Goal: Task Accomplishment & Management: Manage account settings

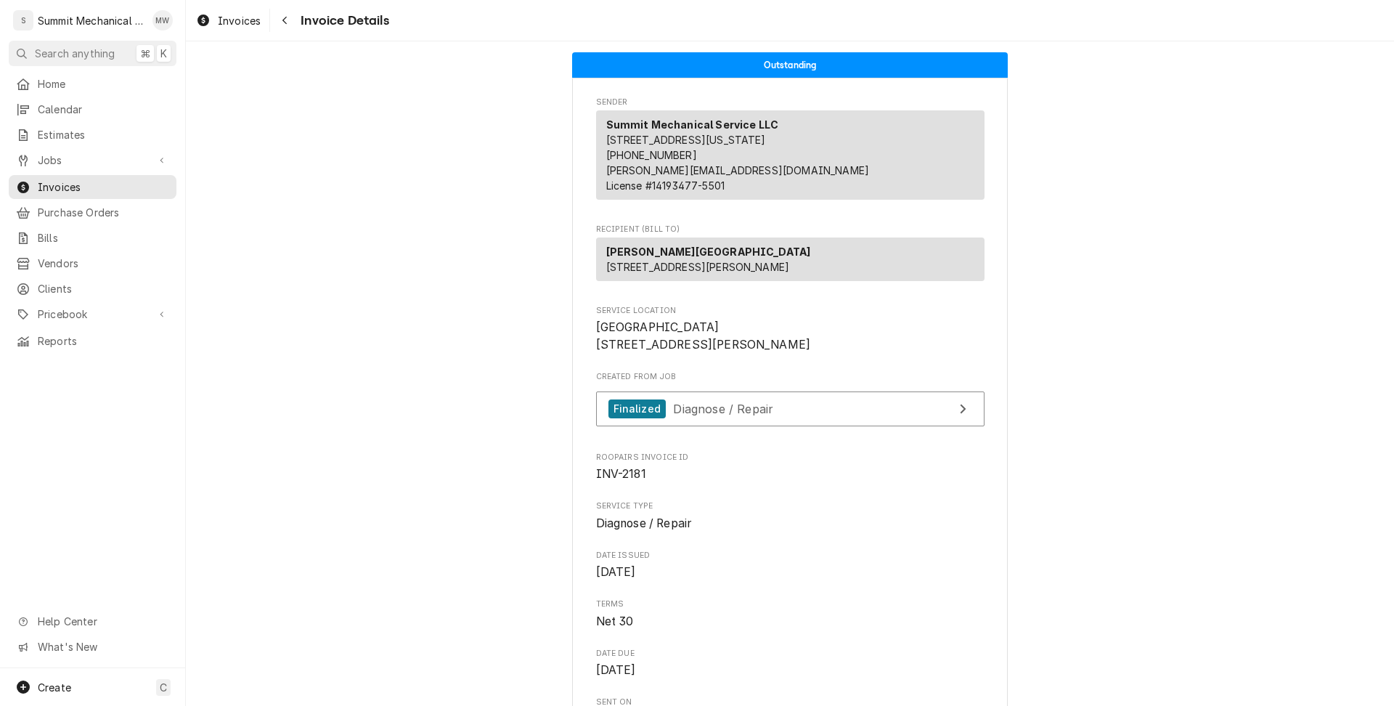
click at [89, 157] on span "Jobs" at bounding box center [93, 159] width 110 height 15
click at [94, 178] on span "Jobs" at bounding box center [103, 185] width 131 height 15
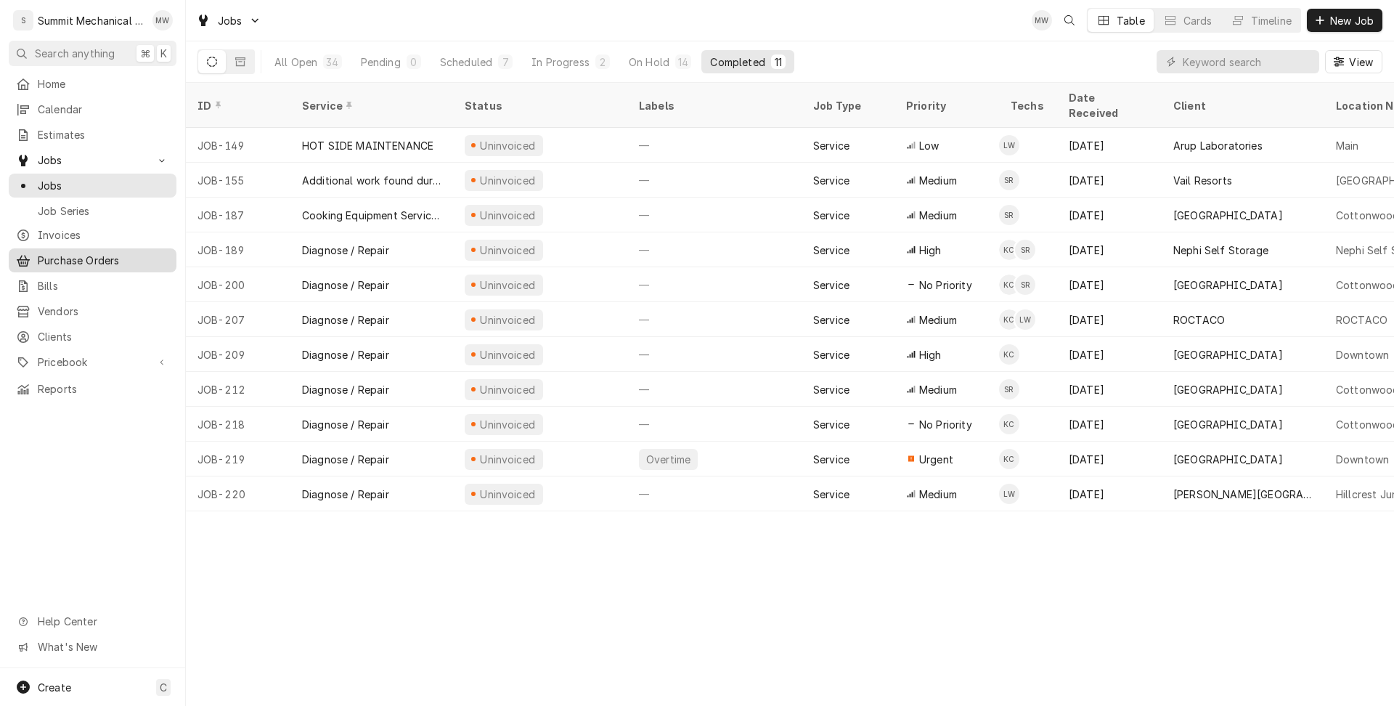
click at [86, 261] on span "Purchase Orders" at bounding box center [103, 260] width 131 height 15
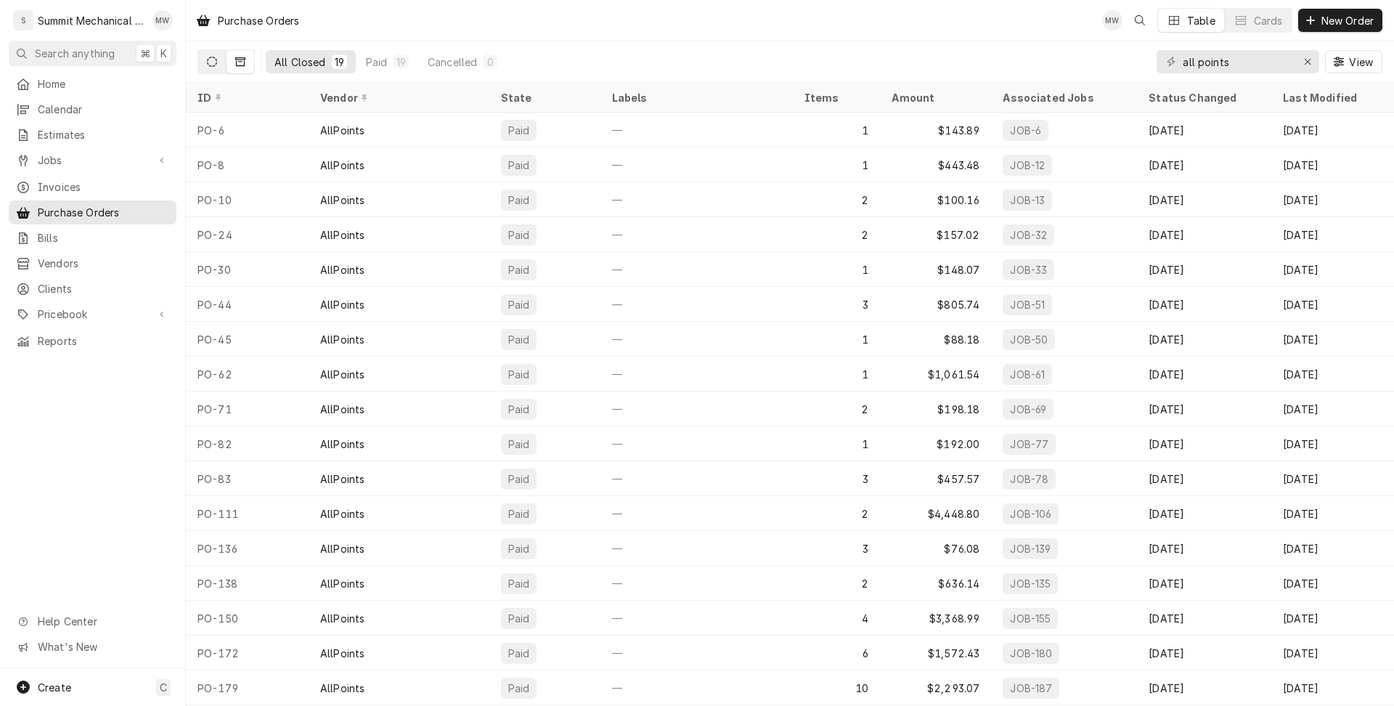
click at [214, 66] on button "Dynamic Content Wrapper" at bounding box center [212, 61] width 28 height 23
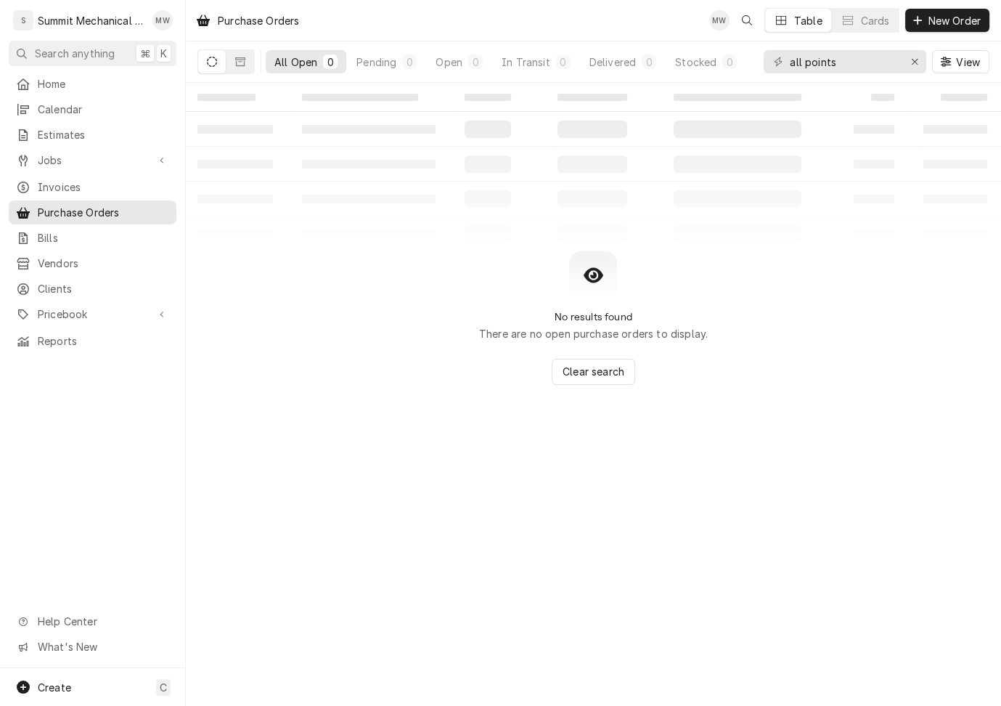
click at [305, 309] on div "No results found There are no open purchase orders to display. Clear search" at bounding box center [593, 318] width 815 height 134
click at [916, 57] on icon "Erase input" at bounding box center [915, 62] width 8 height 10
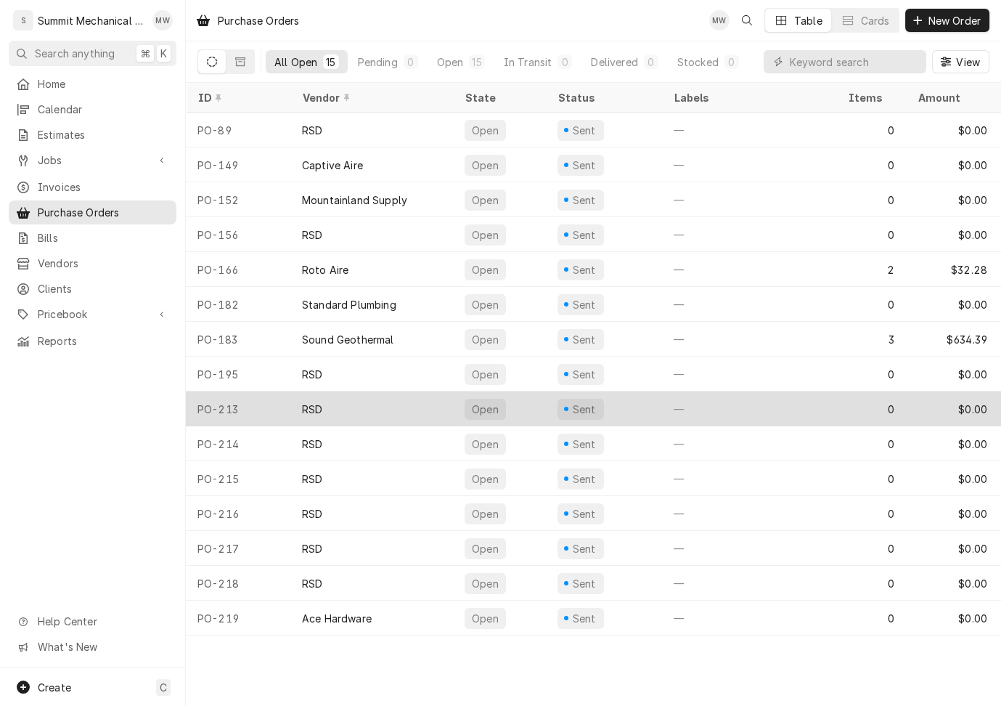
click at [335, 406] on div "RSD" at bounding box center [371, 408] width 163 height 35
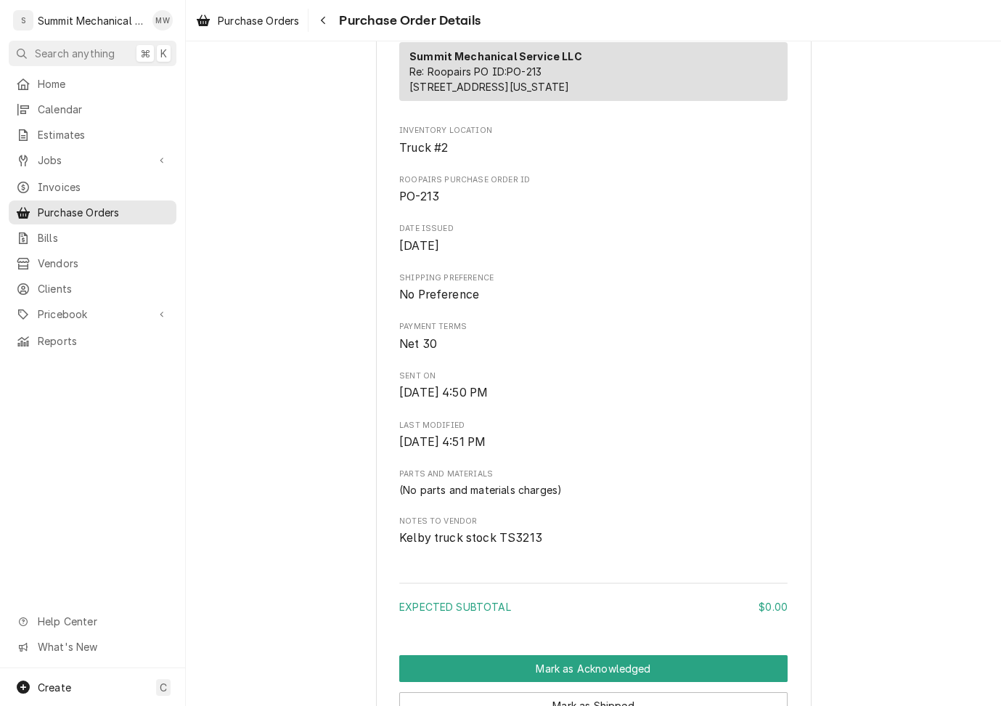
scroll to position [650, 0]
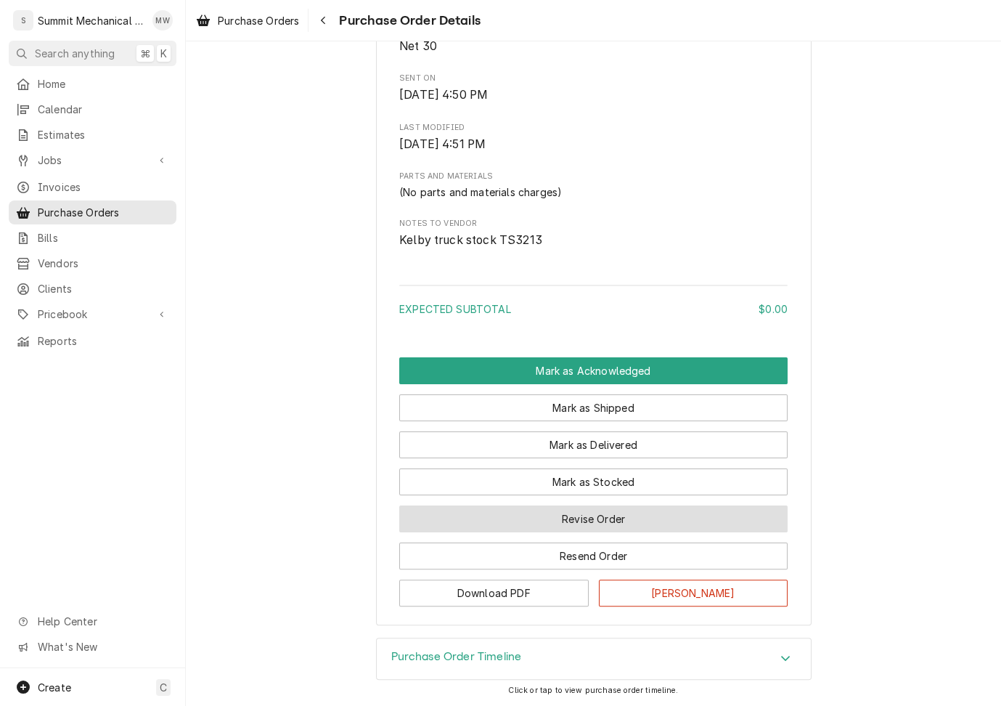
click at [590, 513] on button "Revise Order" at bounding box center [593, 518] width 388 height 27
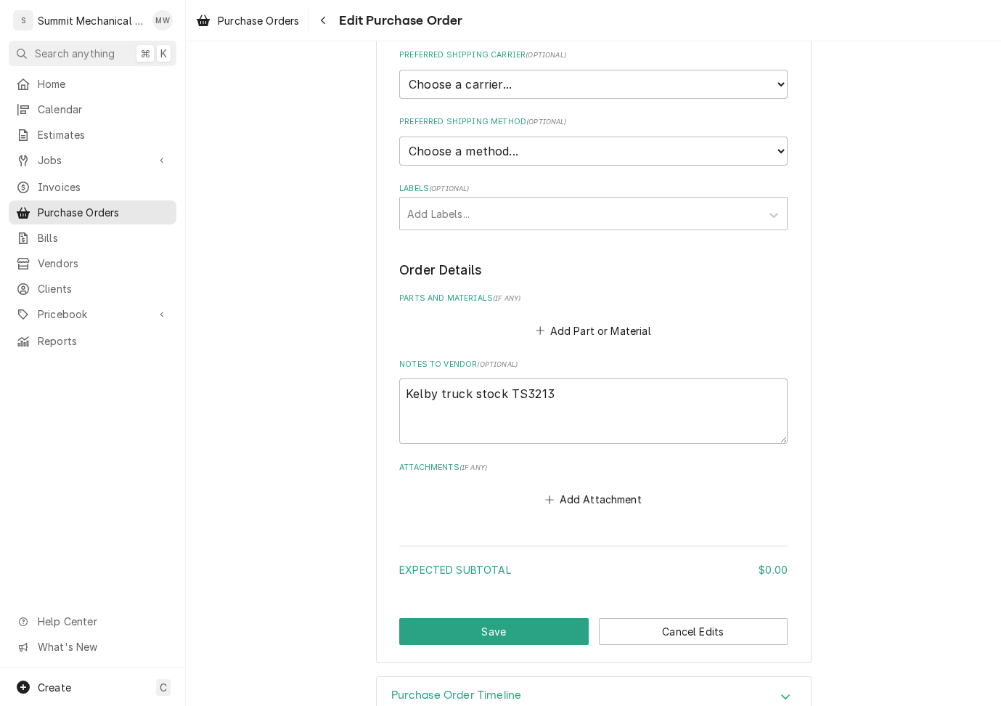
scroll to position [365, 0]
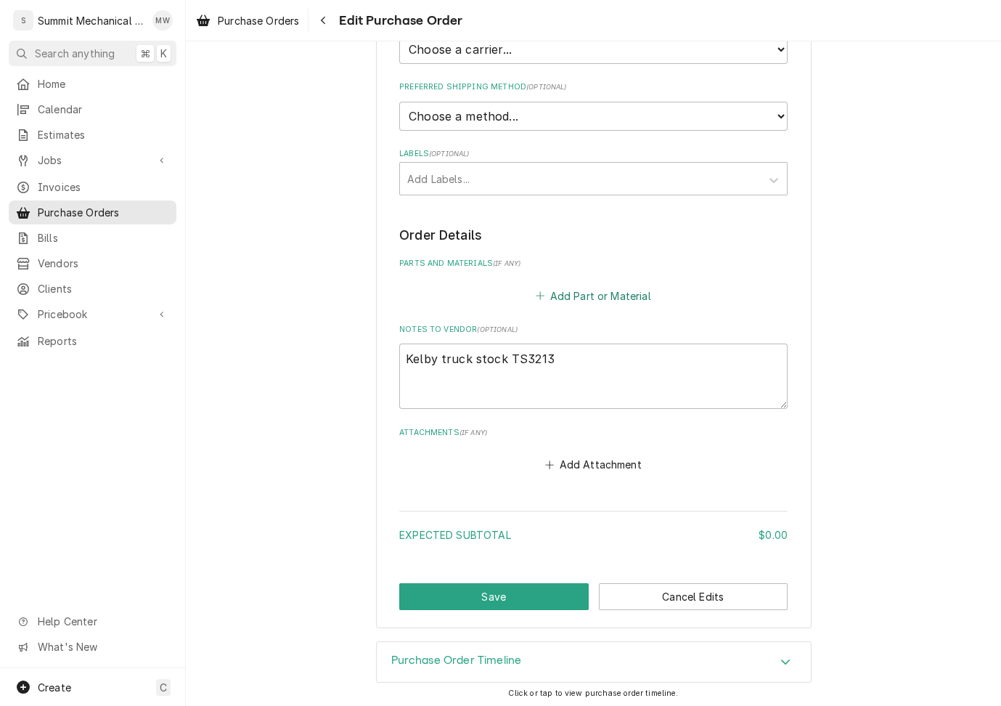
click at [581, 298] on button "Add Part or Material" at bounding box center [594, 295] width 120 height 20
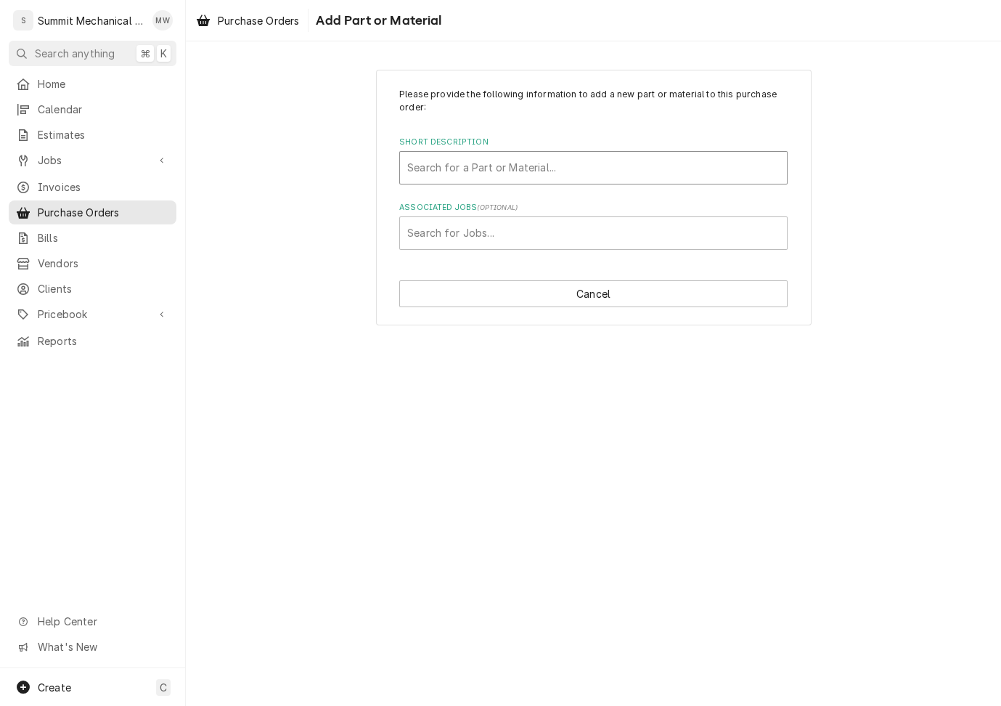
click at [453, 166] on div "Short Description" at bounding box center [593, 168] width 372 height 26
type input "cal 4127"
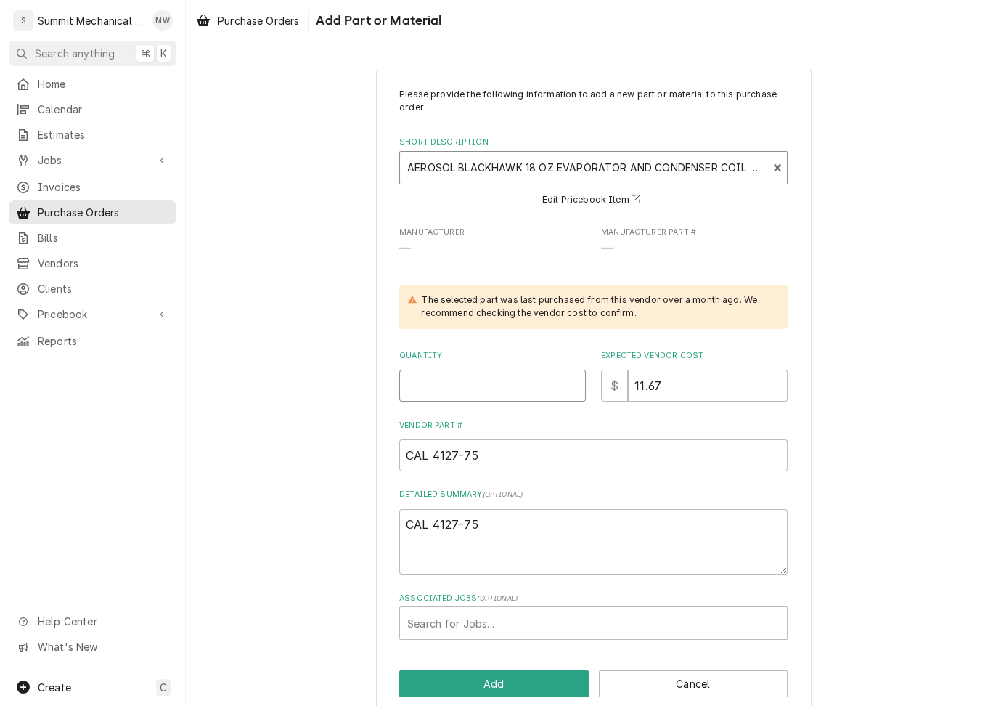
click at [428, 384] on input "Quantity" at bounding box center [492, 386] width 187 height 32
type textarea "x"
type input "4"
click at [461, 683] on button "Add" at bounding box center [494, 683] width 190 height 27
type textarea "x"
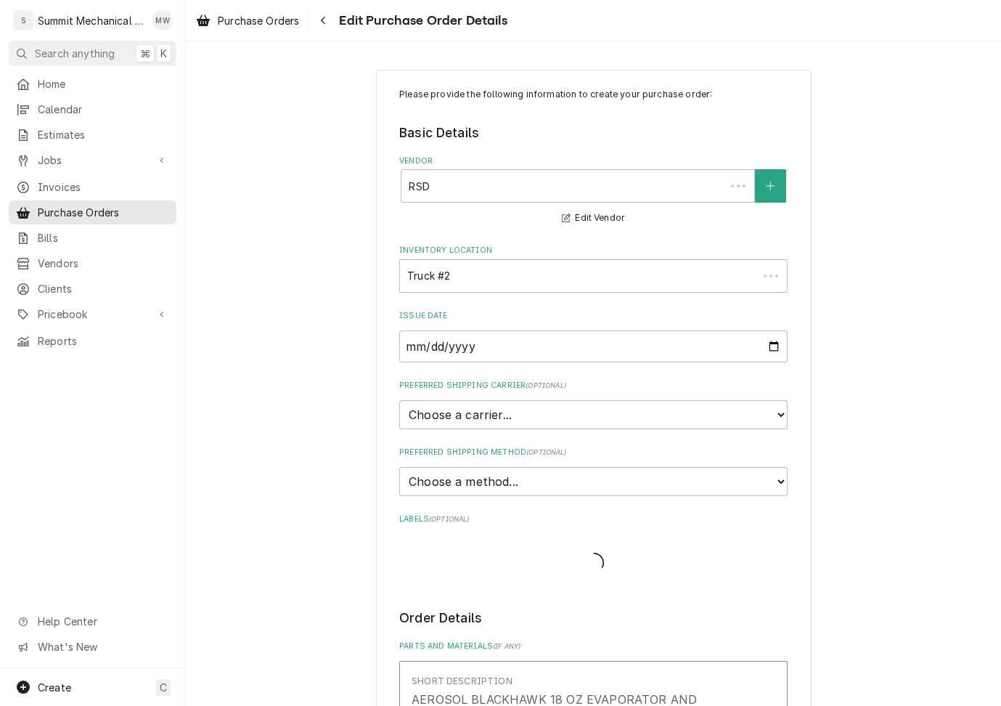
scroll to position [365, 0]
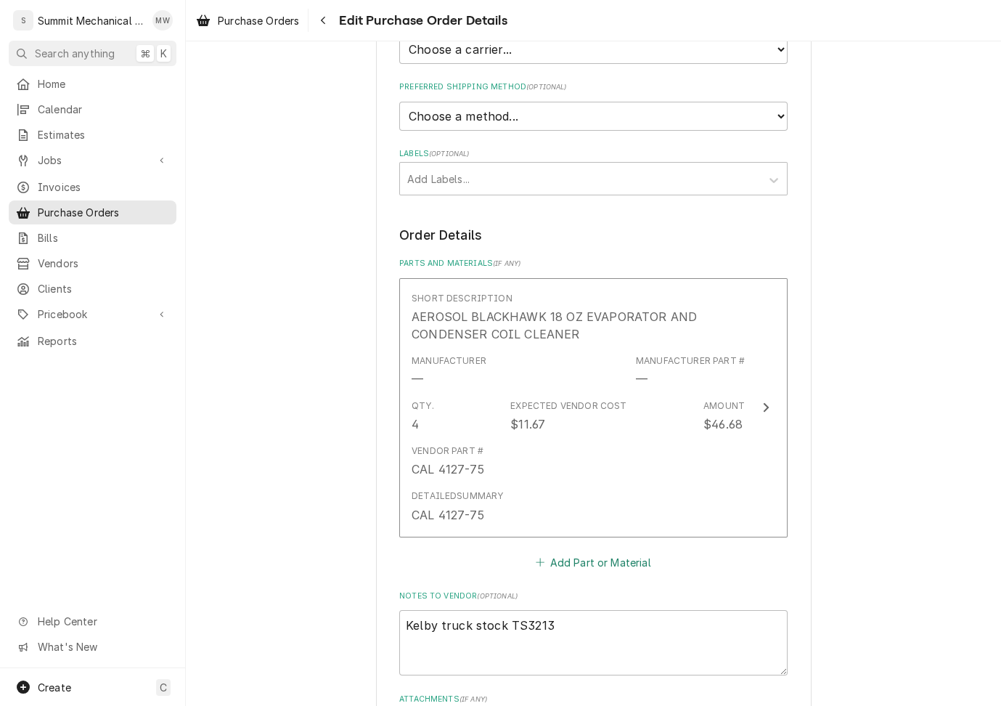
click at [567, 559] on button "Add Part or Material" at bounding box center [594, 562] width 120 height 20
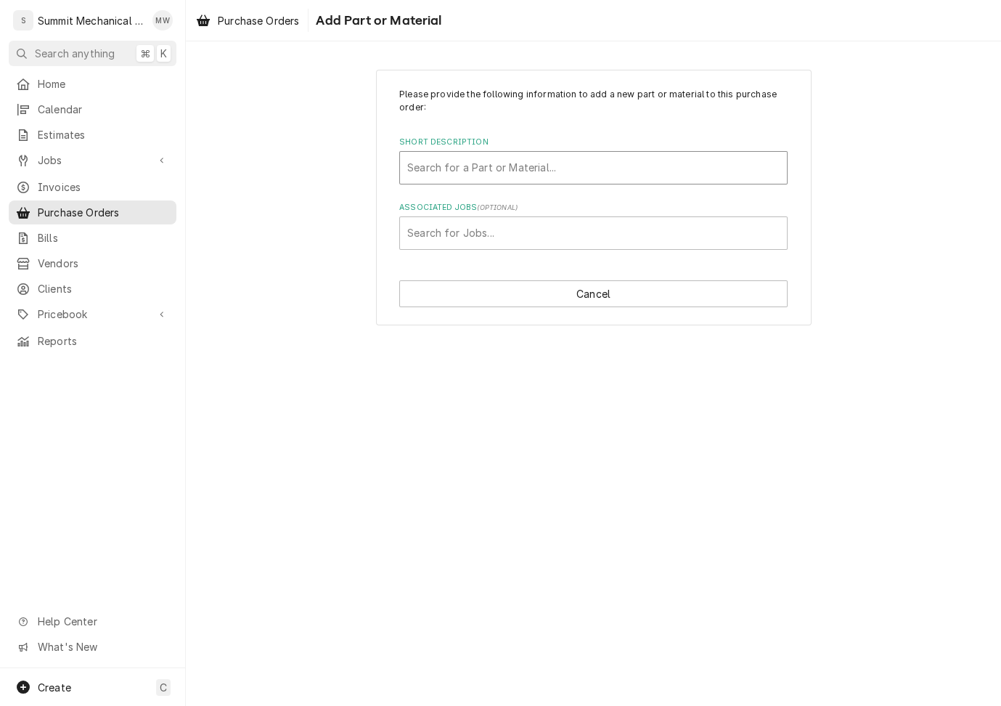
click at [463, 168] on div "Short Description" at bounding box center [593, 168] width 372 height 26
type input "ref r449a"
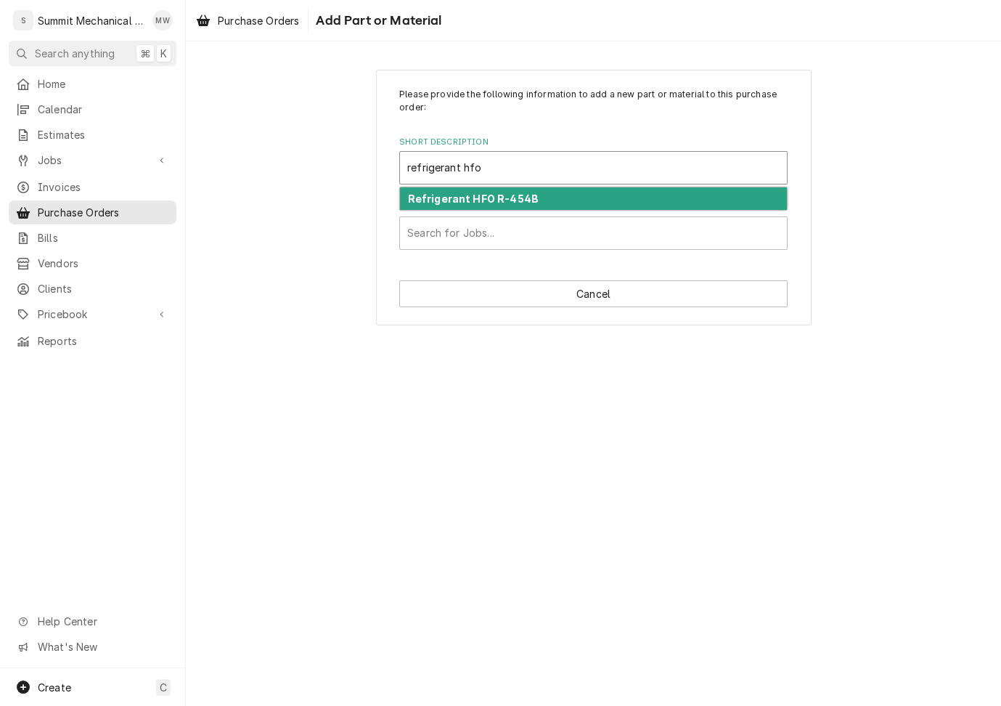
type input "refrigerant hfo"
click at [344, 225] on div "Please provide the following information to add a new part or material to this …" at bounding box center [593, 198] width 815 height 282
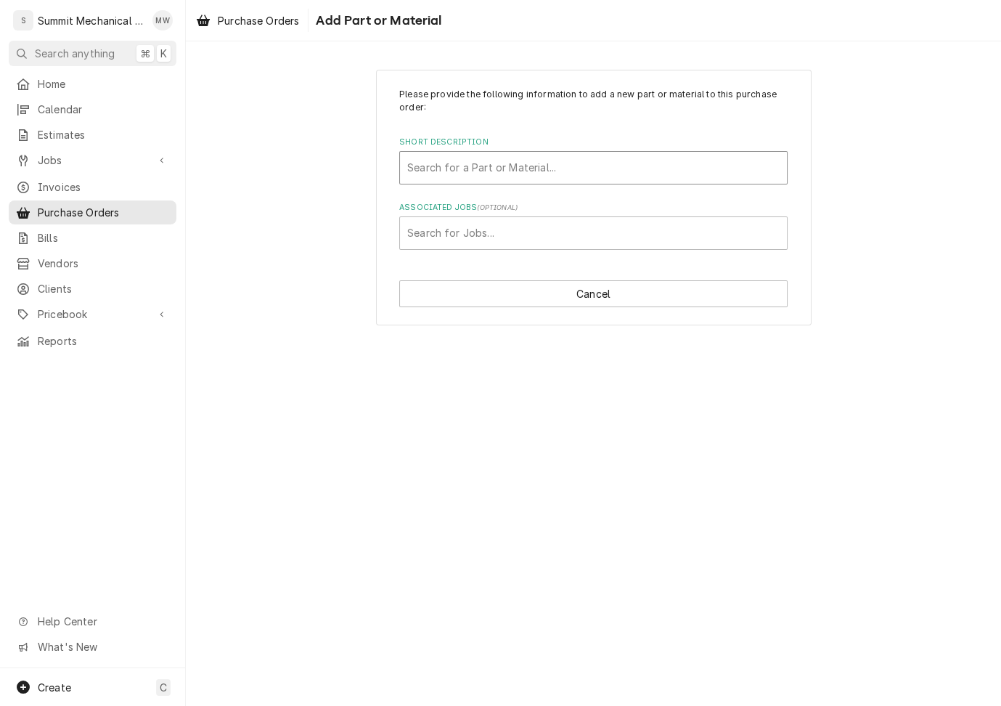
click at [453, 161] on div "Short Description" at bounding box center [593, 168] width 372 height 26
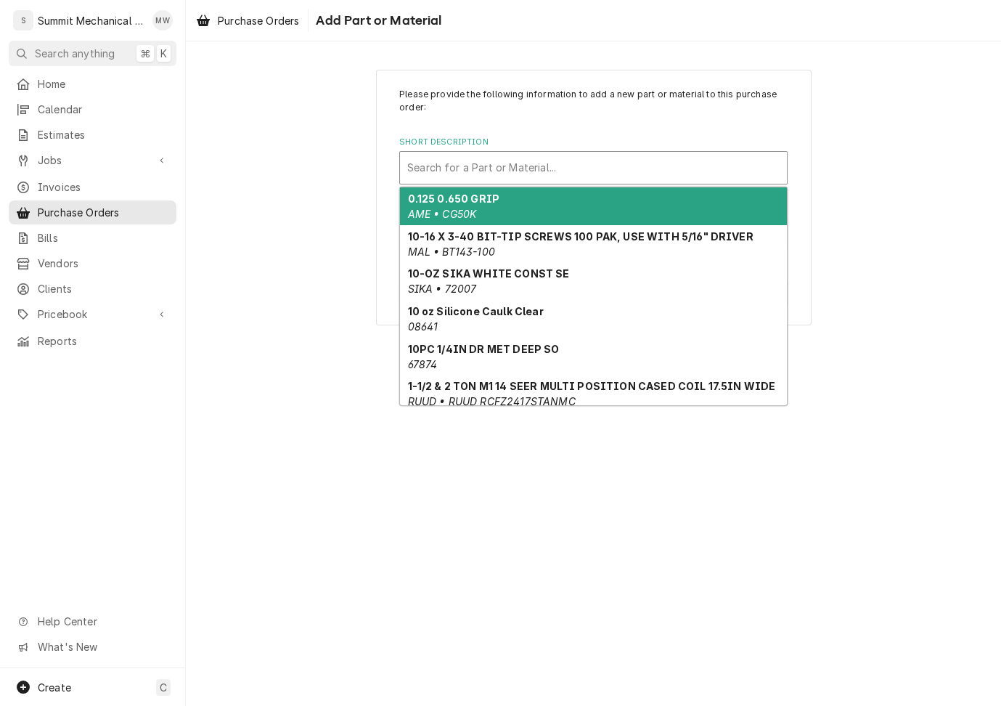
paste input "REF R449A 25#"
type input "REF R449A 25#"
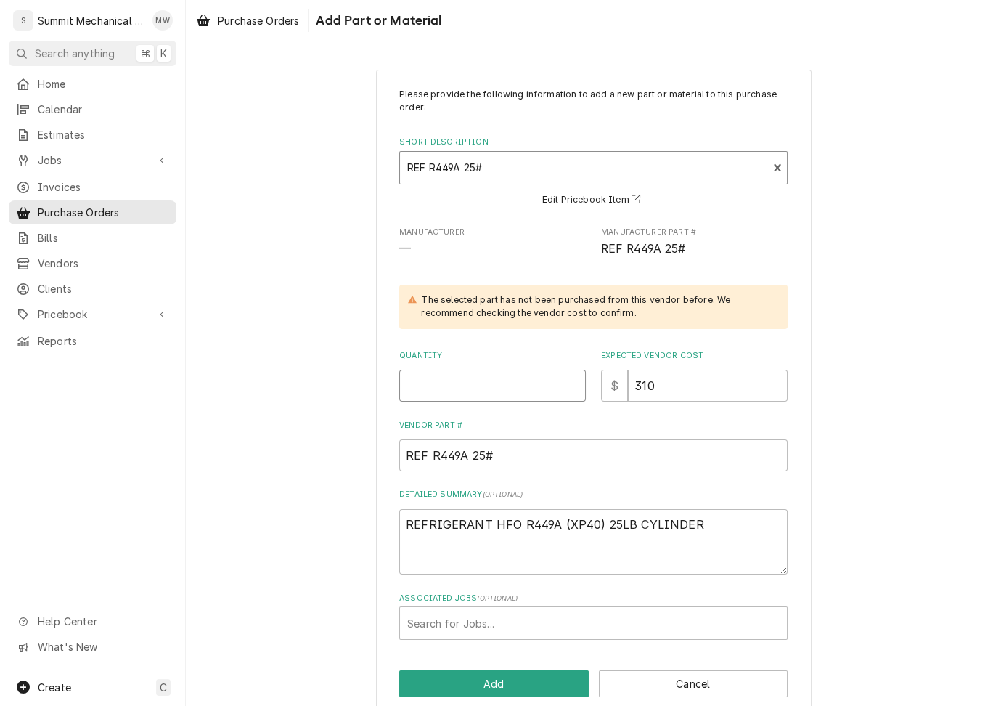
click at [483, 396] on input "Quantity" at bounding box center [492, 386] width 187 height 32
type textarea "x"
type input "1"
click at [522, 690] on button "Add" at bounding box center [494, 683] width 190 height 27
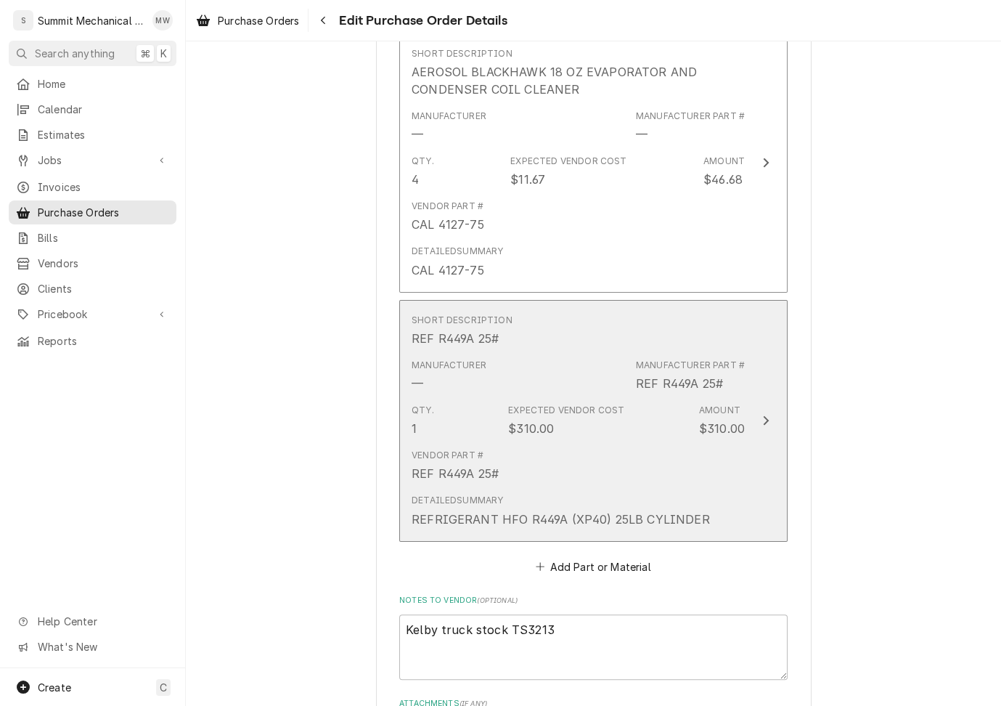
scroll to position [881, 0]
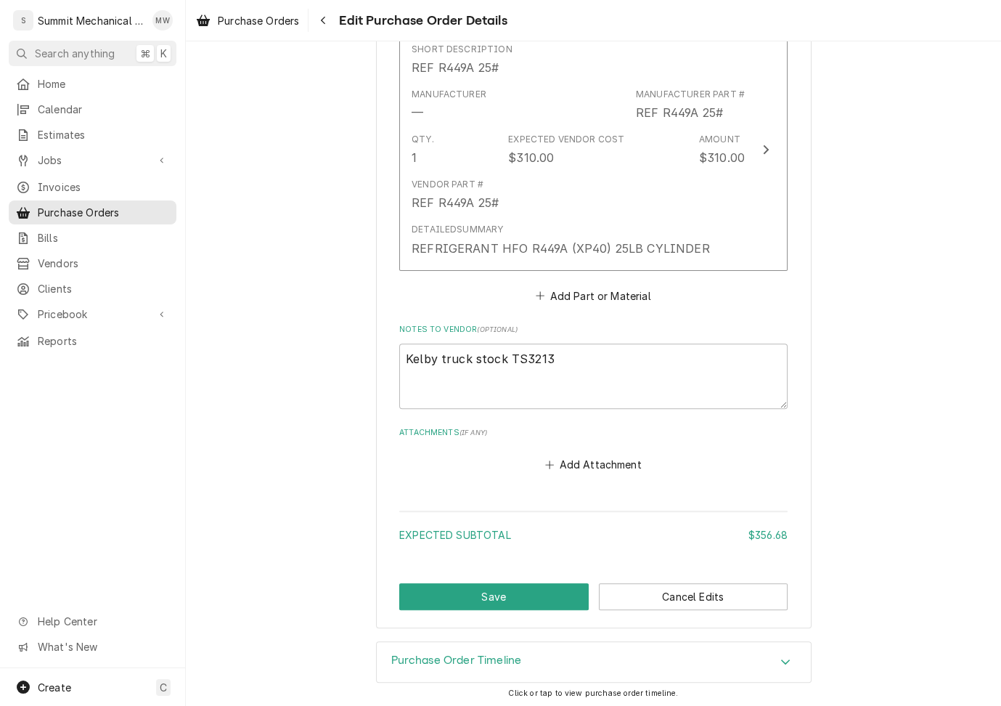
click at [506, 592] on button "Save" at bounding box center [494, 596] width 190 height 27
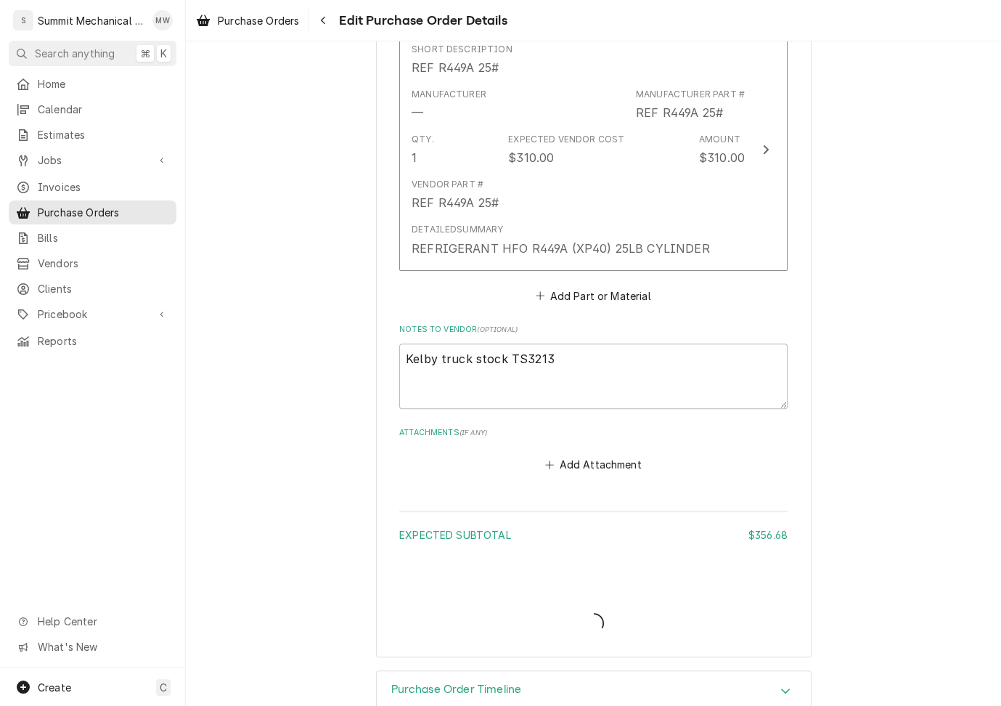
type textarea "x"
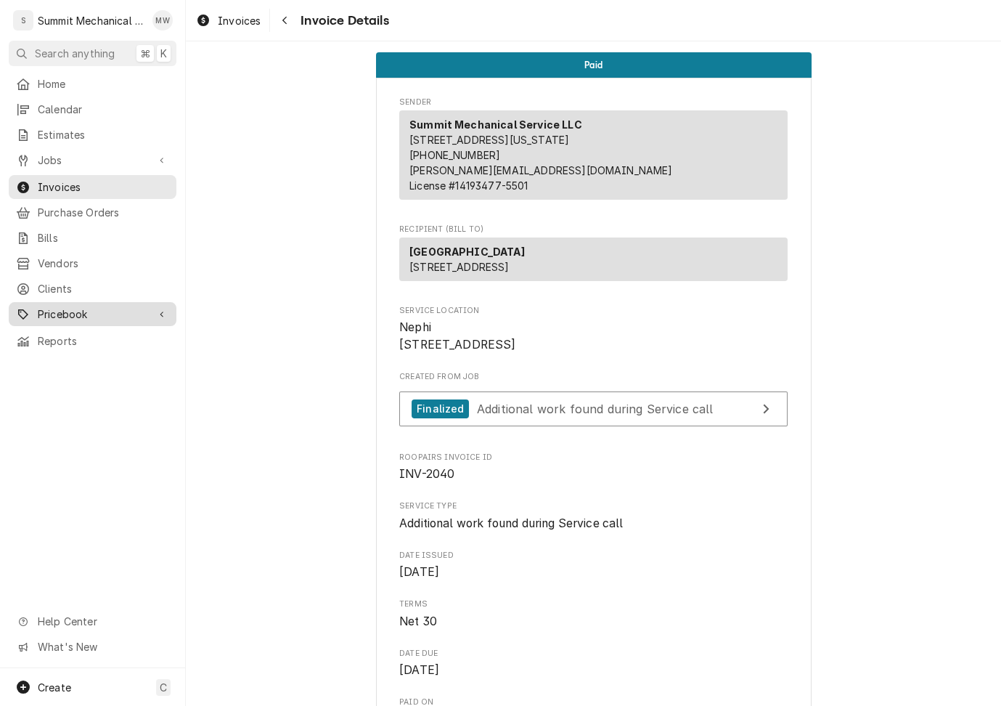
click at [74, 306] on span "Pricebook" at bounding box center [93, 313] width 110 height 15
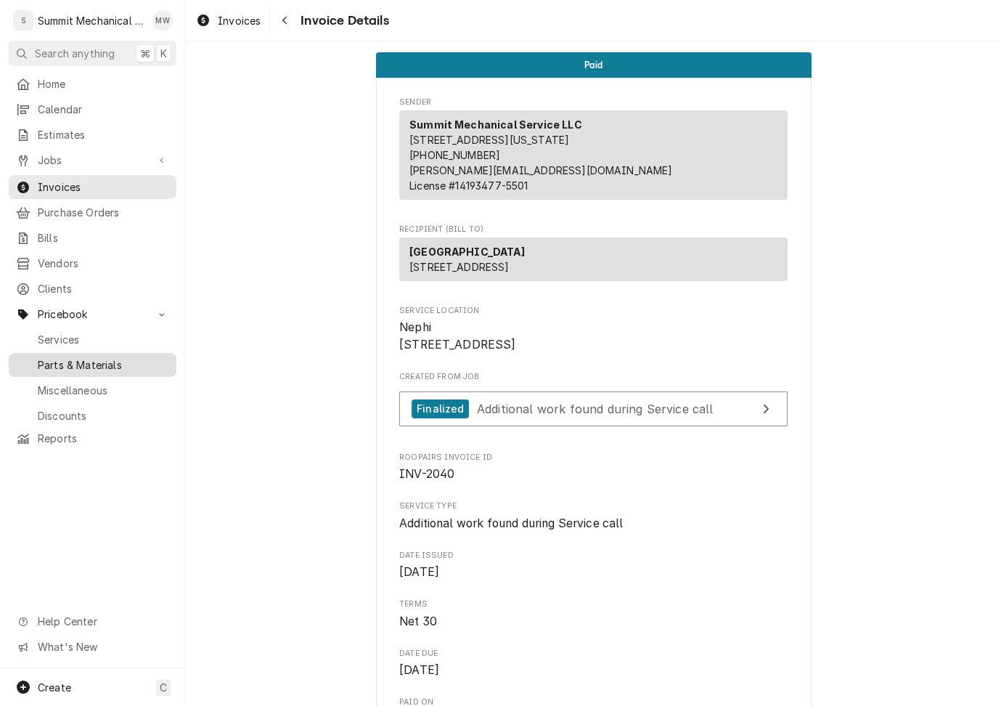
click at [107, 358] on span "Parts & Materials" at bounding box center [103, 364] width 131 height 15
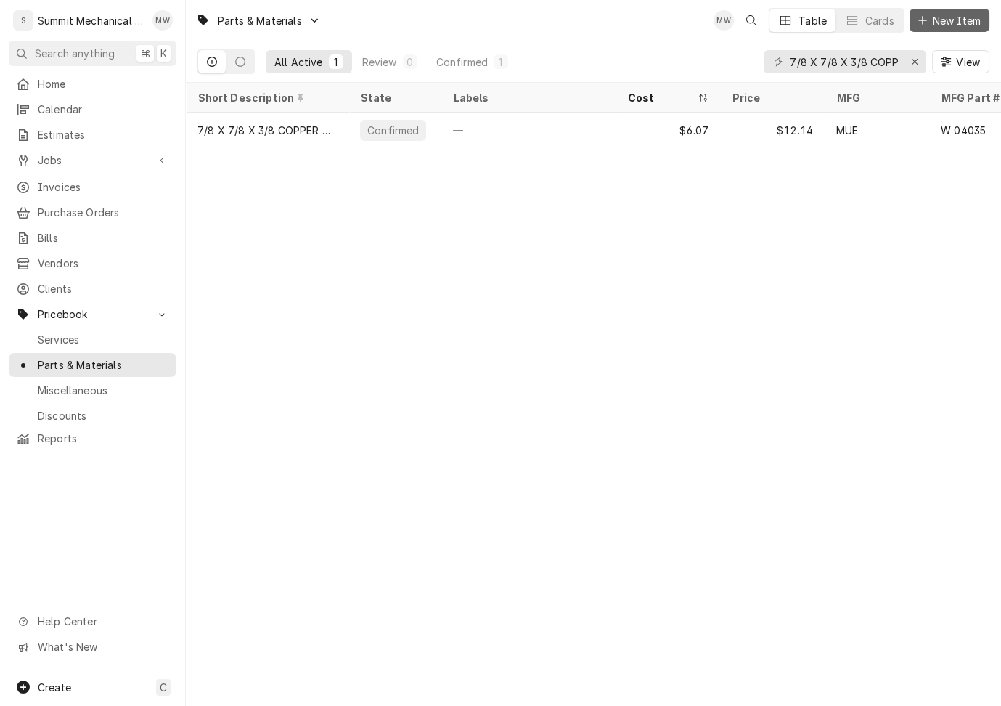
click at [930, 17] on span "New Item" at bounding box center [957, 20] width 54 height 15
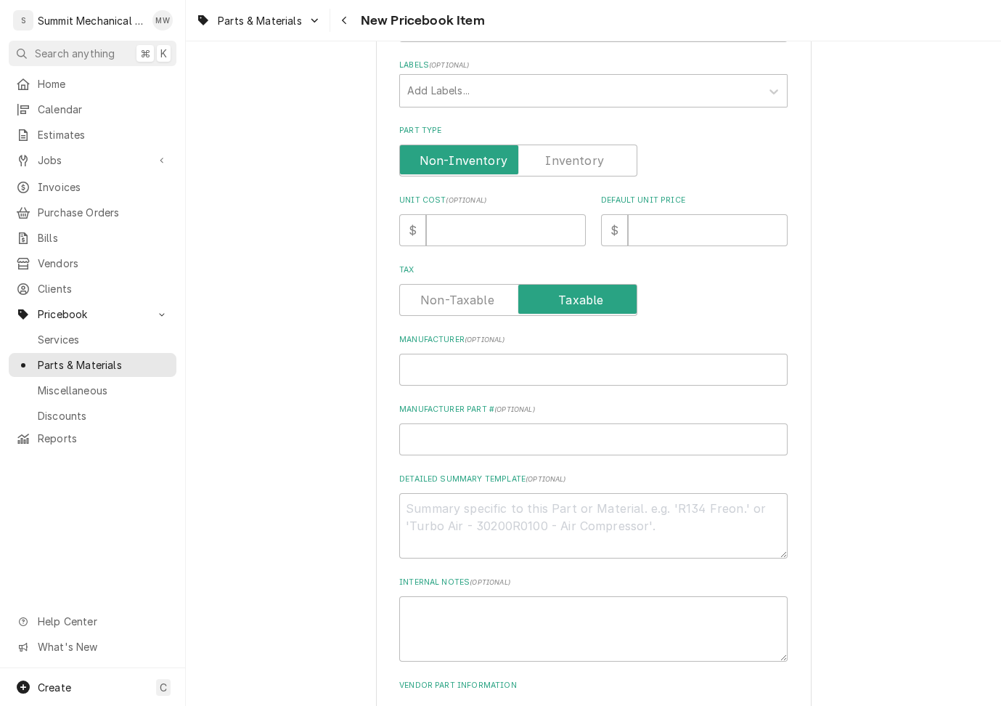
scroll to position [391, 0]
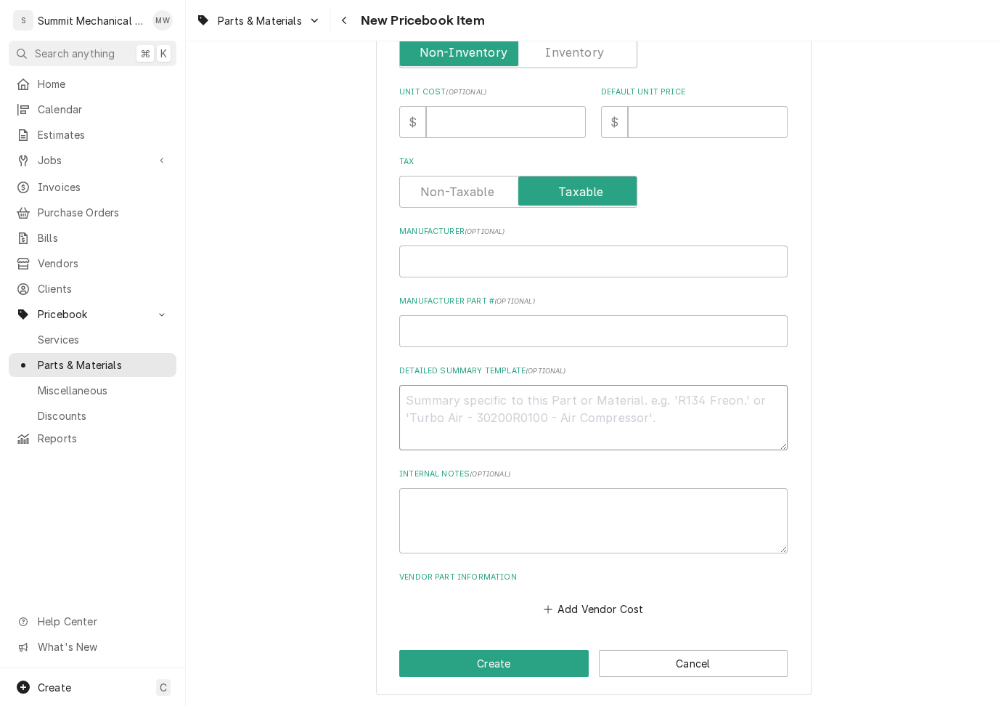
click at [458, 397] on textarea "Detailed Summary Template ( optional )" at bounding box center [593, 417] width 388 height 65
paste textarea "REF R449A 25# REFRIGERANT HFO R449A (XP40) 25LB CYLINDER"
type textarea "x"
type textarea "REF R449A 25# REFRIGERANT HFO R449A (XP40) 25LB CYLINDER"
click at [502, 399] on textarea "REF R449A 25# REFRIGERANT HFO R449A (XP40) 25LB CYLINDER" at bounding box center [593, 417] width 388 height 65
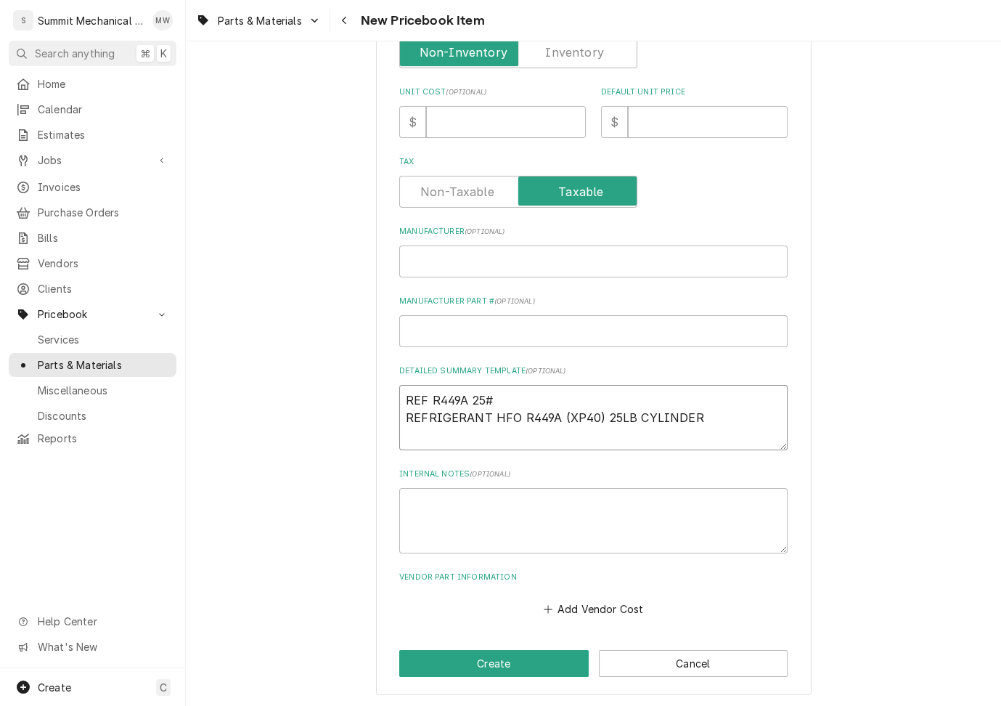
type textarea "x"
type textarea "REFRIGERANT HFO R449A (XP40) 25LB CYLINDER"
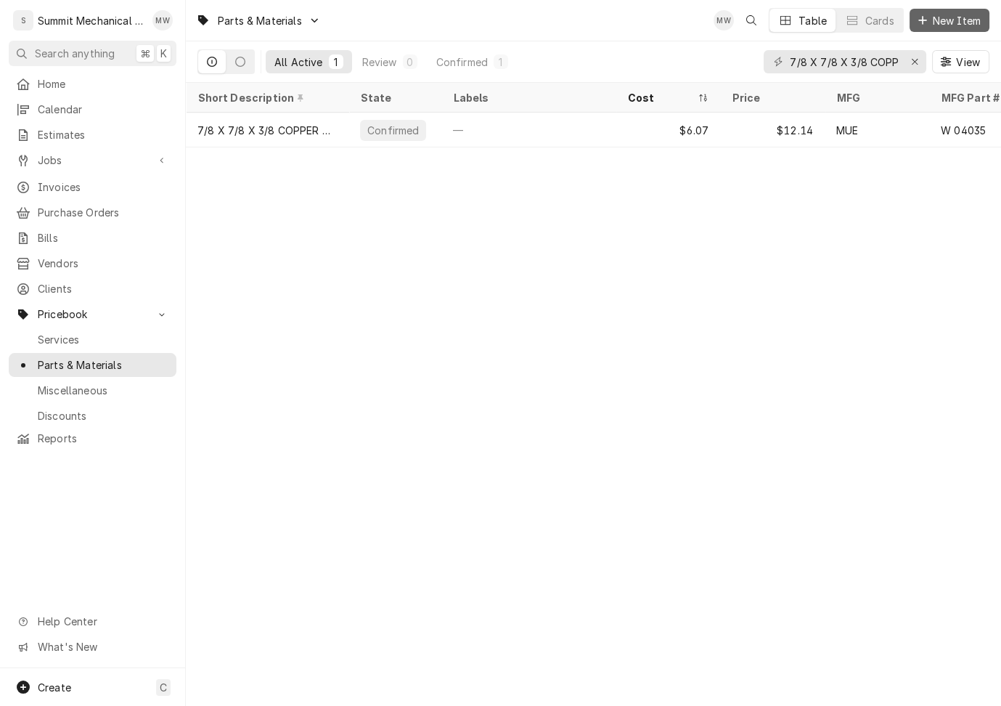
click at [960, 23] on span "New Item" at bounding box center [957, 20] width 54 height 15
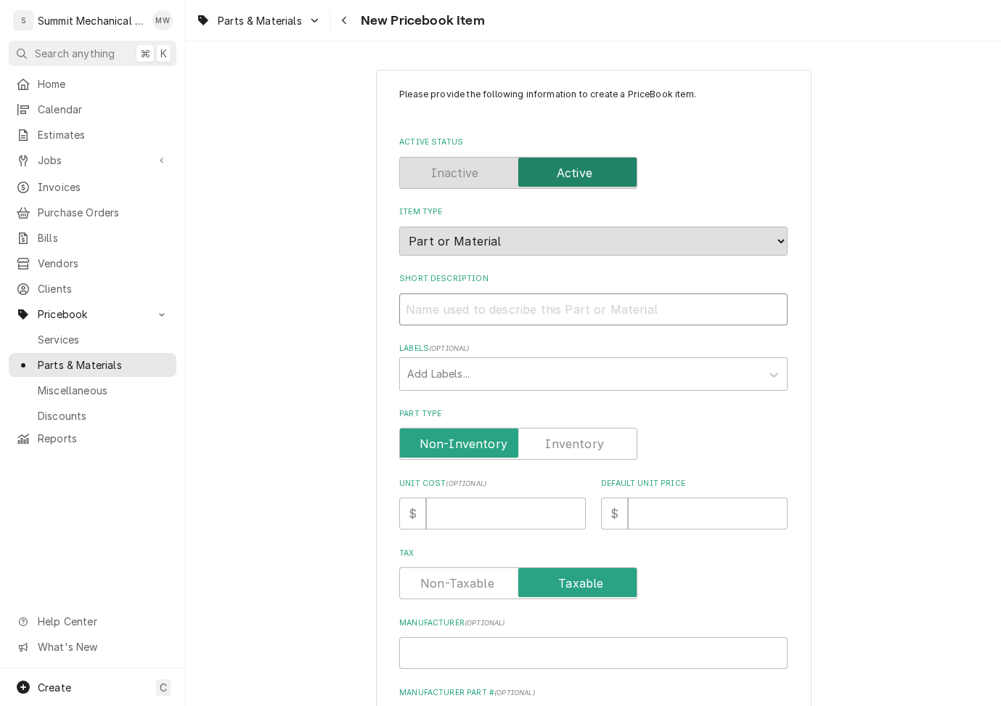
click at [463, 315] on input "Short Description" at bounding box center [593, 309] width 388 height 32
paste input "REF R449A 25#"
type textarea "x"
type input "REF R449A 25#"
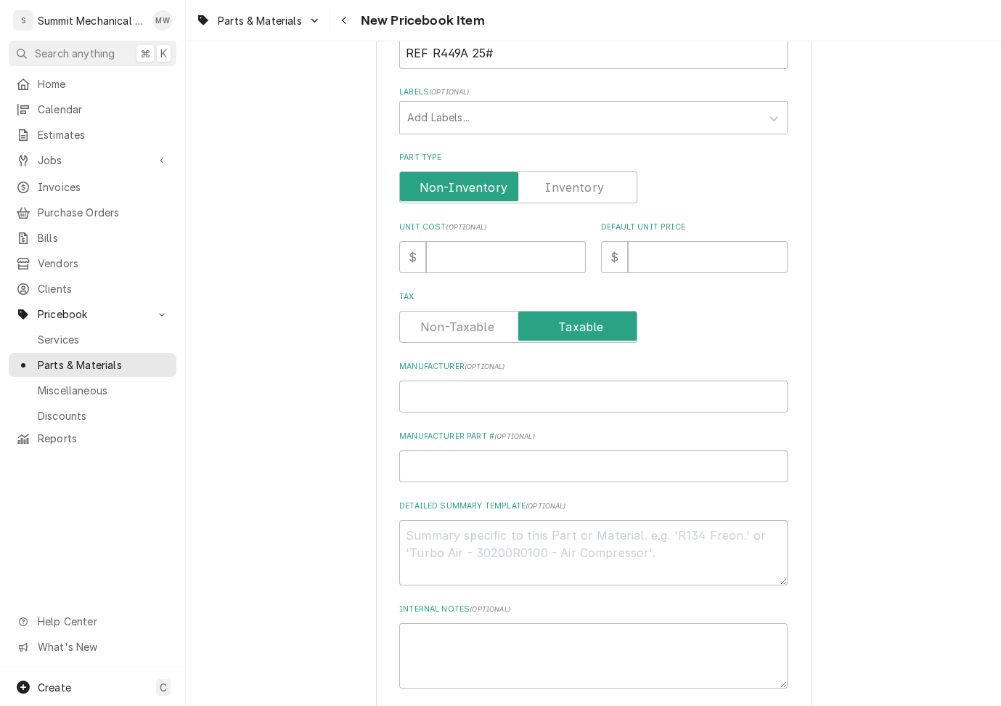
scroll to position [319, 0]
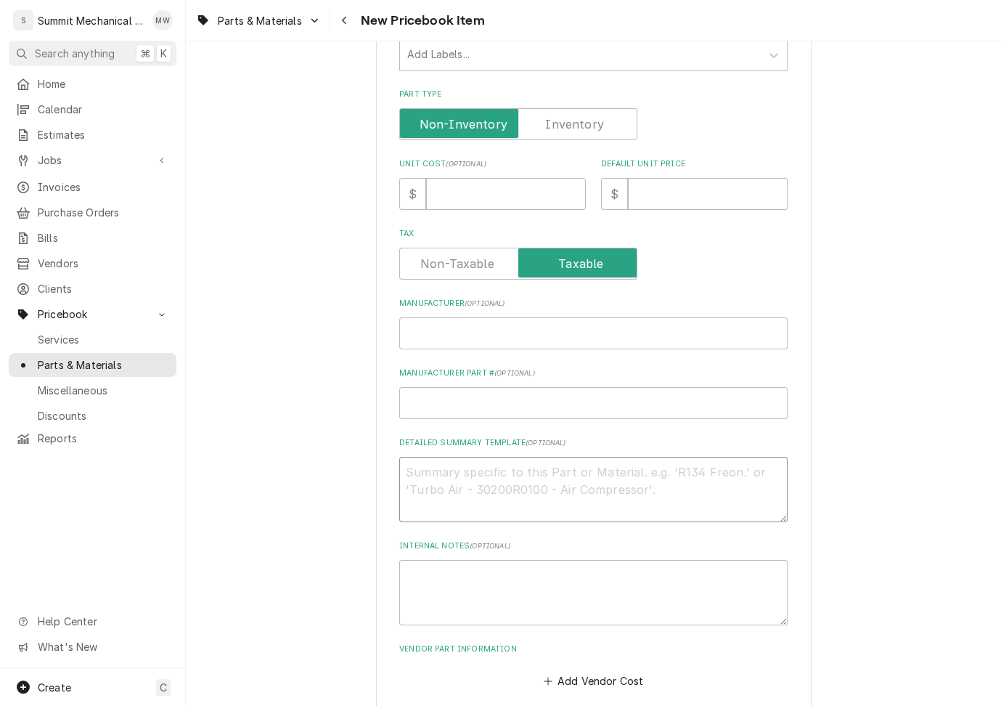
click at [441, 473] on textarea "Detailed Summary Template ( optional )" at bounding box center [593, 489] width 388 height 65
paste textarea "REF R449A 25# REFRIGERANT HFO R449A (XP40) 25LB CYLINDER"
type textarea "x"
type textarea "REF R449A 25# REFRIGERANT HFO R449A (XP40) 25LB CYLINDER"
click at [547, 474] on textarea "REF R449A 25# REFRIGERANT HFO R449A (XP40) 25LB CYLINDER" at bounding box center [593, 489] width 388 height 65
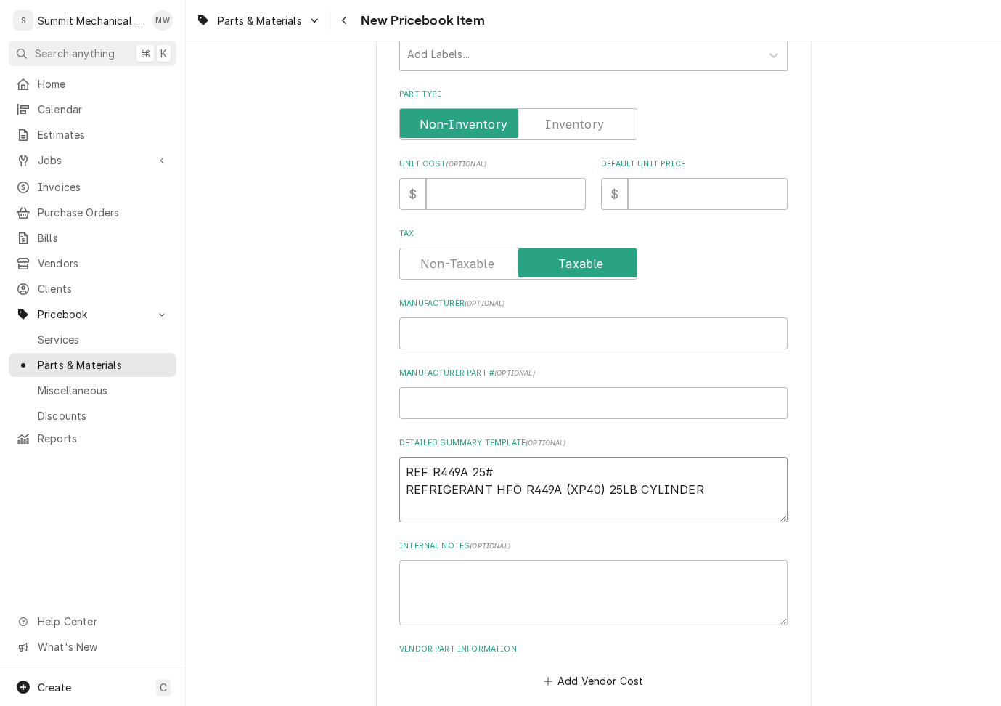
type textarea "x"
type textarea "REFRIGERANT HFO R449A (XP40) 25LB CYLINDER"
type textarea "x"
type textarea "REFRIGERANT HFO R449A (XP40) 25LB CYLINDER"
click at [526, 407] on input "Manufacturer Part # ( optional )" at bounding box center [593, 403] width 388 height 32
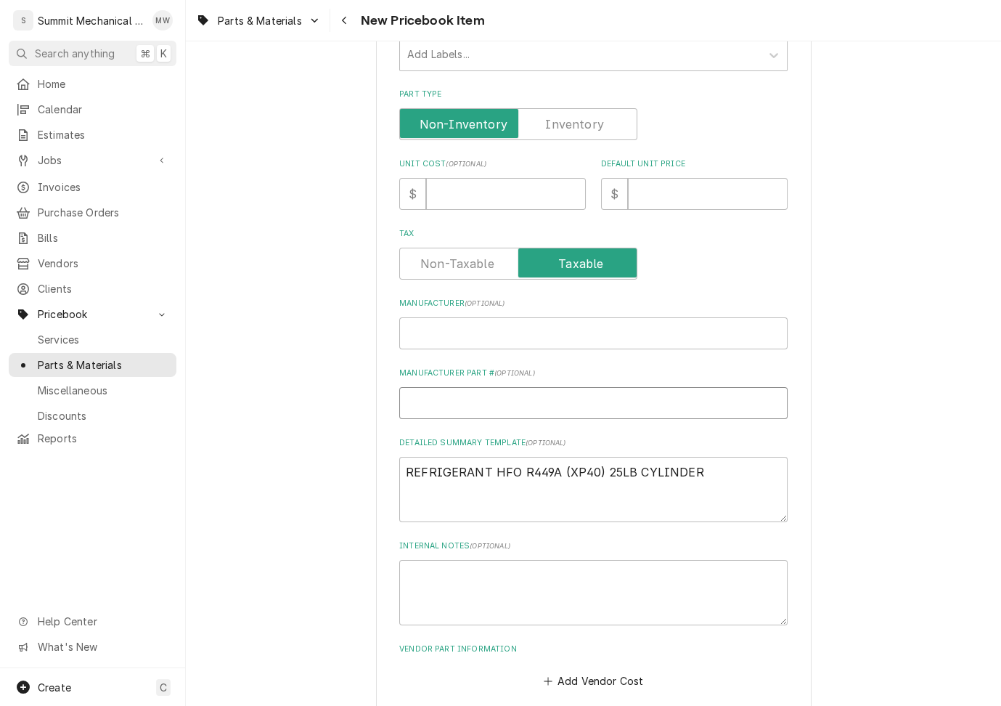
type textarea "x"
type input "R"
type textarea "x"
type input "RE"
type textarea "x"
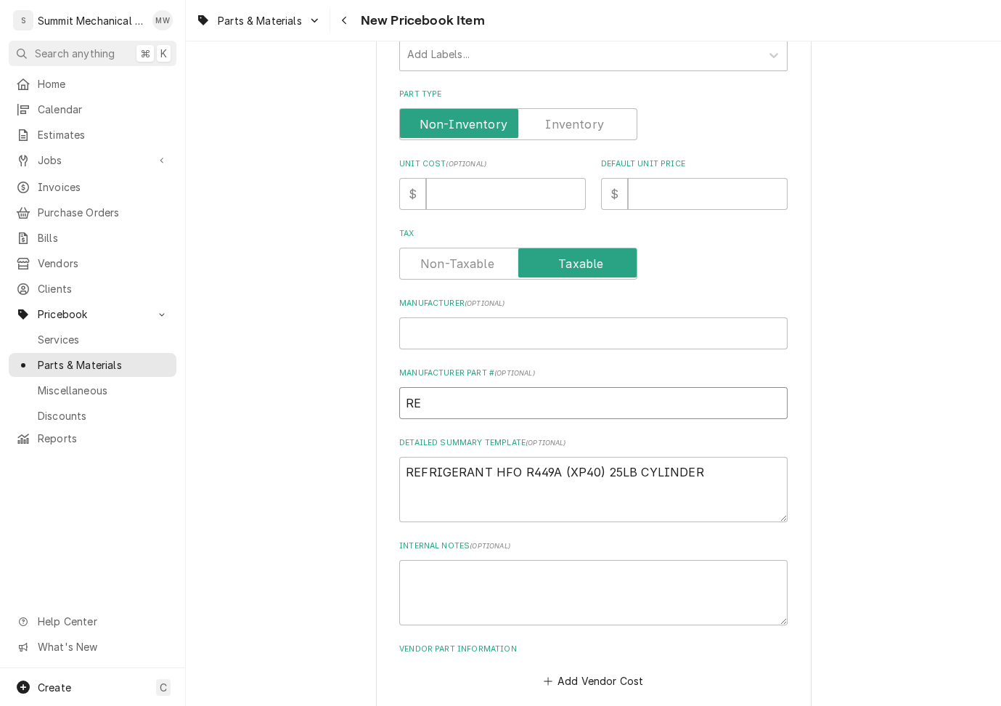
type input "REF"
type textarea "x"
type input "REF"
type textarea "x"
type input "REF R"
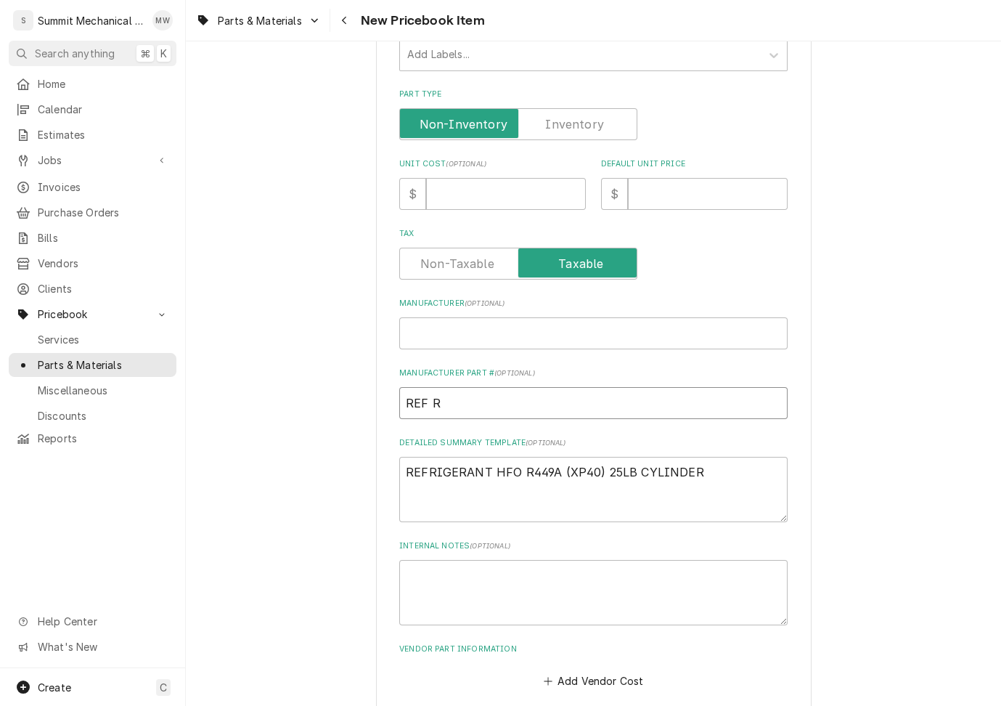
type textarea "x"
type input "REF R4"
type textarea "x"
type input "REF R44"
type textarea "x"
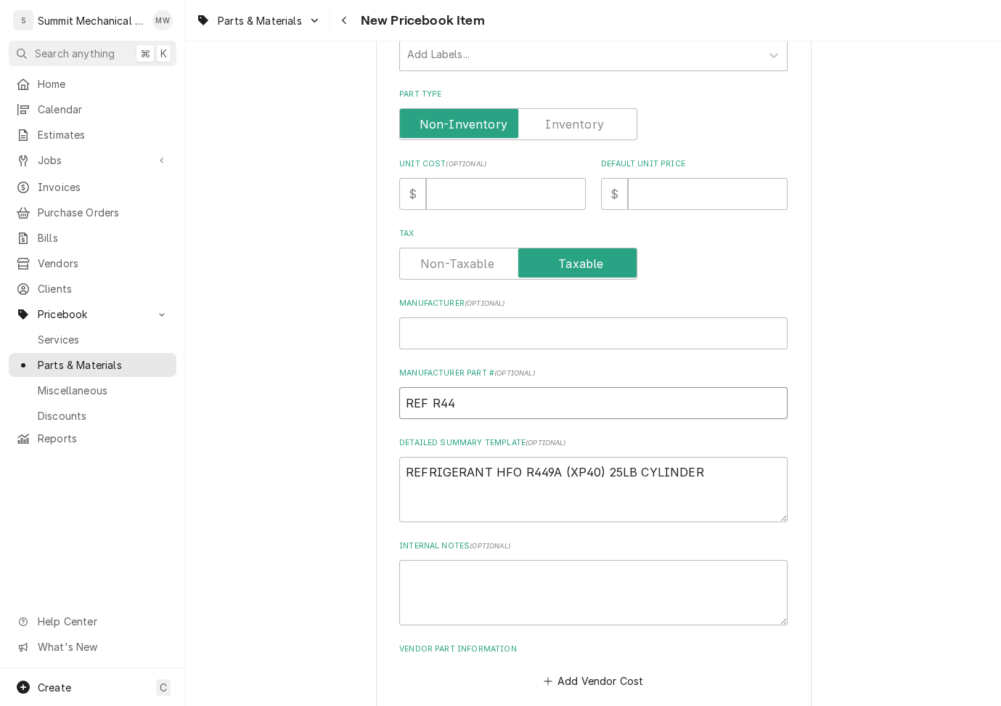
type input "REF R449"
type textarea "x"
type input "REF R449A"
type textarea "x"
type input "REF R449A"
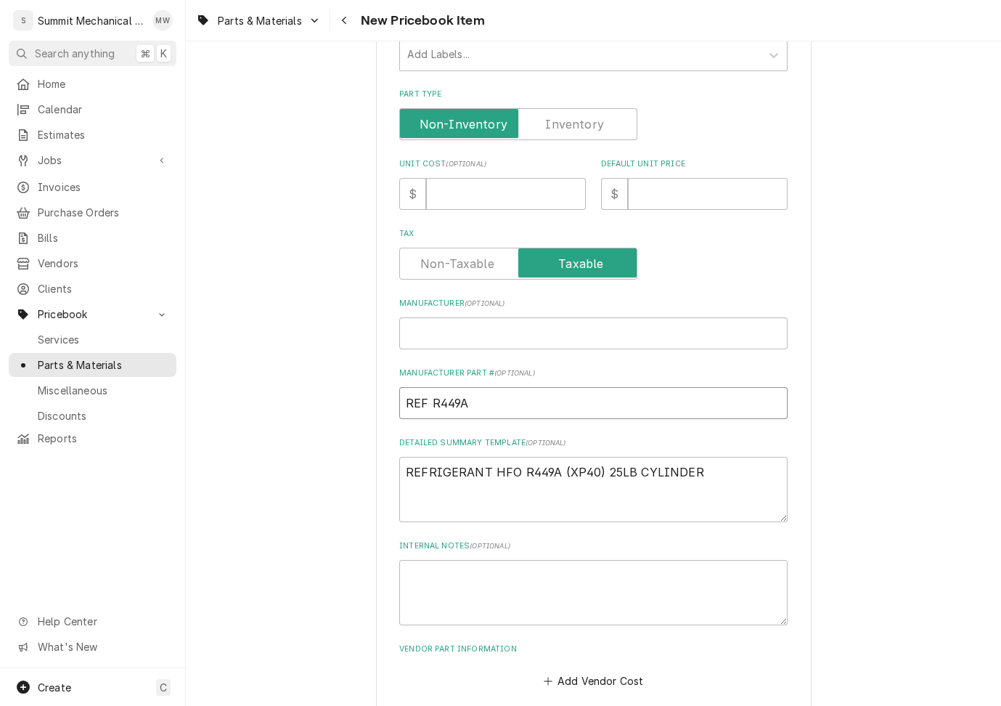
type textarea "x"
type input "REF R449A 2"
type textarea "x"
type input "REF R449A 25"
type textarea "x"
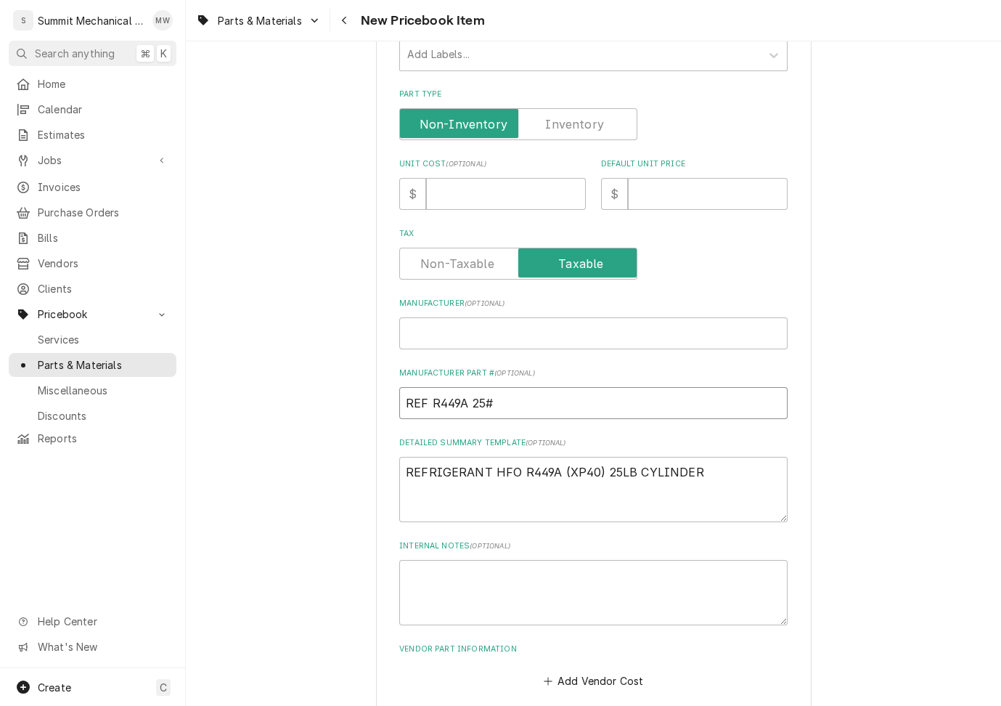
scroll to position [391, 0]
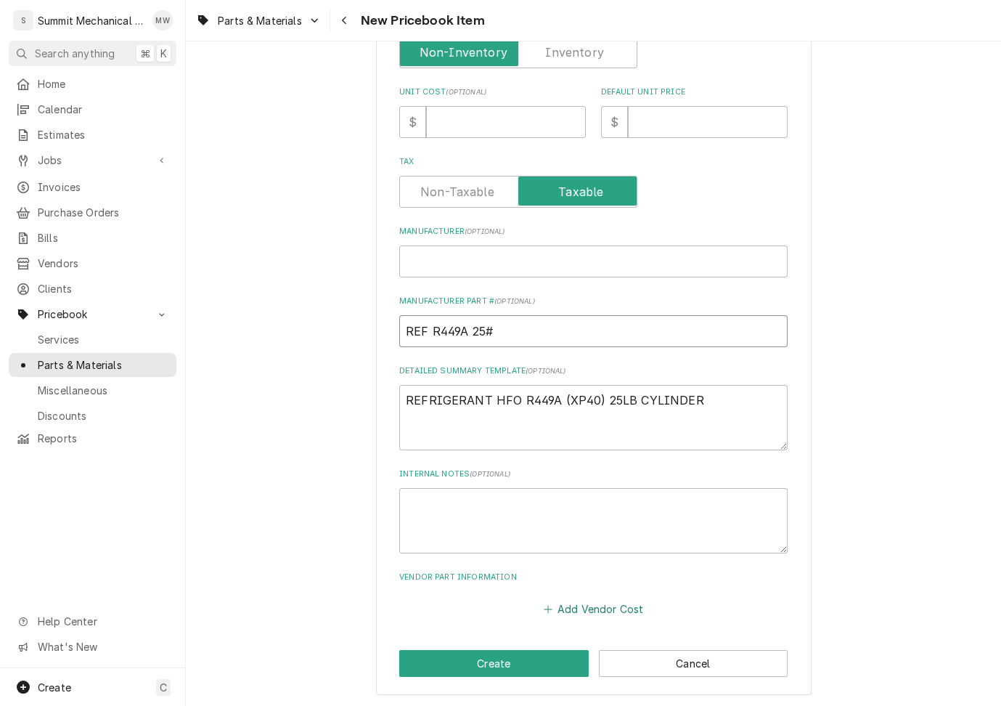
type input "REF R449A 25#"
click at [585, 607] on button "Add Vendor Cost" at bounding box center [593, 609] width 105 height 20
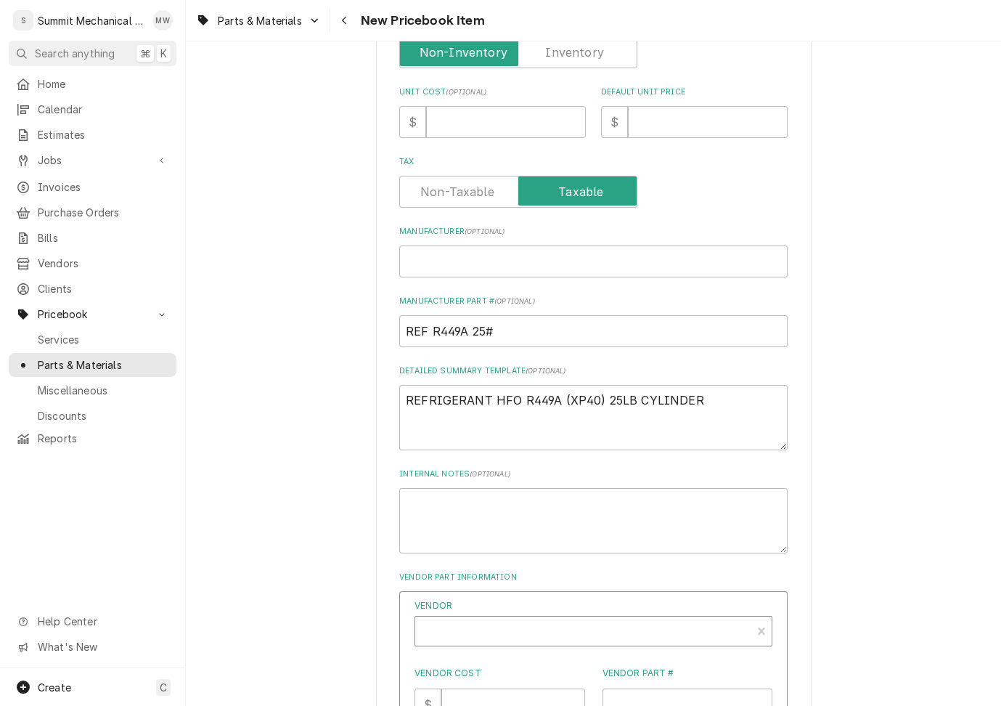
type textarea "x"
click at [513, 628] on div "Vendor" at bounding box center [584, 636] width 322 height 35
type input "rsd"
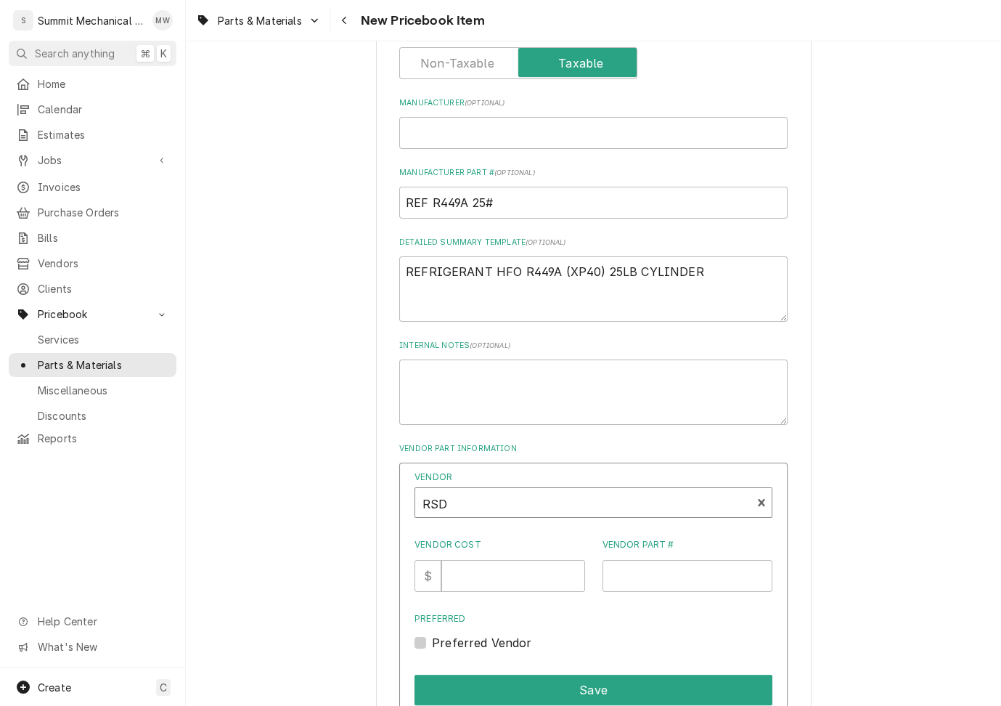
scroll to position [532, 0]
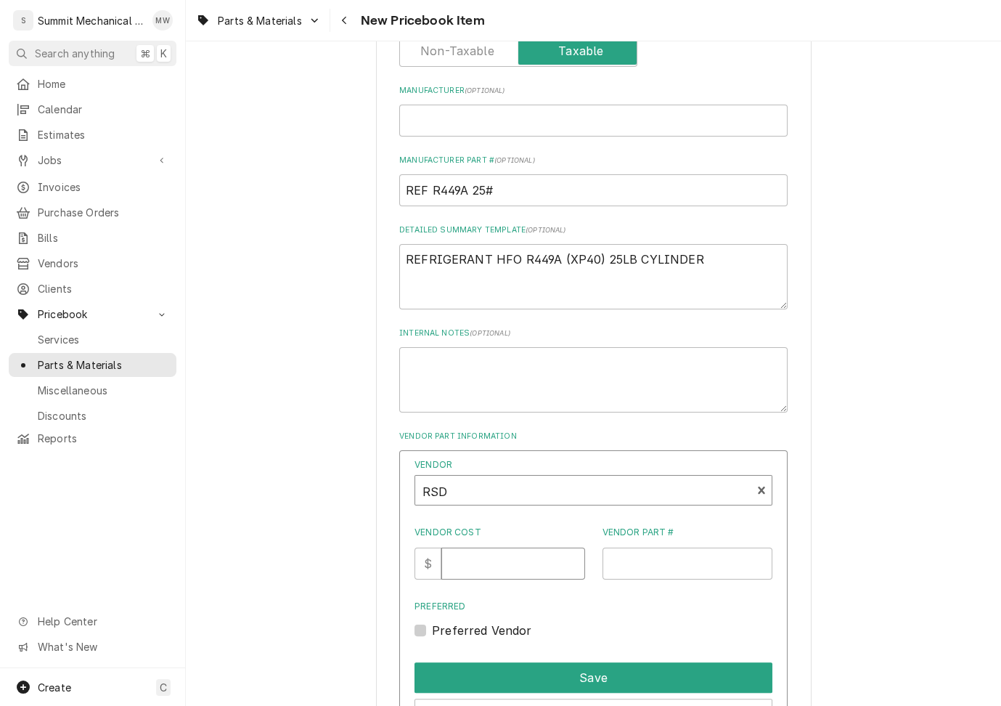
click at [523, 561] on input "Vendor Cost" at bounding box center [512, 563] width 143 height 32
type input "310.00"
click at [554, 195] on input "REF R449A 25#" at bounding box center [593, 190] width 388 height 32
click at [644, 587] on div "Vendor RSD Vendor Cost $ 310.00 Vendor Part # Preferred Preferred Vendor" at bounding box center [594, 548] width 358 height 181
click at [642, 571] on input "Vendor Part #" at bounding box center [688, 563] width 171 height 32
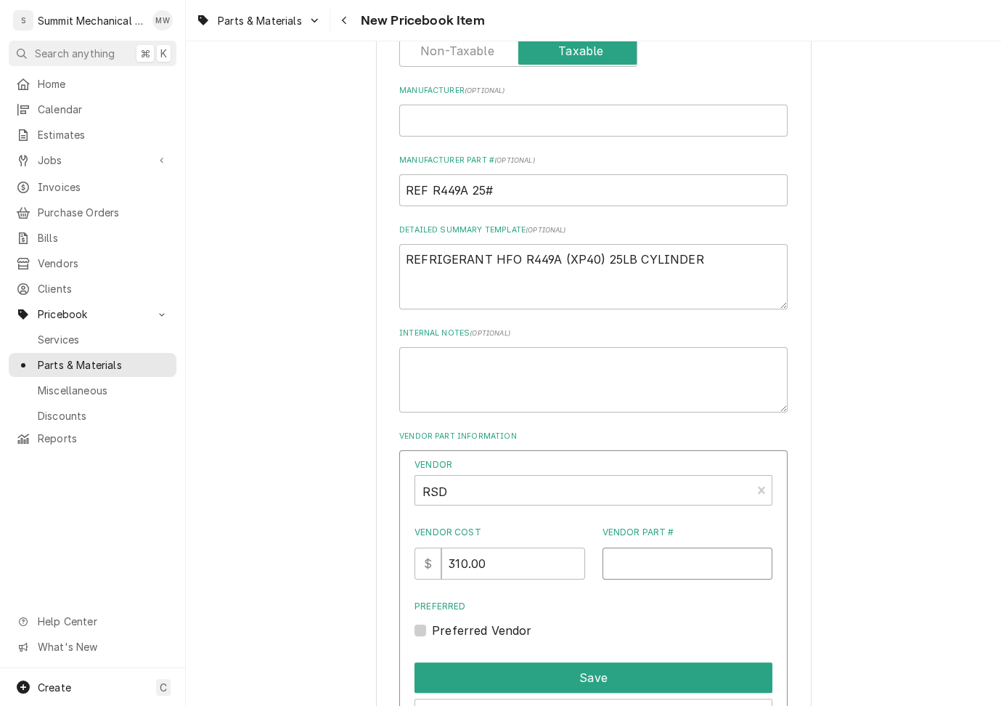
type input "v"
paste input "REF R449A 25#"
type input "REF R449A 25#"
click at [471, 623] on label "Preferred Vendor" at bounding box center [482, 630] width 100 height 17
click at [471, 623] on input "Preferred" at bounding box center [611, 638] width 358 height 32
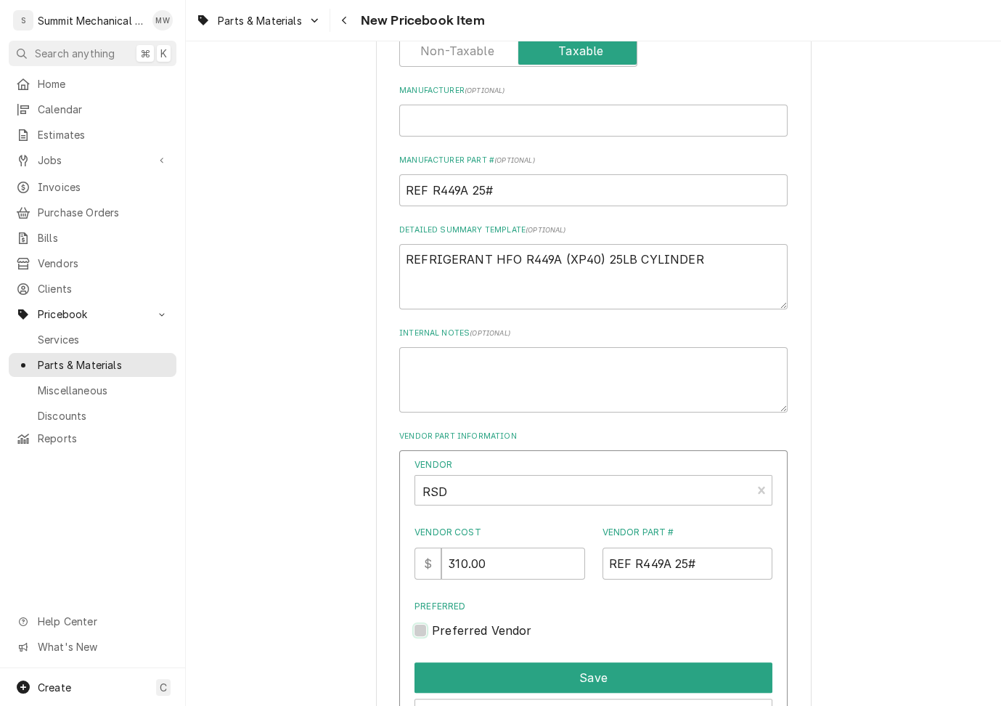
checkbox input "true"
click at [490, 658] on div "Save" at bounding box center [594, 674] width 358 height 36
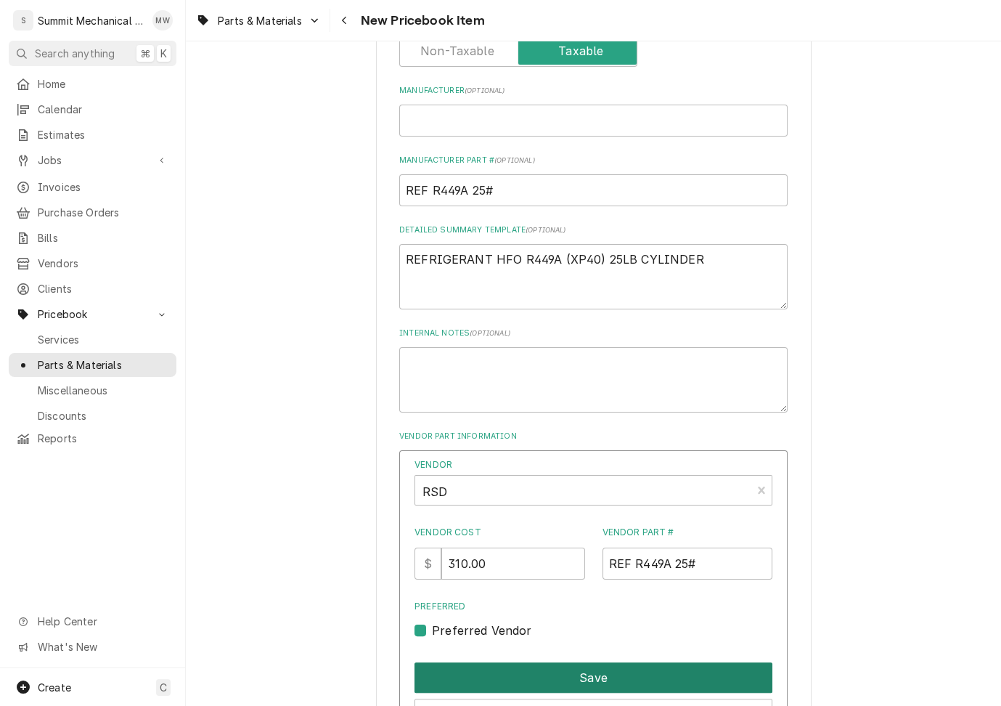
click at [491, 664] on button "Save" at bounding box center [594, 677] width 358 height 30
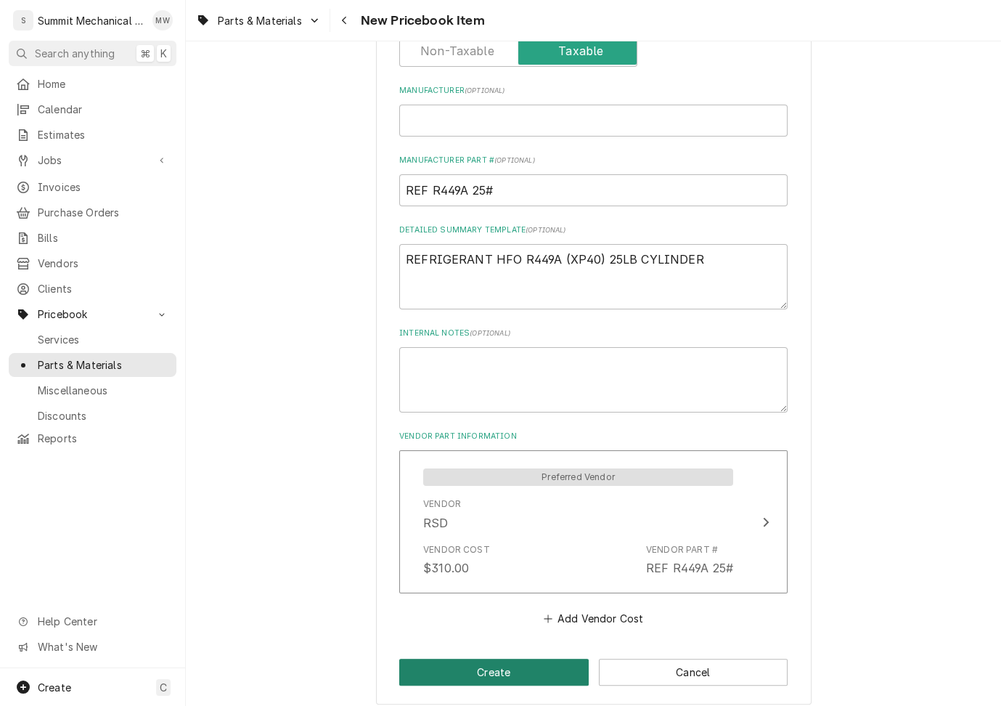
click at [469, 668] on button "Create" at bounding box center [494, 672] width 190 height 27
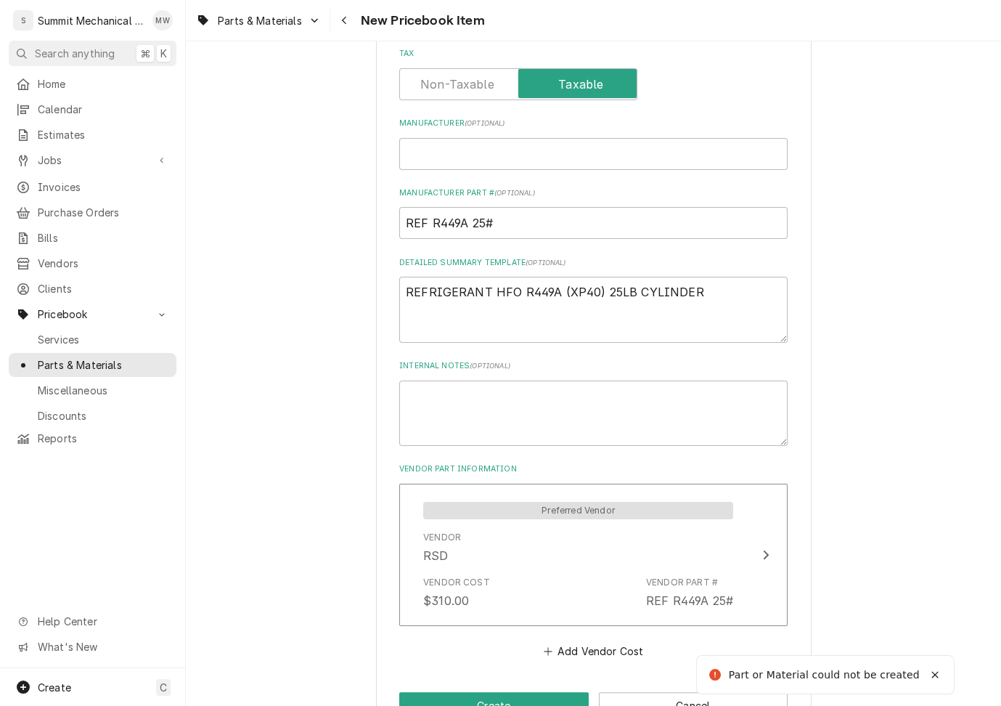
scroll to position [435, 0]
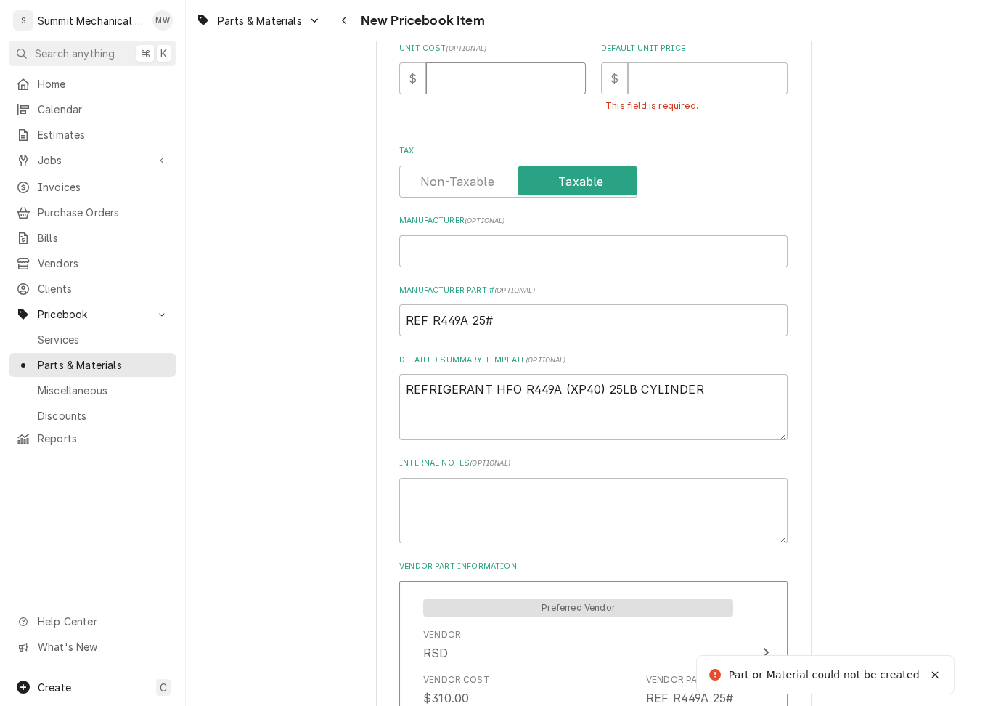
click at [480, 75] on input "Unit Cost ( optional )" at bounding box center [506, 78] width 160 height 32
type textarea "x"
type input "3"
type textarea "x"
type input "31"
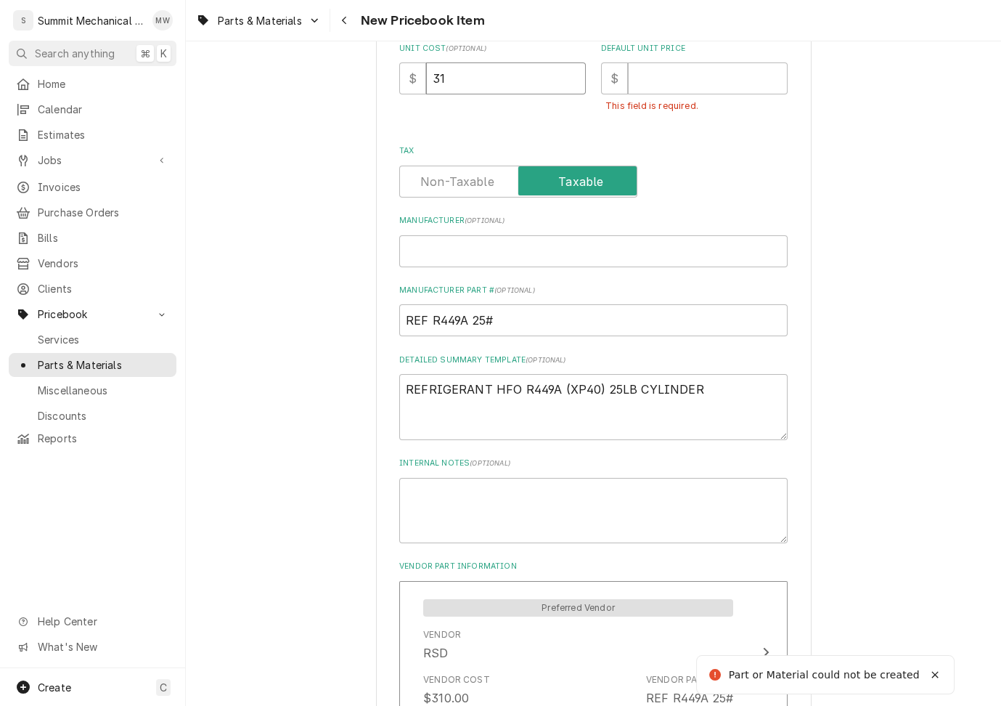
type textarea "x"
type input "319"
type textarea "x"
type input "31"
type textarea "x"
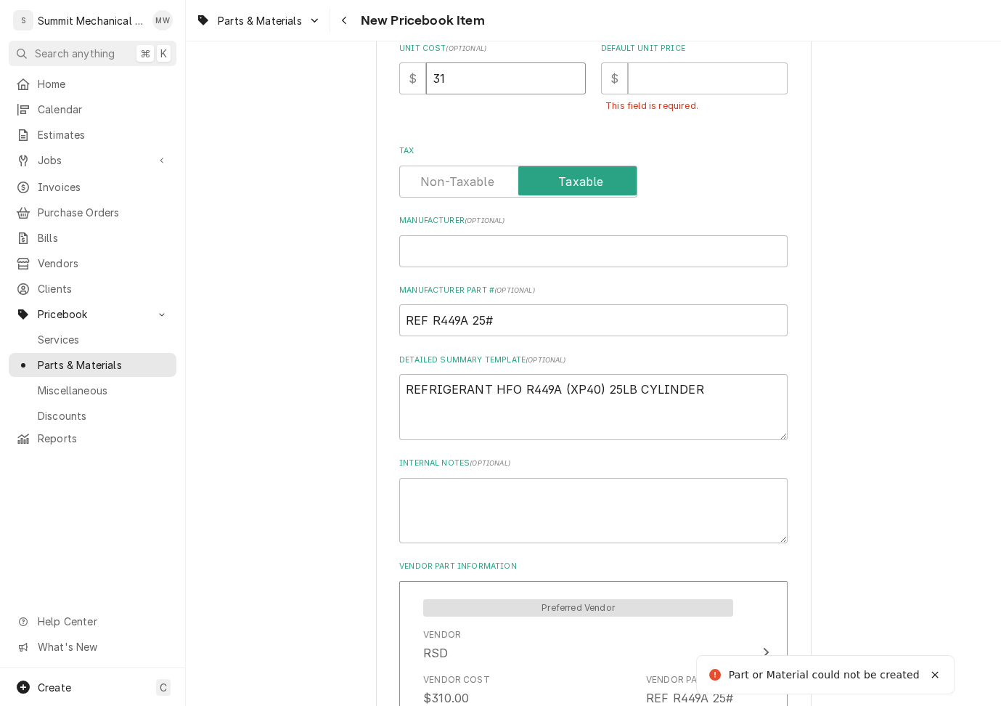
type input "310"
type textarea "x"
type input "310.0"
type textarea "x"
type input "310.00"
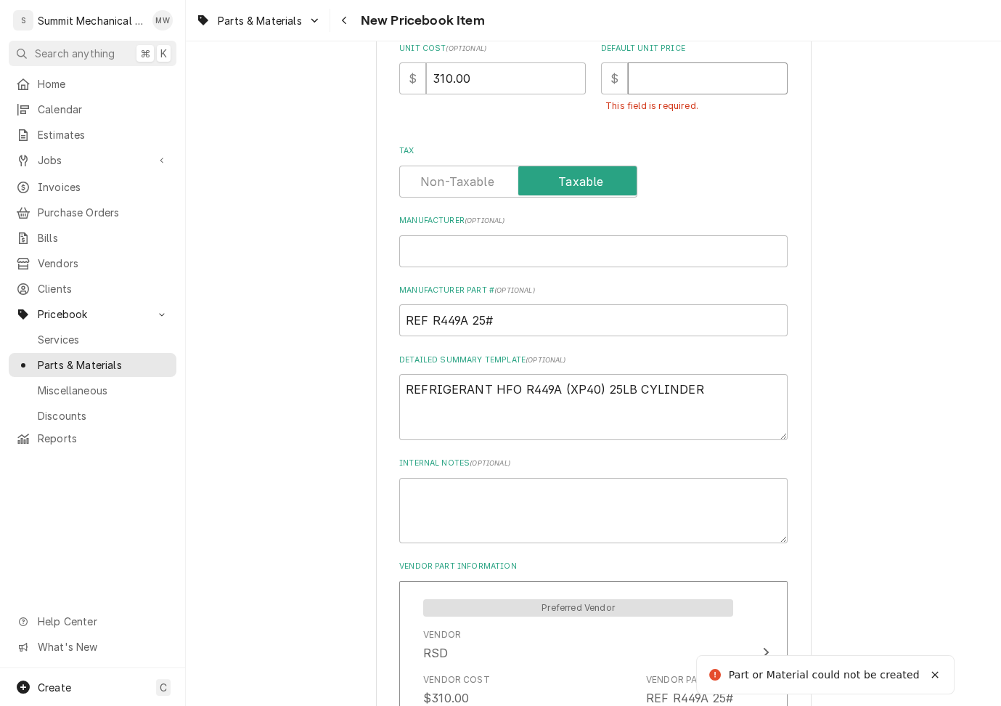
type textarea "x"
type input "3"
type textarea "x"
type input "31"
type textarea "x"
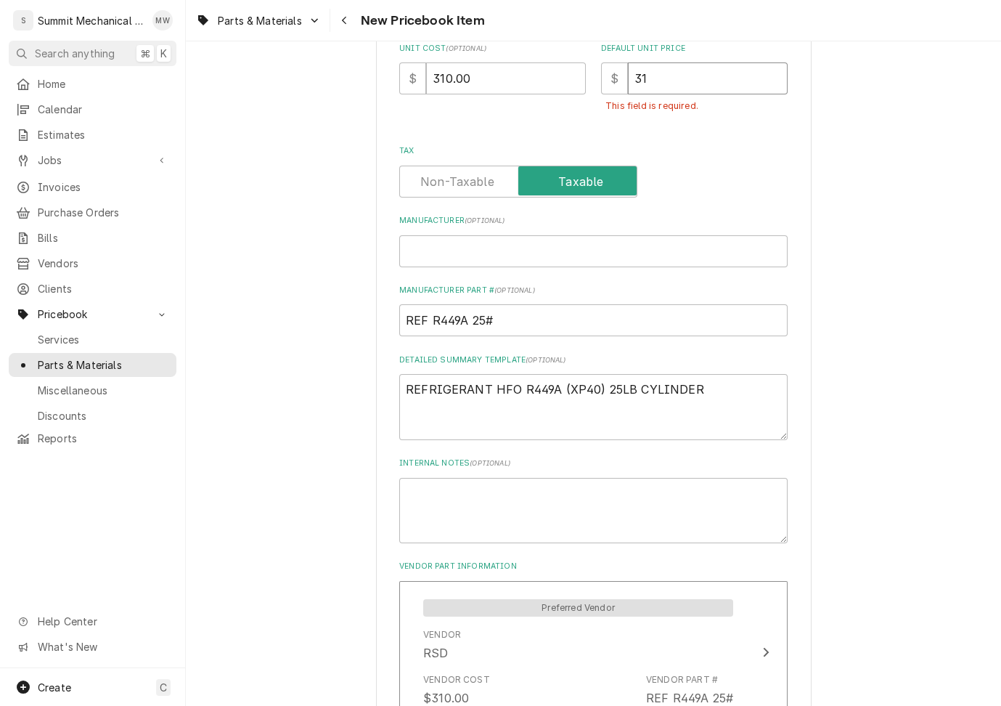
type input "310"
type textarea "x"
type input "310.0"
type textarea "x"
type input "310.00"
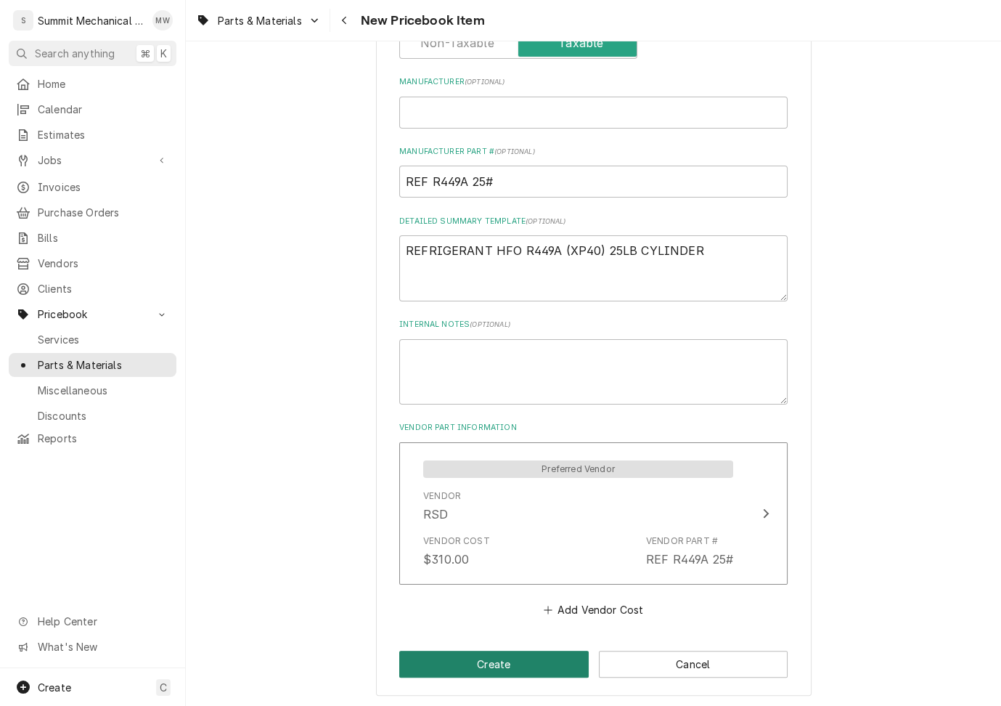
click at [503, 652] on button "Create" at bounding box center [494, 664] width 190 height 27
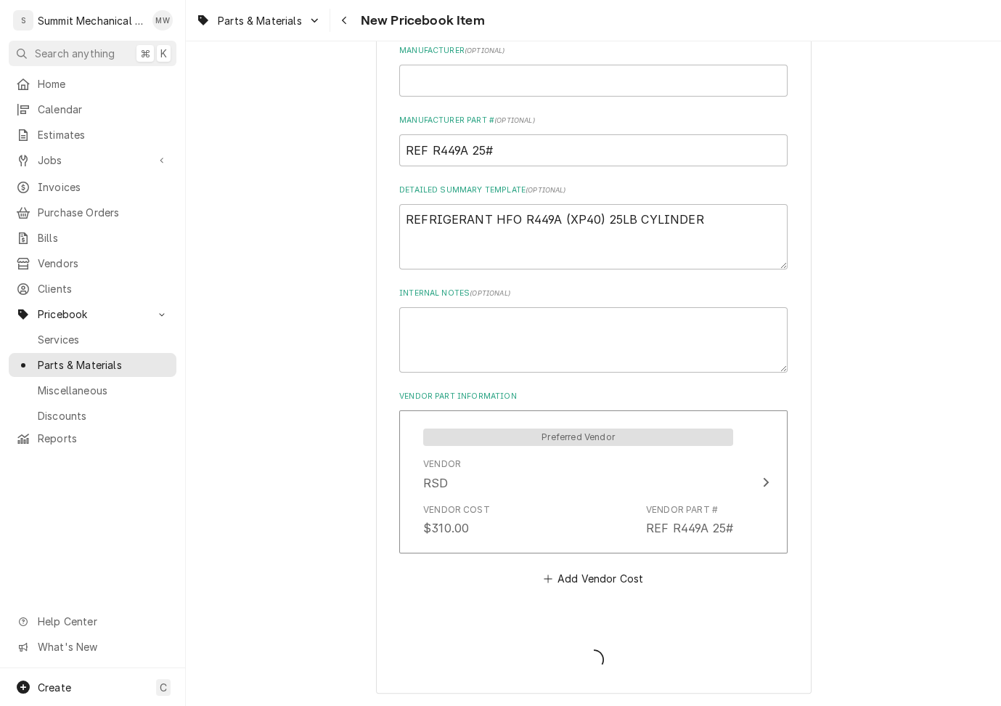
scroll to position [541, 0]
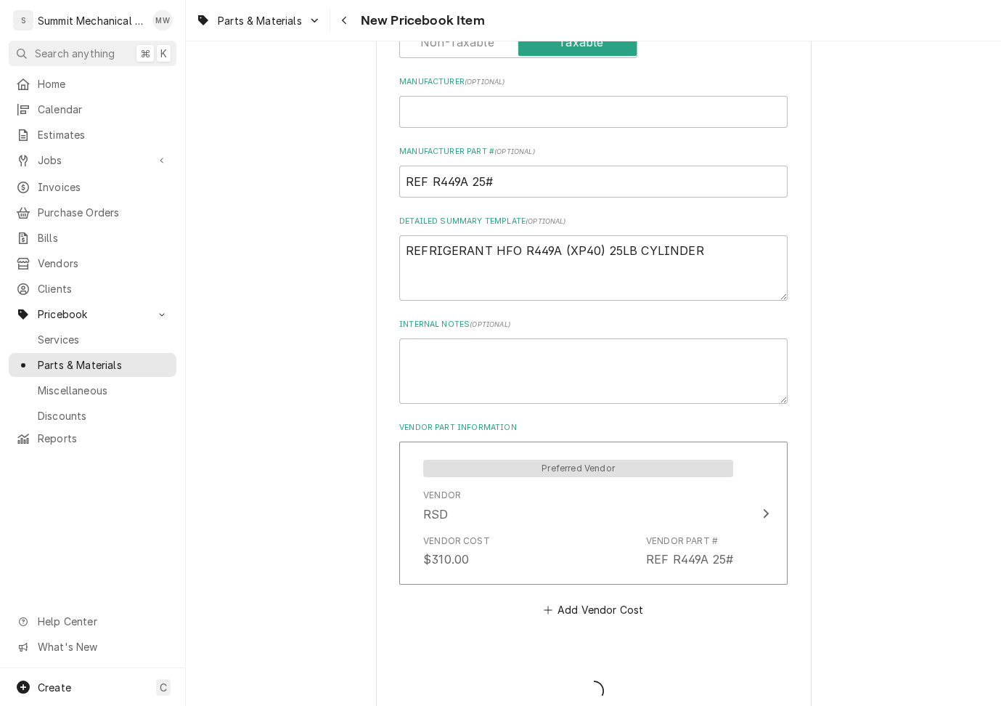
type textarea "x"
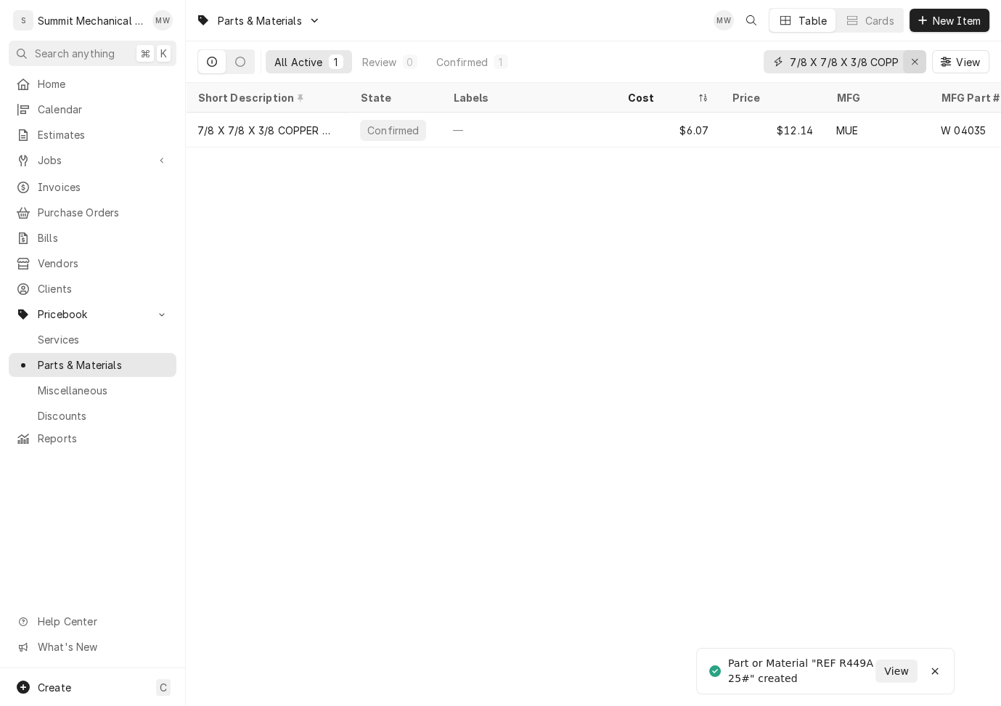
click at [918, 62] on icon "Erase input" at bounding box center [915, 62] width 8 height 10
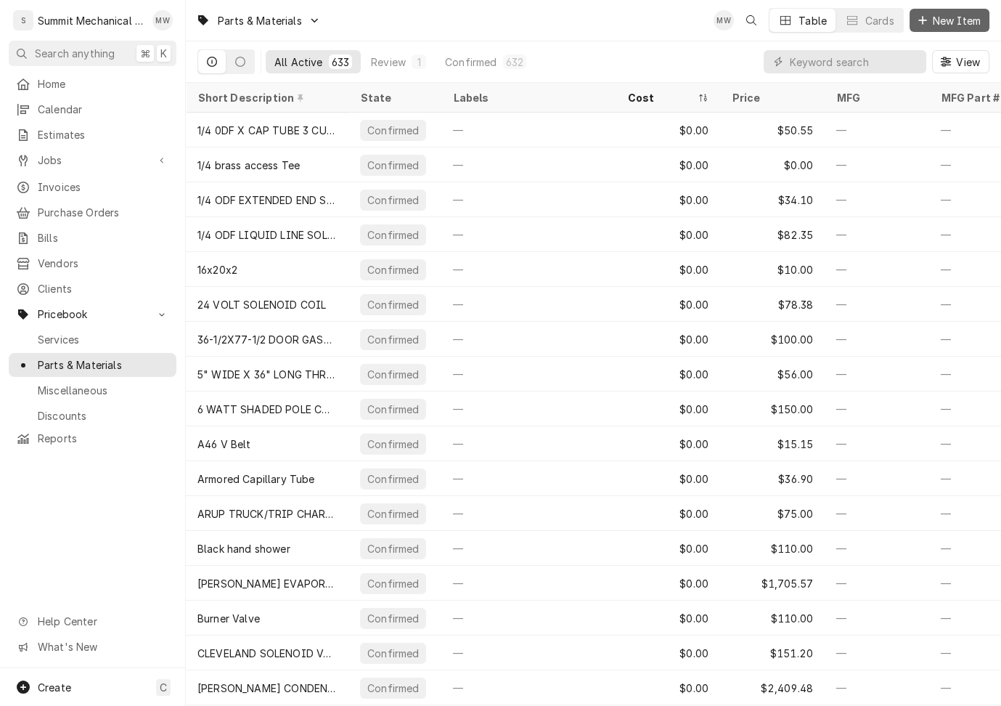
click at [958, 25] on span "New Item" at bounding box center [957, 20] width 54 height 15
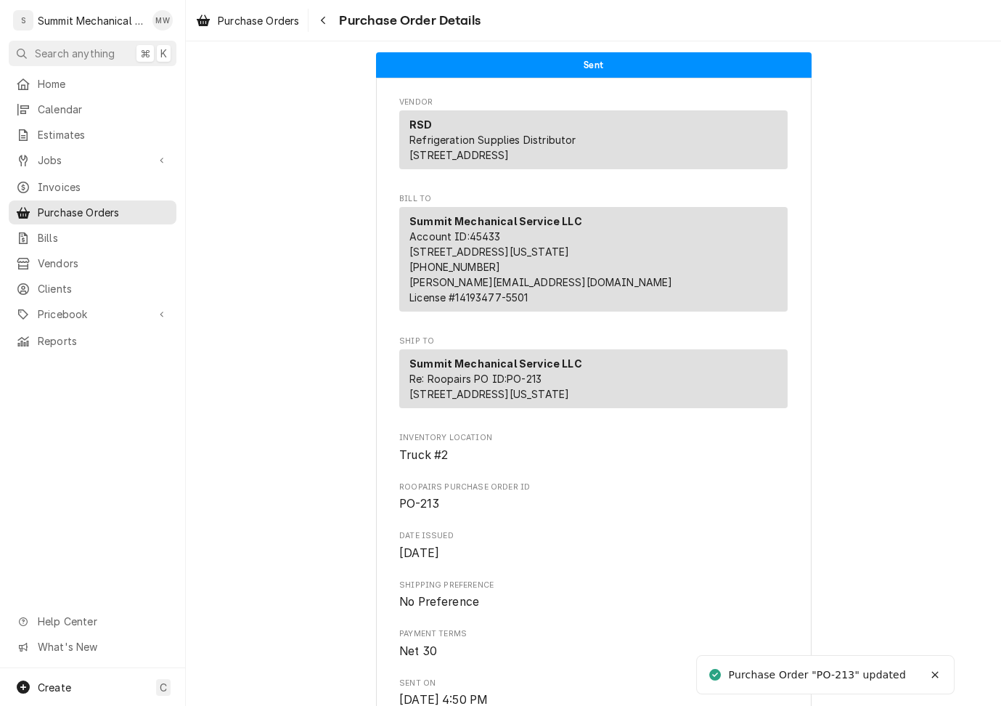
scroll to position [1083, 0]
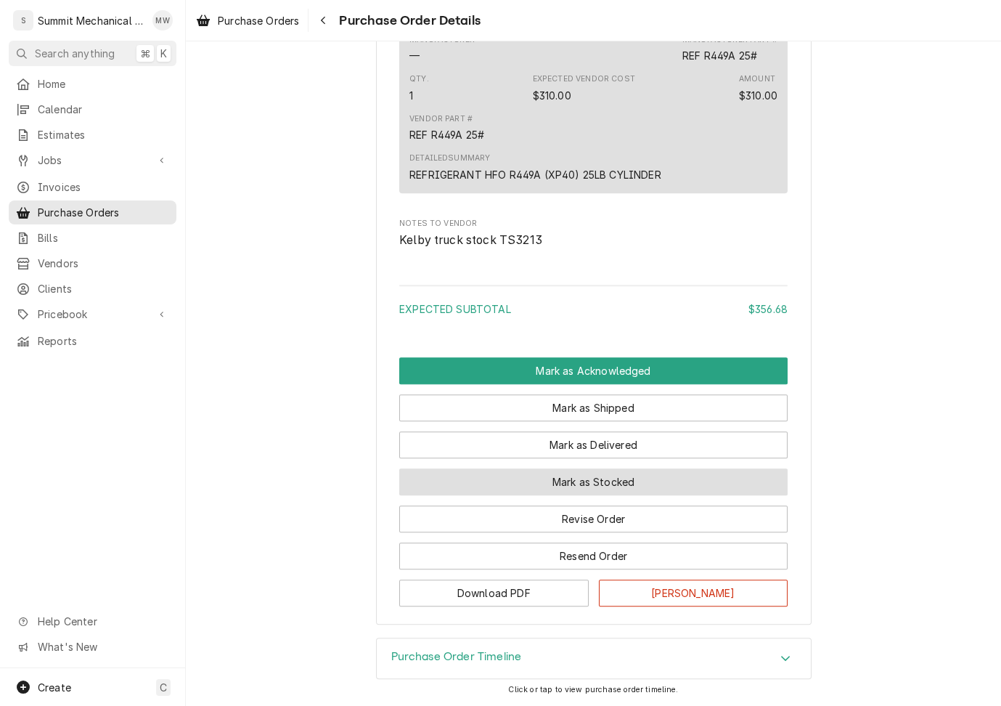
click at [517, 481] on button "Mark as Stocked" at bounding box center [593, 481] width 388 height 27
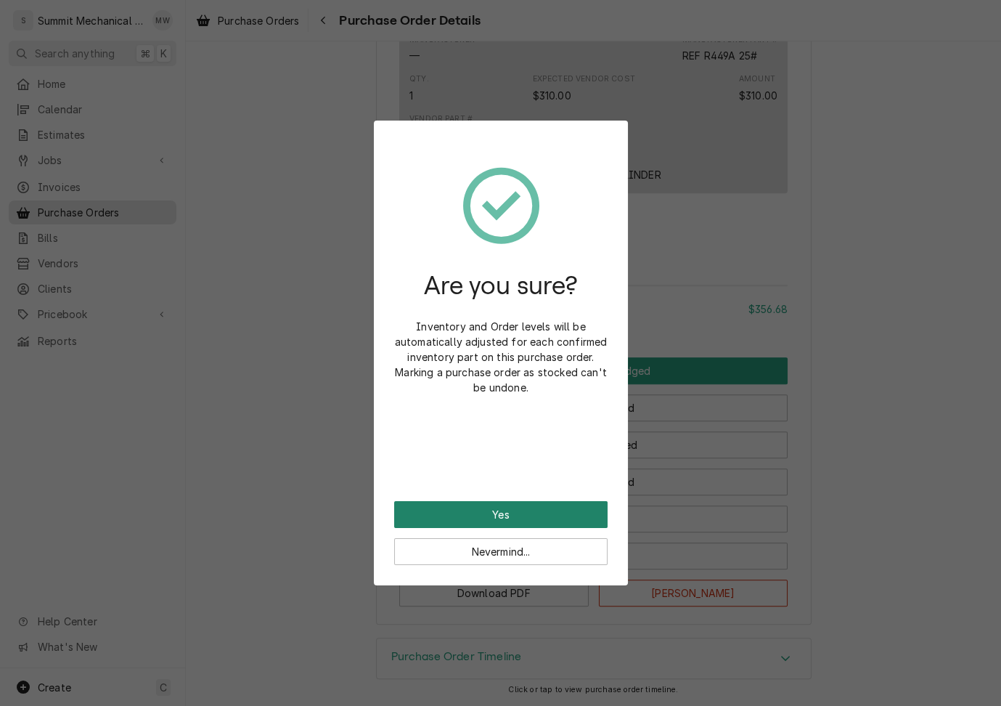
click at [526, 508] on button "Yes" at bounding box center [500, 514] width 213 height 27
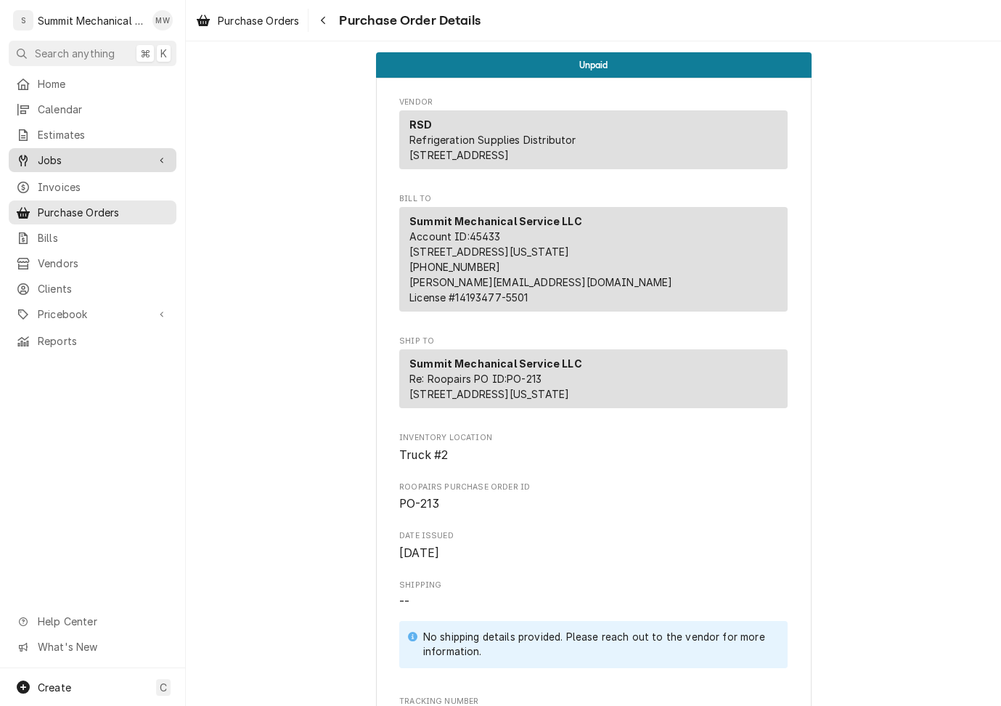
click at [68, 164] on link "Jobs" at bounding box center [93, 160] width 168 height 24
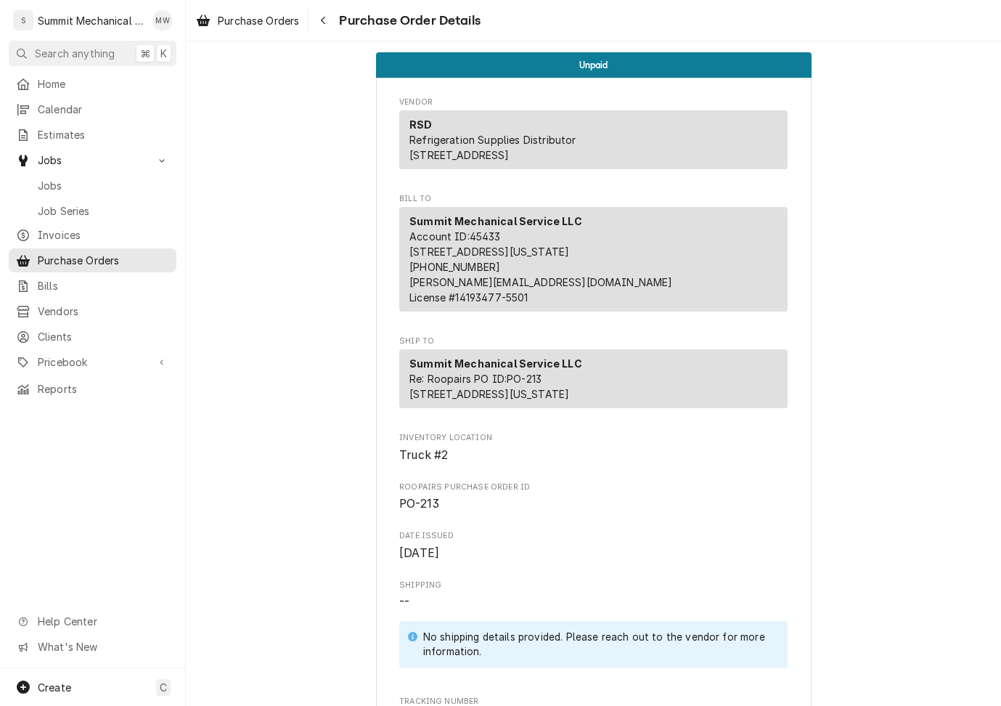
click at [68, 256] on span "Purchase Orders" at bounding box center [103, 260] width 131 height 15
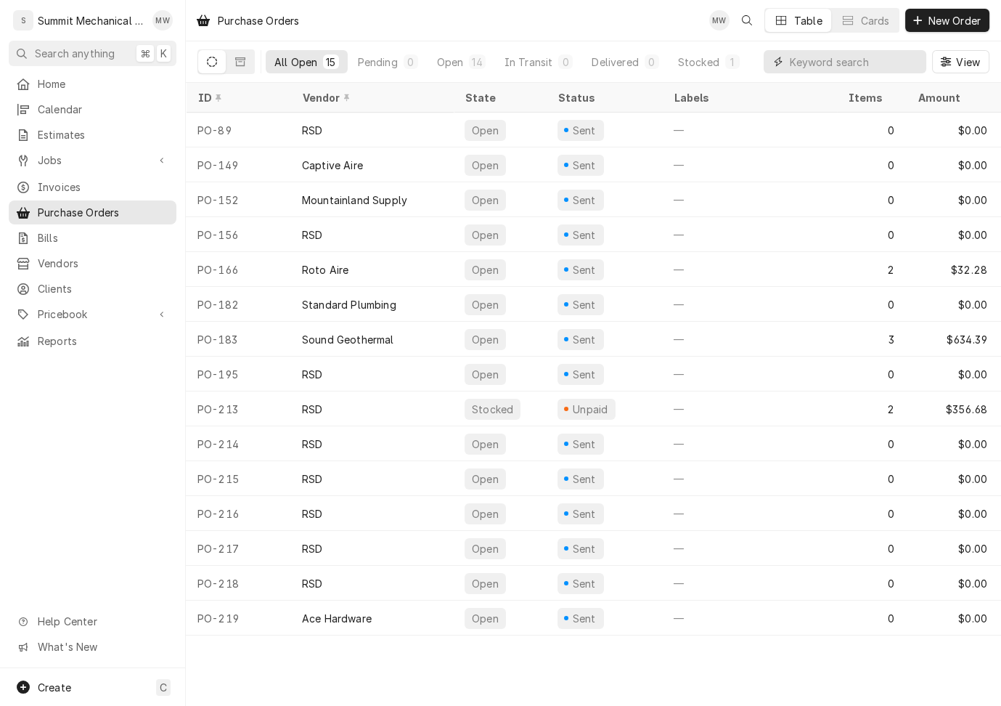
click at [826, 67] on input "Dynamic Content Wrapper" at bounding box center [854, 61] width 129 height 23
click at [237, 66] on button "Dynamic Content Wrapper" at bounding box center [241, 61] width 28 height 23
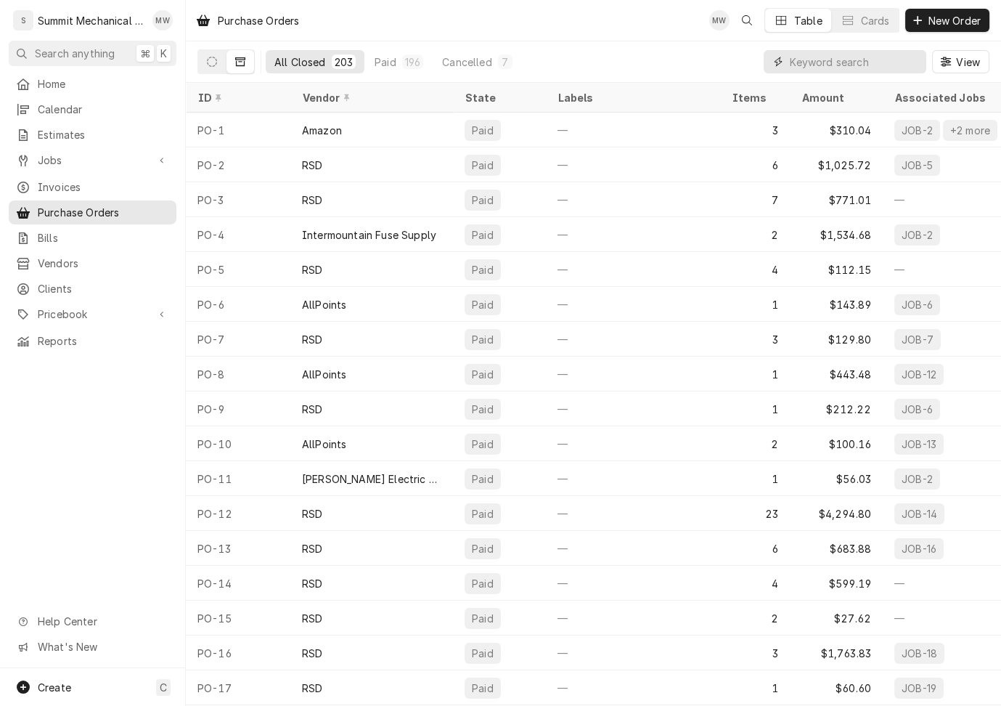
click at [826, 62] on input "Dynamic Content Wrapper" at bounding box center [854, 61] width 129 height 23
type input "204"
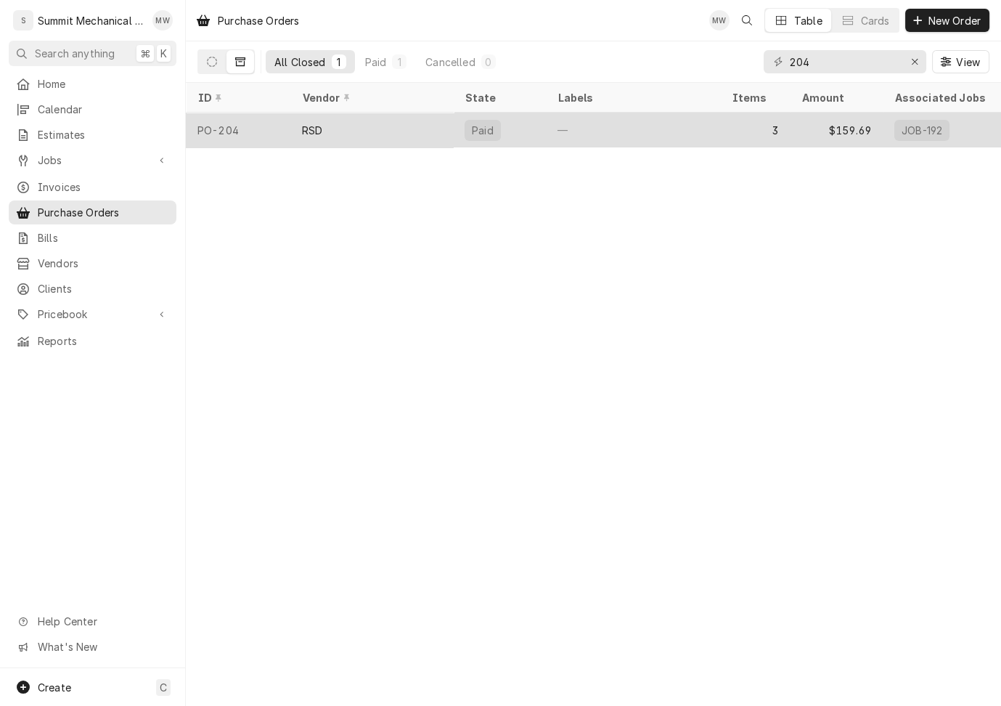
click at [242, 129] on div "PO-204" at bounding box center [238, 130] width 105 height 35
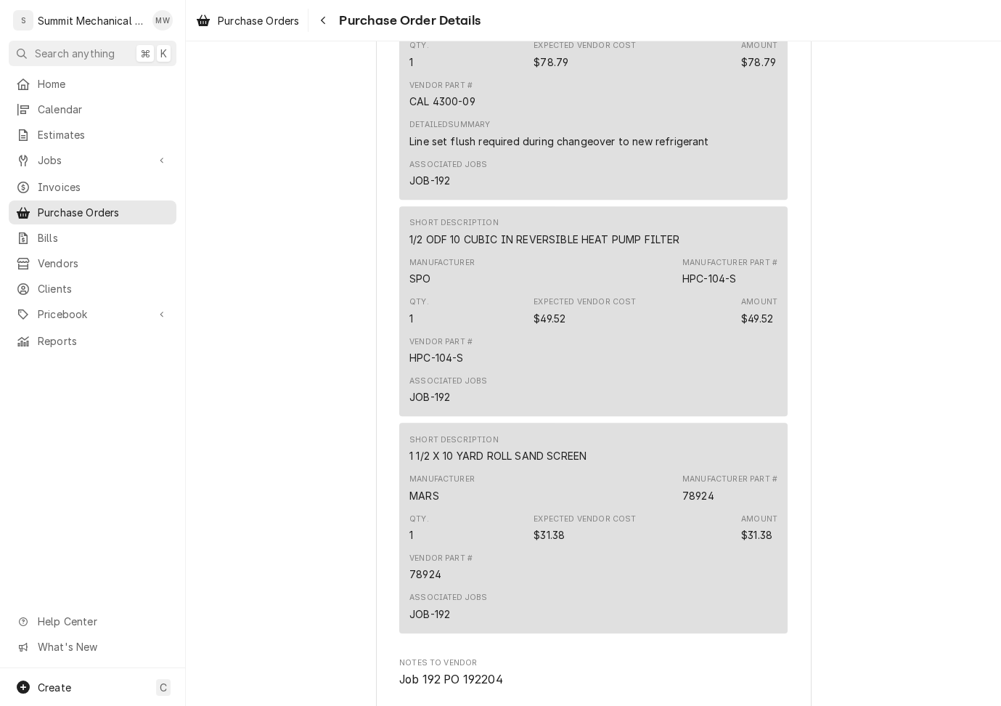
scroll to position [1365, 0]
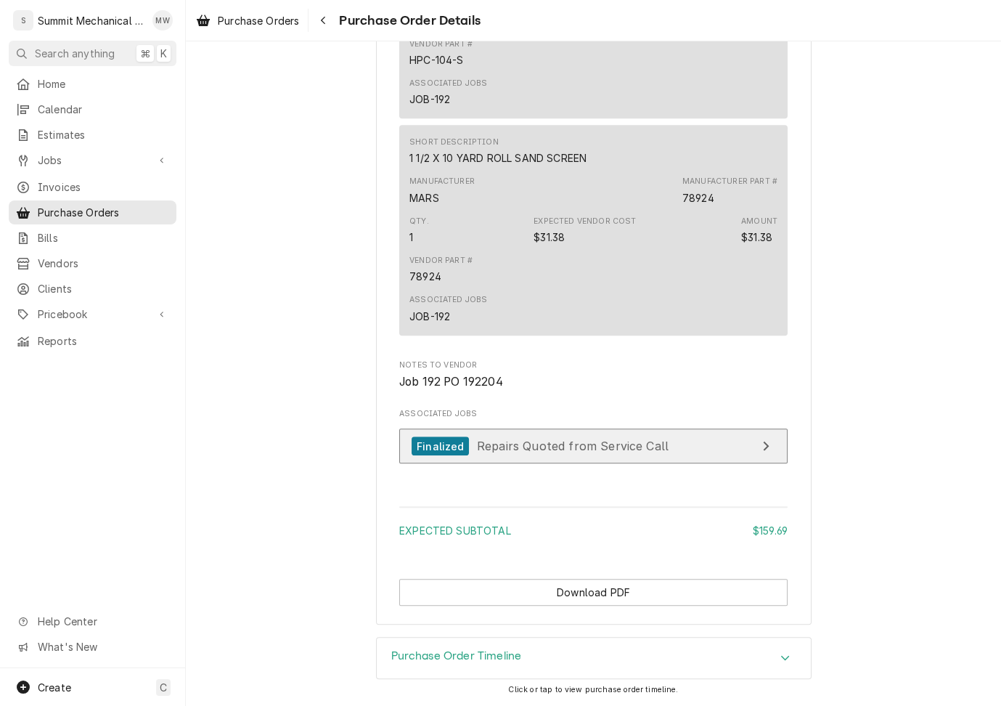
click at [544, 448] on span "Repairs Quoted from Service Call" at bounding box center [573, 446] width 192 height 15
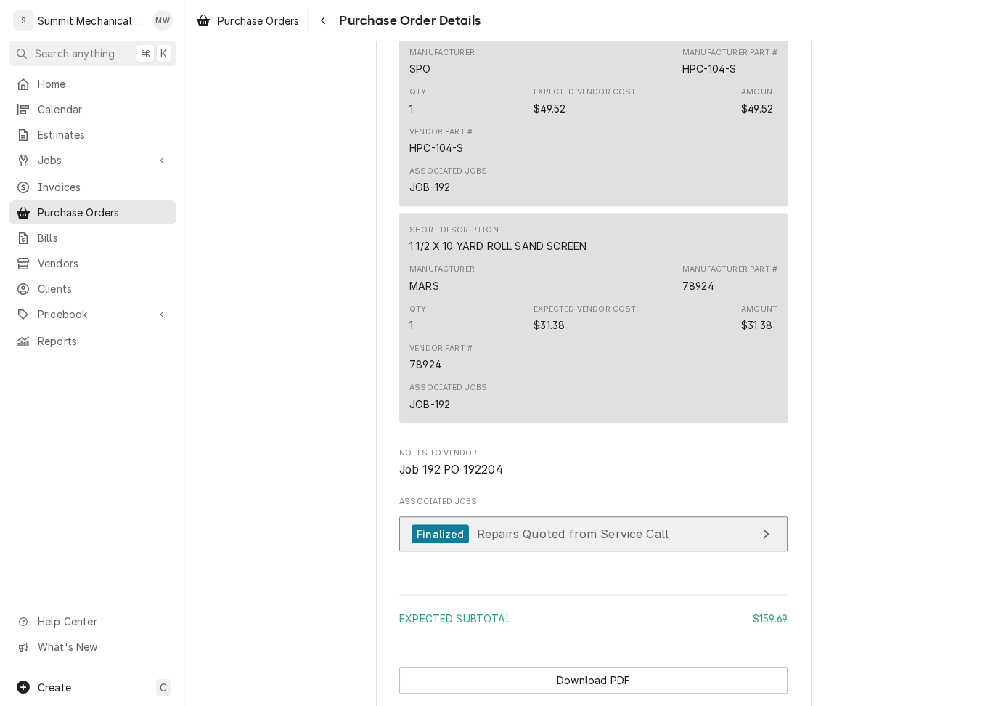
scroll to position [1122, 0]
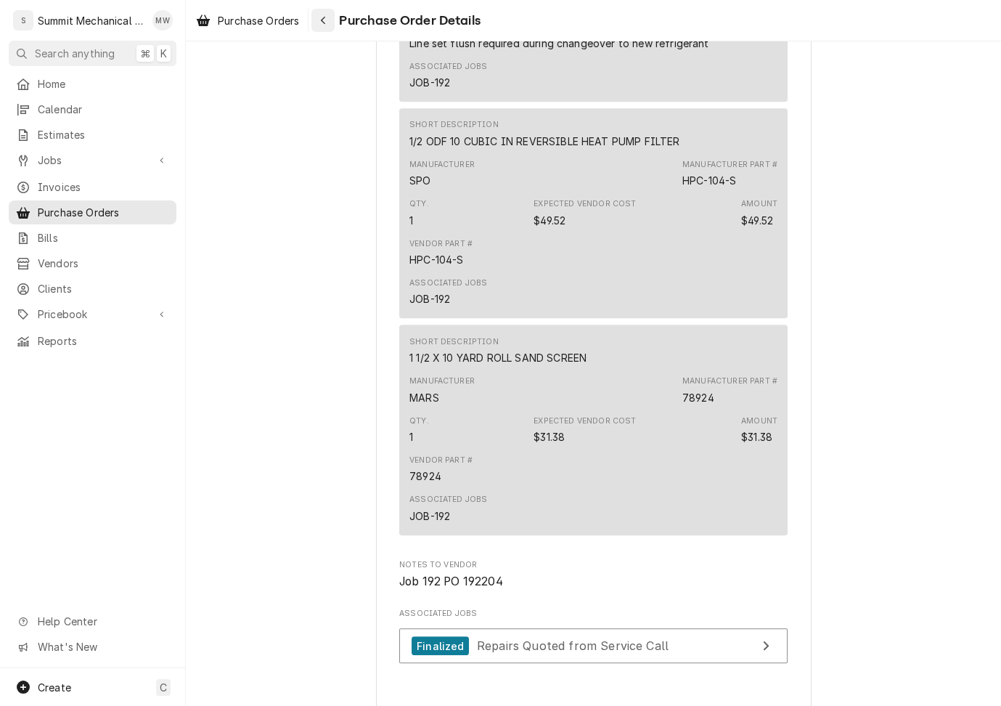
click at [330, 25] on div "Navigate back" at bounding box center [323, 20] width 15 height 15
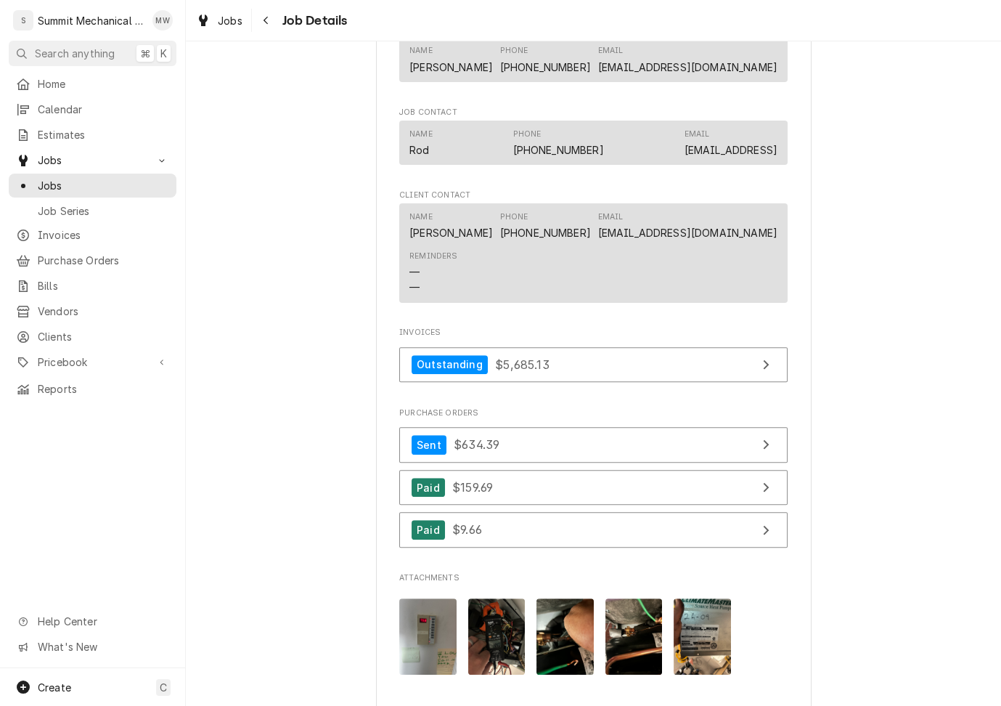
scroll to position [918, 0]
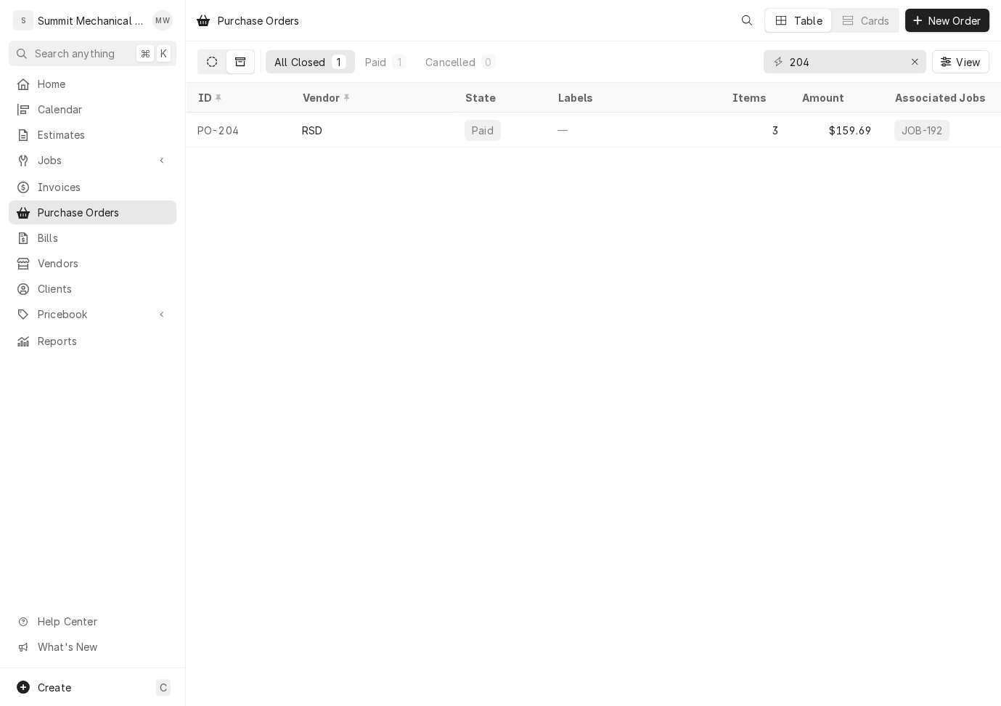
click at [213, 60] on icon "Dynamic Content Wrapper" at bounding box center [212, 62] width 10 height 10
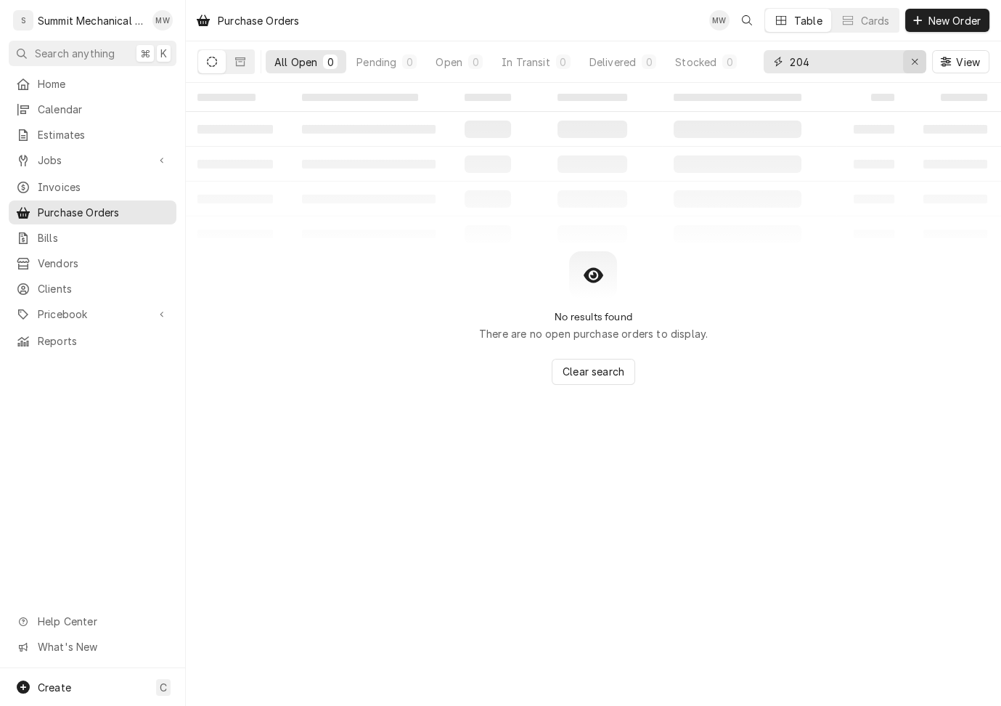
click at [916, 59] on icon "Erase input" at bounding box center [915, 62] width 6 height 6
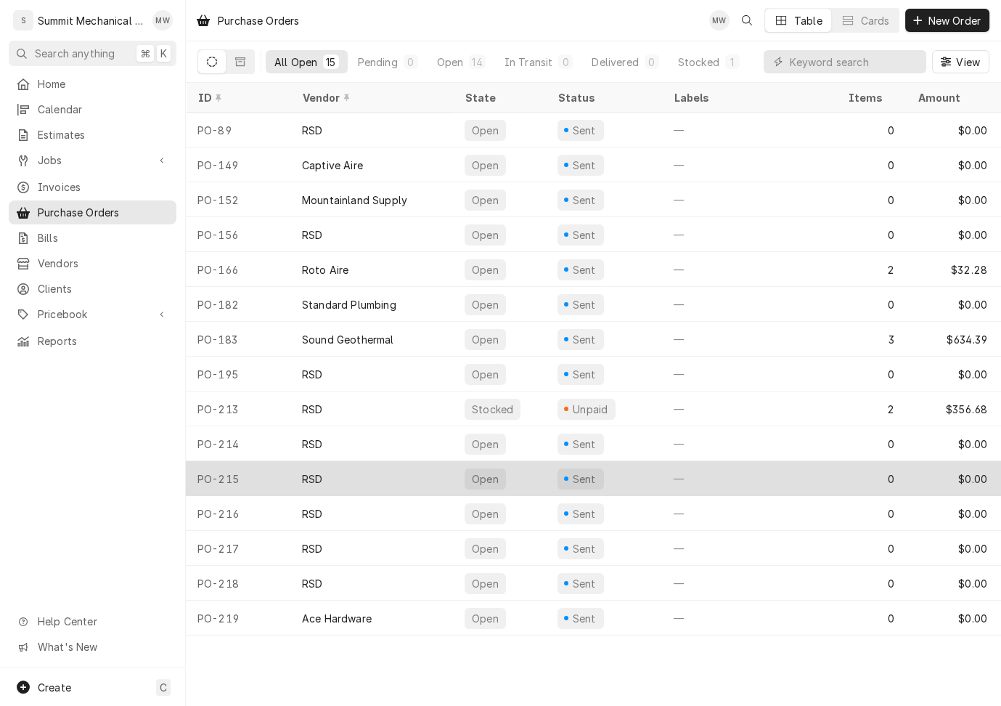
click at [261, 478] on div "PO-215" at bounding box center [238, 478] width 105 height 35
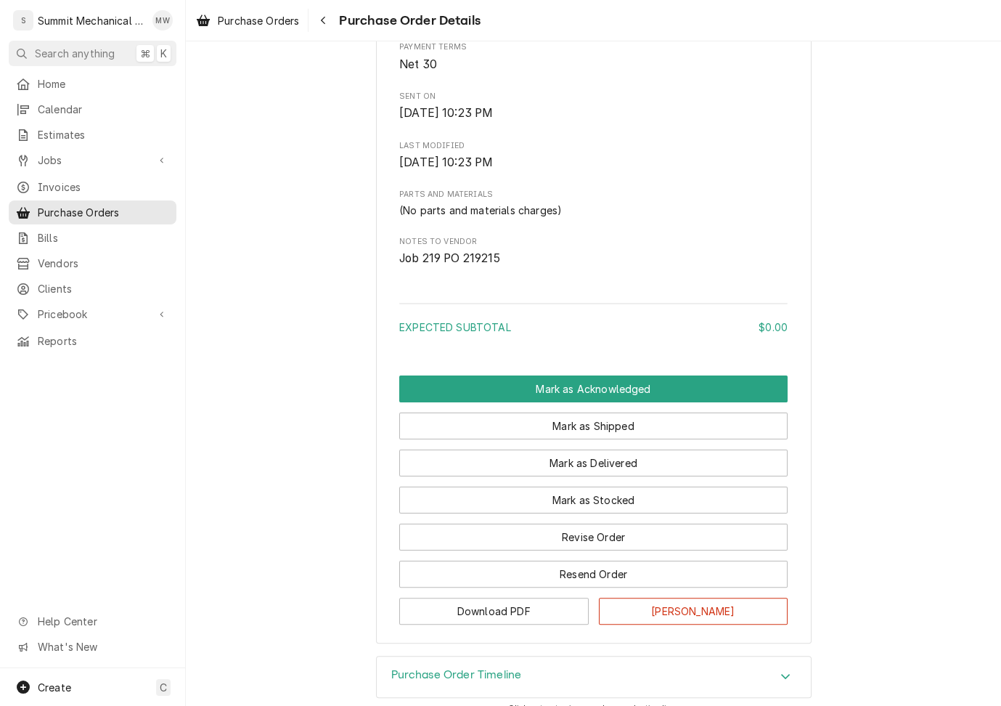
scroll to position [650, 0]
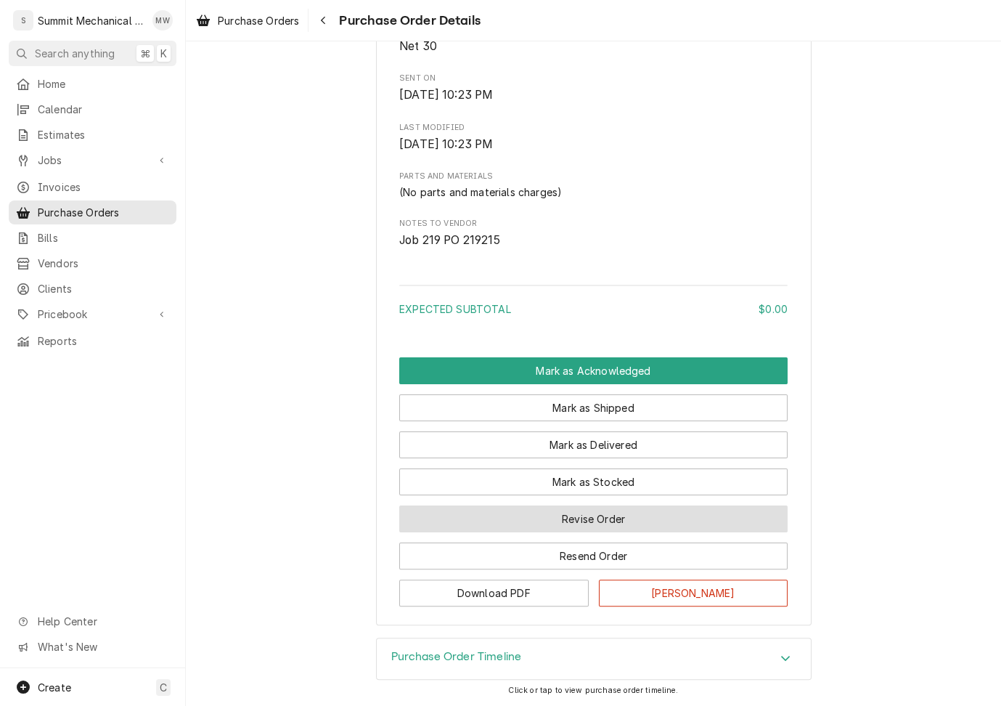
click at [586, 518] on button "Revise Order" at bounding box center [593, 518] width 388 height 27
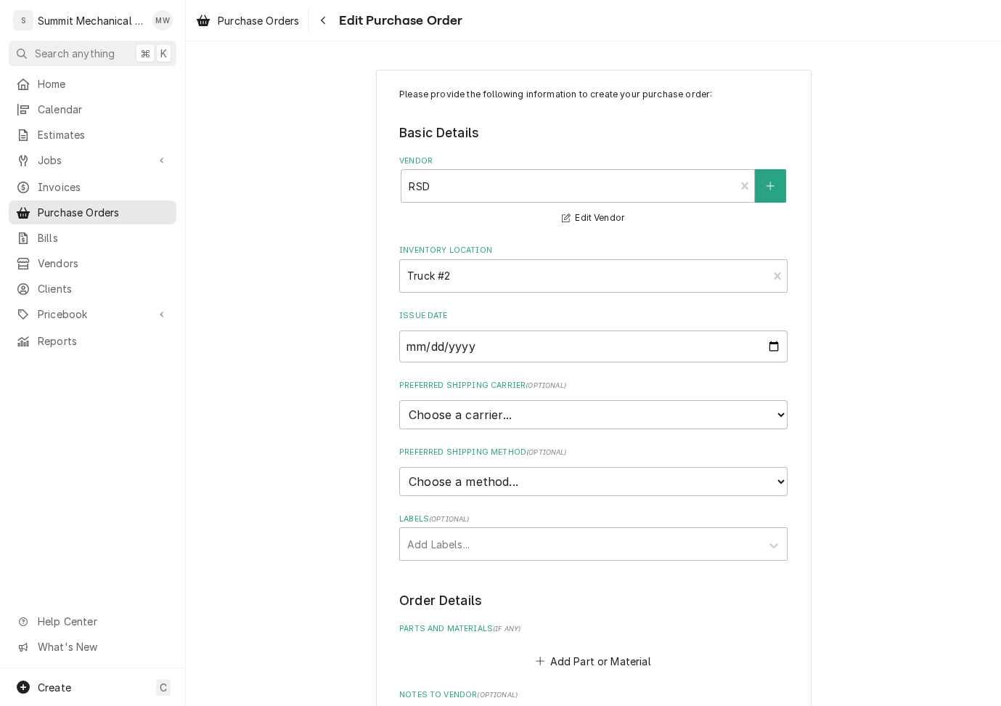
scroll to position [38, 0]
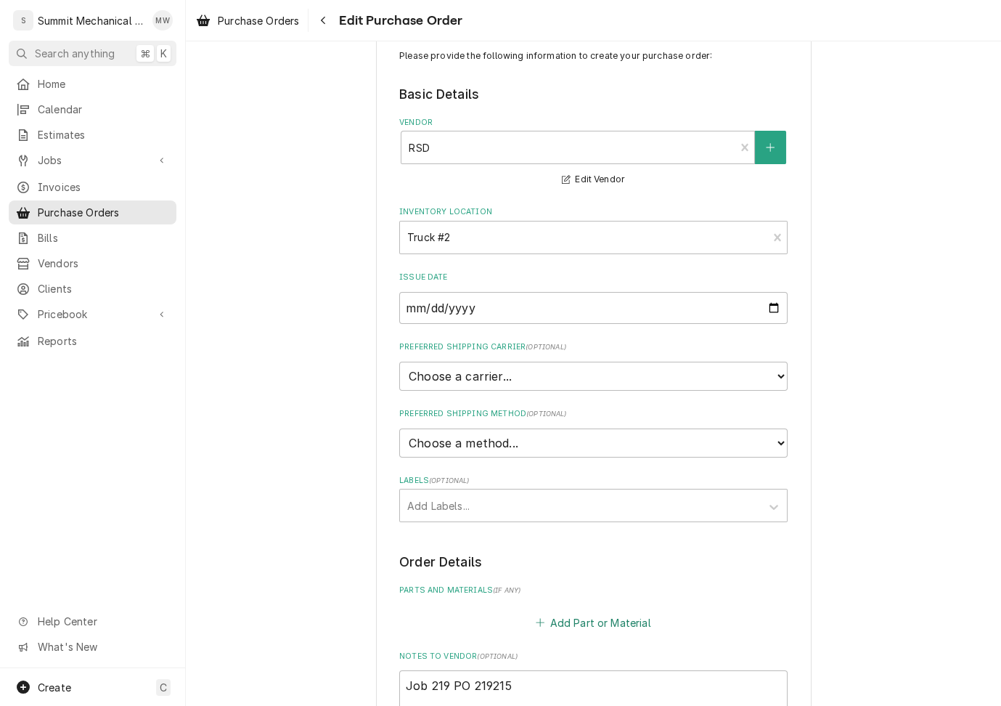
click at [599, 623] on button "Add Part or Material" at bounding box center [594, 622] width 120 height 20
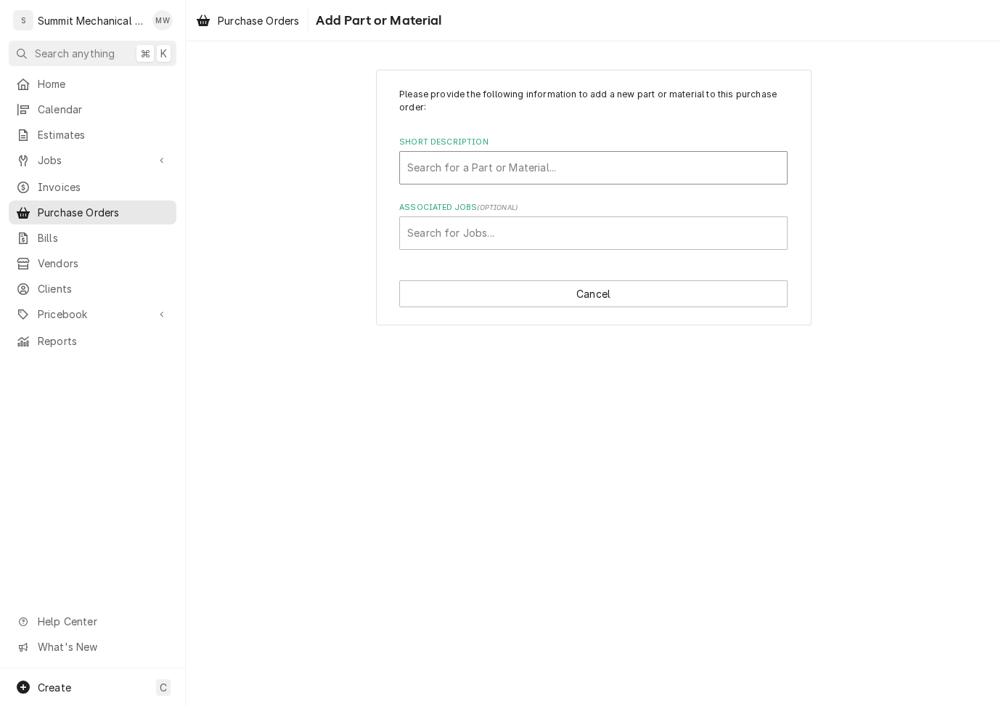
click at [511, 167] on div "Short Description" at bounding box center [593, 168] width 372 height 26
type input "cap run 20"
paste input "20 X 440V RND"
type input "20 X 440V RND"
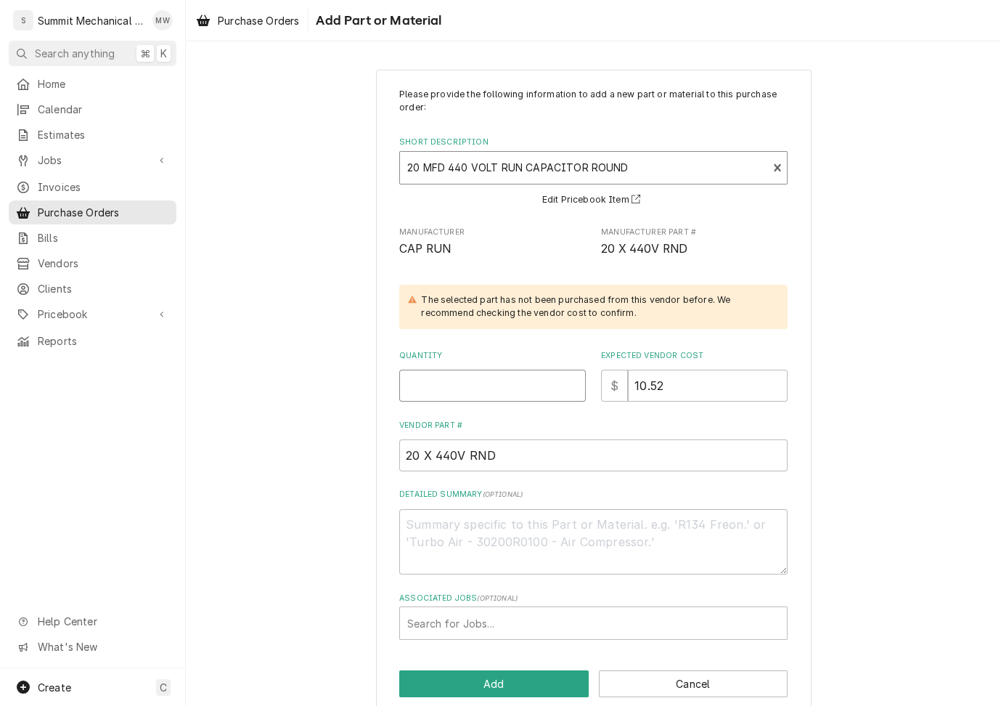
click at [501, 388] on input "Quantity" at bounding box center [492, 386] width 187 height 32
type textarea "x"
type input "1"
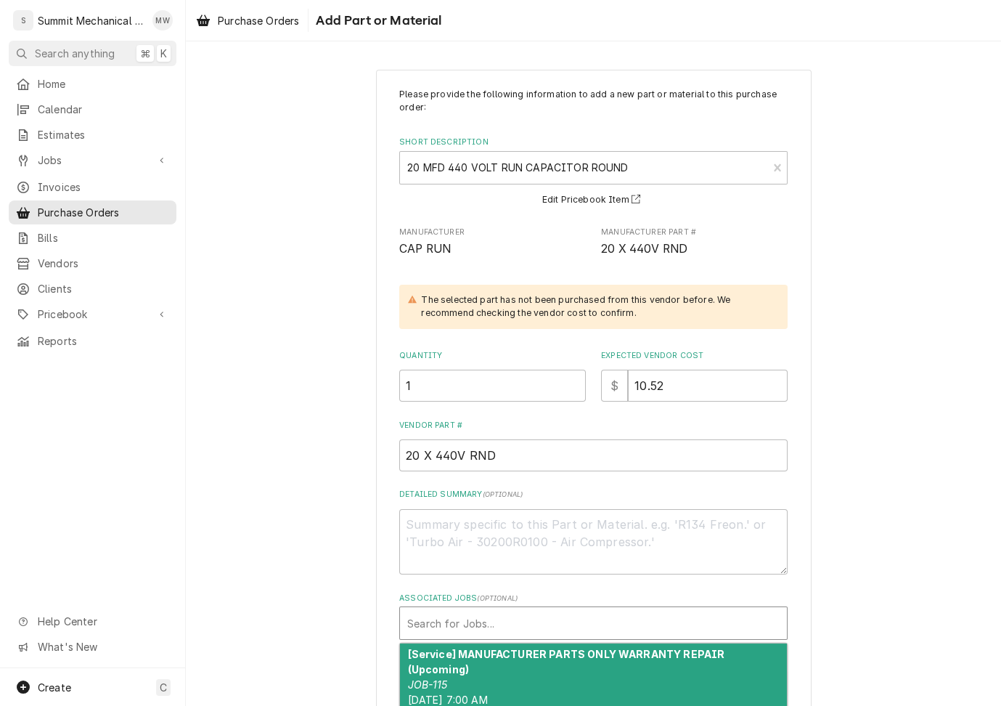
click at [478, 614] on div "Associated Jobs" at bounding box center [593, 623] width 372 height 26
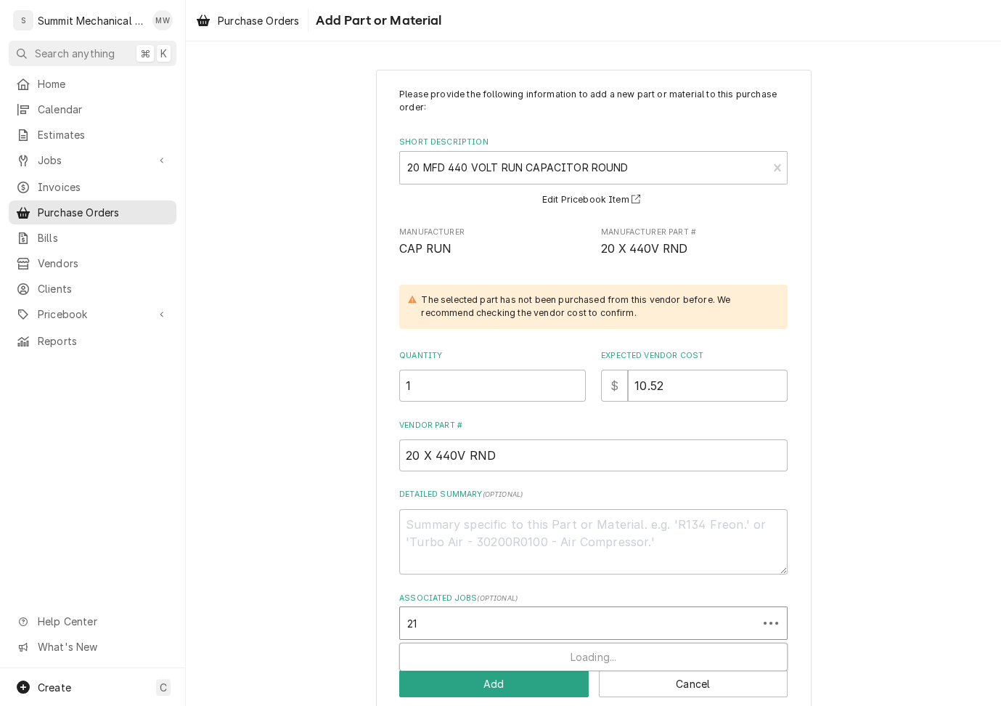
type input "219"
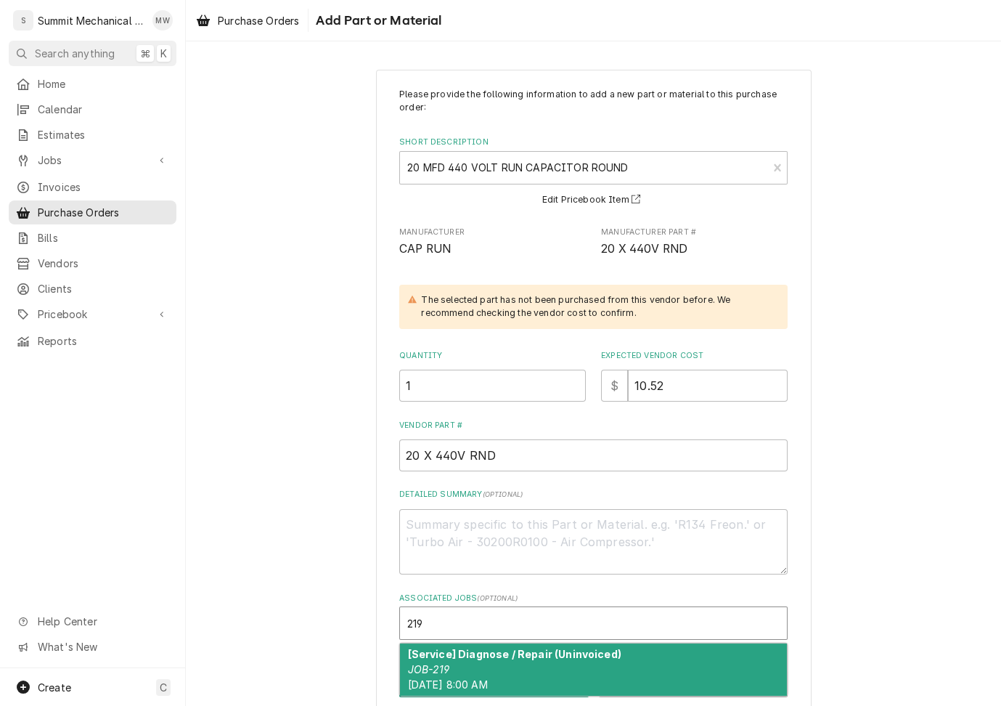
type textarea "x"
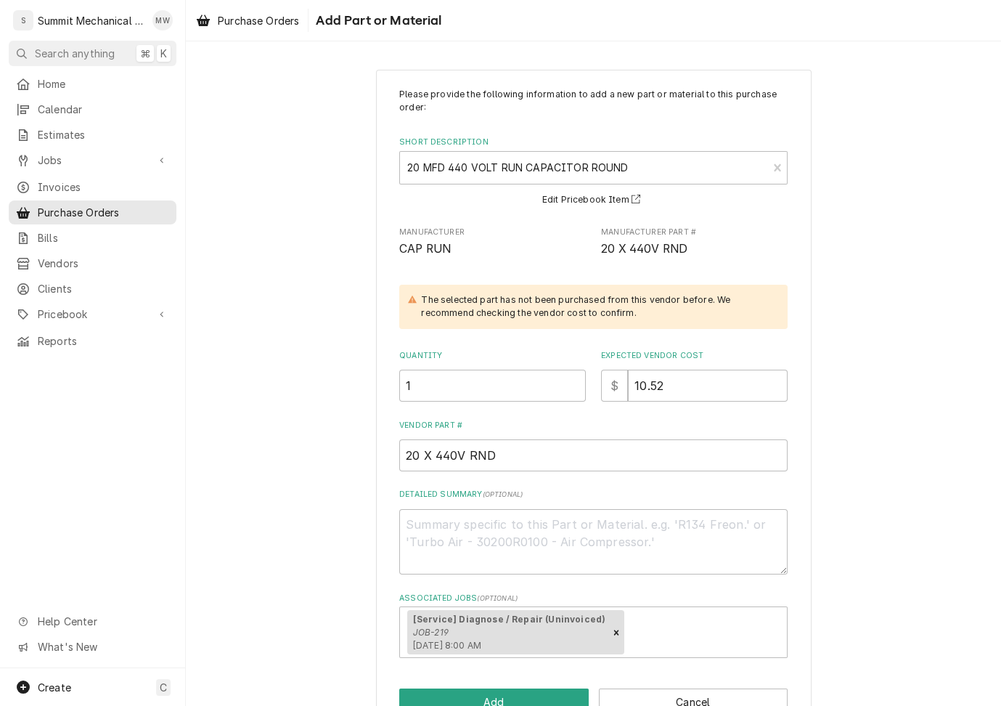
scroll to position [40, 0]
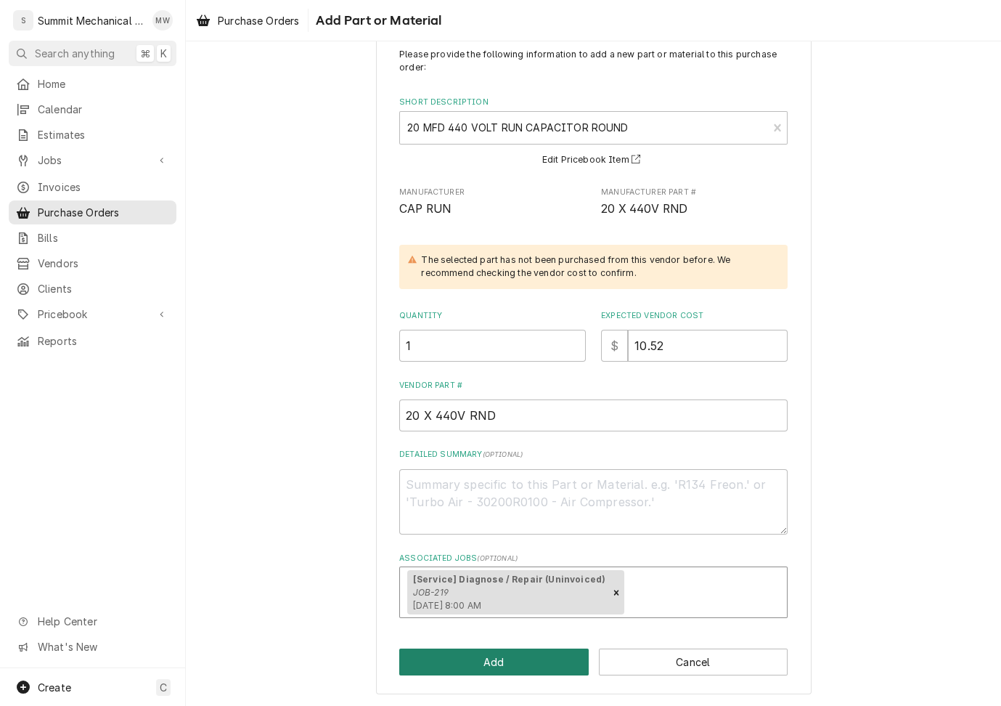
click at [470, 666] on button "Add" at bounding box center [494, 661] width 190 height 27
type textarea "x"
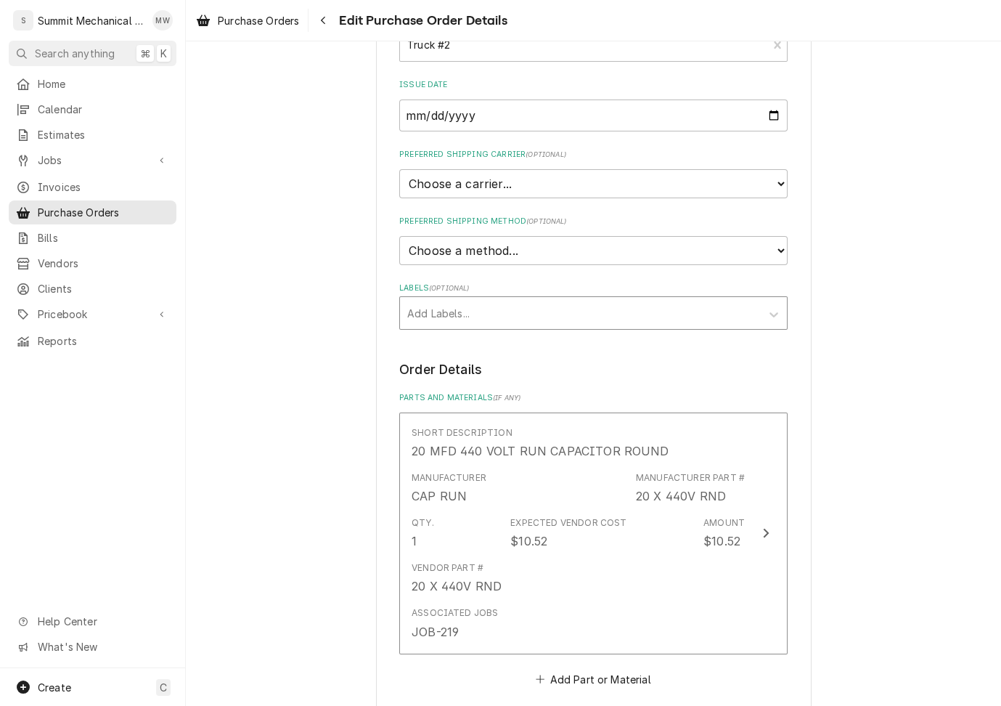
scroll to position [278, 0]
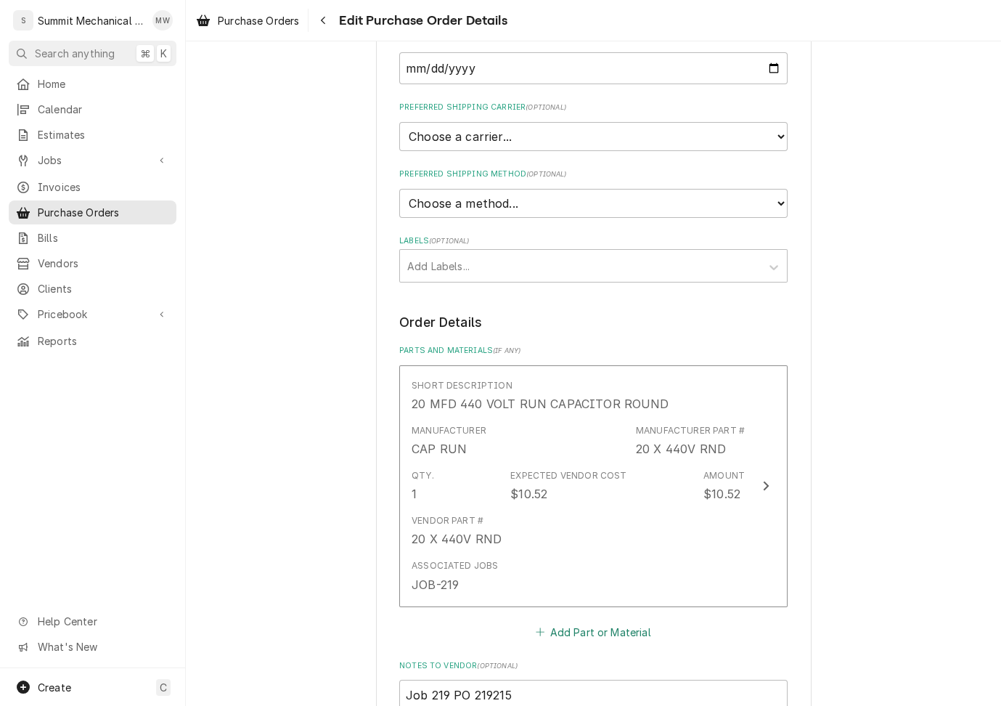
click at [571, 622] on button "Add Part or Material" at bounding box center [594, 632] width 120 height 20
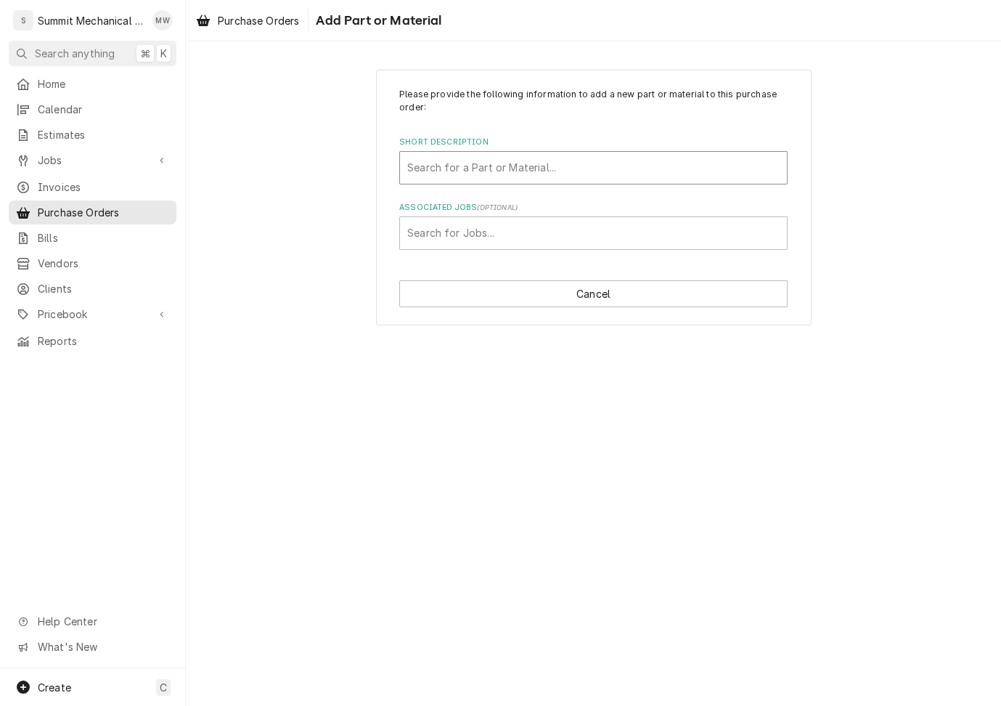
click at [454, 166] on div "Short Description" at bounding box center [593, 168] width 372 height 26
type input "cap 189"
paste input "189-227 MFD 330 VOLT START CAPACITOR"
type input "189-227 MFD 330 VOLT START CAPACITOR"
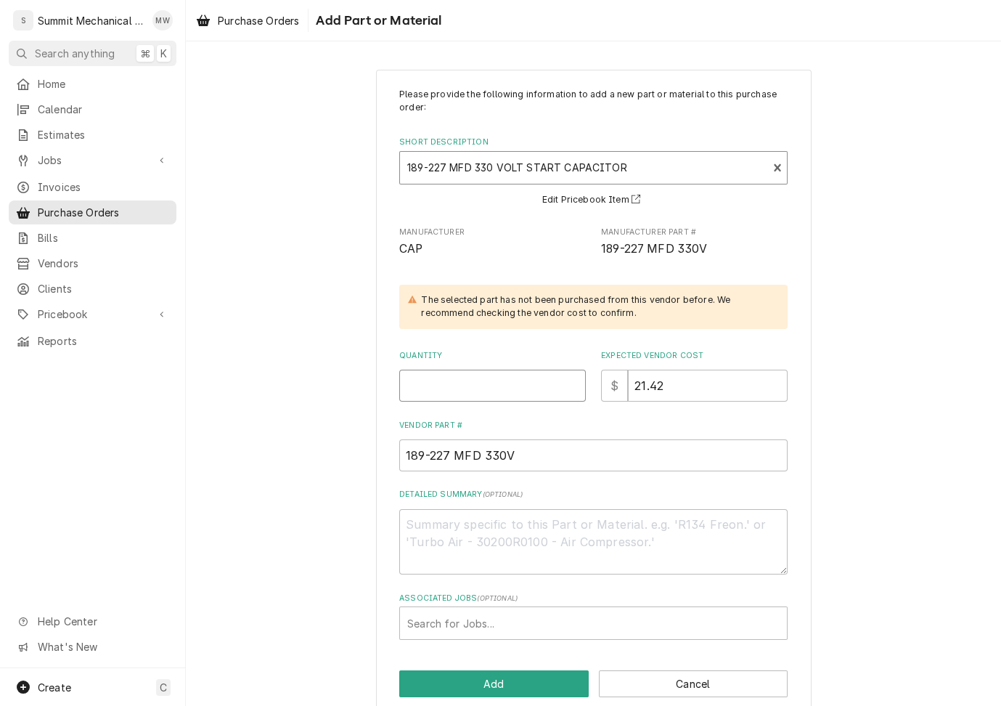
click at [489, 391] on input "Quantity" at bounding box center [492, 386] width 187 height 32
type textarea "x"
type input "1"
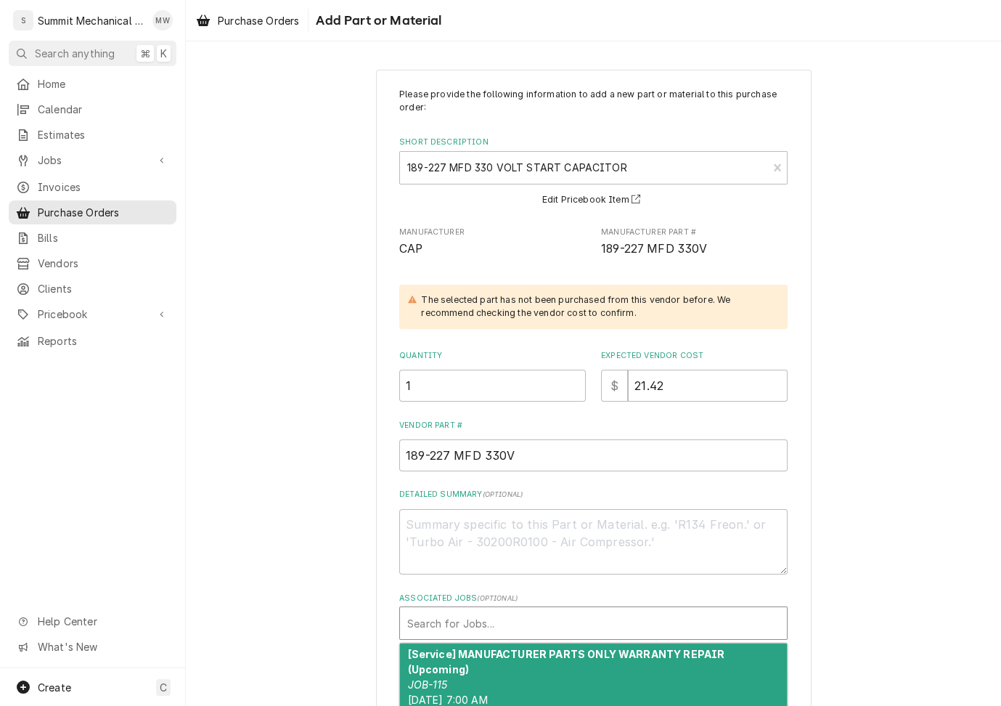
click at [516, 625] on div "Associated Jobs" at bounding box center [593, 623] width 372 height 26
type input "219"
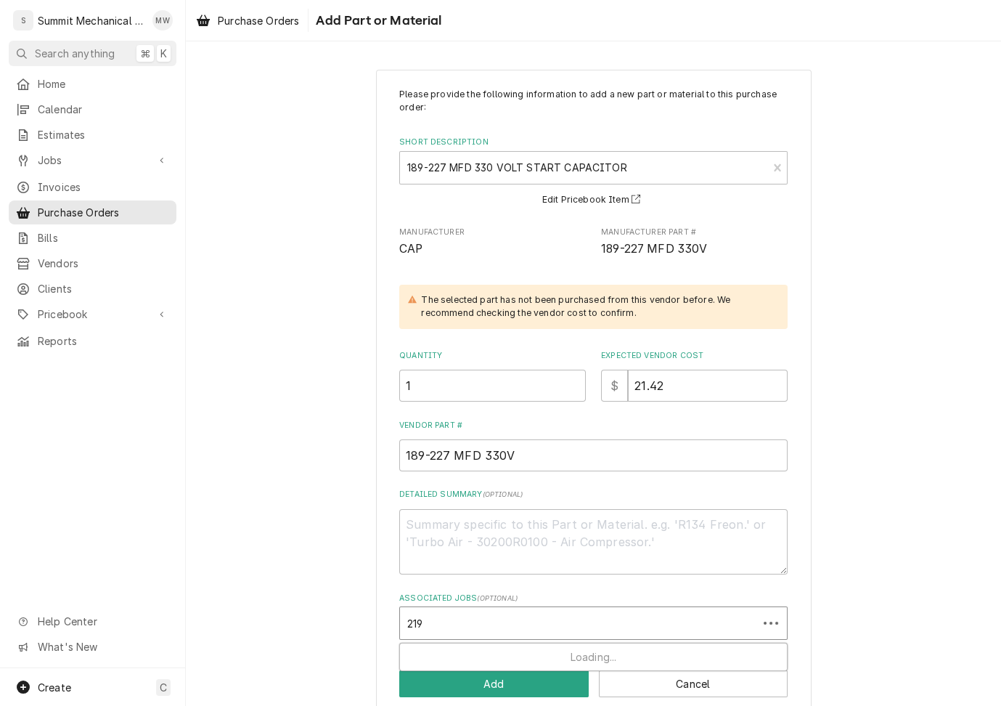
type textarea "x"
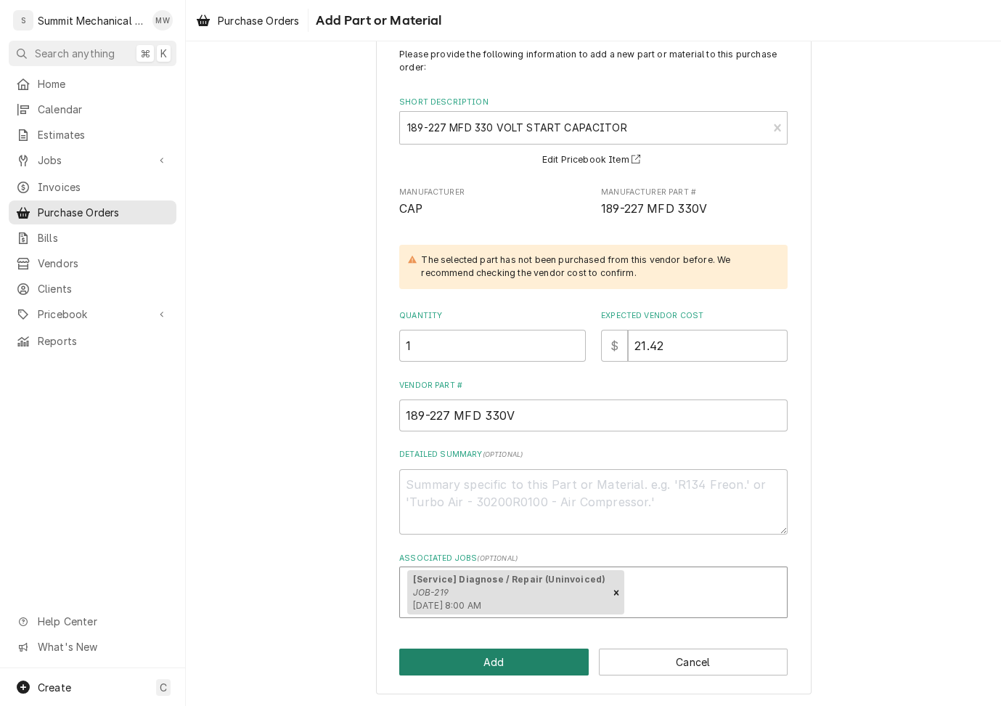
click at [500, 660] on button "Add" at bounding box center [494, 661] width 190 height 27
type textarea "x"
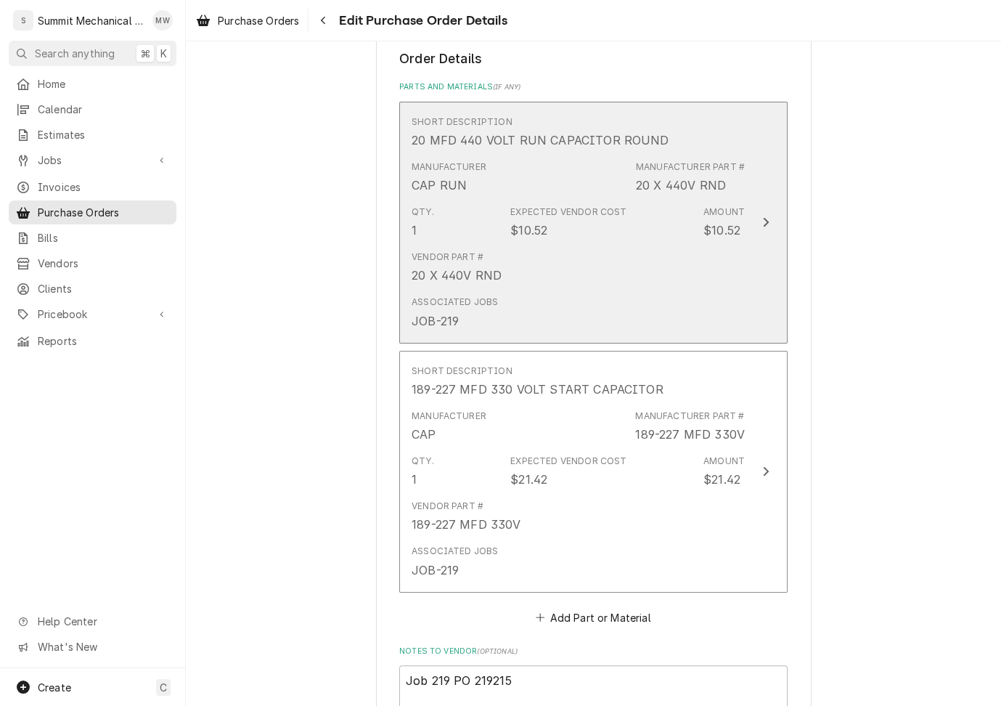
scroll to position [656, 0]
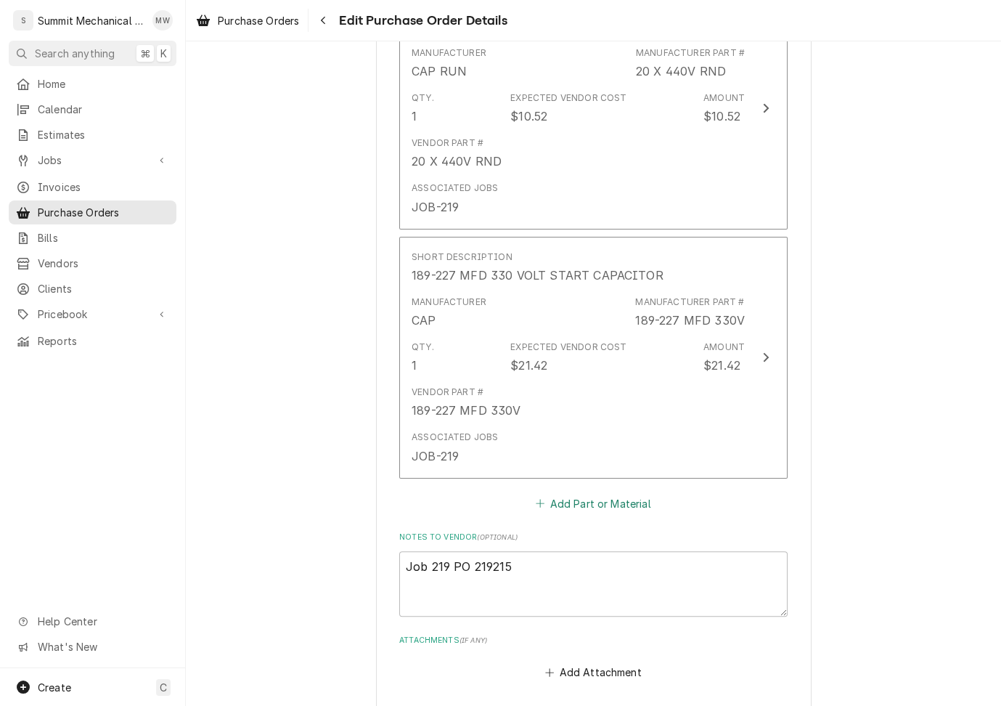
click at [571, 493] on button "Add Part or Material" at bounding box center [594, 503] width 120 height 20
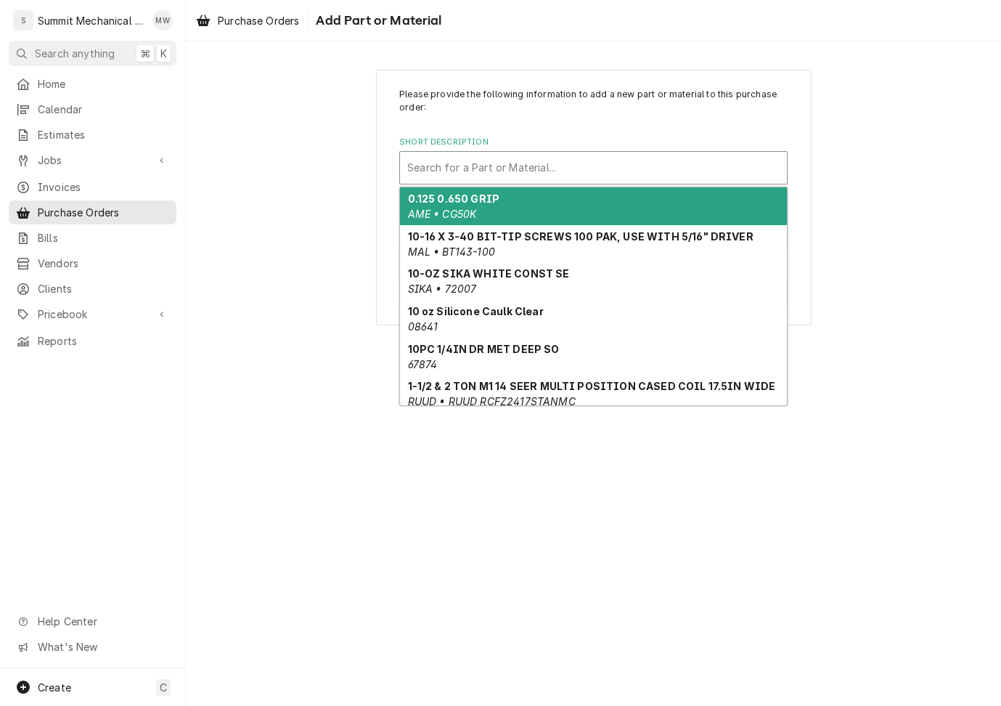
click at [453, 167] on div "Short Description" at bounding box center [593, 168] width 372 height 26
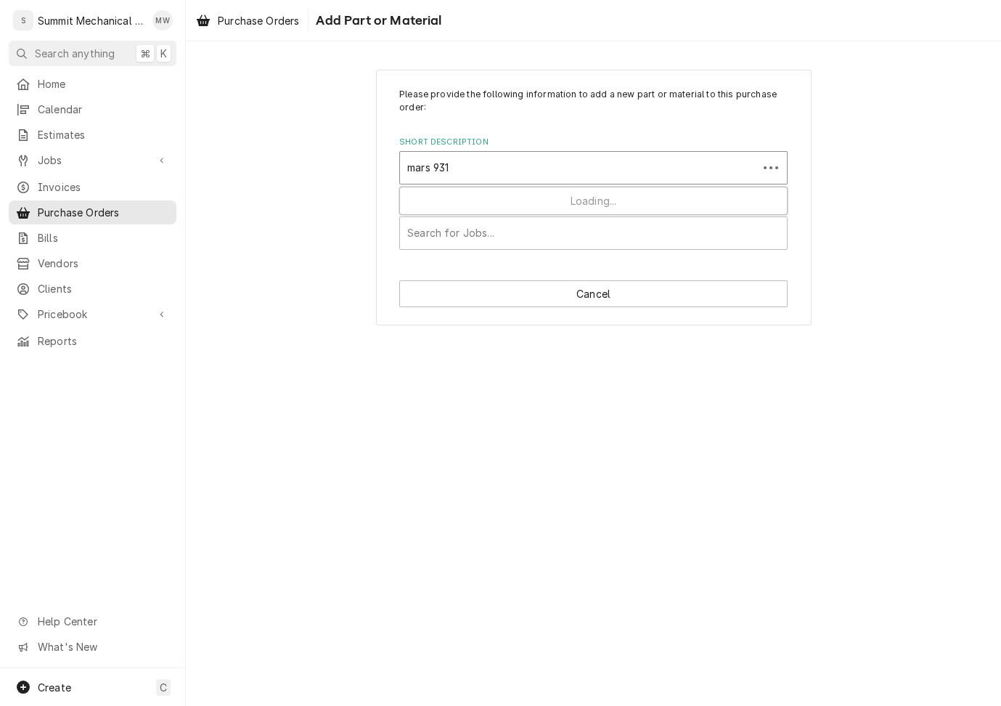
type input "mars 9310"
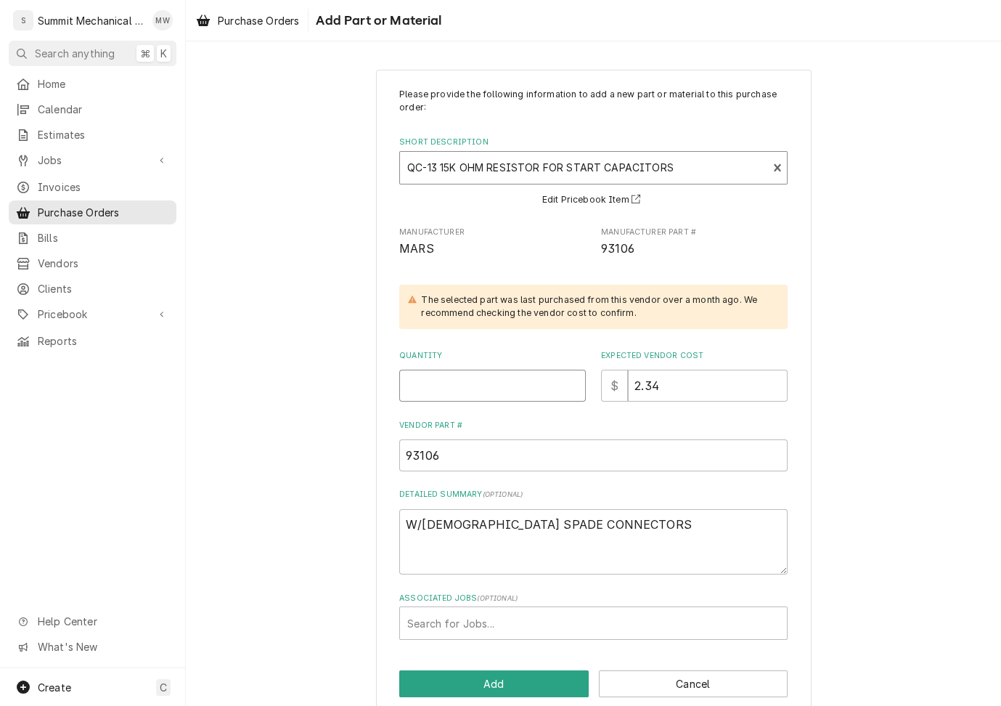
click at [454, 393] on input "Quantity" at bounding box center [492, 386] width 187 height 32
type textarea "x"
type input "1"
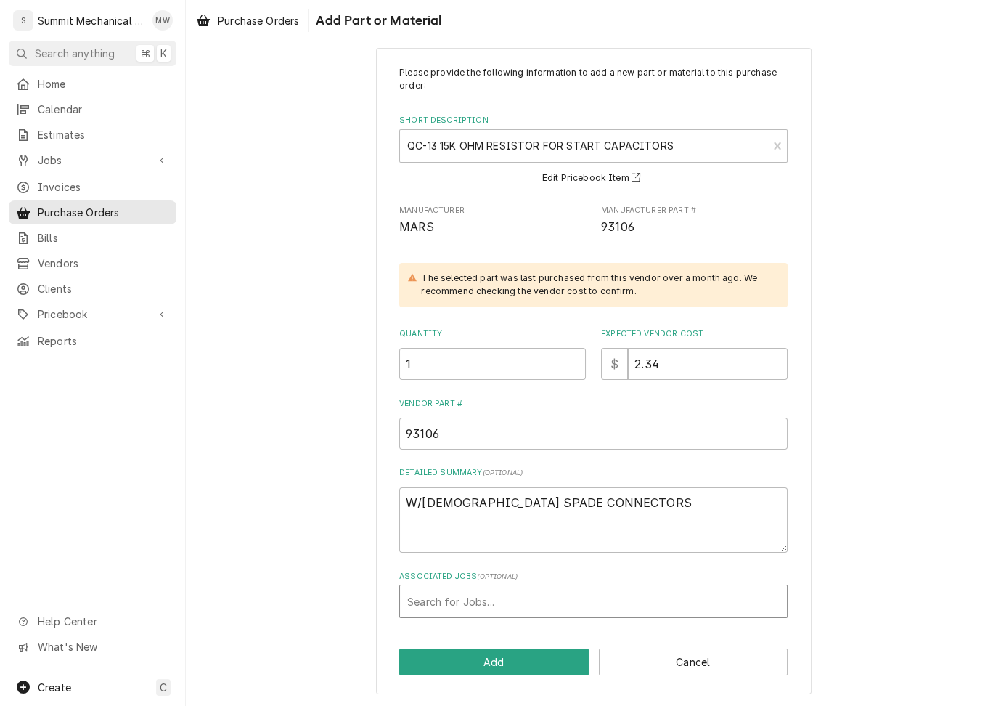
click at [471, 611] on div "Associated Jobs" at bounding box center [593, 601] width 372 height 26
type input "219"
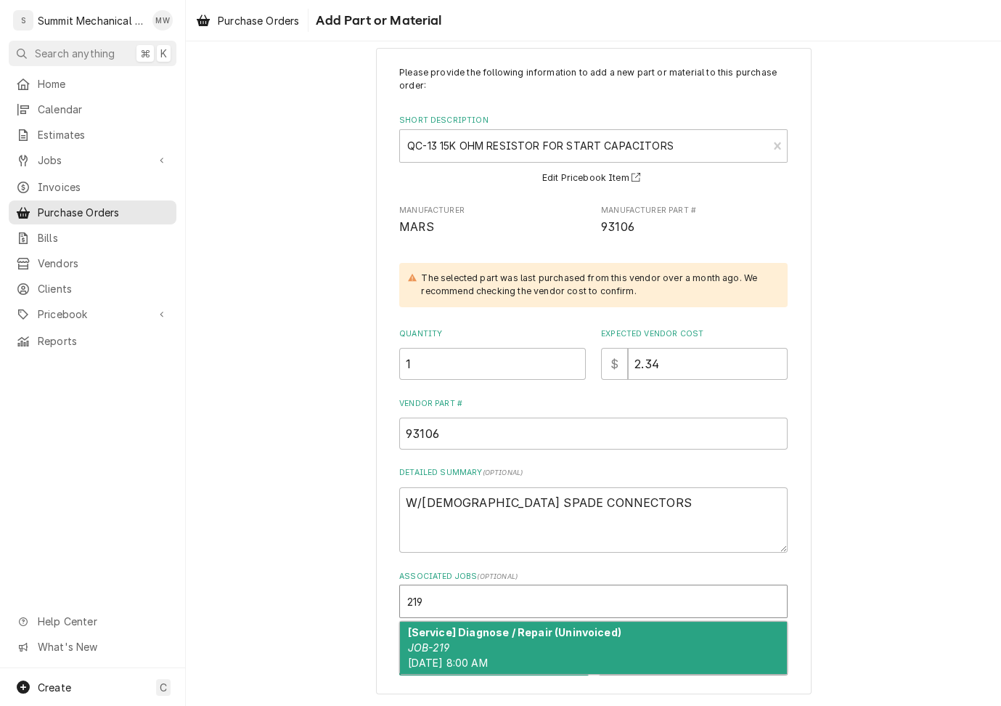
type textarea "x"
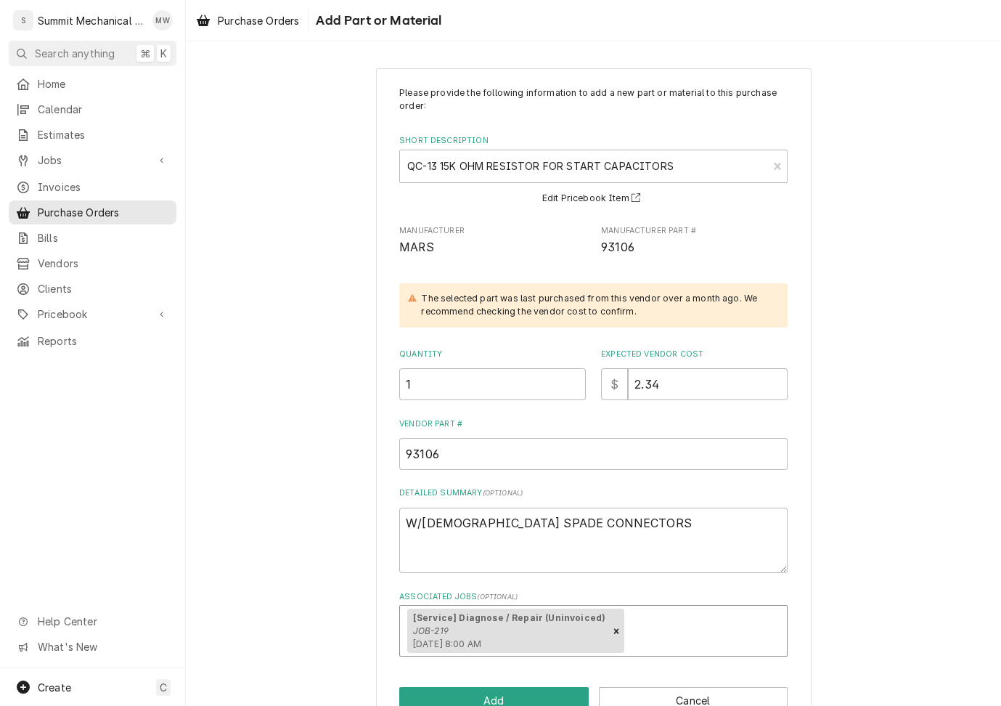
scroll to position [0, 0]
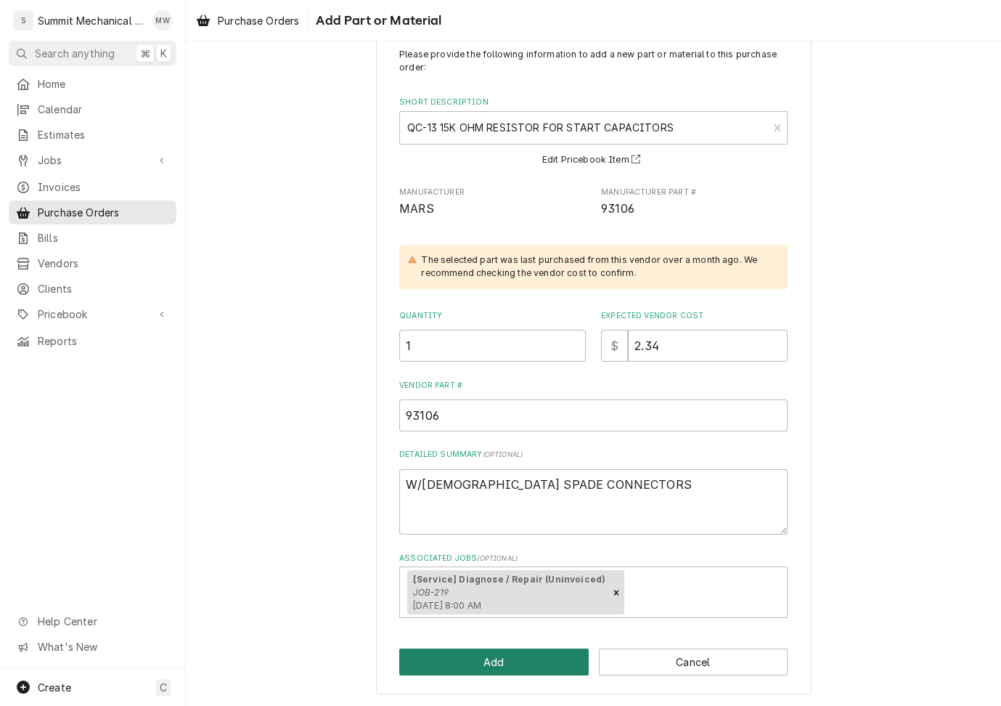
click at [482, 662] on button "Add" at bounding box center [494, 661] width 190 height 27
type textarea "x"
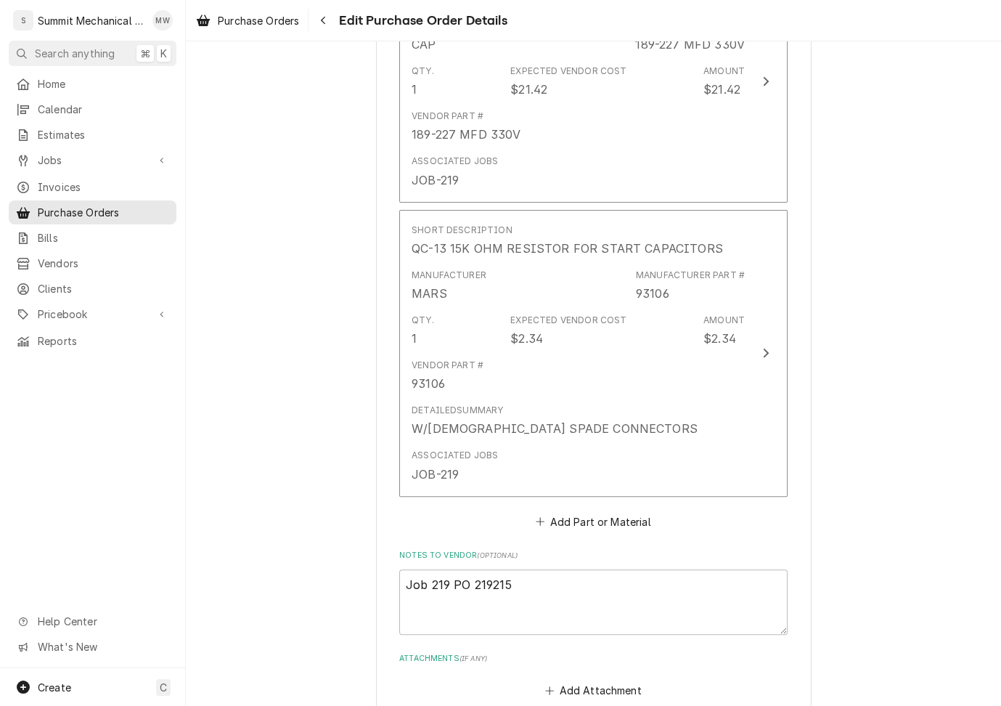
scroll to position [1158, 0]
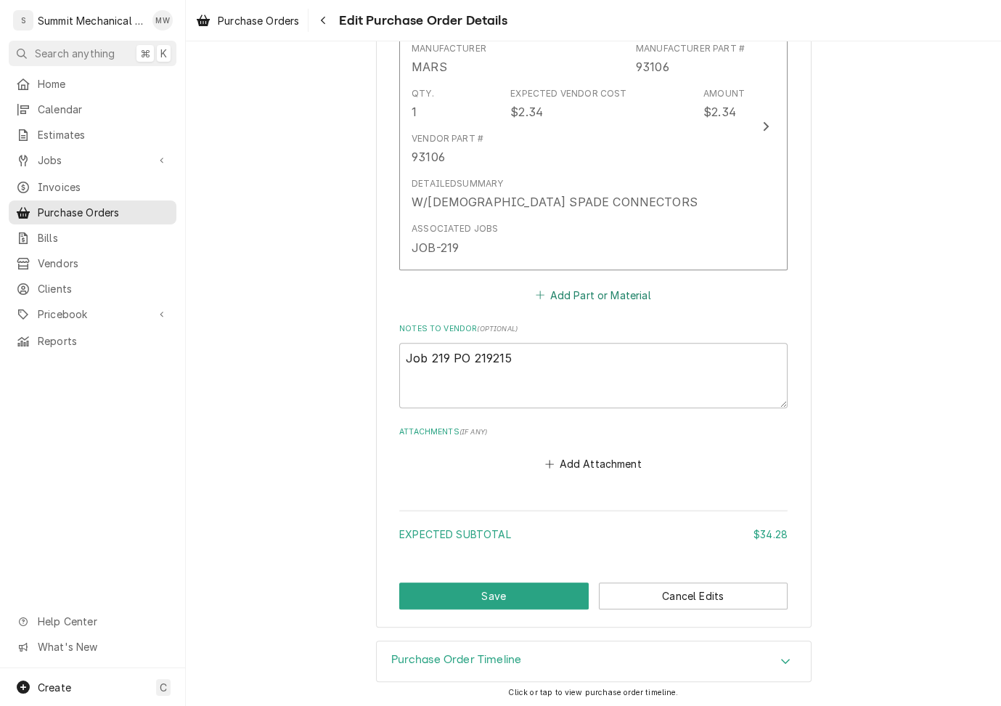
click at [569, 288] on button "Add Part or Material" at bounding box center [594, 295] width 120 height 20
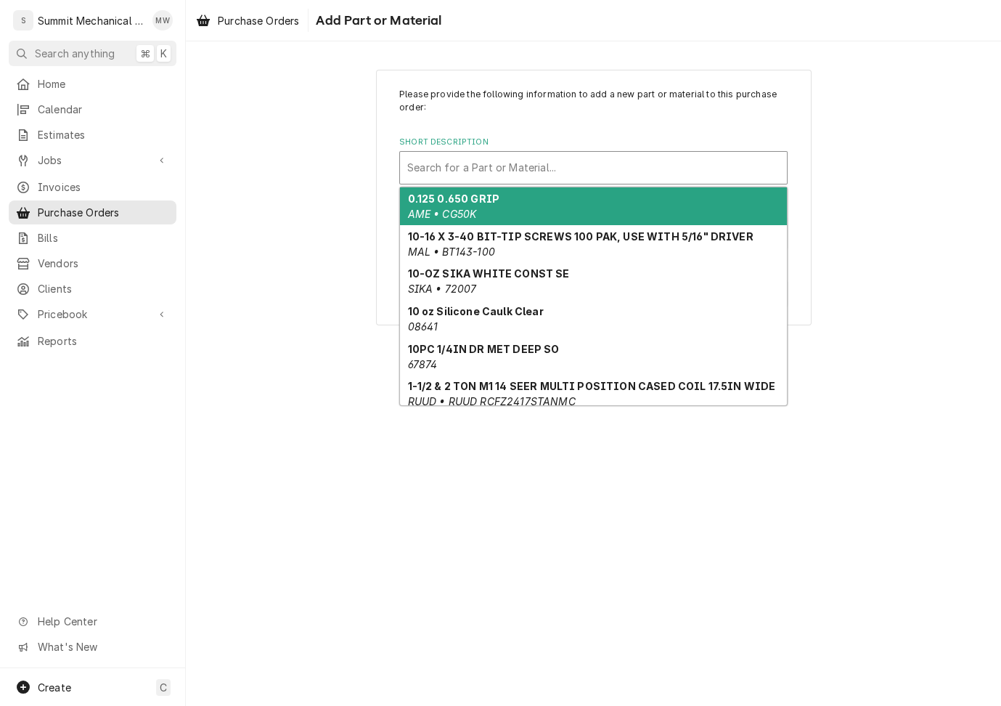
click at [468, 166] on div "Short Description" at bounding box center [593, 168] width 372 height 26
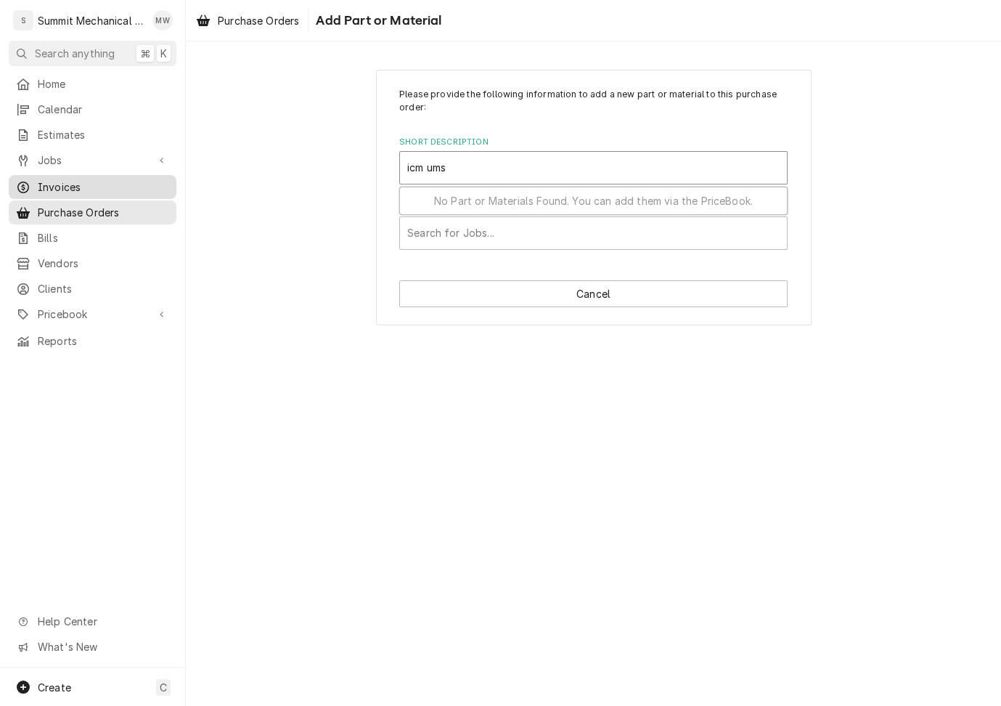
type input "icm ums"
paste input "UMSR-50"
type input "UMSR-50"
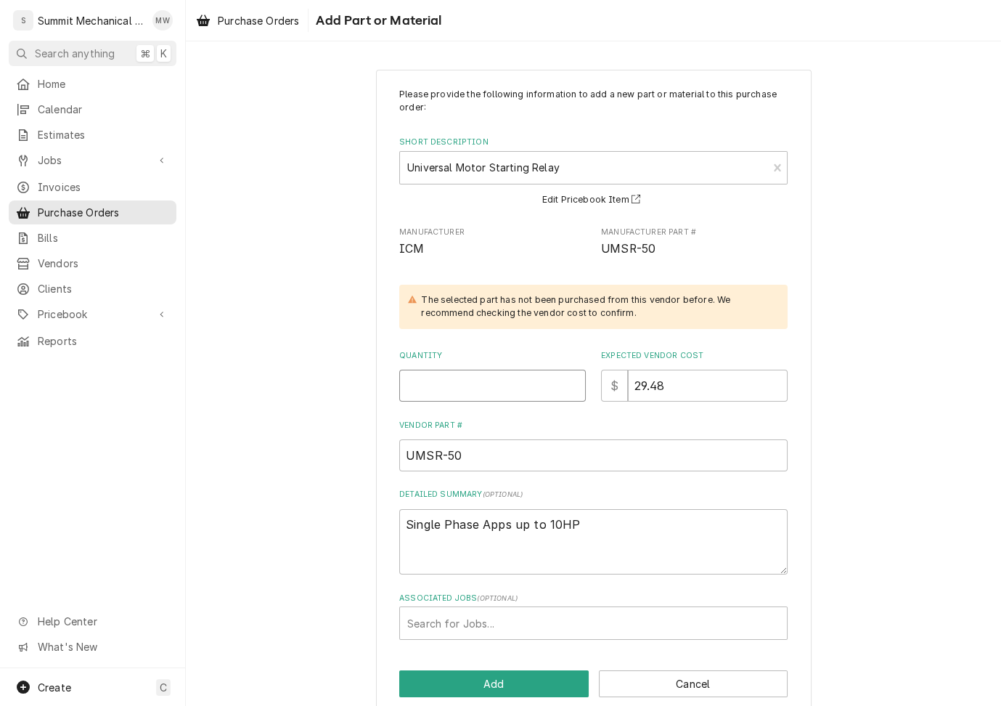
click at [460, 383] on input "Quantity" at bounding box center [492, 386] width 187 height 32
type textarea "x"
type input "1"
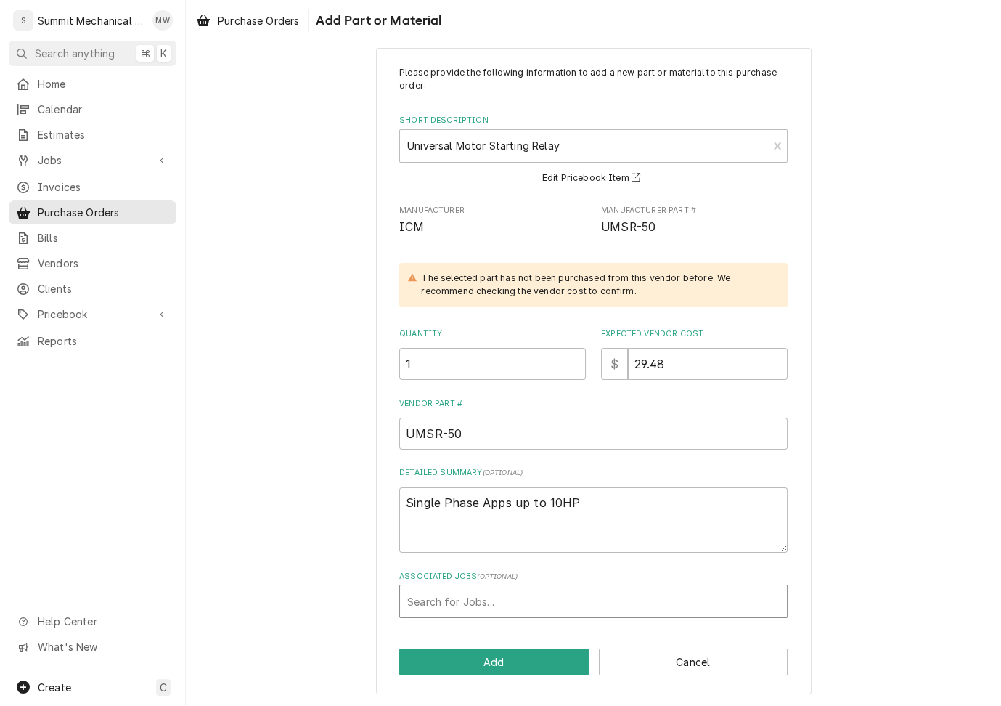
click at [499, 604] on div "Associated Jobs" at bounding box center [593, 601] width 372 height 26
type input "219"
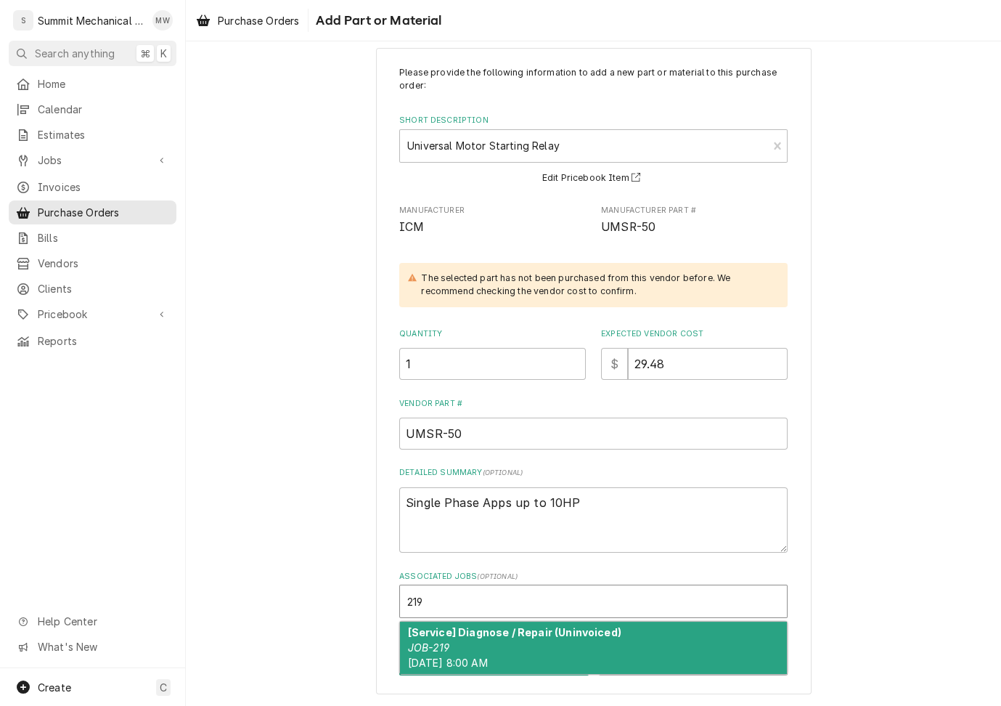
type textarea "x"
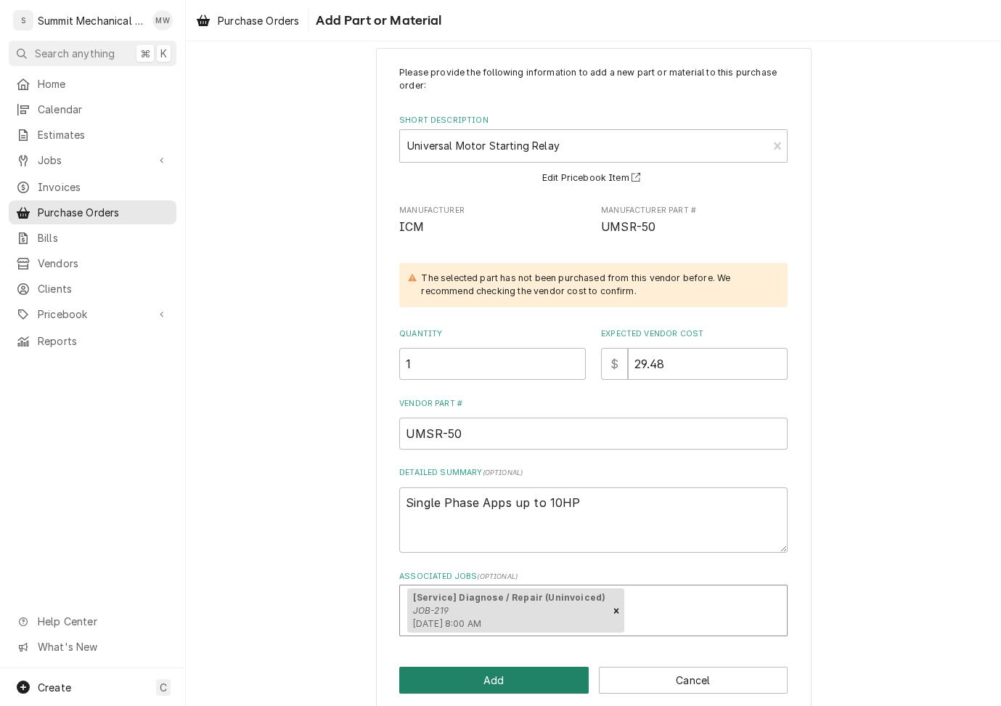
click at [519, 670] on button "Add" at bounding box center [494, 680] width 190 height 27
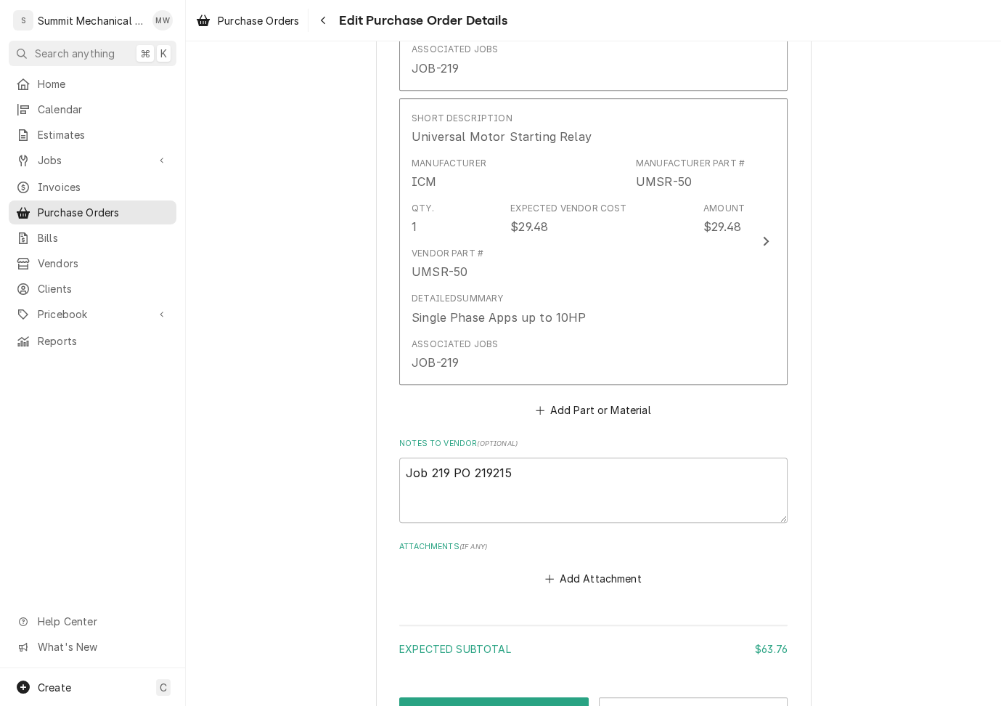
scroll to position [1452, 0]
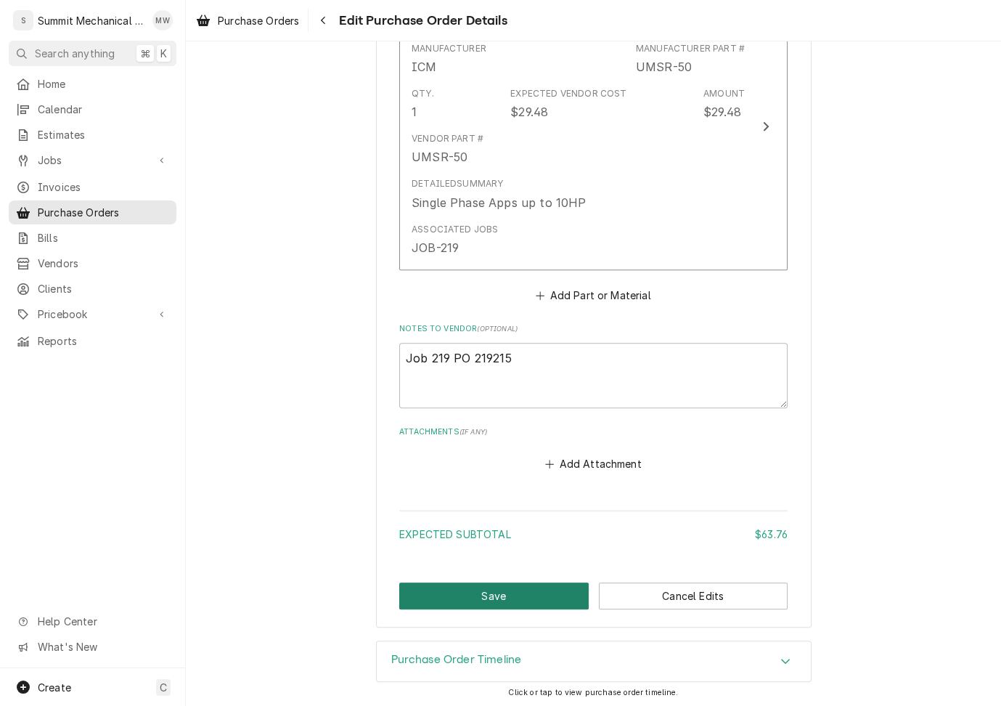
click at [487, 587] on button "Save" at bounding box center [494, 595] width 190 height 27
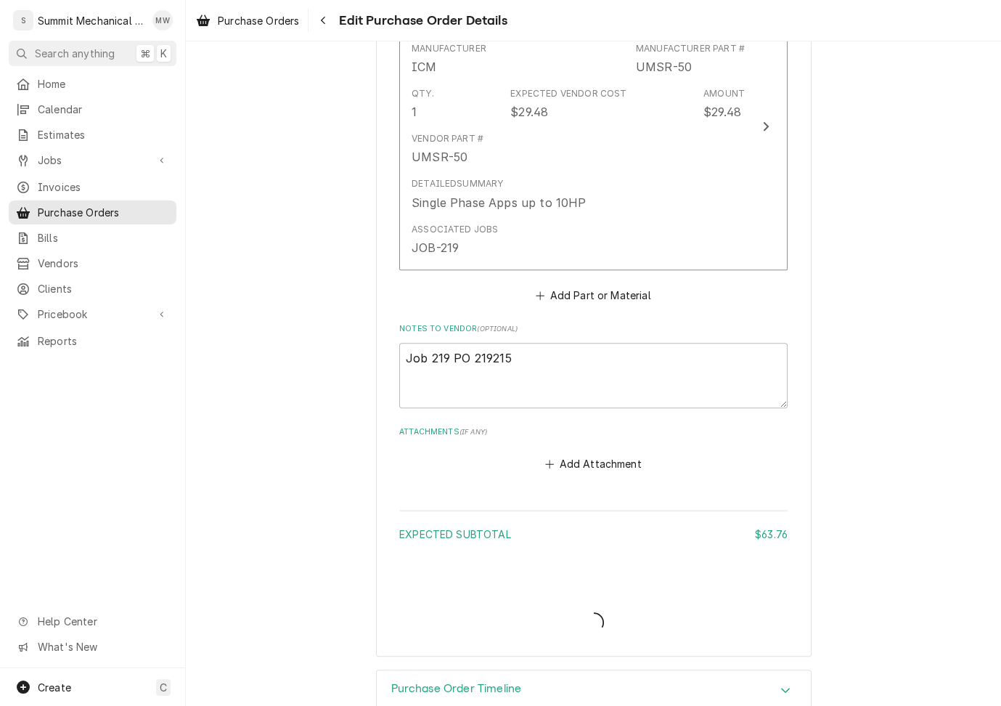
type textarea "x"
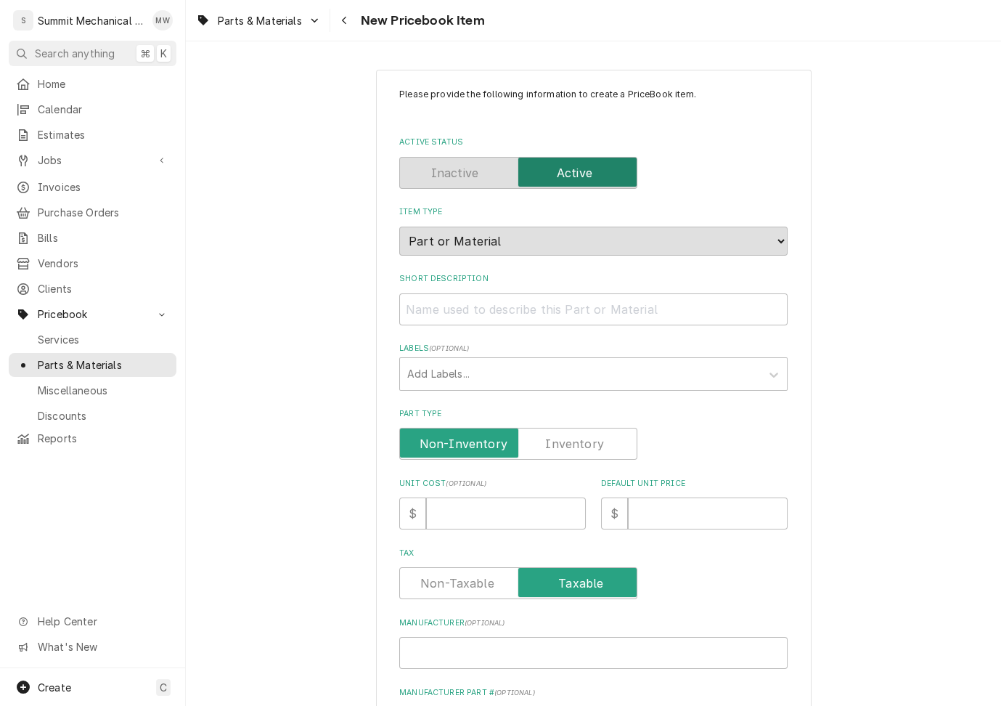
scroll to position [215, 0]
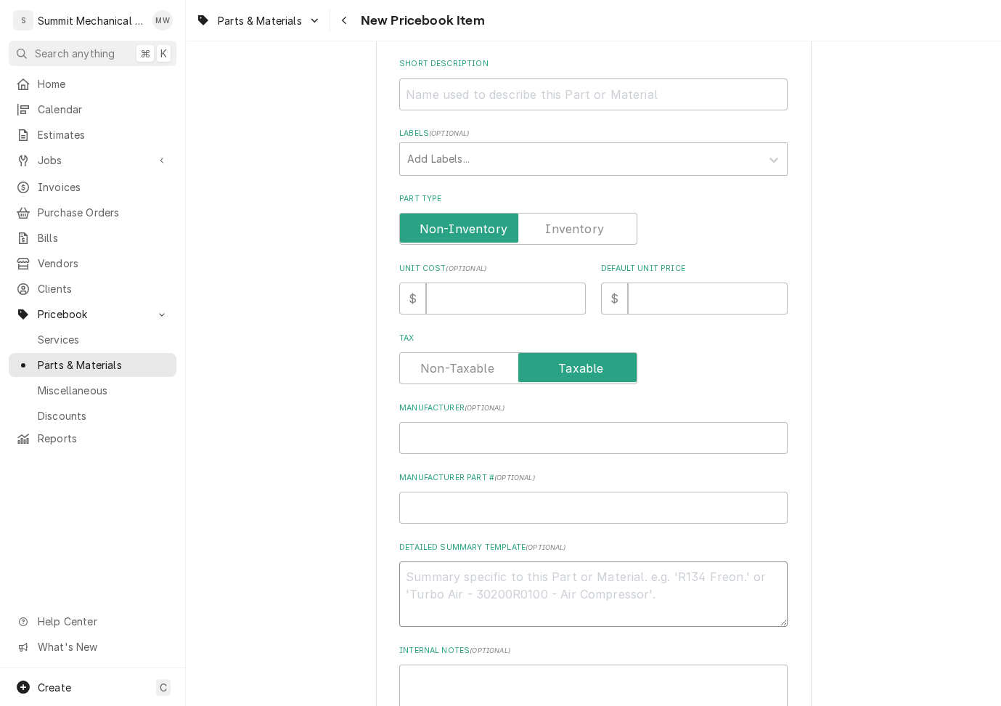
click at [488, 574] on textarea "Detailed Summary Template ( optional )" at bounding box center [593, 593] width 388 height 65
paste textarea "CAP RUN 20 X 440V RND 20 MFD 440 VOLT RUN CAPACITOR ROUND"
type textarea "x"
type textarea "CAP RUN 20 X 440V RND 20 MFD 440 VOLT RUN CAPACITOR ROUND"
click at [580, 574] on textarea "CAP RUN 20 X 440V RND 20 MFD 440 VOLT RUN CAPACITOR ROUND" at bounding box center [593, 593] width 388 height 65
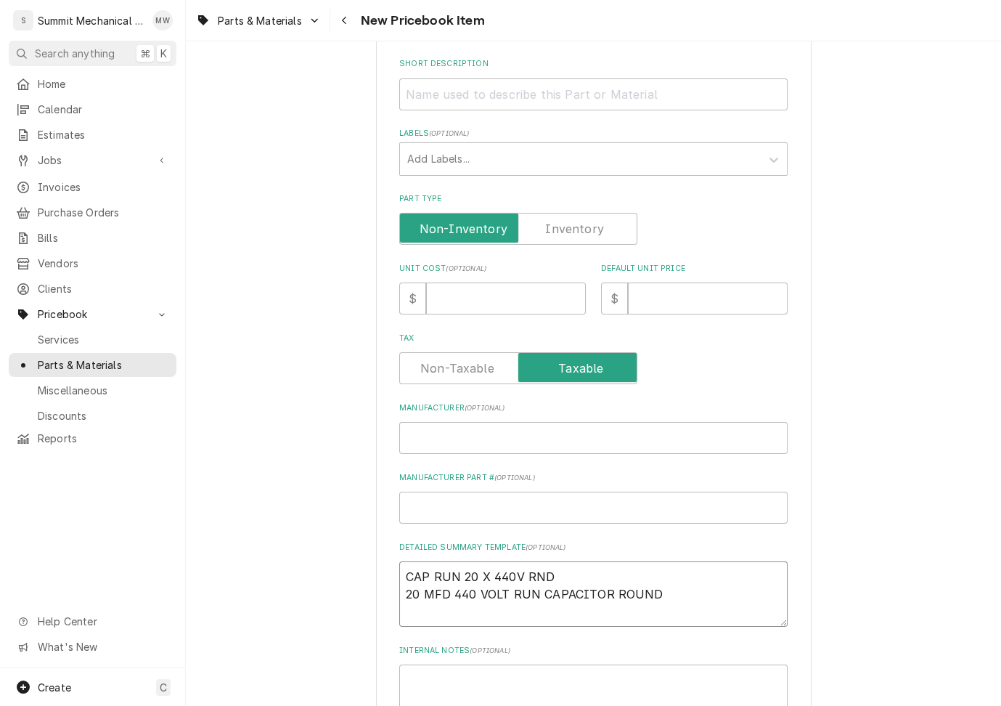
type textarea "x"
type textarea "20 MFD 440 VOLT RUN CAPACITOR ROUND"
type textarea "x"
type textarea "20 MFD 440 VOLT RUN CAPACITOR ROUND"
click at [489, 438] on input "Manufacturer ( optional )" at bounding box center [593, 438] width 388 height 32
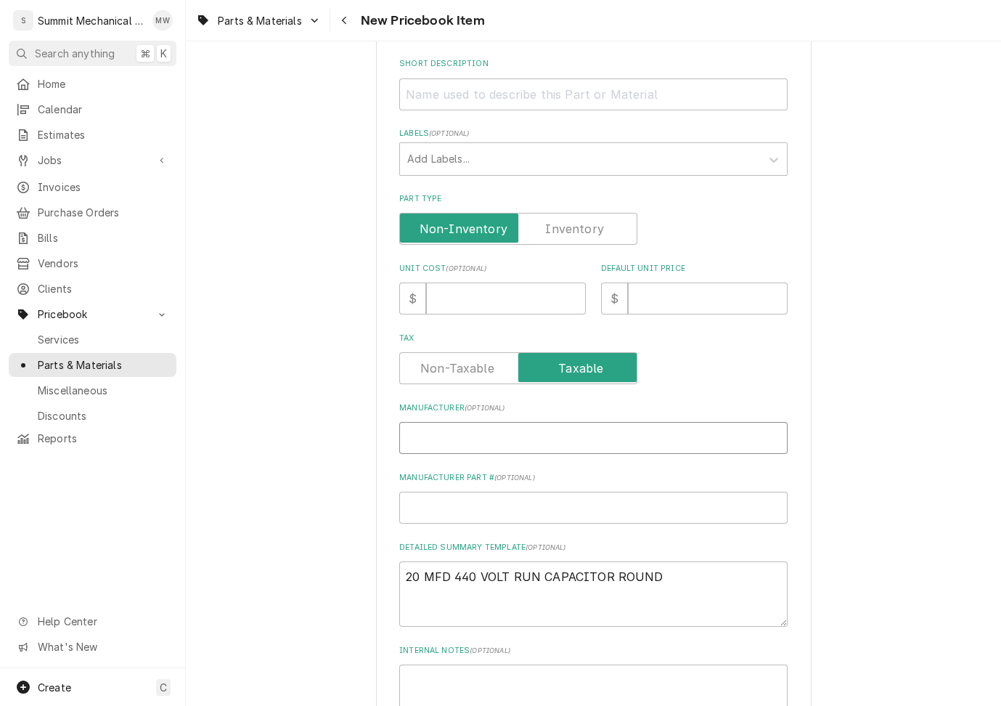
paste input "CAP RUN 20 X 440V RND"
type textarea "x"
type input "CAP RUN 20 X 440V RND"
click at [463, 431] on input "CAP RUN 20 X 440V RND" at bounding box center [593, 438] width 388 height 32
type textarea "x"
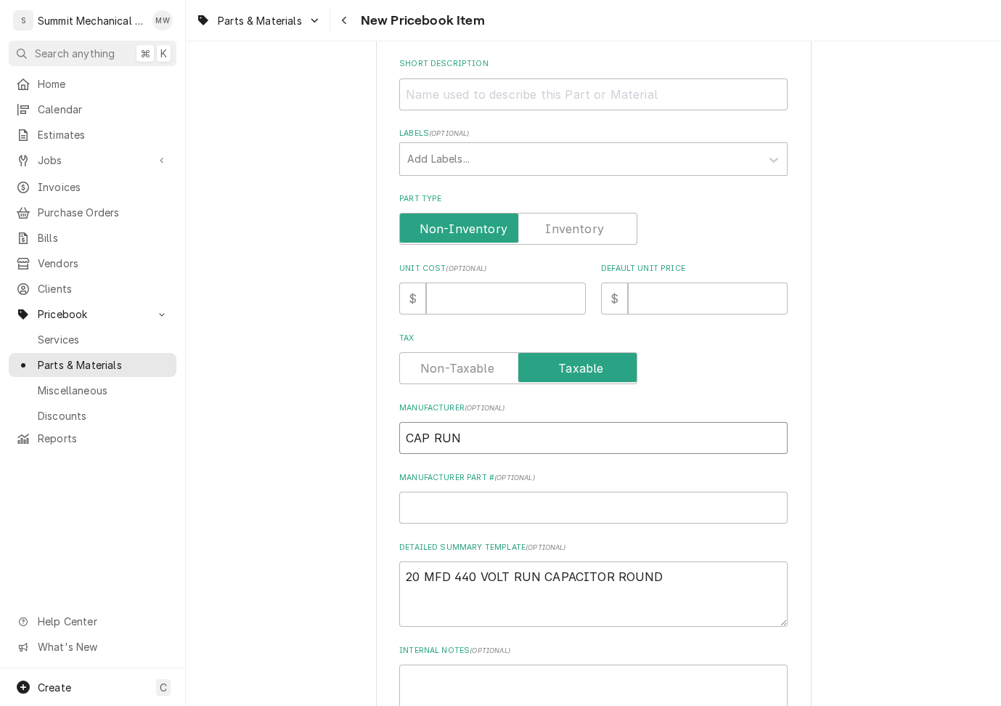
type input "CAP RUN"
paste input "20 X 440V RND"
type textarea "x"
type input "20 X 440V RND"
click at [669, 571] on textarea "20 MFD 440 VOLT RUN CAPACITOR ROUND" at bounding box center [593, 593] width 388 height 65
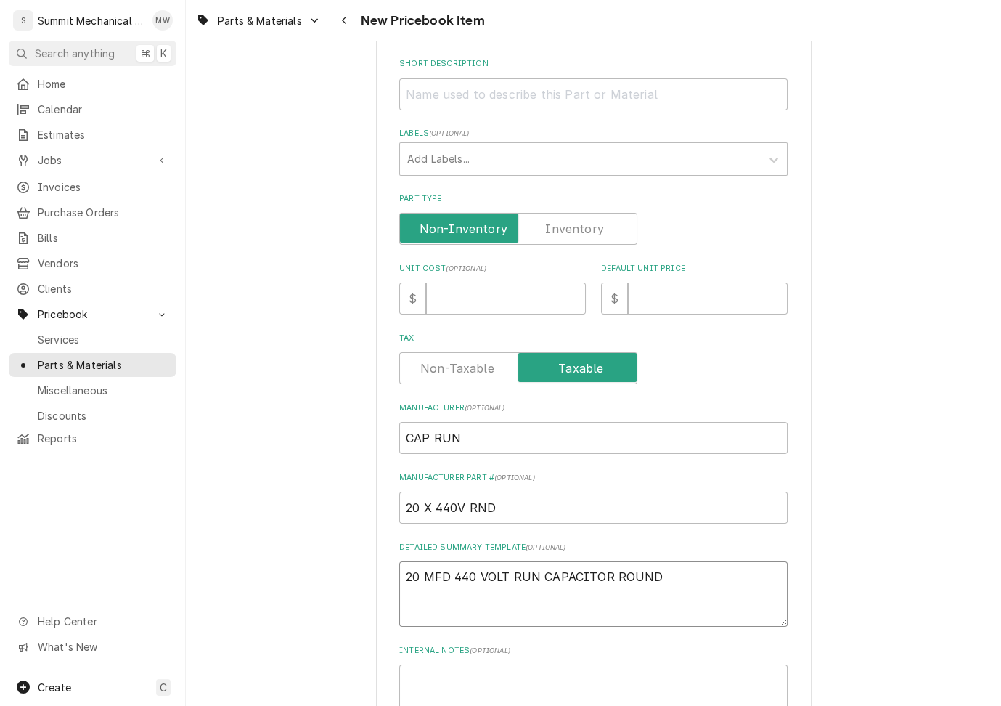
type textarea "x"
click at [553, 96] on input "Short Description" at bounding box center [593, 94] width 388 height 32
paste input "20 MFD 440 VOLT RUN CAPACITOR ROUND"
type textarea "x"
type input "20 MFD 440 VOLT RUN CAPACITOR ROUND"
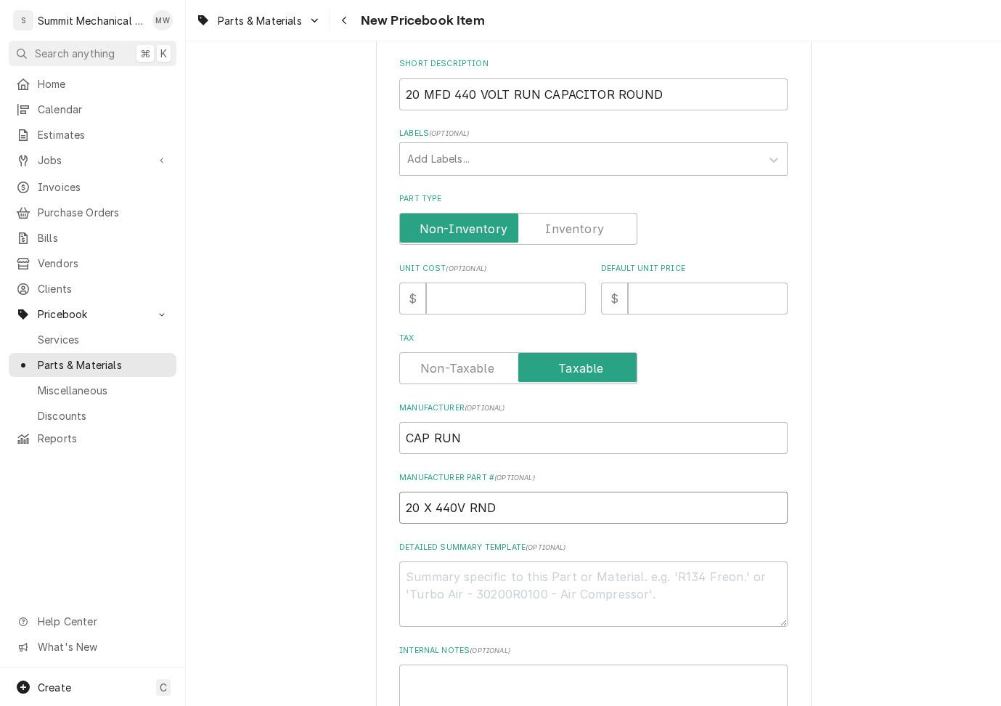
click at [519, 510] on input "20 X 440V RND" at bounding box center [593, 508] width 388 height 32
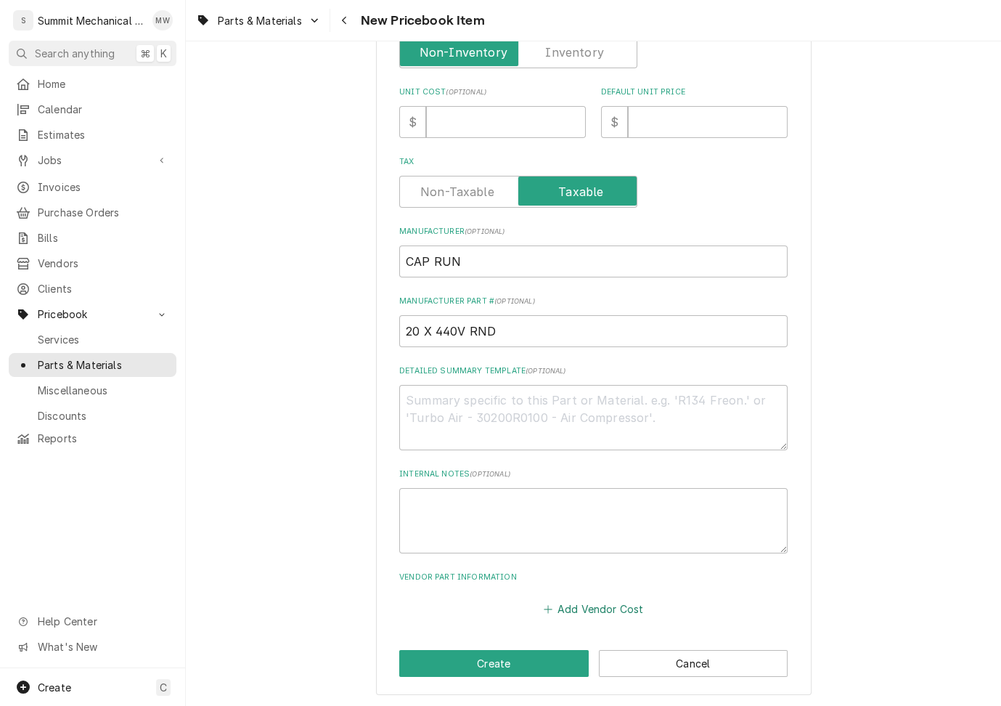
click at [570, 614] on button "Add Vendor Cost" at bounding box center [593, 609] width 105 height 20
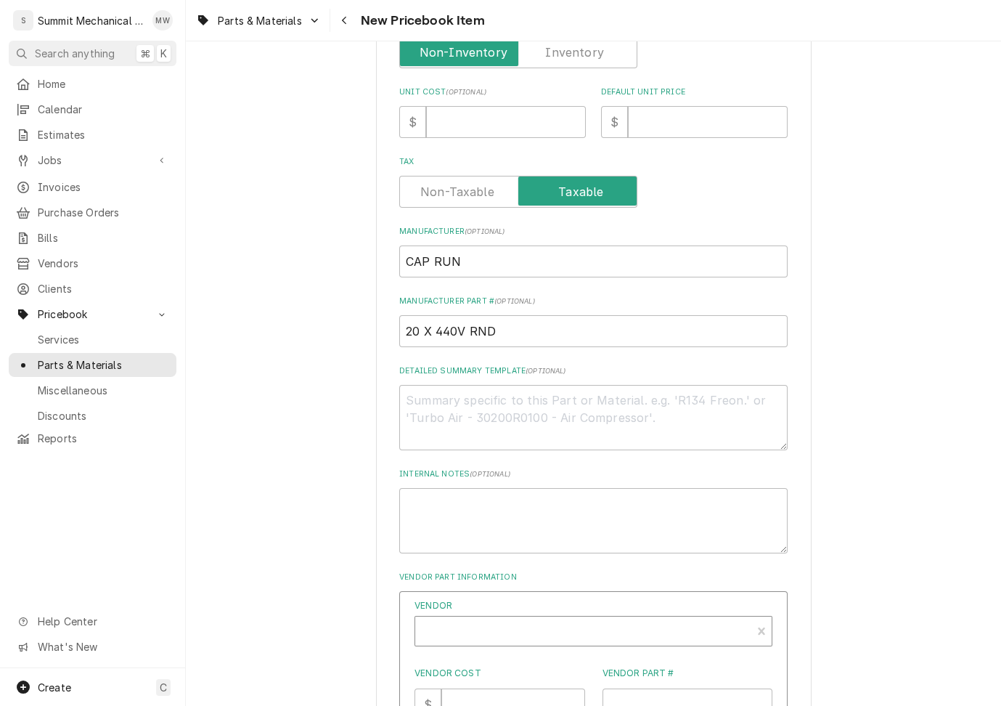
type textarea "x"
click at [516, 627] on div "Vendor" at bounding box center [584, 632] width 322 height 35
type input "rsd"
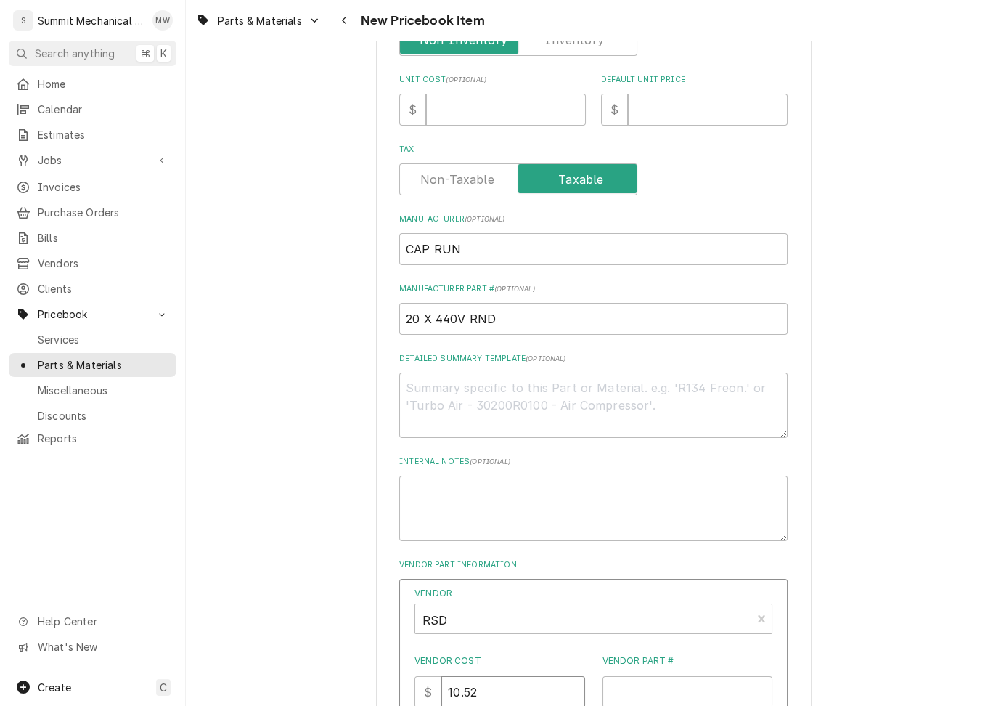
type input "10.52"
paste input "20 X 440V RND"
type input "20 X 440V RND"
click at [512, 137] on div "Please provide the following information to create a PriceBook item. Active Sta…" at bounding box center [593, 278] width 388 height 1189
click at [502, 97] on input "Unit Cost ( optional )" at bounding box center [506, 110] width 160 height 32
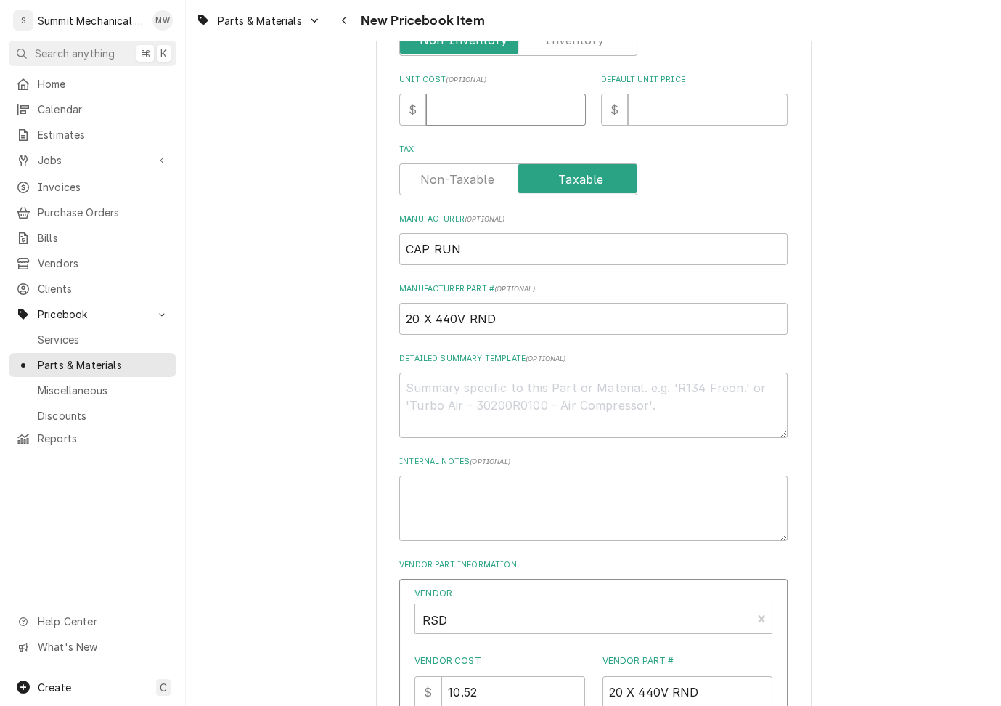
type textarea "x"
type input "10"
type textarea "x"
type input "10.5"
type textarea "x"
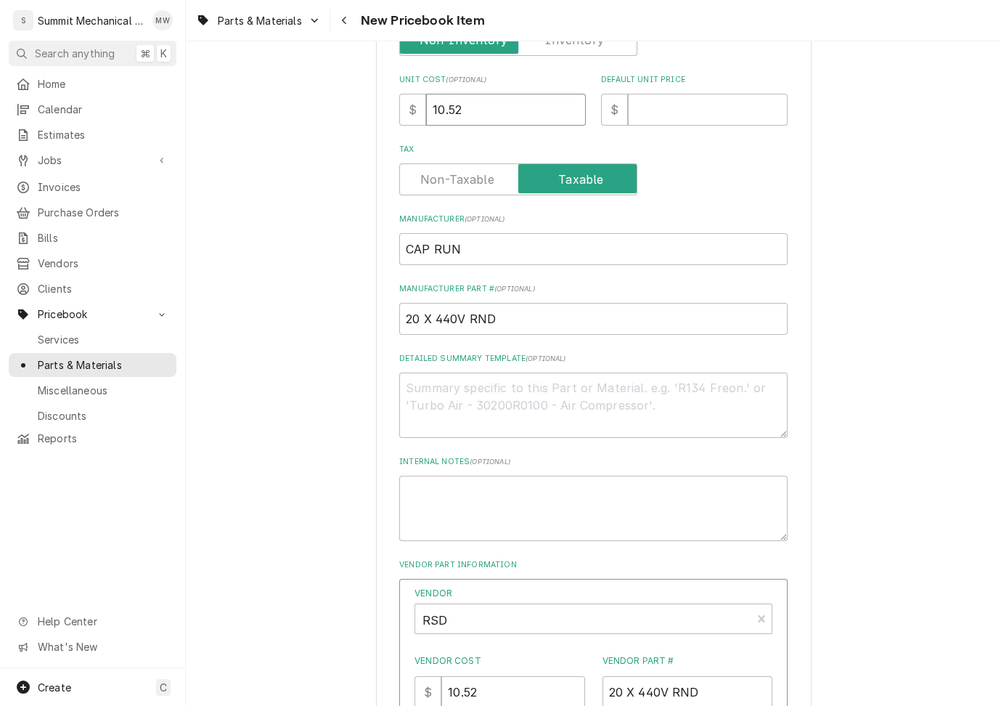
type input "10.52"
type textarea "x"
type input "2"
type textarea "x"
type input "21"
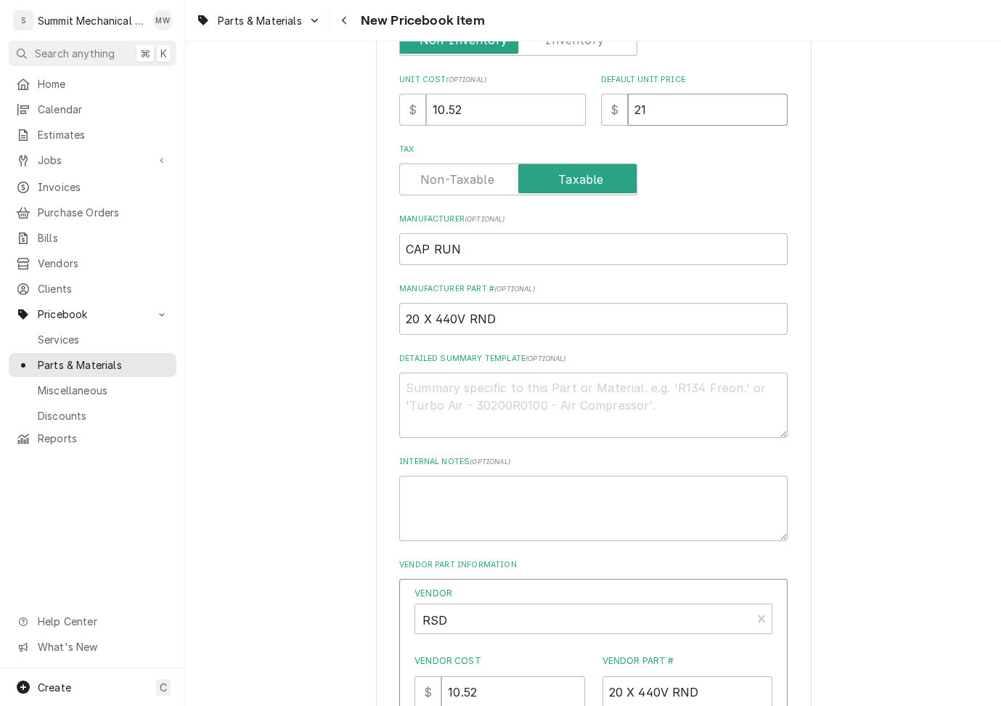
type textarea "x"
type input "21.0"
type textarea "x"
type input "21.04"
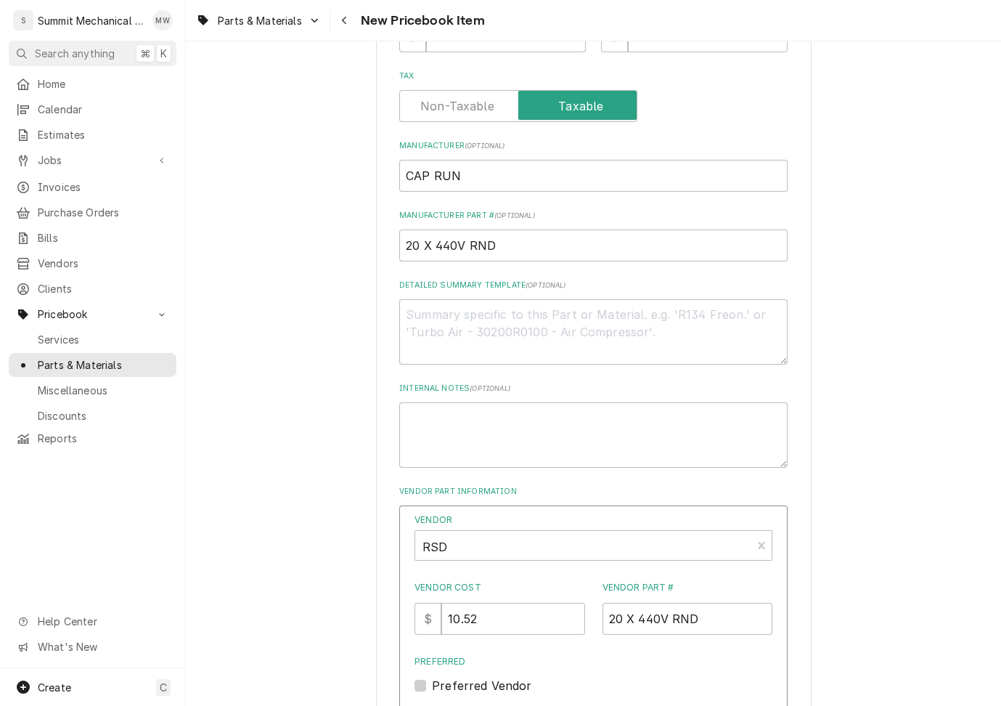
scroll to position [658, 0]
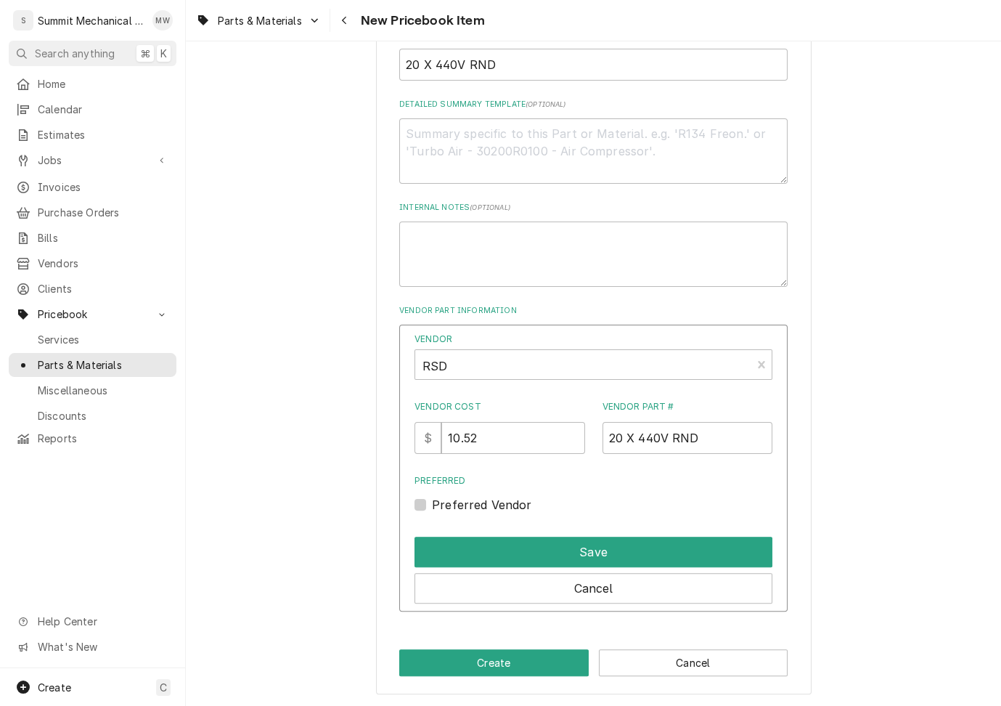
click at [465, 510] on div "Preferred Vendor" at bounding box center [594, 504] width 358 height 17
click at [457, 505] on label "Preferred Vendor" at bounding box center [482, 504] width 100 height 17
click at [457, 505] on input "Preferred" at bounding box center [611, 512] width 358 height 32
checkbox input "true"
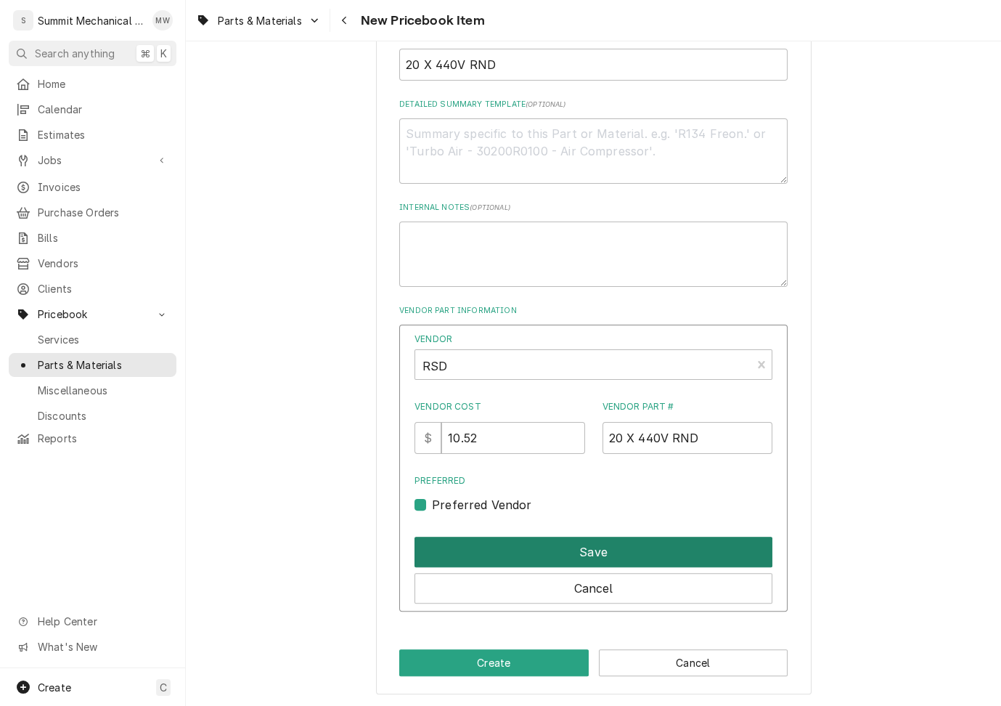
click at [468, 542] on button "Save" at bounding box center [594, 552] width 358 height 30
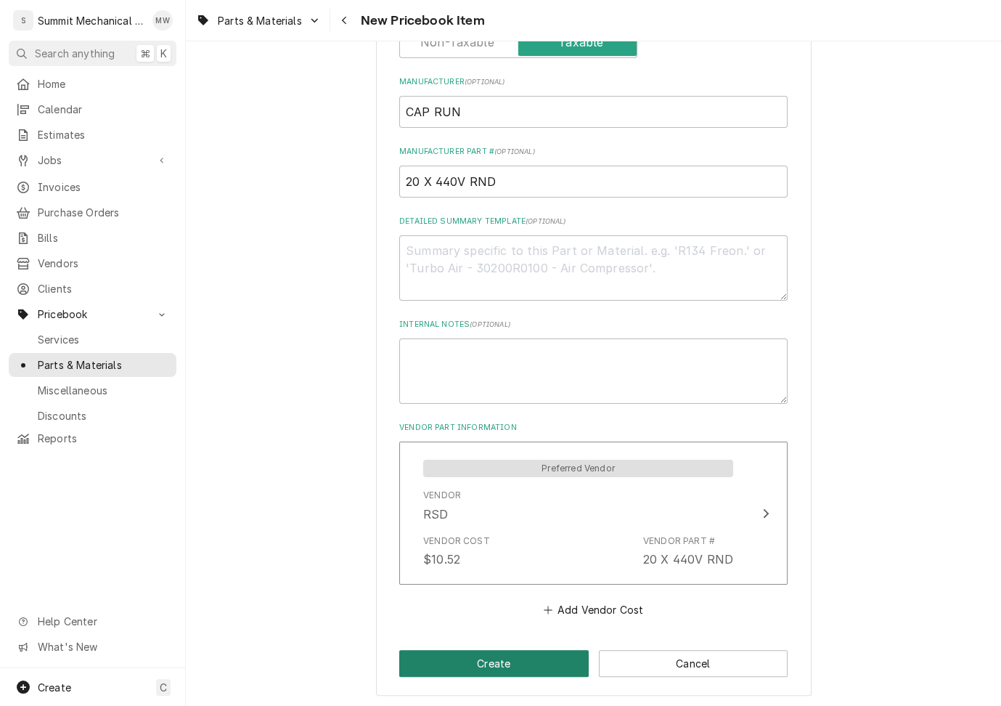
click at [481, 659] on button "Create" at bounding box center [494, 663] width 190 height 27
type textarea "x"
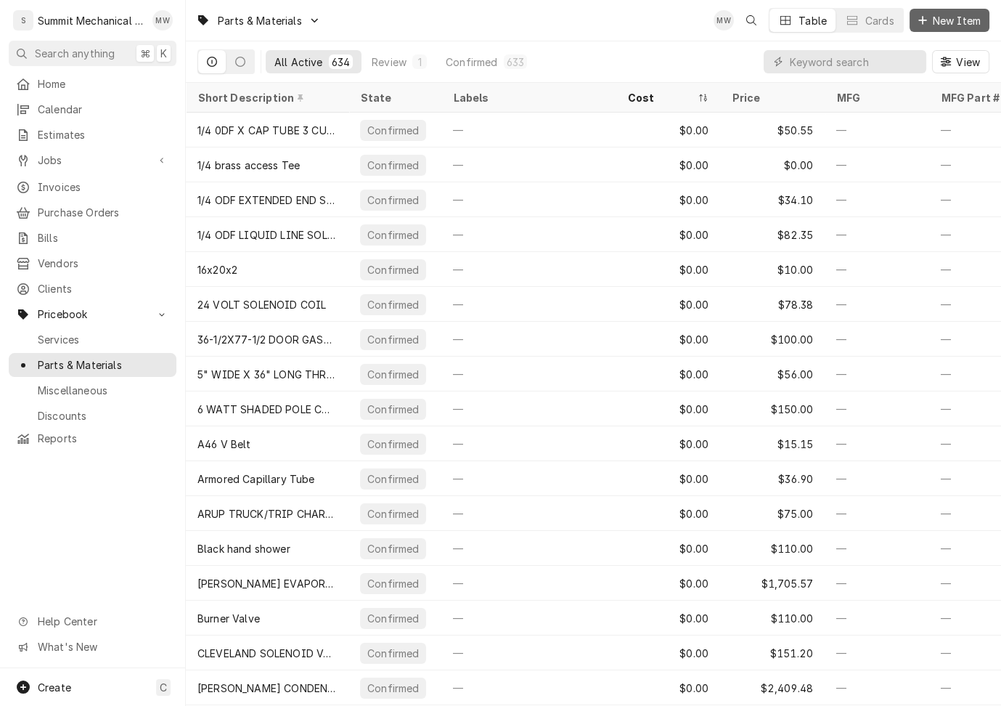
click at [942, 9] on button "New Item" at bounding box center [950, 20] width 80 height 23
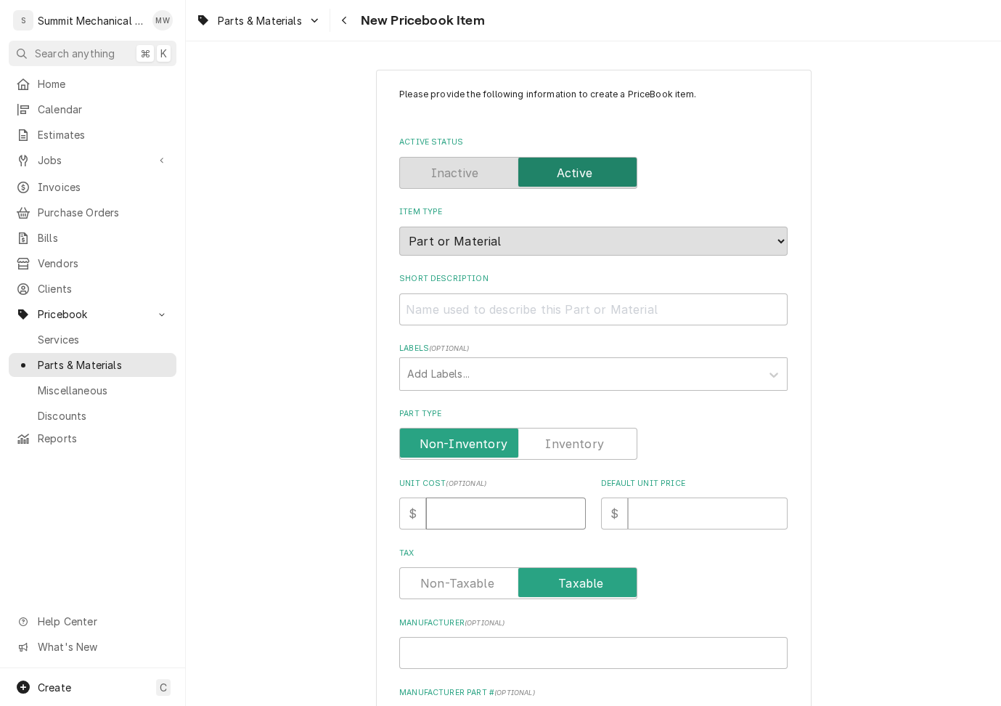
click at [444, 518] on input "Unit Cost ( optional )" at bounding box center [506, 513] width 160 height 32
type textarea "x"
type input "2"
type textarea "x"
type input "21"
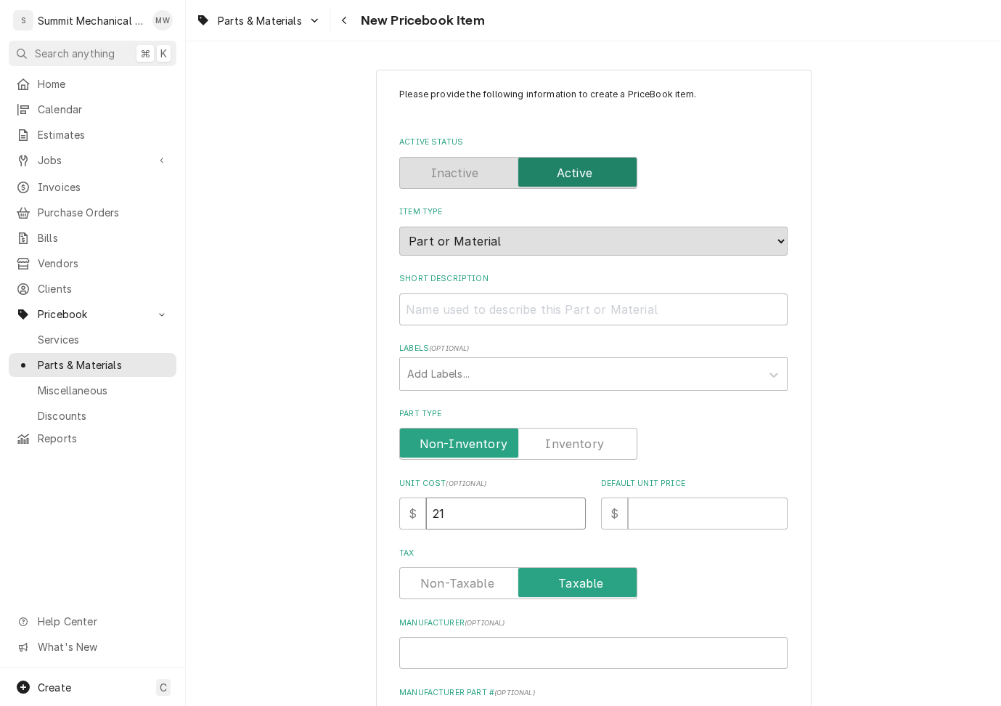
type textarea "x"
type input "21.4"
type textarea "x"
type input "21.42"
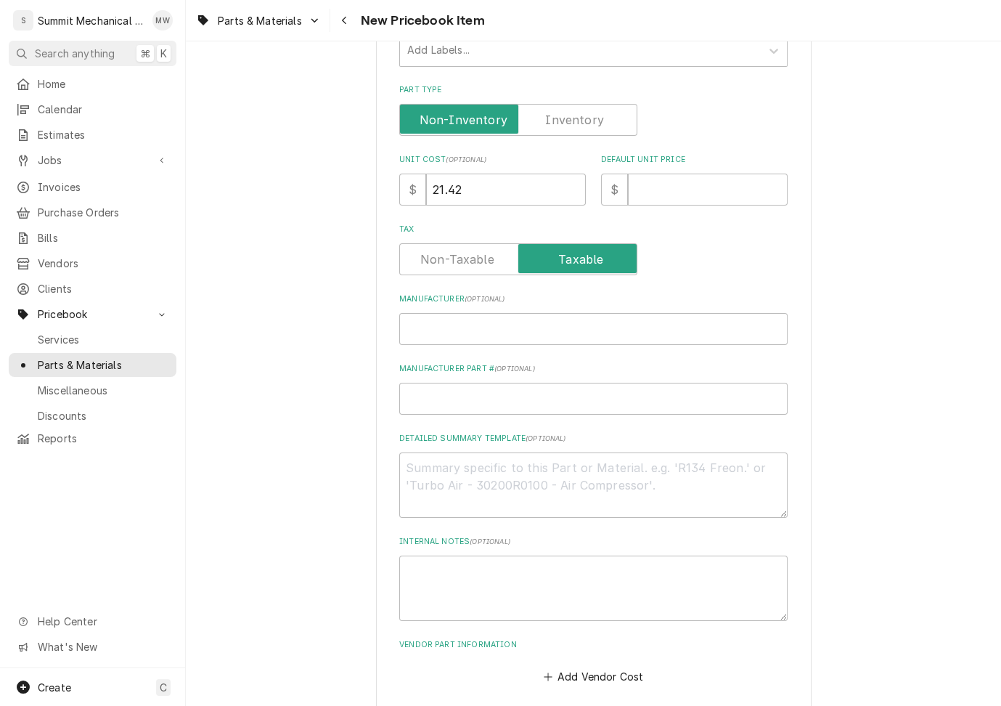
scroll to position [391, 0]
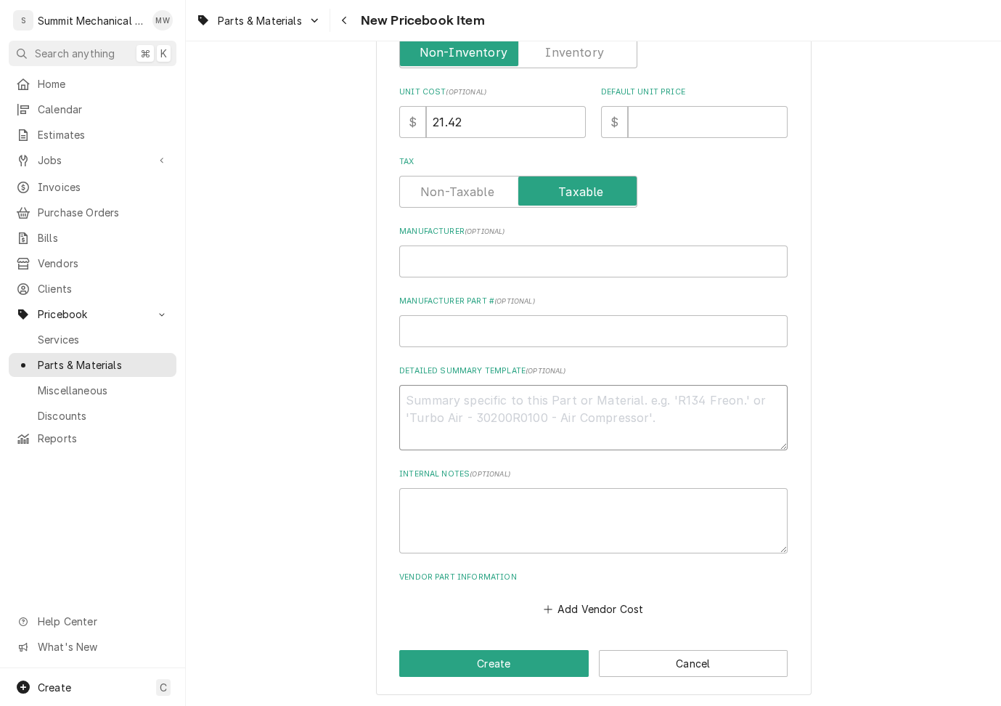
click at [474, 406] on textarea "Detailed Summary Template ( optional )" at bounding box center [593, 417] width 388 height 65
paste textarea "CAP 189-227 MFD 330V 189-227 MFD 330 VOLT START CAPACITOR"
type textarea "x"
type textarea "CAP 189-227 MFD 330V 189-227 MFD 330 VOLT START CAPACITOR"
click at [538, 399] on textarea "CAP 189-227 MFD 330V 189-227 MFD 330 VOLT START CAPACITOR" at bounding box center [593, 417] width 388 height 65
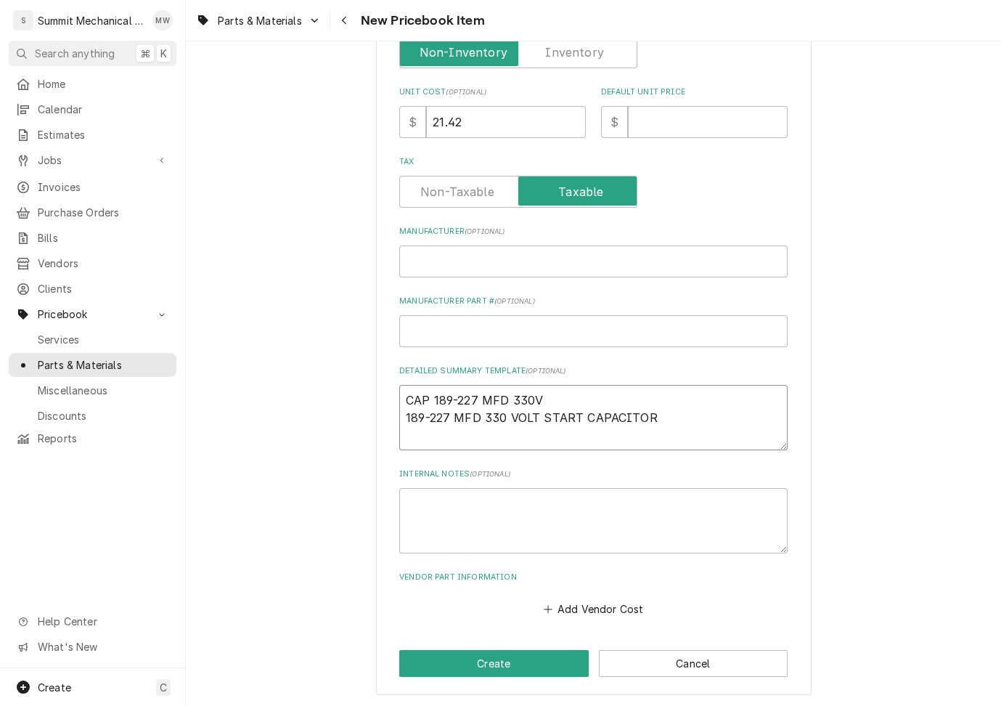
type textarea "x"
type textarea "189-227 MFD 330 VOLT START CAPACITOR"
type textarea "x"
type textarea "189-227 MFD 330 VOLT START CAPACITOR"
click at [531, 258] on input "Manufacturer ( optional )" at bounding box center [593, 261] width 388 height 32
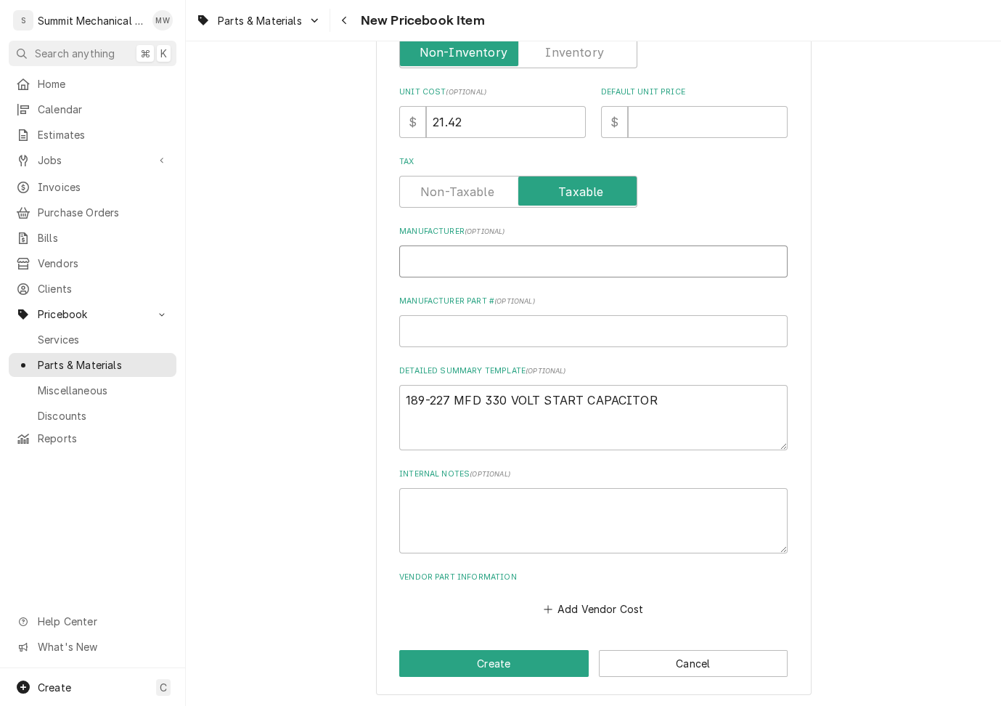
paste input "CAP 189-227 MFD 330V"
type textarea "x"
type input "CAP 189-227 MFD 330V"
click at [432, 258] on input "CAP 189-227 MFD 330V" at bounding box center [593, 261] width 388 height 32
type textarea "x"
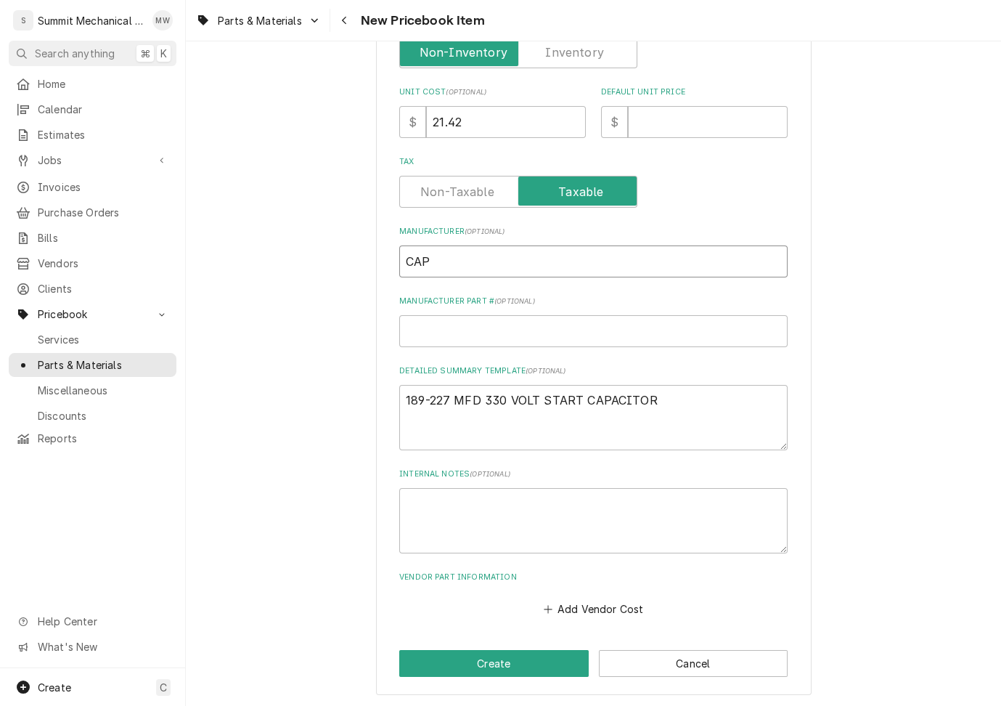
type input "CAP"
paste input "189-227 MFD 330V"
type textarea "x"
type input "189-227 MFD 330V"
click at [693, 401] on textarea "189-227 MFD 330 VOLT START CAPACITOR" at bounding box center [593, 417] width 388 height 65
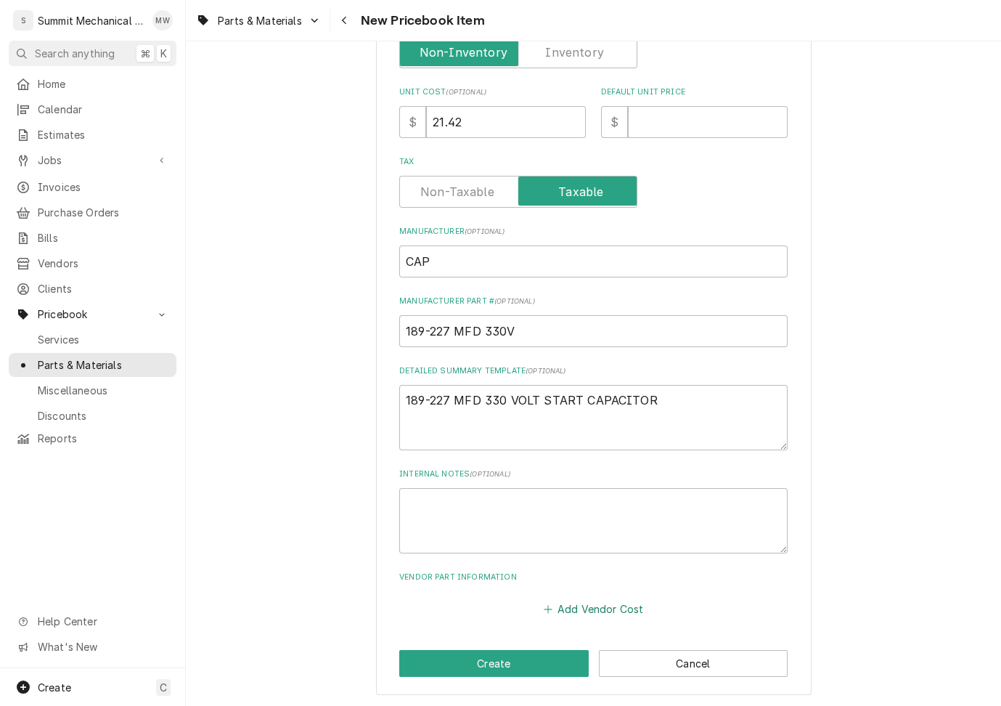
click at [598, 608] on button "Add Vendor Cost" at bounding box center [593, 609] width 105 height 20
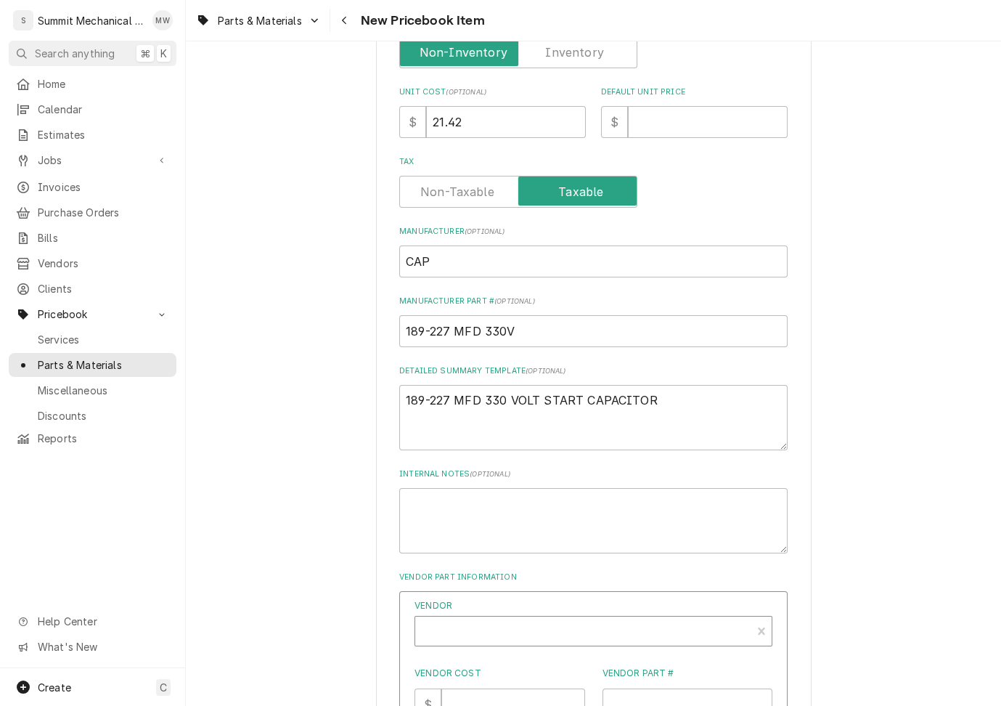
type textarea "x"
click at [593, 627] on div "Vendor" at bounding box center [584, 632] width 322 height 35
type input "rsd"
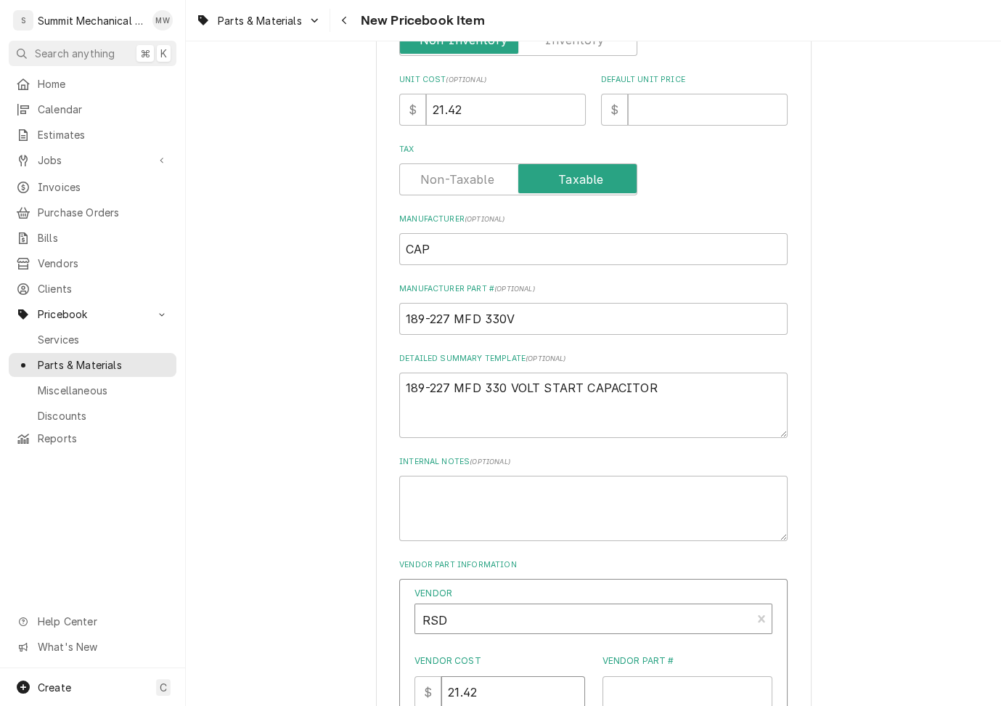
type input "21.42"
paste input "189-227 MFD 330V"
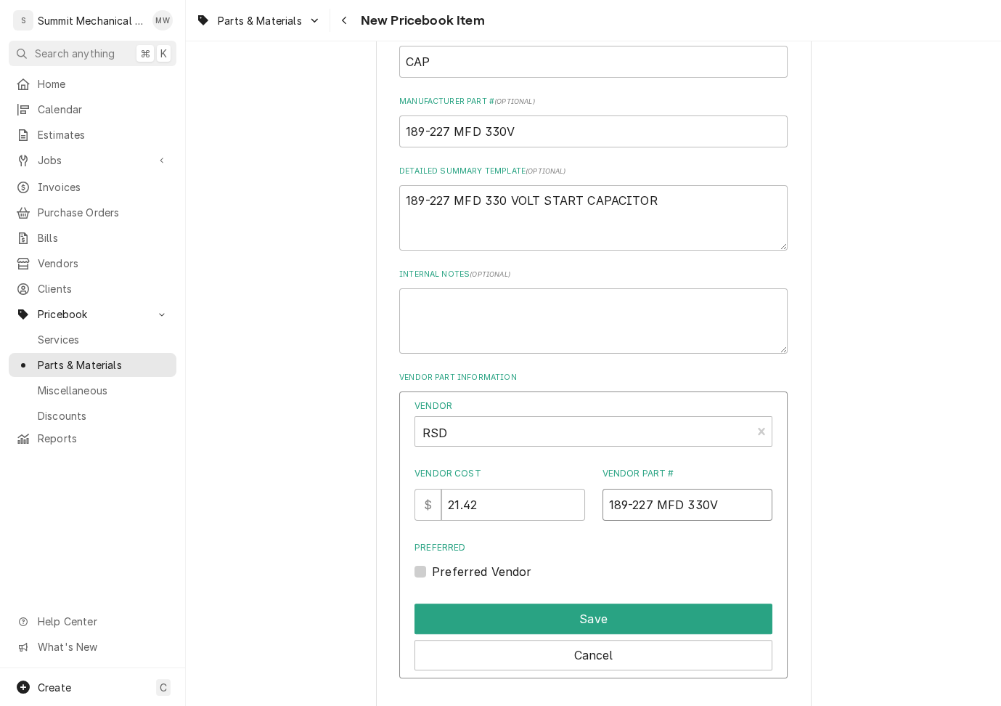
type input "189-227 MFD 330V"
click at [484, 573] on label "Preferred Vendor" at bounding box center [482, 571] width 100 height 17
click at [484, 573] on input "Preferred" at bounding box center [611, 579] width 358 height 32
checkbox input "true"
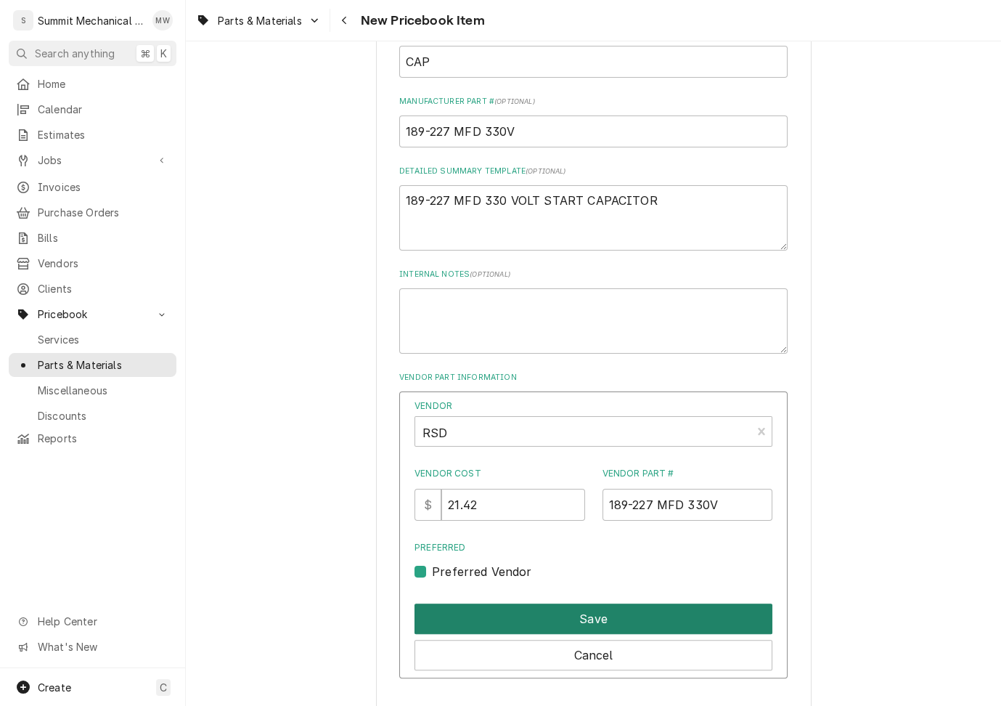
click at [492, 608] on button "Save" at bounding box center [594, 618] width 358 height 30
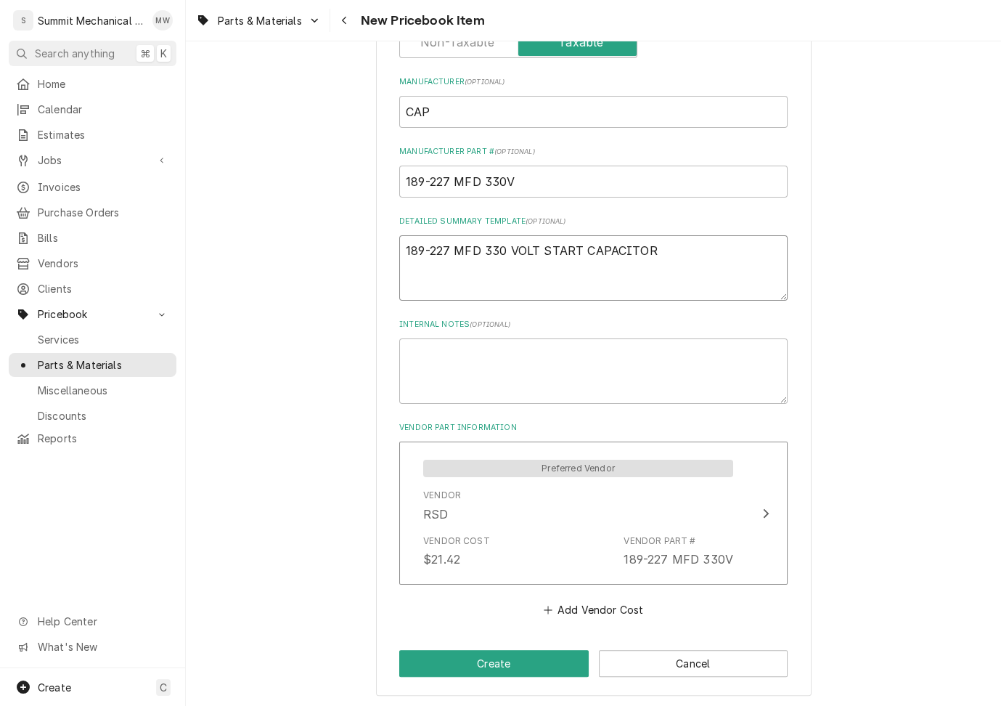
click at [669, 250] on textarea "189-227 MFD 330 VOLT START CAPACITOR" at bounding box center [593, 267] width 388 height 65
type textarea "x"
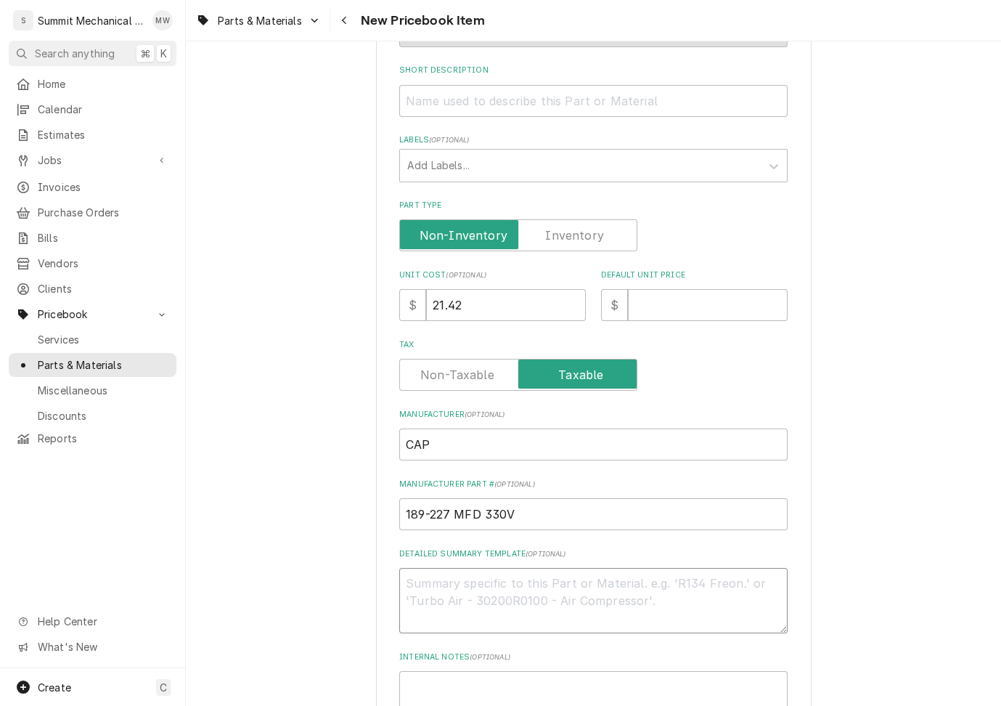
scroll to position [110, 0]
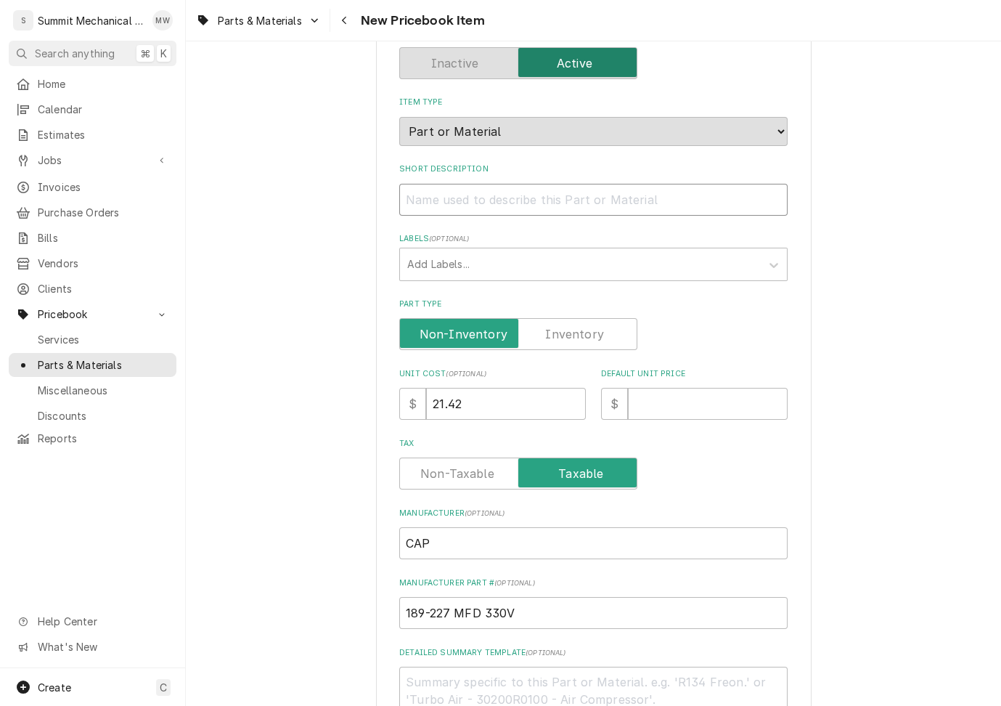
click at [556, 200] on input "Short Description" at bounding box center [593, 200] width 388 height 32
paste input "189-227 MFD 330 VOLT START CAPACITOR"
type textarea "x"
type input "189-227 MFD 330 VOLT START CAPACITOR"
click at [680, 402] on input "Default Unit Price" at bounding box center [708, 404] width 160 height 32
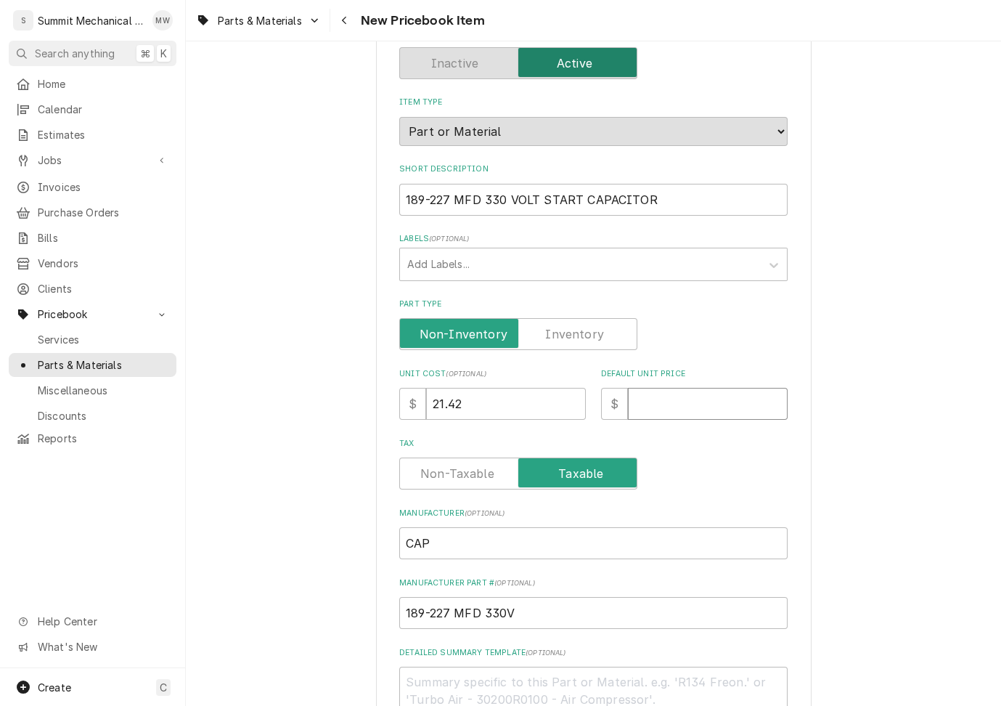
type textarea "x"
type input "4"
type textarea "x"
type input "42"
type textarea "x"
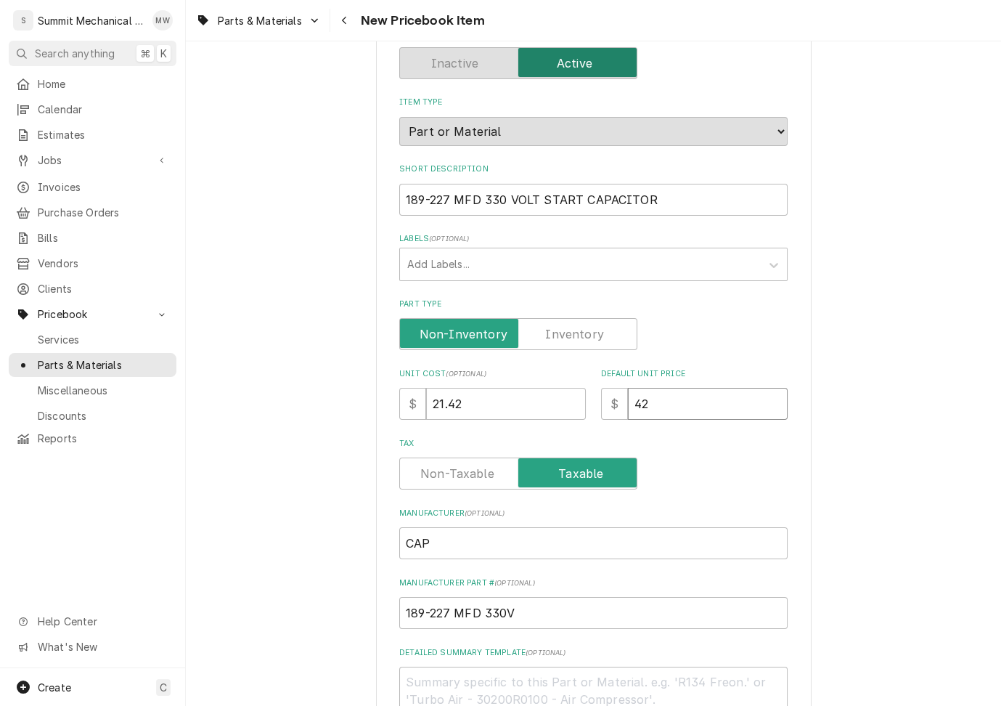
type input "42.8"
type textarea "x"
type input "42.84"
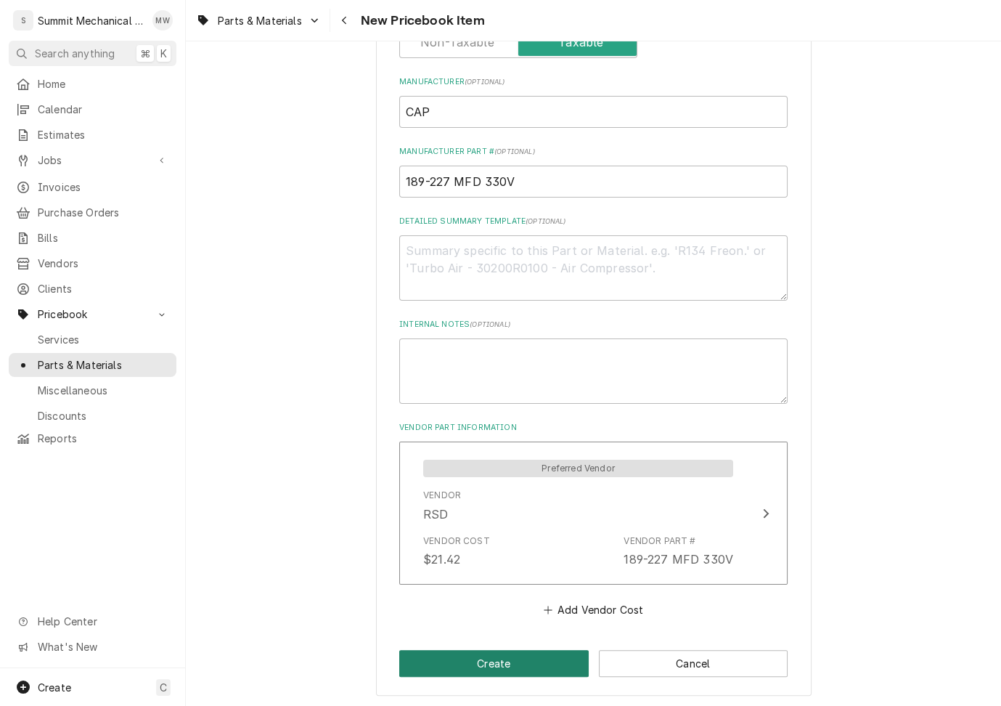
click at [499, 660] on button "Create" at bounding box center [494, 663] width 190 height 27
type textarea "x"
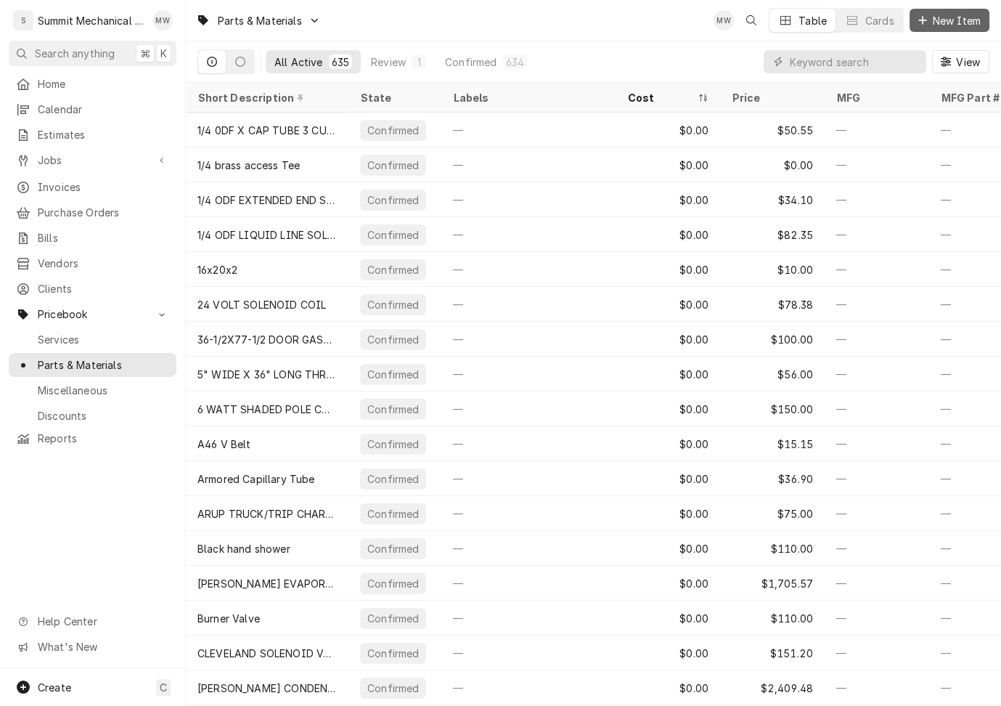
click at [930, 25] on span "New Item" at bounding box center [957, 20] width 54 height 15
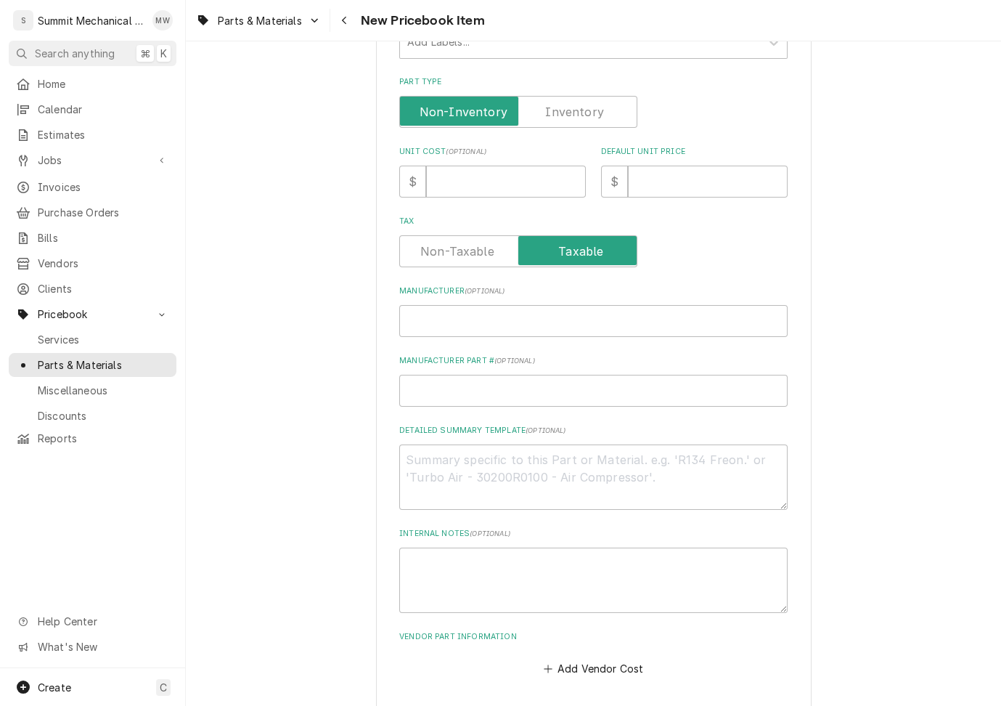
scroll to position [391, 0]
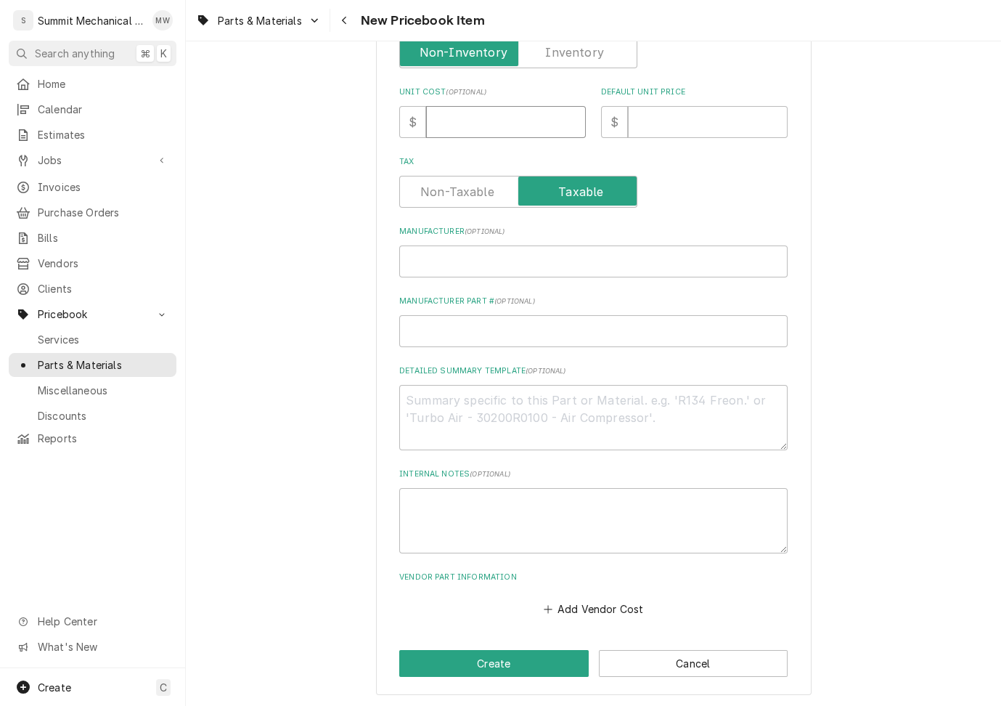
click at [468, 131] on input "Unit Cost ( optional )" at bounding box center [506, 122] width 160 height 32
type textarea "x"
type input "2"
type textarea "x"
type input "29"
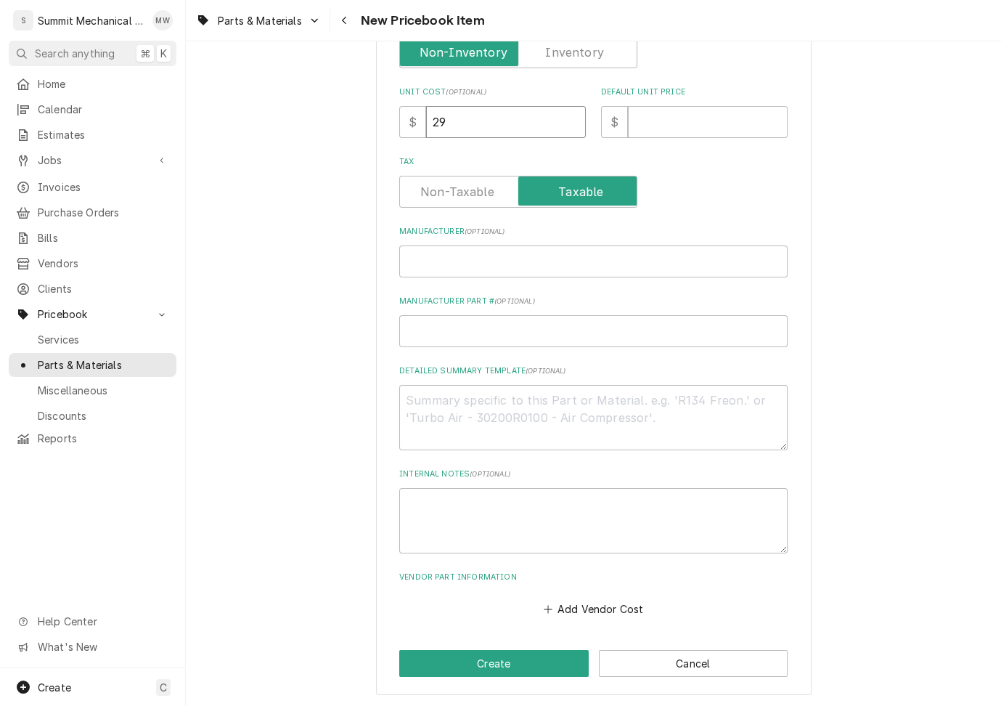
type textarea "x"
type input "29.4"
type textarea "x"
type input "29.48"
click at [602, 611] on button "Add Vendor Cost" at bounding box center [593, 609] width 105 height 20
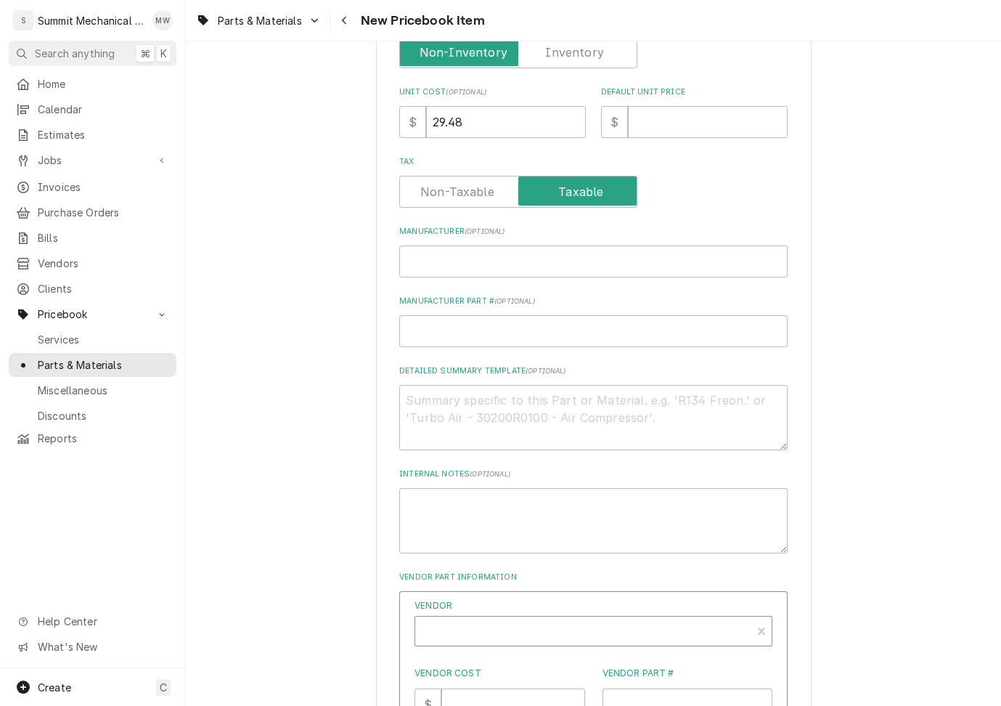
type textarea "x"
click at [583, 629] on div "Vendor" at bounding box center [584, 636] width 322 height 35
type input "rsd"
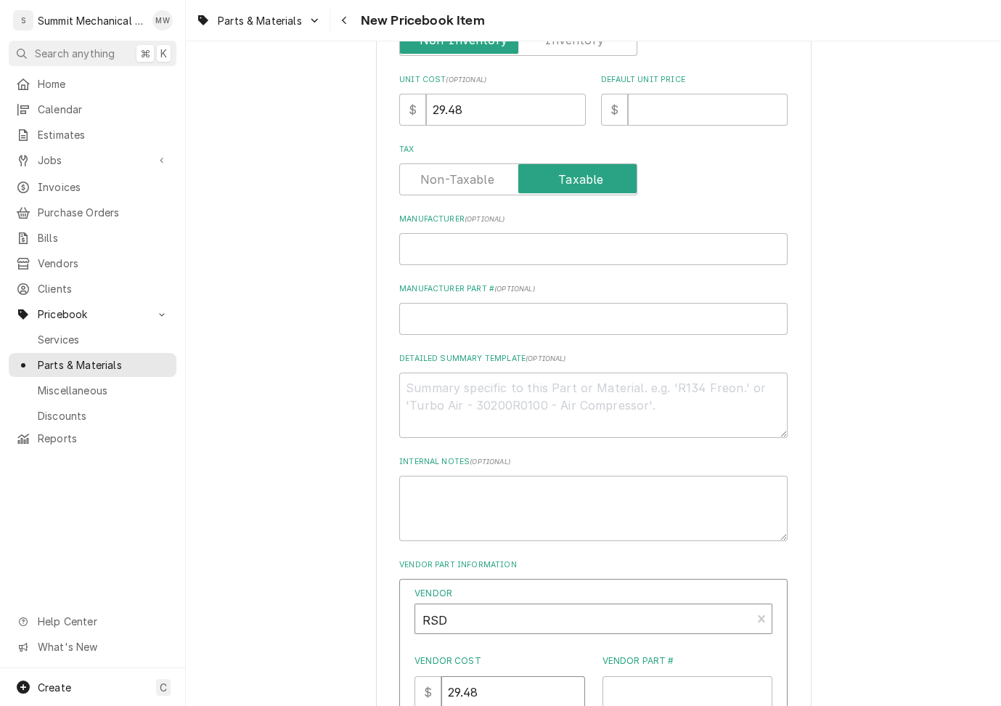
type input "29.48"
click at [551, 386] on textarea "Detailed Summary Template ( optional )" at bounding box center [593, 404] width 388 height 65
paste textarea "TCH UNSR-SOHM RESISTOR FOR START CAPACITORS W/FEMALE SPADE CONNECTORS UNIVERSAL…"
type textarea "x"
type textarea "TCH UNSR-SOHM RESISTOR FOR START CAPACITORS W/FEMALE SPADE CONNECTORS UNIVERSAL…"
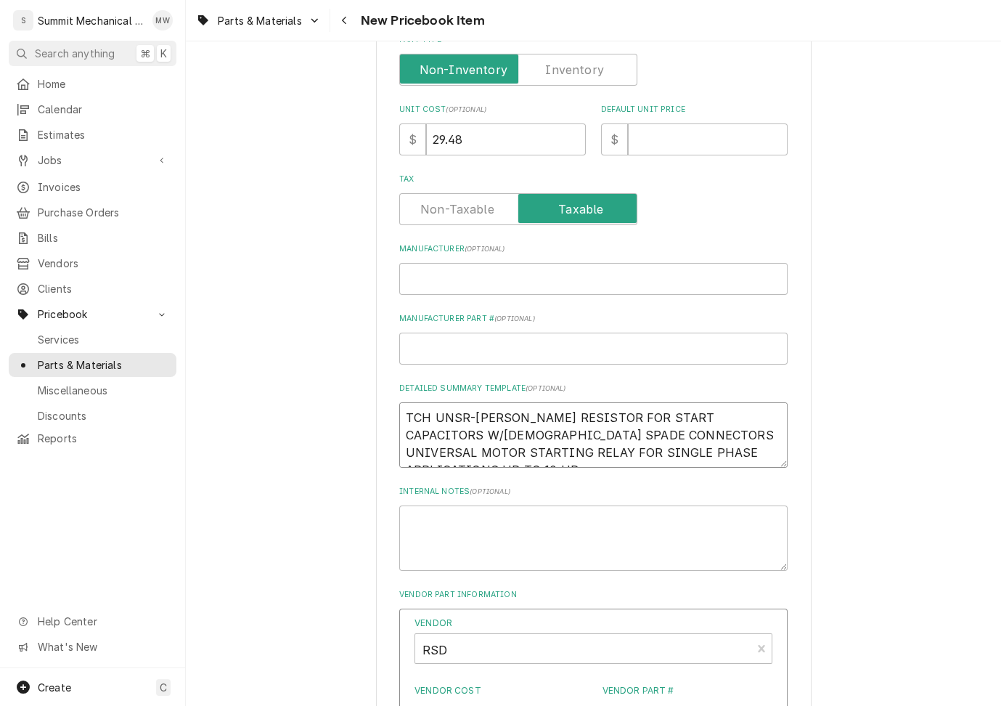
scroll to position [366, 0]
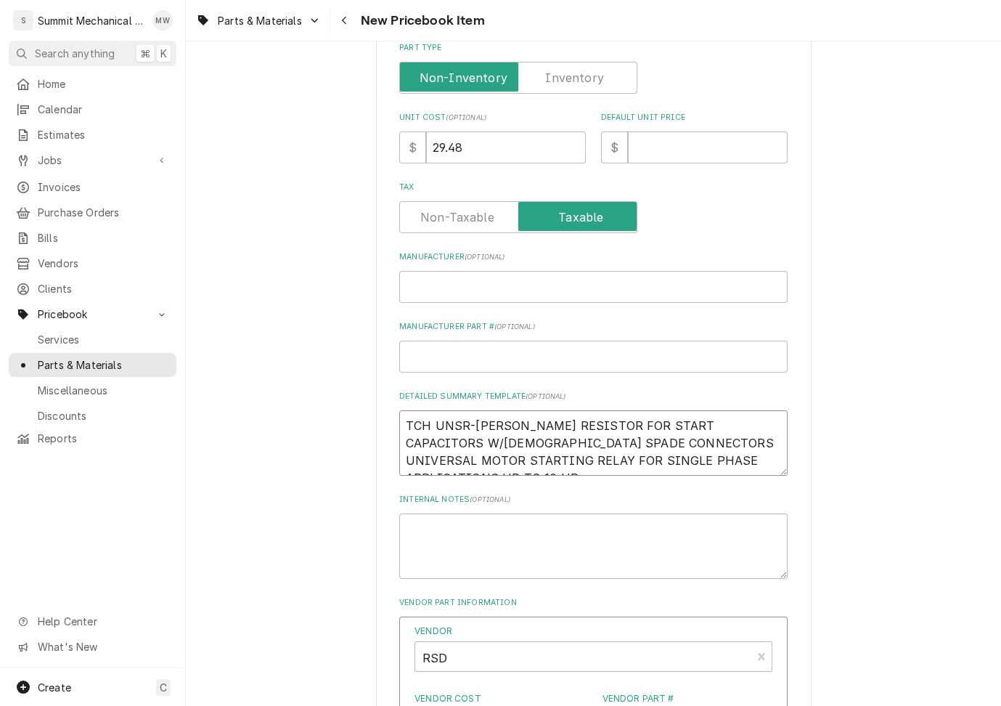
drag, startPoint x: 576, startPoint y: 451, endPoint x: 574, endPoint y: 414, distance: 37.1
click at [574, 414] on textarea "TCH UNSR-SOHM RESISTOR FOR START CAPACITORS W/FEMALE SPADE CONNECTORS UNIVERSAL…" at bounding box center [593, 442] width 388 height 65
click at [622, 432] on textarea "TCH UNSR-SOHM RESISTOR FOR START CAPACITORS W/FEMALE SPADE CONNECTORS UNIVERSAL…" at bounding box center [593, 442] width 388 height 65
type textarea "x"
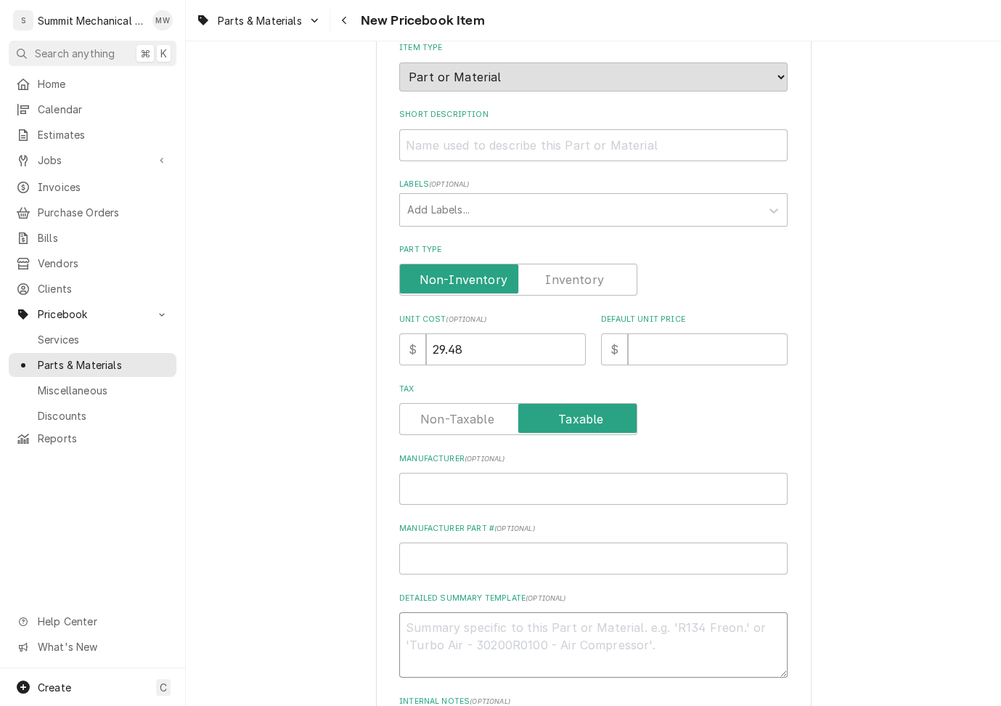
scroll to position [56, 0]
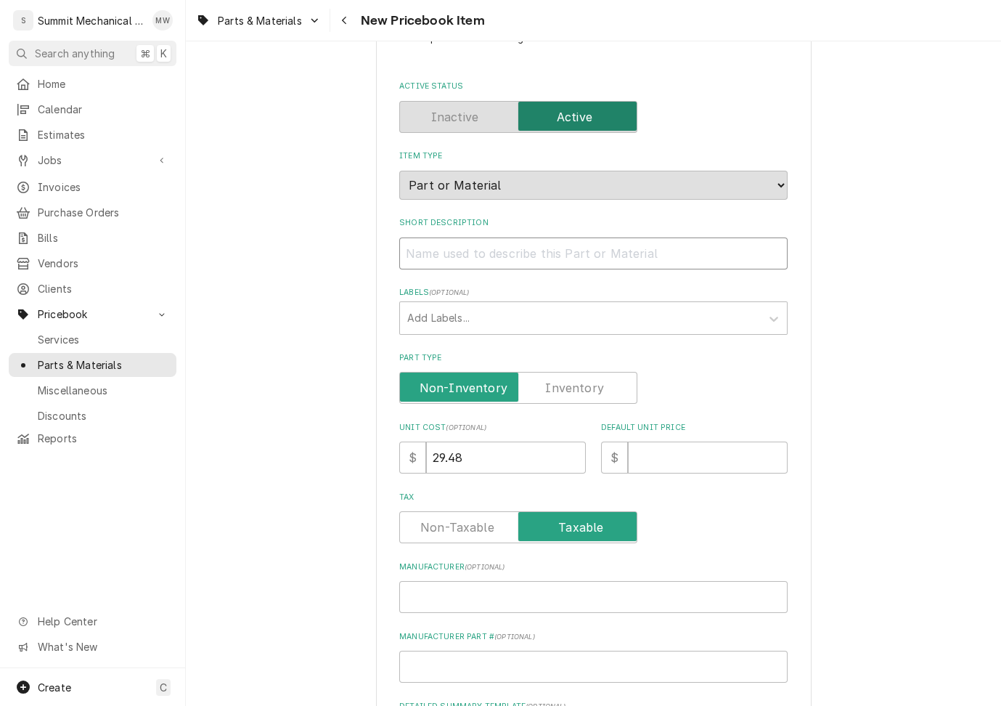
click at [468, 241] on input "Short Description" at bounding box center [593, 253] width 388 height 32
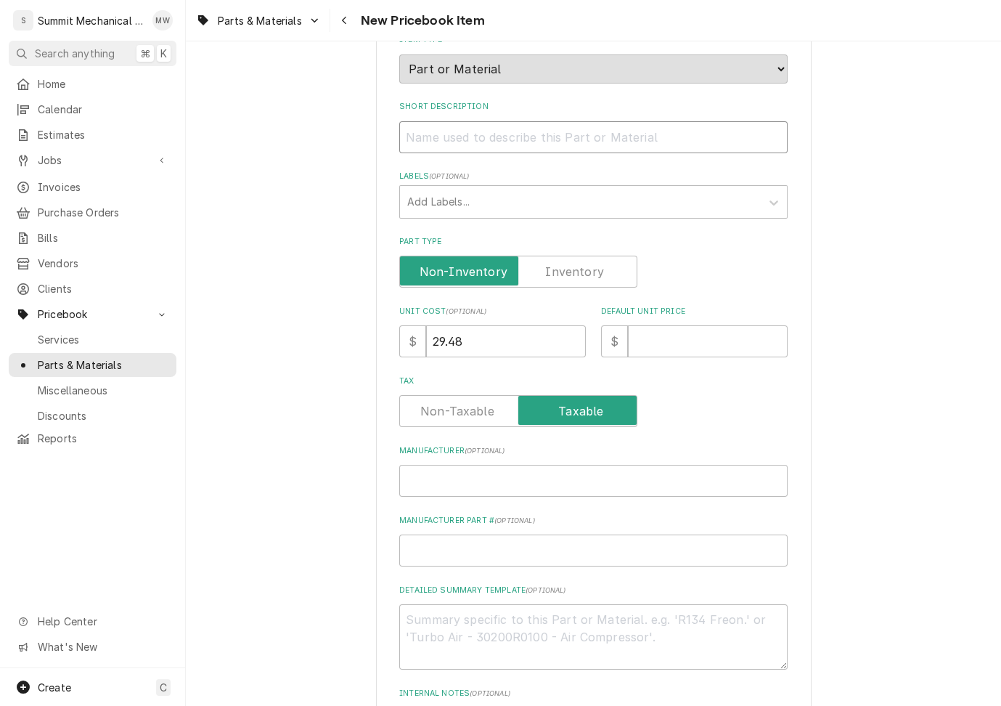
scroll to position [229, 0]
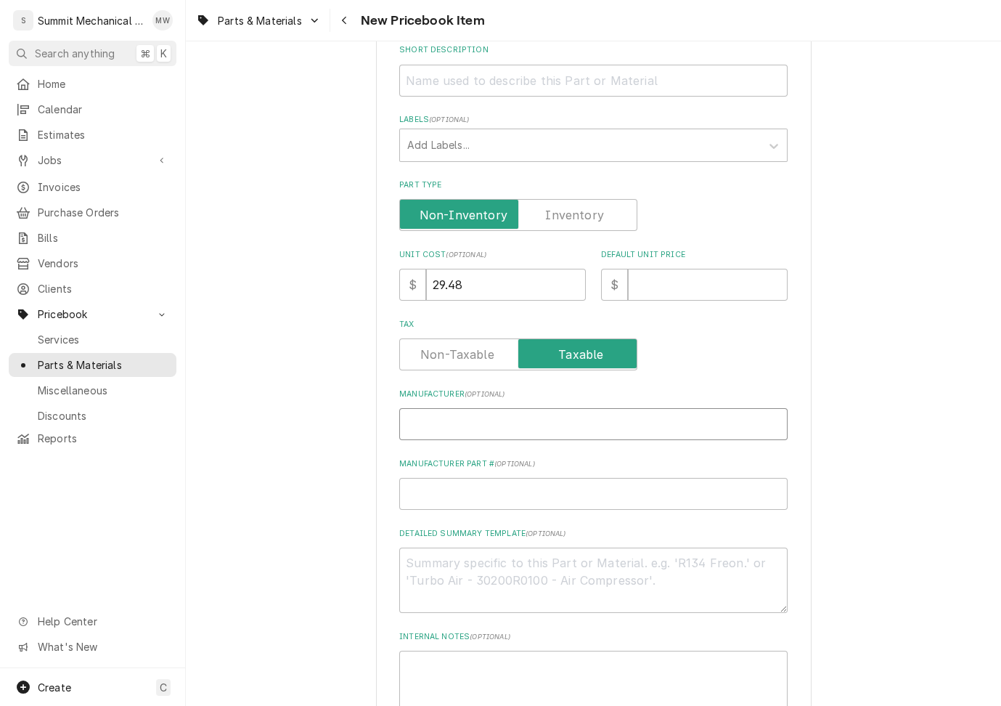
click at [488, 427] on input "Manufacturer ( optional )" at bounding box center [593, 424] width 388 height 32
type textarea "x"
type input "I"
type textarea "x"
type input "IC"
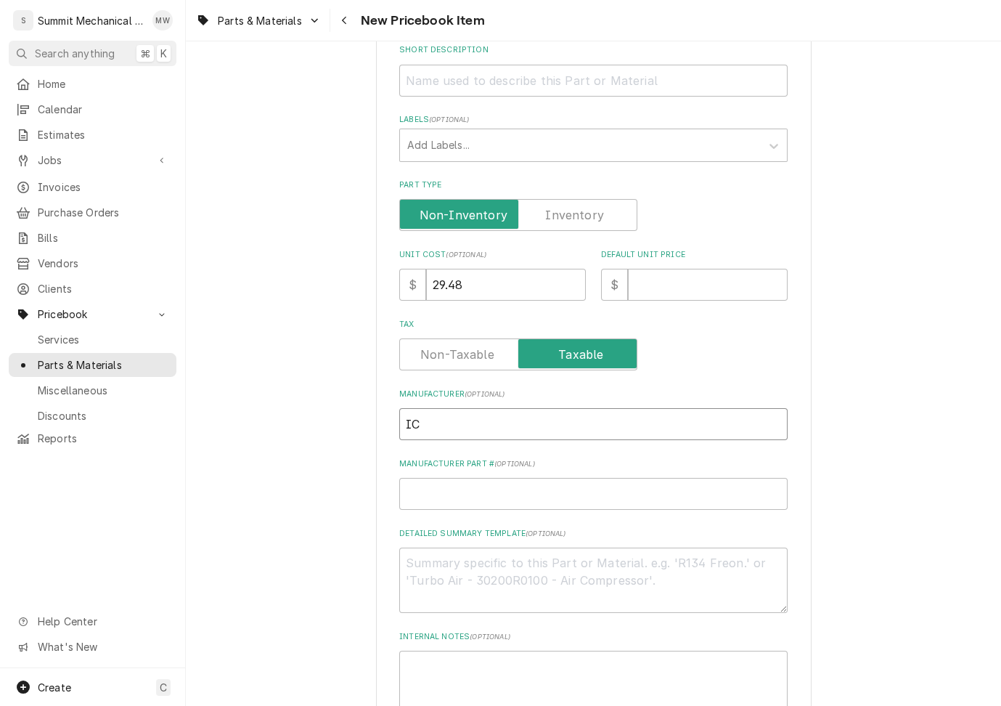
type textarea "x"
type input "ICM"
type textarea "x"
type input "U"
type textarea "x"
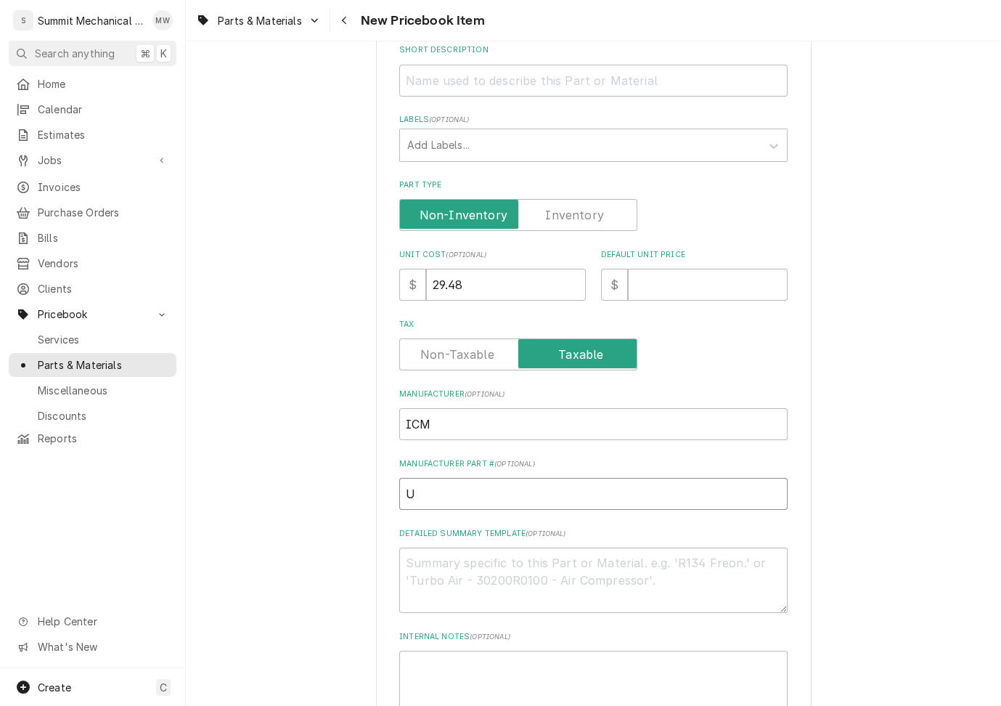
type input "UM"
type textarea "x"
type input "UMS"
type textarea "x"
type input "UMSR"
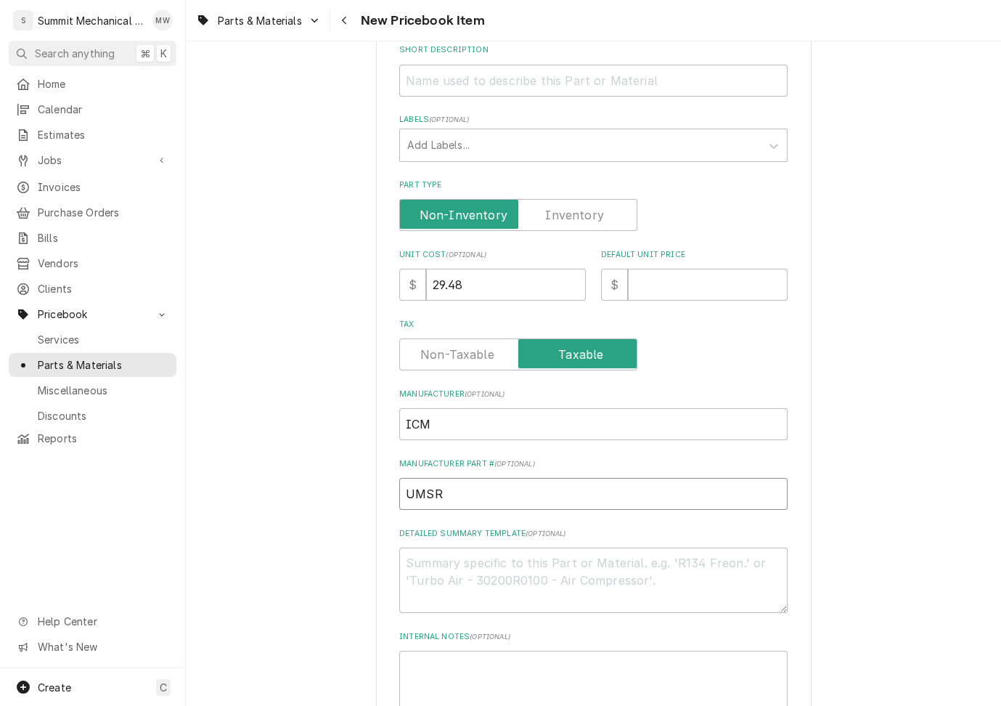
type textarea "x"
type input "UMSR-"
type textarea "x"
type input "UMSR-4"
type textarea "x"
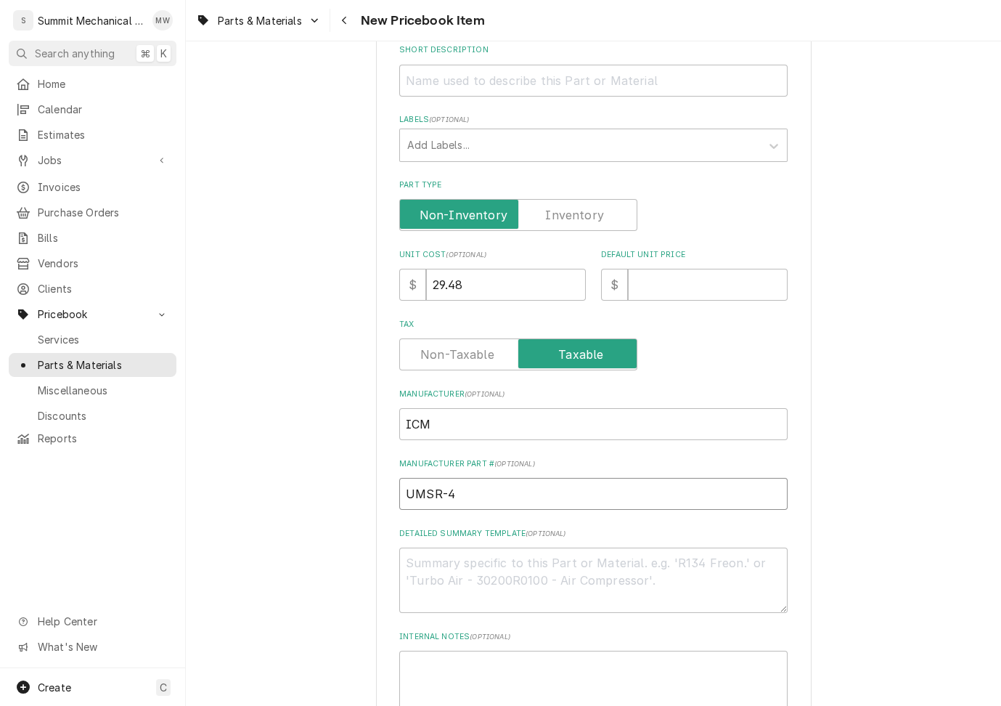
type input "UMSR-40"
type textarea "x"
type input "UMSR-4"
type textarea "x"
type input "UMSR-"
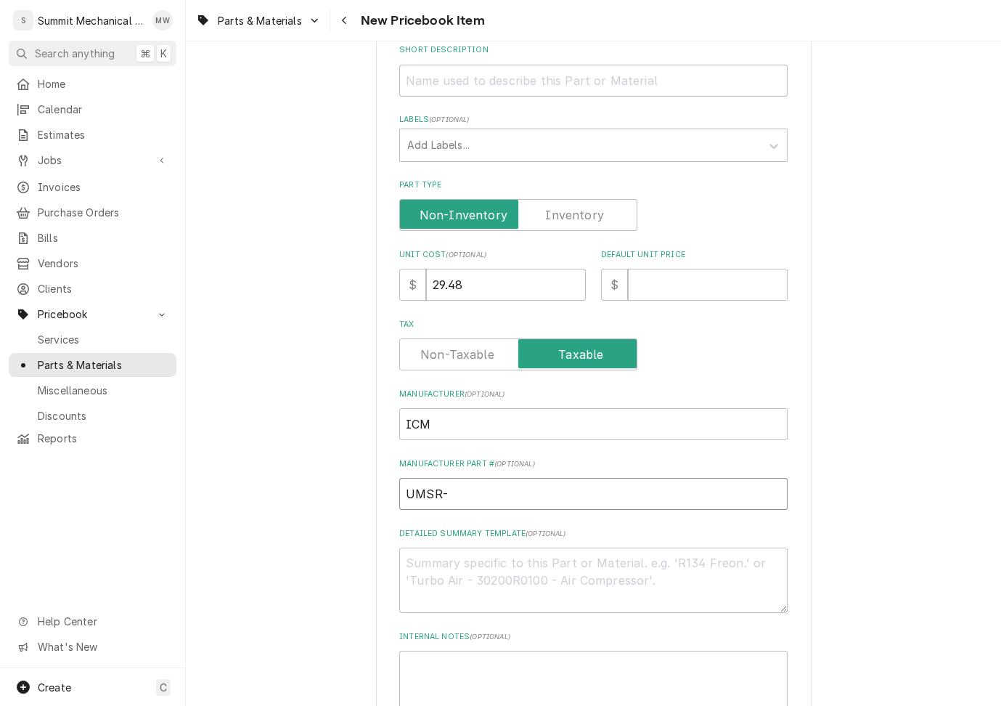
type textarea "x"
type input "UMSR-5"
type textarea "x"
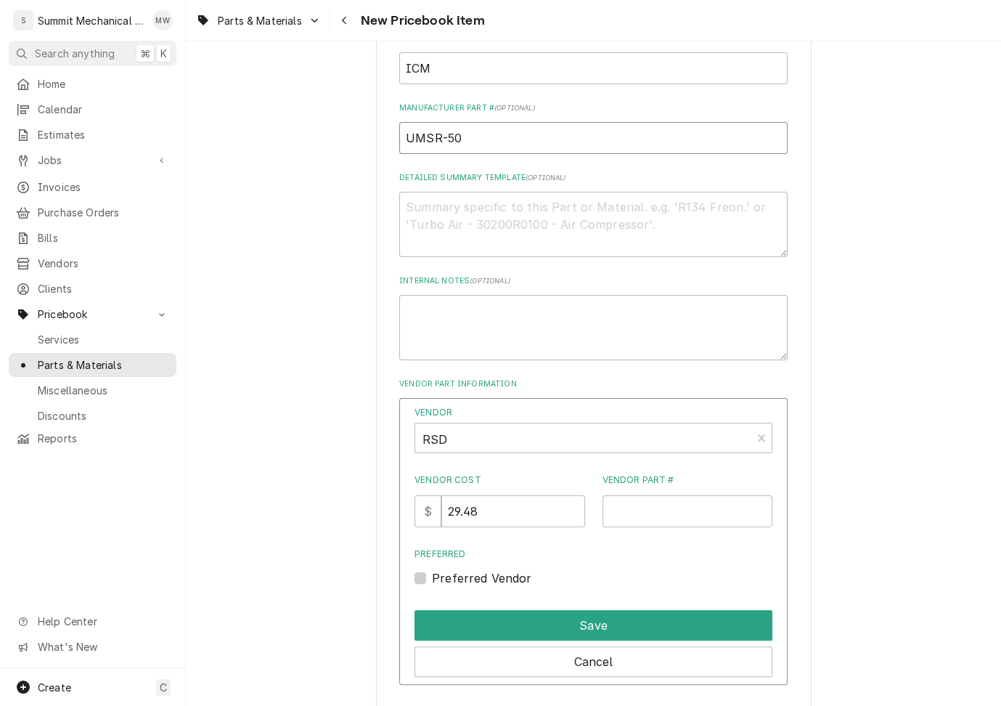
scroll to position [632, 0]
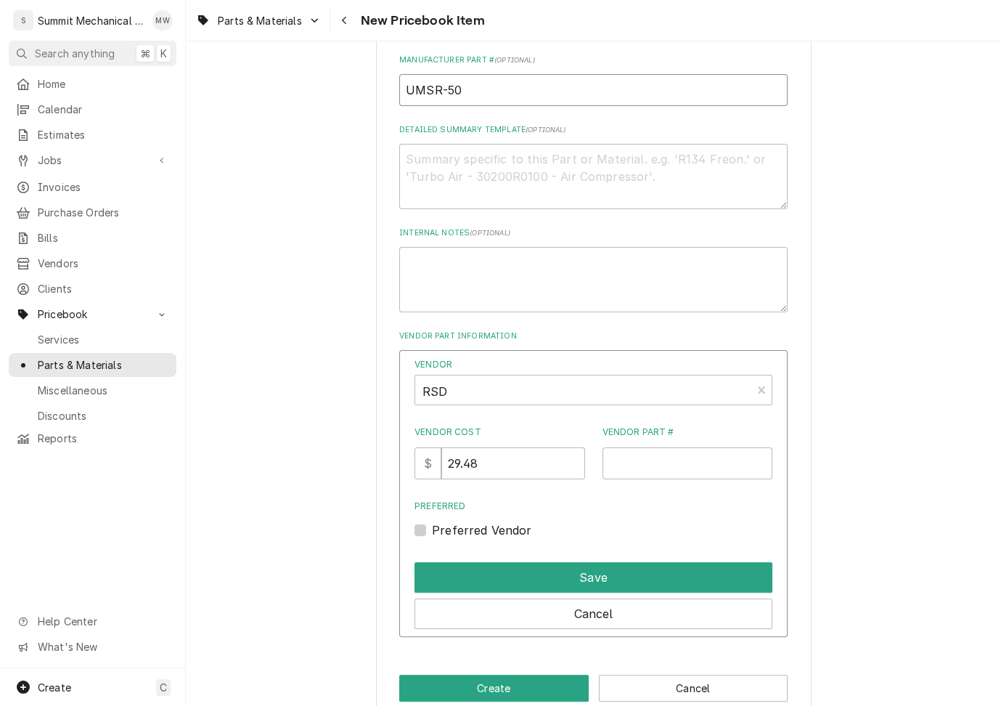
type input "UMSR-50"
click at [650, 460] on input "Vendor Part #" at bounding box center [688, 463] width 171 height 32
paste input "UMSR-50"
type input "UMSR-50"
click at [518, 529] on label "Preferred Vendor" at bounding box center [482, 529] width 100 height 17
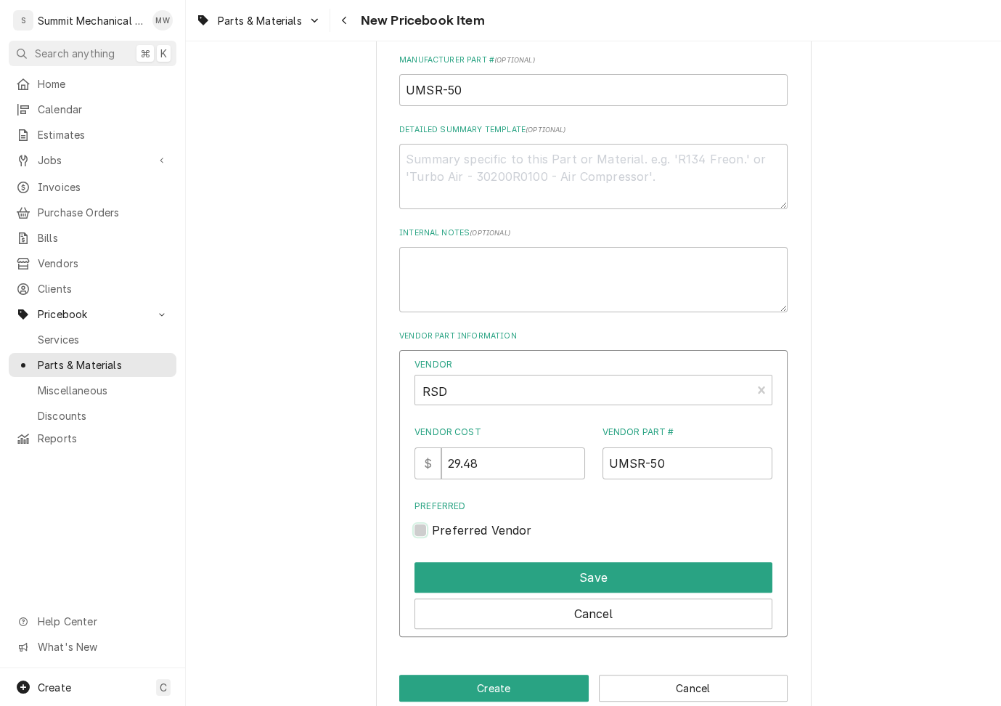
click at [518, 529] on input "Preferred" at bounding box center [611, 537] width 358 height 32
checkbox input "true"
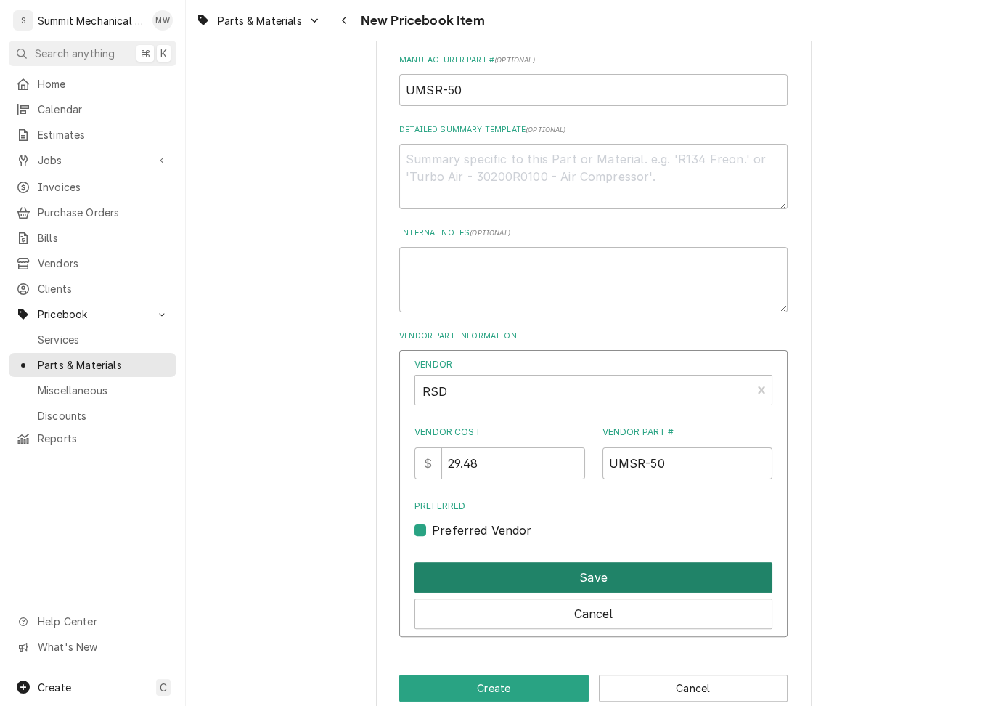
click at [533, 562] on button "Save" at bounding box center [594, 577] width 358 height 30
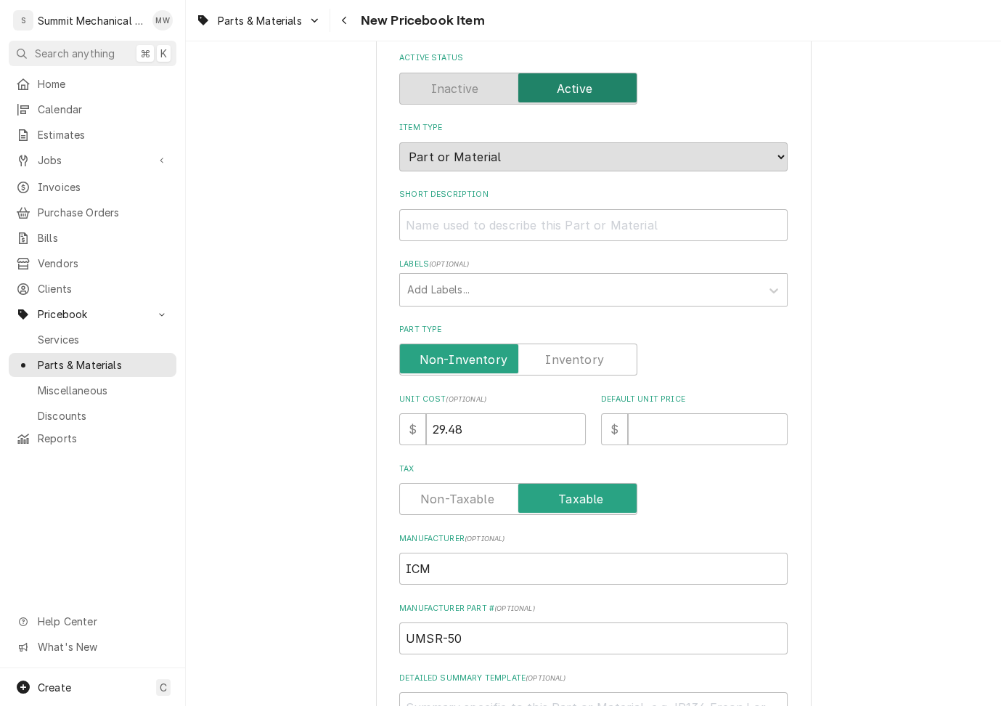
scroll to position [52, 0]
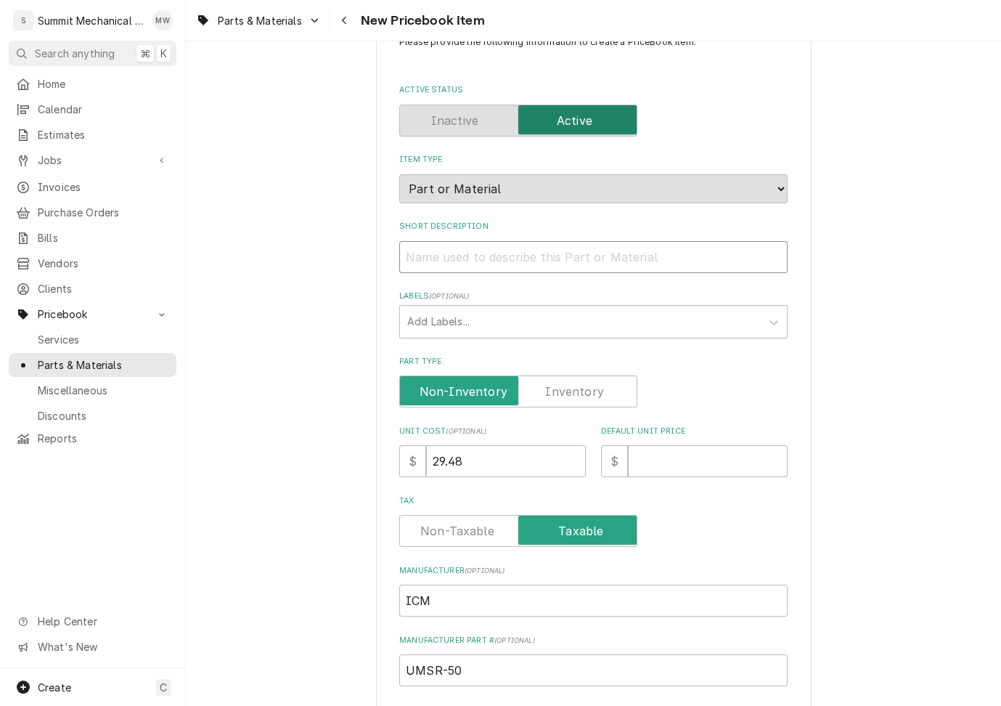
click at [489, 242] on input "Short Description" at bounding box center [593, 257] width 388 height 32
type textarea "x"
type input "U"
type textarea "x"
type input "Un"
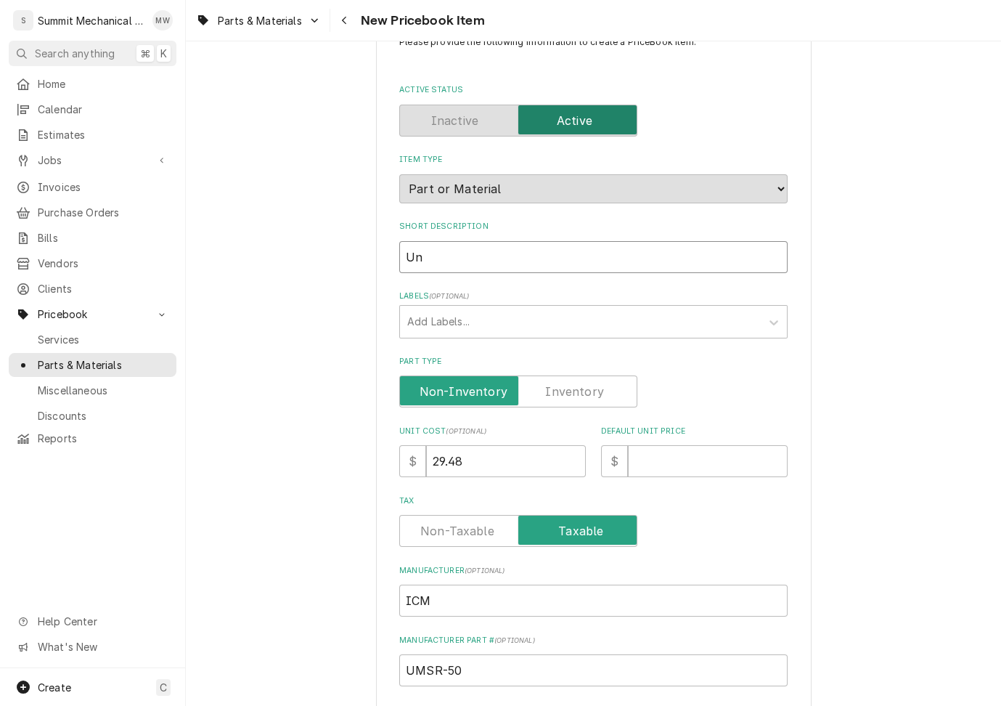
type textarea "x"
type input "Uni"
type textarea "x"
type input "Univ"
type textarea "x"
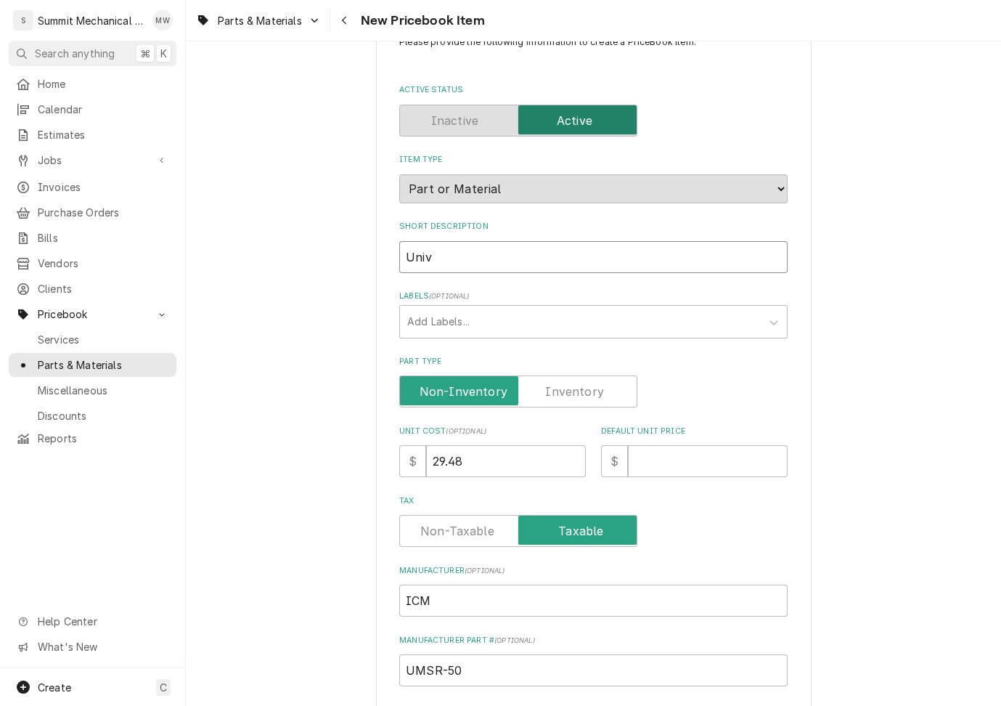
type input "Unive"
type textarea "x"
type input "Univer"
type textarea "x"
type input "Univers"
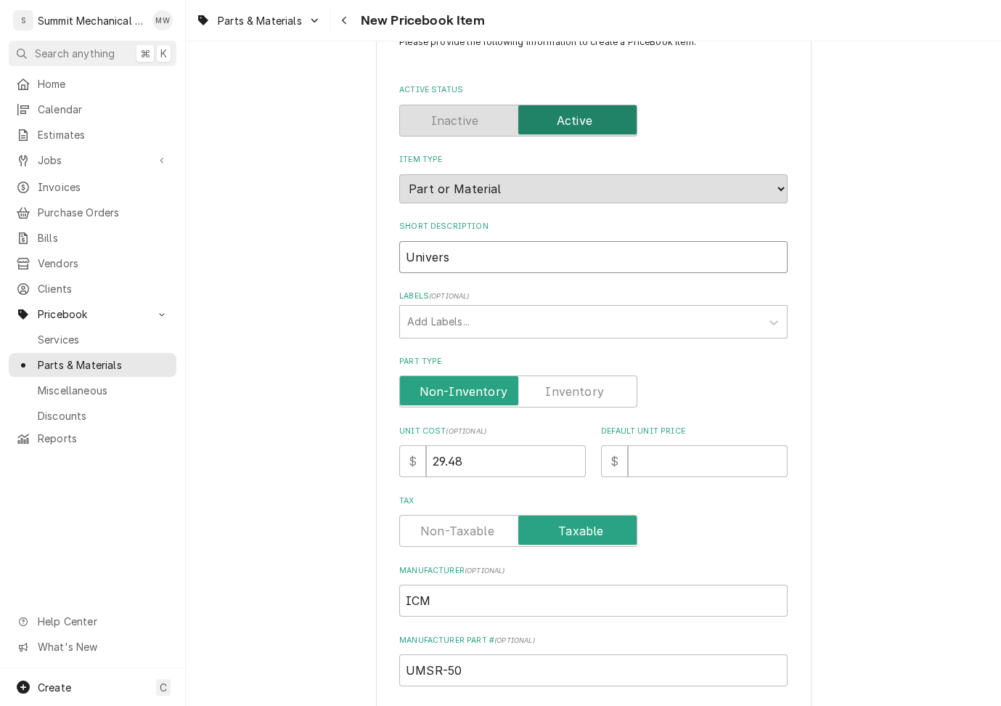
type textarea "x"
type input "Universa"
type textarea "x"
type input "Universal"
type textarea "x"
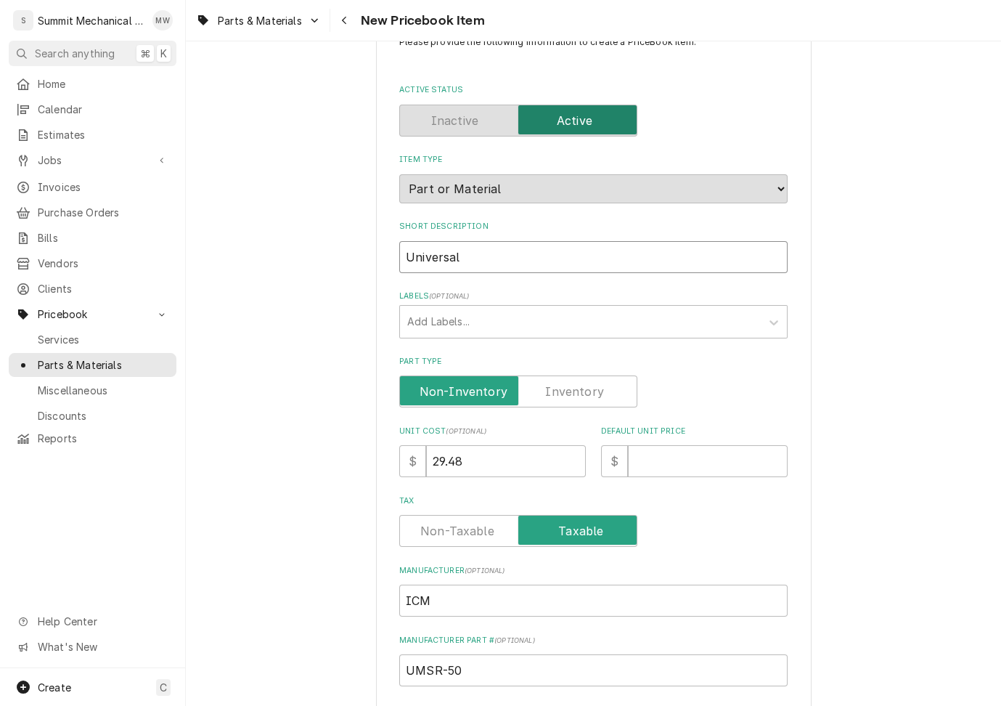
type input "Universal"
type textarea "x"
type input "Universal M"
type textarea "x"
type input "Universal Mo"
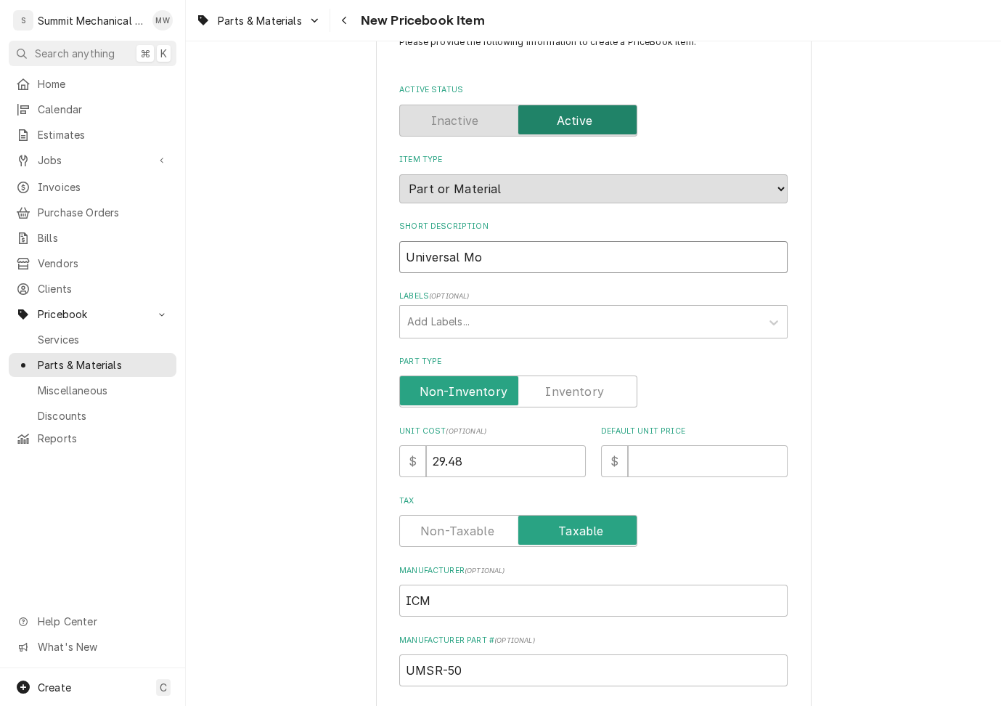
type textarea "x"
type input "Universal Mot"
type textarea "x"
type input "Universal Motor"
type textarea "x"
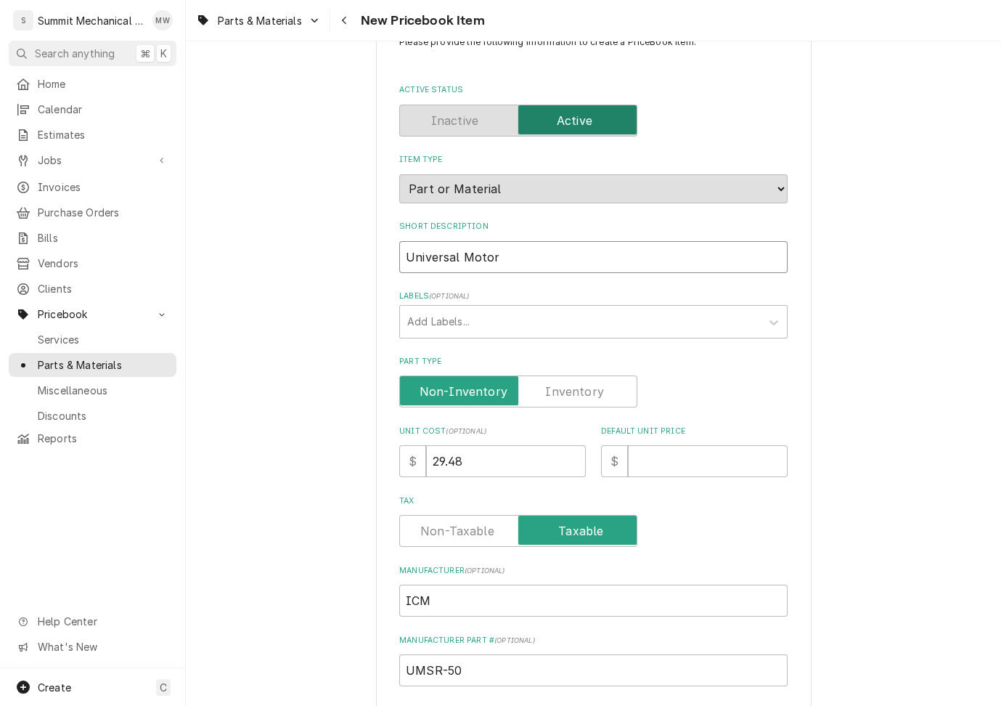
type input "Universal Motor"
type textarea "x"
type input "Universal Motor S"
type textarea "x"
type input "Universal Motor St"
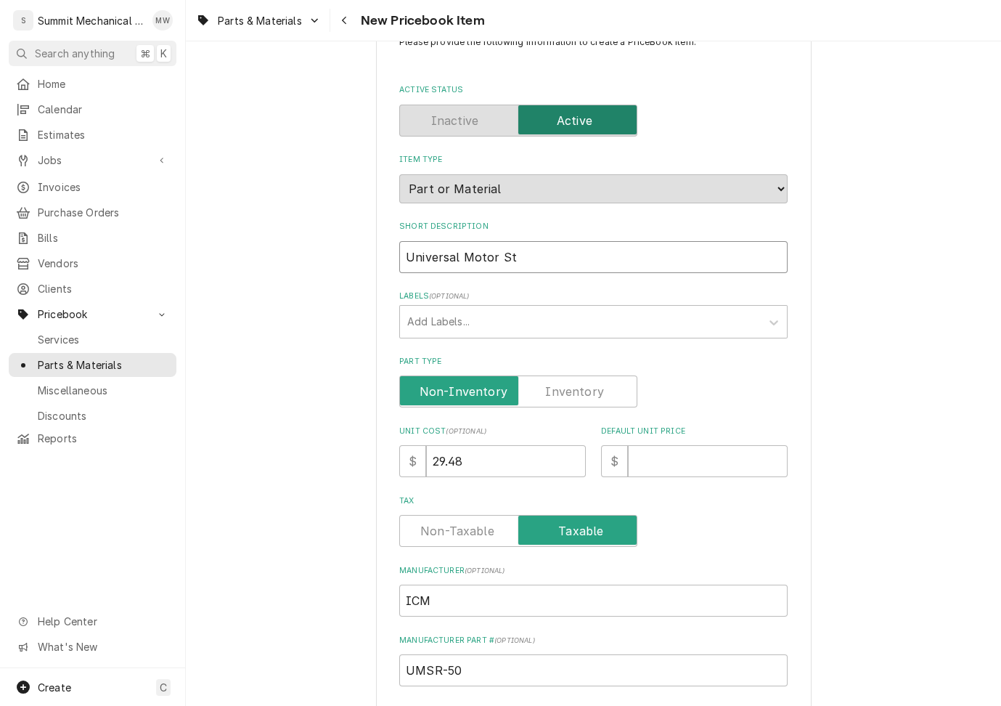
type textarea "x"
type input "Universal Motor Sta"
type textarea "x"
type input "Universal Motor Star"
type textarea "x"
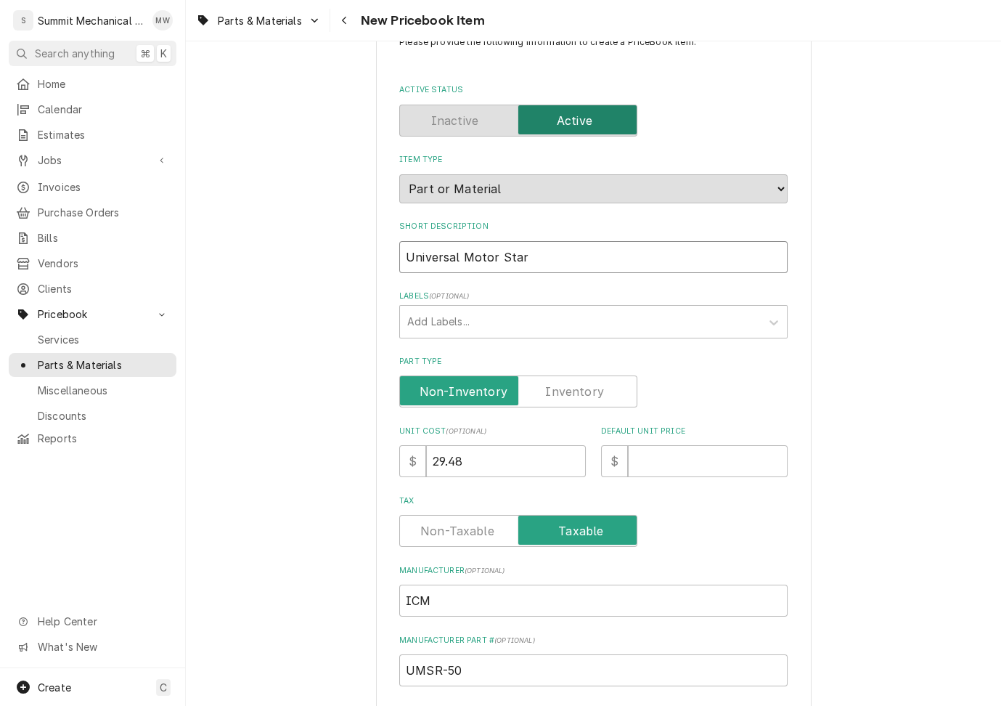
type input "Universal Motor Start"
type textarea "x"
type input "Universal Motor Starti"
type textarea "x"
type input "Universal Motor Startin"
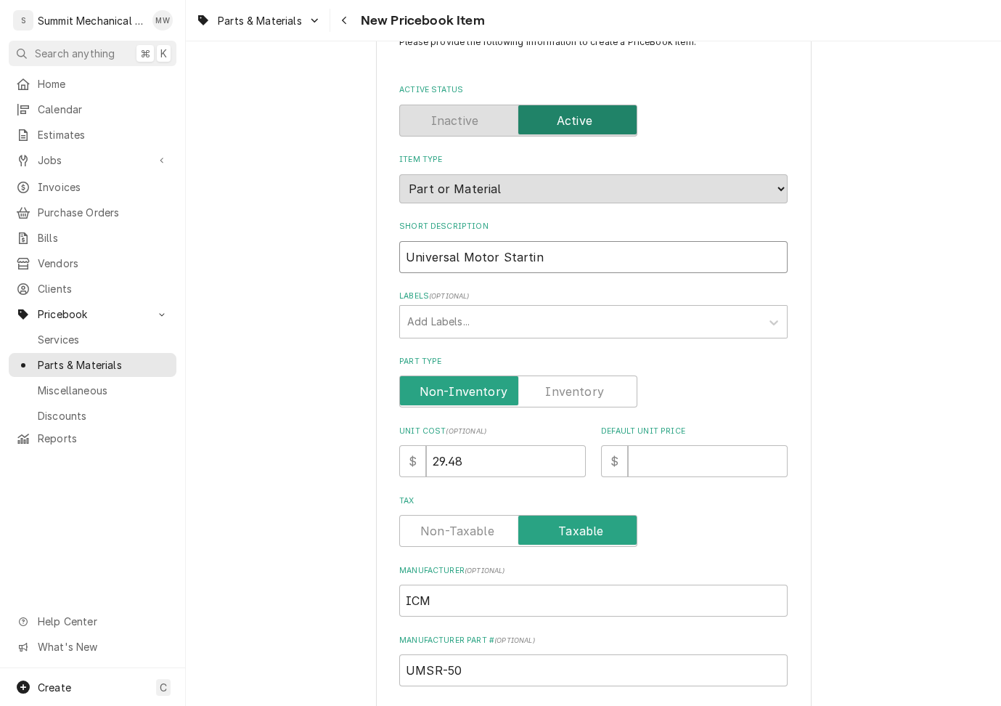
type textarea "x"
type input "Universal Motor Starting"
type textarea "x"
type input "Universal Motor Starting"
type textarea "x"
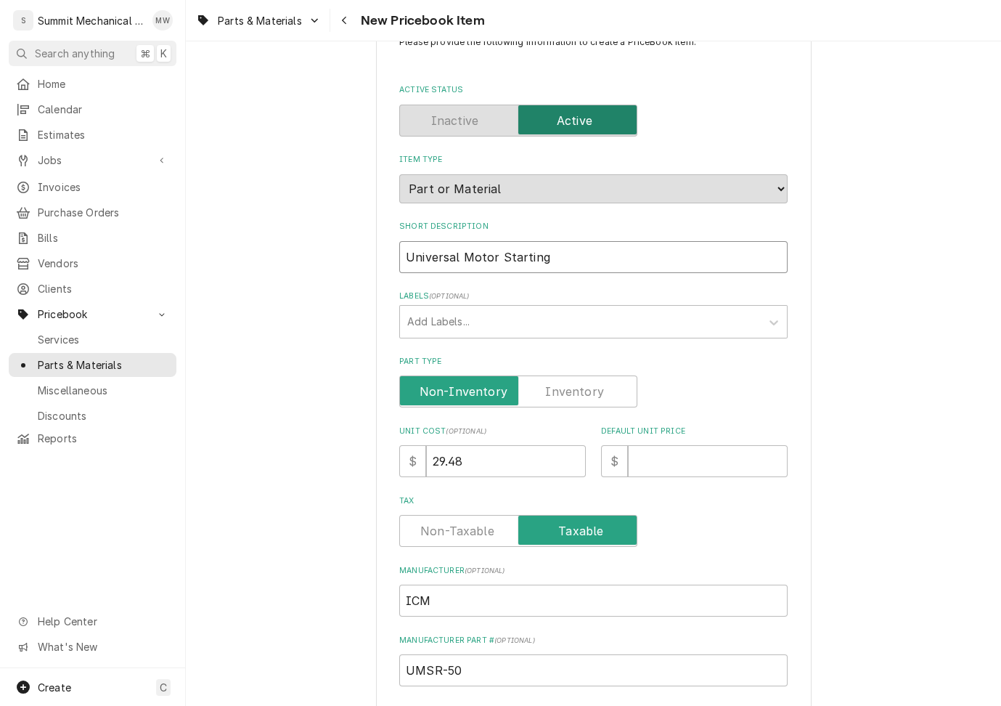
type input "Universal Motor Starting R"
type textarea "x"
type input "Universal Motor Starting Re"
type textarea "x"
type input "Universal Motor Starting Rel"
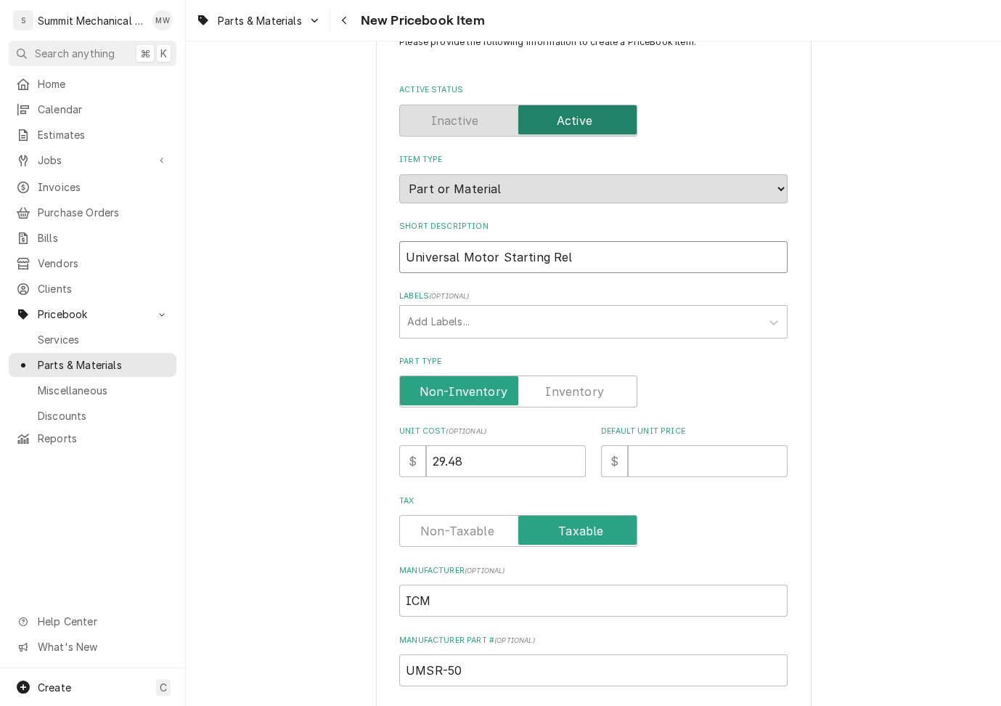
type textarea "x"
type input "Universal Motor Starting Rela"
type textarea "x"
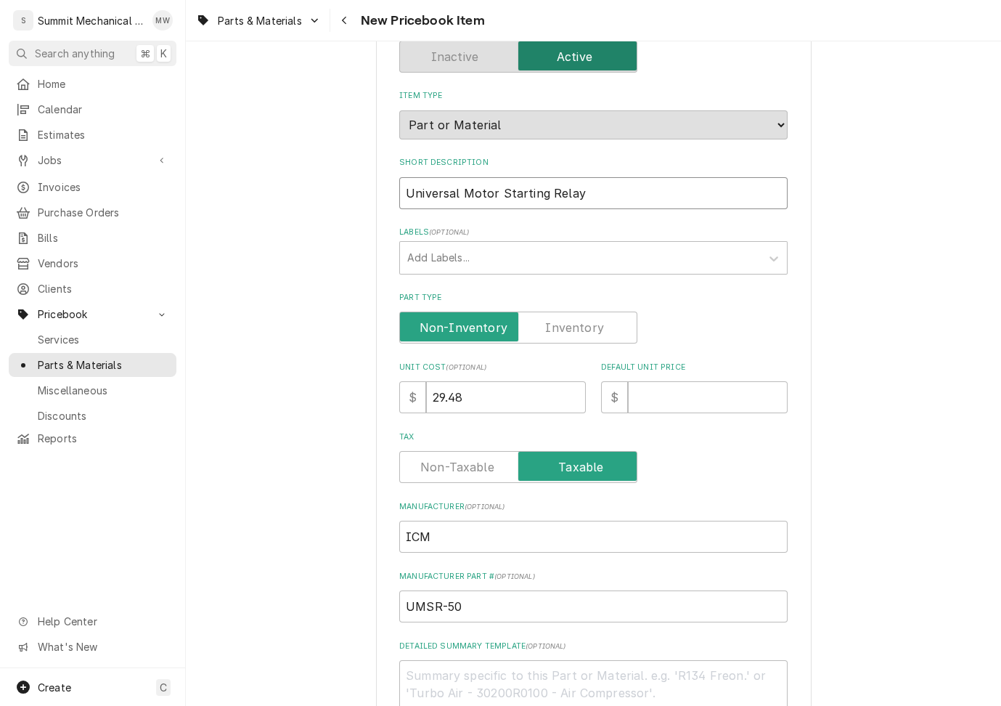
scroll to position [243, 0]
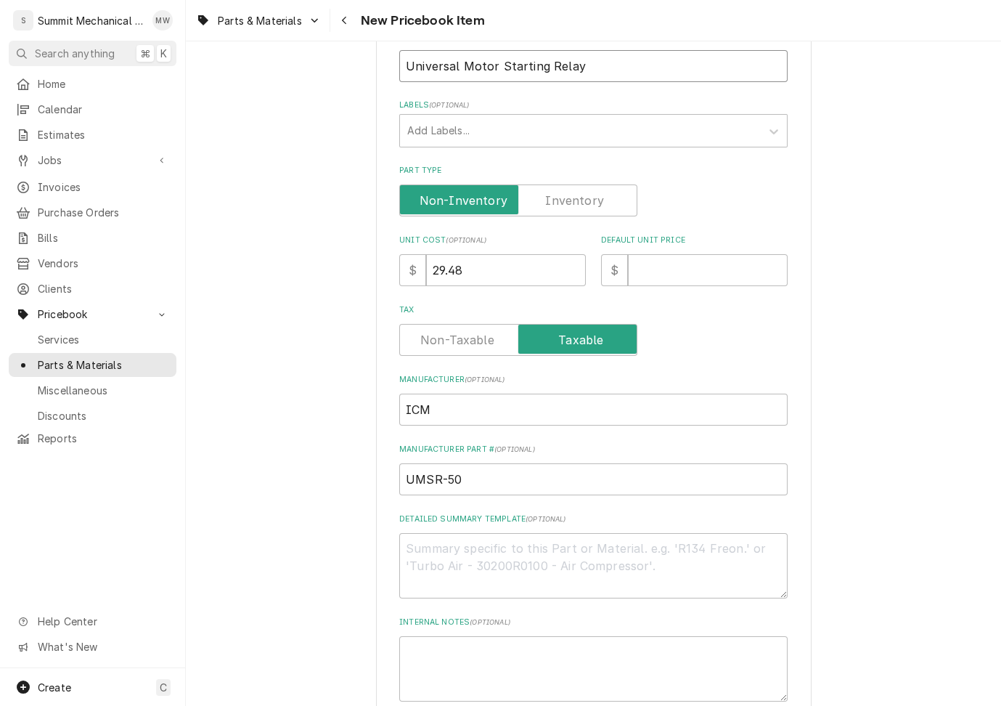
type input "Universal Motor Starting Relay"
click at [500, 542] on textarea "Detailed Summary Template ( optional )" at bounding box center [593, 565] width 388 height 65
type textarea "x"
type textarea "f"
type textarea "x"
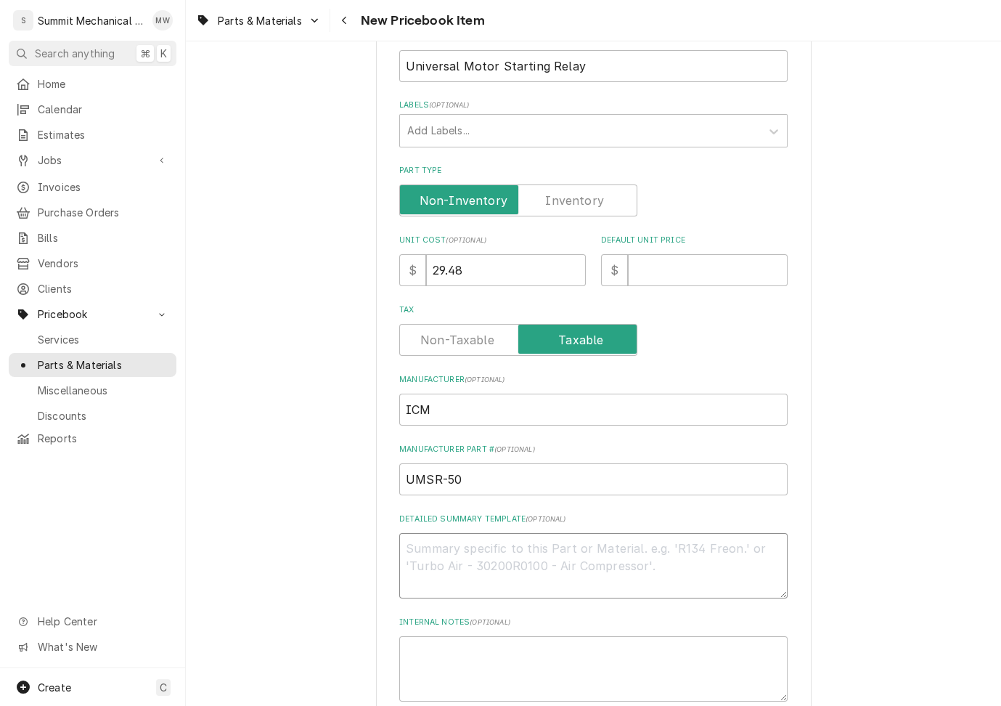
type textarea "x"
type textarea "S"
type textarea "x"
type textarea "Si"
type textarea "x"
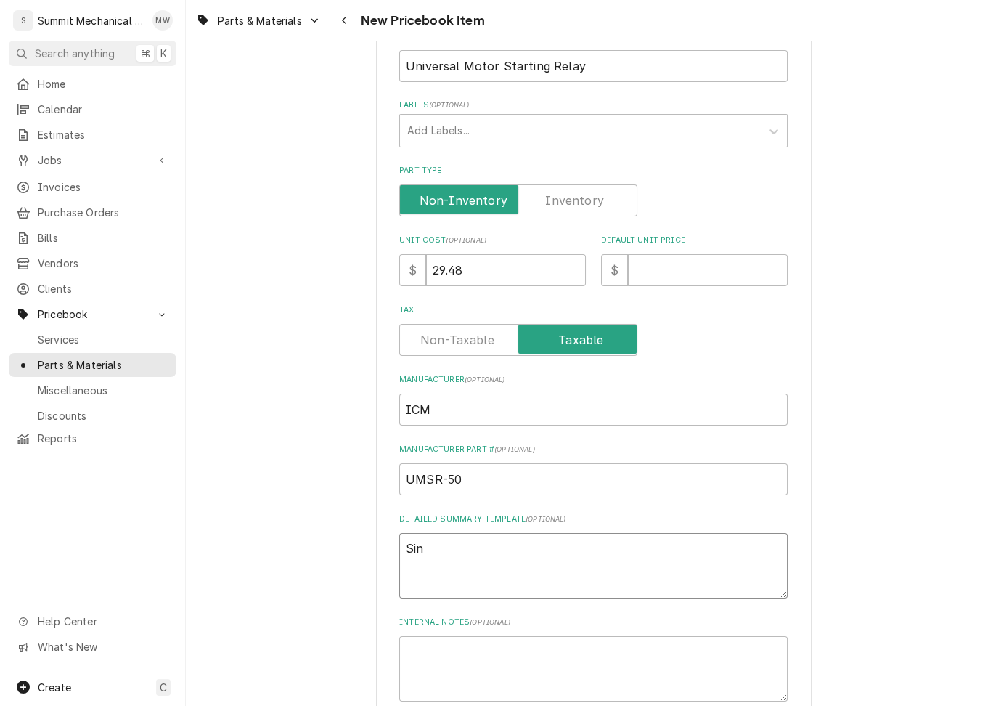
type textarea "Sing"
type textarea "x"
type textarea "Singl"
type textarea "x"
type textarea "Single"
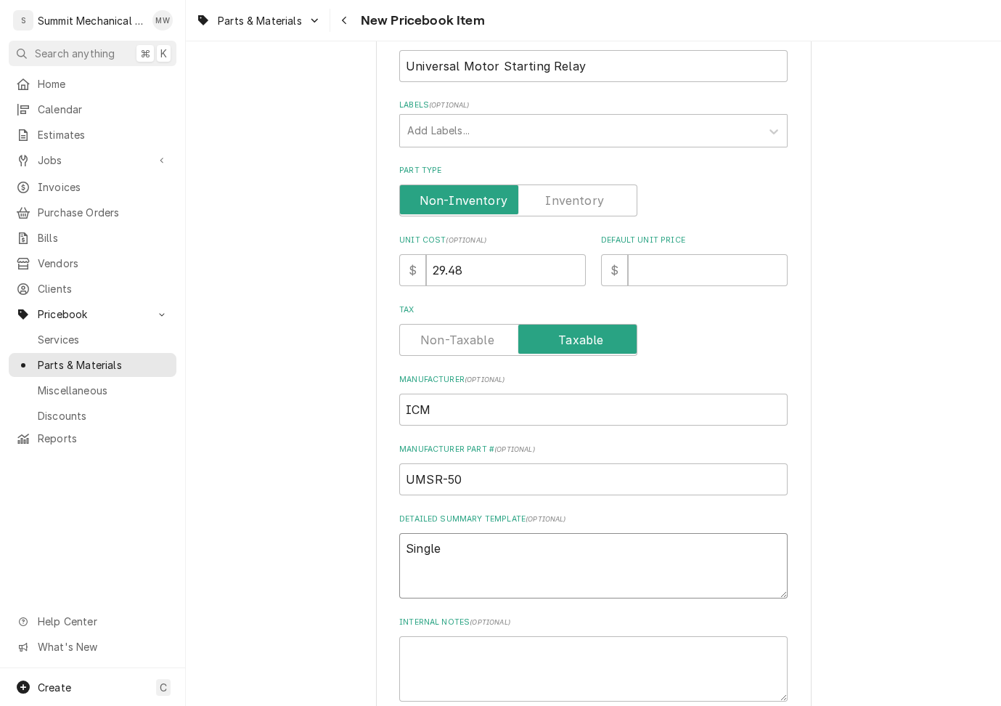
type textarea "x"
type textarea "Single"
type textarea "x"
type textarea "Single P"
type textarea "x"
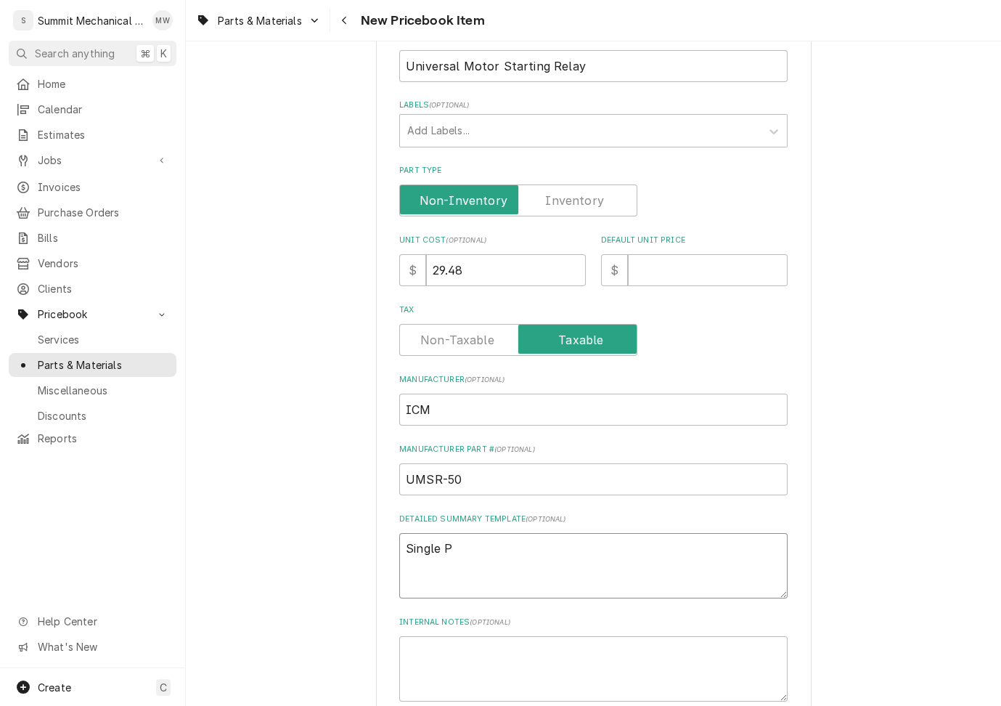
type textarea "Single Ph"
type textarea "x"
type textarea "Single Pha"
type textarea "x"
type textarea "Single Phase"
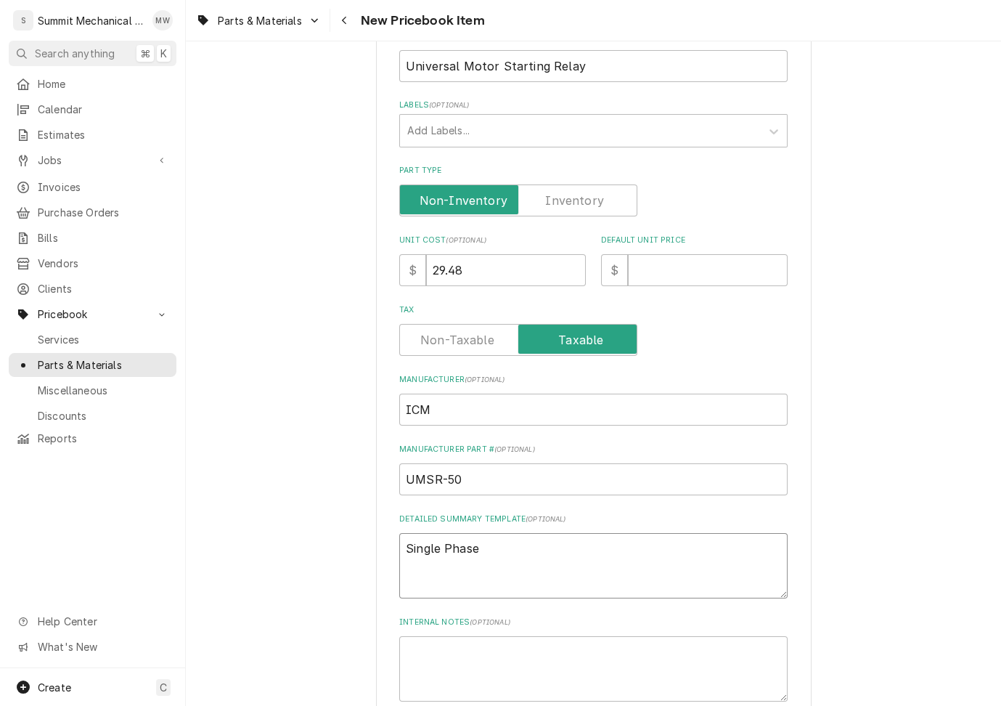
type textarea "x"
type textarea "Single Phase"
type textarea "x"
type textarea "Single Phase A"
type textarea "x"
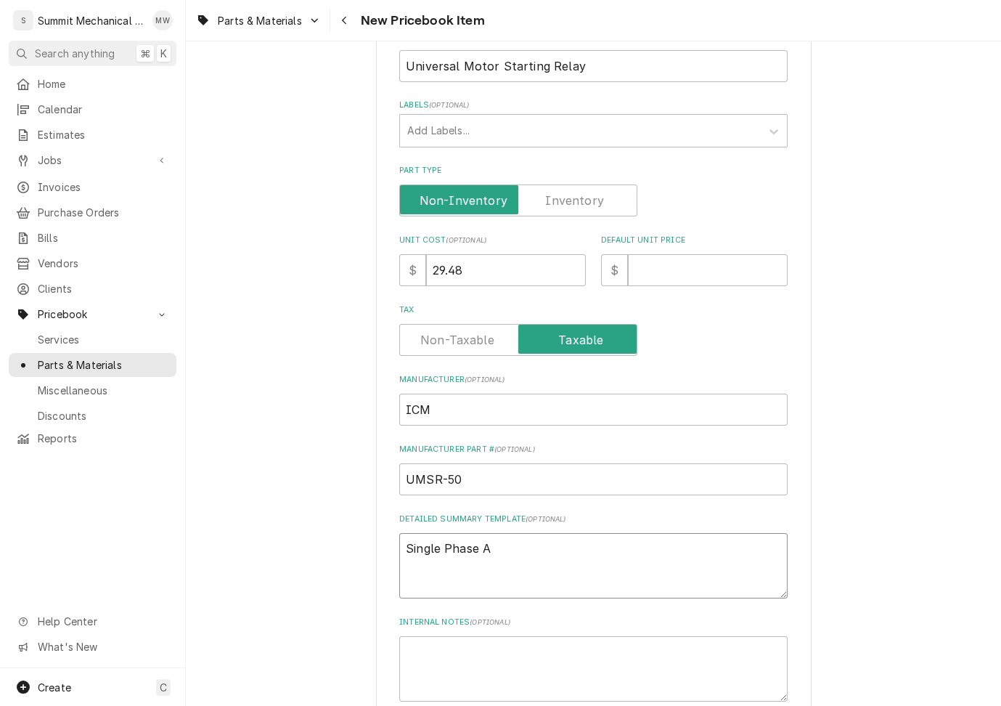
type textarea "Single Phase Ap"
type textarea "x"
type textarea "Single Phase App"
type textarea "x"
type textarea "Single Phase Apps"
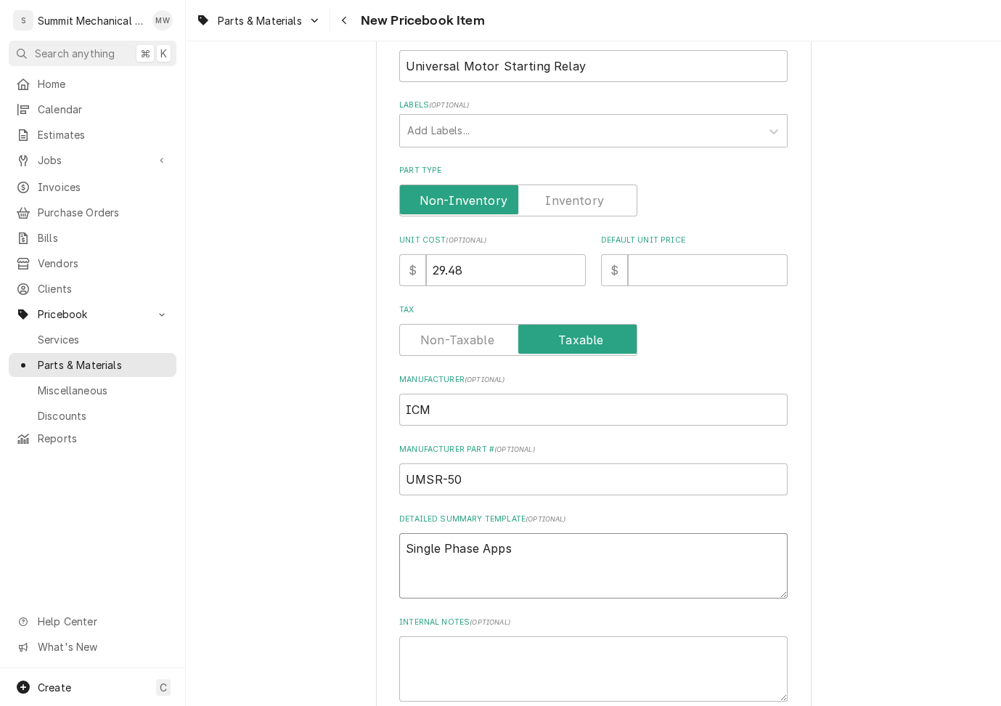
type textarea "x"
type textarea "Single Phase Apps"
type textarea "x"
type textarea "Single Phase Apps u"
type textarea "x"
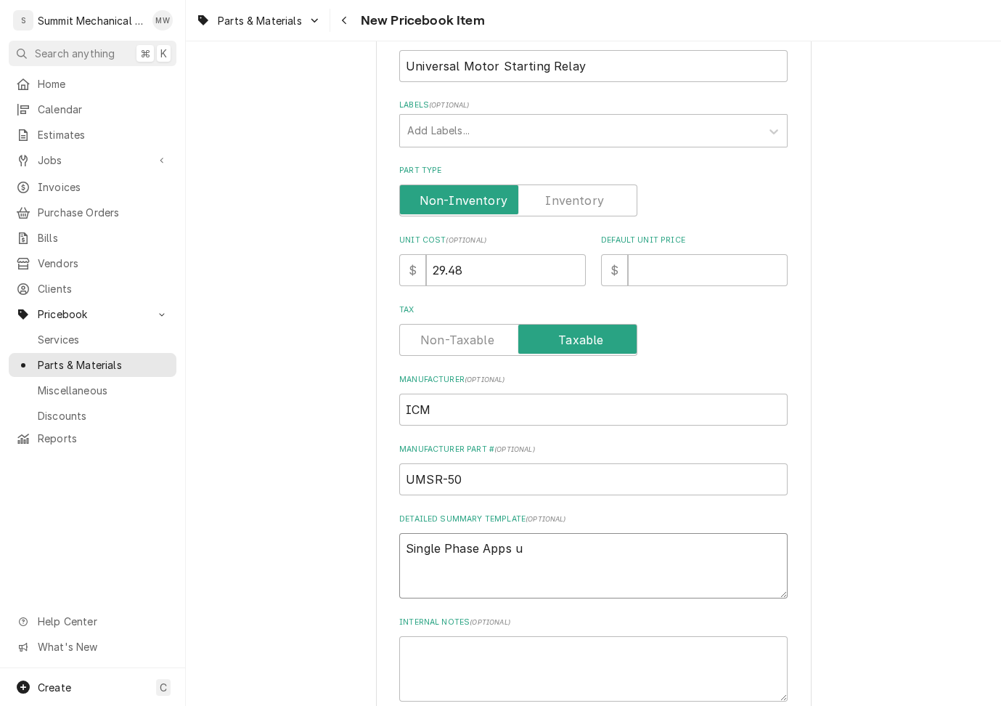
type textarea "Single Phase Apps up"
type textarea "x"
type textarea "Single Phase Apps up t"
type textarea "x"
type textarea "Single Phase Apps up to"
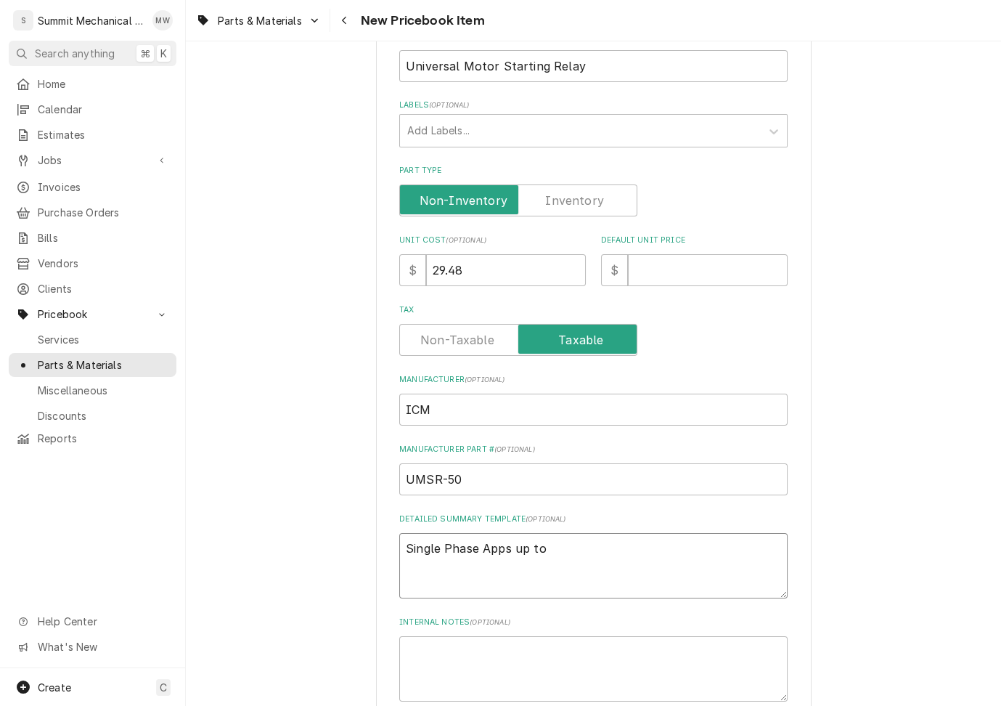
type textarea "x"
type textarea "Single Phase Apps up to"
type textarea "x"
type textarea "Single Phase Apps up to 1"
type textarea "x"
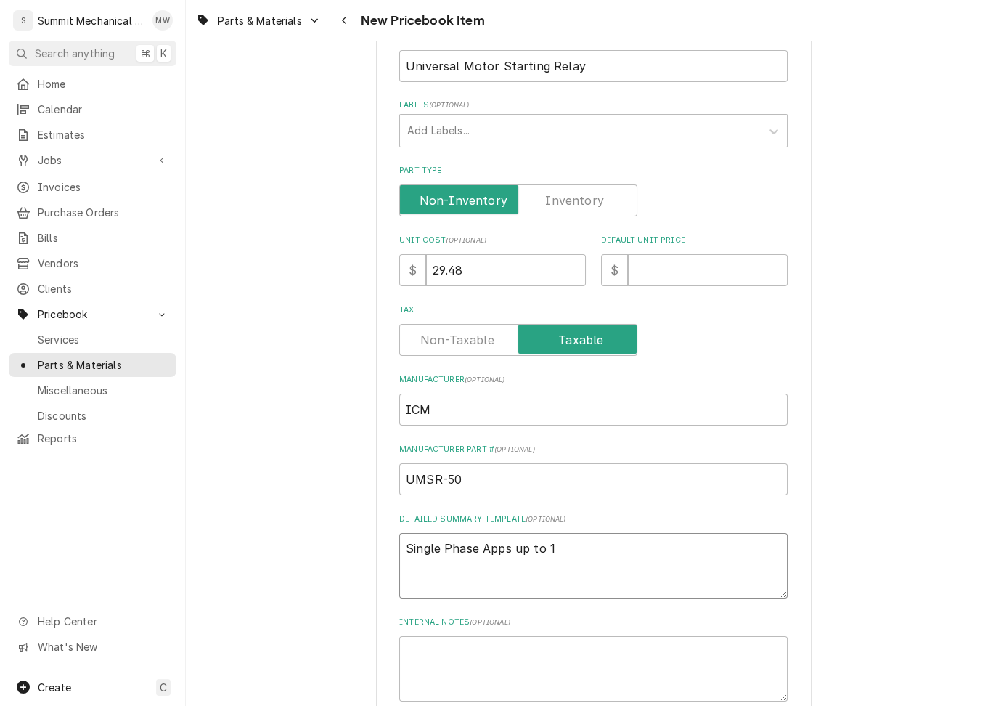
type textarea "Single Phase Apps up to 10"
type textarea "x"
type textarea "Single Phase Apps up to 10"
type textarea "x"
type textarea "Single Phase Apps up to 10"
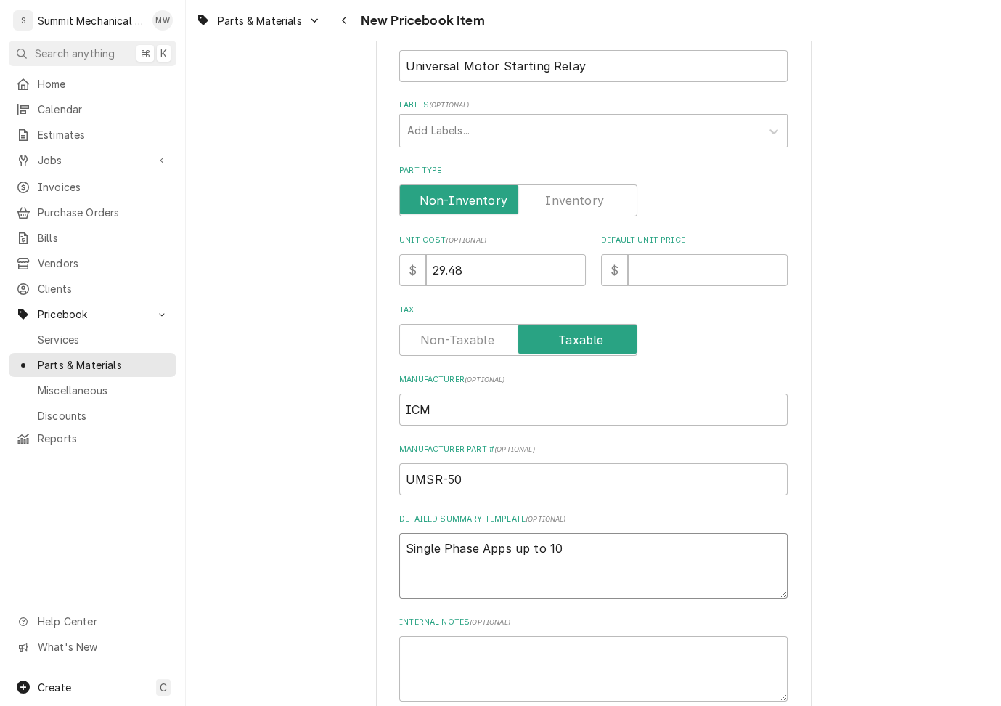
type textarea "x"
type textarea "Single Phase Apps up to 10H"
type textarea "x"
type textarea "Single Phase Apps up to 10HO"
type textarea "x"
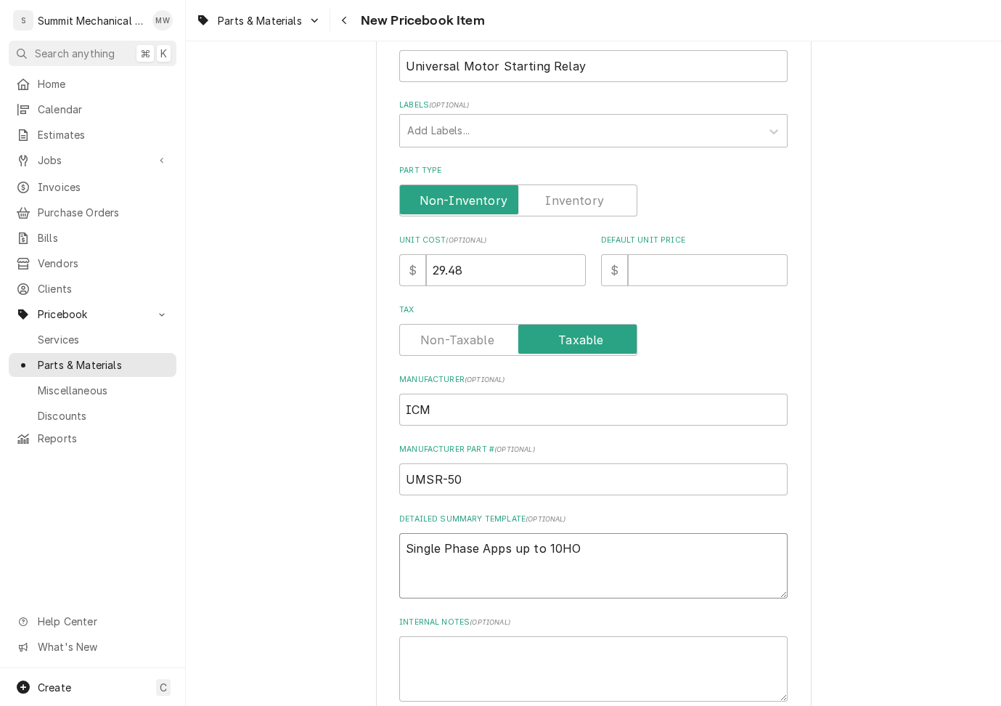
type textarea "Single Phase Apps up to 10HOP"
type textarea "x"
type textarea "Single Phase Apps up to 10HO"
type textarea "x"
type textarea "Single Phase Apps up to 10H"
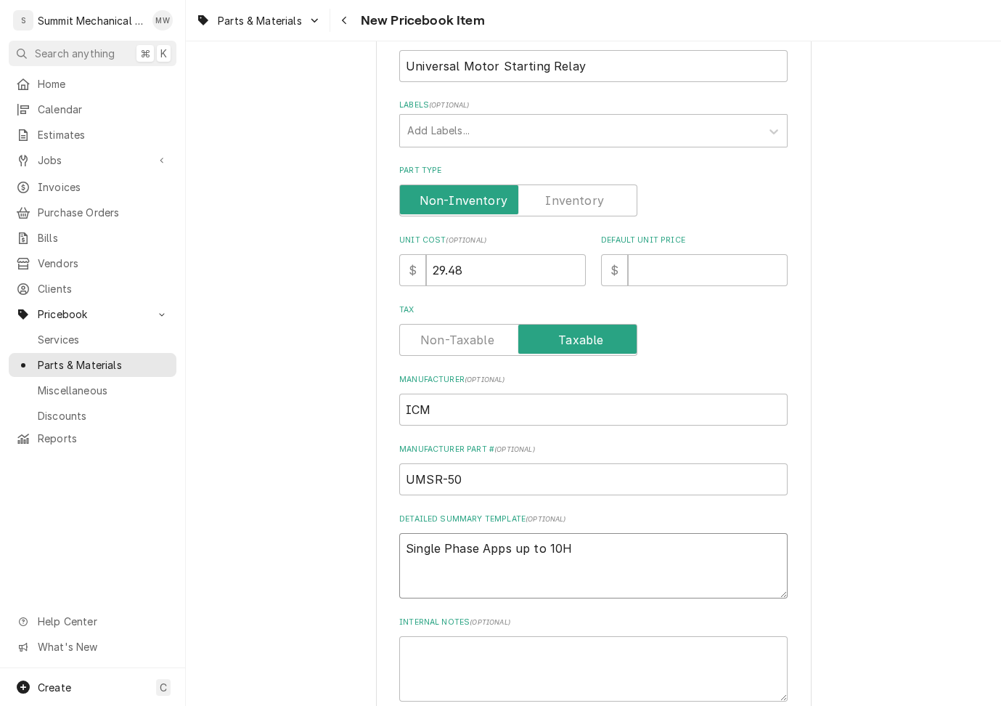
type textarea "x"
type textarea "Single Phase Apps up to 10HP"
click at [657, 267] on input "Default Unit Price" at bounding box center [708, 270] width 160 height 32
type textarea "x"
type input "6"
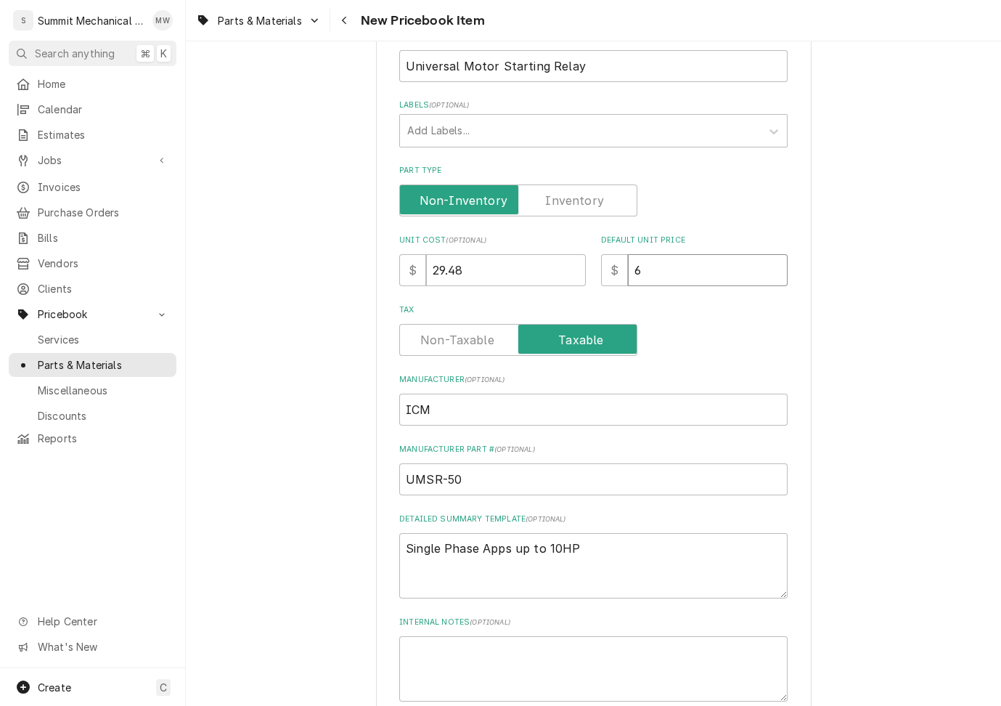
type textarea "x"
type input "60"
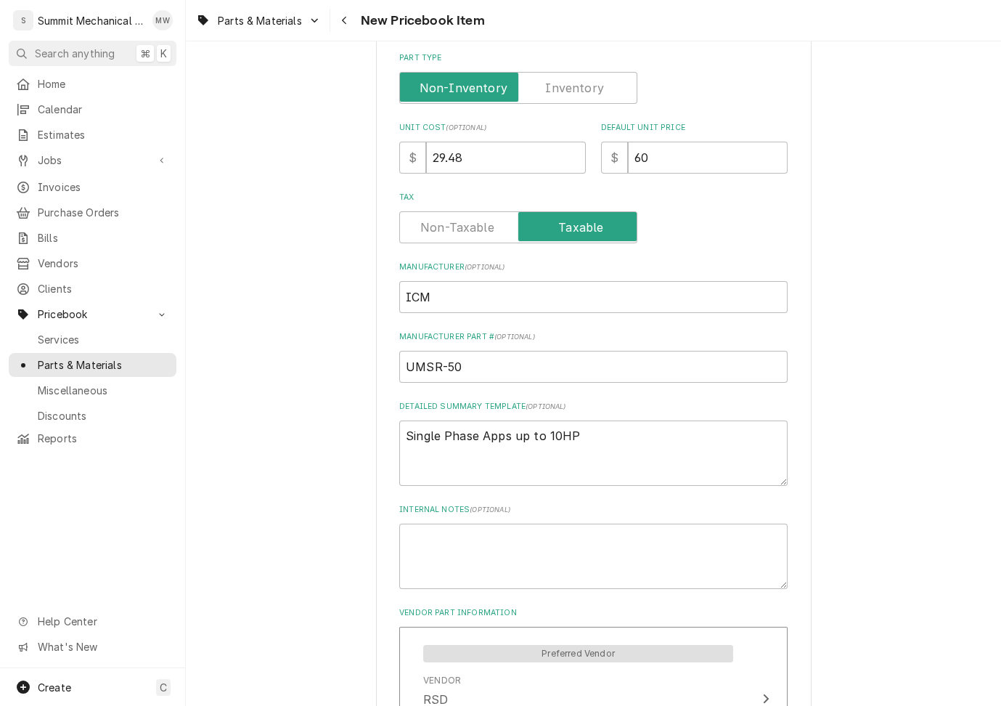
scroll to position [541, 0]
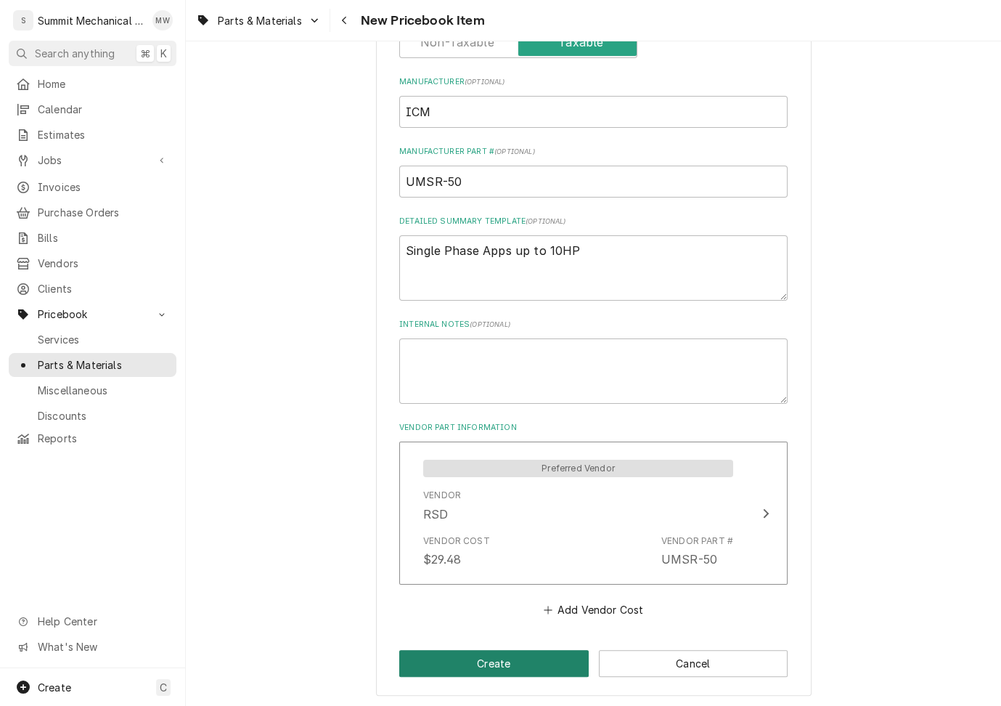
click at [526, 659] on button "Create" at bounding box center [494, 663] width 190 height 27
type textarea "x"
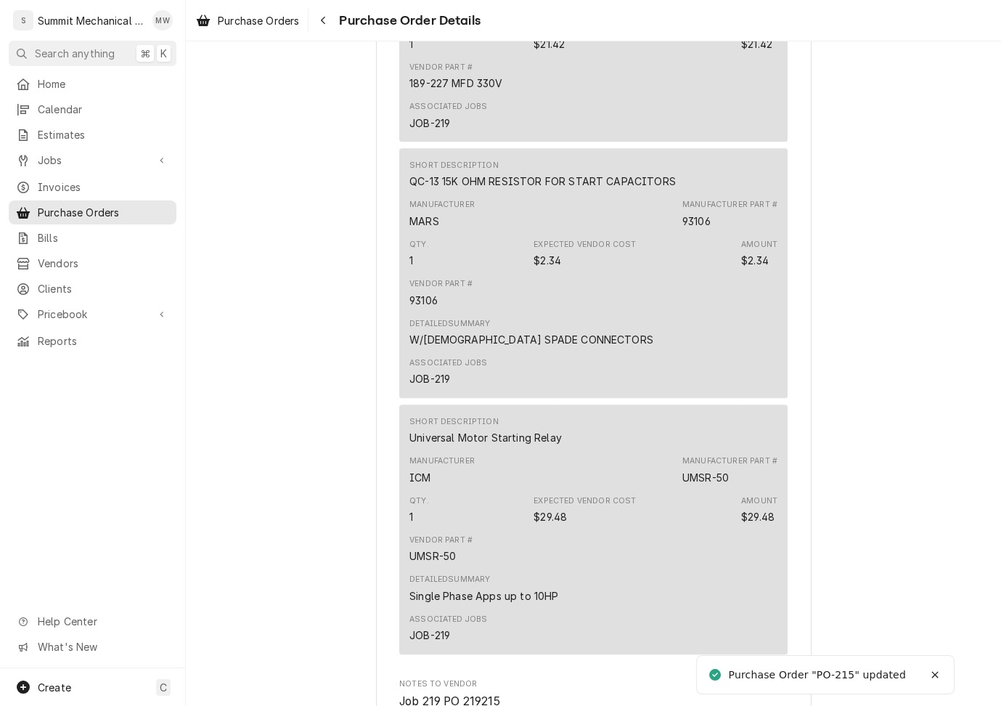
scroll to position [1580, 0]
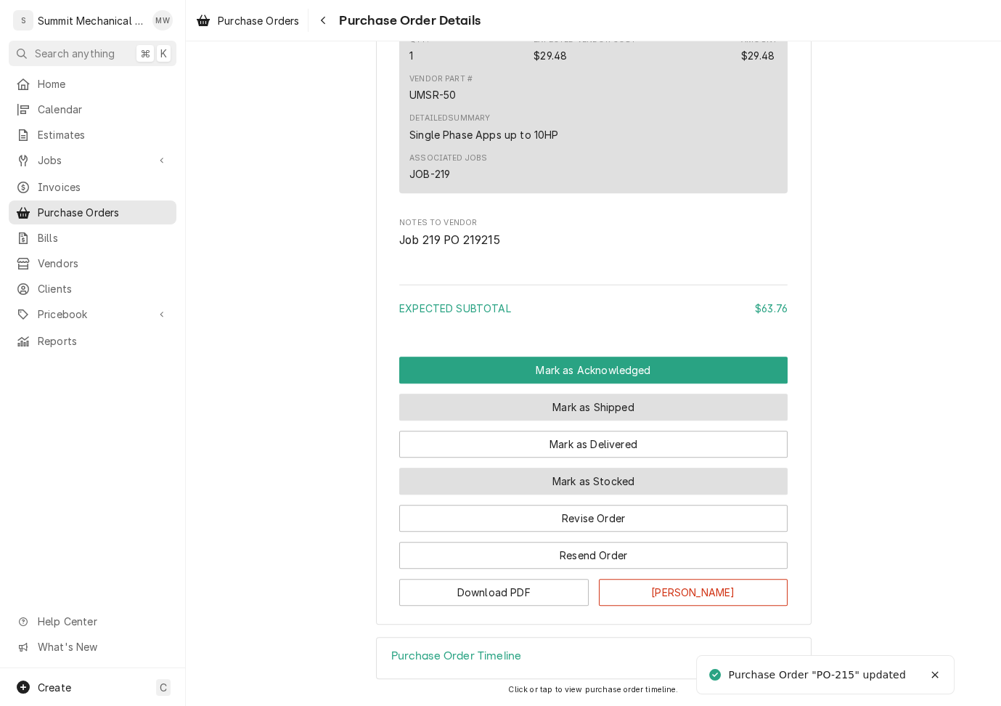
click at [598, 420] on button "Mark as Shipped" at bounding box center [593, 407] width 388 height 27
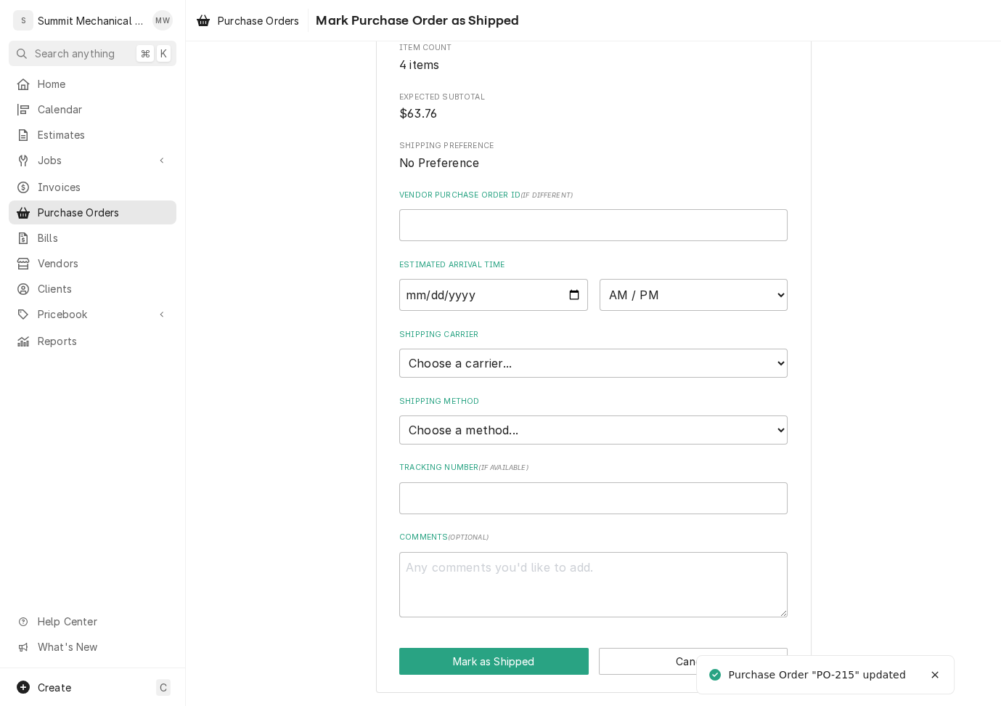
type textarea "x"
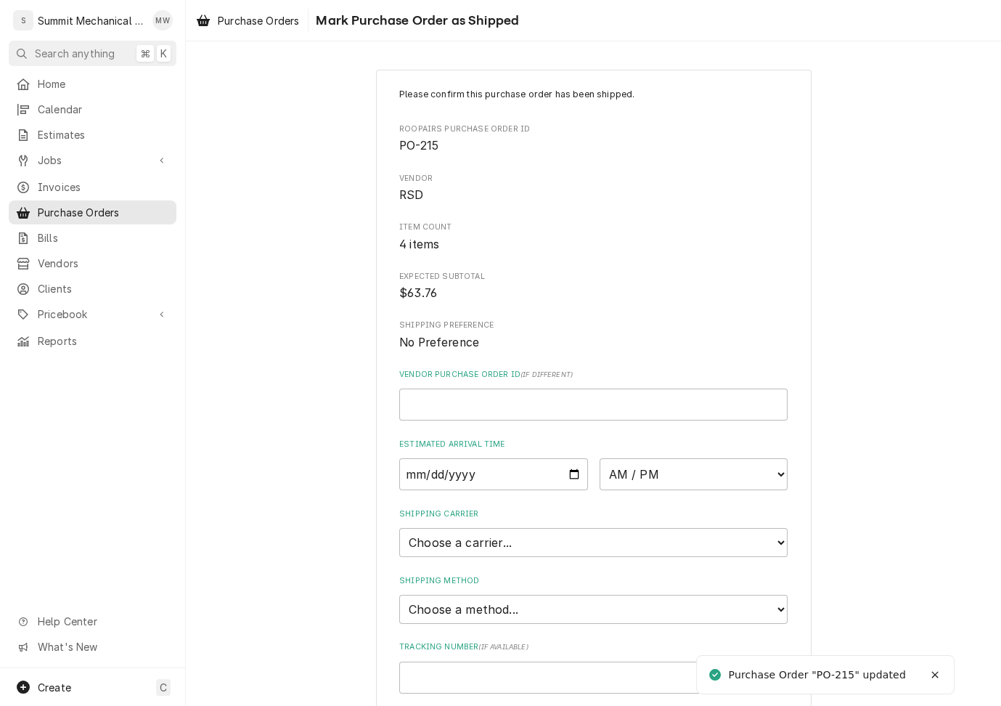
scroll to position [176, 0]
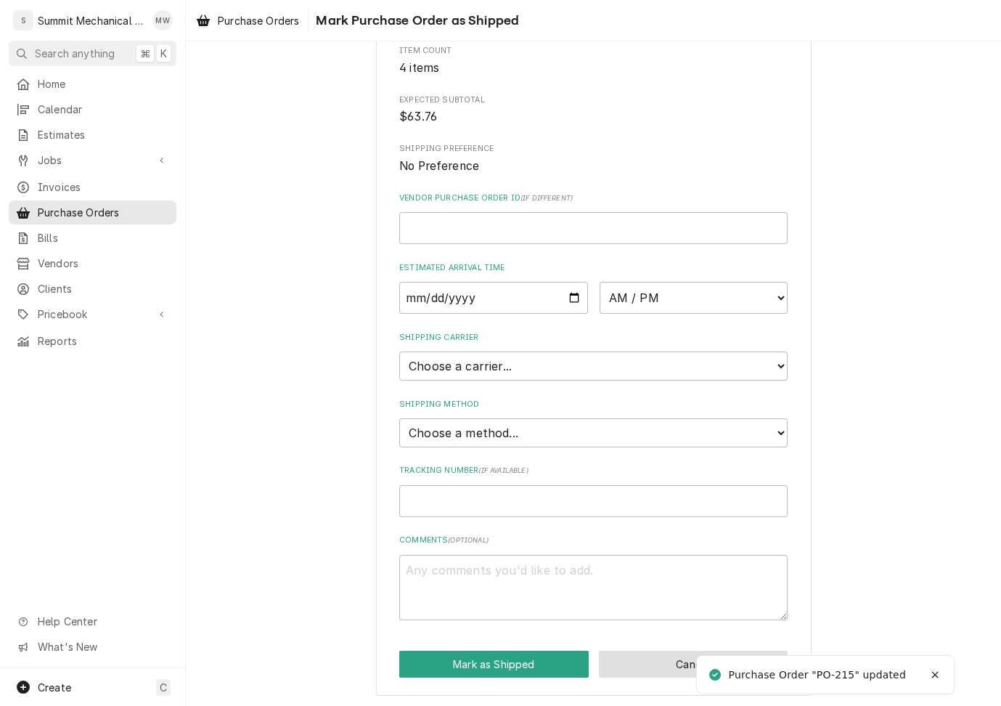
click at [645, 673] on button "Cancel" at bounding box center [694, 664] width 190 height 27
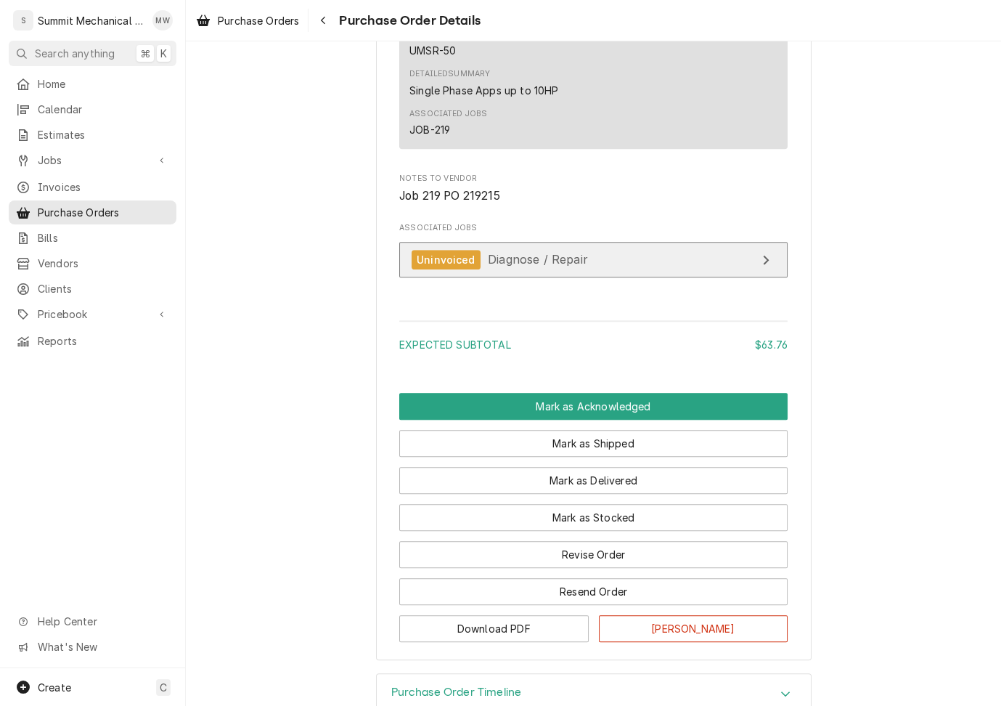
click at [554, 266] on span "Diagnose / Repair" at bounding box center [538, 259] width 100 height 15
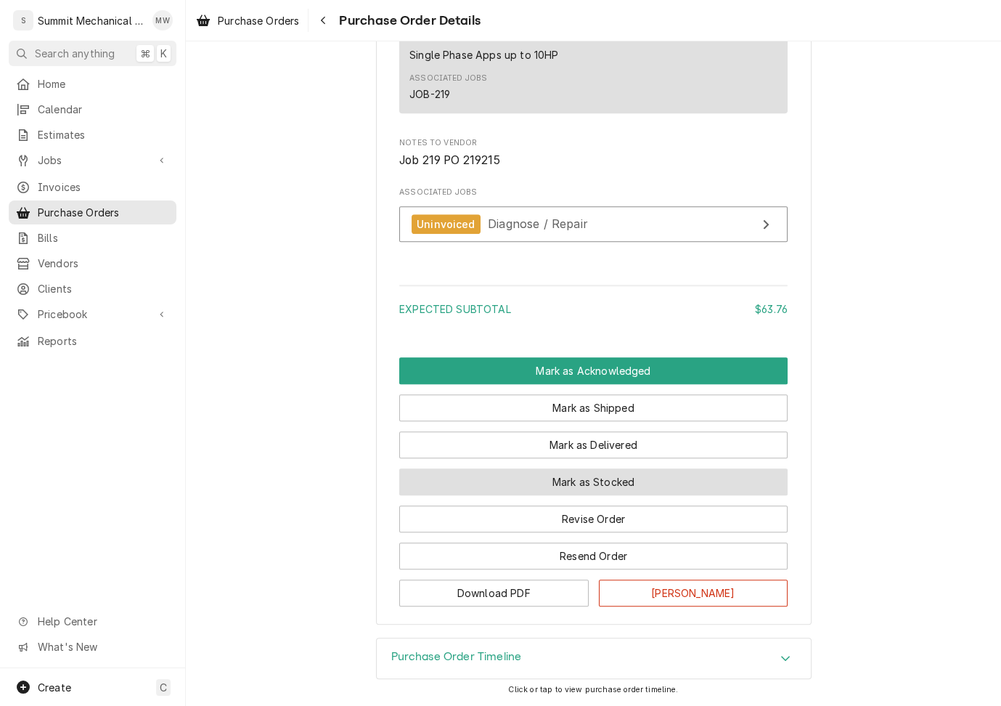
click at [576, 479] on button "Mark as Stocked" at bounding box center [593, 481] width 388 height 27
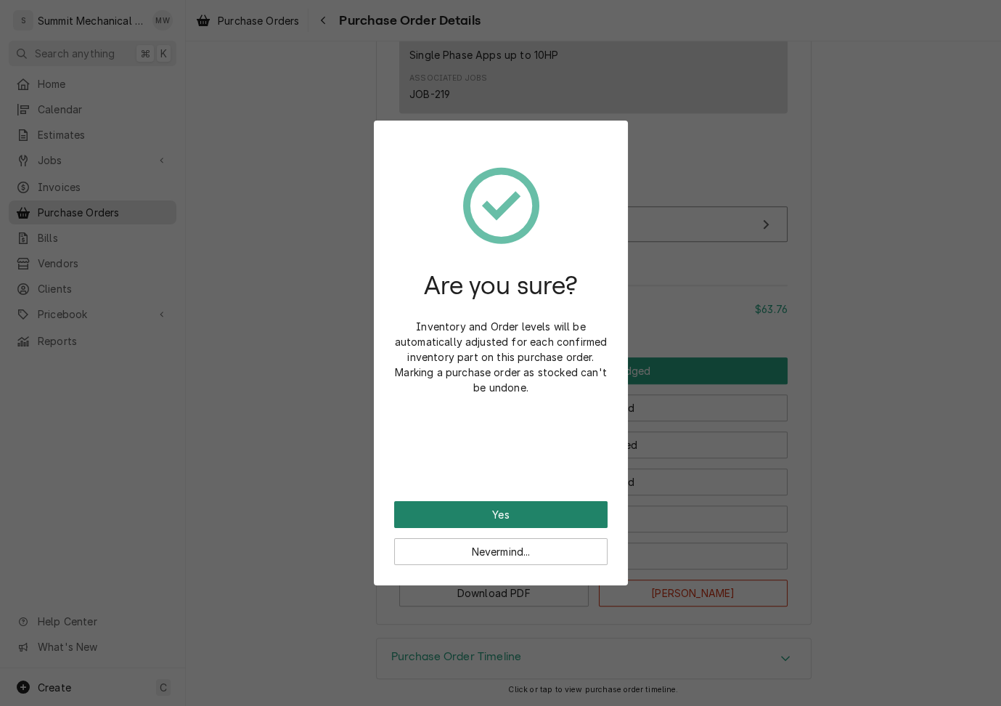
click at [545, 517] on button "Yes" at bounding box center [500, 514] width 213 height 27
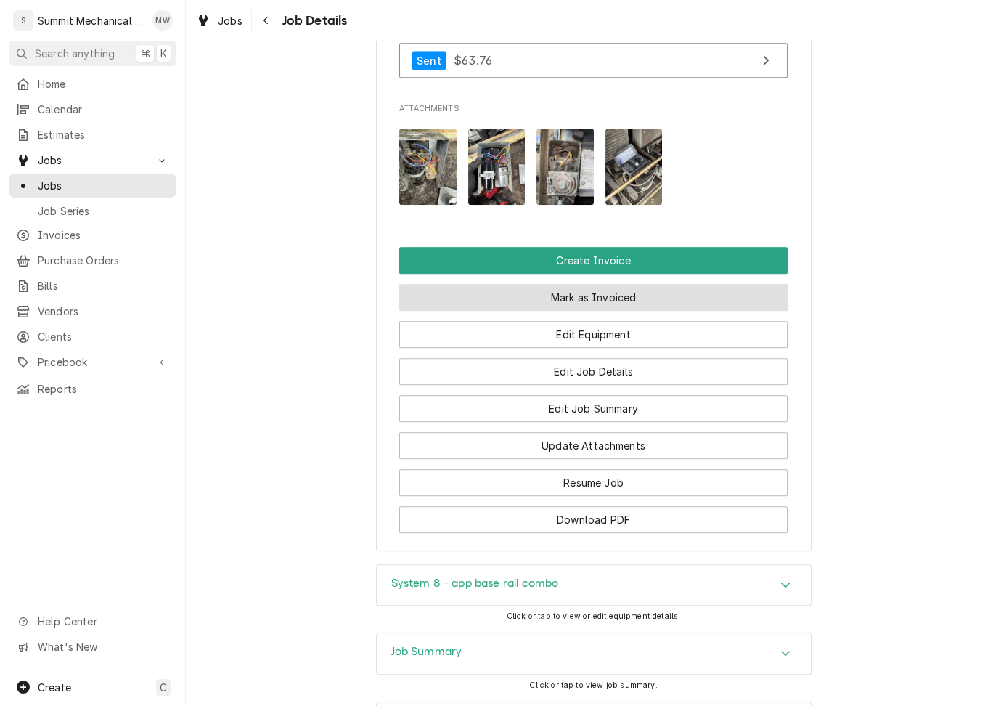
scroll to position [1552, 0]
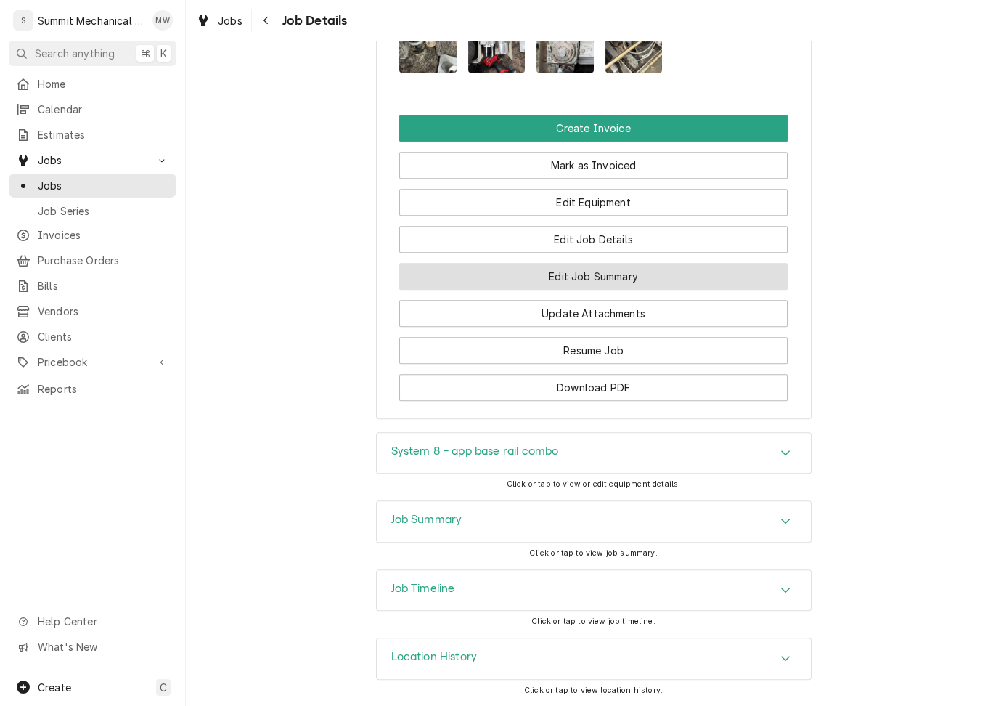
click at [614, 280] on button "Edit Job Summary" at bounding box center [593, 276] width 388 height 27
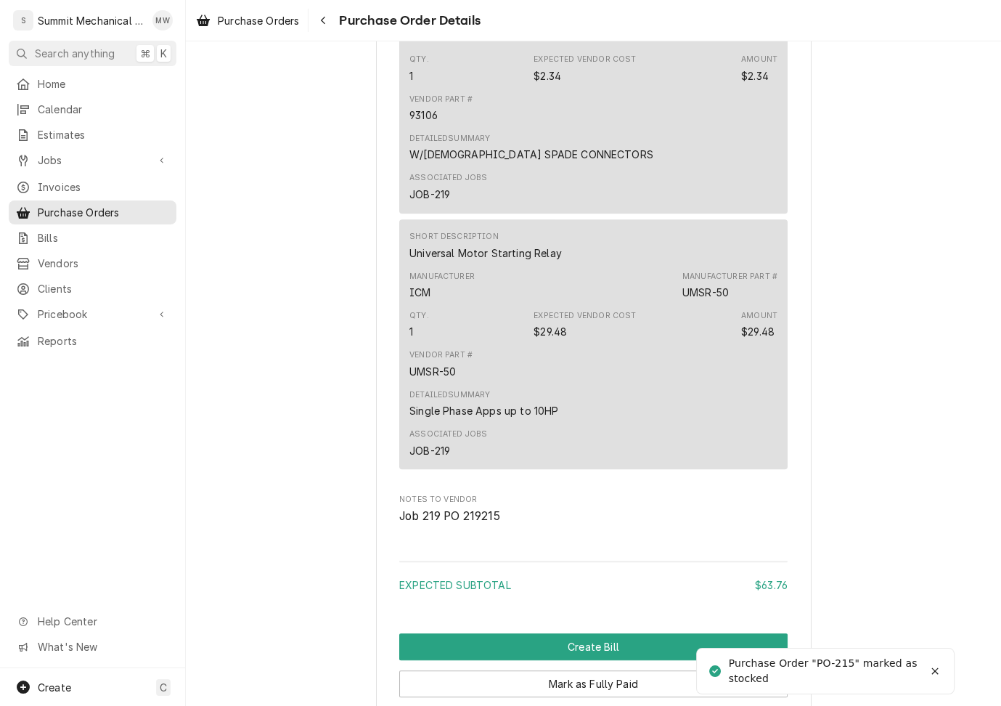
scroll to position [1653, 0]
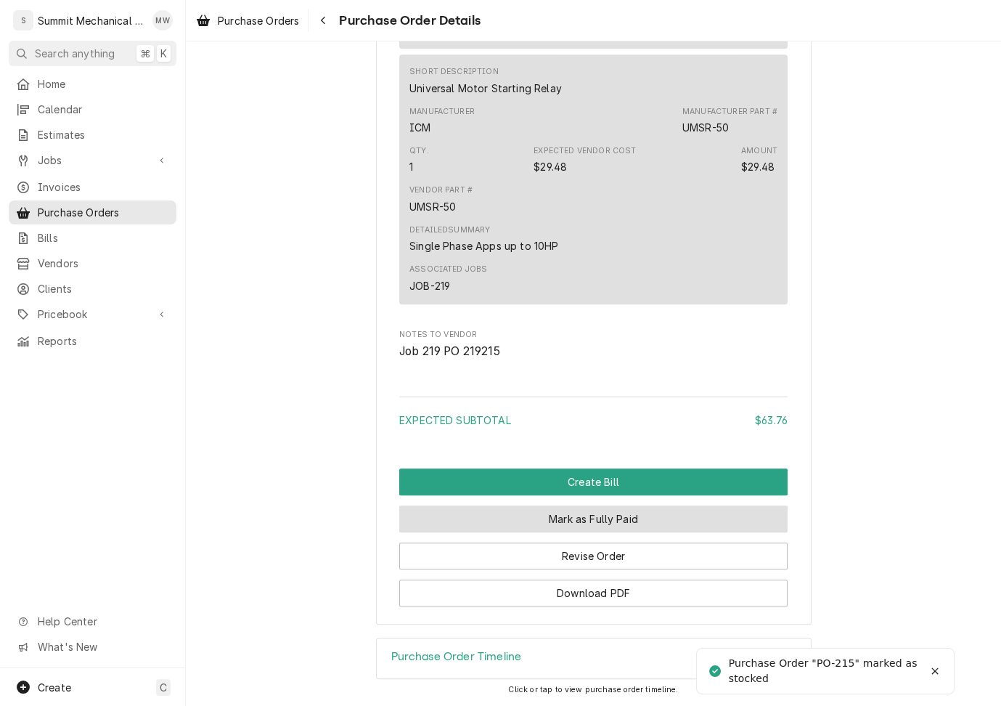
click at [585, 517] on button "Mark as Fully Paid" at bounding box center [593, 518] width 388 height 27
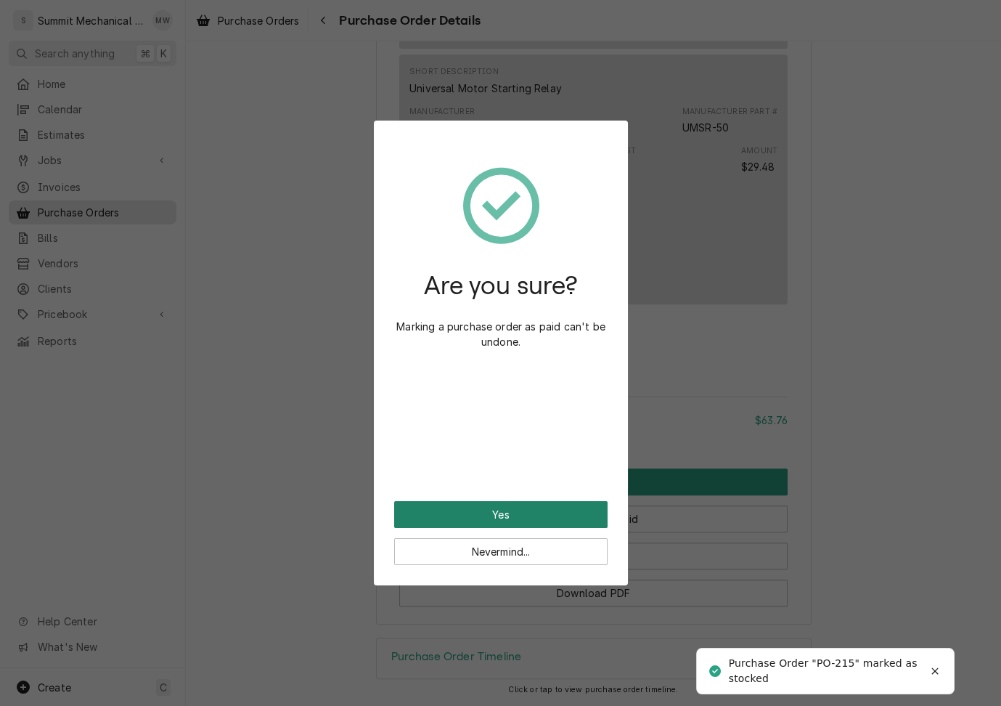
click at [564, 517] on button "Yes" at bounding box center [500, 514] width 213 height 27
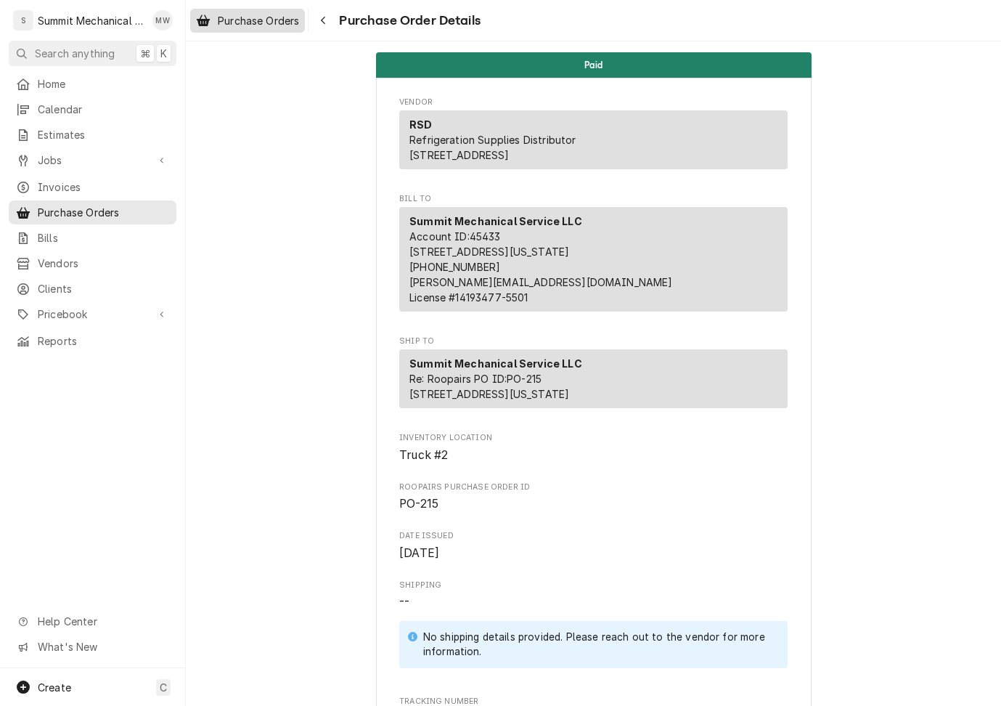
click at [224, 21] on span "Purchase Orders" at bounding box center [258, 20] width 81 height 15
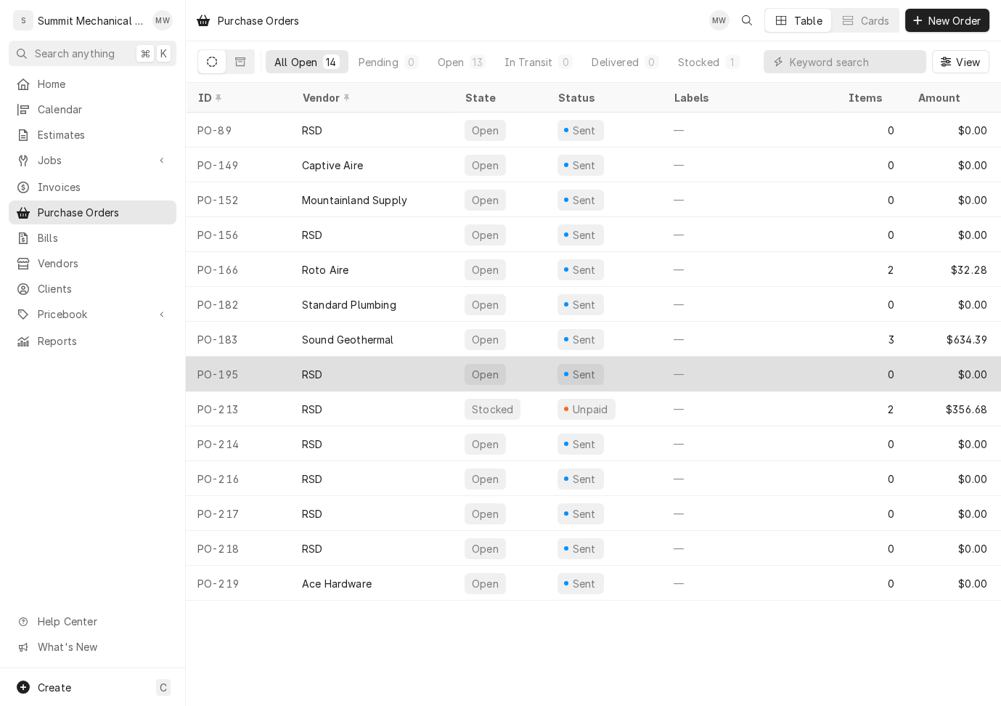
click at [282, 372] on div "PO-195" at bounding box center [238, 374] width 105 height 35
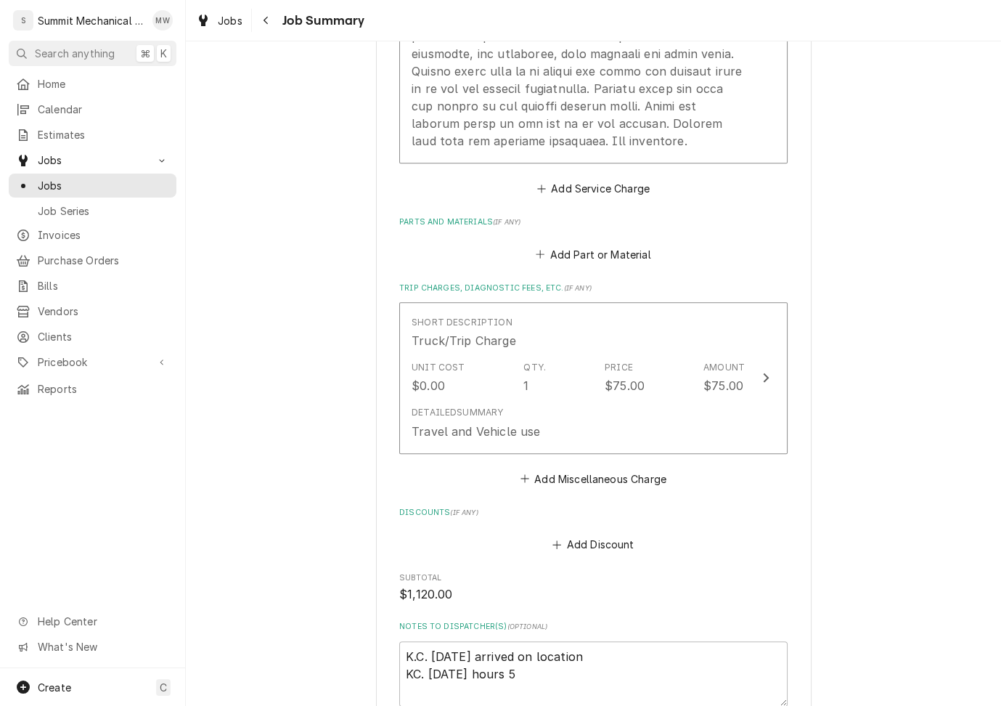
scroll to position [1298, 0]
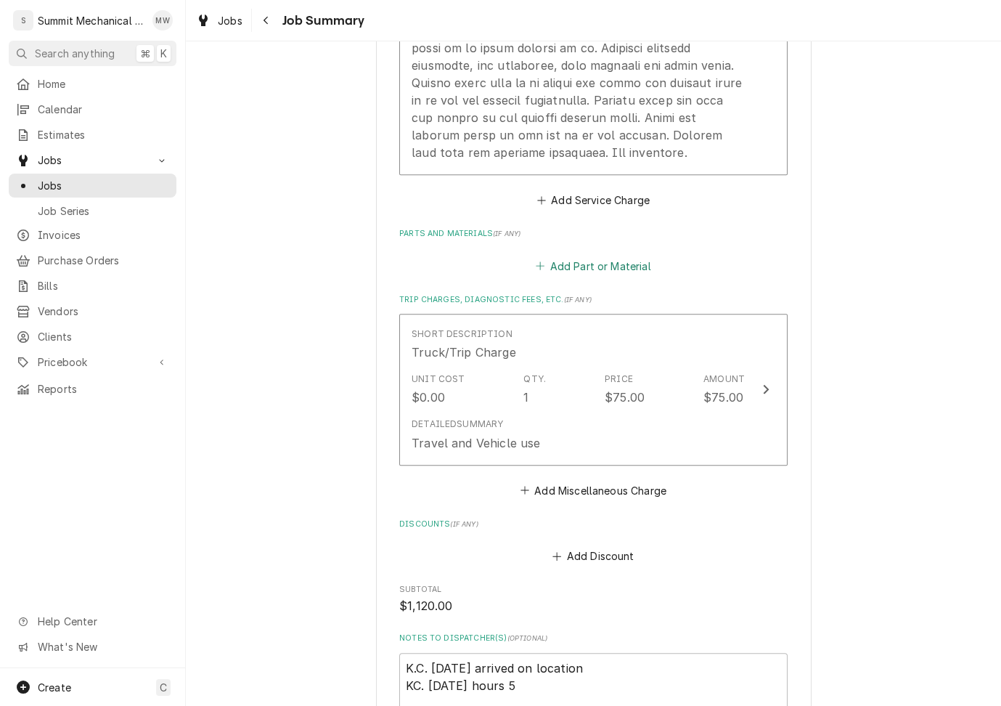
click at [597, 265] on button "Add Part or Material" at bounding box center [594, 266] width 120 height 20
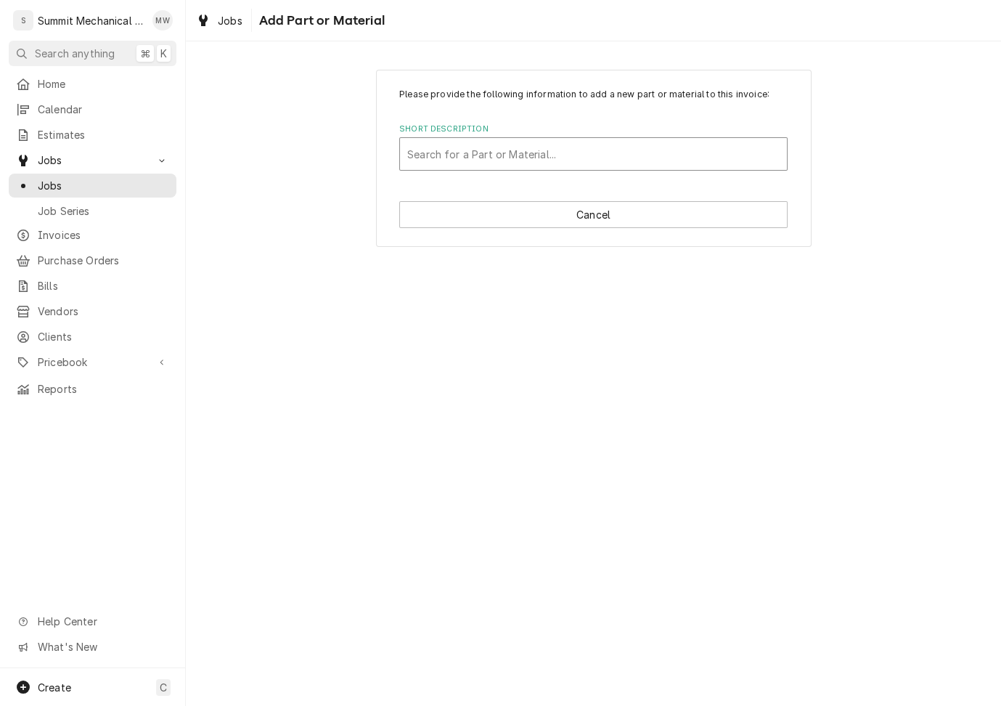
click at [452, 159] on div "Short Description" at bounding box center [593, 154] width 372 height 26
type input "CAP run 20"
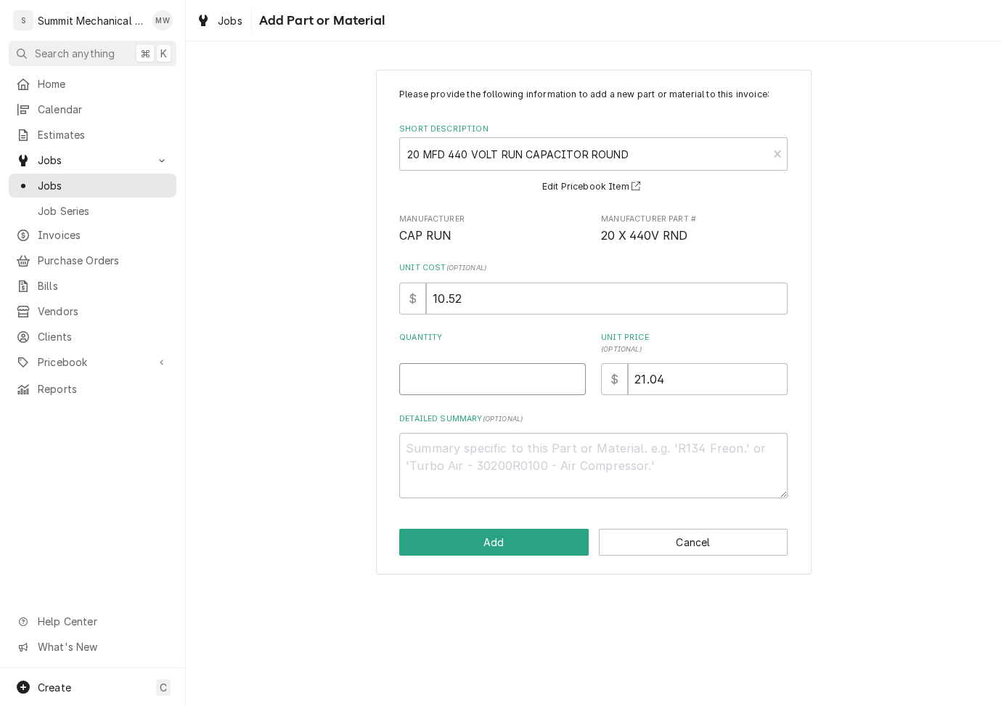
click at [483, 380] on input "Quantity" at bounding box center [492, 379] width 187 height 32
type textarea "x"
type input "1"
click at [493, 556] on div "Please provide the following information to add a new part or material to this …" at bounding box center [594, 322] width 436 height 505
click at [494, 547] on button "Add" at bounding box center [494, 542] width 190 height 27
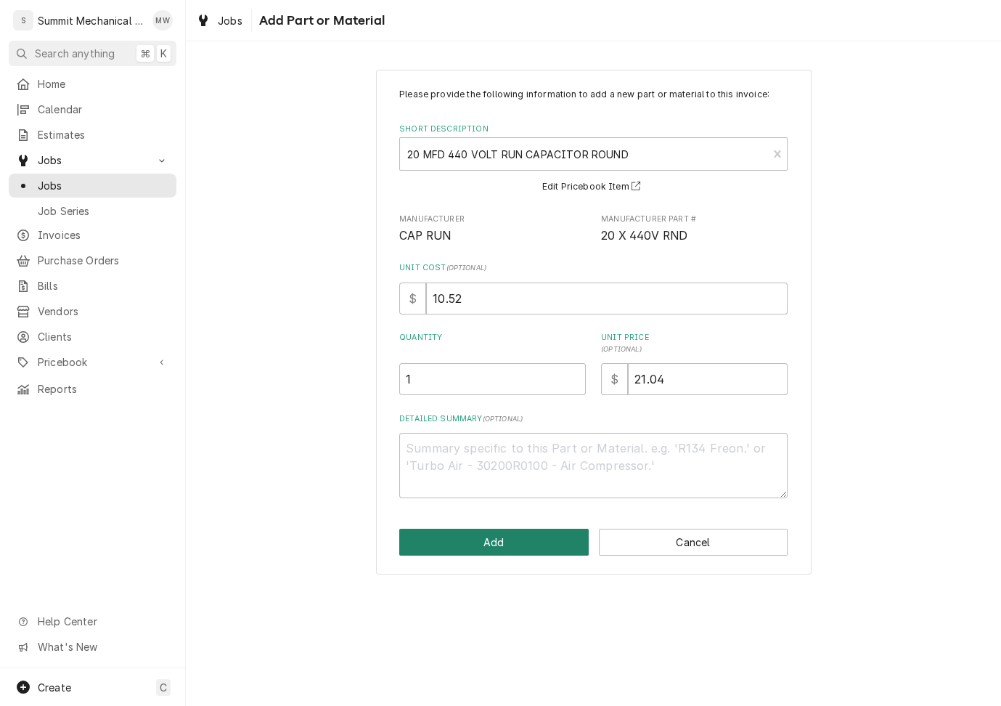
type textarea "x"
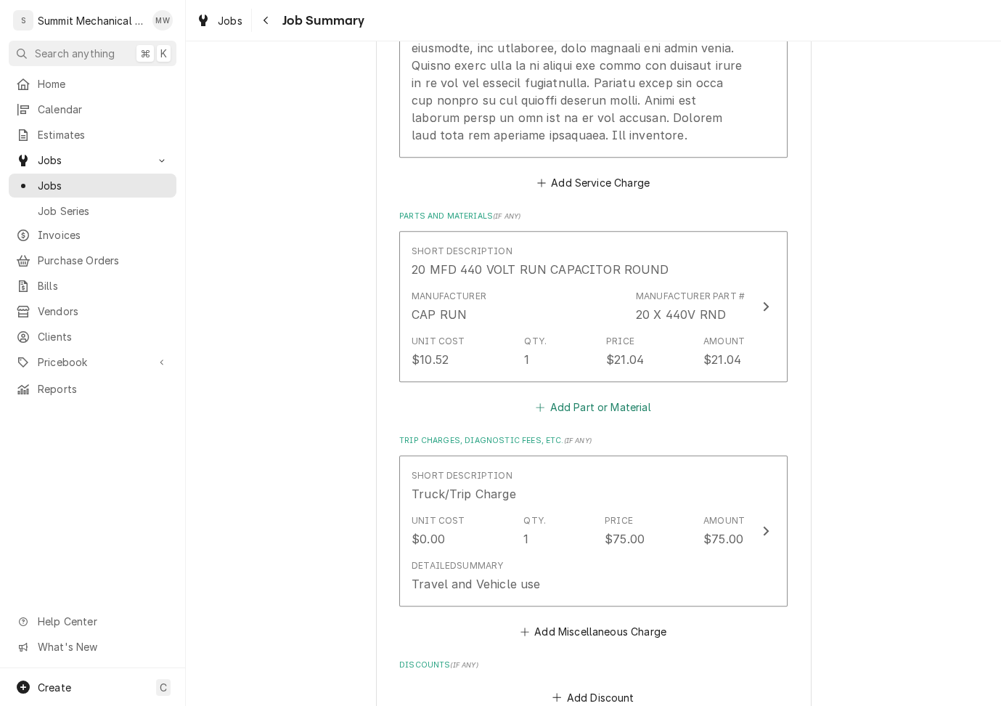
click at [582, 412] on button "Add Part or Material" at bounding box center [594, 407] width 120 height 20
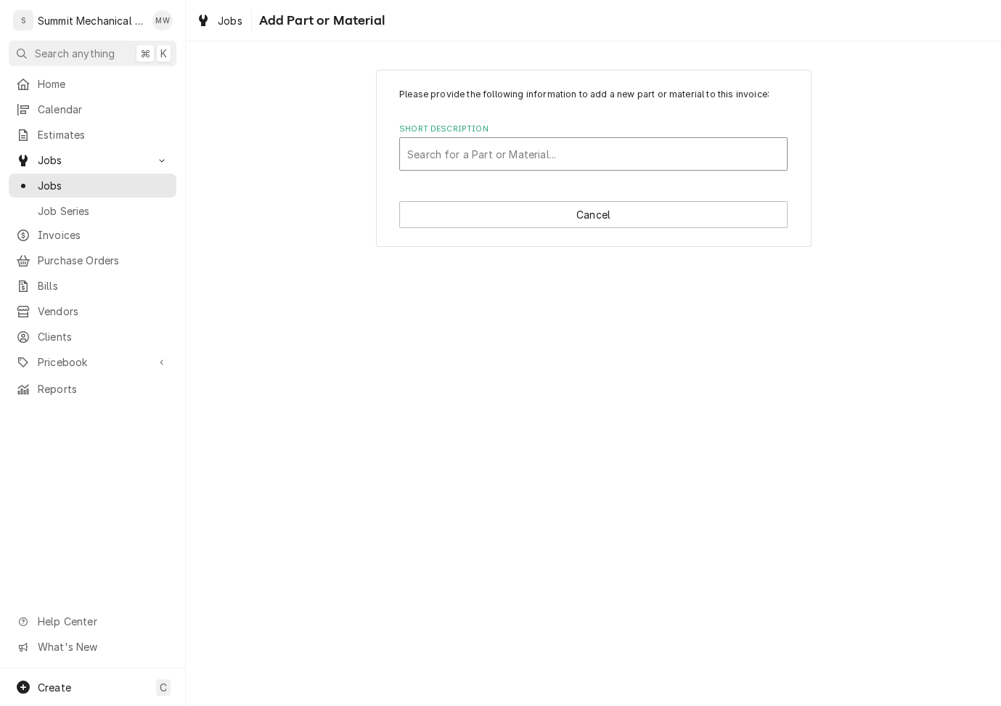
click at [469, 160] on div "Short Description" at bounding box center [593, 154] width 372 height 26
type input "cap 189"
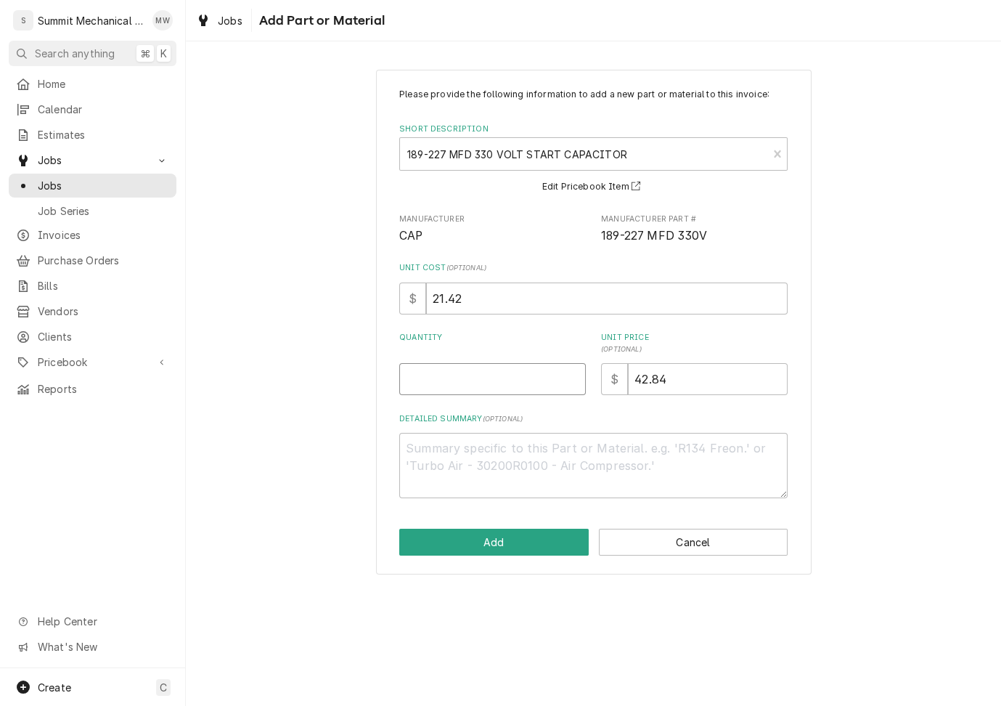
click at [506, 381] on input "Quantity" at bounding box center [492, 379] width 187 height 32
type textarea "x"
type input "1"
click at [510, 535] on button "Add" at bounding box center [494, 542] width 190 height 27
type textarea "x"
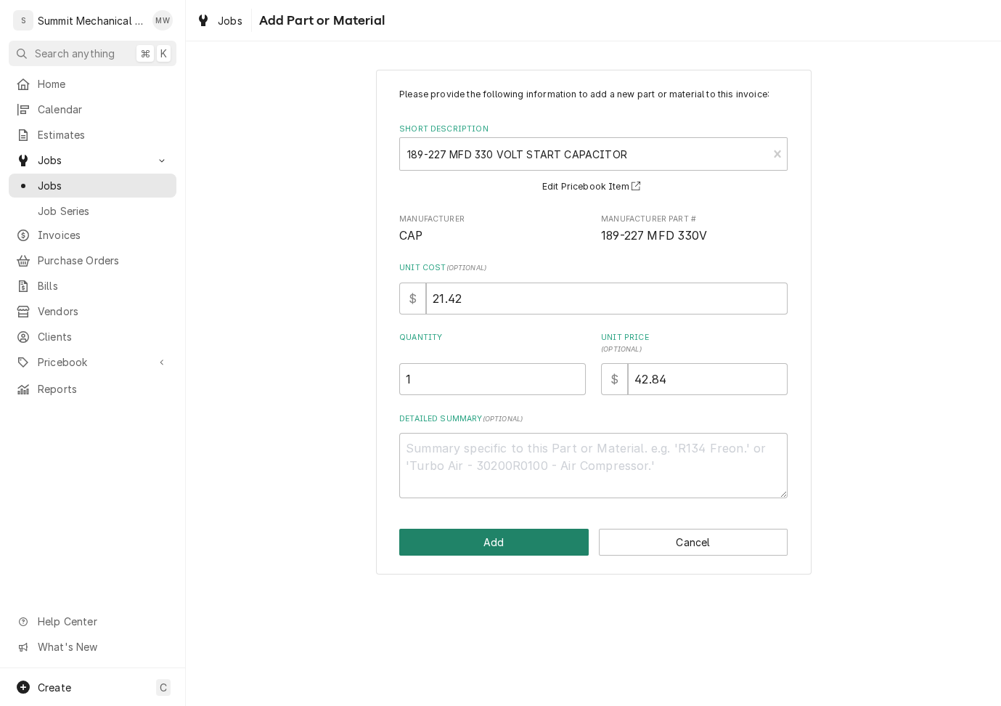
scroll to position [1332, 0]
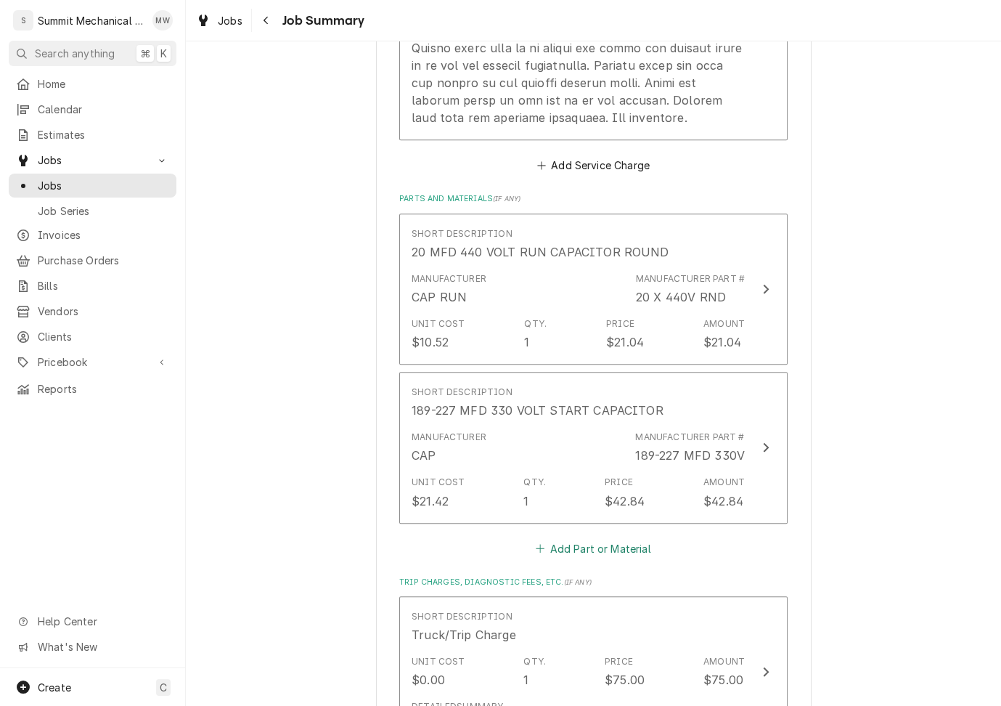
click at [591, 555] on button "Add Part or Material" at bounding box center [594, 548] width 120 height 20
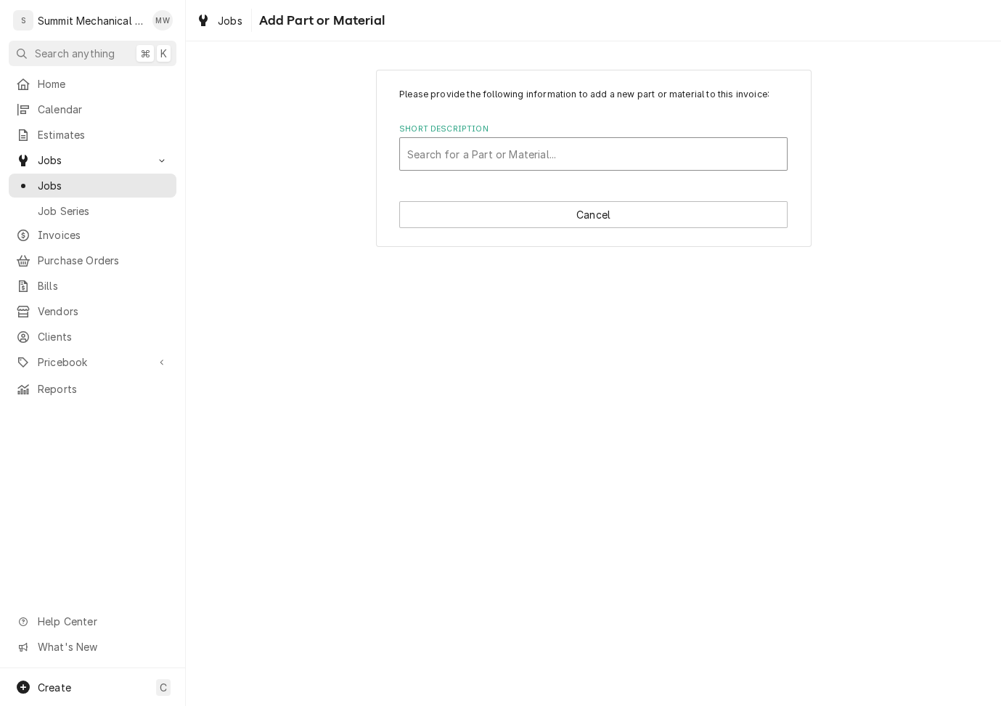
click at [456, 162] on div "Short Description" at bounding box center [593, 154] width 372 height 26
type input "mars 9310"
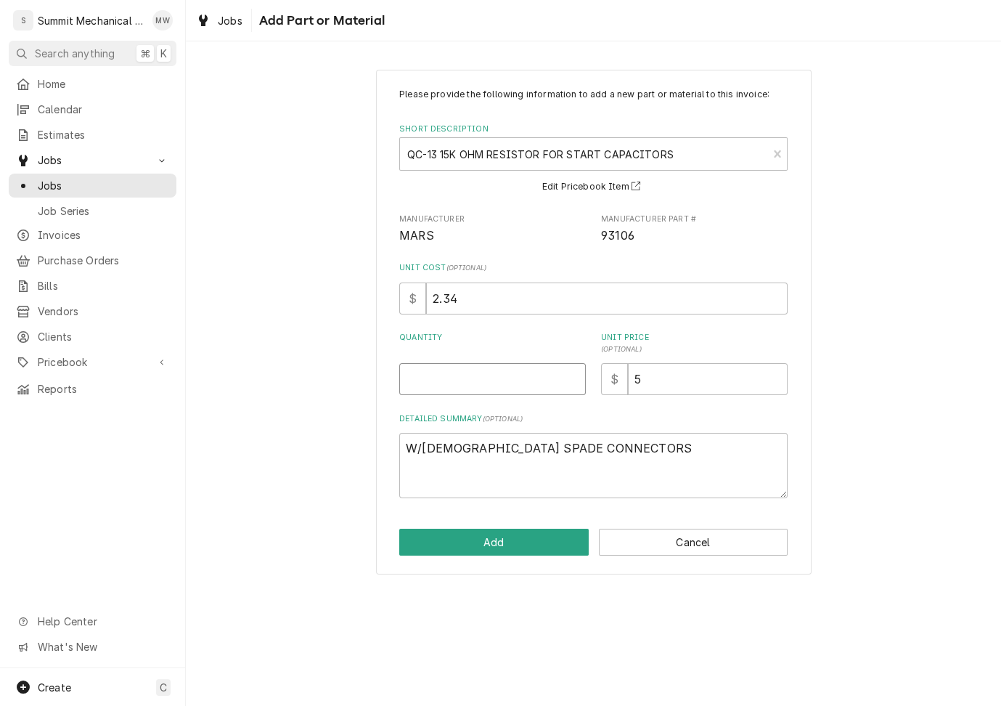
click at [526, 382] on input "Quantity" at bounding box center [492, 379] width 187 height 32
type textarea "x"
type input "1"
click at [521, 529] on div "Add Cancel" at bounding box center [593, 542] width 388 height 27
click at [521, 548] on button "Add" at bounding box center [494, 542] width 190 height 27
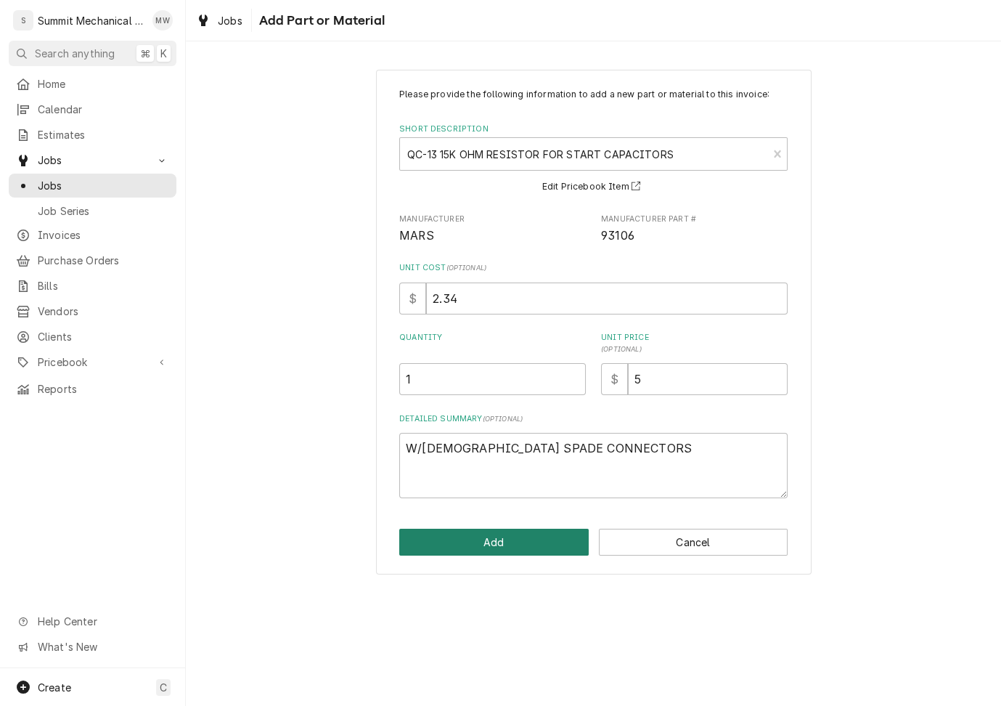
type textarea "x"
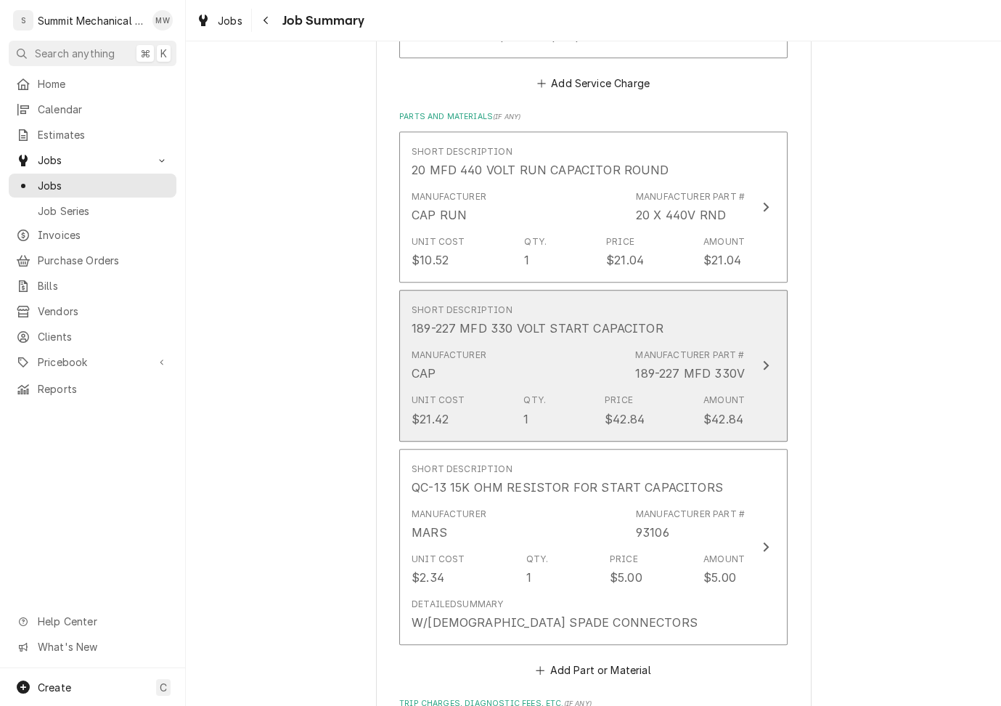
scroll to position [1728, 0]
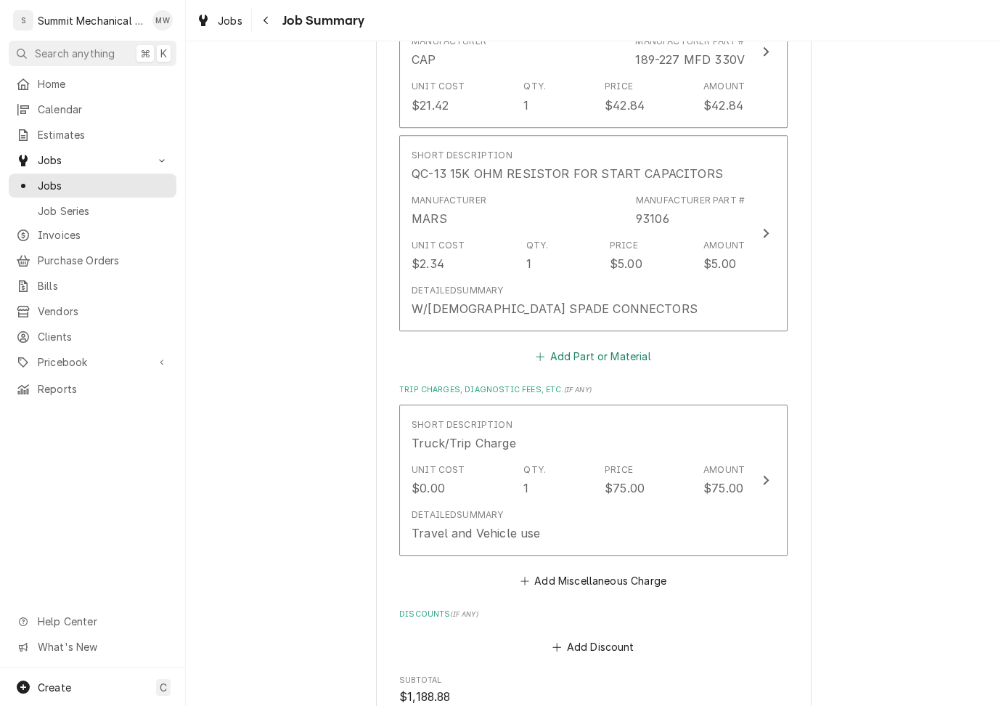
click at [612, 365] on button "Add Part or Material" at bounding box center [594, 356] width 120 height 20
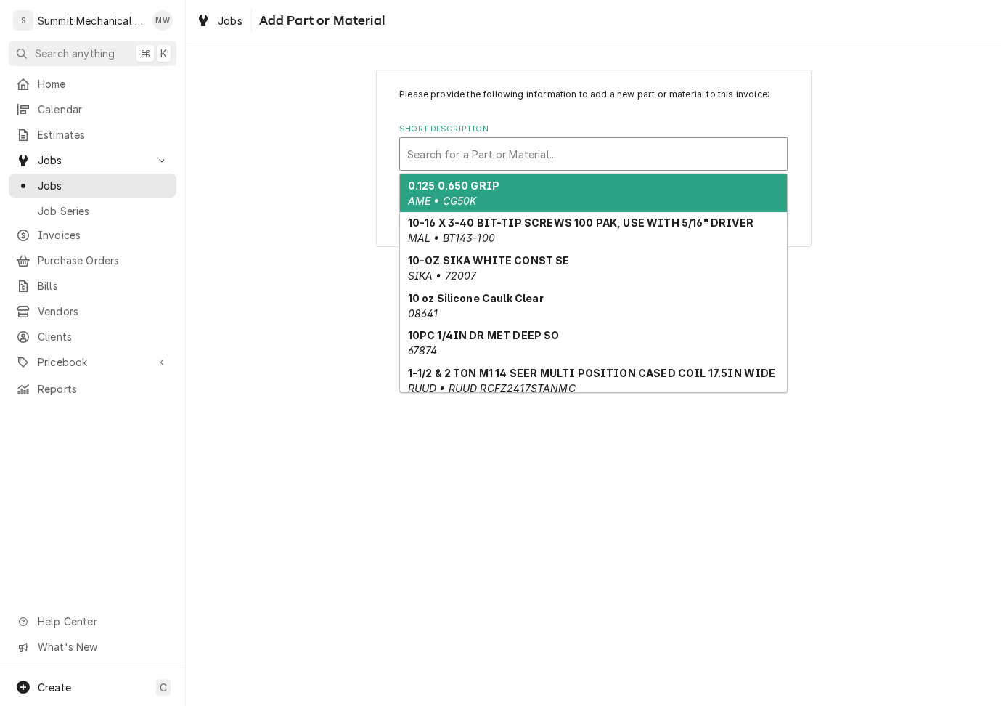
click at [518, 164] on div "Short Description" at bounding box center [593, 154] width 372 height 26
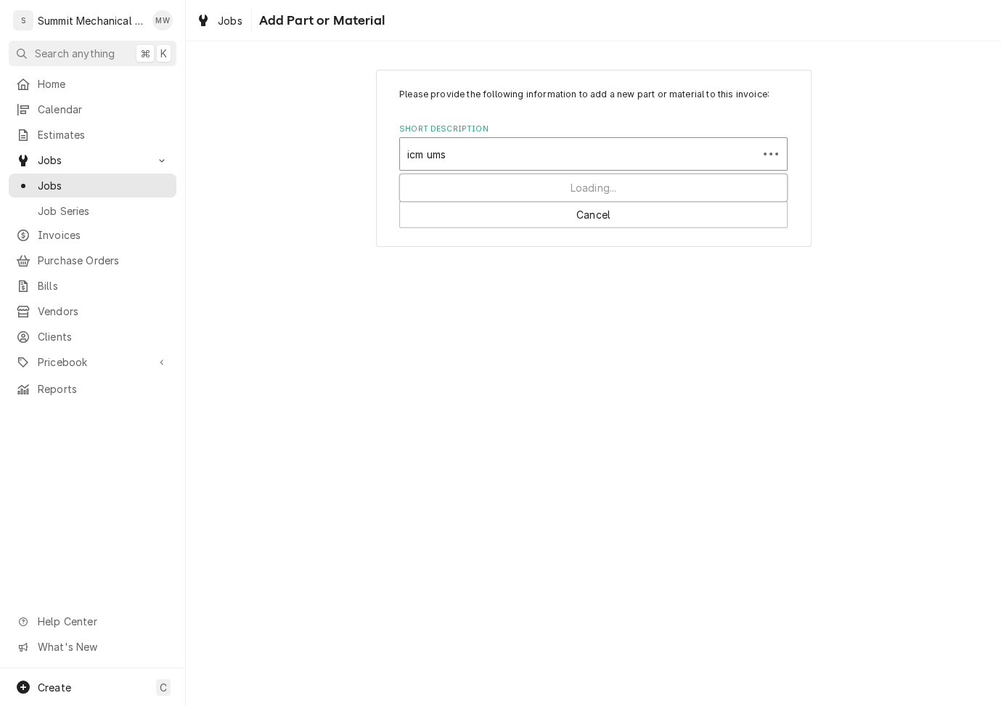
type input "icm umsr"
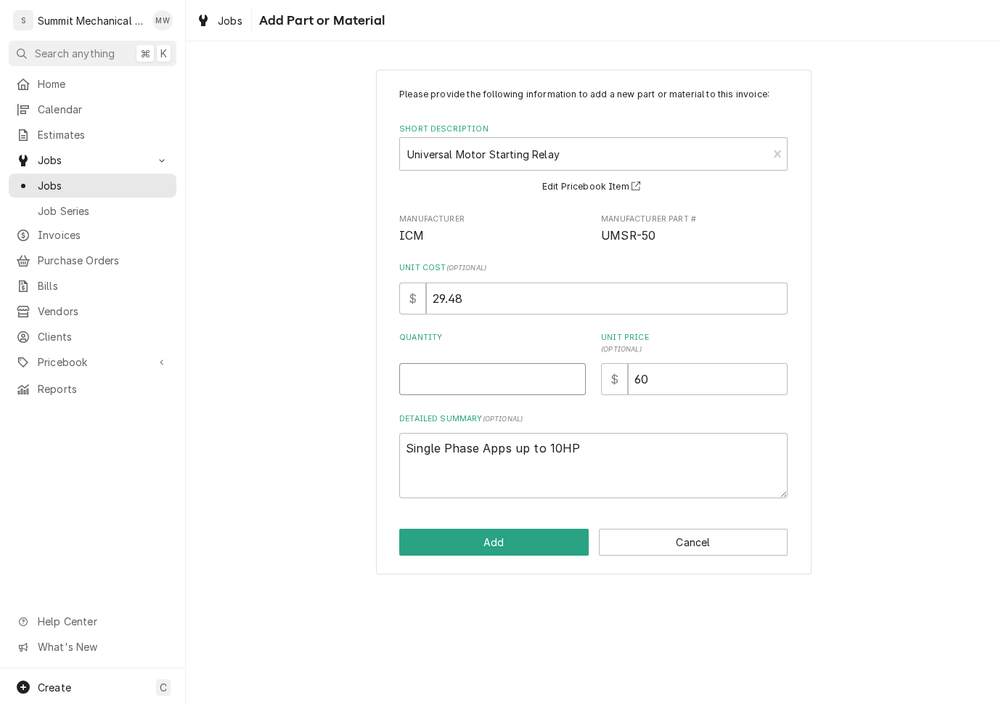
click at [513, 380] on input "Quantity" at bounding box center [492, 379] width 187 height 32
type textarea "x"
type input "1"
click at [489, 540] on button "Add" at bounding box center [494, 542] width 190 height 27
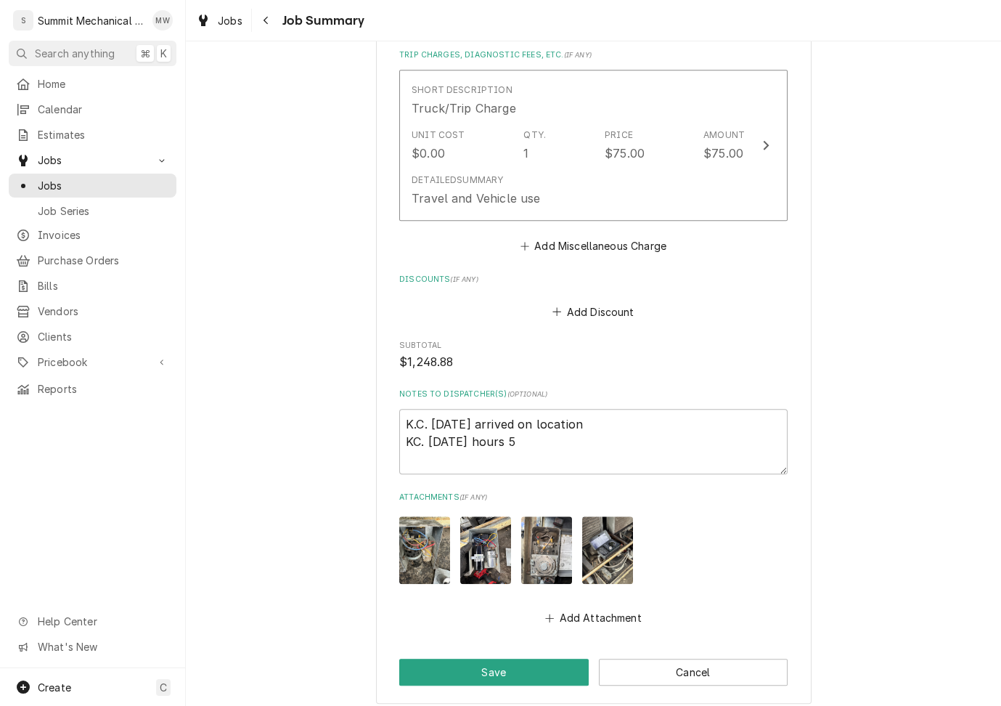
scroll to position [2412, 0]
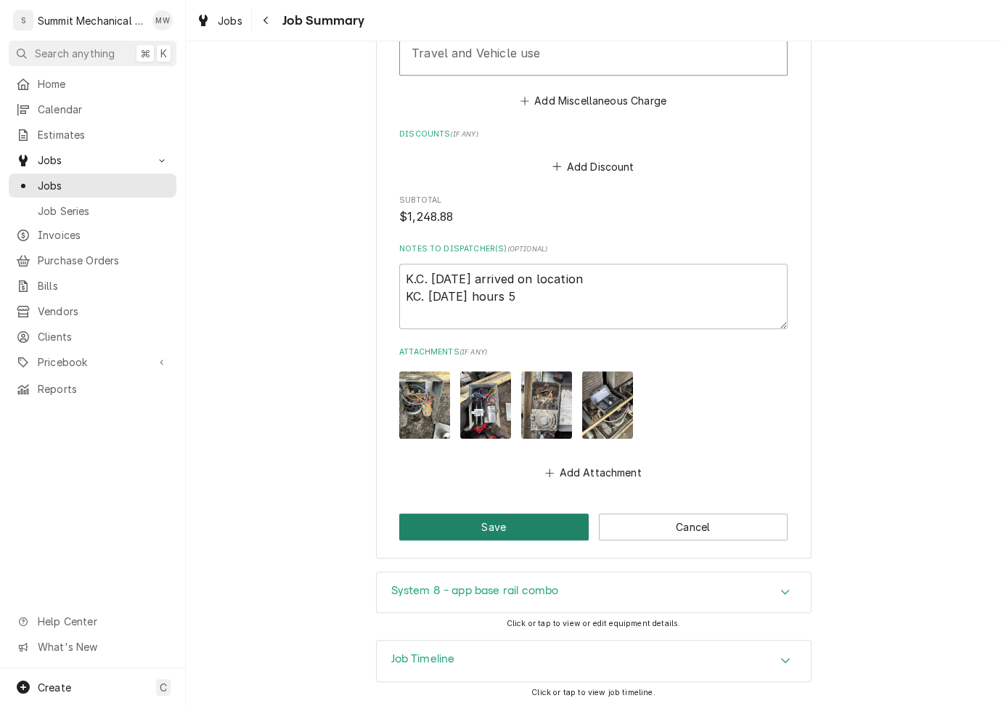
click at [481, 532] on button "Save" at bounding box center [494, 526] width 190 height 27
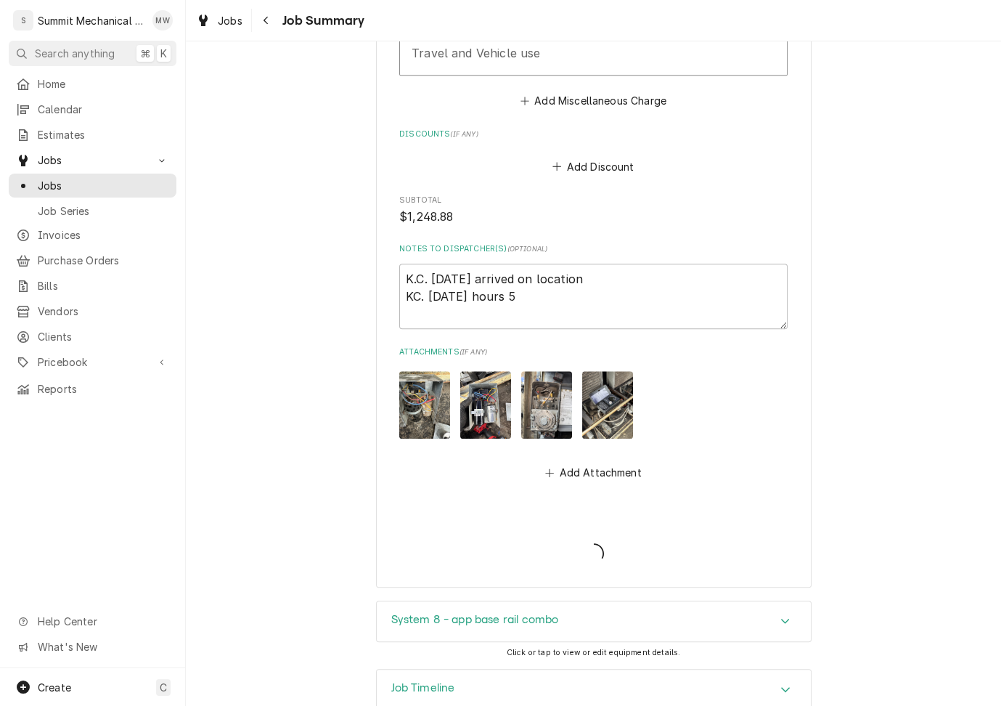
type textarea "x"
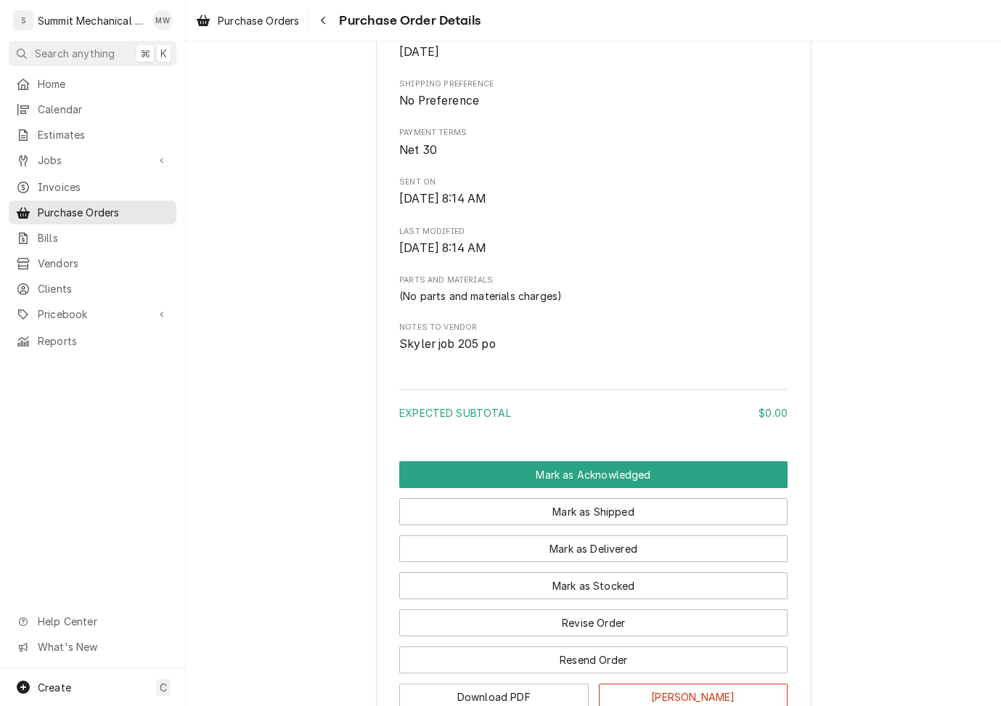
scroll to position [650, 0]
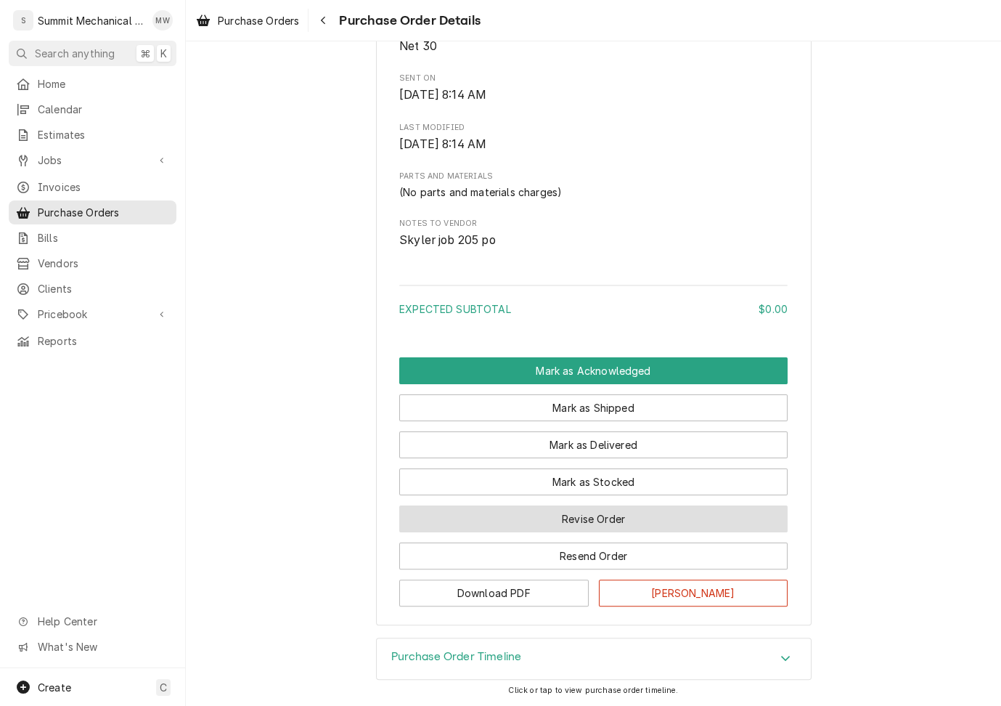
click at [600, 512] on button "Revise Order" at bounding box center [593, 518] width 388 height 27
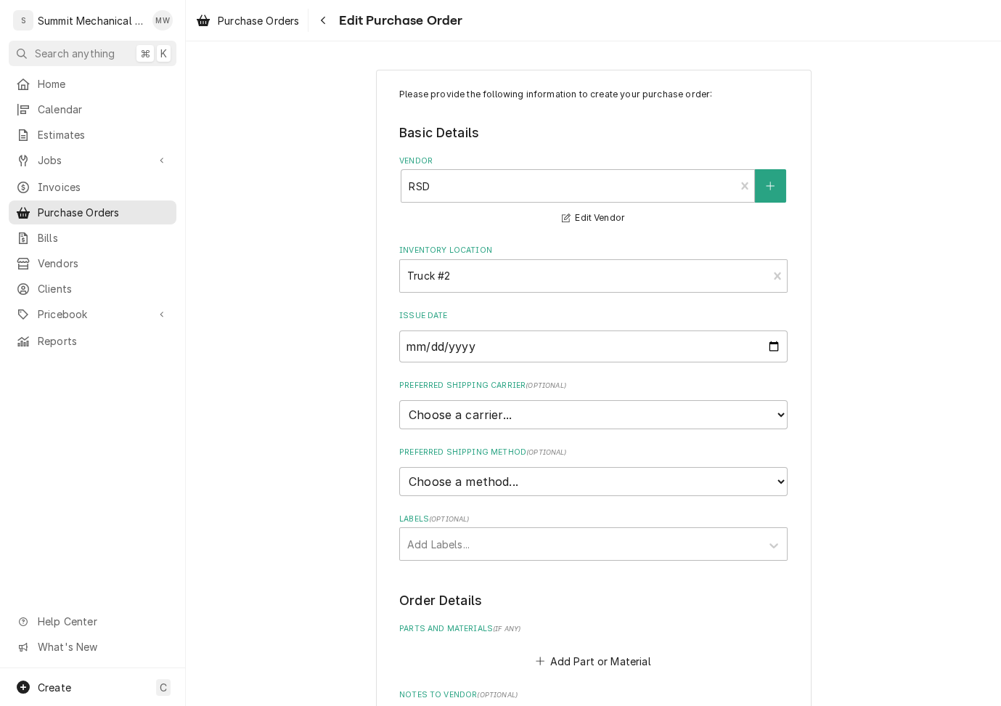
scroll to position [365, 0]
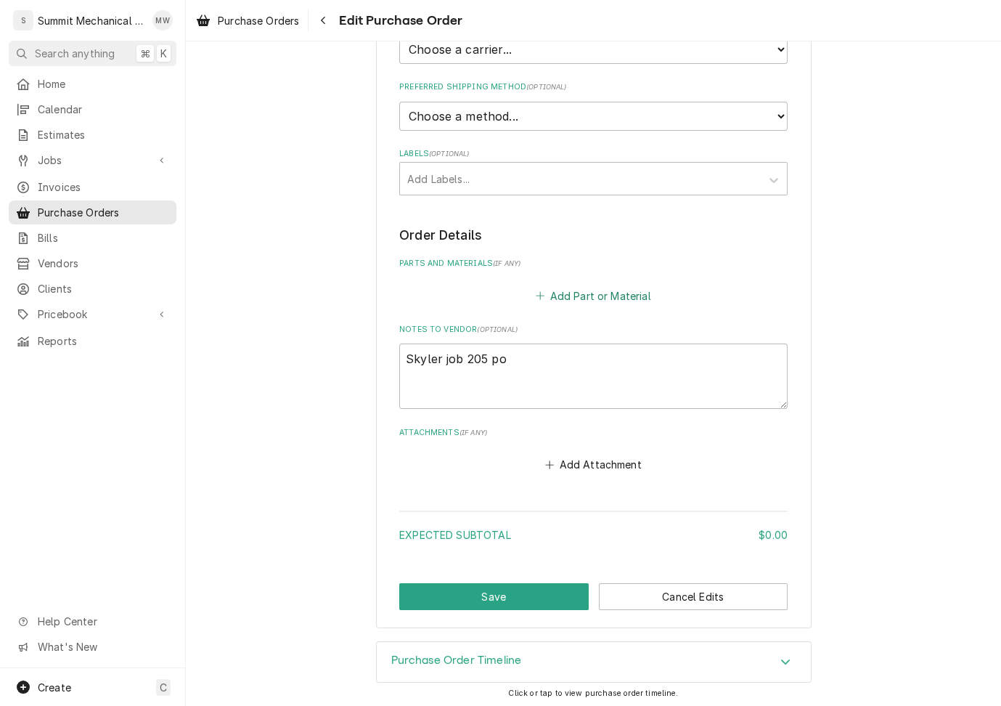
click at [590, 295] on button "Add Part or Material" at bounding box center [594, 295] width 120 height 20
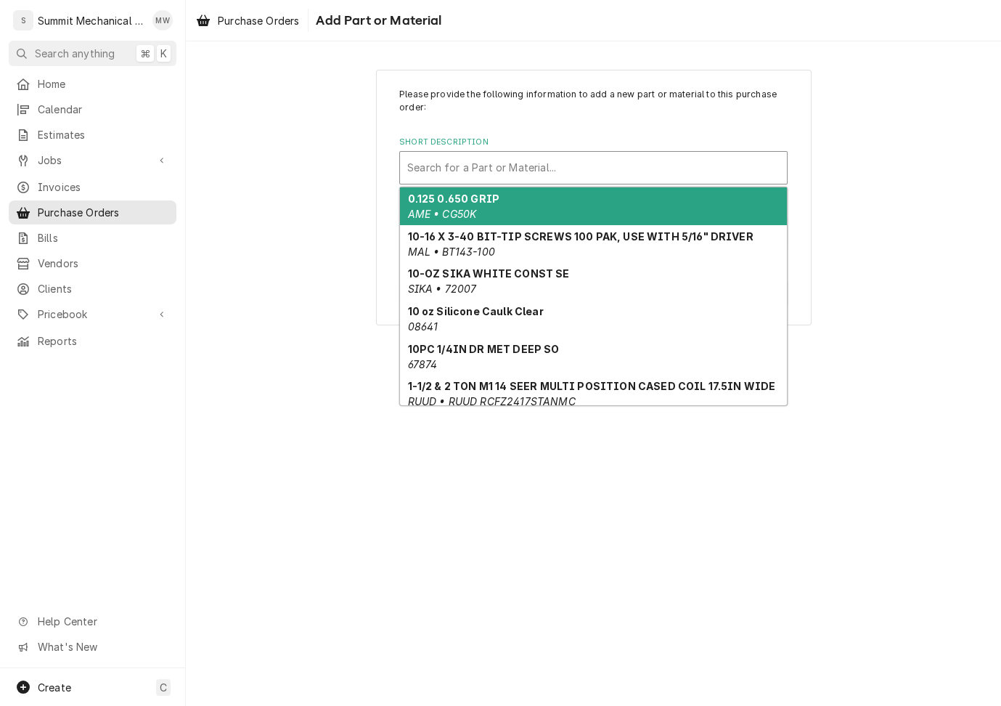
click at [480, 167] on div "Short Description" at bounding box center [593, 168] width 372 height 26
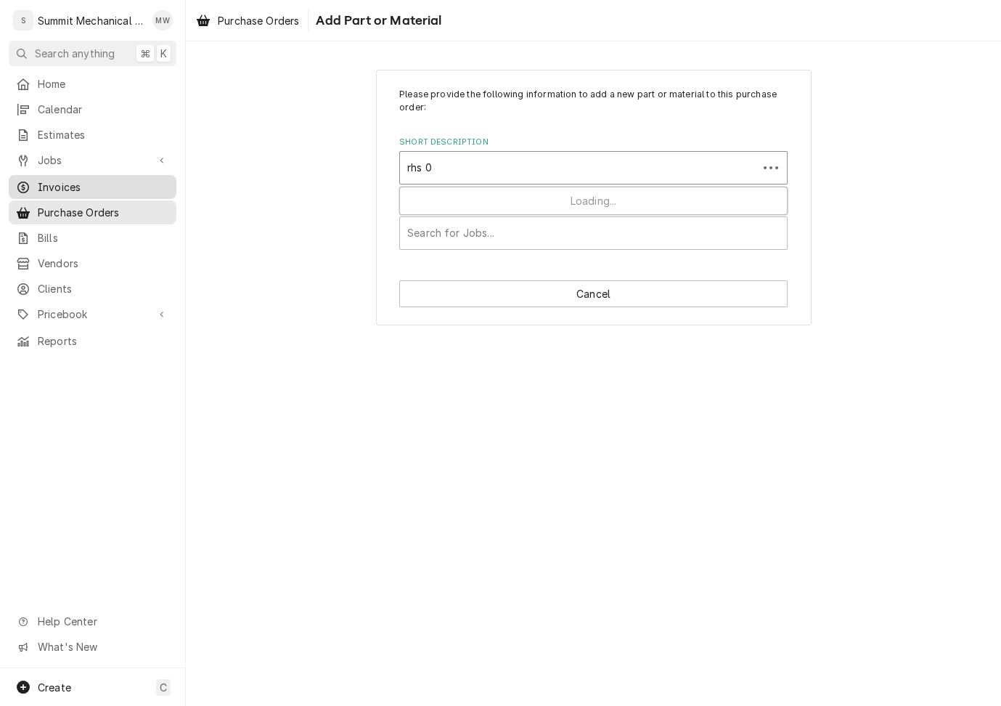
type input "rhs 02"
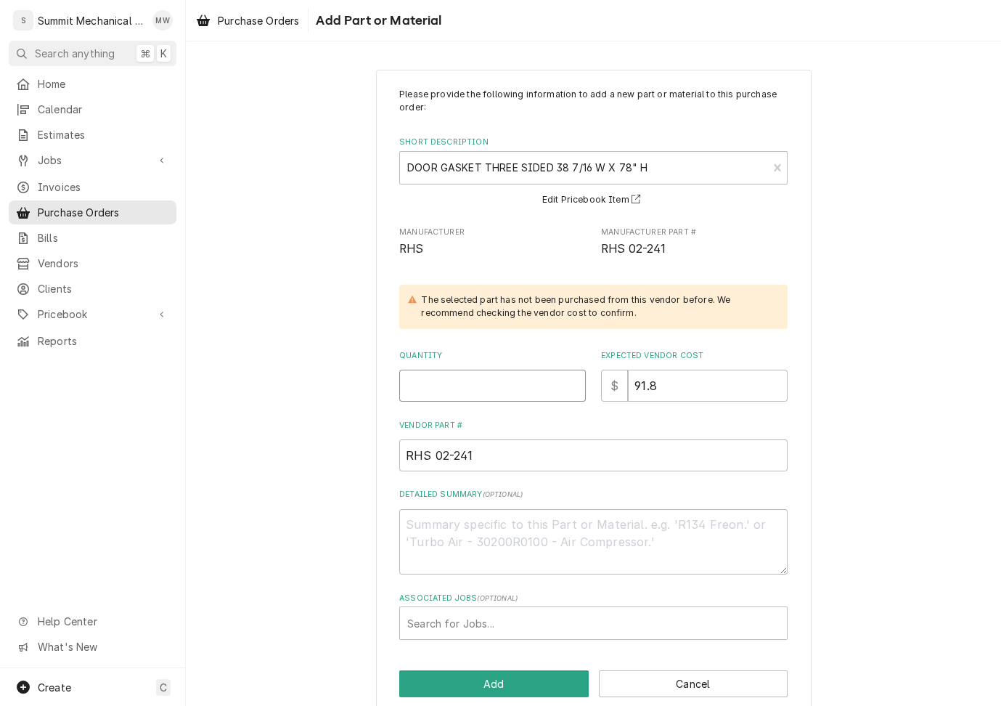
click at [510, 392] on input "Quantity" at bounding box center [492, 386] width 187 height 32
type textarea "x"
type input "1"
click at [448, 631] on div "Associated Jobs" at bounding box center [593, 623] width 372 height 26
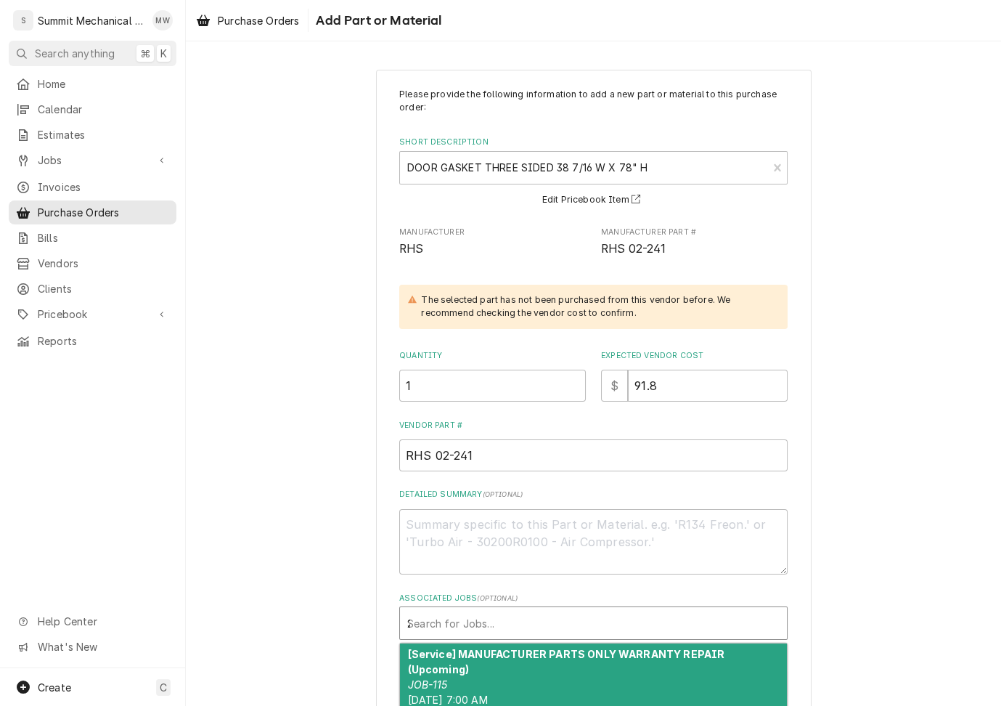
type input "209"
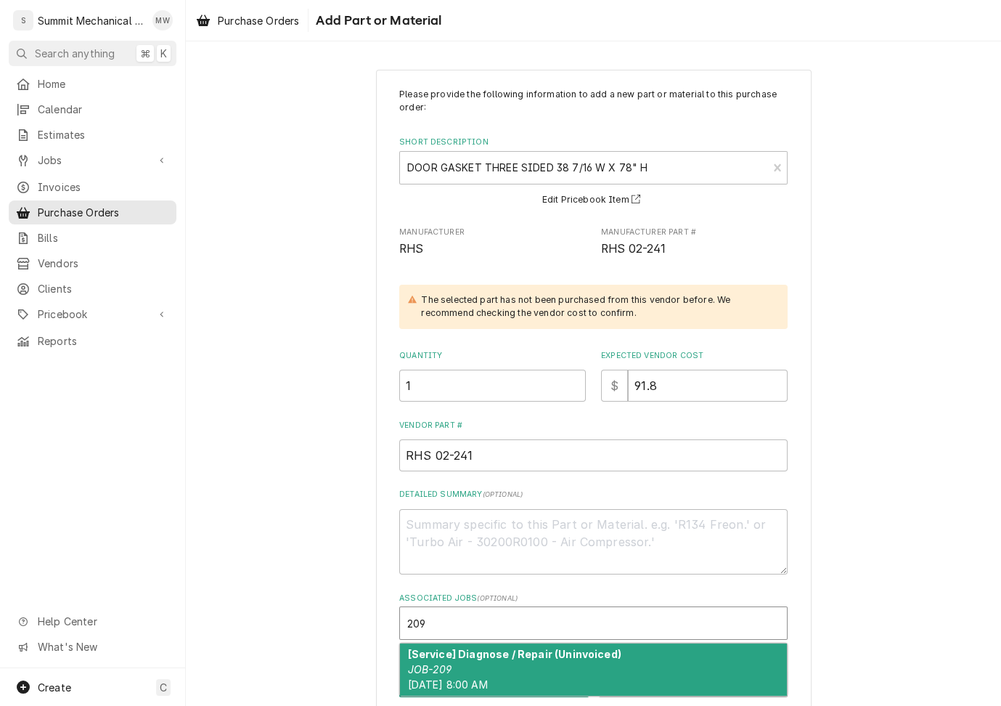
type textarea "x"
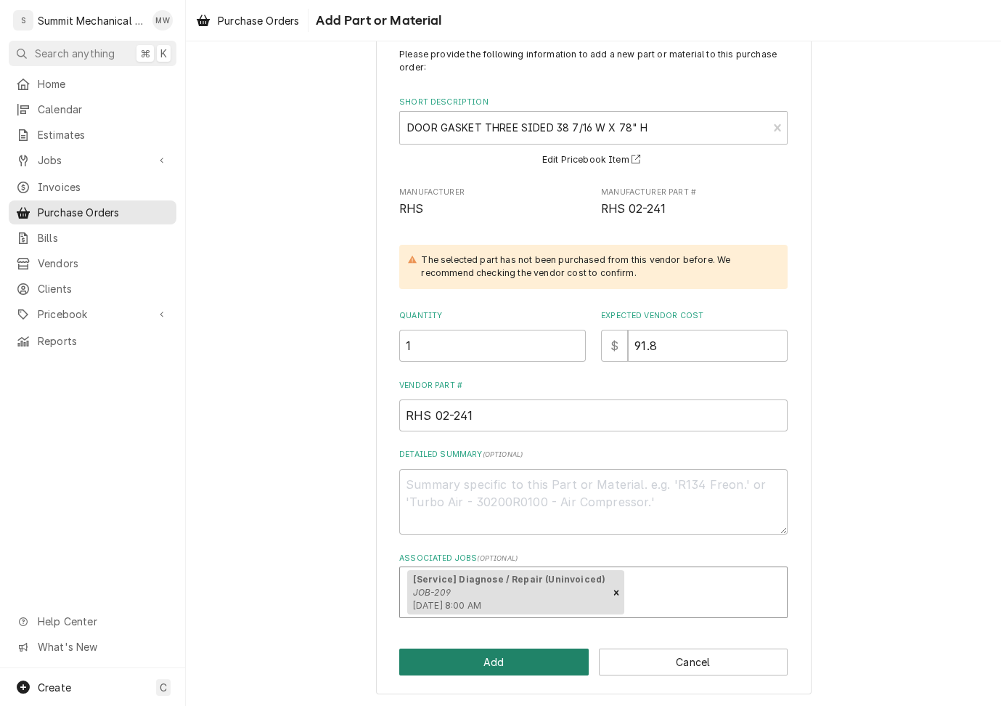
click at [460, 652] on button "Add" at bounding box center [494, 661] width 190 height 27
type textarea "x"
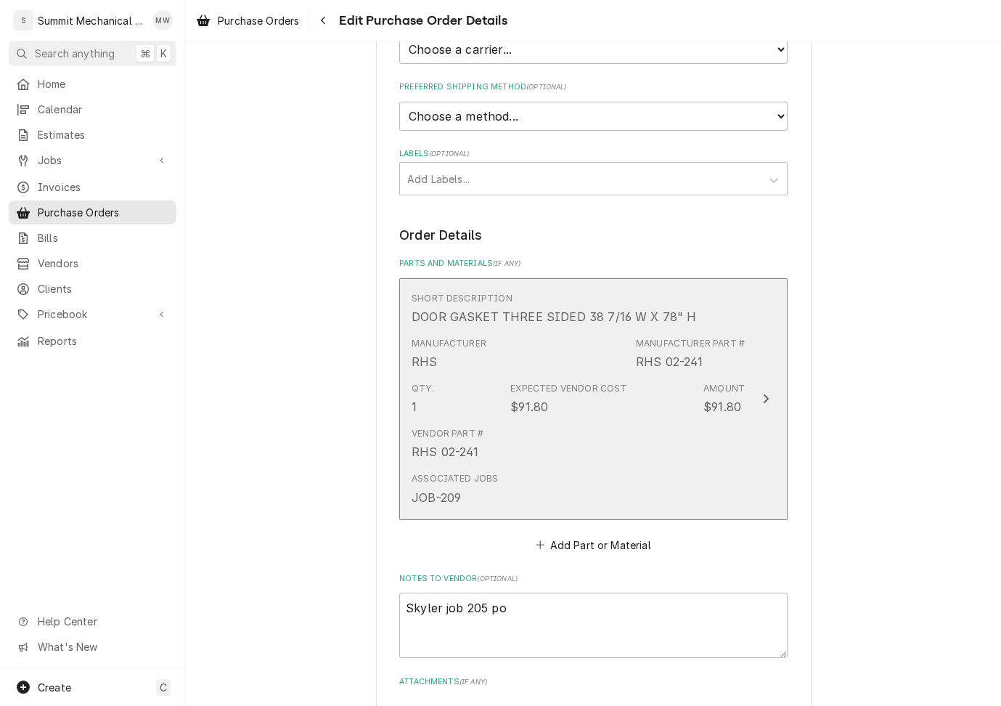
scroll to position [580, 0]
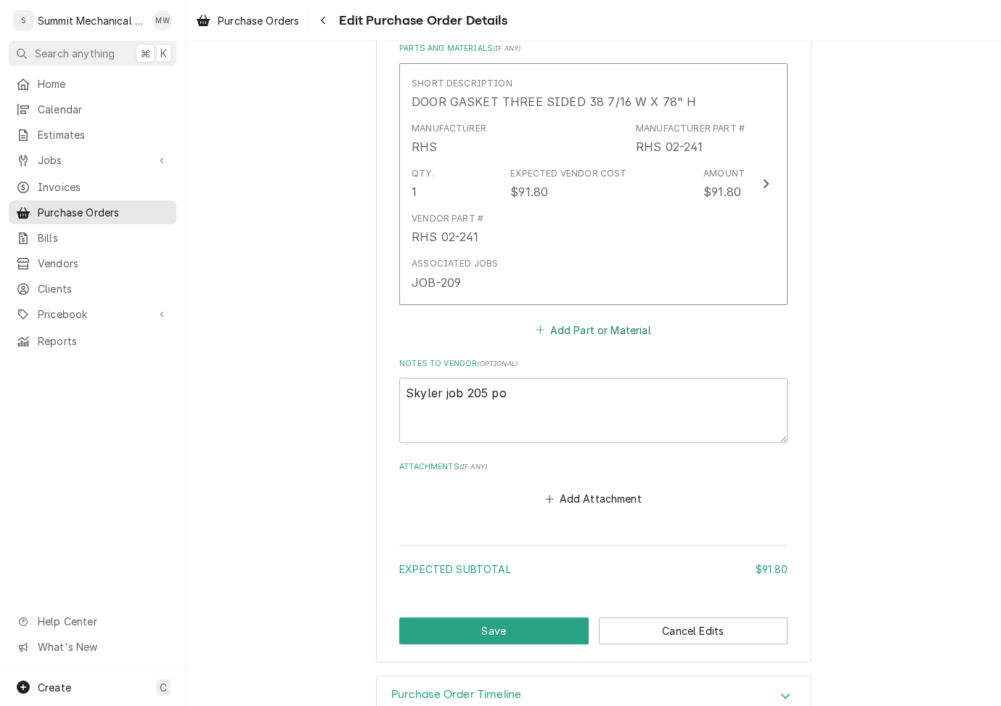
click at [593, 331] on button "Add Part or Material" at bounding box center [594, 329] width 120 height 20
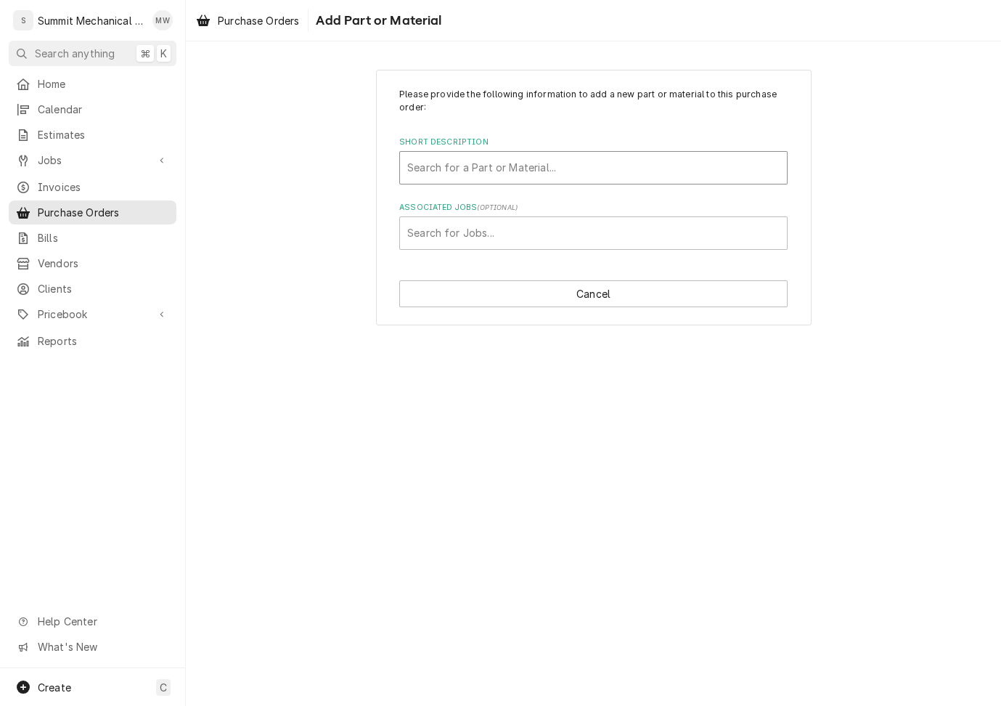
click at [465, 174] on div "Short Description" at bounding box center [593, 168] width 372 height 26
type input "rhs 40"
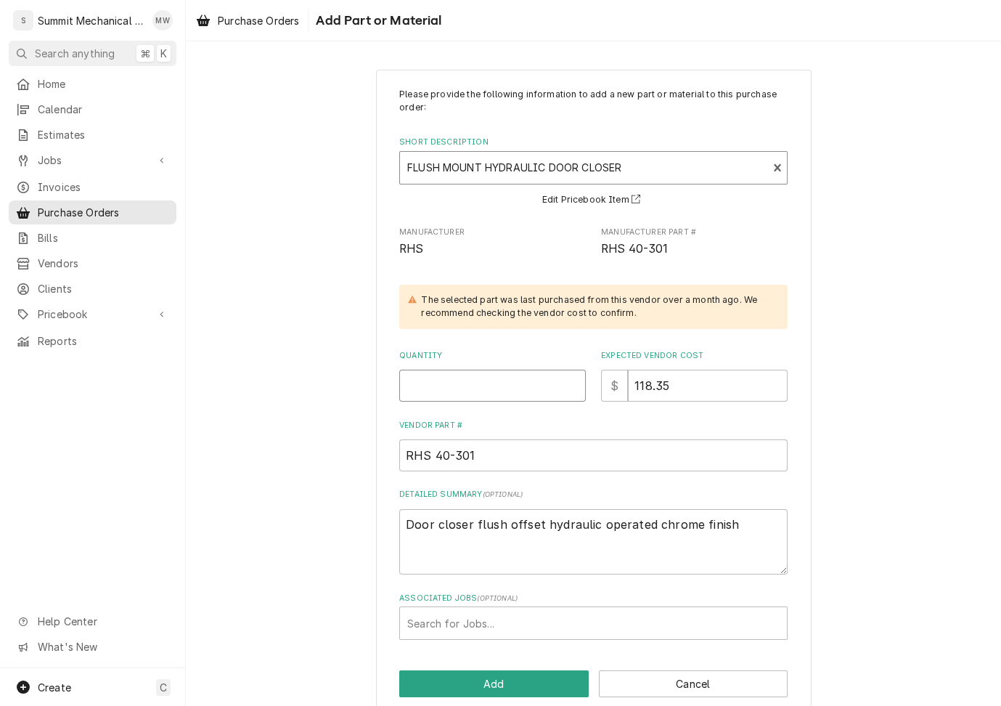
click at [480, 380] on input "Quantity" at bounding box center [492, 386] width 187 height 32
type textarea "x"
type input "1"
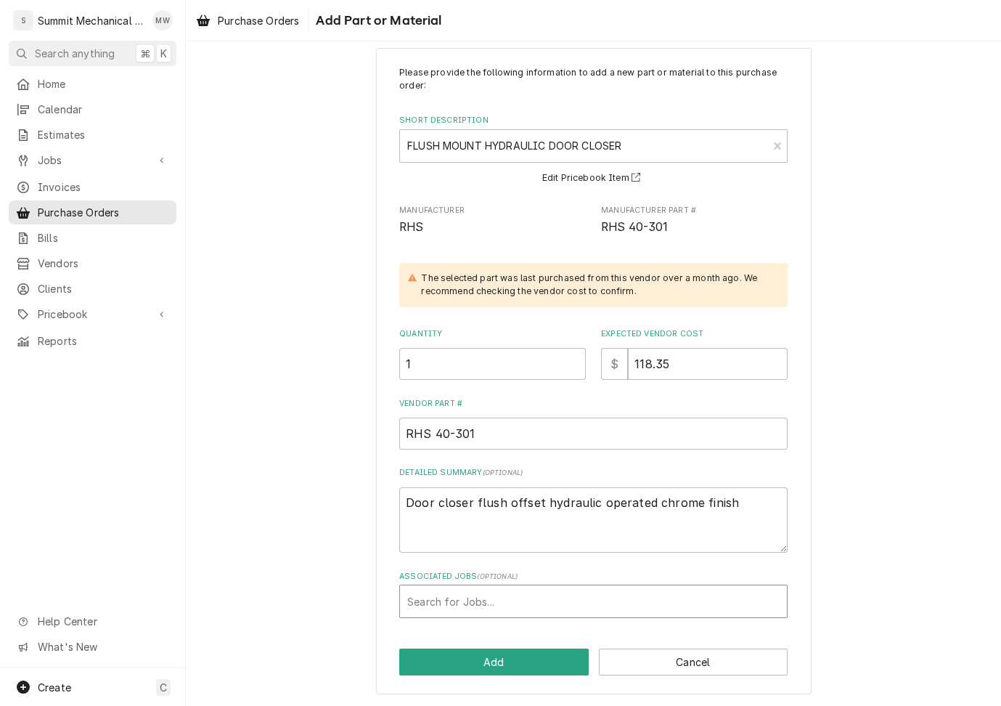
click at [476, 607] on div "Associated Jobs" at bounding box center [593, 601] width 372 height 26
type input "209"
type textarea "x"
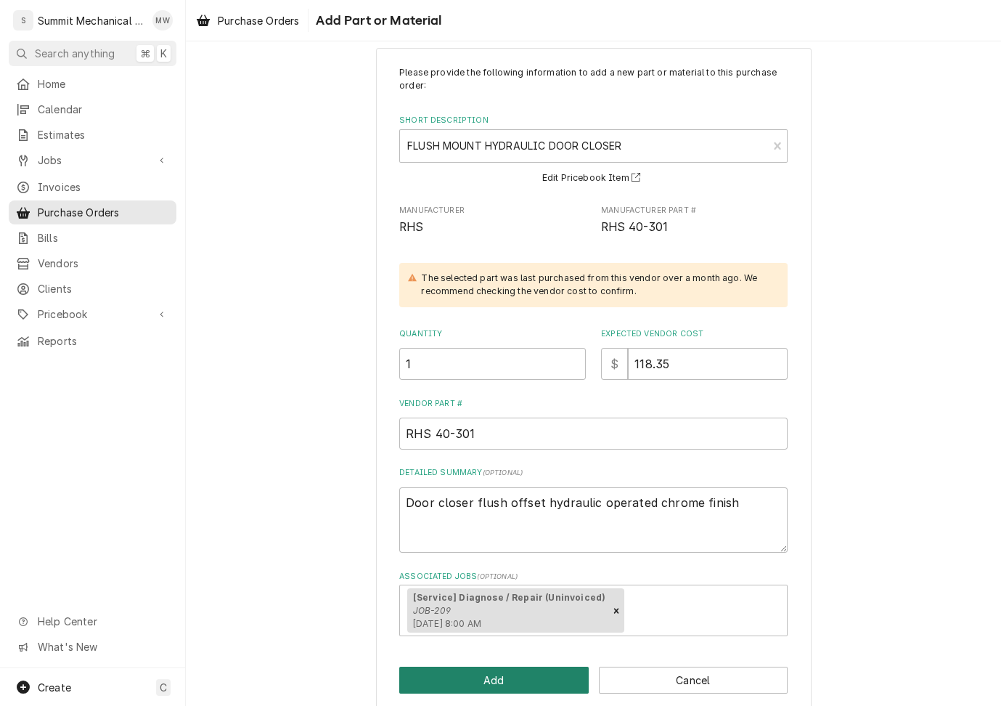
click at [501, 692] on button "Add" at bounding box center [494, 680] width 190 height 27
type textarea "x"
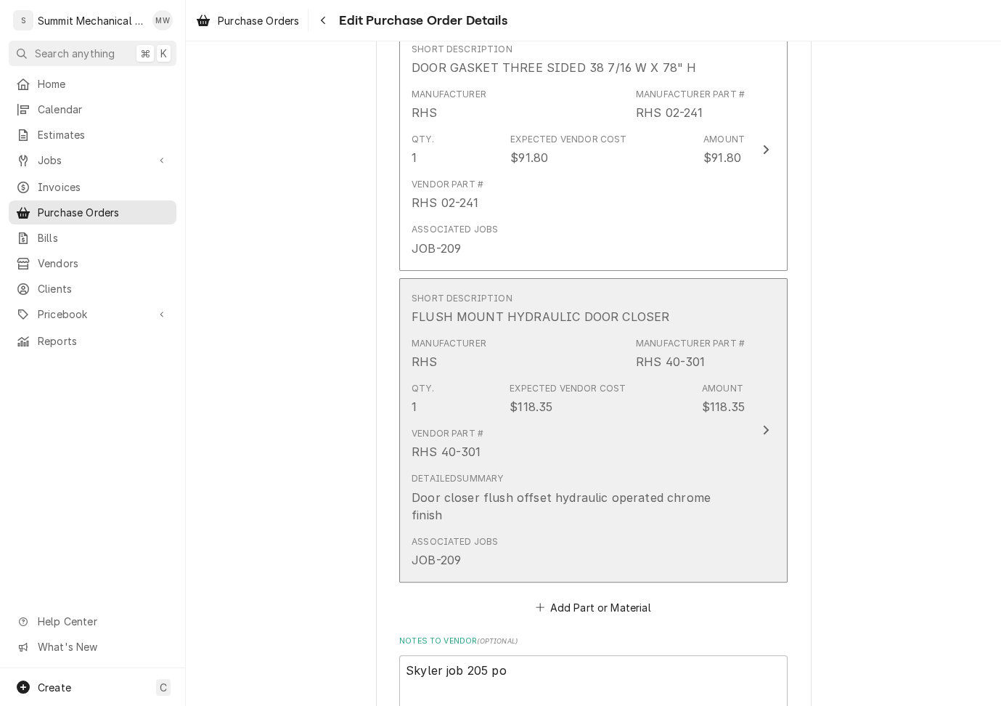
scroll to position [667, 0]
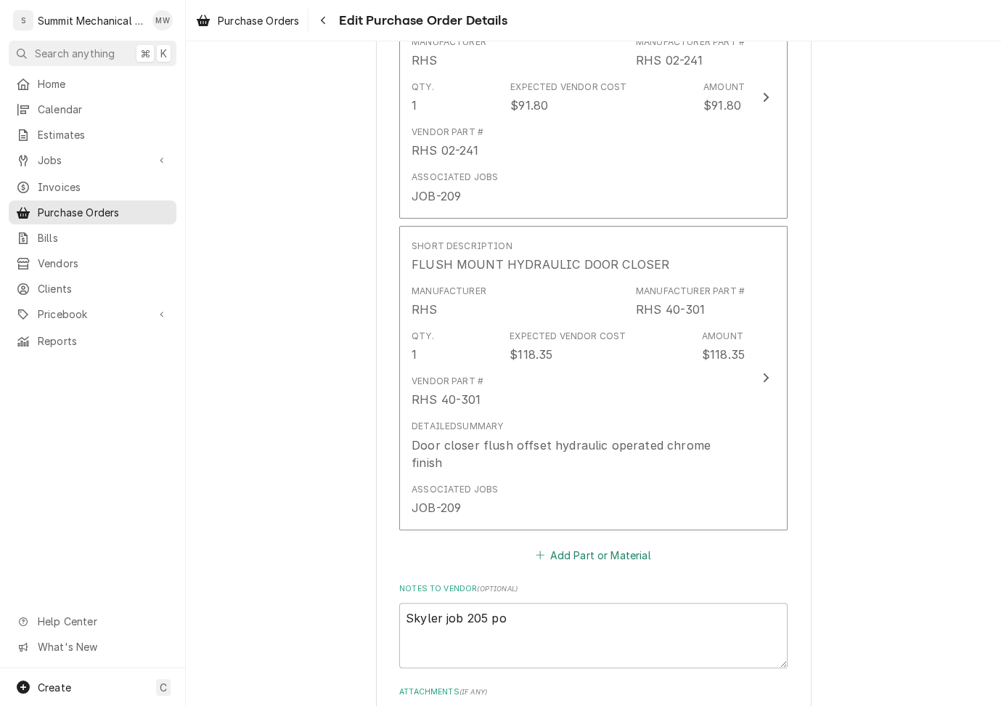
click at [577, 545] on button "Add Part or Material" at bounding box center [594, 555] width 120 height 20
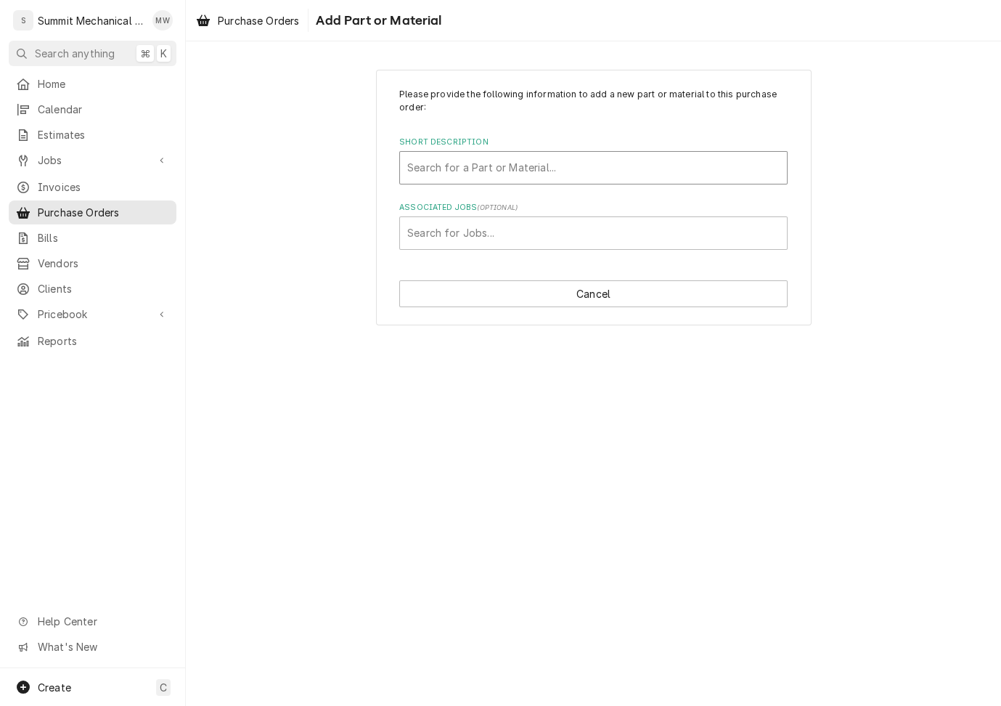
click at [486, 162] on div "Short Description" at bounding box center [593, 168] width 372 height 26
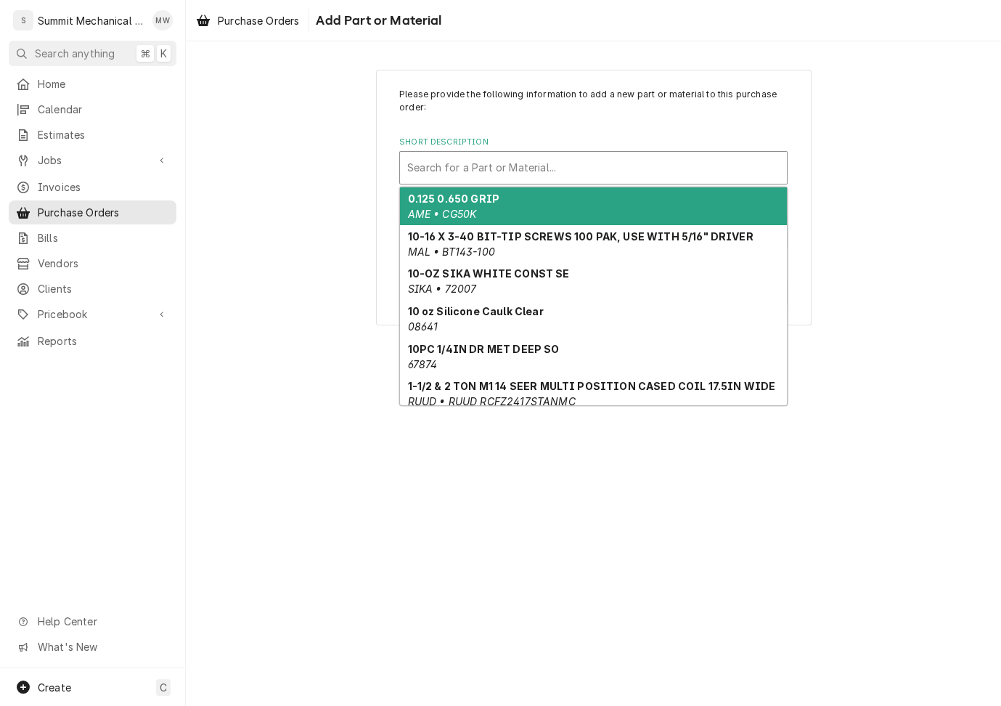
type input "r"
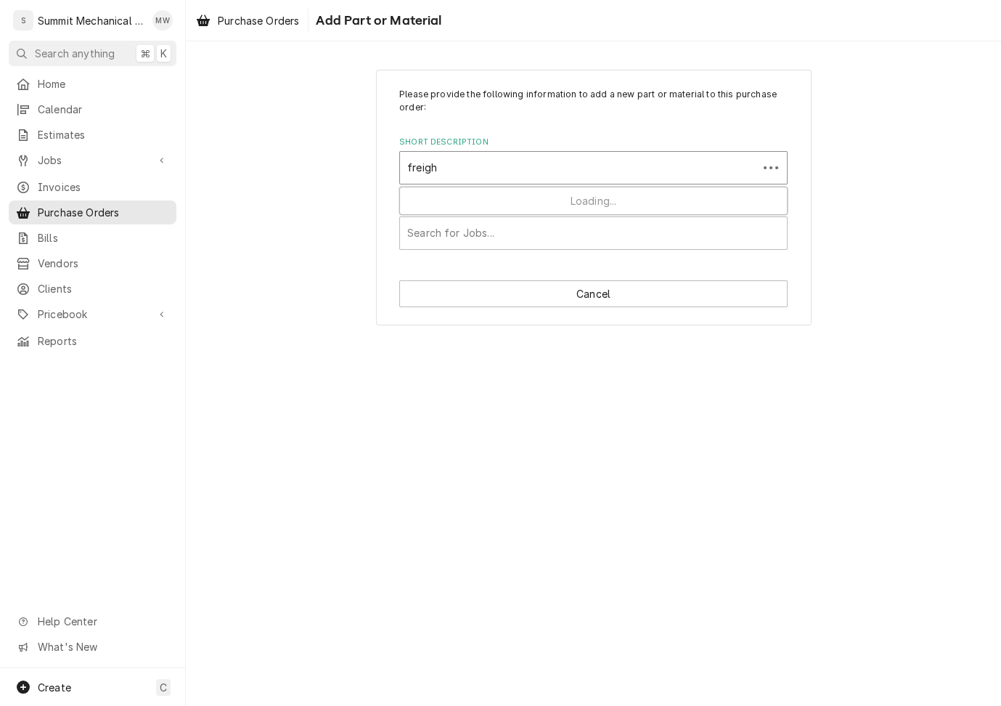
type input "freight"
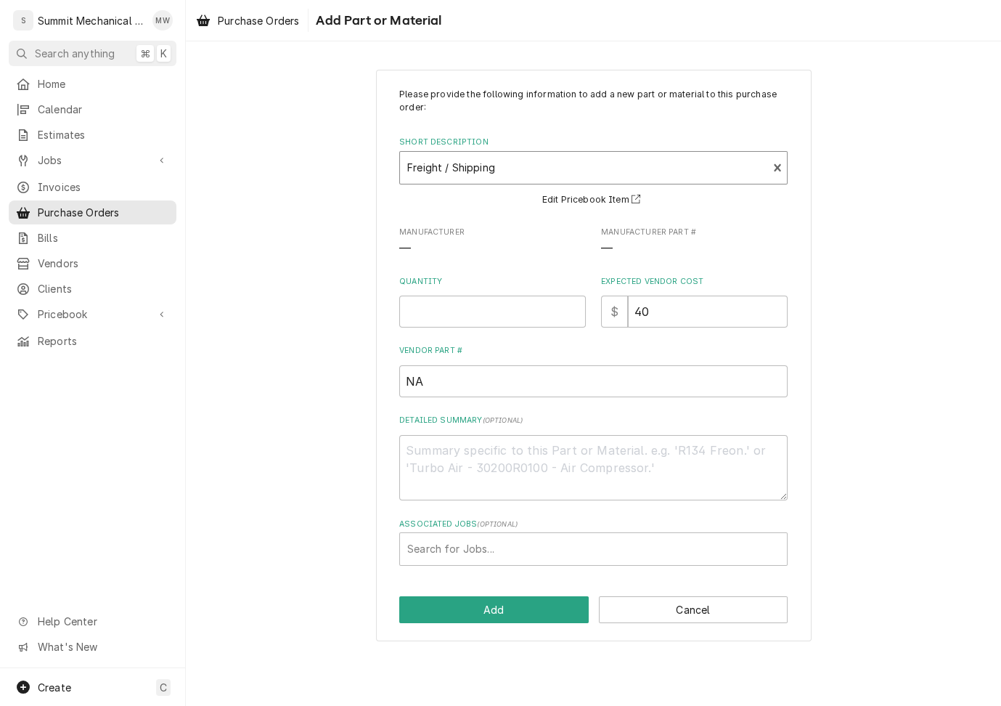
type textarea "x"
type input "1"
type input "freight"
type textarea "x"
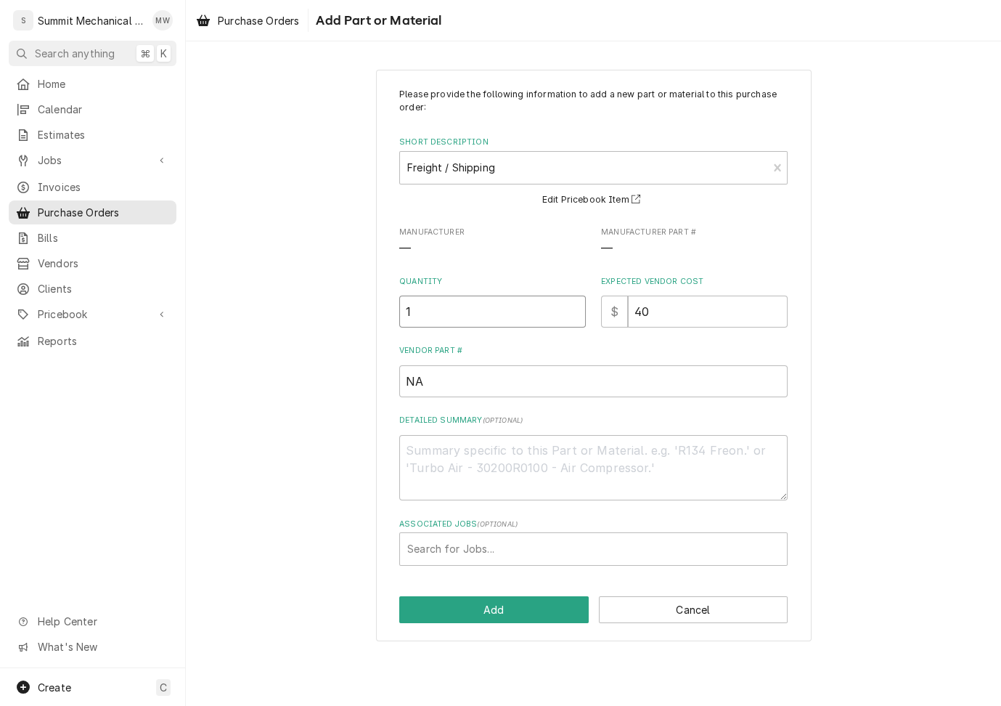
type input "1"
type textarea "x"
type input "2"
type textarea "x"
type input "25"
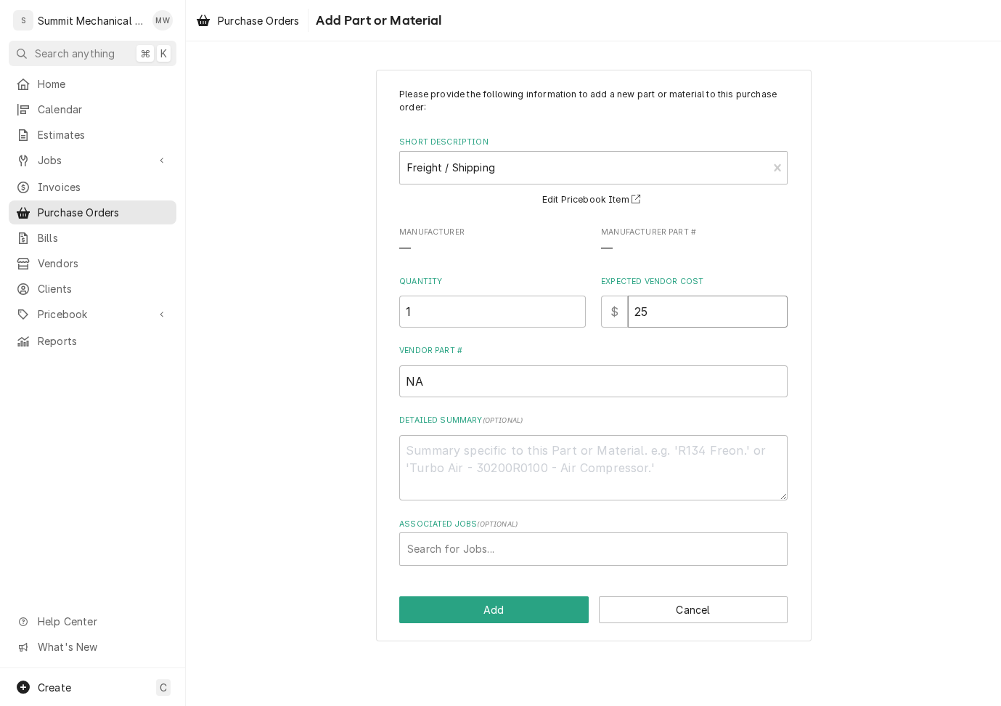
type textarea "x"
type input "25.0"
type textarea "x"
type input "25.00"
click at [487, 544] on div "Associated Jobs" at bounding box center [593, 549] width 372 height 26
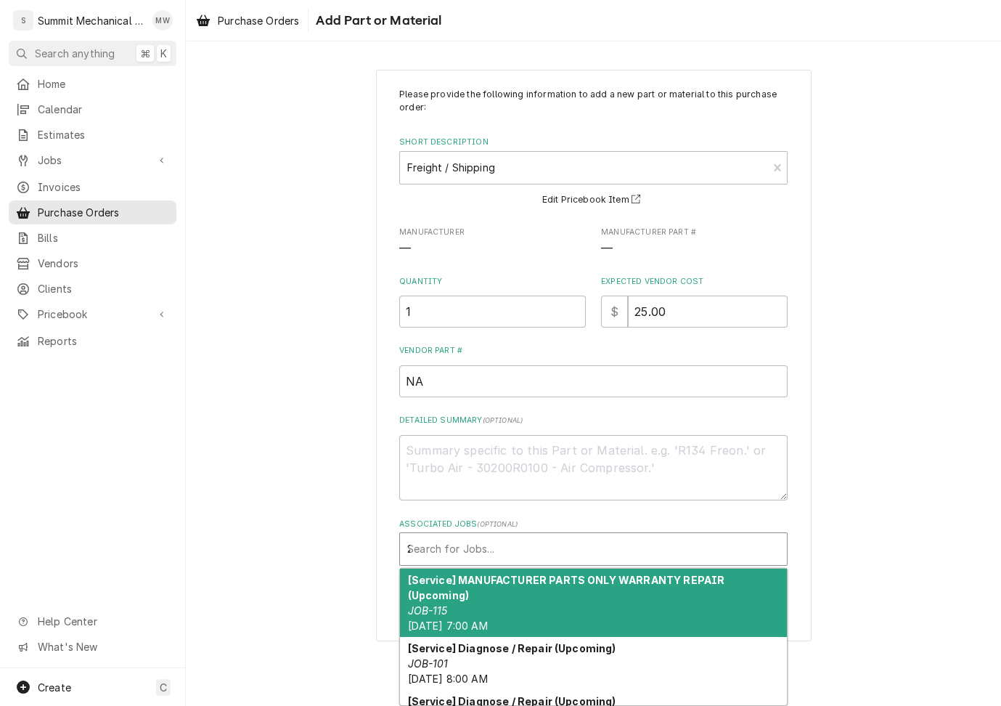
type input "209"
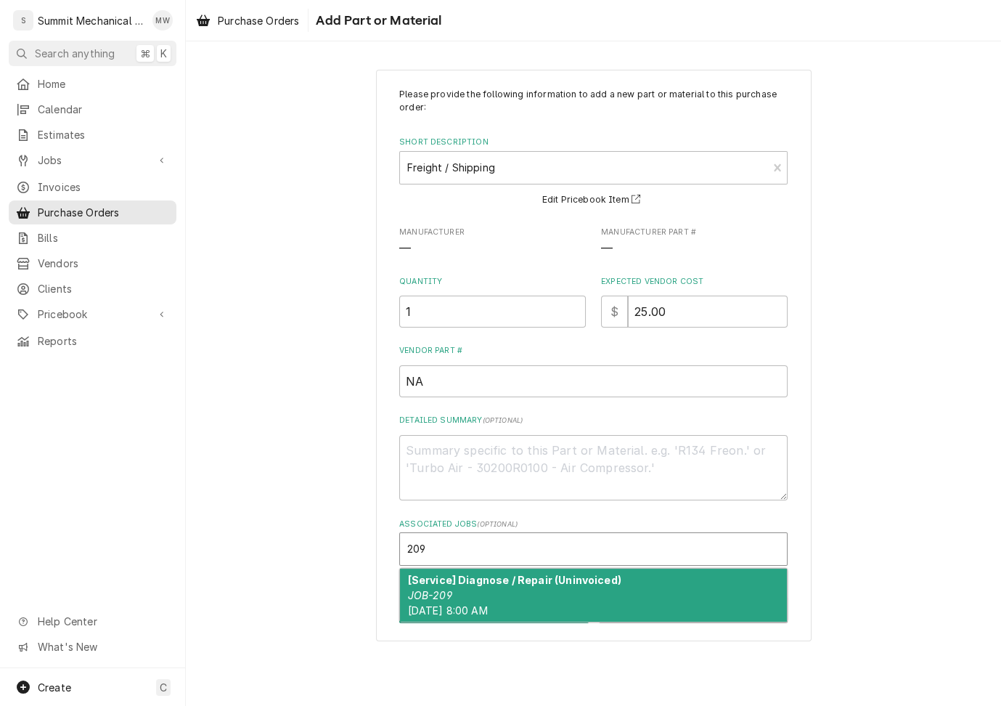
type textarea "x"
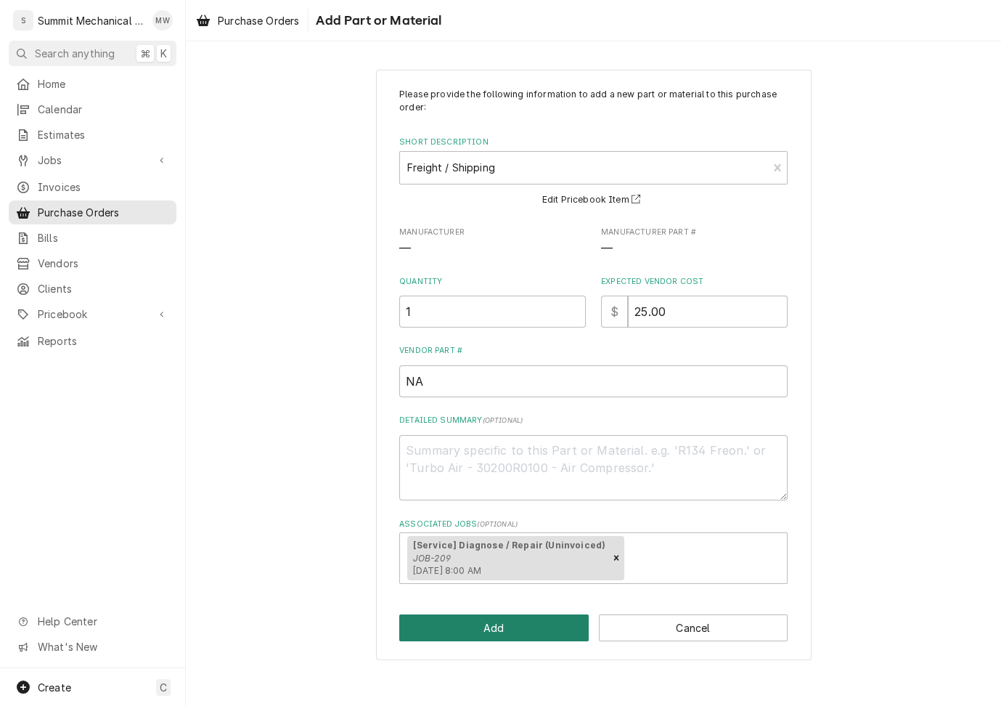
click at [463, 627] on button "Add" at bounding box center [494, 627] width 190 height 27
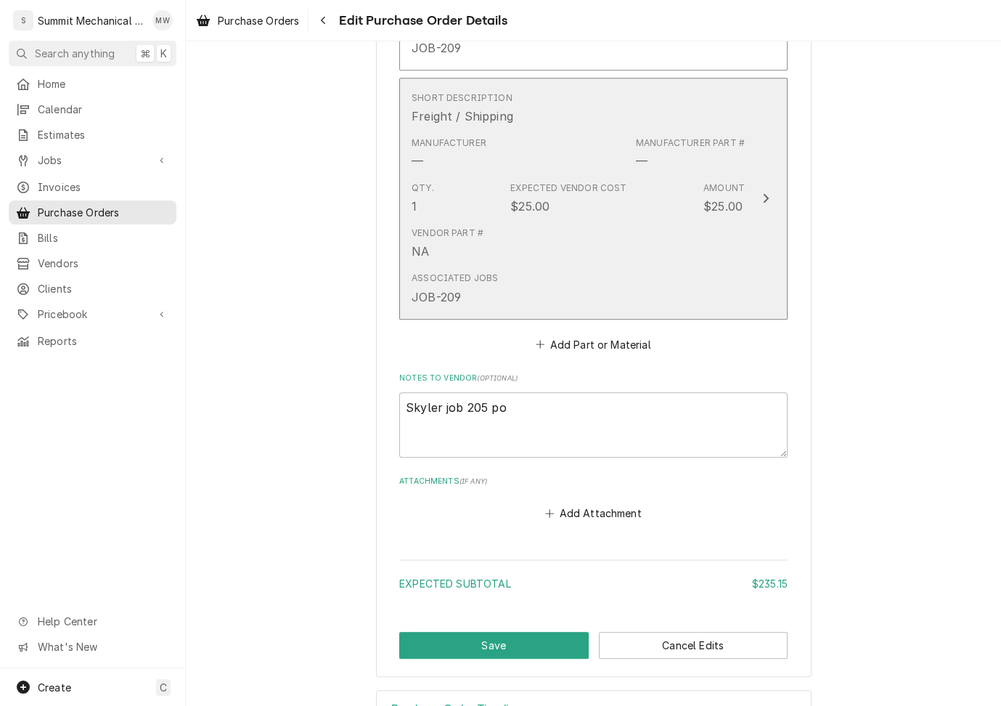
scroll to position [1158, 0]
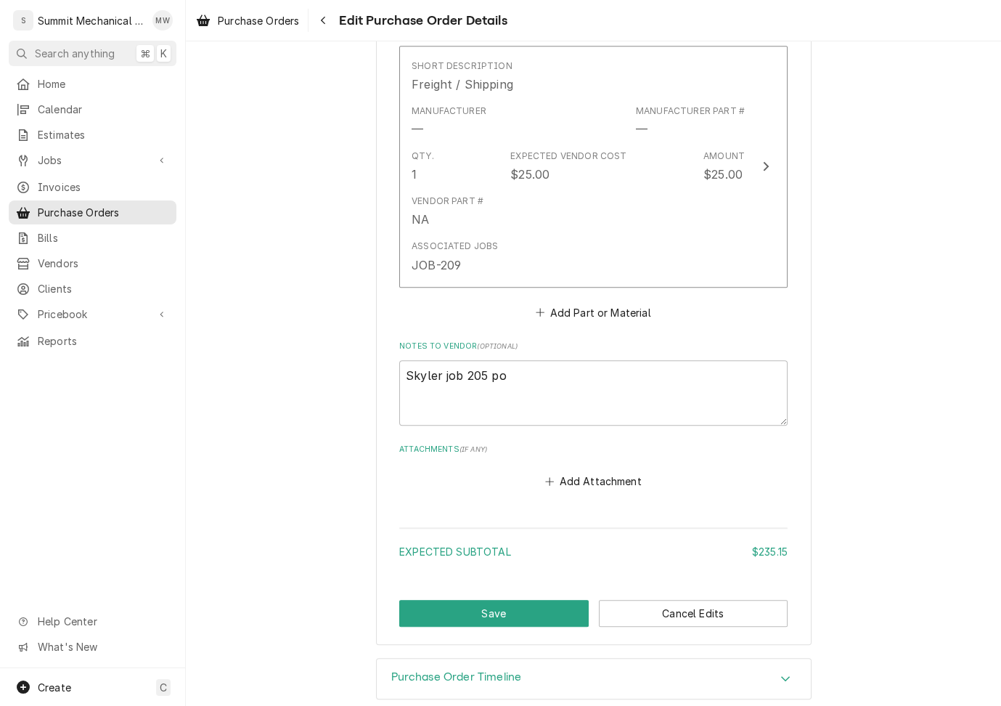
click at [36, 453] on div "Home Calendar Estimates Jobs Jobs Job Series Invoices Purchase Orders Bills Ven…" at bounding box center [92, 370] width 185 height 596
click at [516, 600] on button "Save" at bounding box center [494, 613] width 190 height 27
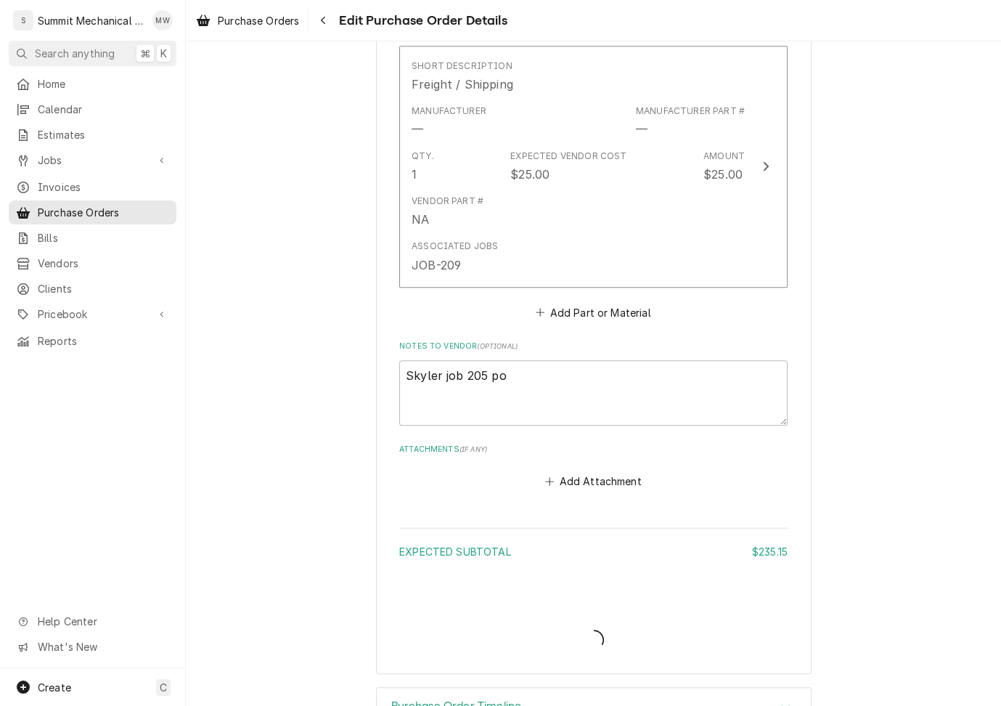
type textarea "x"
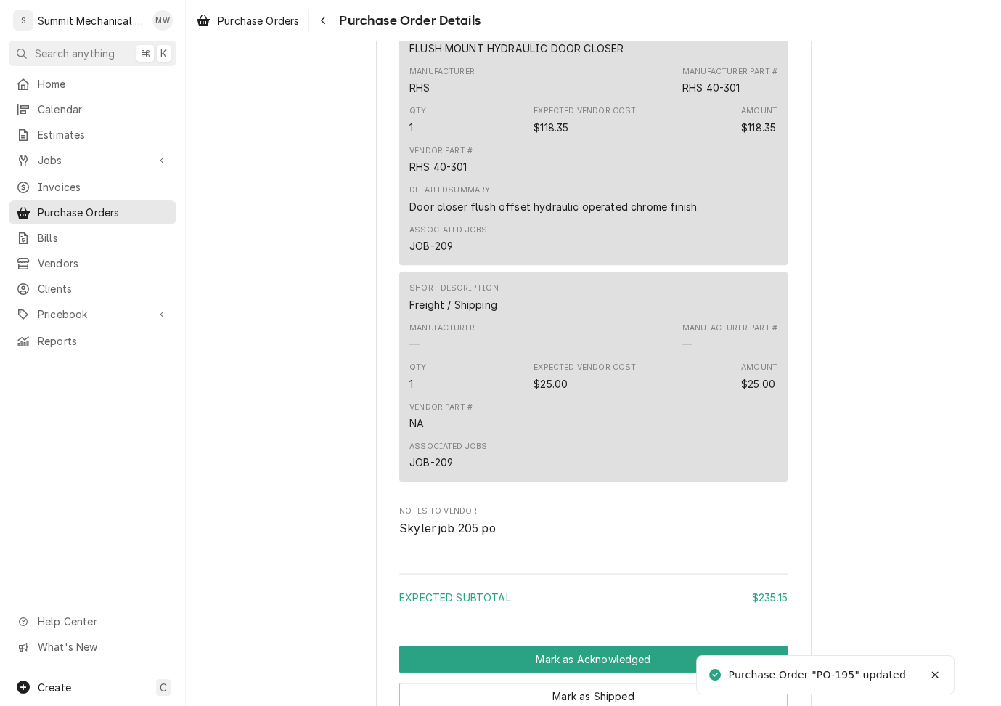
scroll to position [1324, 0]
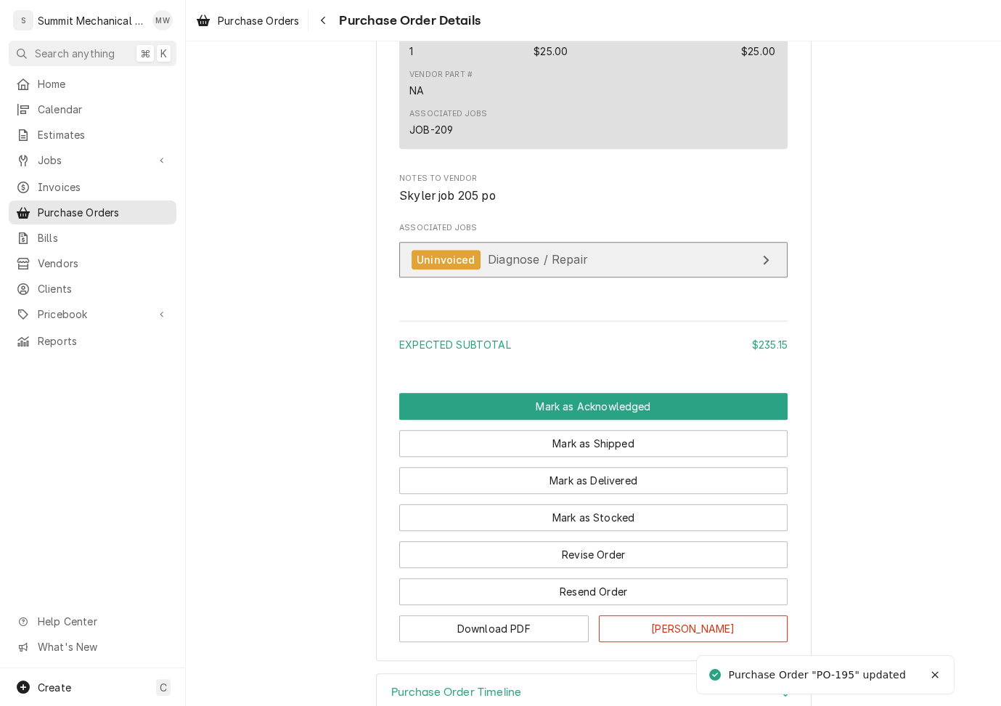
click at [561, 269] on div "Uninvoiced Diagnose / Repair" at bounding box center [500, 260] width 176 height 20
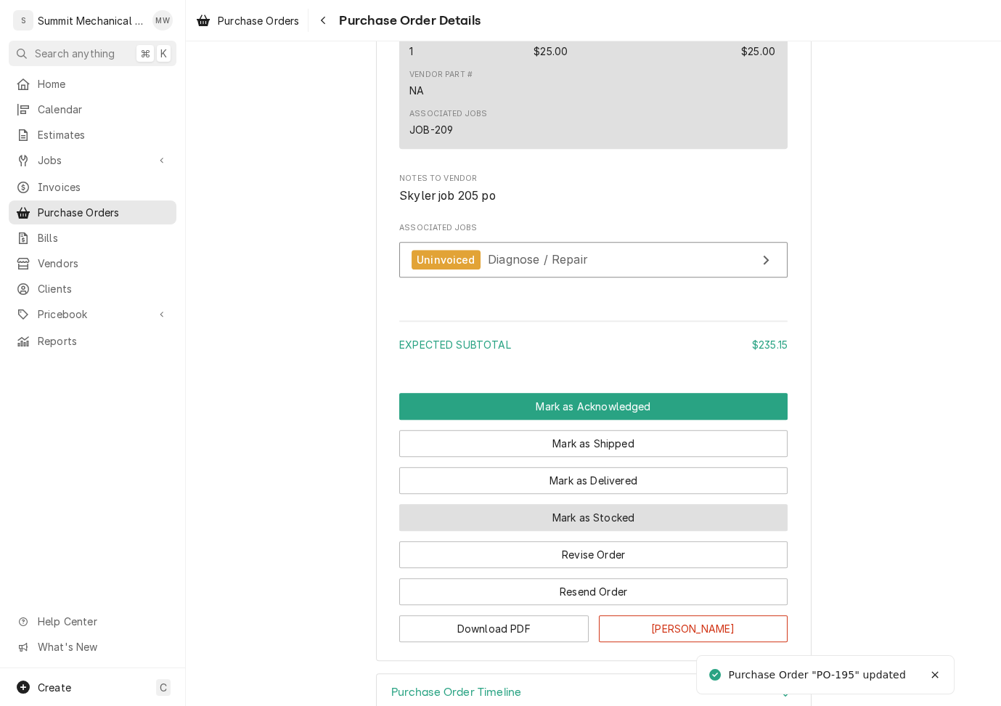
click at [626, 531] on button "Mark as Stocked" at bounding box center [593, 517] width 388 height 27
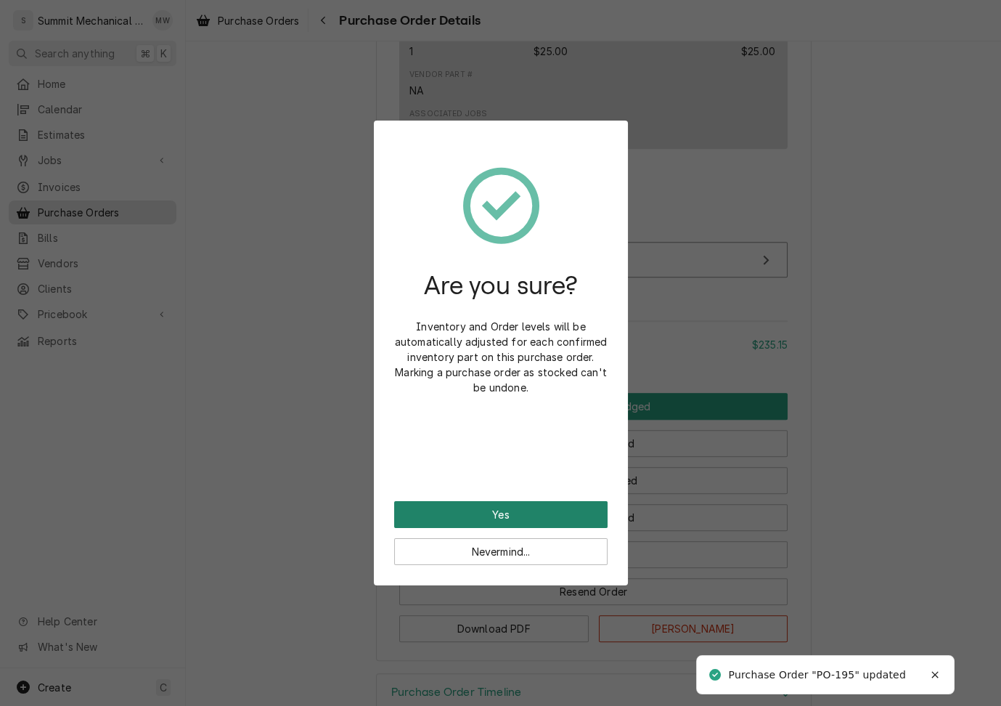
click at [556, 508] on button "Yes" at bounding box center [500, 514] width 213 height 27
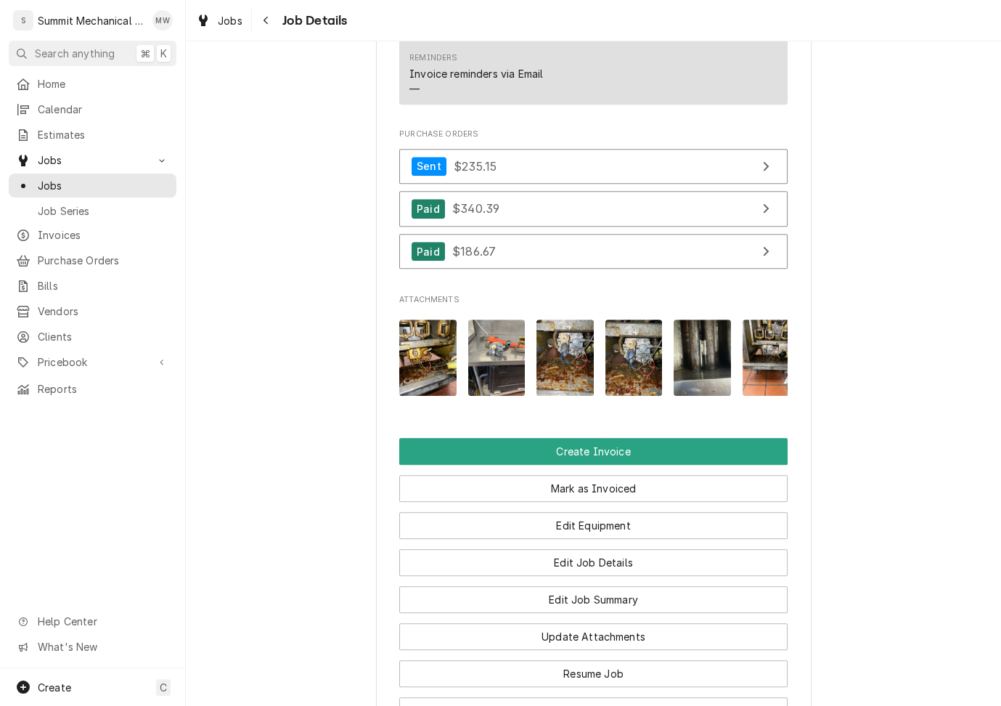
scroll to position [1202, 0]
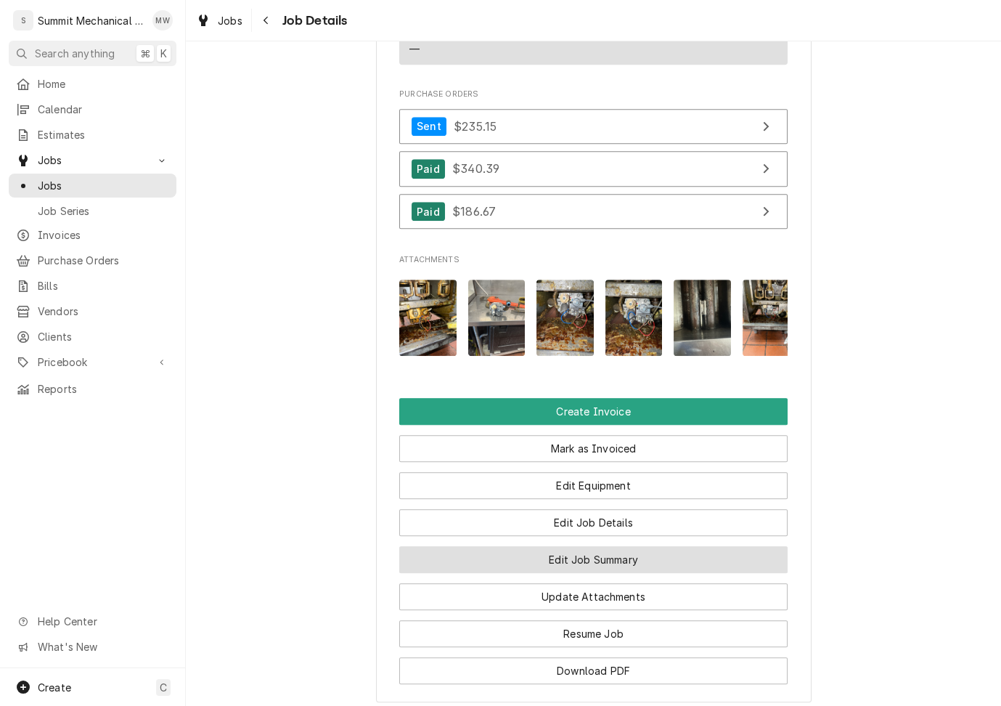
click at [616, 573] on button "Edit Job Summary" at bounding box center [593, 559] width 388 height 27
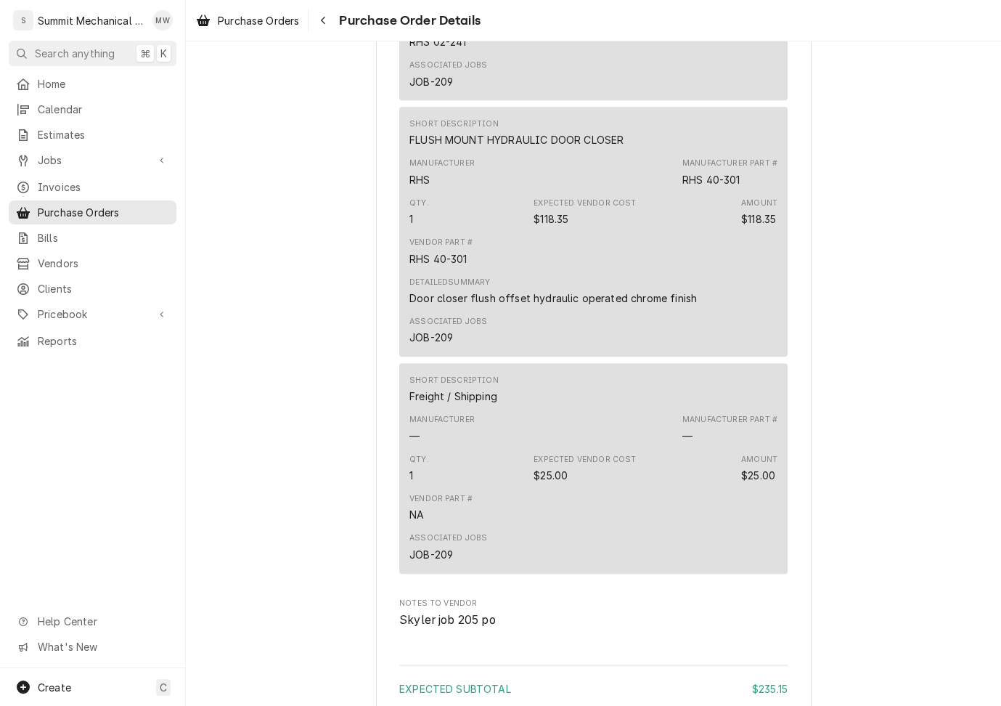
scroll to position [1396, 0]
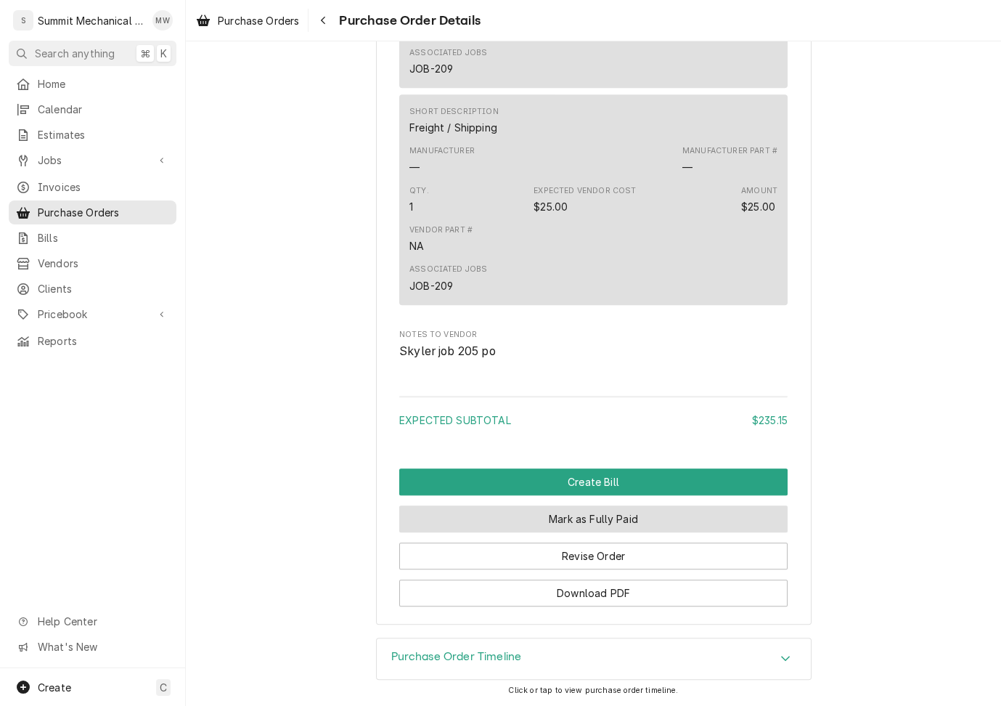
click at [608, 524] on button "Mark as Fully Paid" at bounding box center [593, 518] width 388 height 27
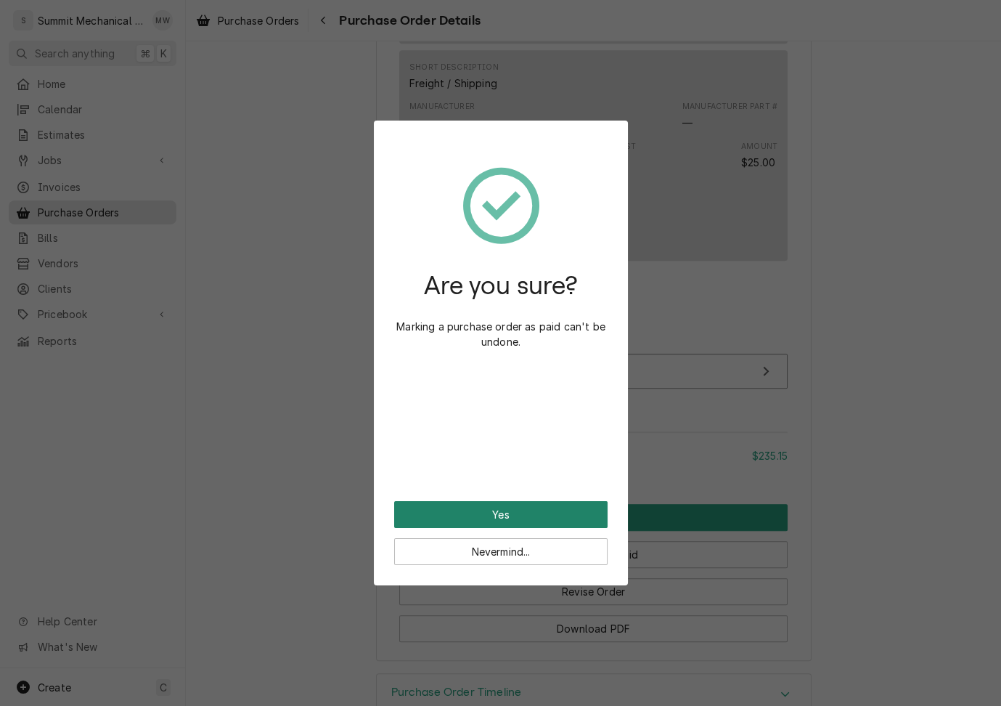
click at [551, 512] on button "Yes" at bounding box center [500, 514] width 213 height 27
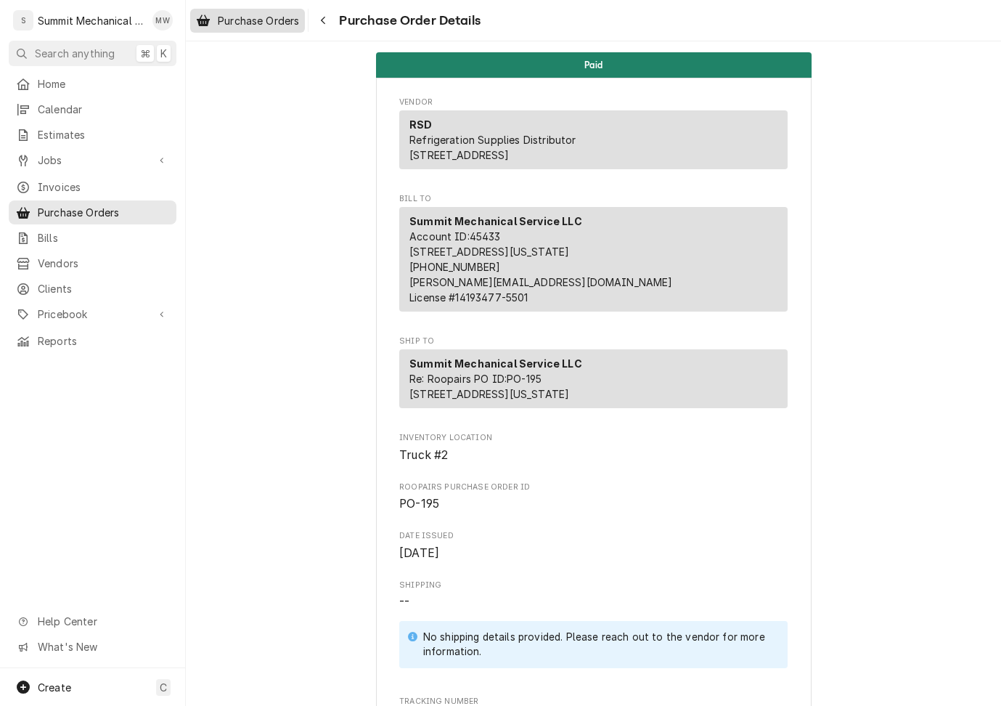
click at [243, 17] on span "Purchase Orders" at bounding box center [258, 20] width 81 height 15
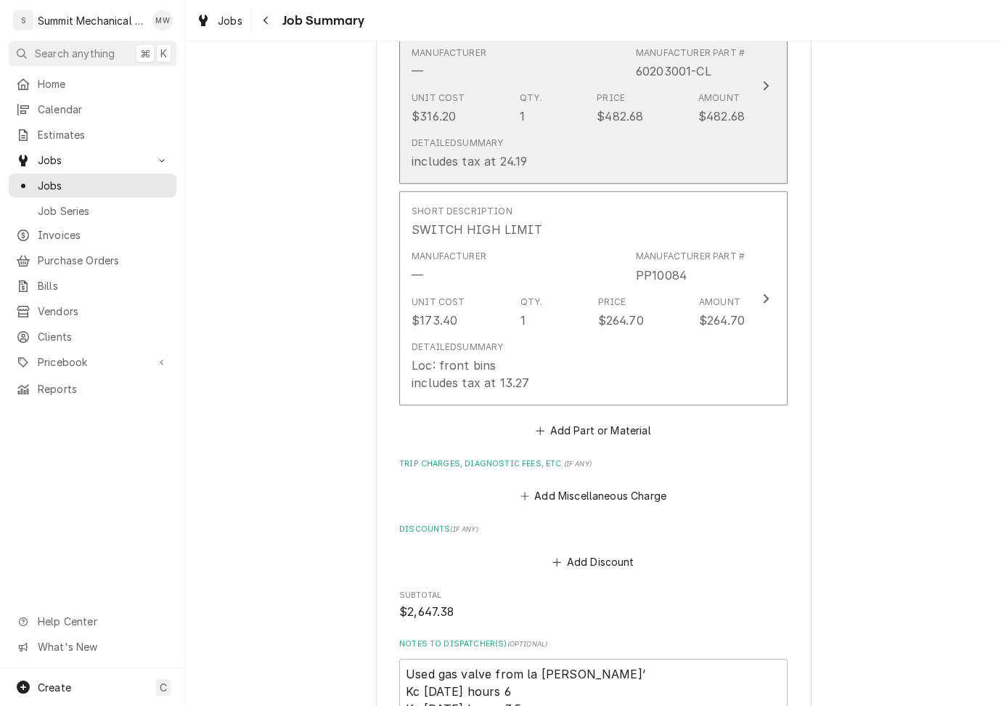
scroll to position [1463, 0]
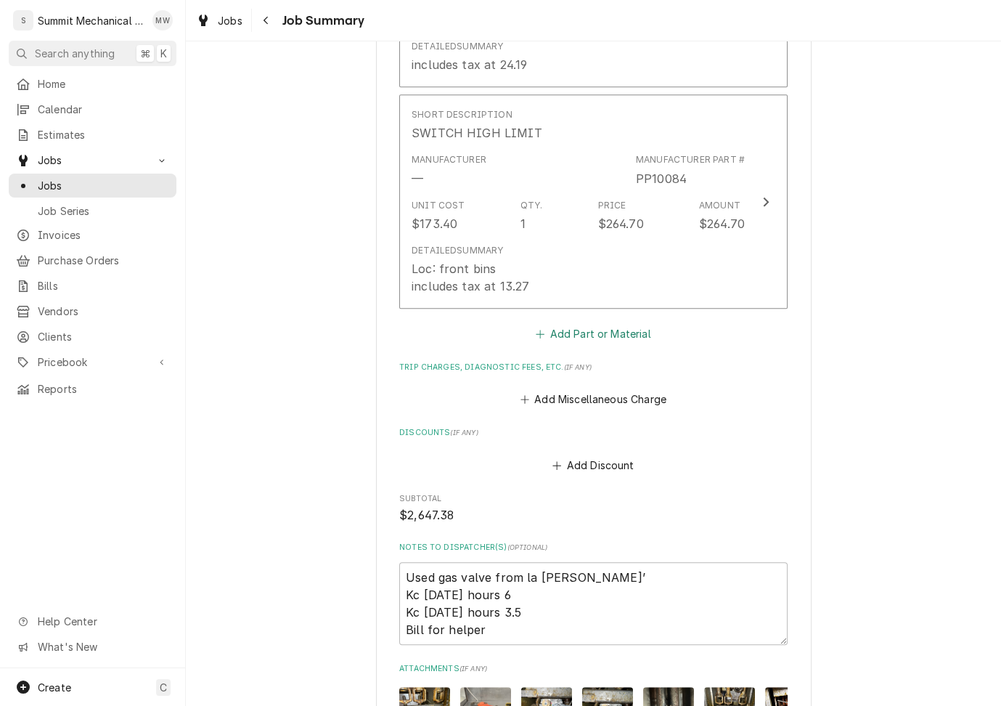
click at [590, 324] on button "Add Part or Material" at bounding box center [594, 334] width 120 height 20
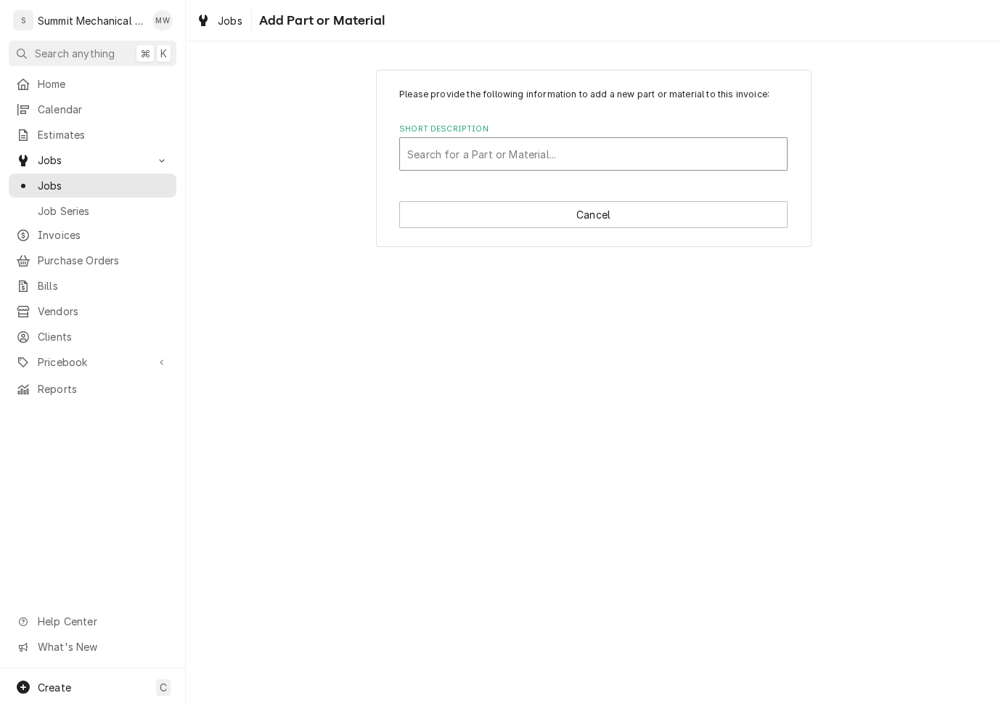
click at [488, 156] on div "Short Description" at bounding box center [593, 154] width 372 height 26
type input "rhs 02"
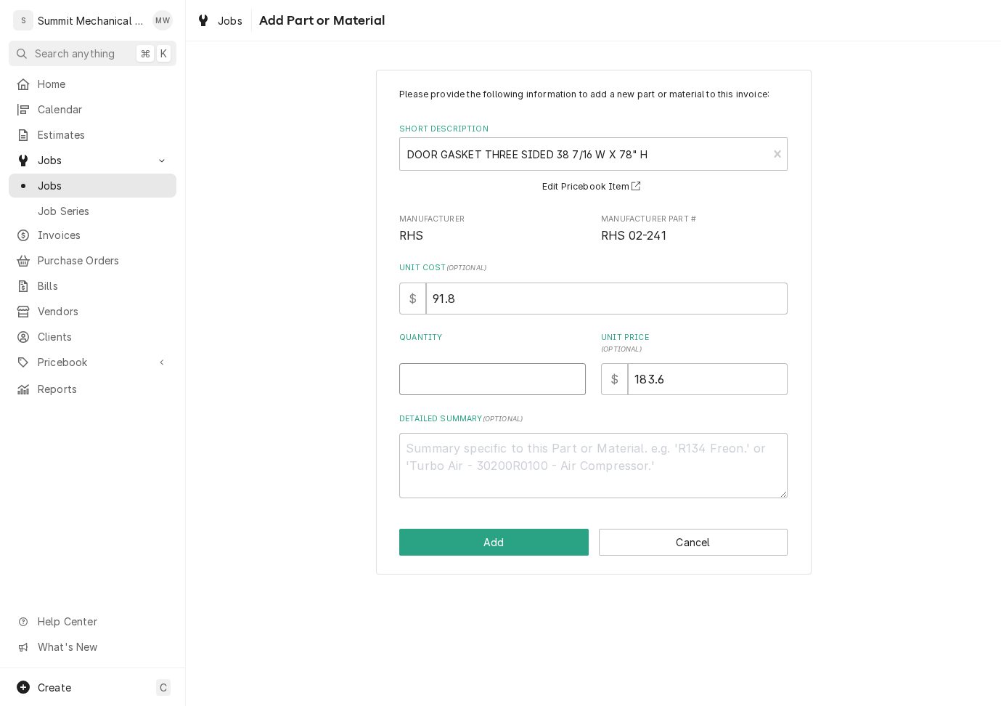
click at [541, 388] on input "Quantity" at bounding box center [492, 379] width 187 height 32
type textarea "x"
type input "1"
click at [516, 553] on button "Add" at bounding box center [494, 542] width 190 height 27
type textarea "x"
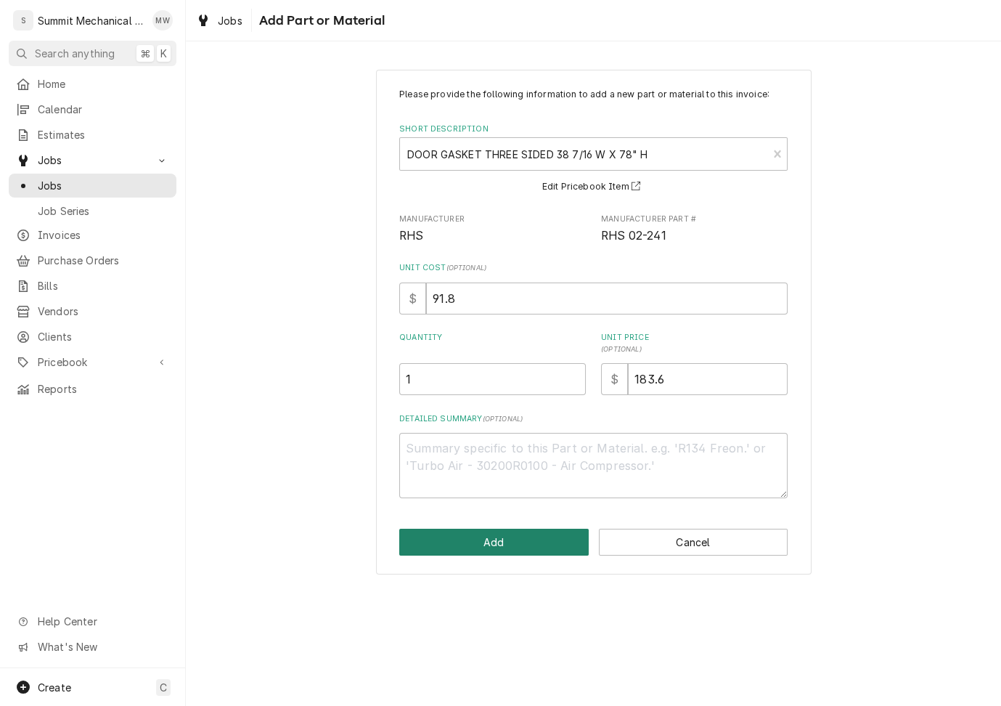
scroll to position [1463, 0]
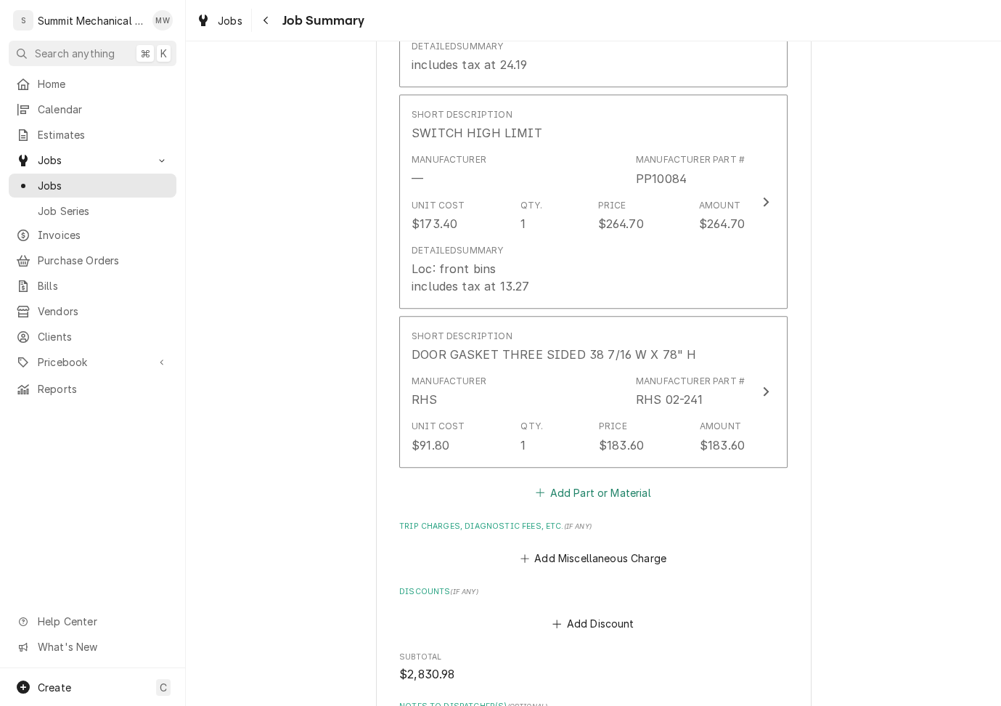
click at [580, 482] on button "Add Part or Material" at bounding box center [594, 492] width 120 height 20
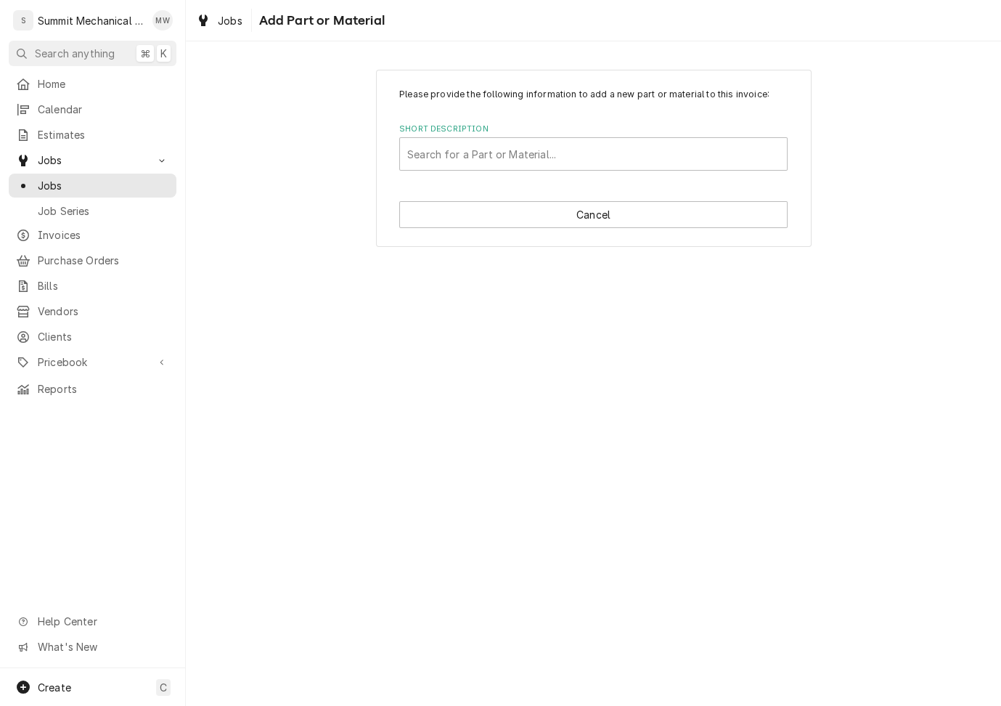
click at [451, 174] on div "Please provide the following information to add a new part or material to this …" at bounding box center [594, 158] width 436 height 177
click at [439, 150] on div "Short Description" at bounding box center [593, 154] width 372 height 26
type input "rhs 40"
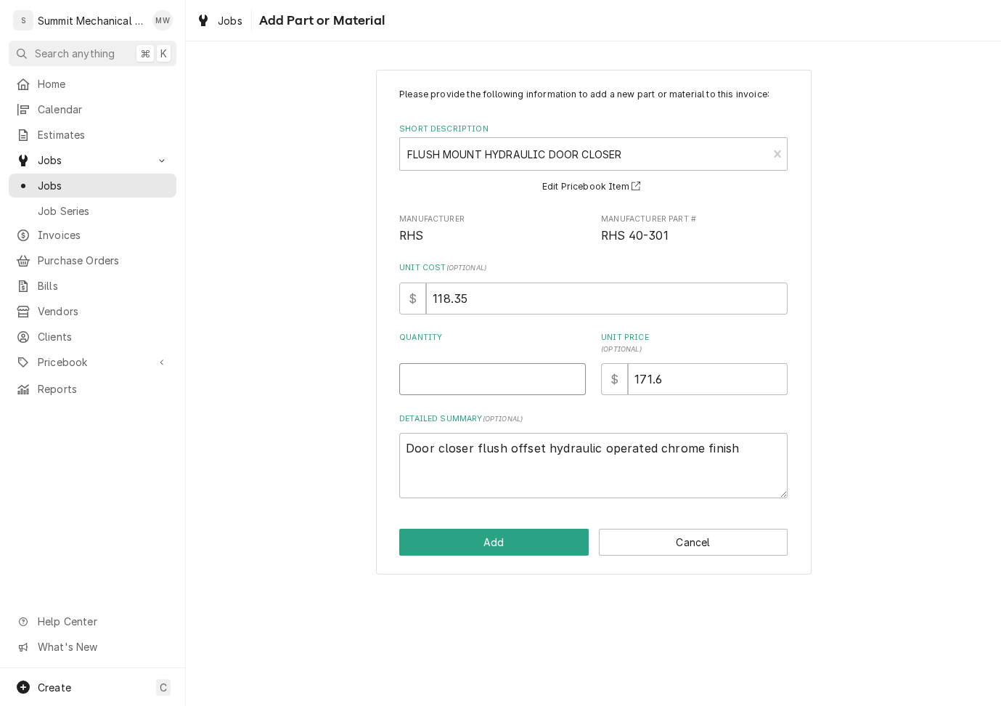
click at [478, 371] on input "Quantity" at bounding box center [492, 379] width 187 height 32
type textarea "x"
type input "1"
click at [492, 546] on button "Add" at bounding box center [494, 542] width 190 height 27
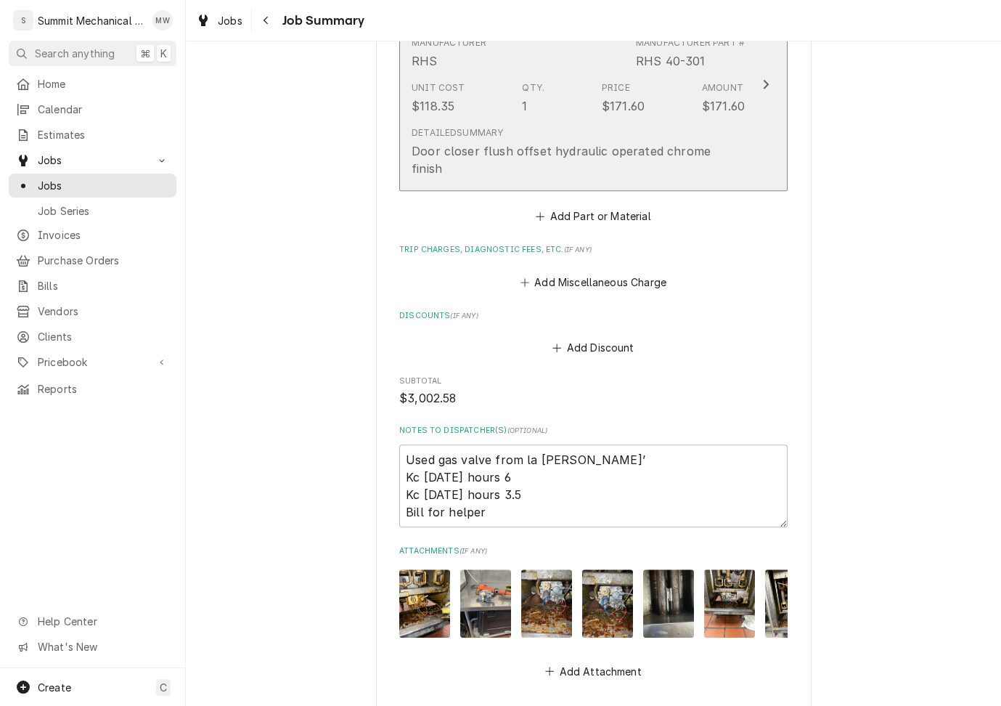
scroll to position [2057, 0]
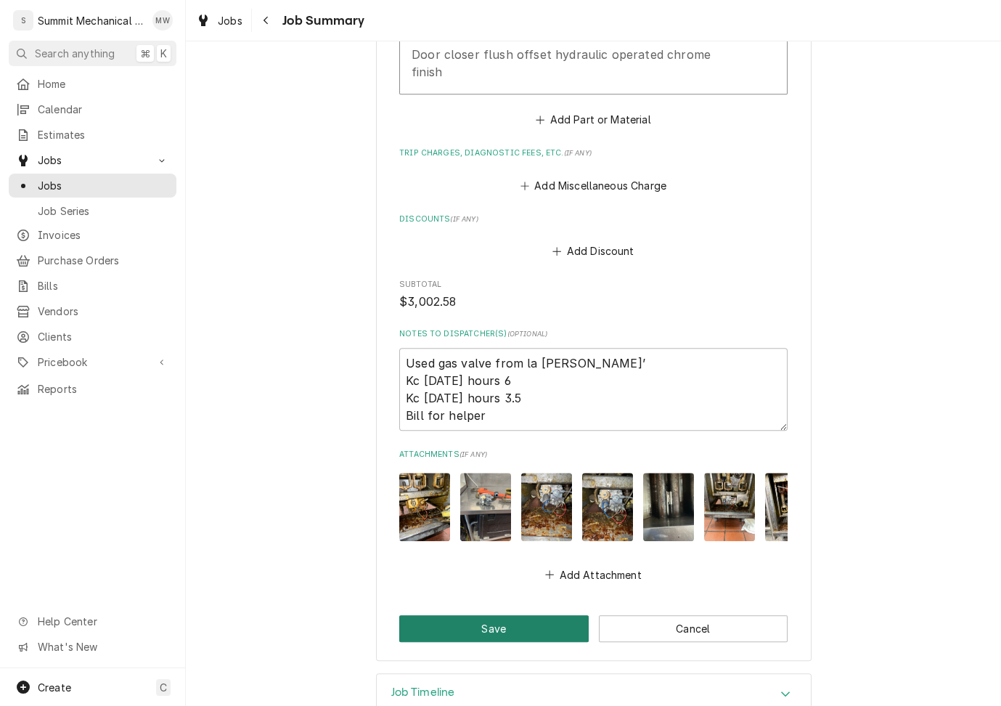
click at [508, 615] on button "Save" at bounding box center [494, 628] width 190 height 27
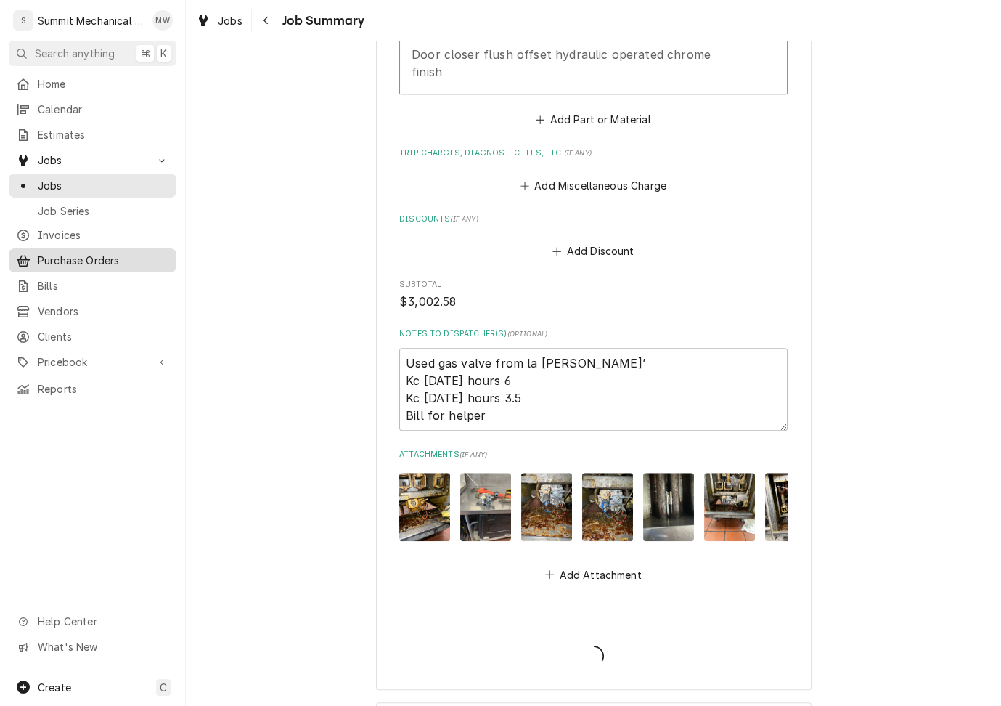
type textarea "x"
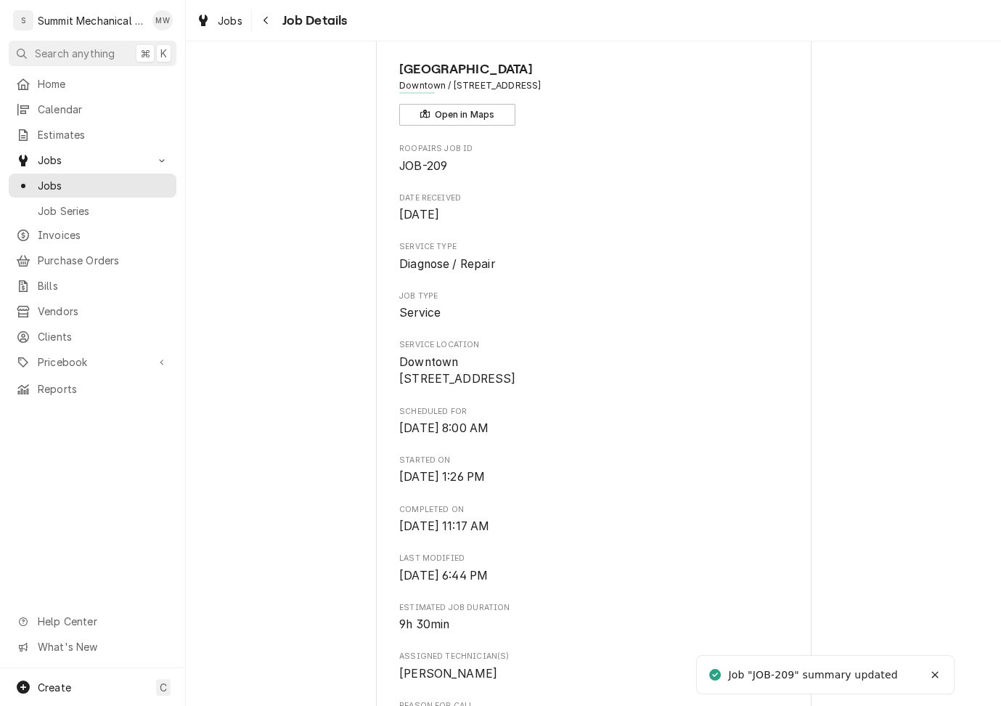
scroll to position [68, 0]
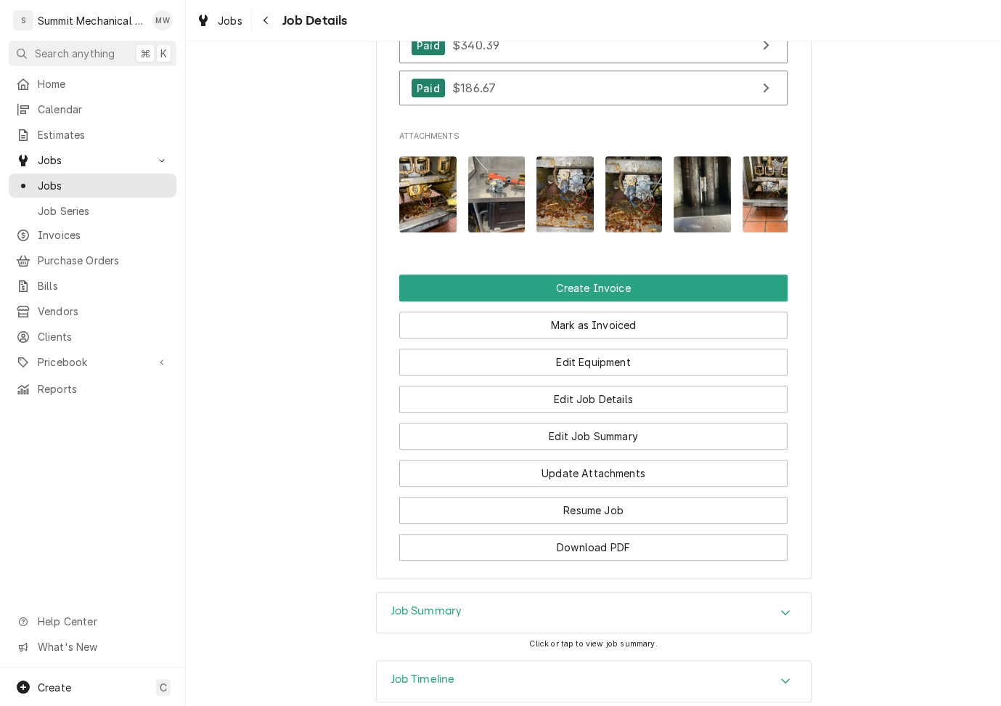
scroll to position [1345, 0]
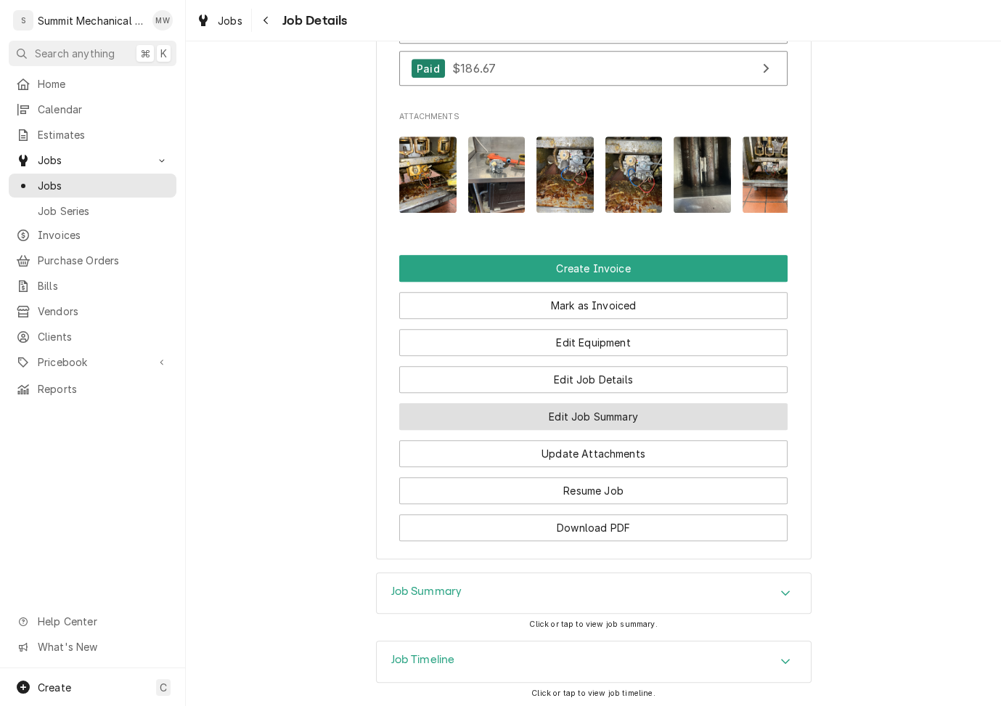
click at [617, 430] on button "Edit Job Summary" at bounding box center [593, 416] width 388 height 27
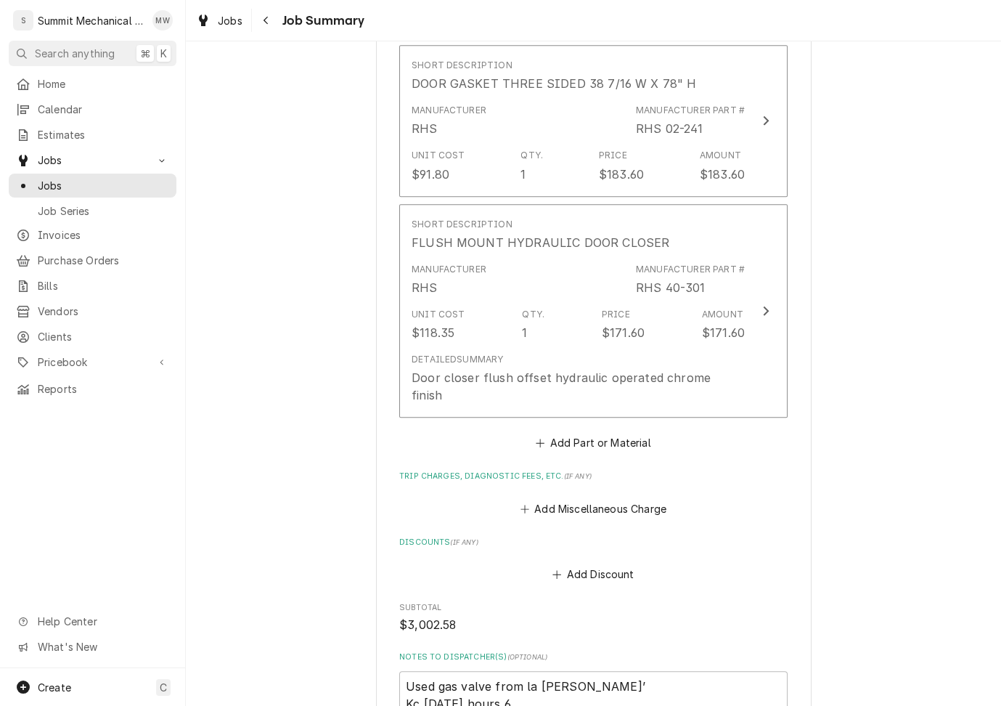
scroll to position [2057, 0]
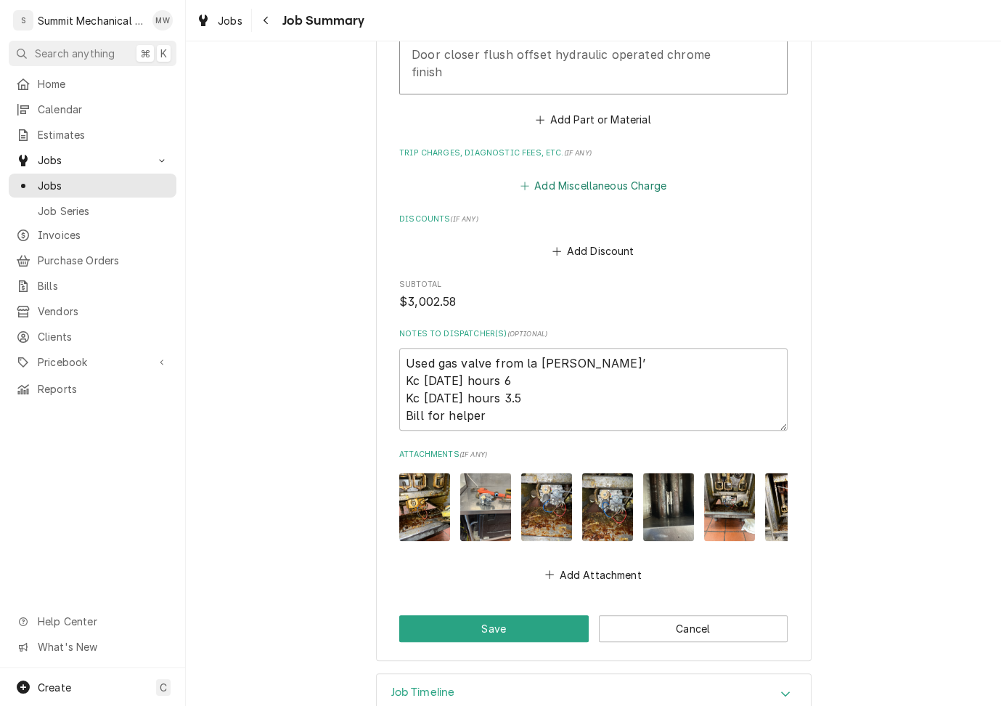
click at [586, 175] on button "Add Miscellaneous Charge" at bounding box center [593, 185] width 151 height 20
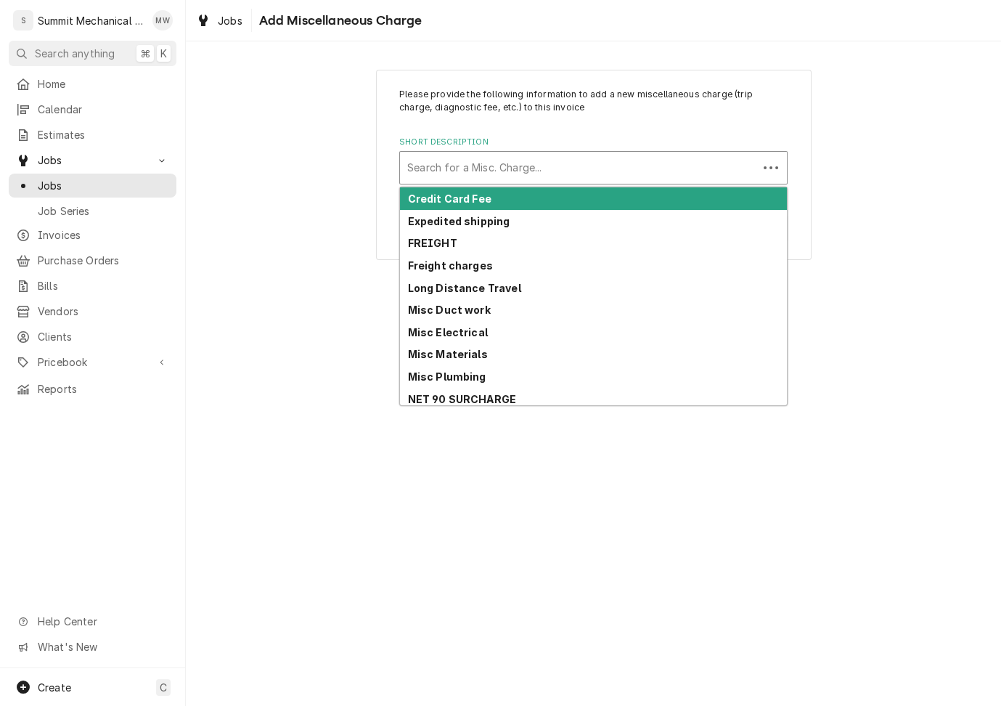
click at [493, 160] on div "Short Description" at bounding box center [578, 168] width 343 height 26
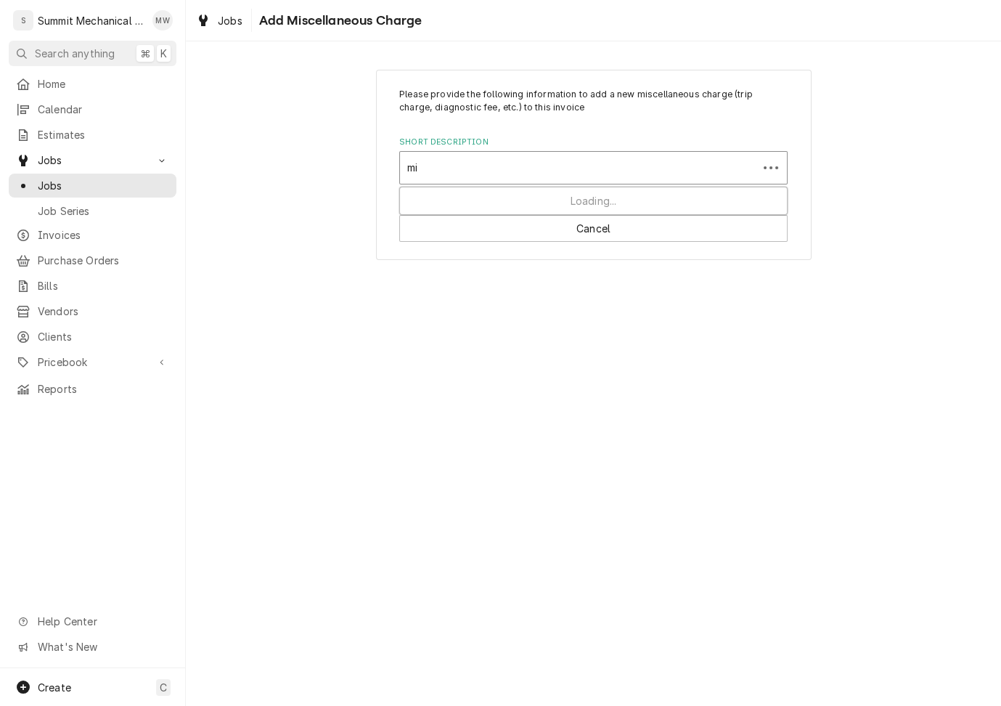
type input "m"
type input "freight"
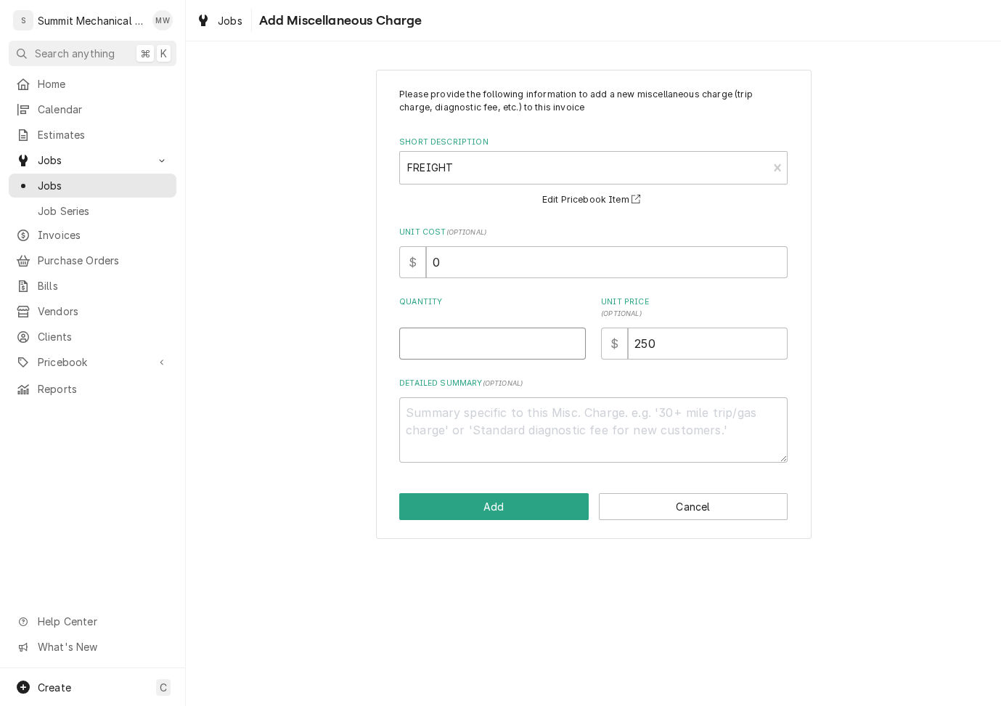
click at [508, 346] on input "Quantity" at bounding box center [492, 343] width 187 height 32
type textarea "x"
type input "1"
type textarea "x"
type input "2"
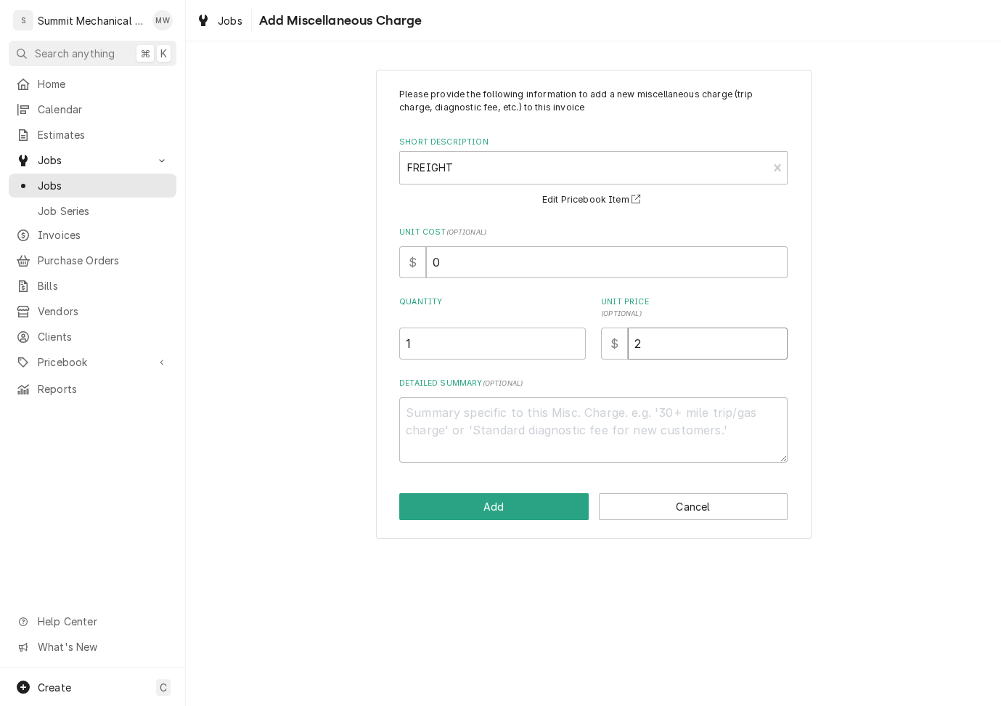
type textarea "x"
type input "25"
type textarea "x"
type input "25.0"
type textarea "x"
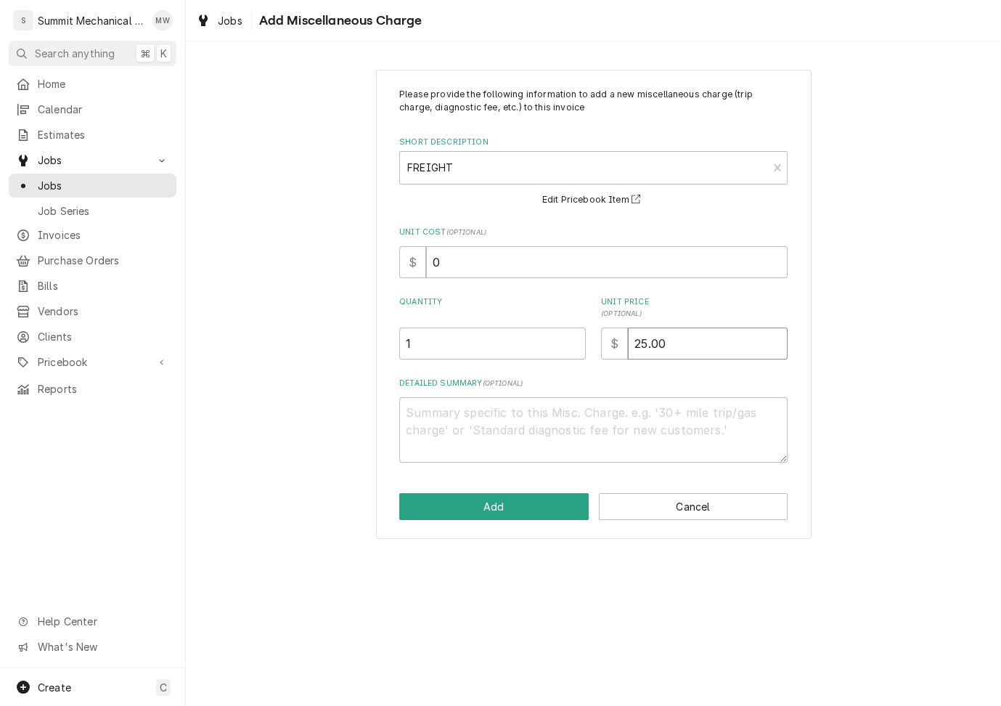
type input "25.00"
click at [542, 433] on textarea "Detailed Summary ( optional )" at bounding box center [593, 429] width 388 height 65
type textarea "x"
type textarea "F"
type textarea "x"
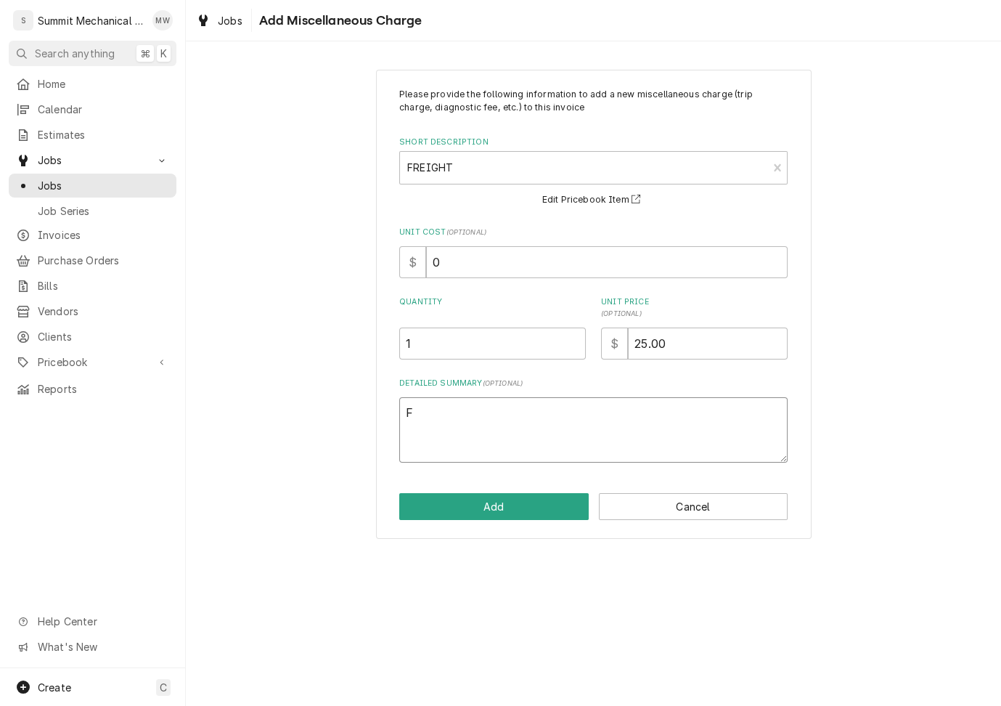
type textarea "Fr"
type textarea "x"
type textarea "Frei"
type textarea "x"
type textarea "Freig"
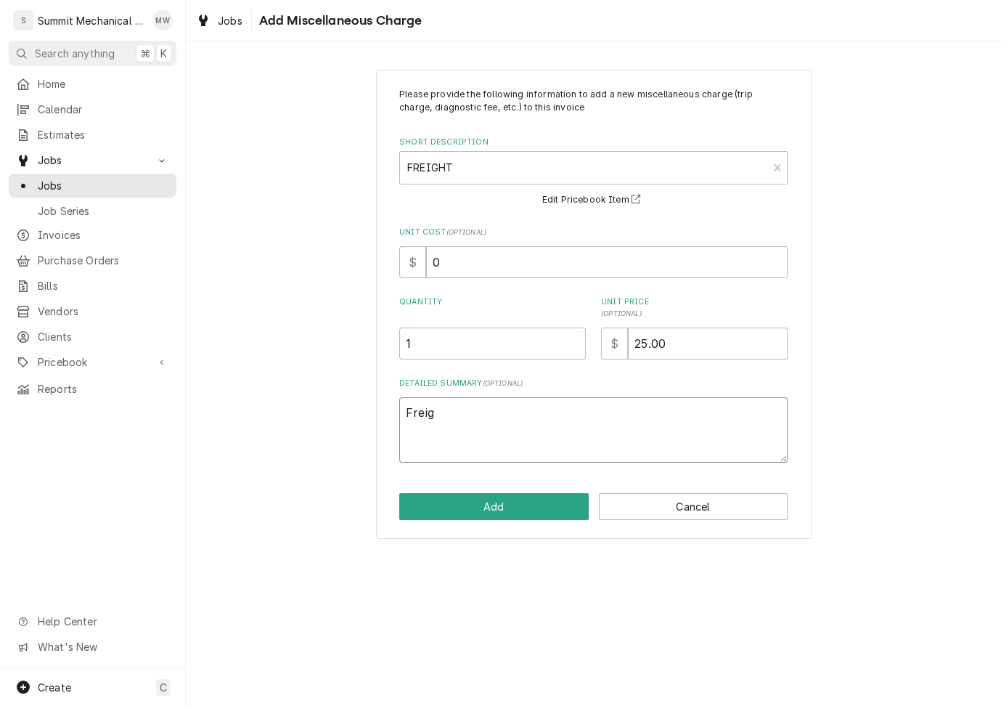
type textarea "x"
type textarea "Freigh"
type textarea "x"
type textarea "Freight"
type textarea "x"
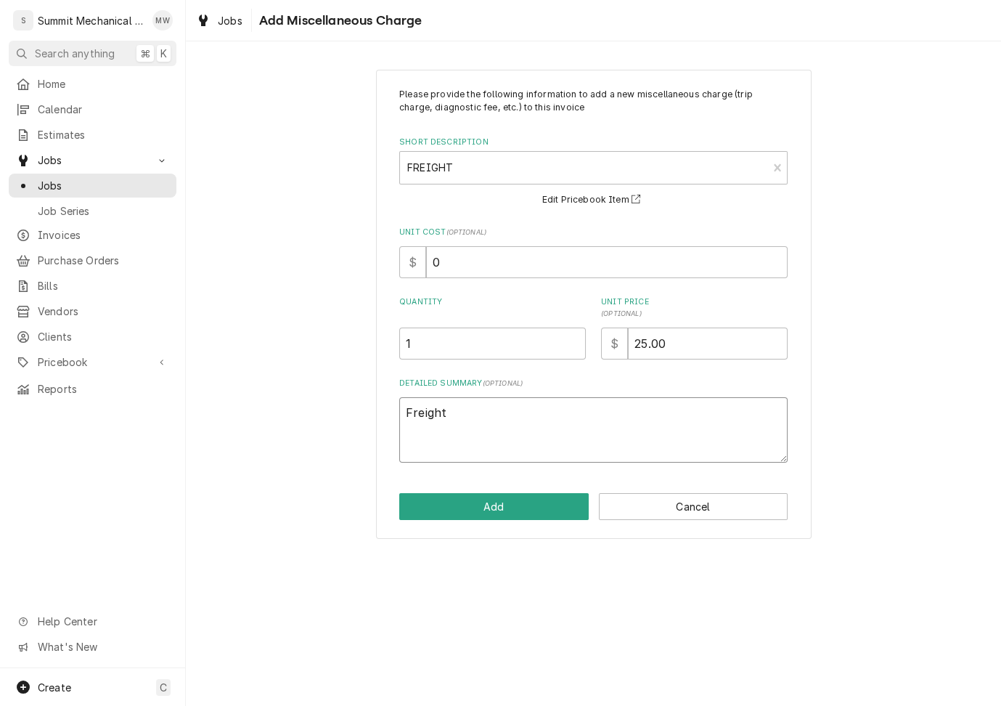
type textarea "Freight"
type textarea "x"
type textarea "Freight f"
type textarea "x"
type textarea "Freight fo"
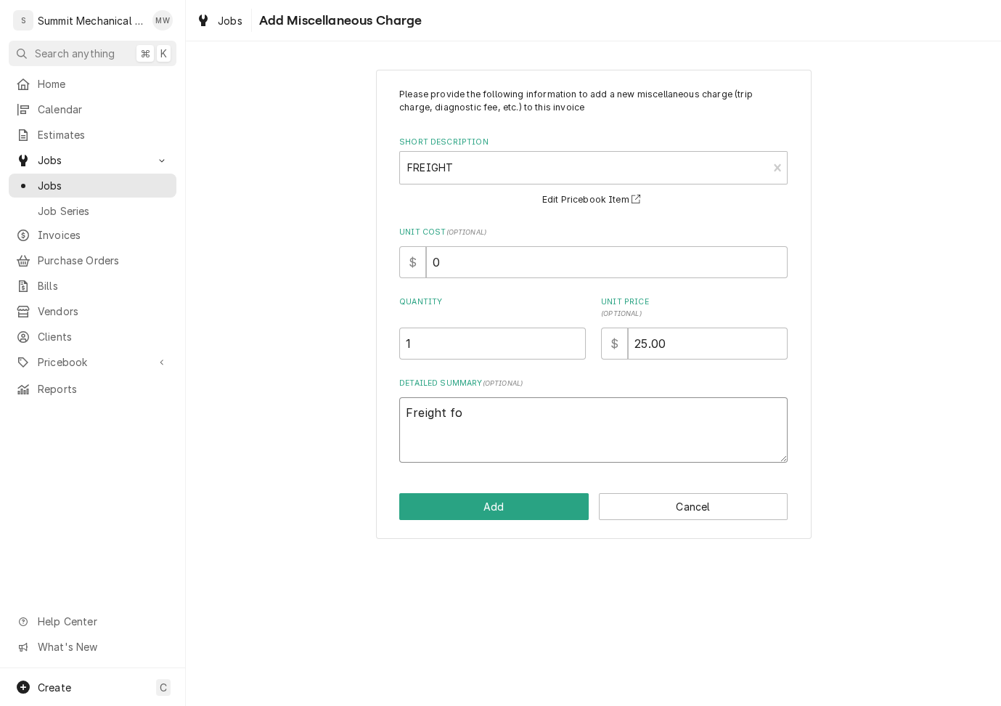
type textarea "x"
type textarea "Freight for"
type textarea "x"
type textarea "Freight for"
type textarea "x"
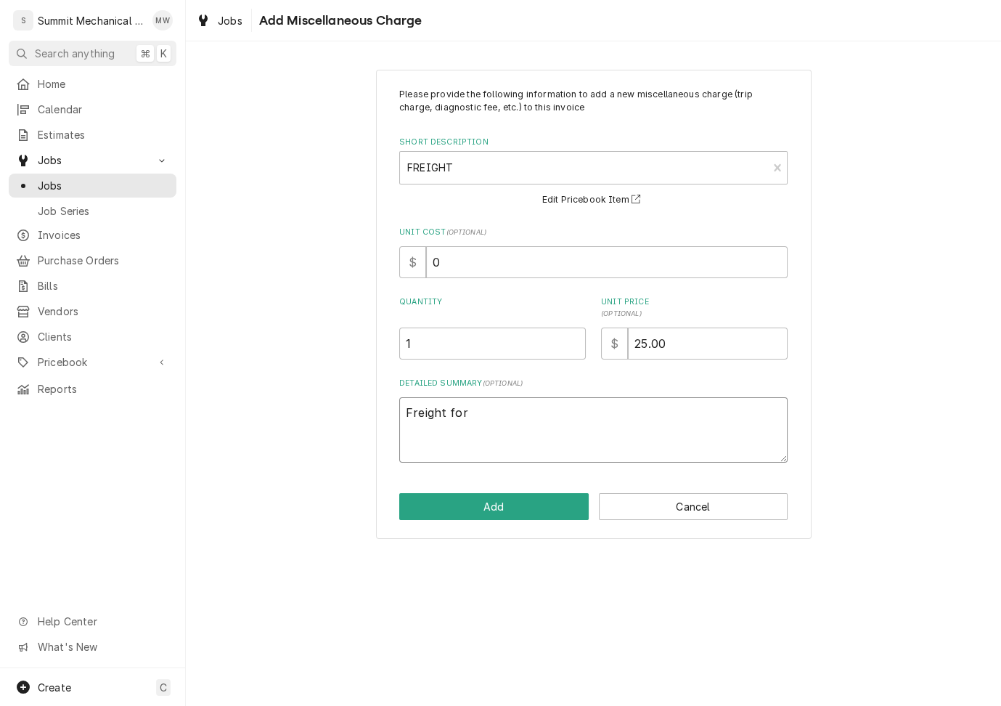
type textarea "Freight for b"
type textarea "x"
type textarea "Freight for bo"
type textarea "x"
type textarea "Freight for both"
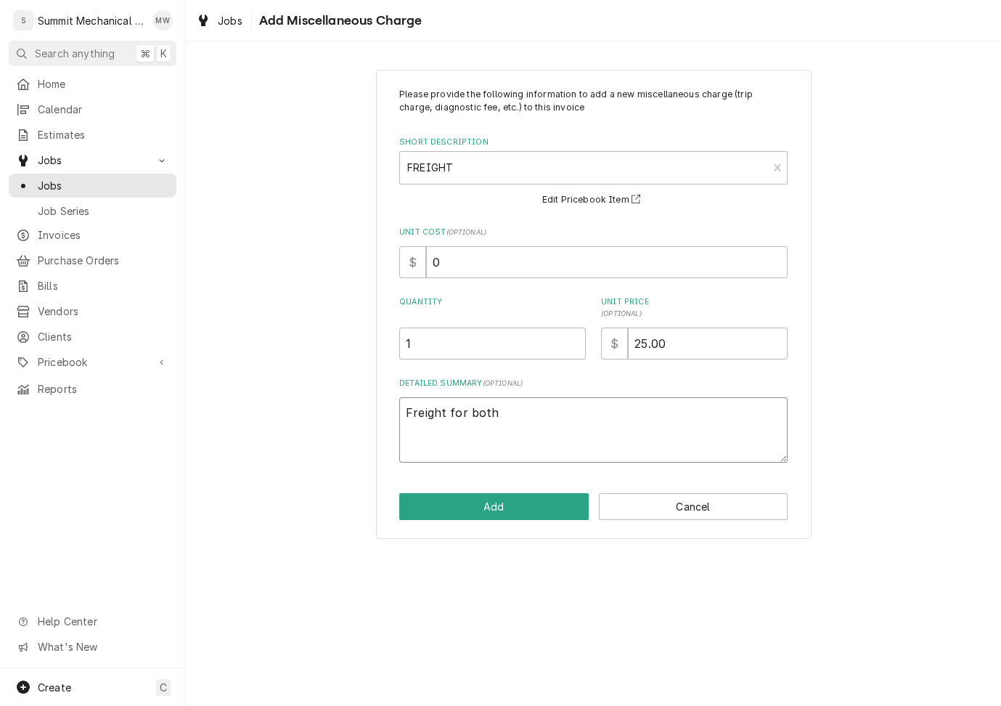
type textarea "x"
type textarea "Freight for both"
type textarea "x"
type textarea "Freight for both R"
type textarea "x"
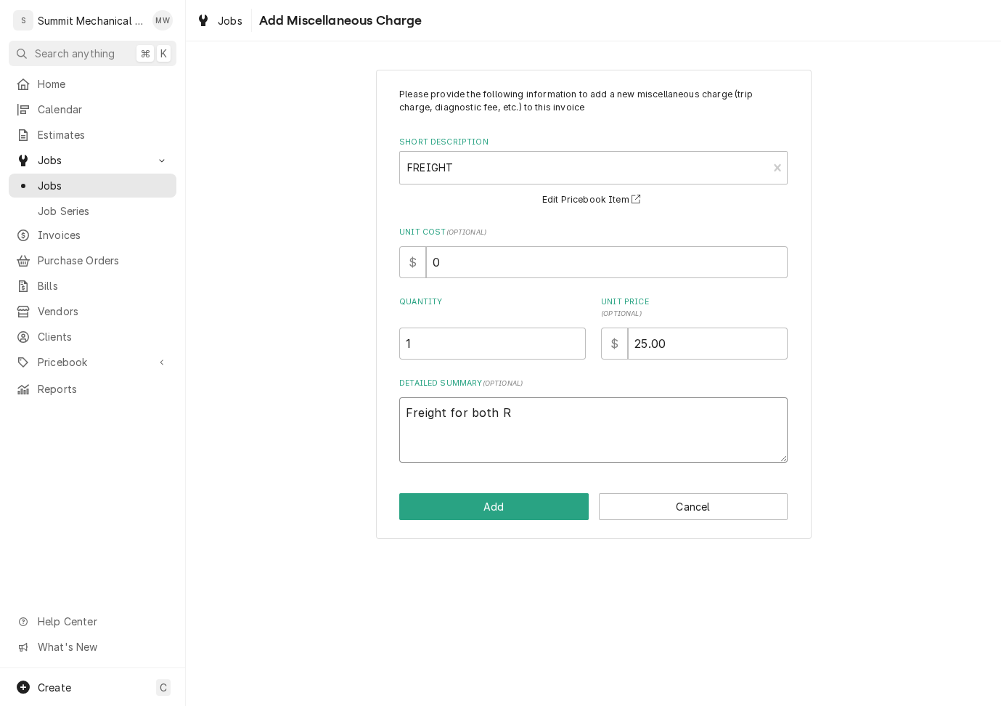
type textarea "Freight for both"
type textarea "x"
type textarea "Freight for both R"
type textarea "x"
type textarea "Freight for both RH"
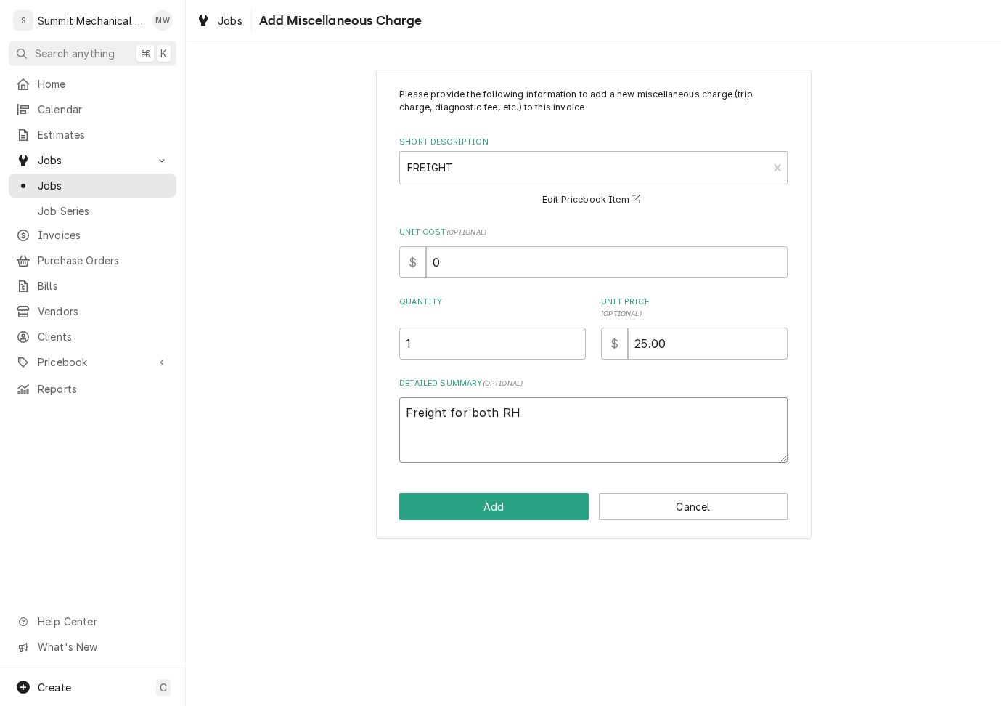
type textarea "x"
type textarea "Freight for both RHW"
type textarea "x"
type textarea "Freight for both RHW"
type textarea "x"
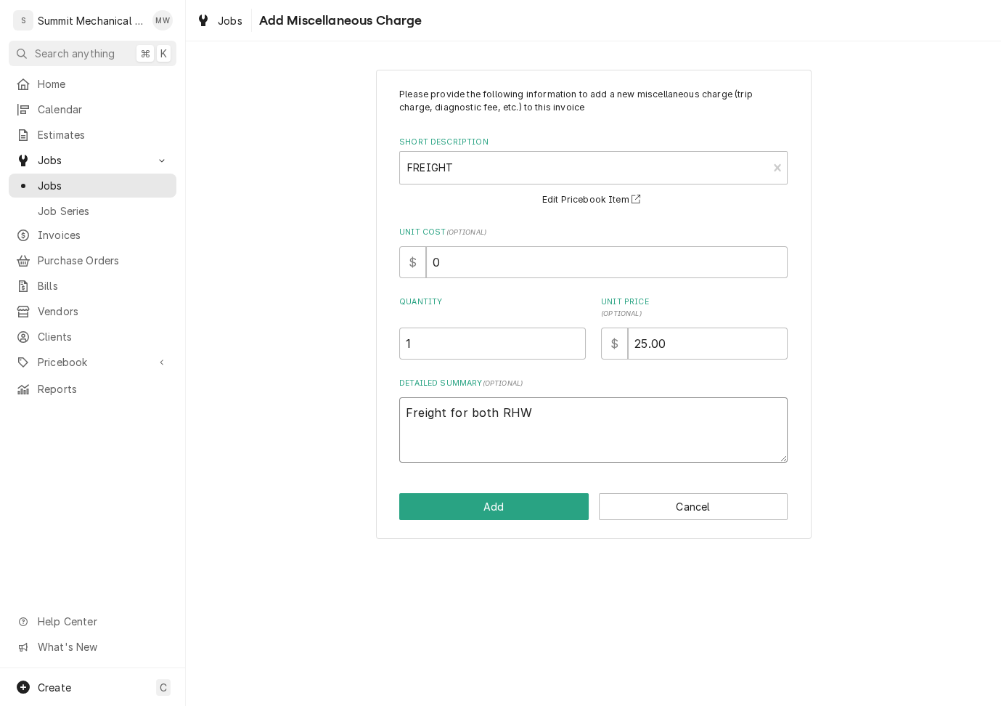
type textarea "Freight for both RHW"
type textarea "x"
type textarea "Freight for both RH"
type textarea "x"
type textarea "Freight for both RHS"
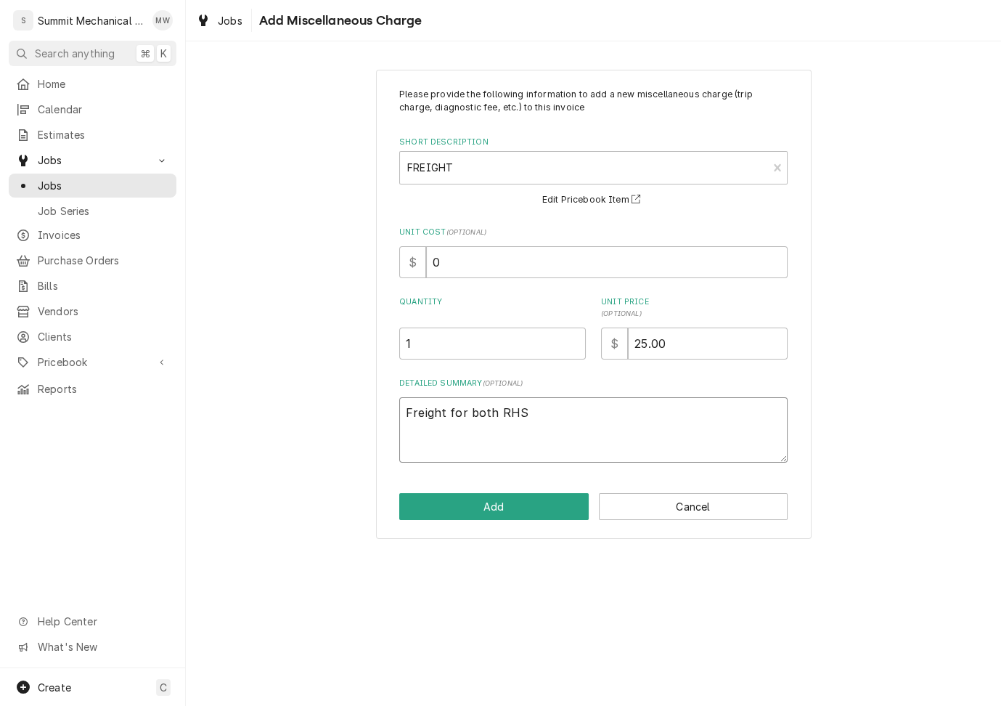
type textarea "x"
type textarea "Freight for both RHS"
type textarea "x"
type textarea "Freight for both RHS i"
type textarea "x"
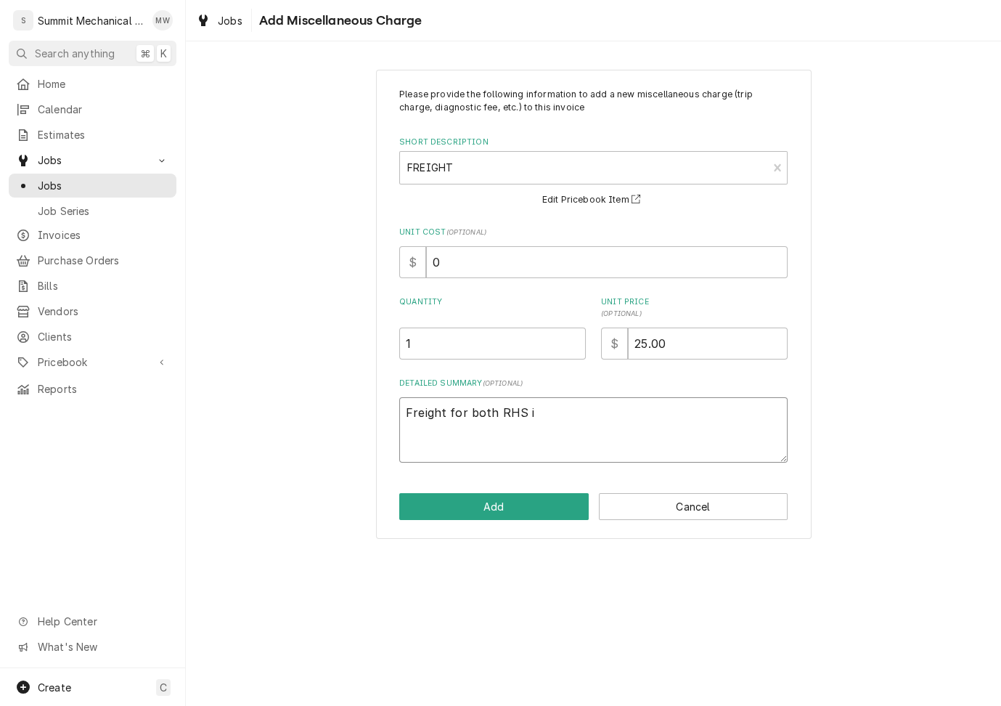
type textarea "Freight for both RHS it"
type textarea "x"
type textarea "Freight for both RHS ite"
type textarea "x"
type textarea "Freight for both RHS item"
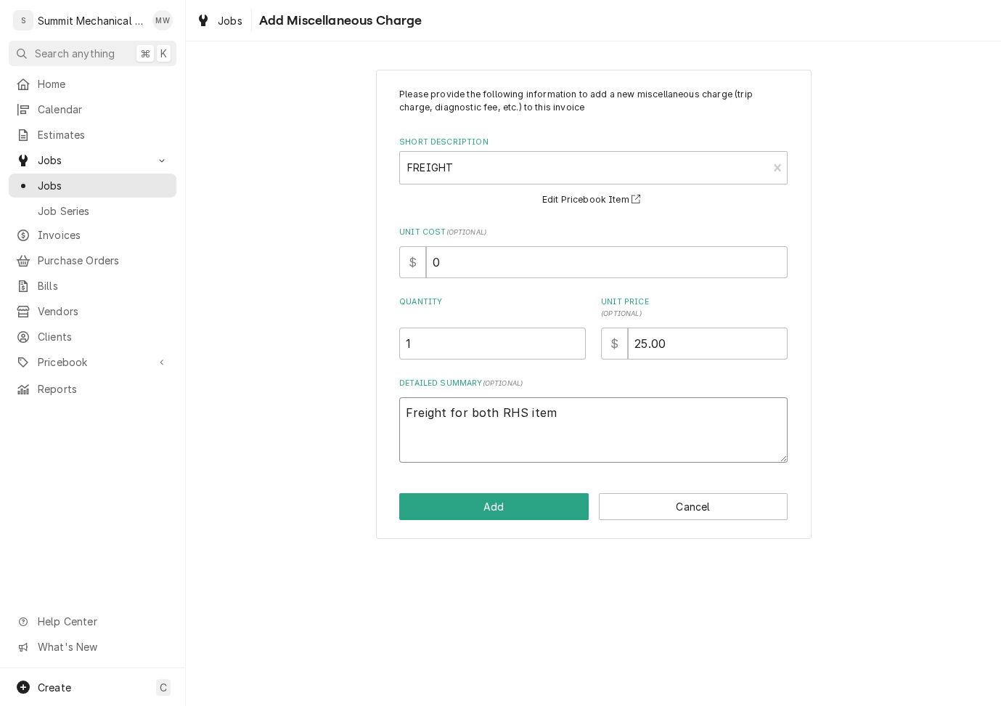
type textarea "x"
type textarea "Freight for both RHS items"
type textarea "x"
type textarea "Freight for both RHS items"
type textarea "x"
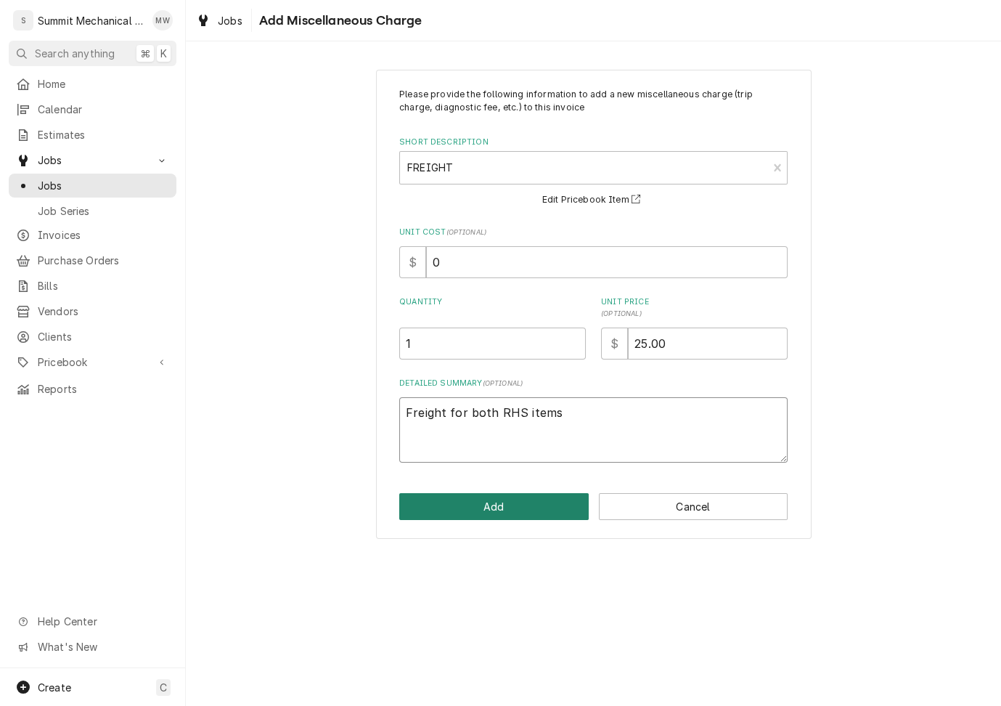
type textarea "Freight for both RHS items ("
type textarea "x"
type textarea "Freight for both RHS items (s"
type textarea "x"
type textarea "Freight for both RHS items (sp"
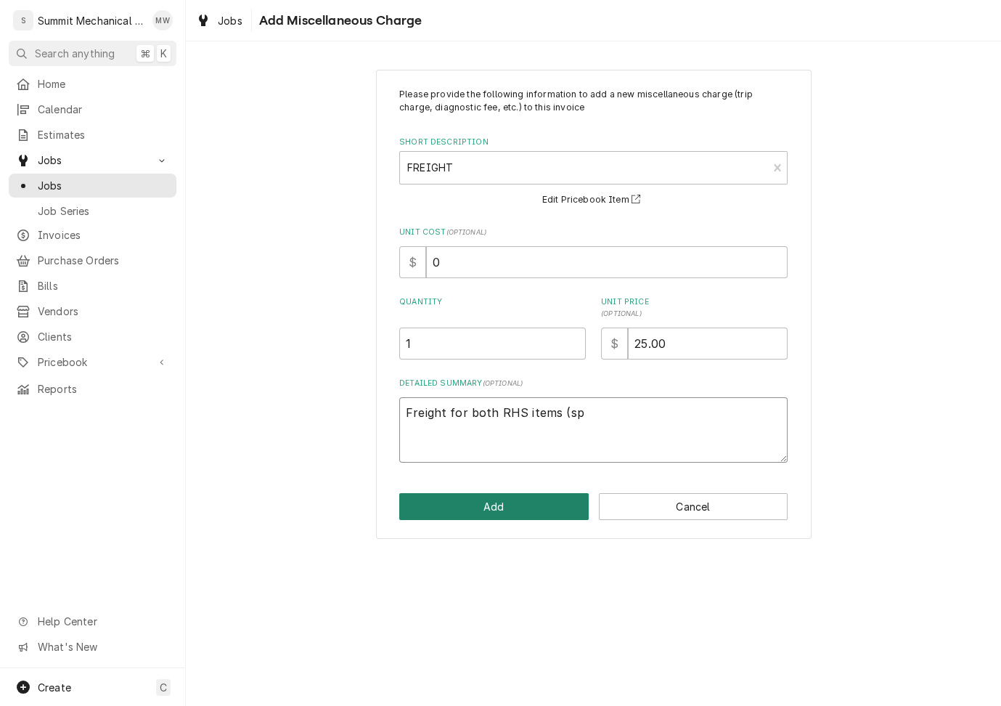
type textarea "x"
type textarea "Freight for both RHS items (spec"
type textarea "x"
type textarea "Freight for both RHS items (speci"
type textarea "x"
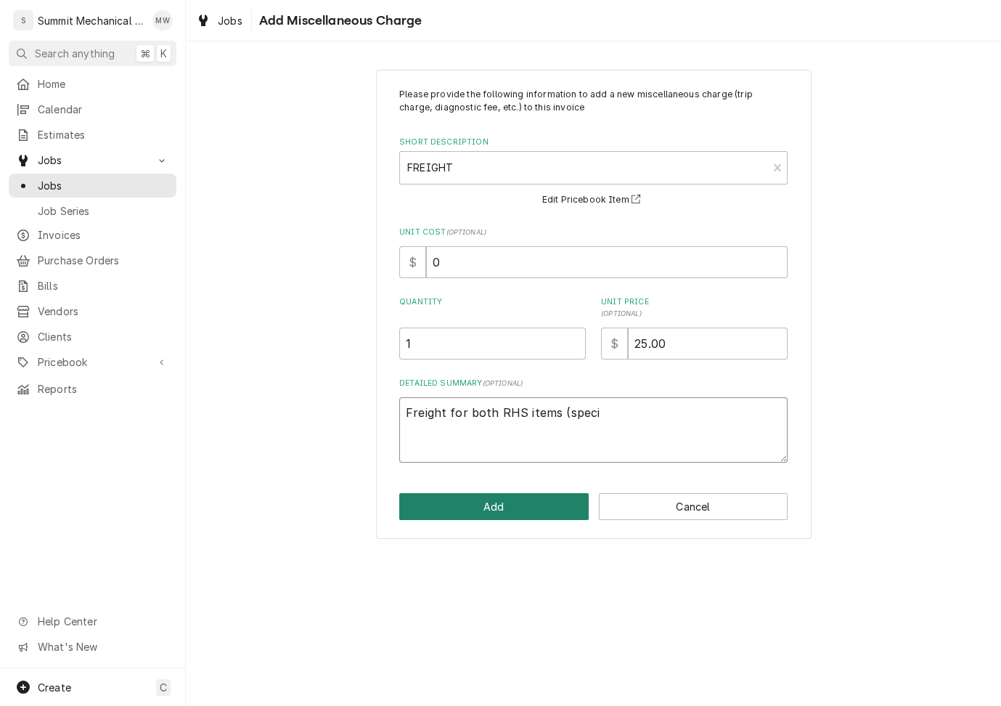
type textarea "Freight for both RHS items (specia"
type textarea "x"
type textarea "Freight for both RHS items (special"
type textarea "x"
type textarea "Freight for both RHS items (special"
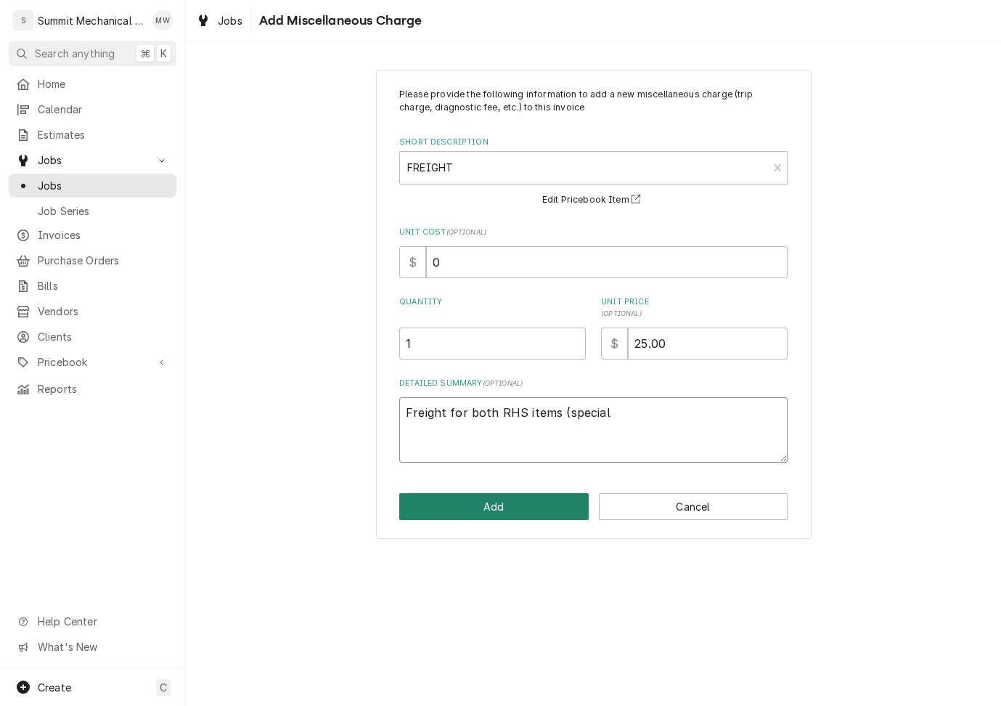
type textarea "x"
type textarea "Freight for both RHS items (special O"
type textarea "x"
type textarea "Freight for both RHS items (special Or"
type textarea "x"
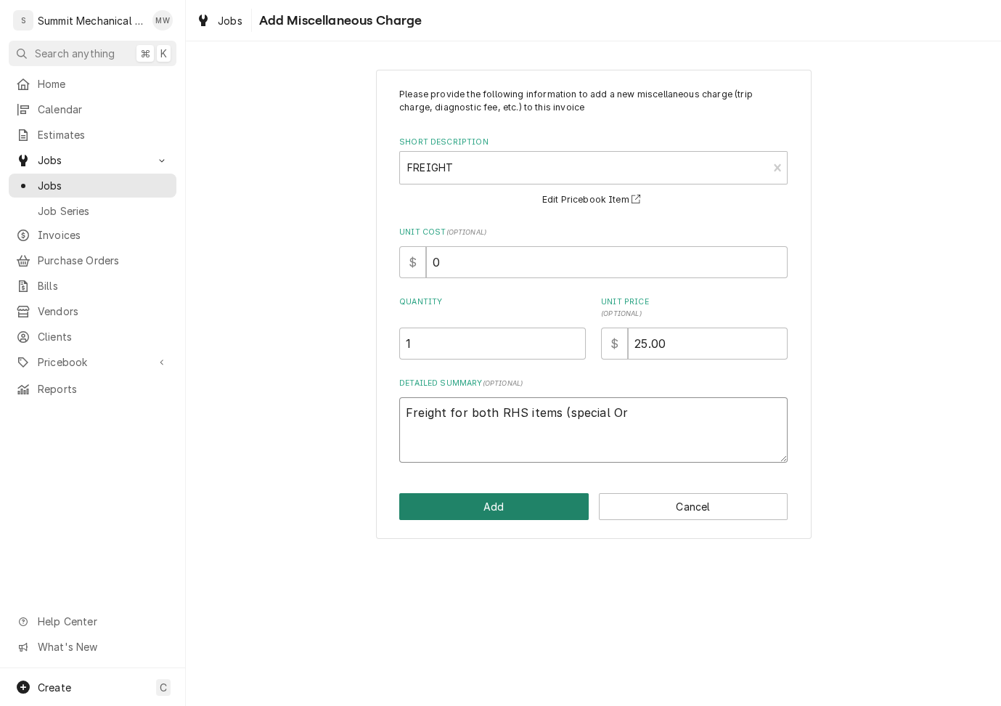
type textarea "Freight for both RHS items (special Ord"
type textarea "x"
type textarea "Freight for both RHS items (special Orde"
type textarea "x"
type textarea "Freight for both RHS items (special Order"
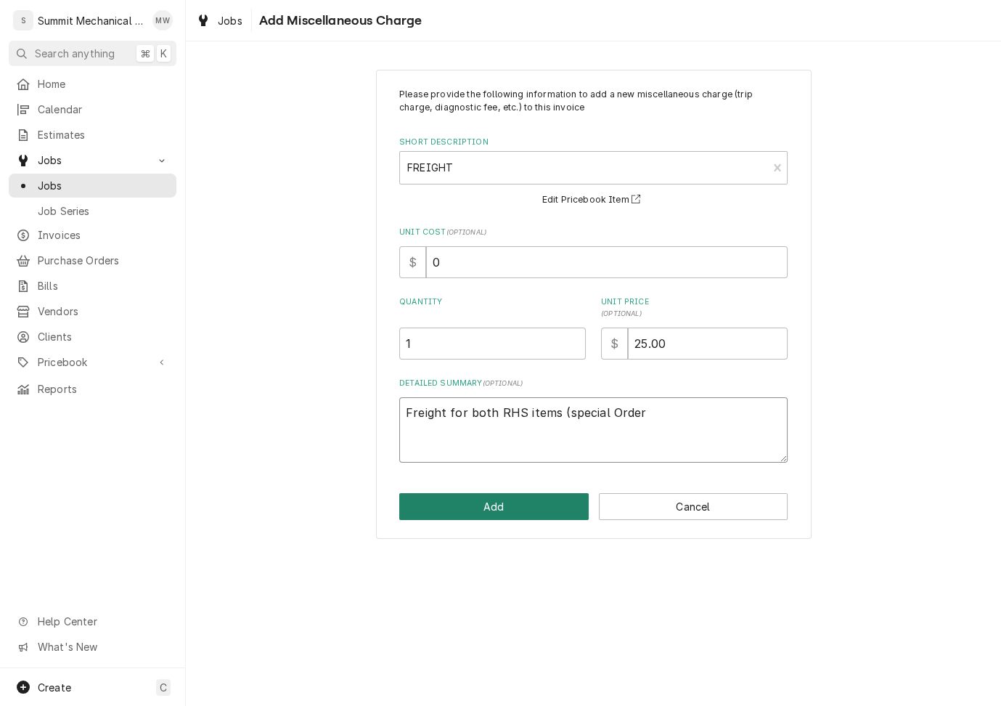
type textarea "x"
type textarea "Freight for both RHS items (special Order)"
click at [509, 508] on button "Add" at bounding box center [494, 506] width 190 height 27
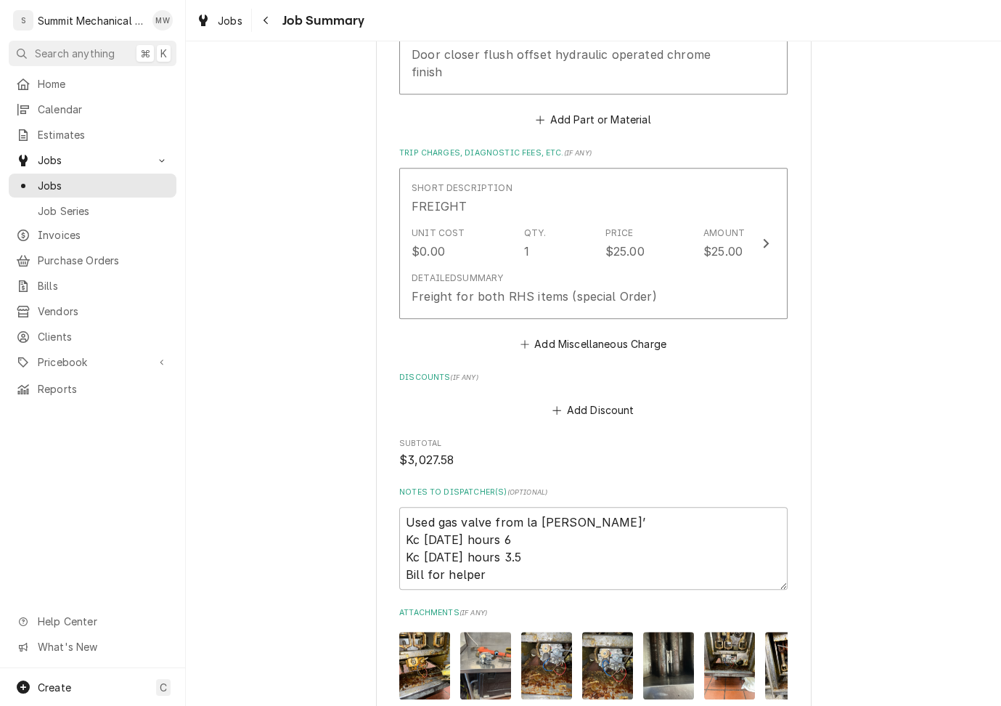
scroll to position [2215, 0]
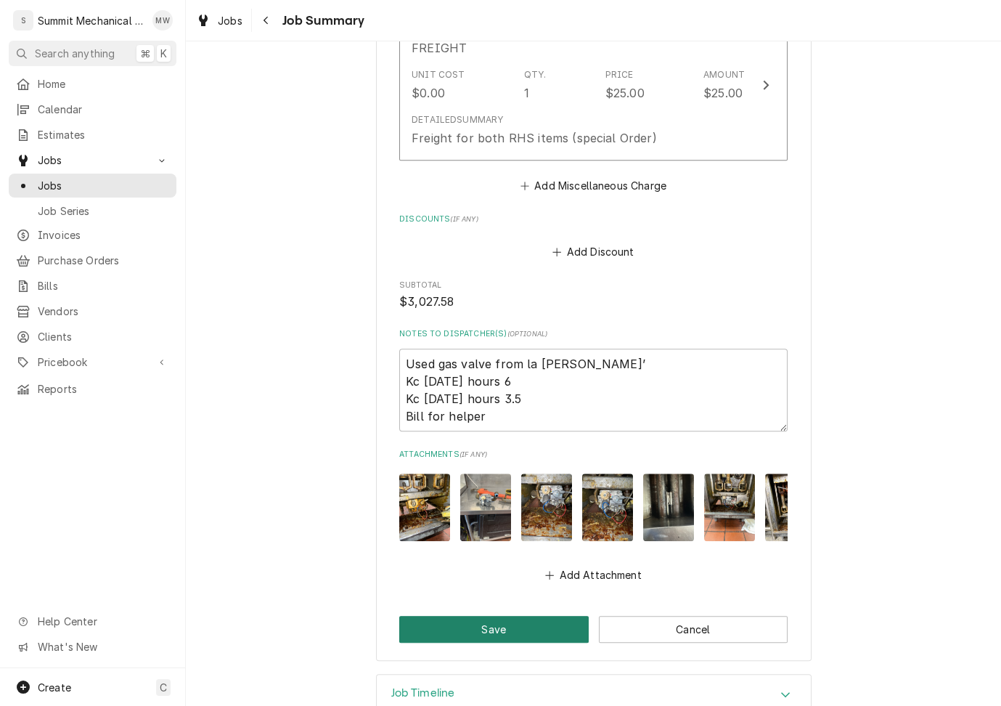
click at [511, 616] on button "Save" at bounding box center [494, 629] width 190 height 27
type textarea "x"
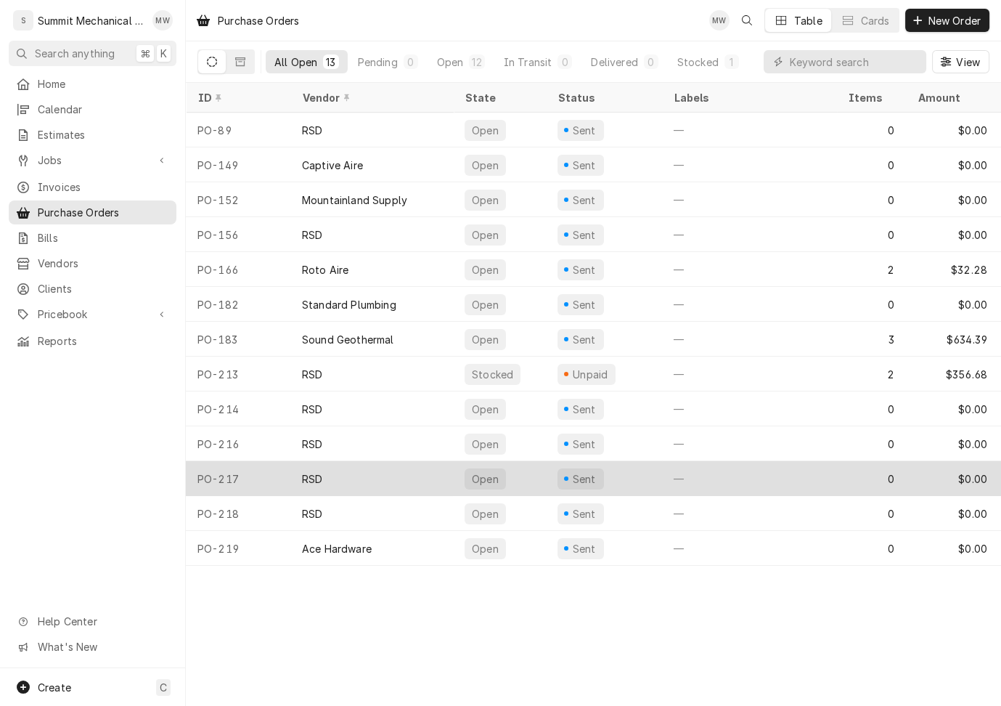
click at [340, 473] on div "RSD" at bounding box center [371, 478] width 163 height 35
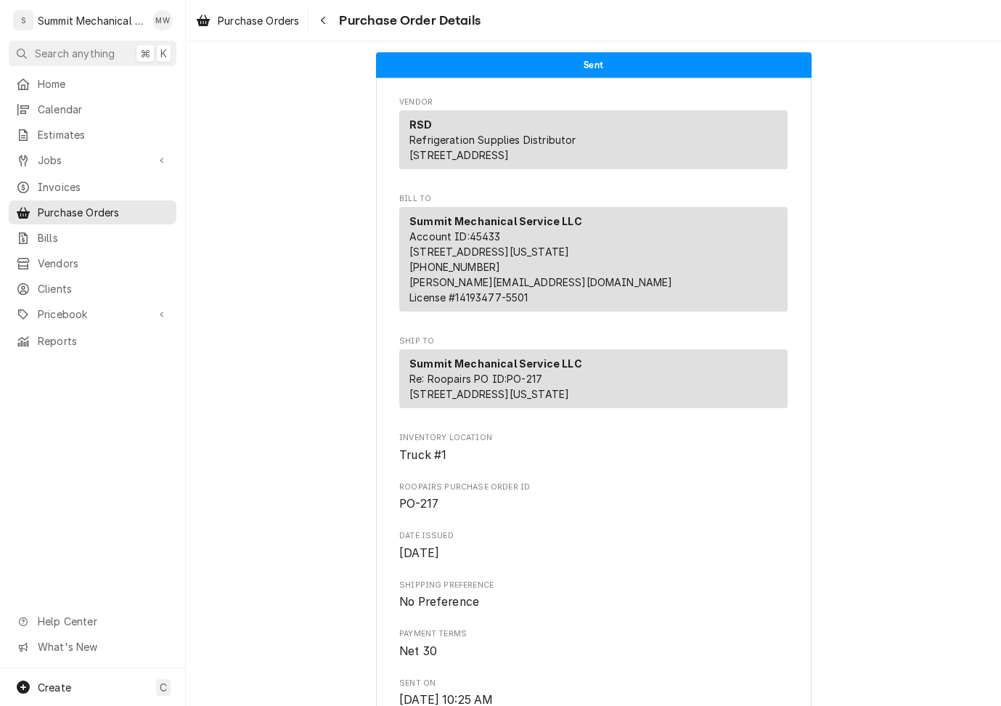
scroll to position [650, 0]
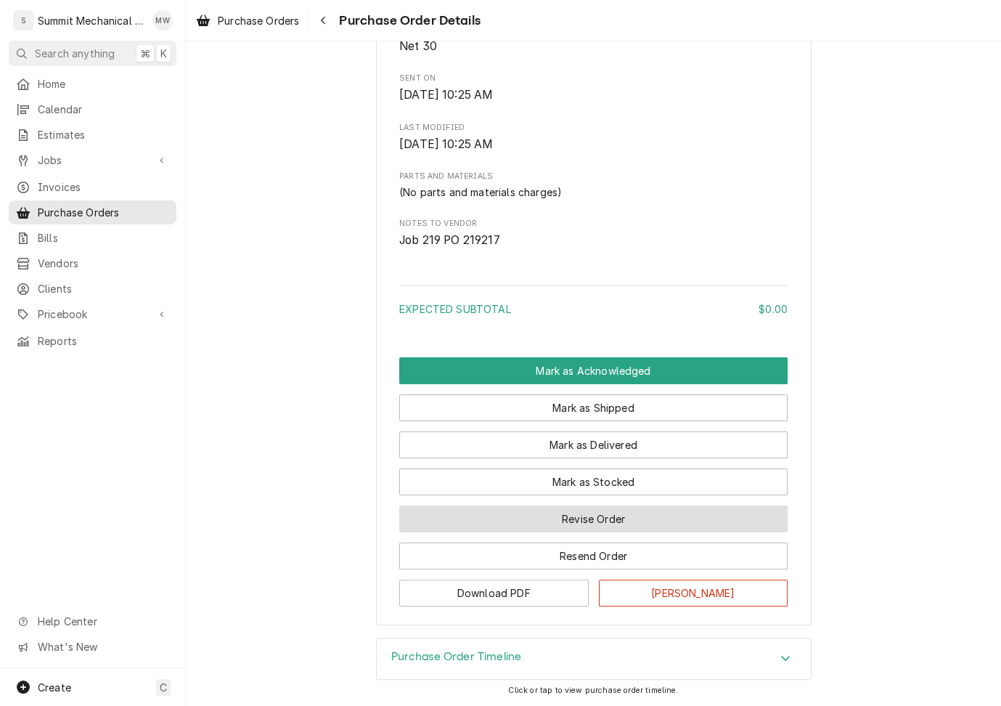
click at [557, 513] on button "Revise Order" at bounding box center [593, 518] width 388 height 27
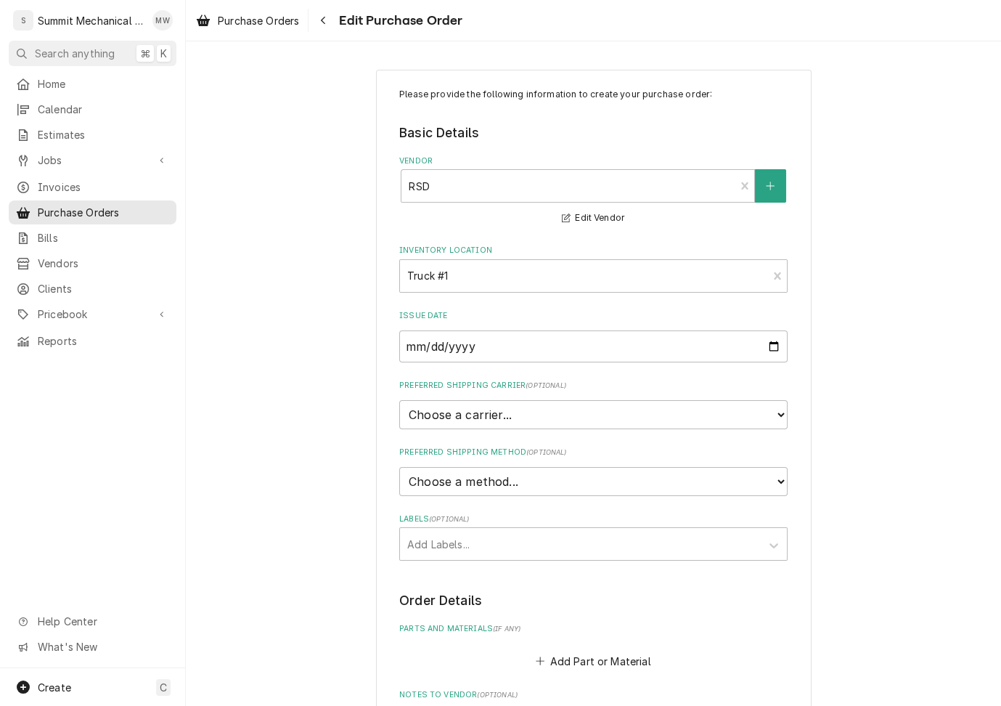
scroll to position [365, 0]
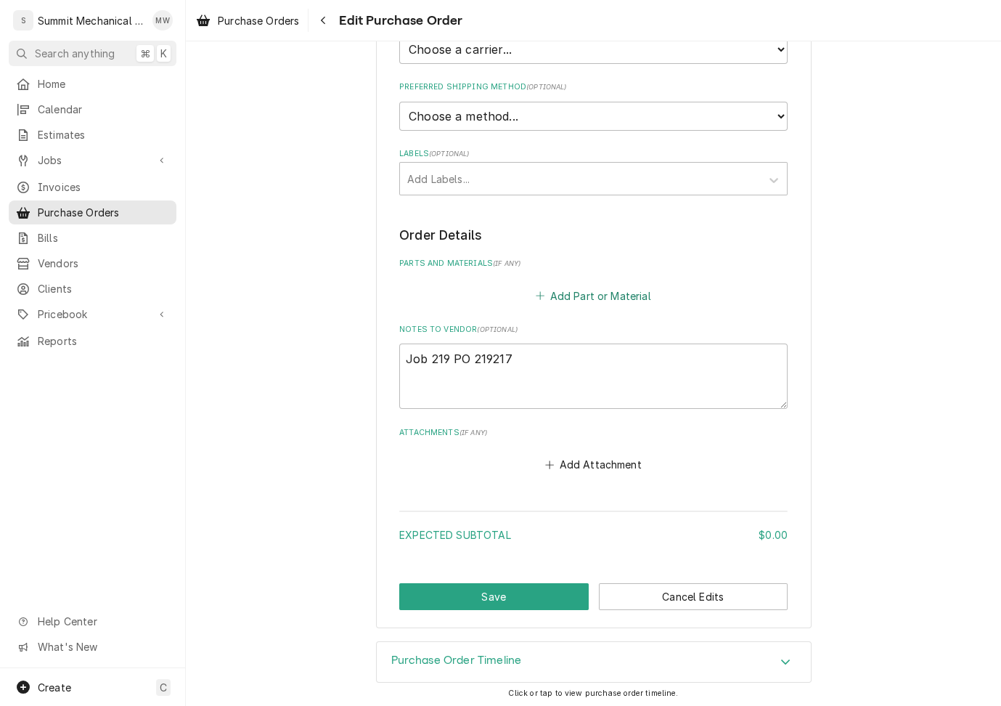
click at [581, 289] on button "Add Part or Material" at bounding box center [594, 295] width 120 height 20
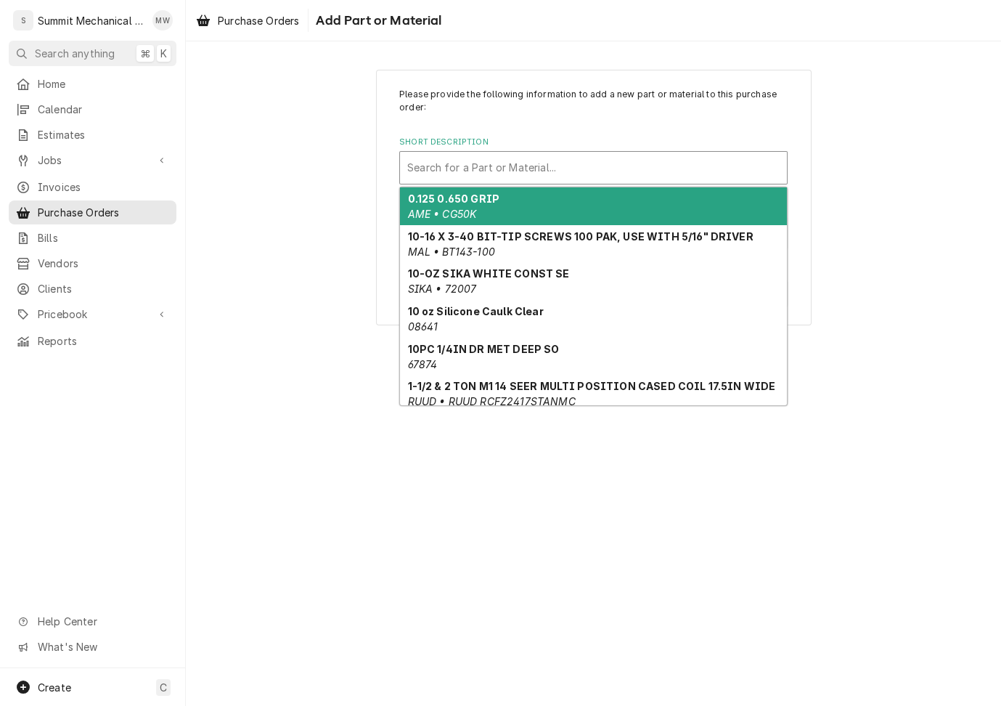
click at [510, 174] on div "Short Description" at bounding box center [593, 168] width 372 height 26
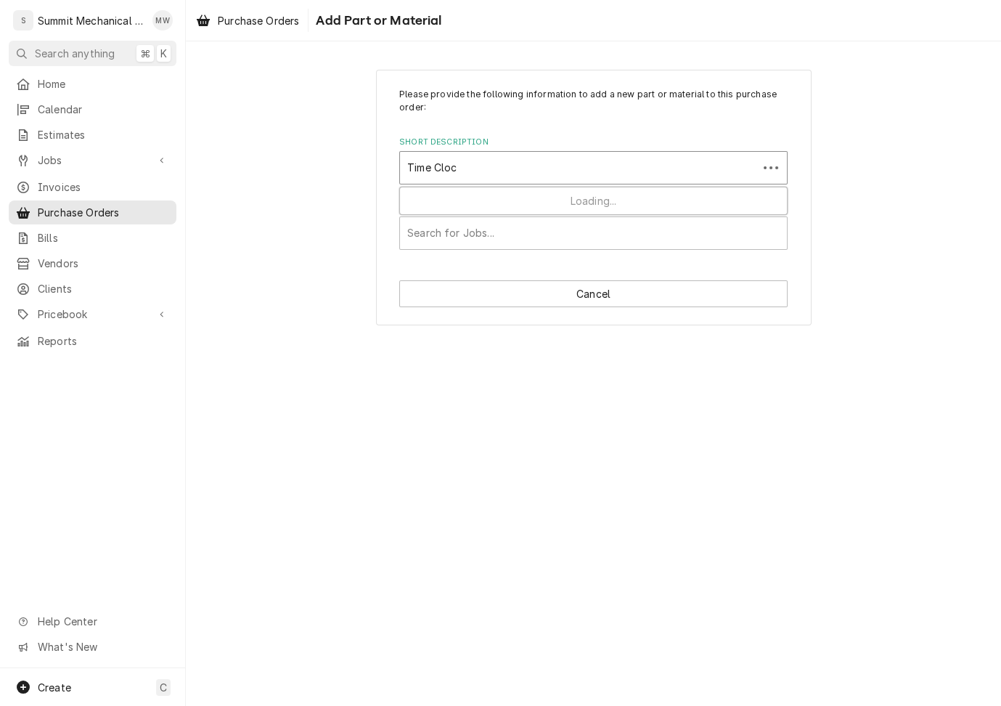
type input "Time Clock"
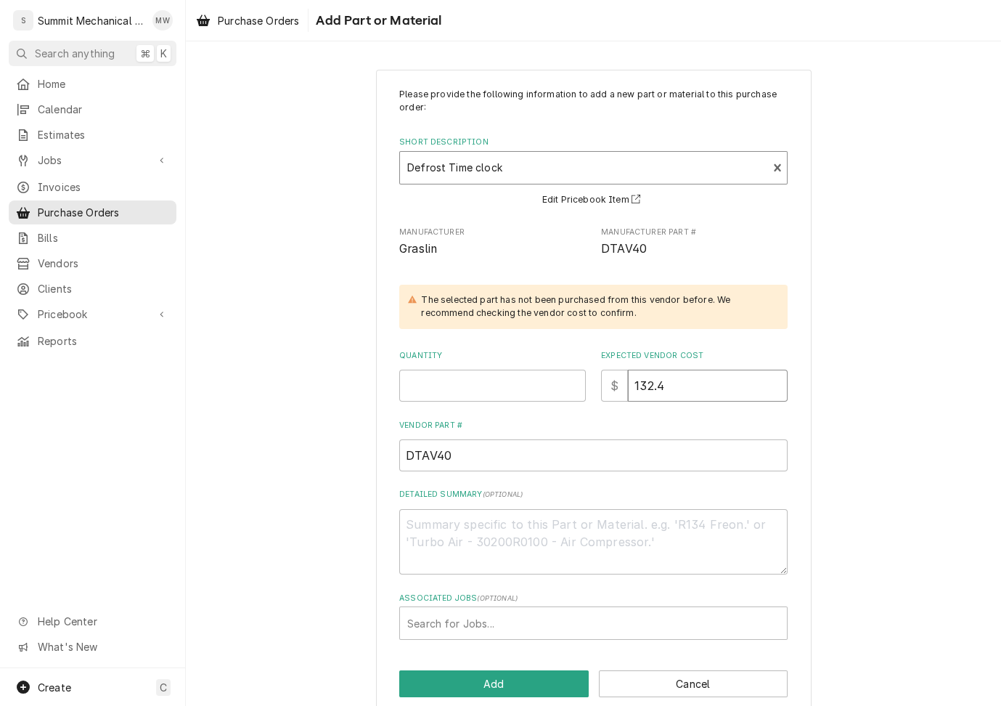
click at [678, 386] on input "132.4" at bounding box center [708, 386] width 160 height 32
type textarea "x"
type input "1"
type textarea "x"
type input "16"
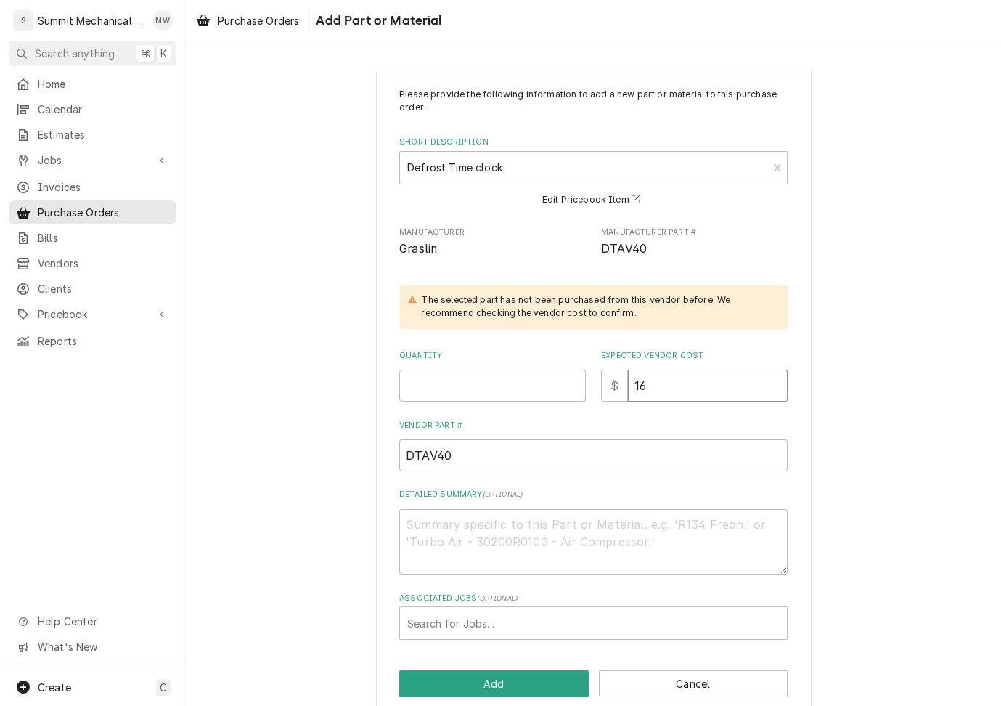
type textarea "x"
type input "167"
type textarea "x"
type input "167.3"
type textarea "x"
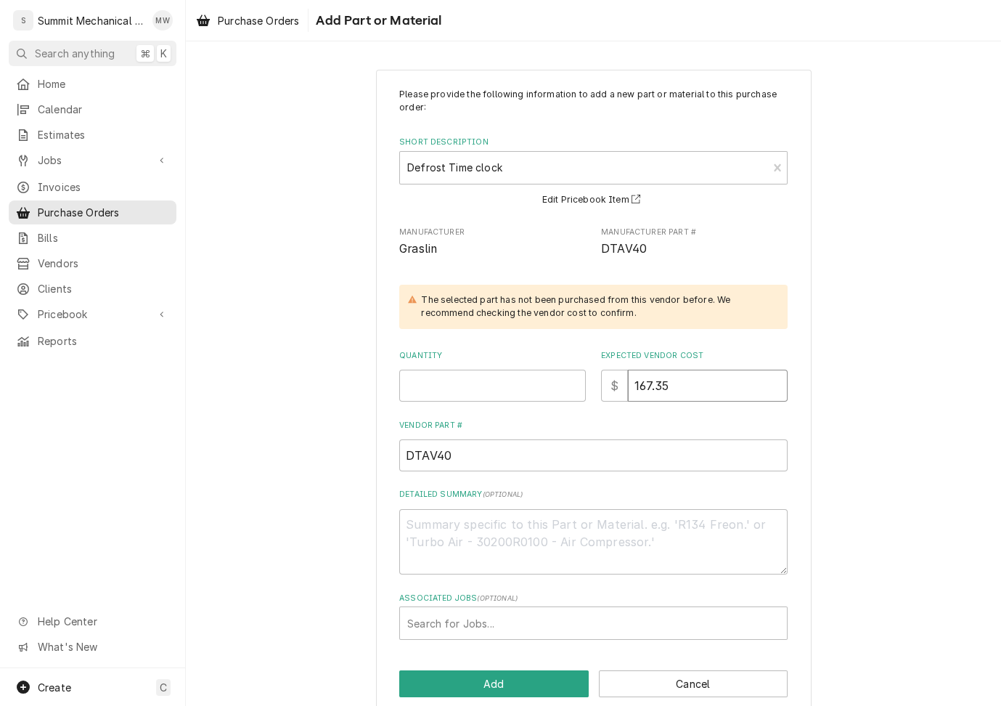
type input "167.35"
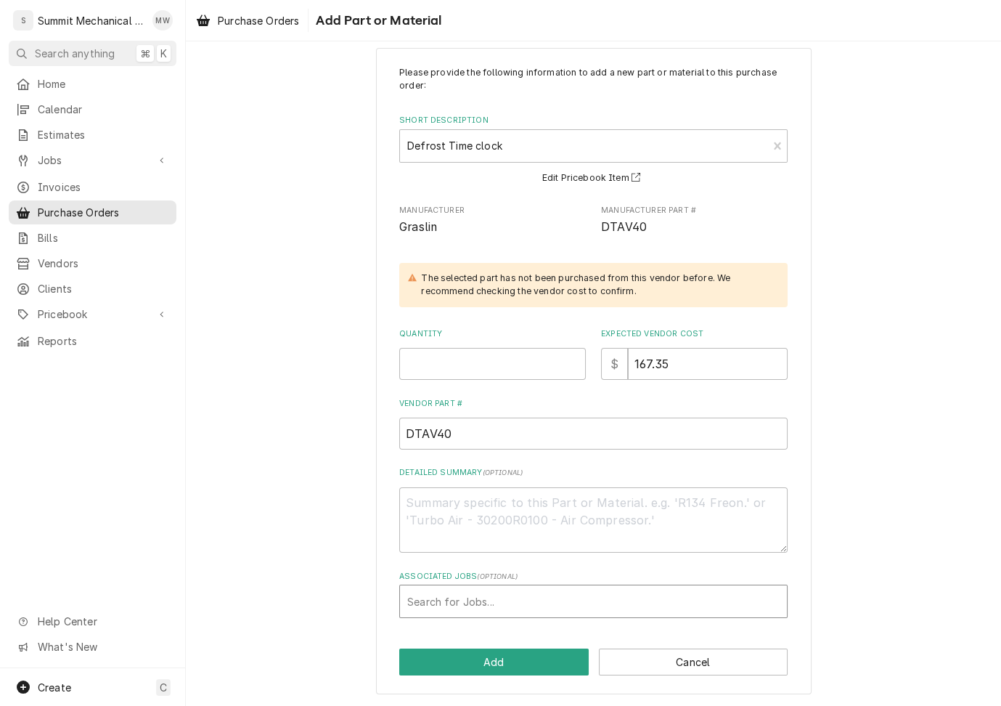
click at [481, 600] on div "Associated Jobs" at bounding box center [593, 601] width 372 height 26
type input "219"
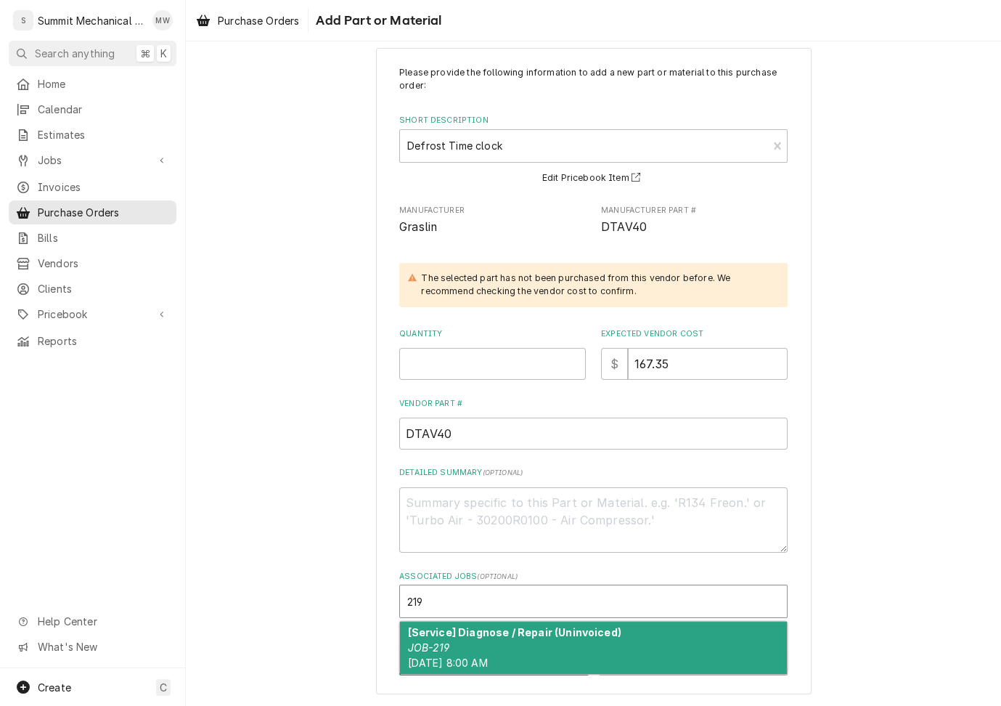
type textarea "x"
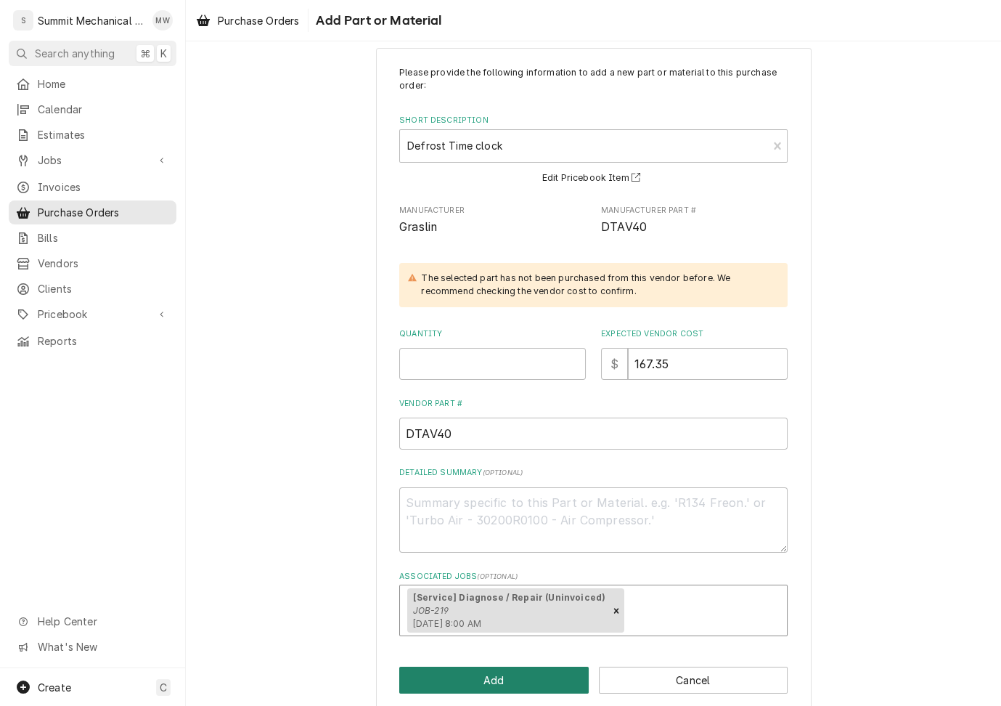
click at [468, 685] on button "Add" at bounding box center [494, 680] width 190 height 27
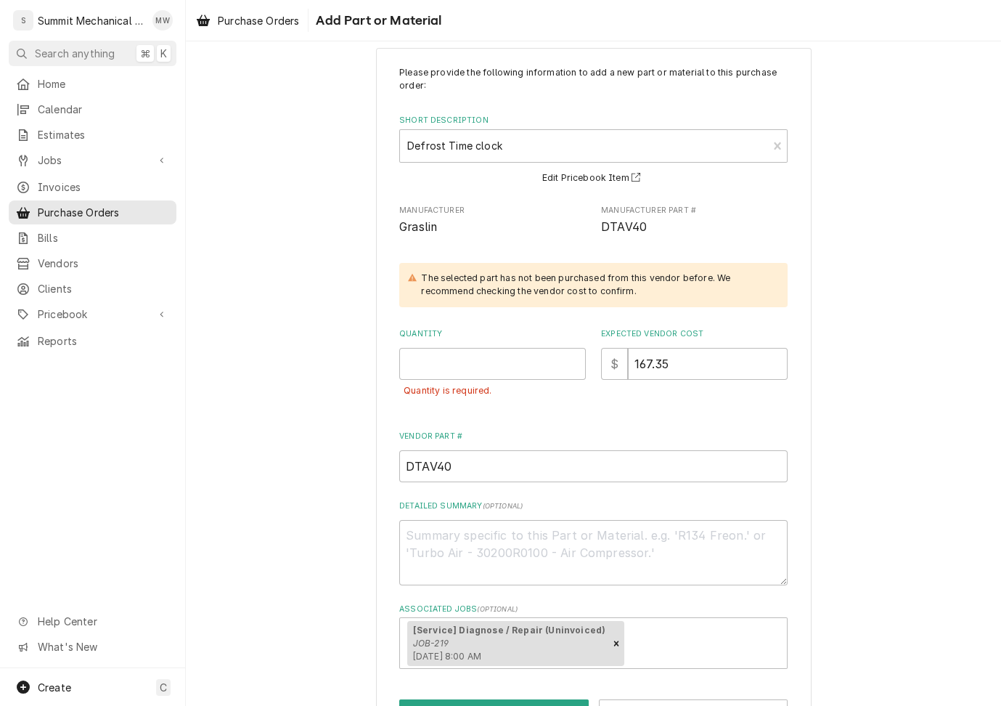
scroll to position [73, 0]
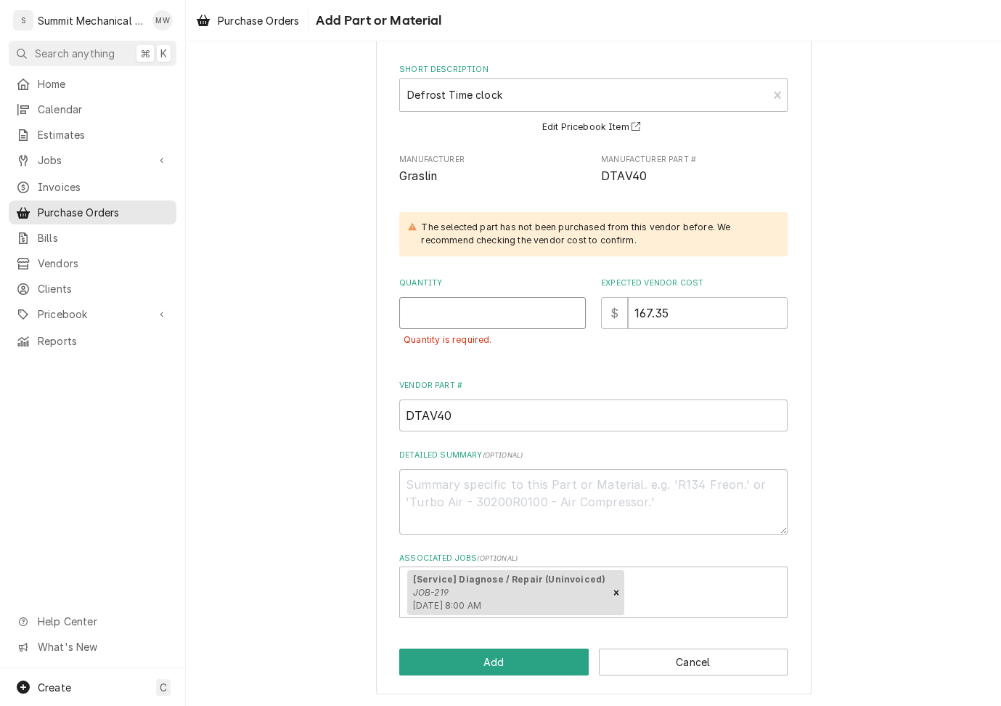
click at [485, 317] on input "Quantity" at bounding box center [492, 313] width 187 height 32
type textarea "x"
type input "1"
click at [496, 663] on button "Add" at bounding box center [494, 661] width 190 height 27
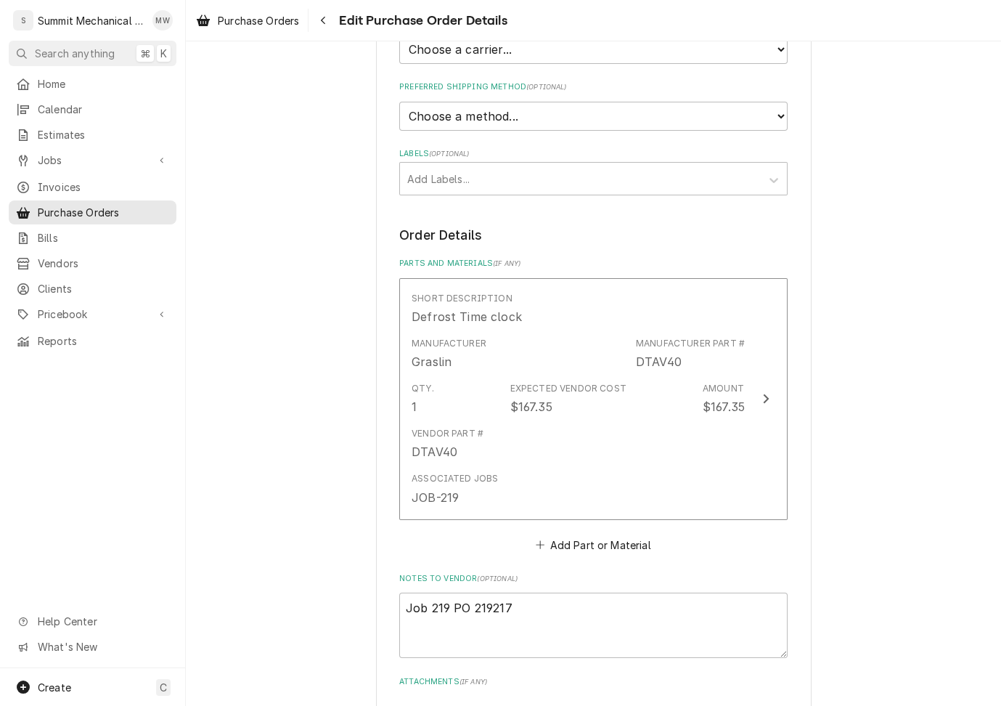
scroll to position [614, 0]
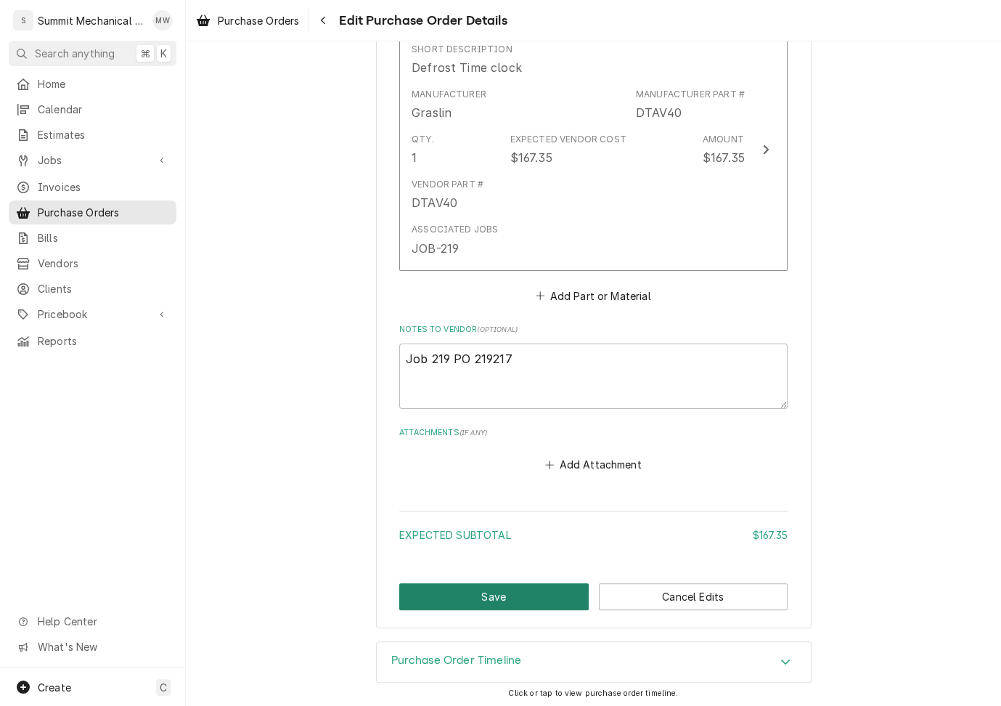
click at [455, 598] on button "Save" at bounding box center [494, 596] width 190 height 27
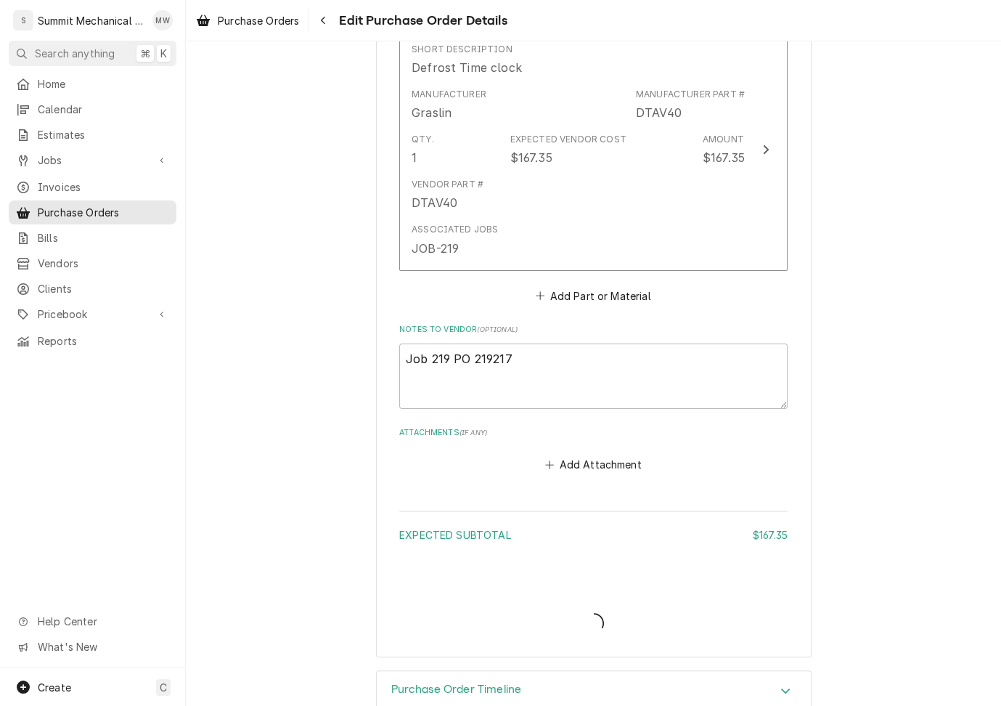
type textarea "x"
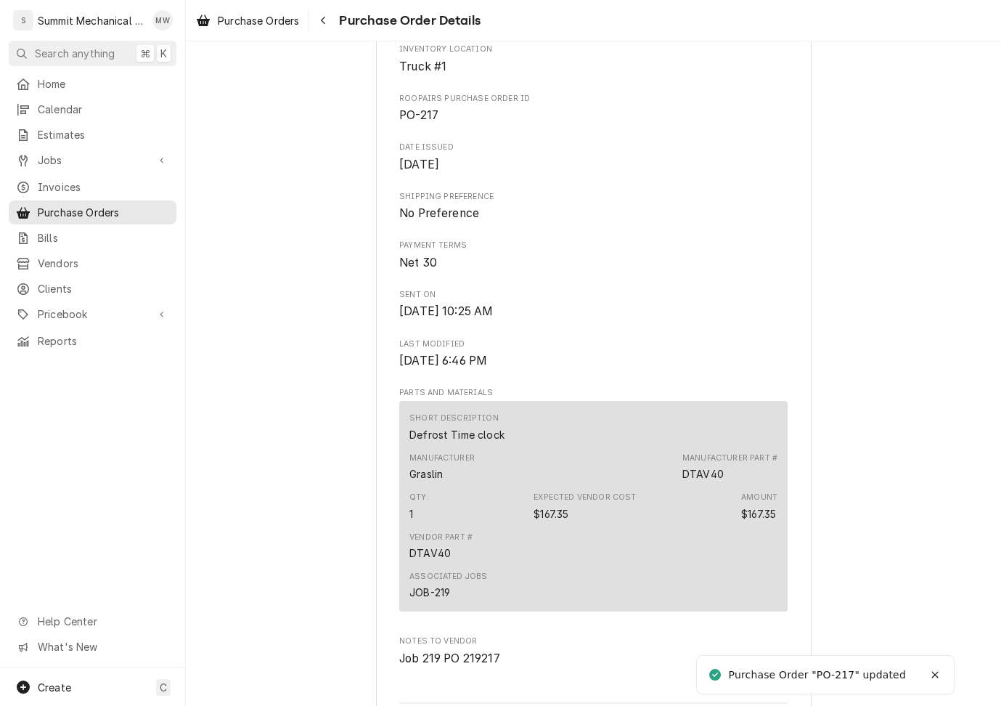
scroll to position [851, 0]
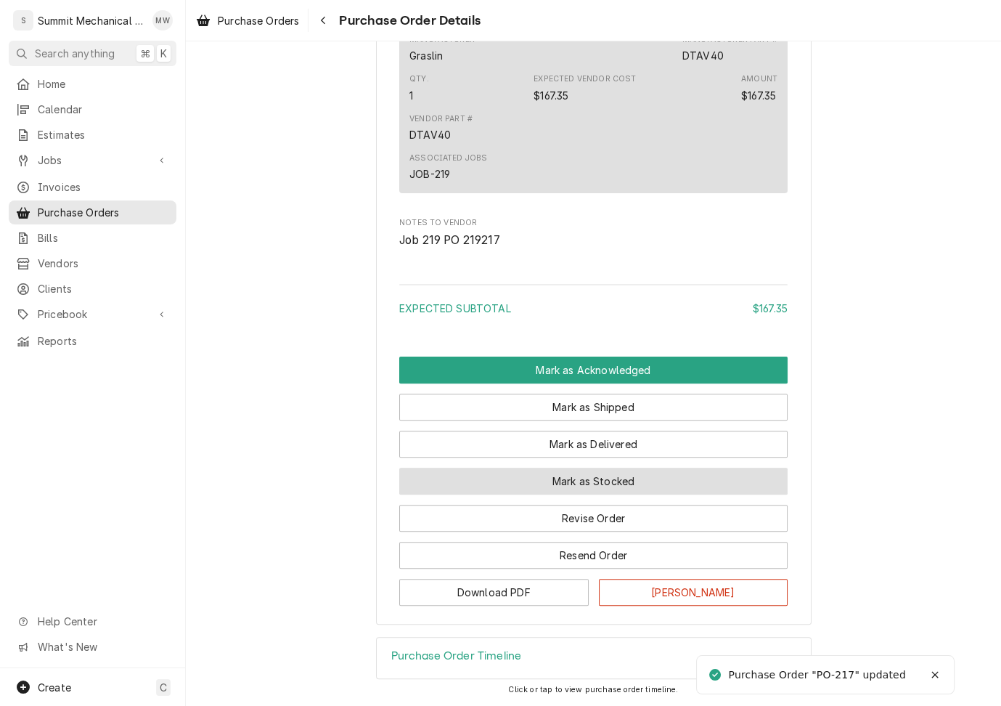
click at [574, 486] on button "Mark as Stocked" at bounding box center [593, 481] width 388 height 27
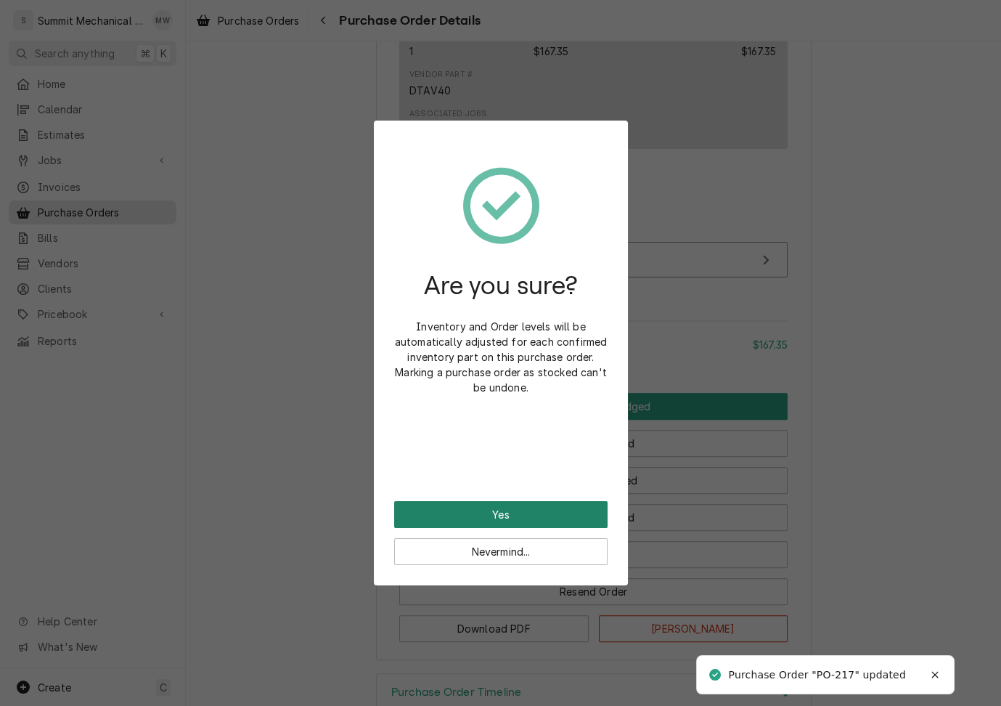
click at [553, 505] on button "Yes" at bounding box center [500, 514] width 213 height 27
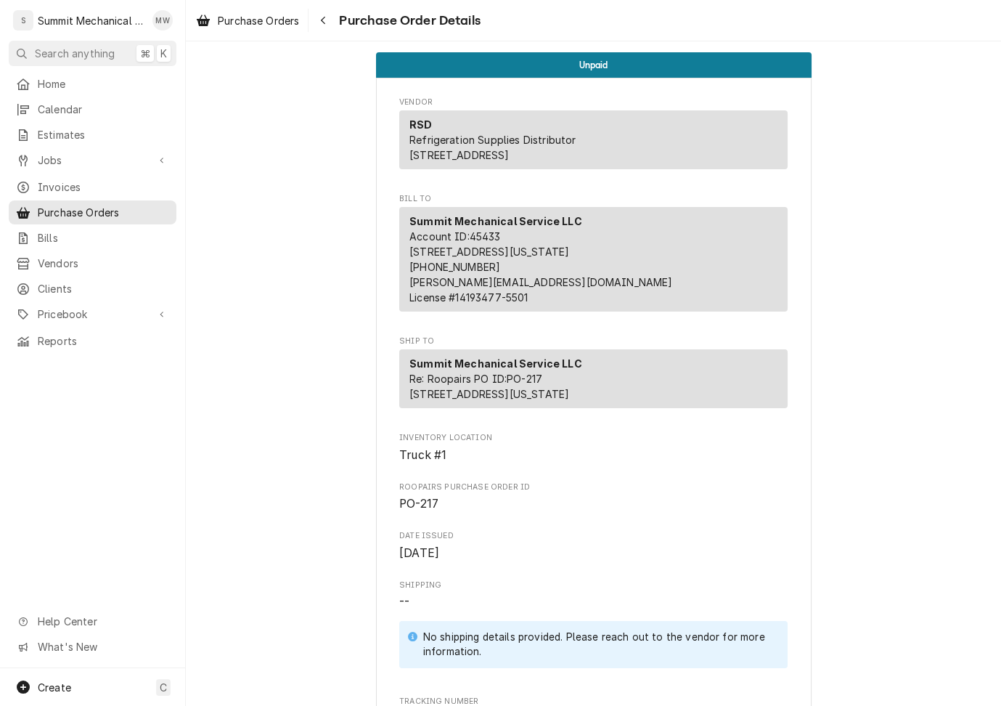
scroll to position [924, 0]
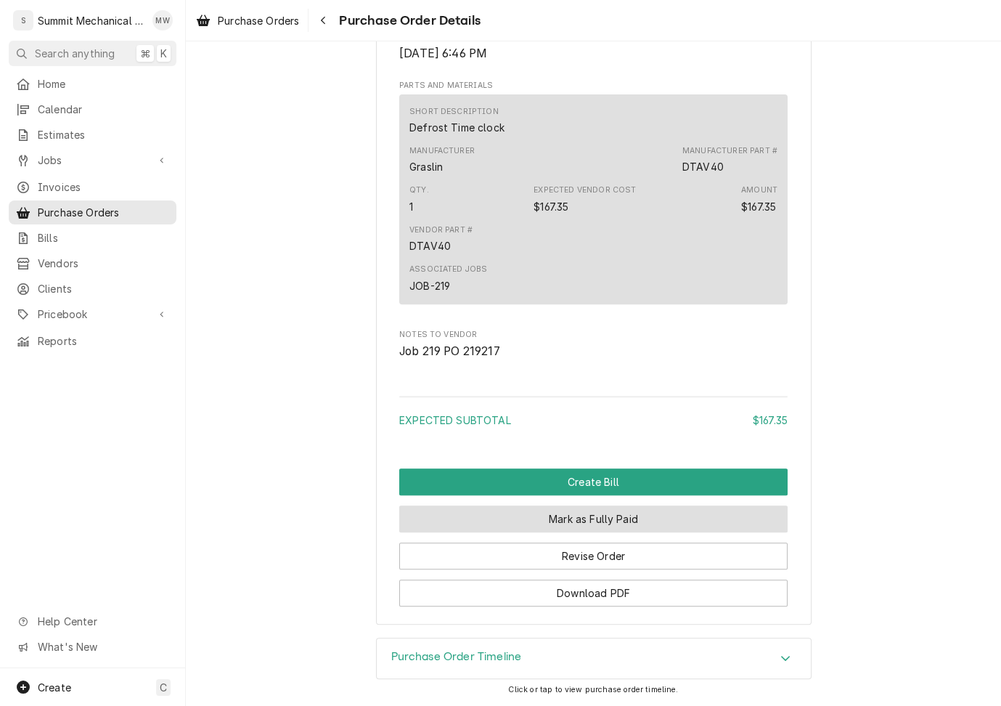
click at [592, 517] on button "Mark as Fully Paid" at bounding box center [593, 518] width 388 height 27
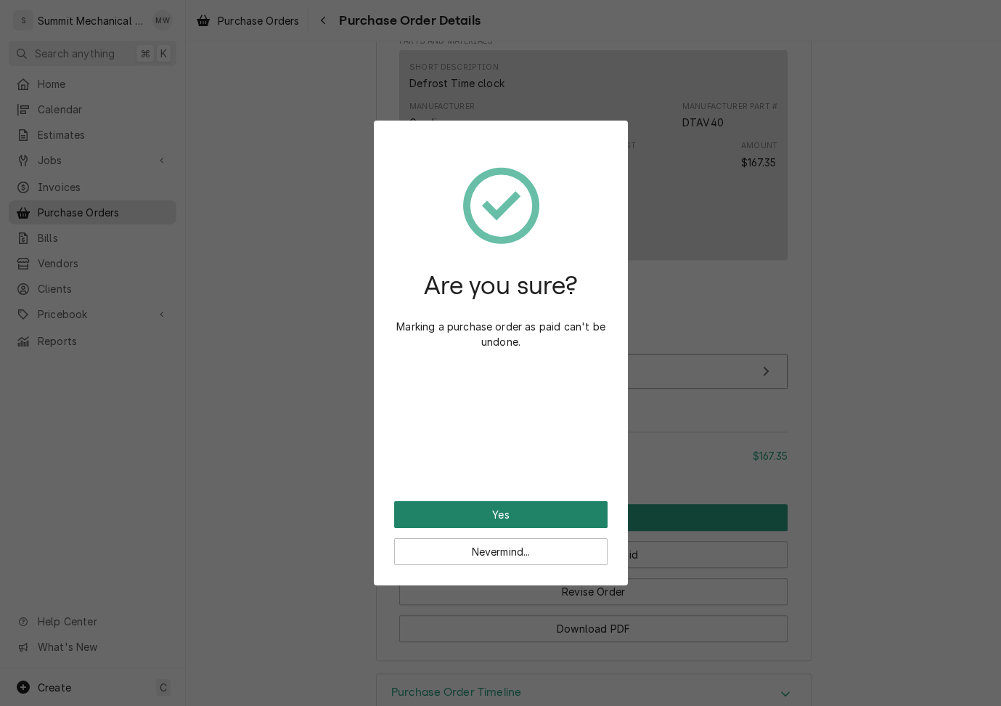
click at [578, 516] on button "Yes" at bounding box center [500, 514] width 213 height 27
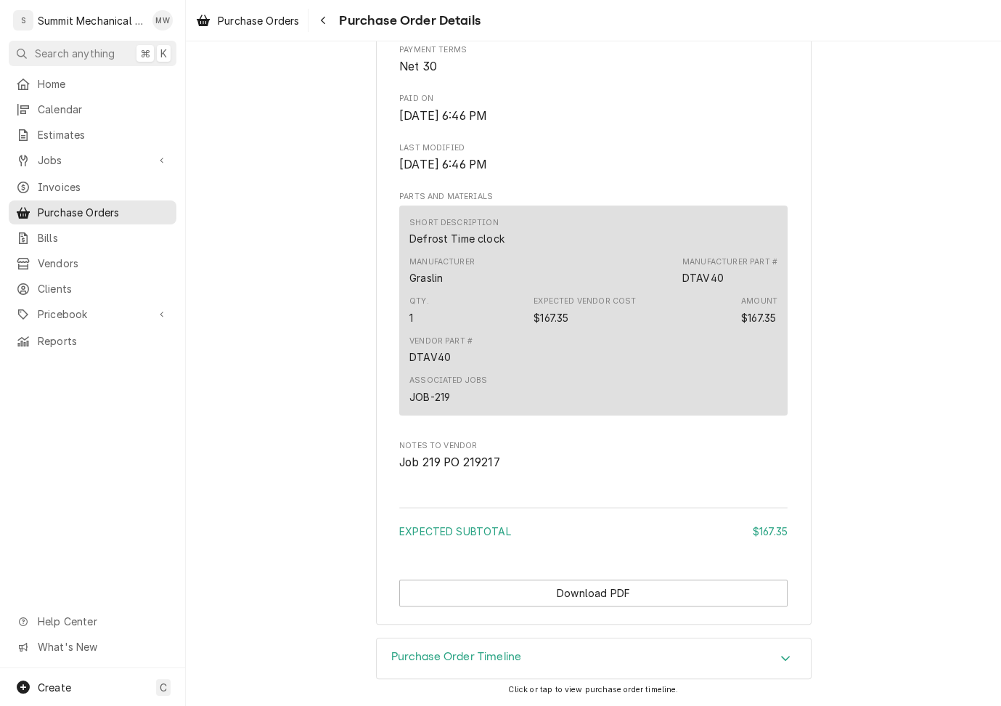
scroll to position [892, 0]
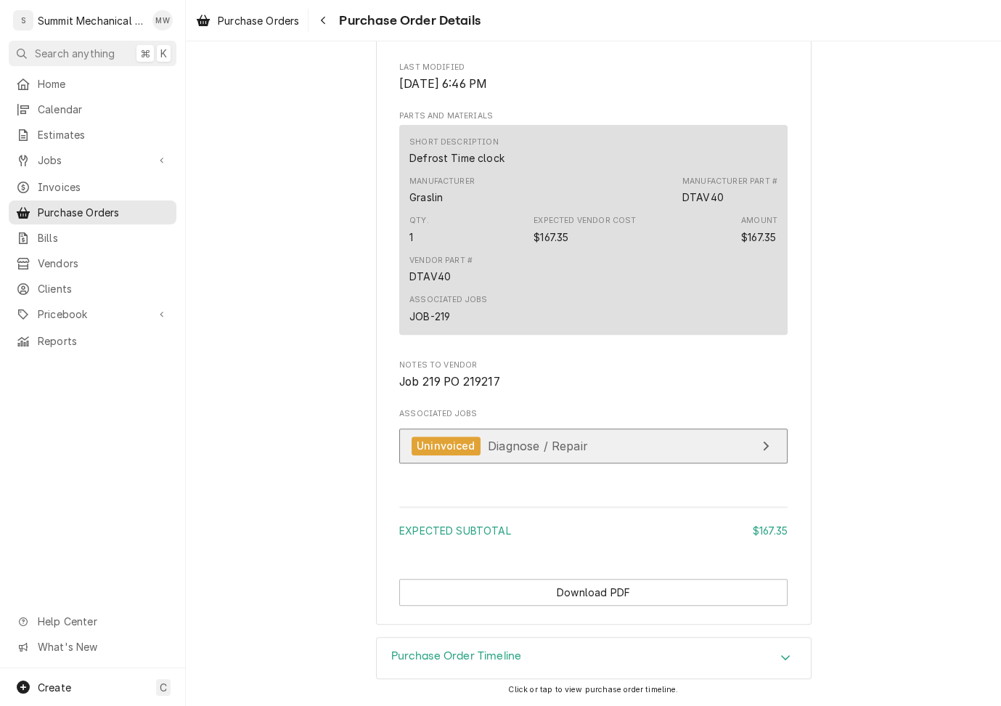
click at [521, 447] on span "Diagnose / Repair" at bounding box center [538, 445] width 100 height 15
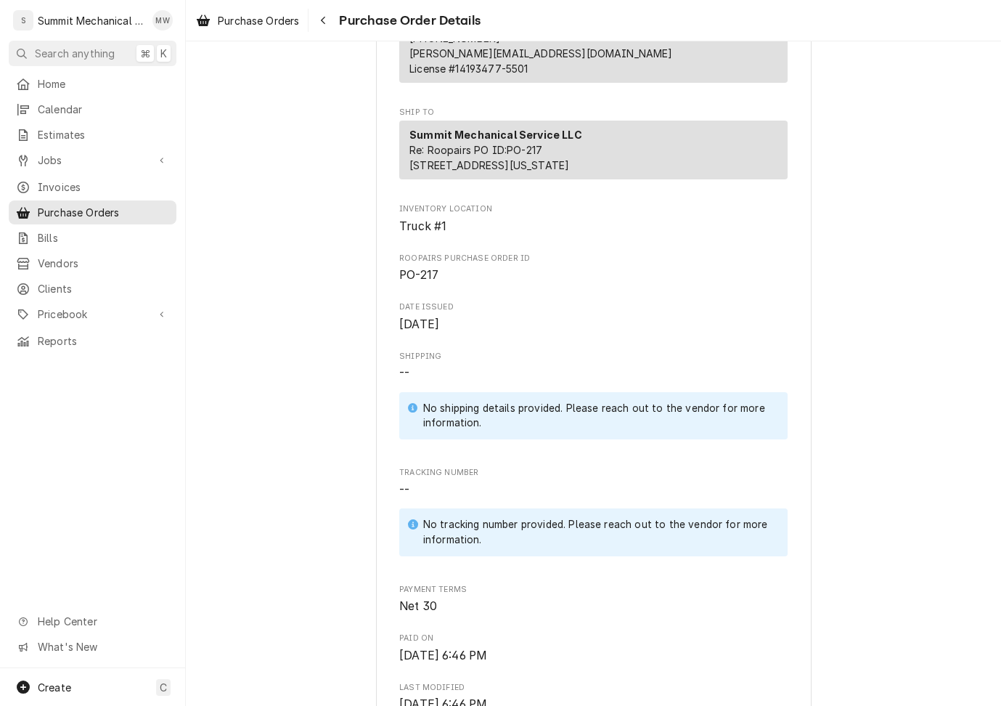
scroll to position [0, 0]
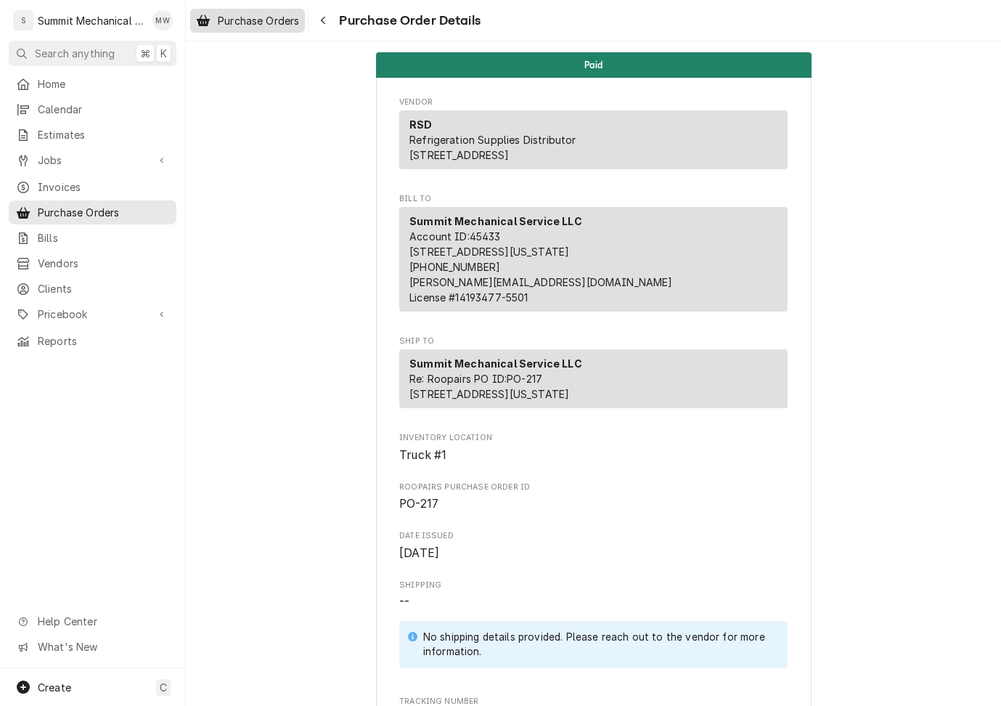
click at [256, 18] on span "Purchase Orders" at bounding box center [258, 20] width 81 height 15
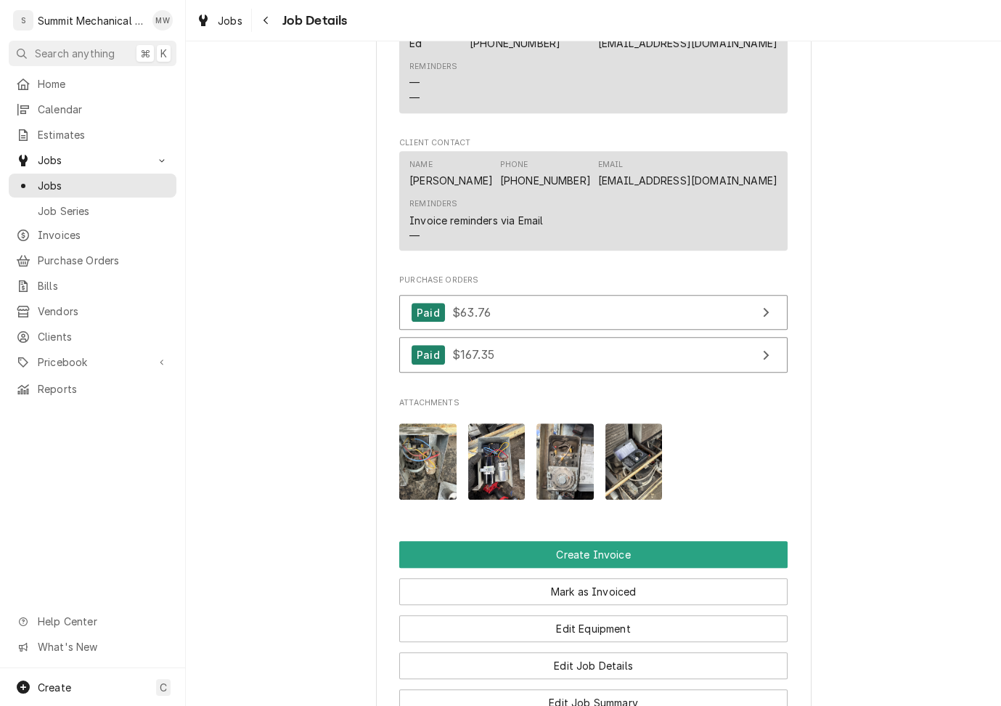
scroll to position [1594, 0]
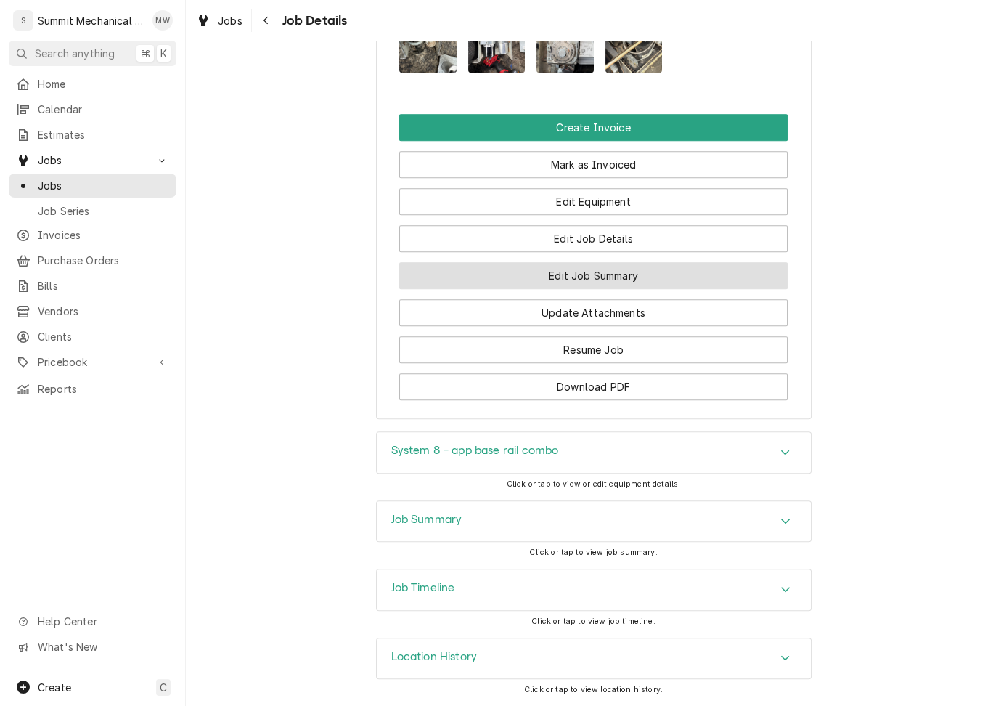
click at [598, 285] on button "Edit Job Summary" at bounding box center [593, 275] width 388 height 27
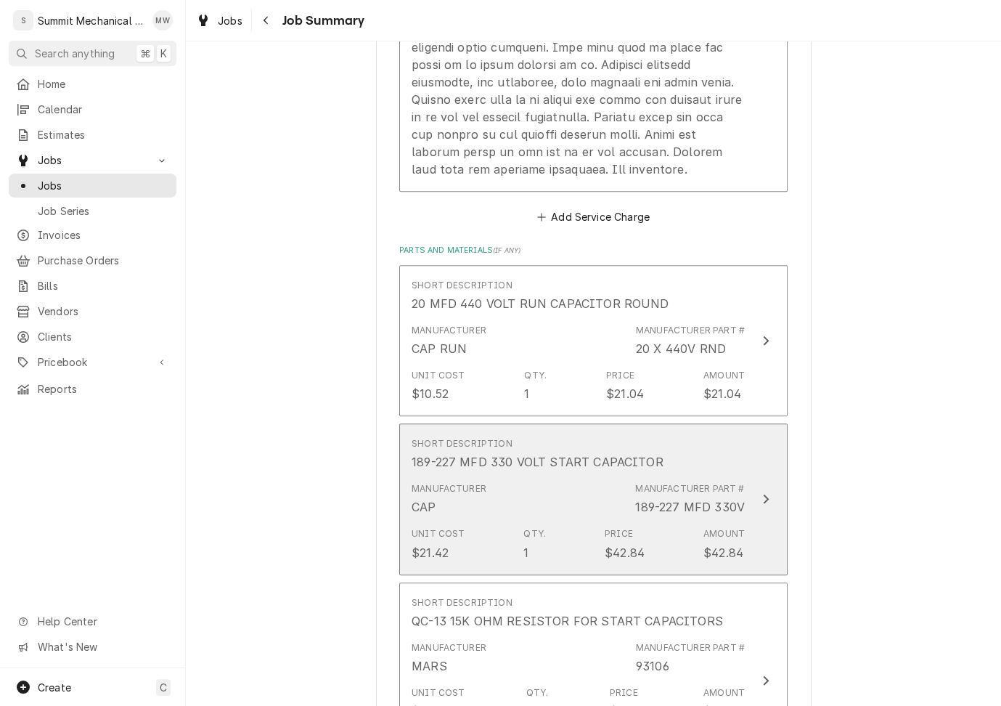
scroll to position [1695, 0]
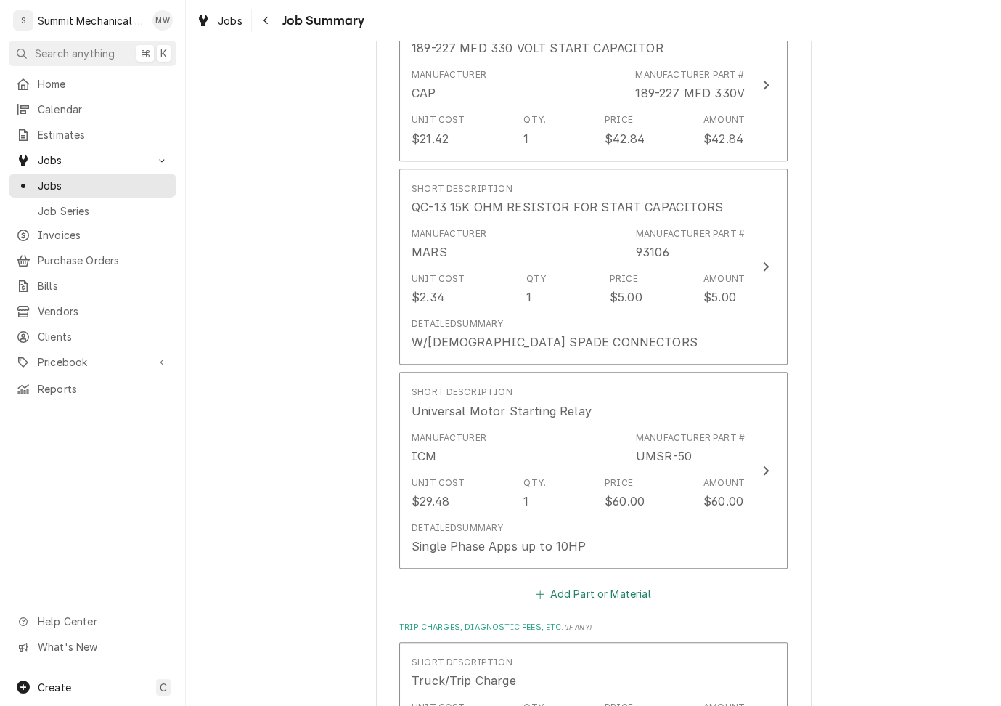
click at [582, 600] on button "Add Part or Material" at bounding box center [594, 594] width 120 height 20
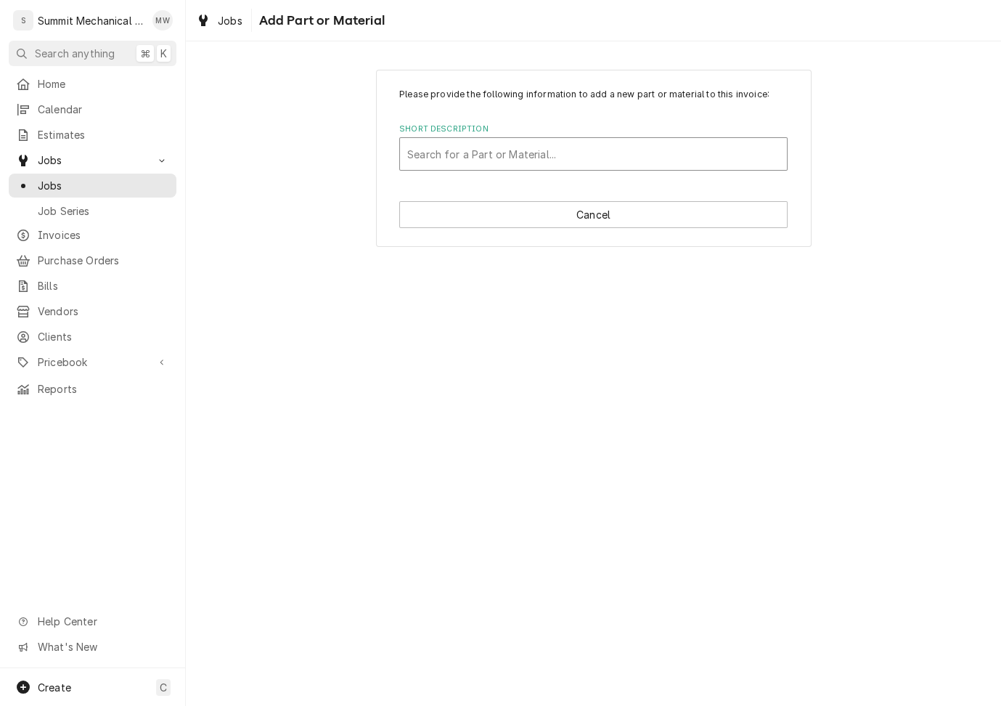
click at [495, 146] on div "Short Description" at bounding box center [593, 154] width 372 height 26
type input "time clock"
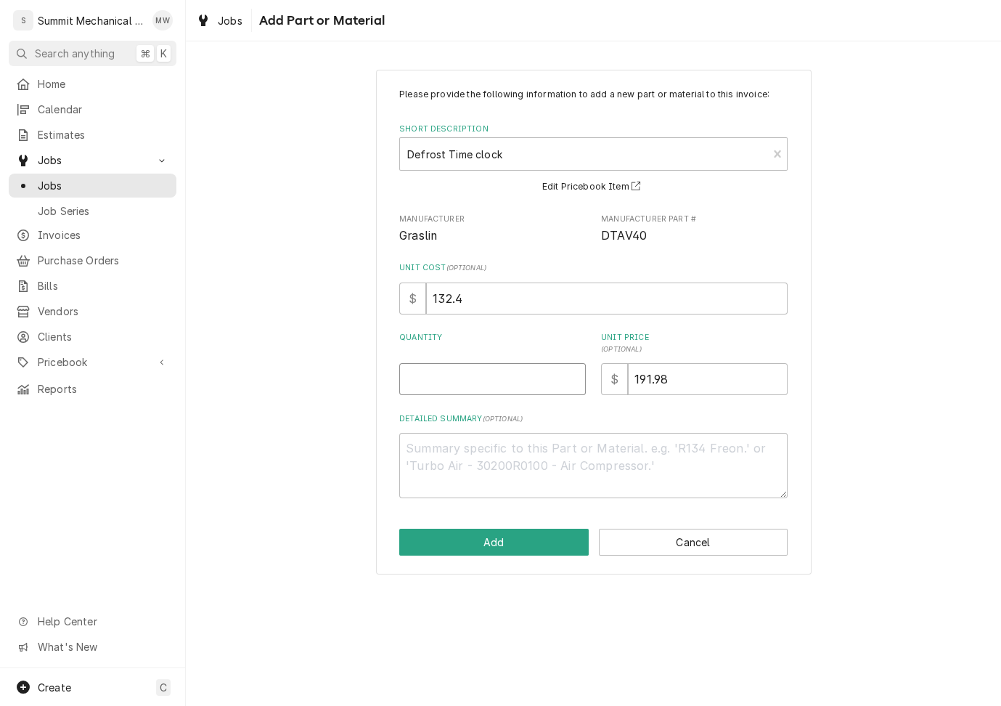
click at [516, 367] on input "Quantity" at bounding box center [492, 379] width 187 height 32
type textarea "x"
type input "1"
drag, startPoint x: 469, startPoint y: 296, endPoint x: 391, endPoint y: 292, distance: 78.5
click at [391, 292] on div "Please provide the following information to add a new part or material to this …" at bounding box center [594, 322] width 436 height 505
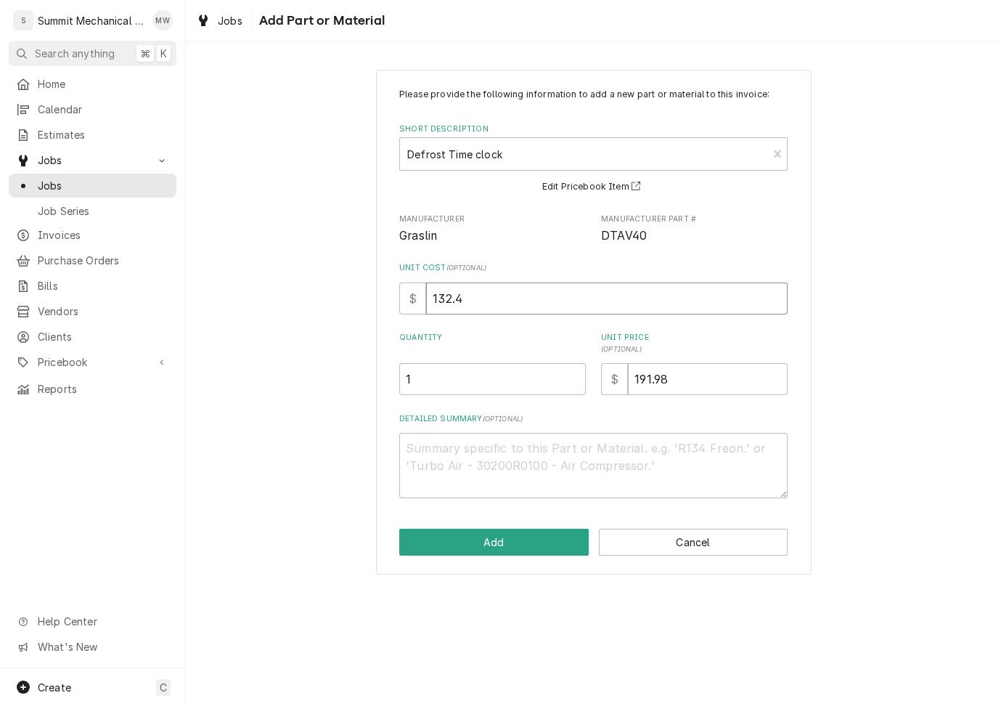
type textarea "x"
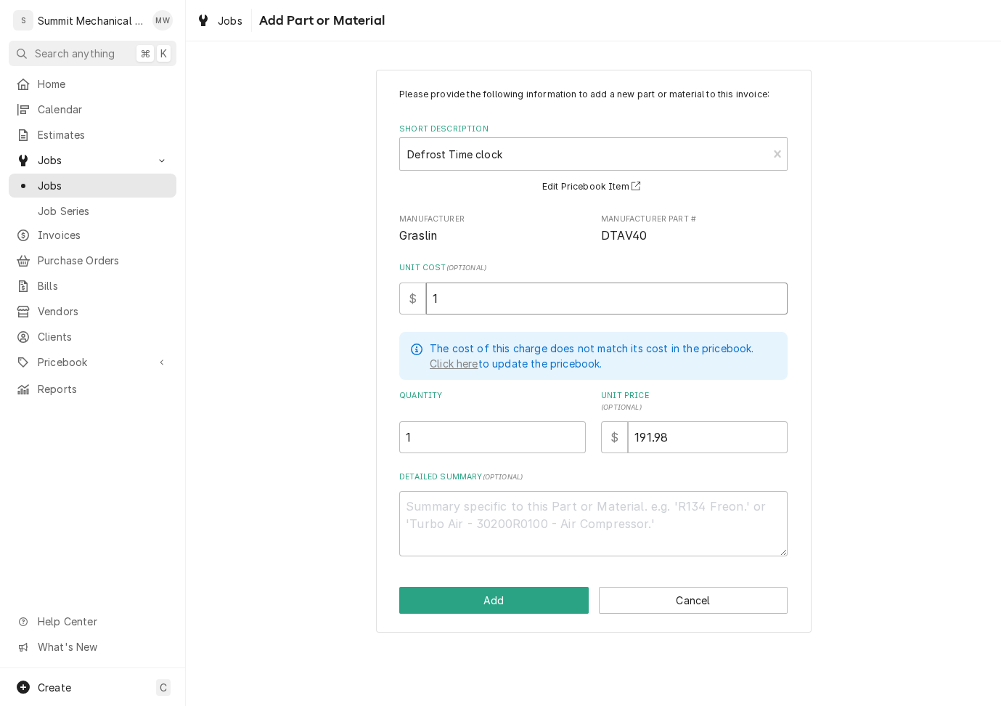
type input "16"
type textarea "x"
type input "167"
type textarea "x"
type input "167.3"
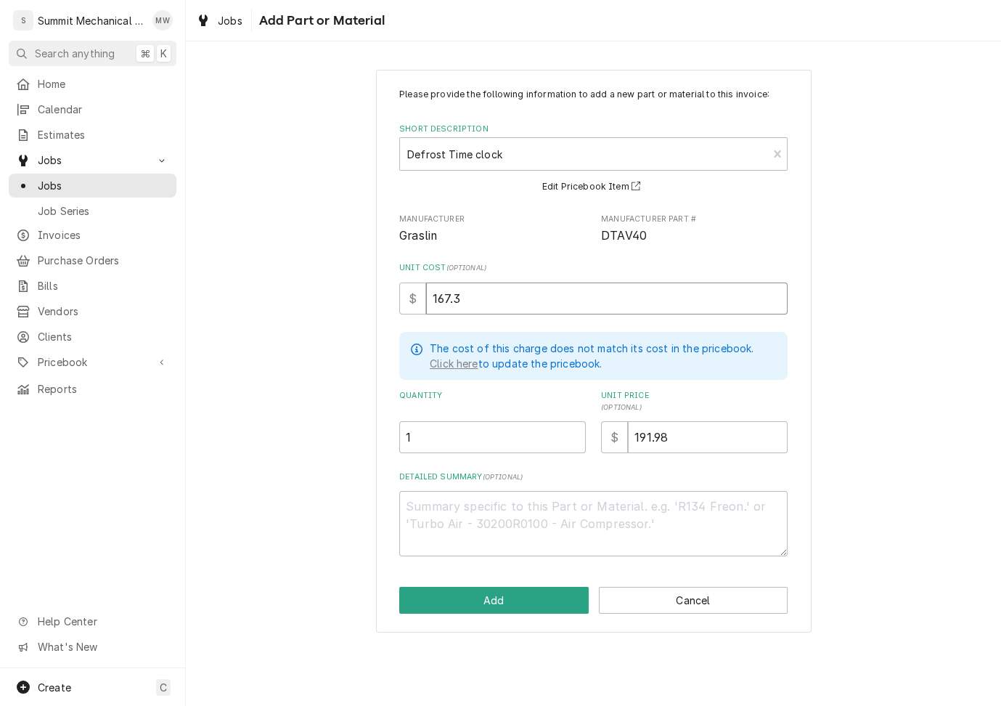
type textarea "x"
type input "167.35"
click at [699, 444] on input "191.98" at bounding box center [708, 437] width 160 height 32
type textarea "x"
type input "2"
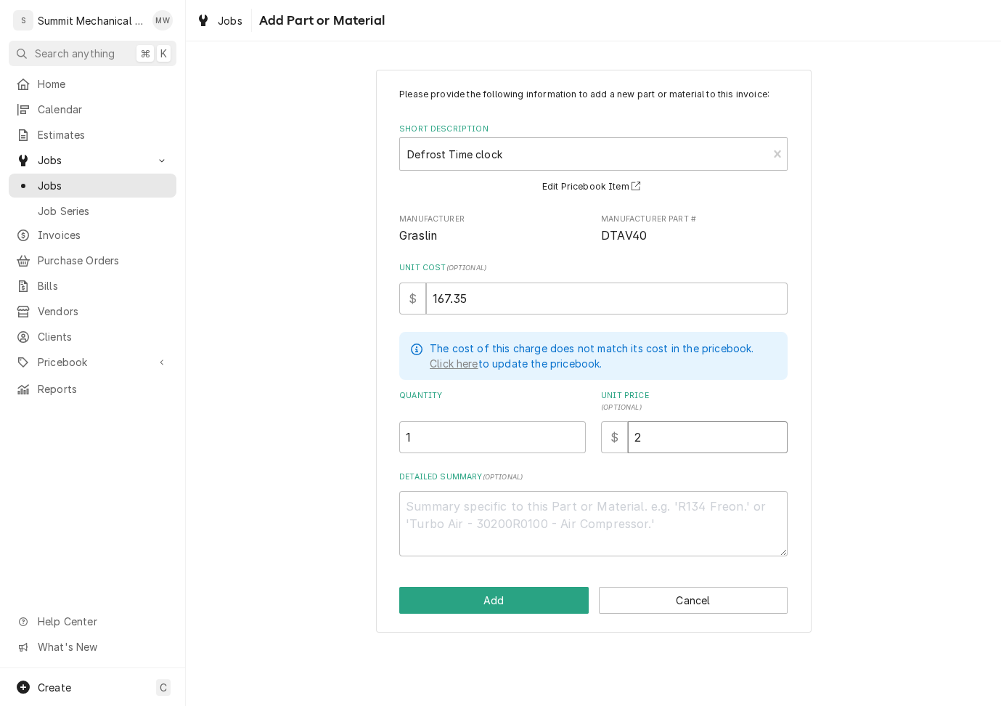
type textarea "x"
type input "24"
type textarea "x"
type input "242"
type textarea "x"
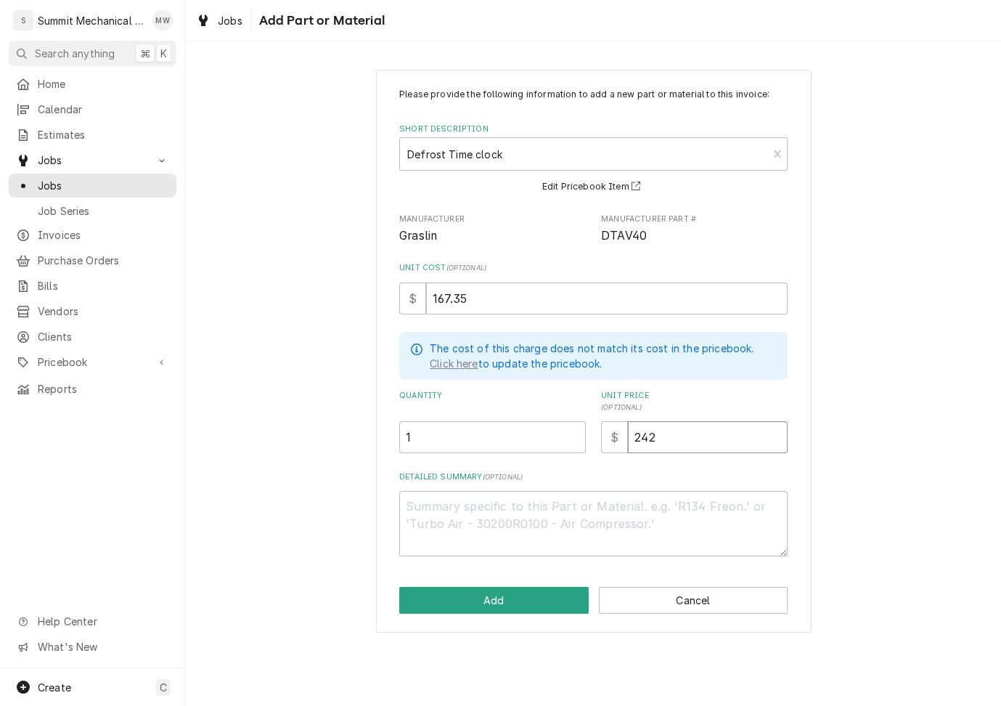
type input "242.6"
type textarea "x"
type input "242.65"
click at [473, 594] on button "Add" at bounding box center [494, 600] width 190 height 27
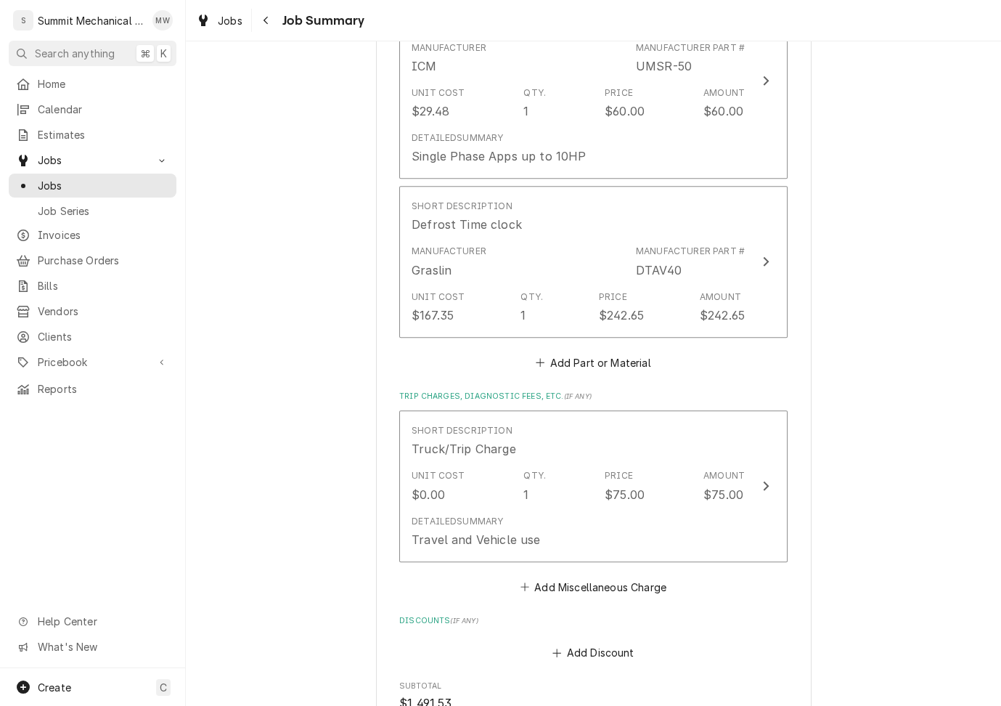
scroll to position [2084, 0]
type textarea "x"
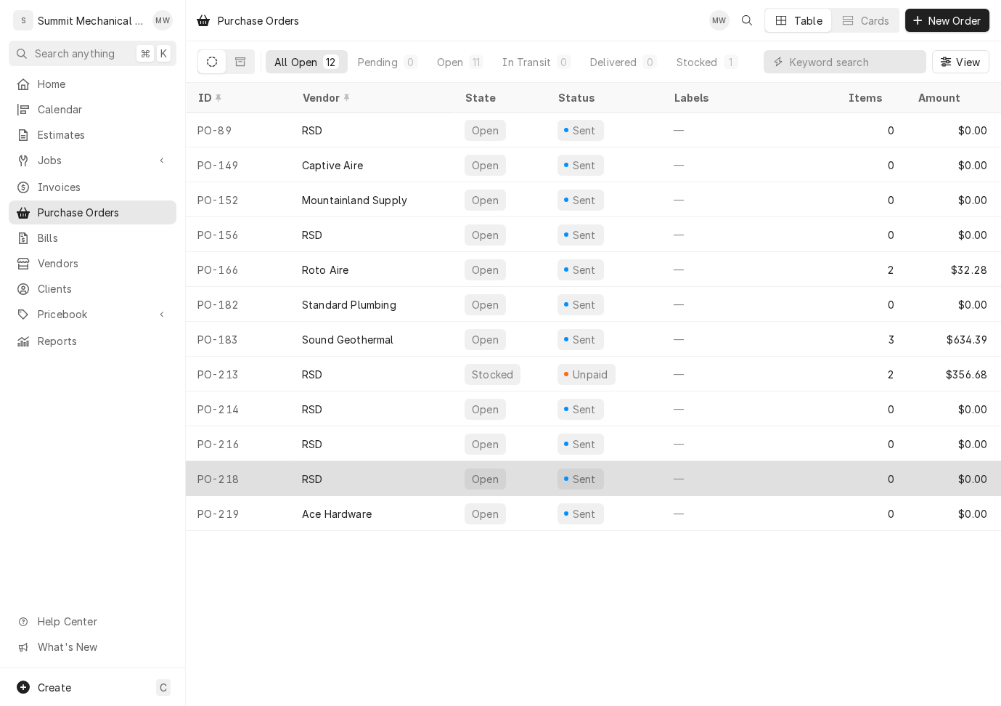
click at [272, 484] on div "PO-218" at bounding box center [238, 478] width 105 height 35
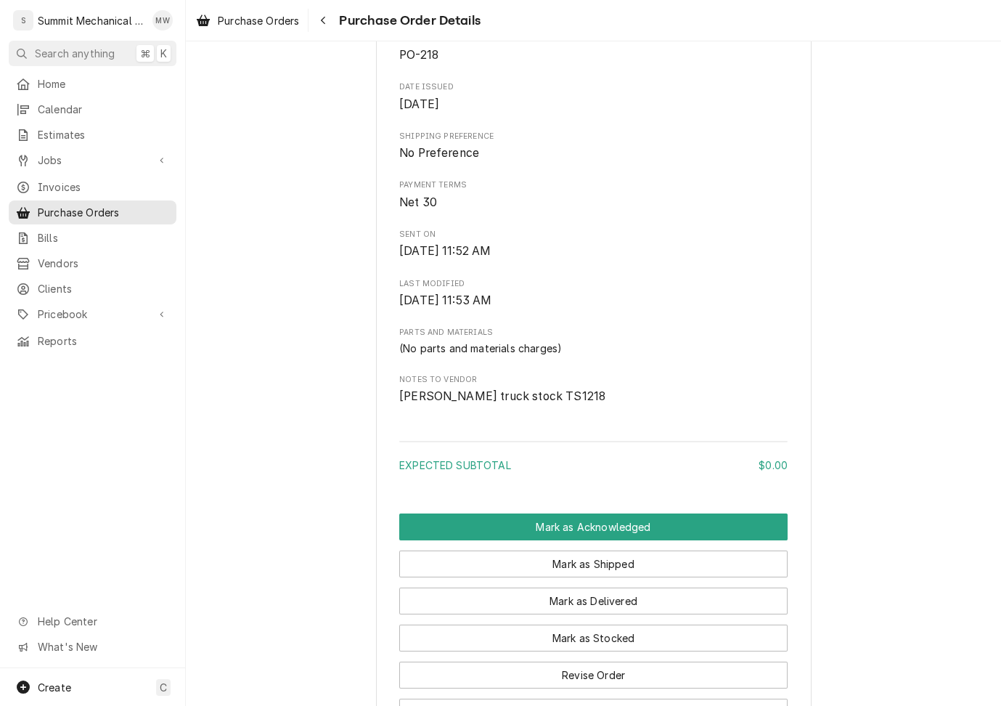
scroll to position [650, 0]
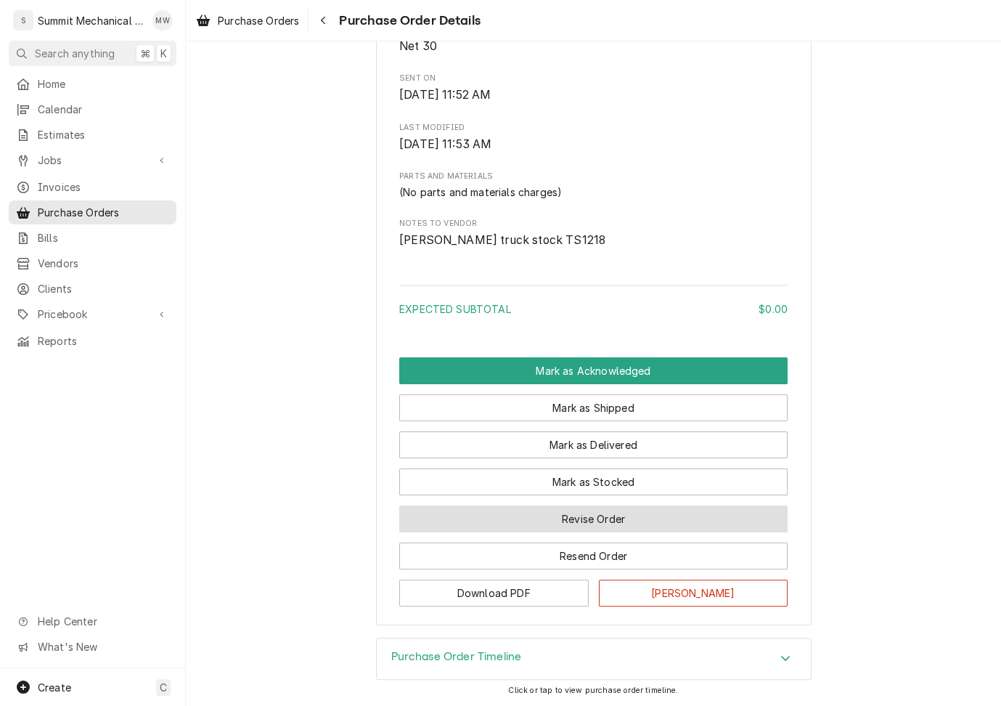
click at [568, 524] on button "Revise Order" at bounding box center [593, 518] width 388 height 27
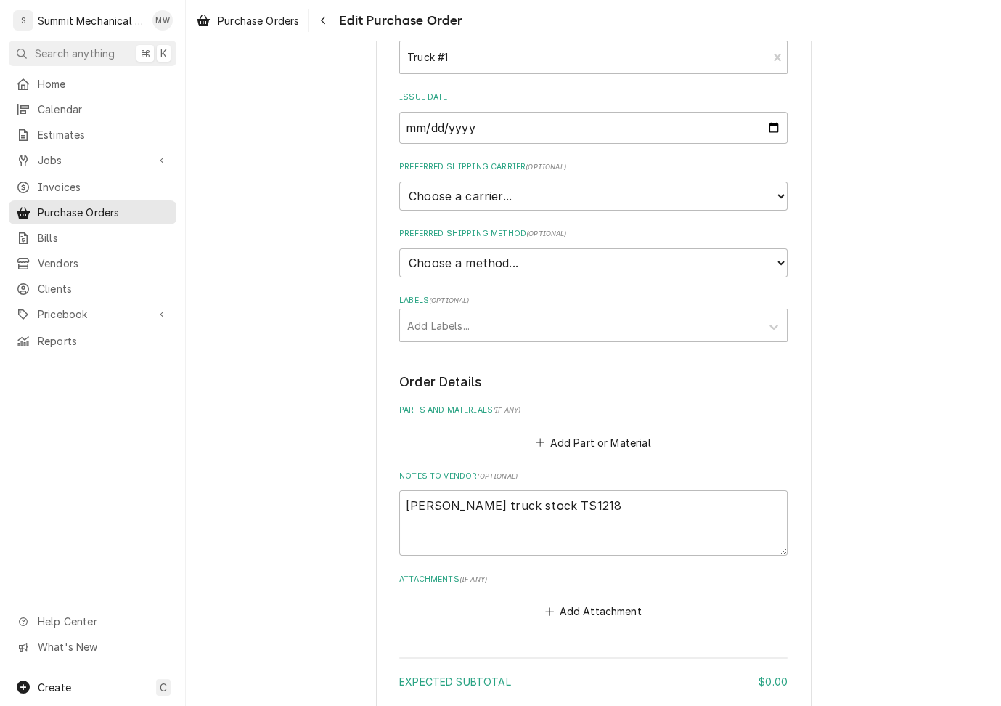
scroll to position [272, 0]
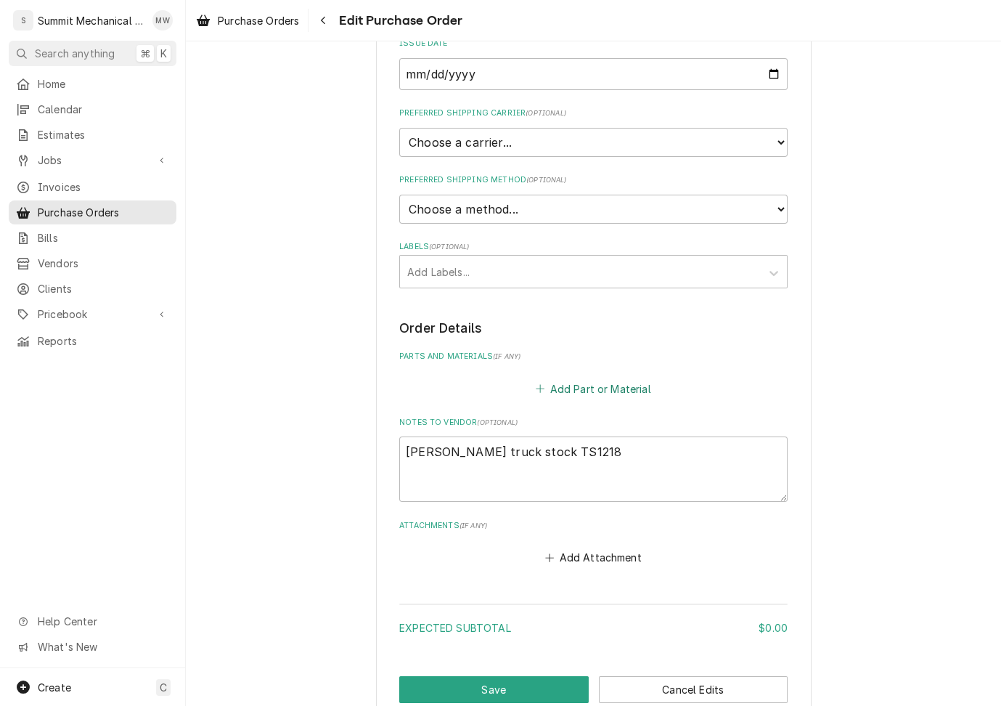
click at [597, 383] on button "Add Part or Material" at bounding box center [594, 388] width 120 height 20
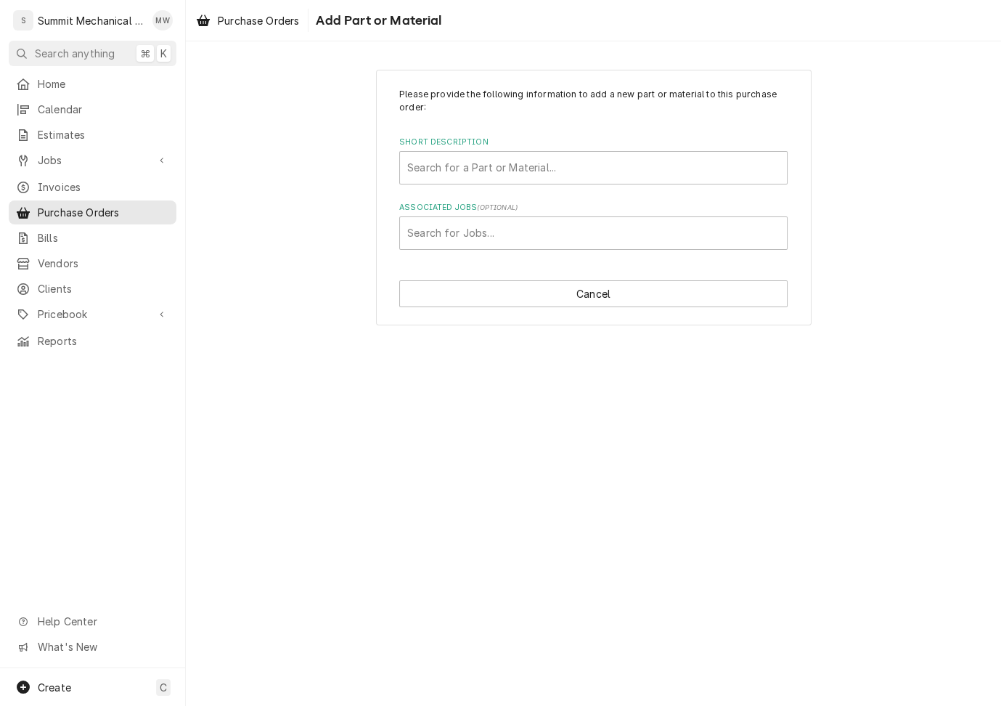
click at [497, 188] on div "Please provide the following information to add a new part or material to this …" at bounding box center [593, 169] width 388 height 162
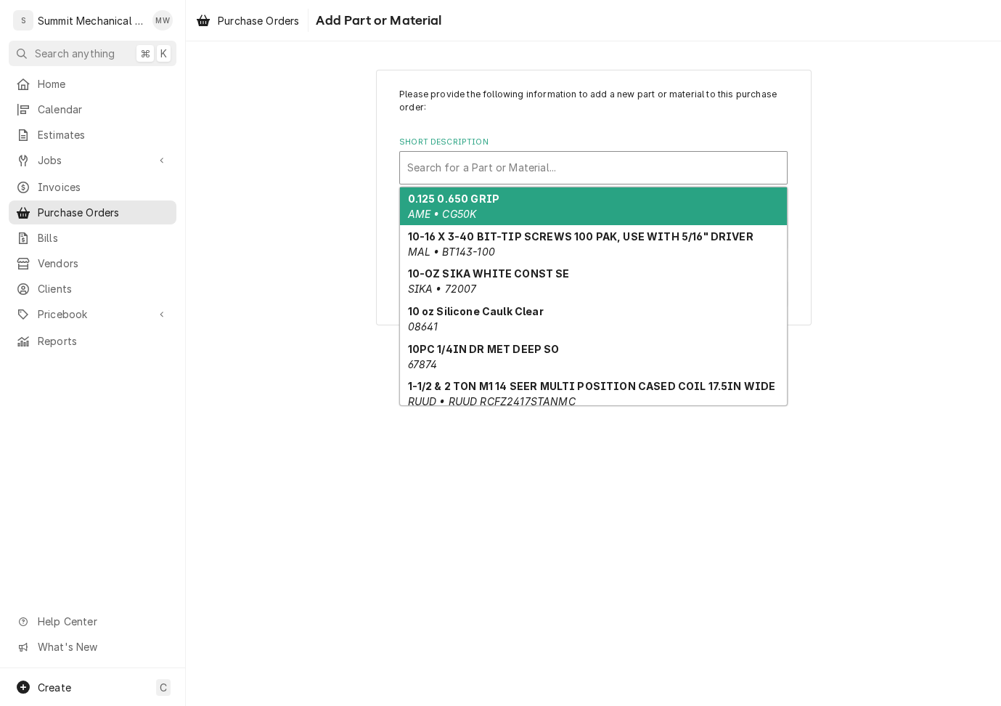
click at [481, 168] on div "Short Description" at bounding box center [593, 168] width 372 height 26
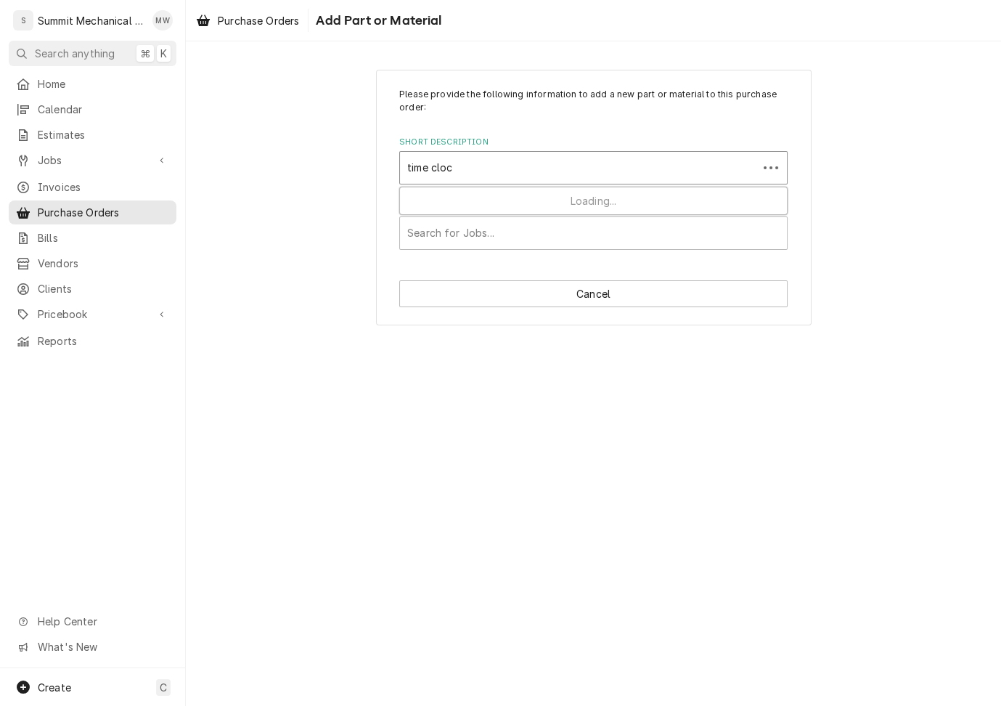
type input "time clock"
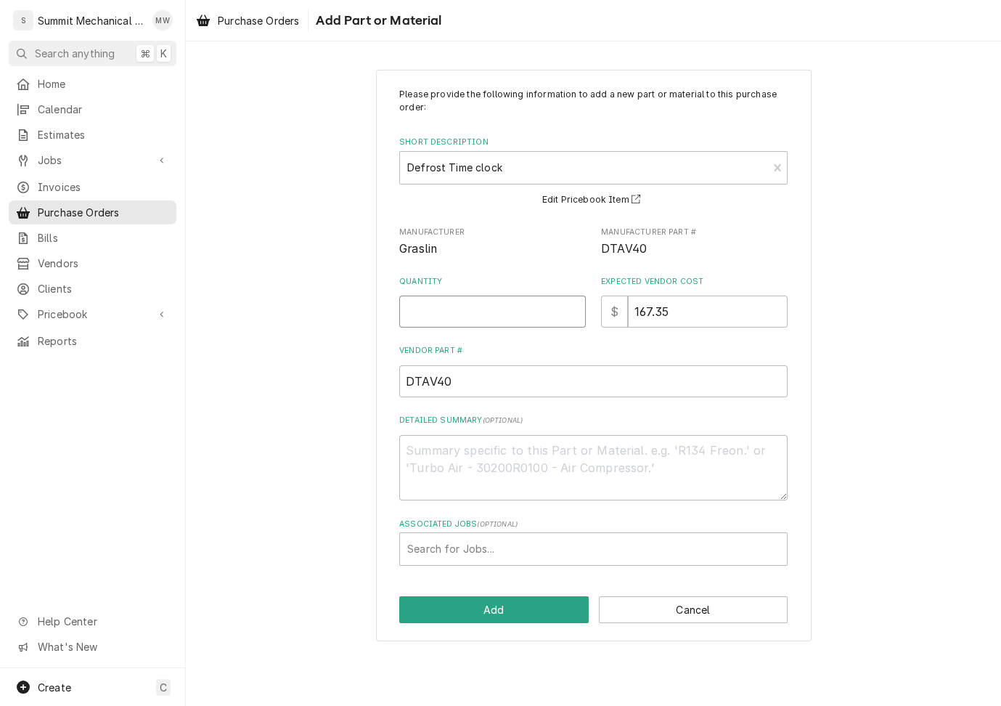
click at [494, 309] on input "Quantity" at bounding box center [492, 312] width 187 height 32
type textarea "x"
type input "1"
click at [488, 378] on input "DTAV40" at bounding box center [593, 381] width 388 height 32
type textarea "x"
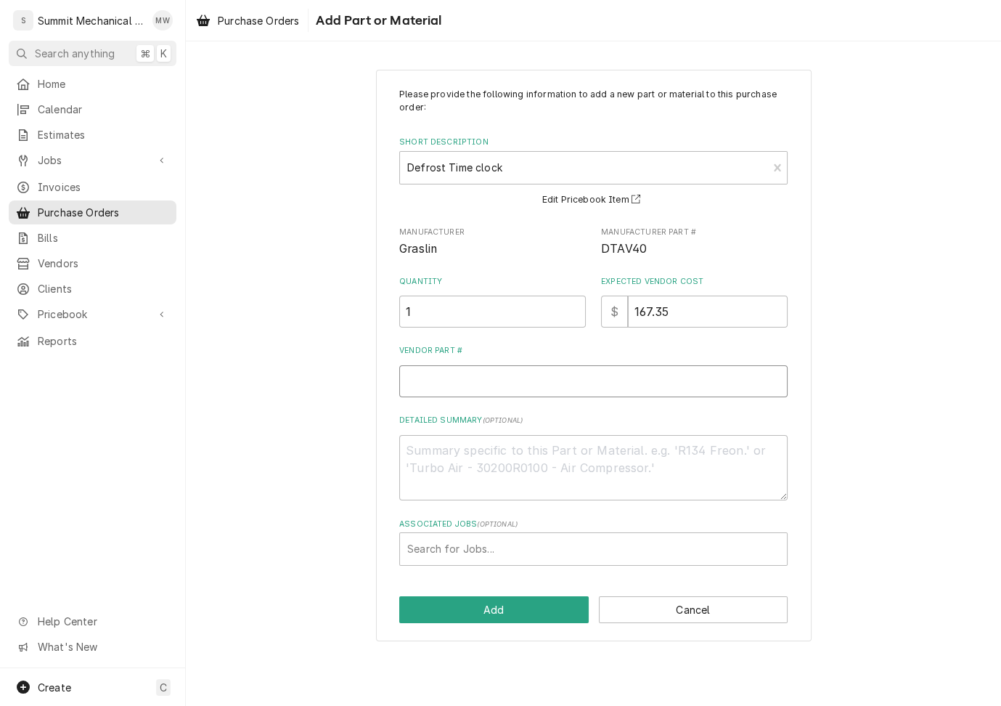
type textarea "x"
type input "P"
type textarea "x"
type input "PA"
type textarea "x"
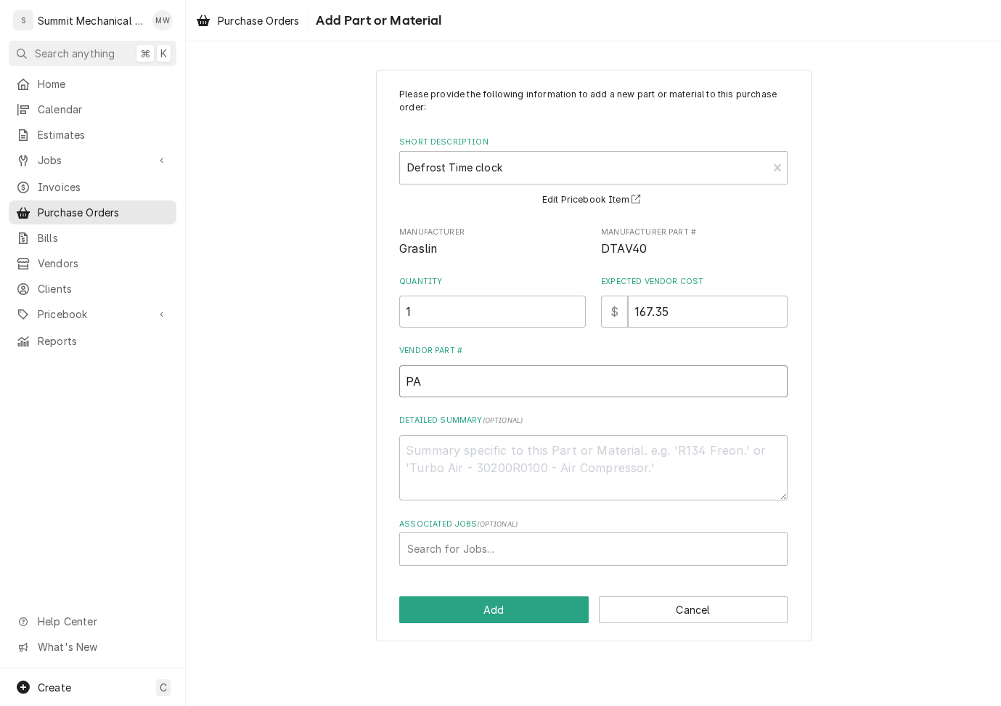
type input "PAR"
type textarea "x"
type input "PAR"
type textarea "x"
type input "PAR 8"
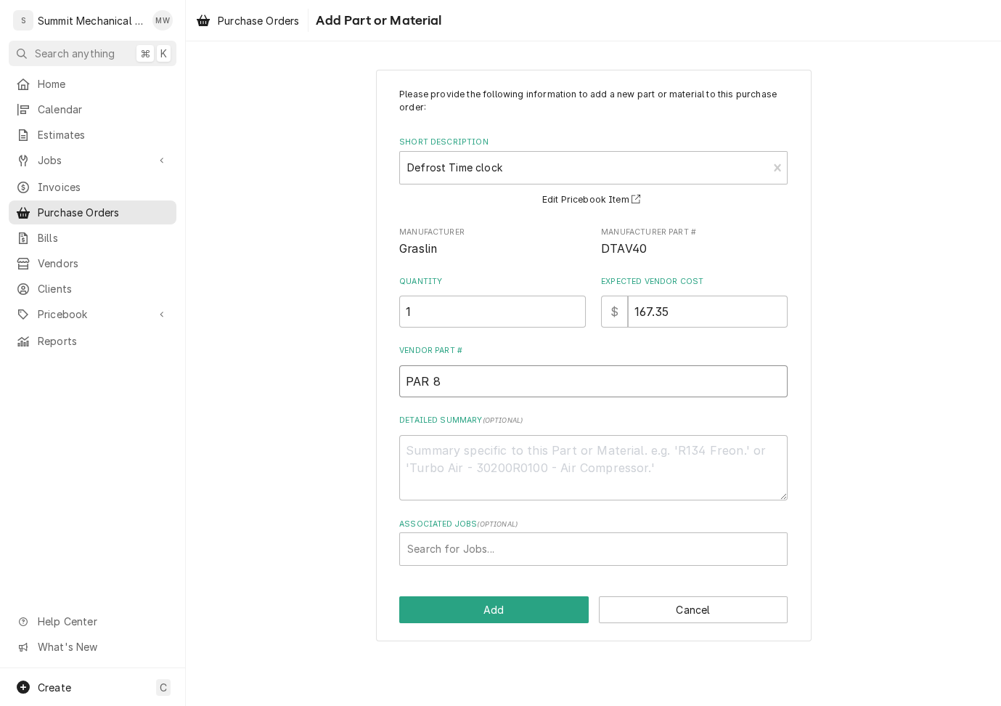
type textarea "x"
type input "PAR 81"
type textarea "x"
type input "PAR 814"
type textarea "x"
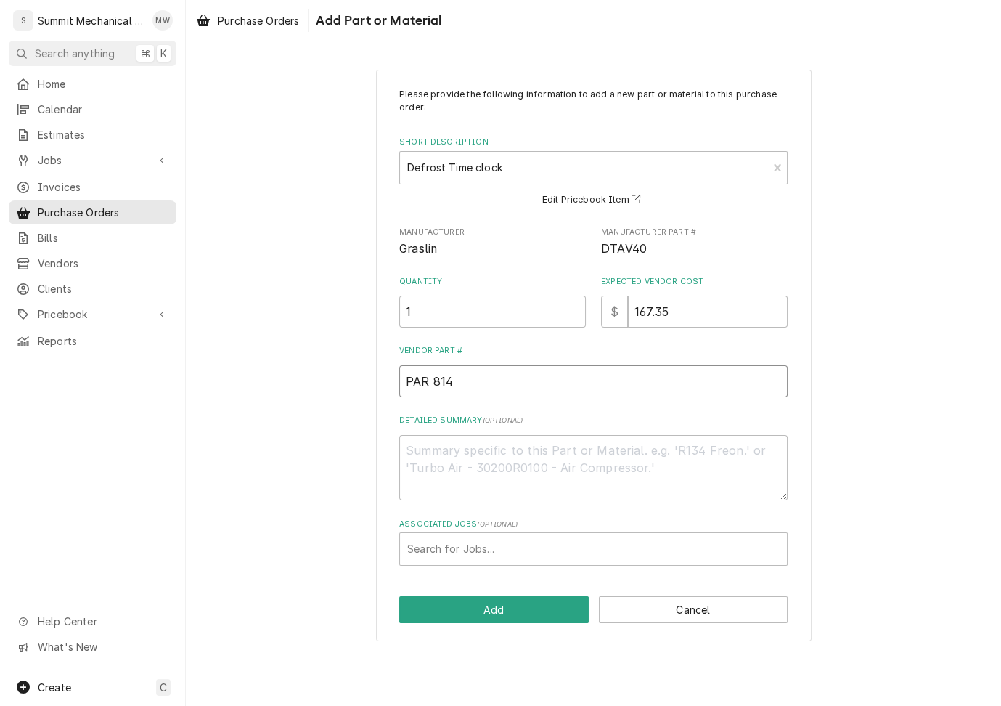
type input "PAR 8145"
type textarea "x"
type input "PAR 8145-"
type textarea "x"
type input "PAR 8145-2"
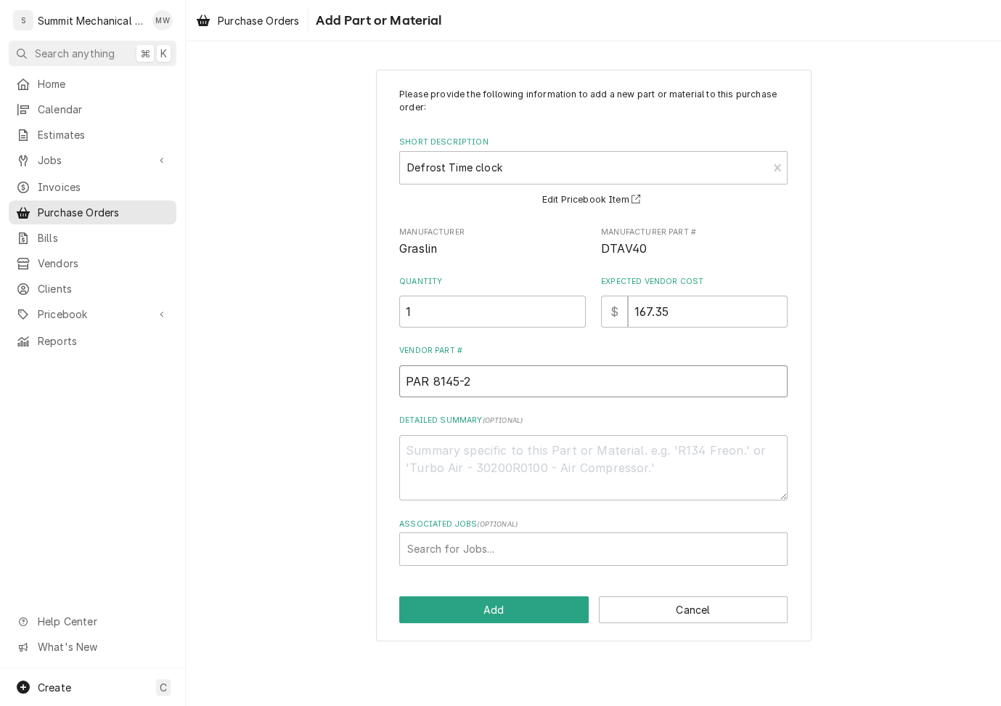
type textarea "x"
type input "PAR 8145-20"
type textarea "x"
type textarea "T"
type textarea "x"
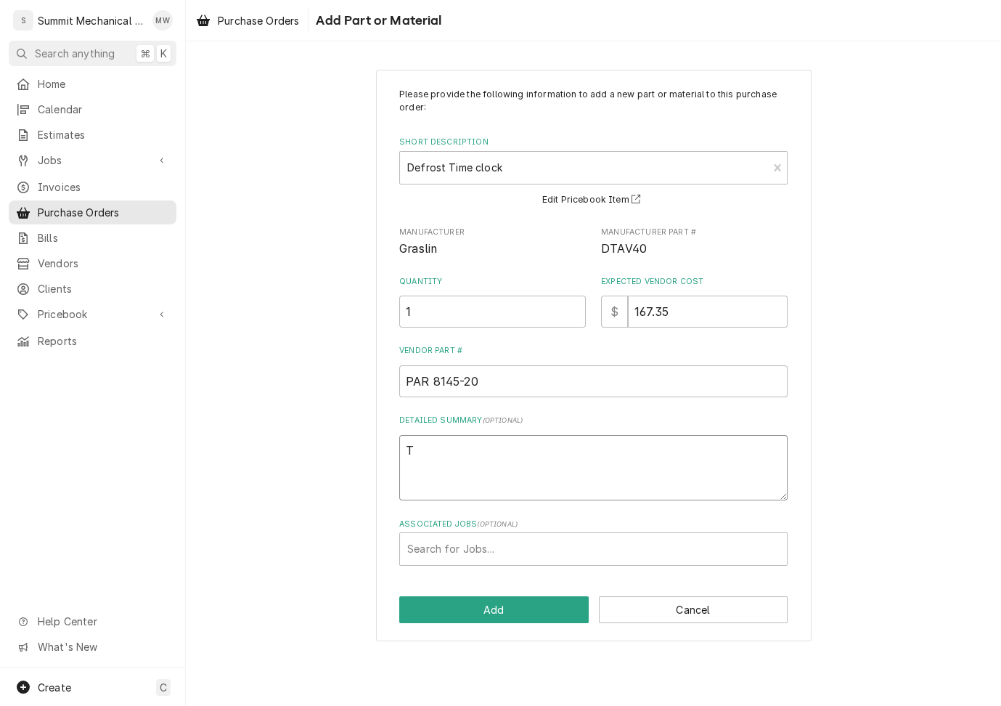
type textarea "Ti"
type textarea "x"
type textarea "T"
type textarea "x"
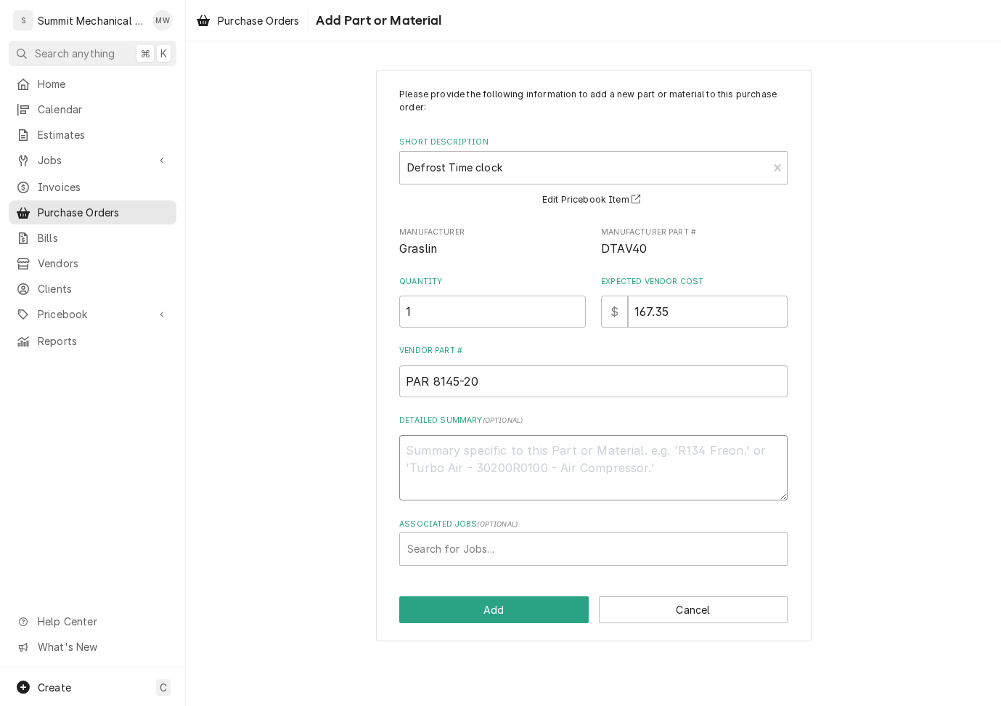
type textarea "2"
type textarea "x"
type textarea "20"
type textarea "x"
type textarea "209"
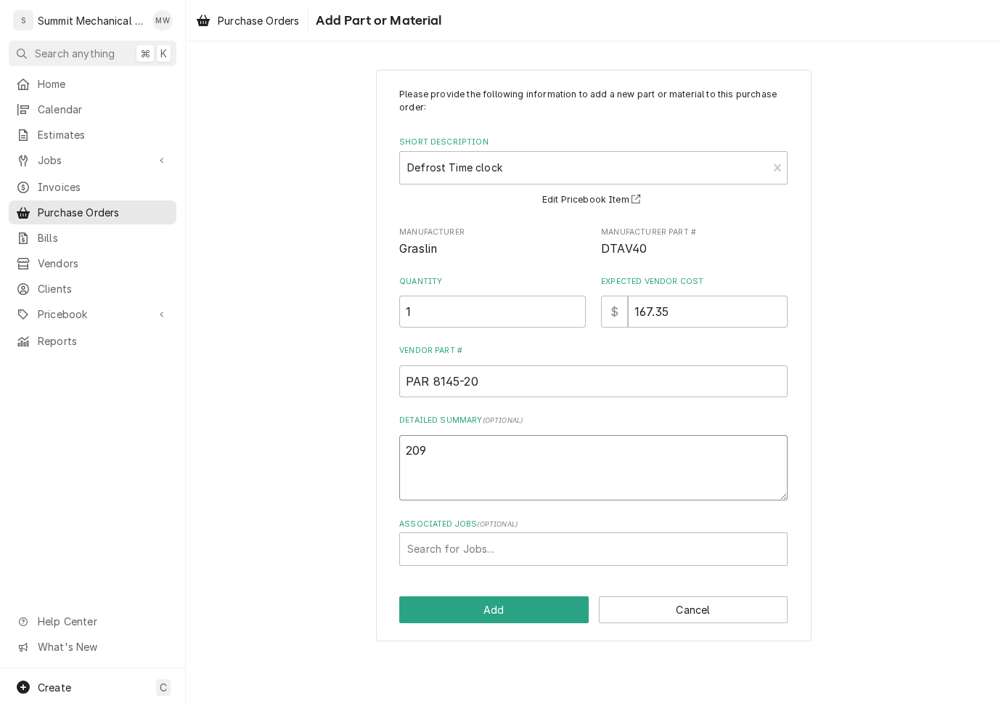
type textarea "x"
type textarea "209/"
type textarea "x"
type textarea "209"
type textarea "x"
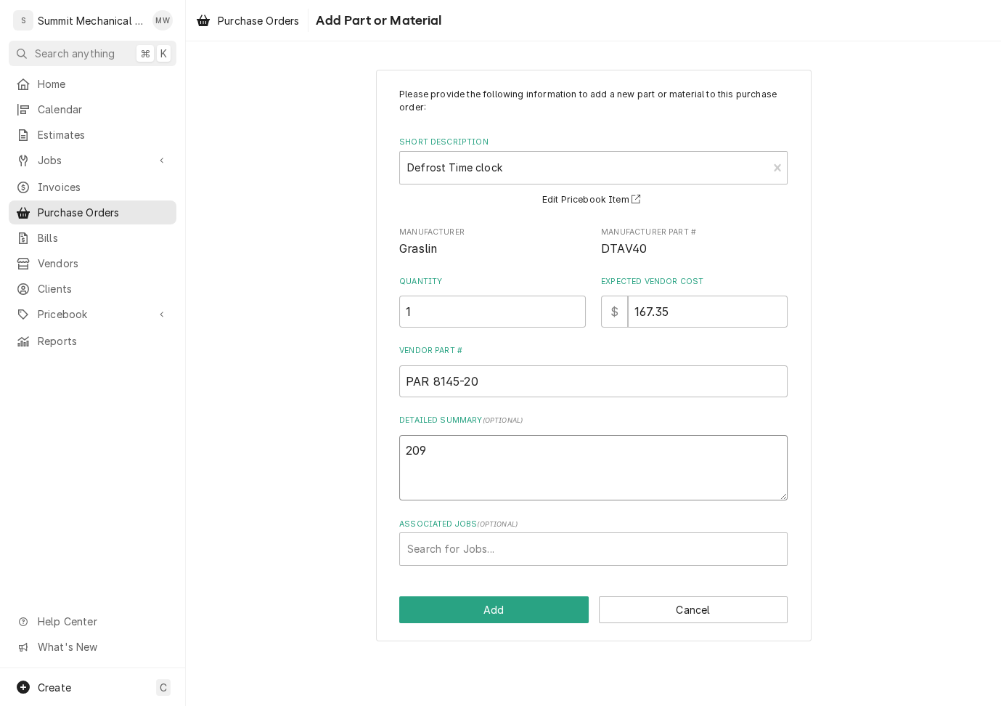
type textarea "20"
type textarea "x"
type textarea "208"
type textarea "x"
type textarea "208/"
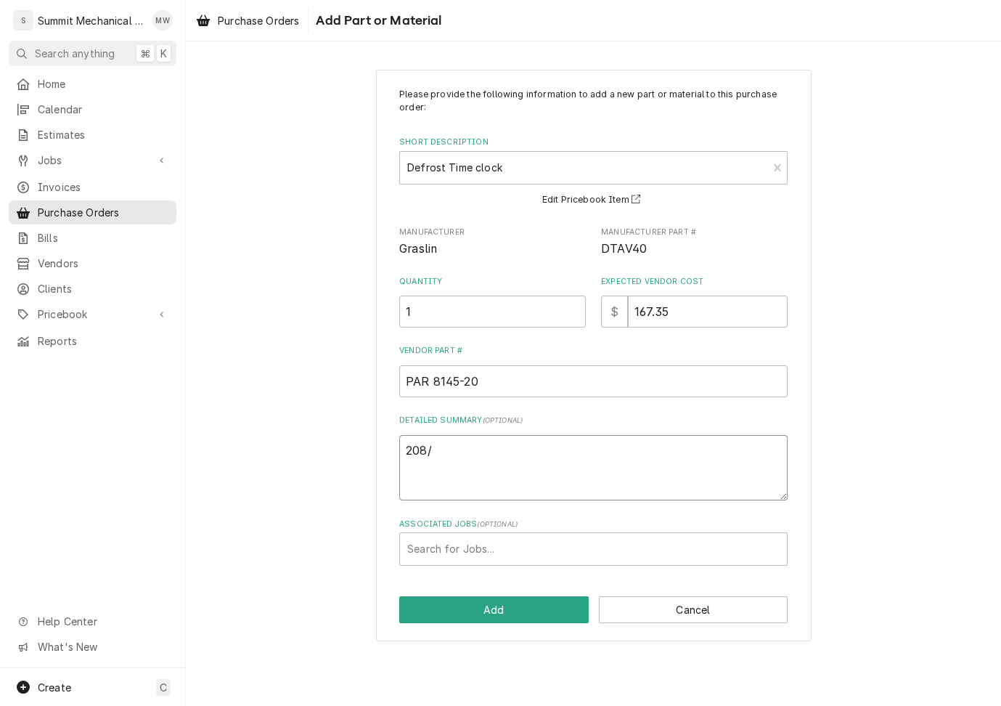
type textarea "x"
type textarea "208/24"
type textarea "x"
type textarea "208/240"
type textarea "x"
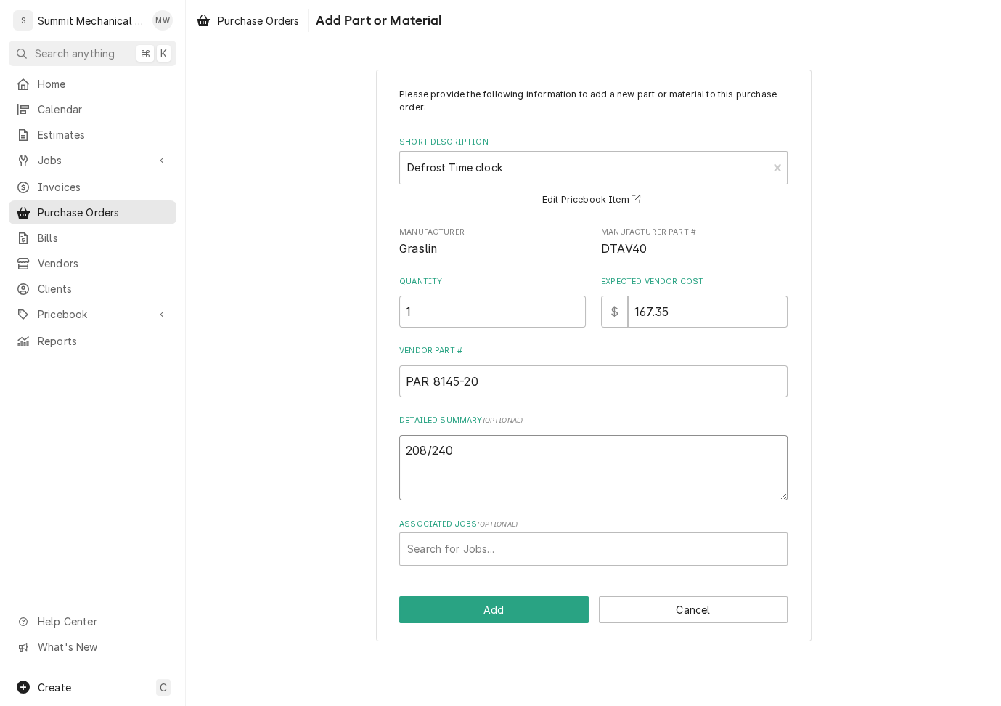
type textarea "208/240"
type textarea "x"
type textarea "208/240 Vo"
type textarea "x"
type textarea "208/240 Voo"
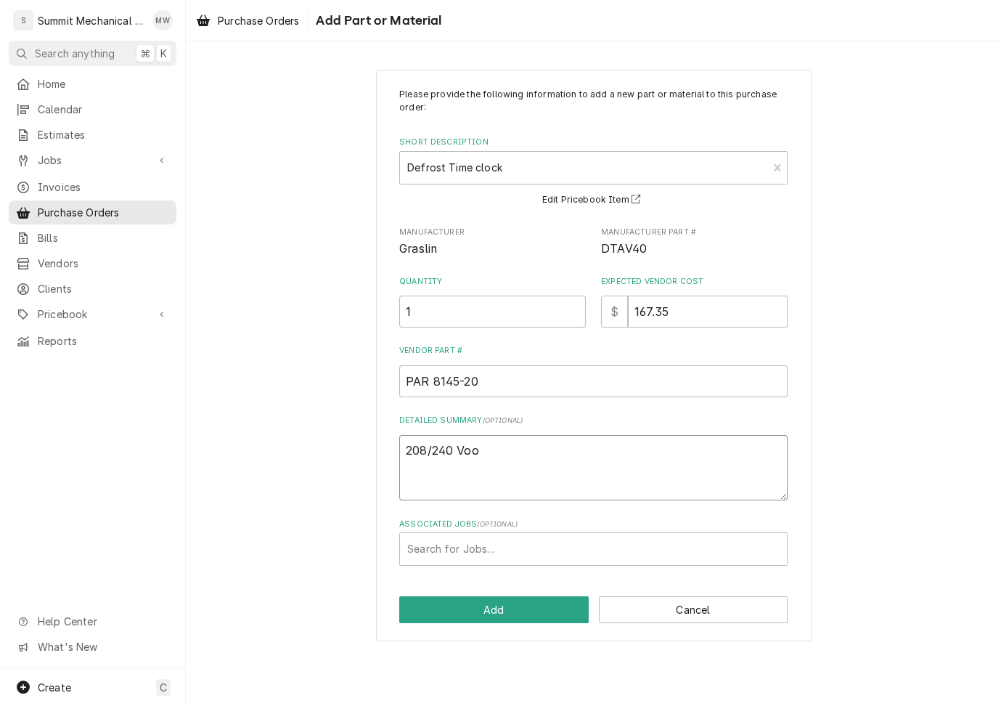
type textarea "x"
type textarea "208/240 Voot"
type textarea "x"
type textarea "208/240 Voo"
type textarea "x"
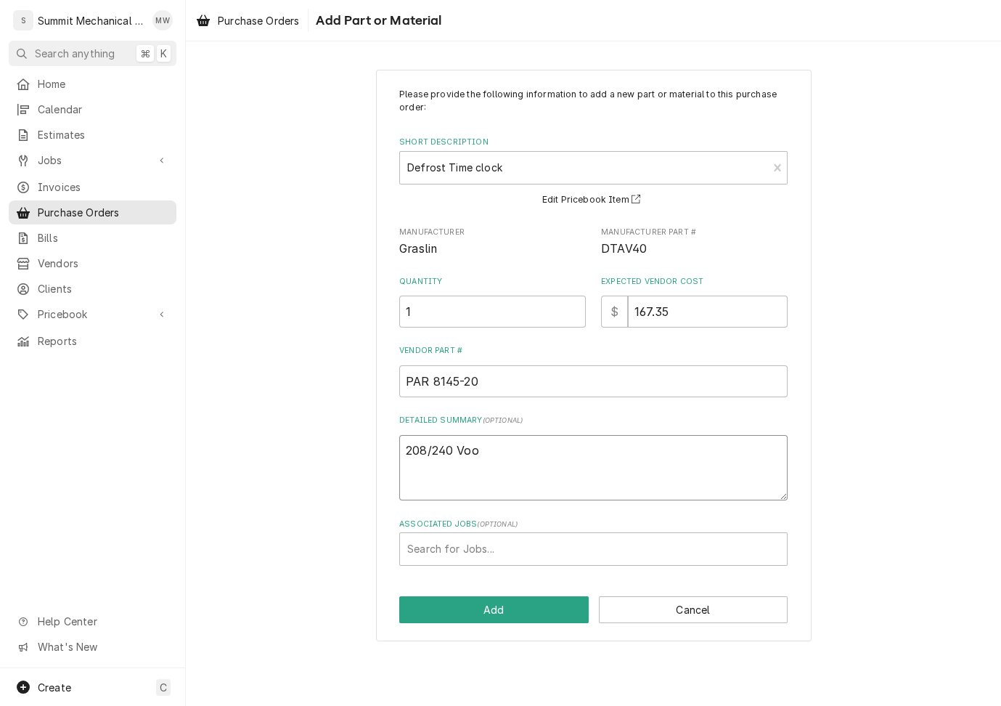
type textarea "208/240 Vool"
type textarea "x"
type textarea "208/240 Voolt"
type textarea "x"
type textarea "208/240 Voolt"
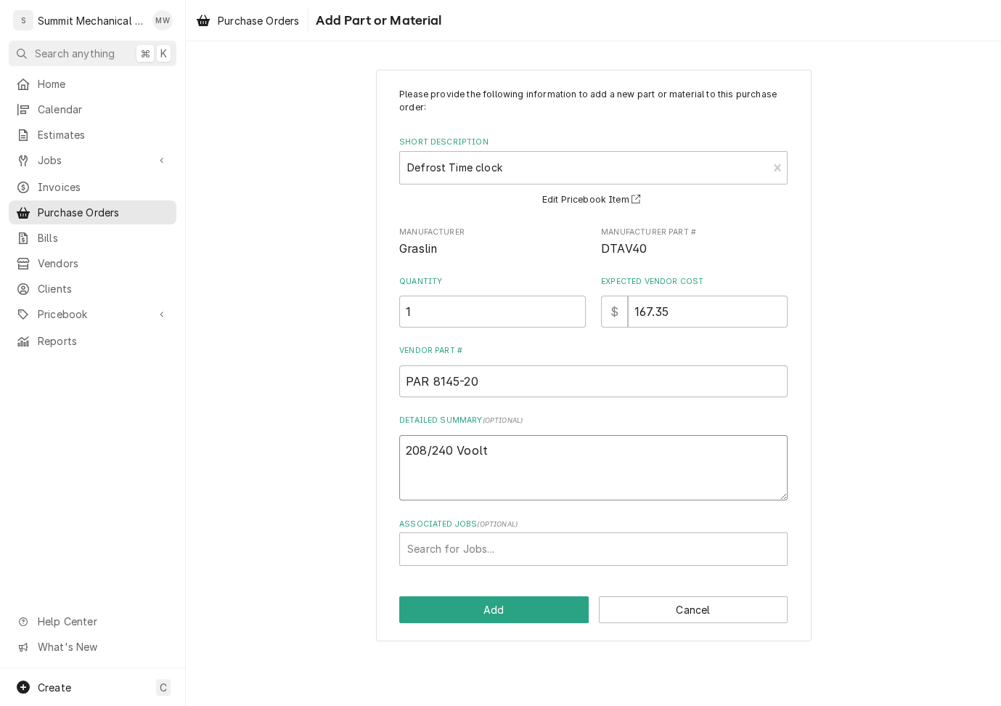
type textarea "x"
type textarea "208/240 Voolt"
type textarea "x"
type textarea "208/240 Vool"
type textarea "x"
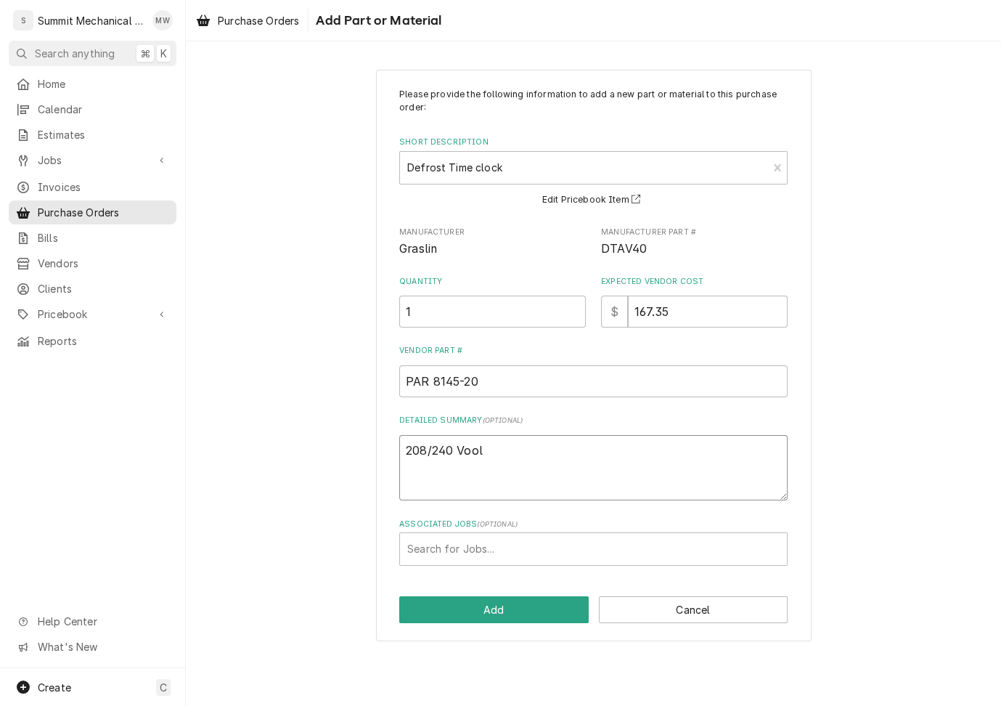
type textarea "208/240 Voo"
type textarea "x"
type textarea "208/240 Vo"
type textarea "x"
type textarea "208/240 Vol"
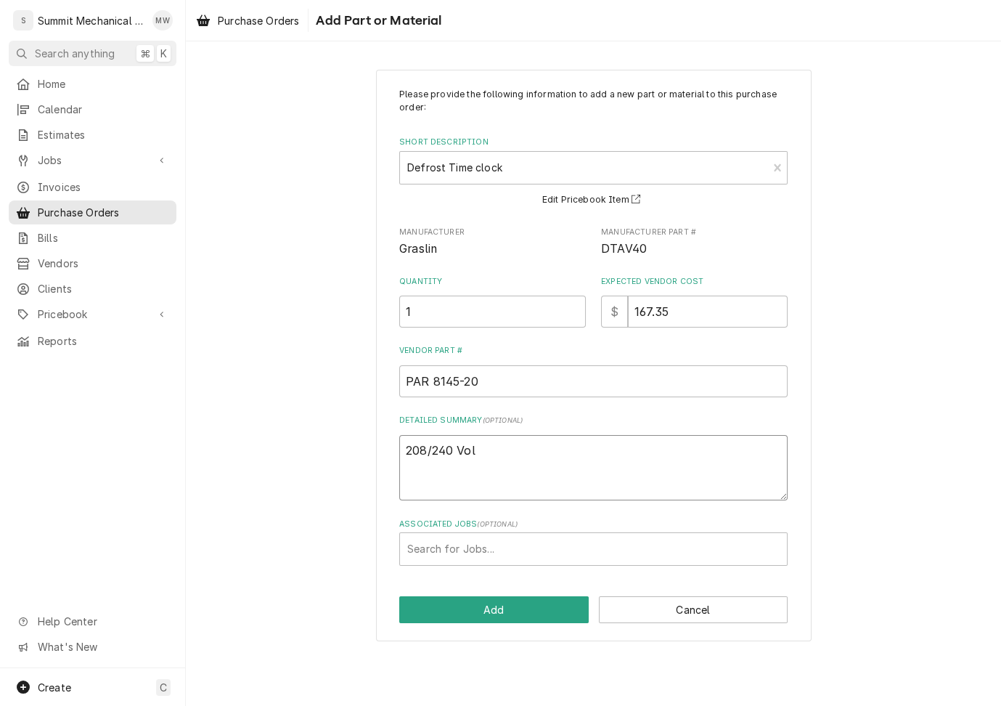
type textarea "x"
type textarea "208/240 Volt"
type textarea "x"
type textarea "208/240 Volt"
type textarea "x"
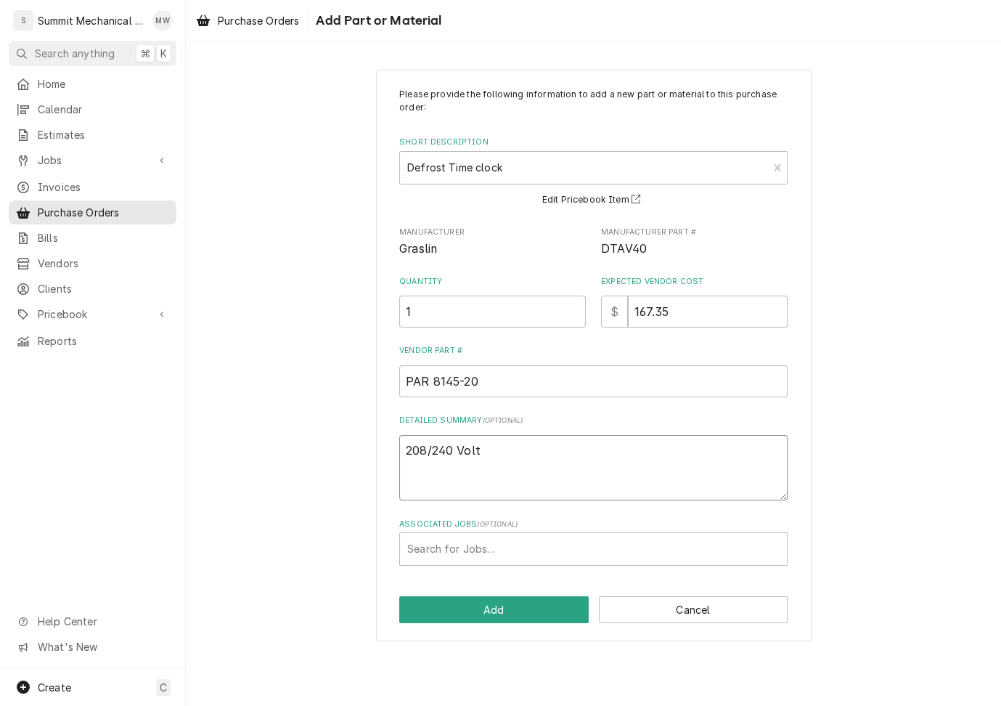
type textarea "208/240 Volt T"
type textarea "x"
type textarea "208/240 Volt Ti"
type textarea "x"
type textarea "208/240 Volt Tim"
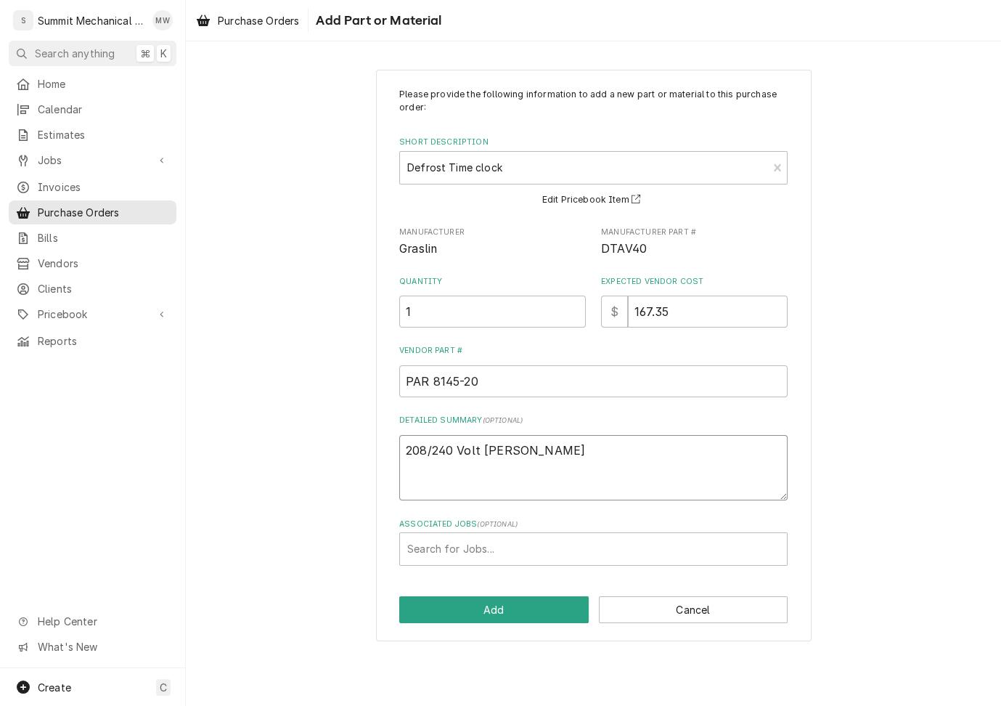
type textarea "x"
type textarea "208/240 Volt Time"
type textarea "x"
type textarea "208/240 Volt Time"
type textarea "x"
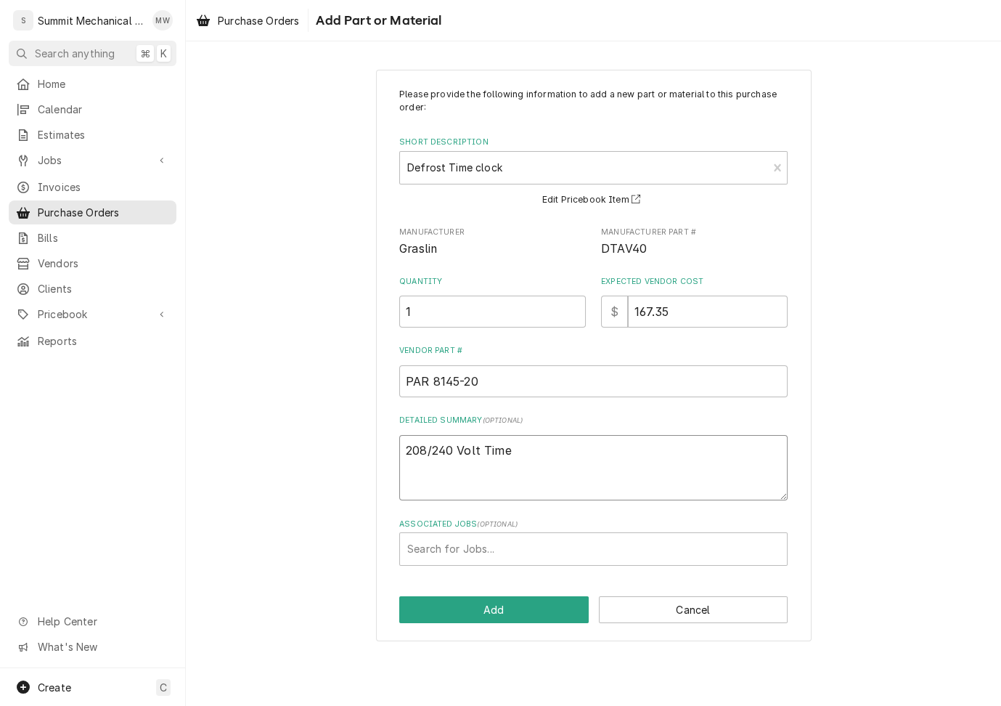
type textarea "208/240 Volt Time I"
type textarea "x"
type textarea "208/240 Volt Time In"
type textarea "x"
type textarea "208/240 Volt Time Int"
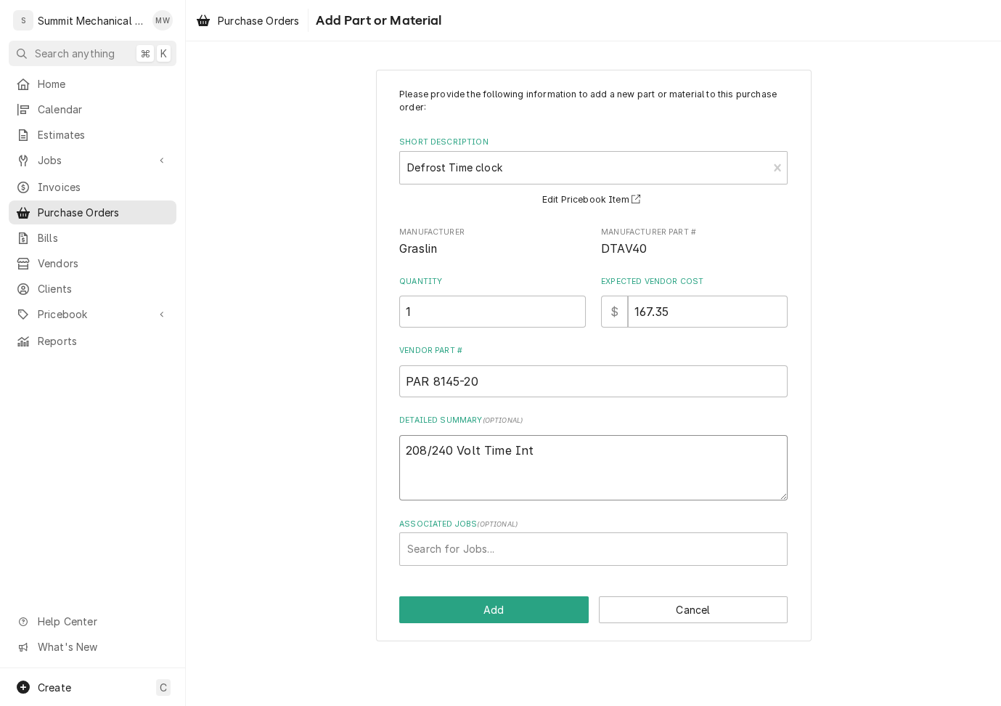
type textarea "x"
type textarea "208/240 Volt Time Int/"
type textarea "x"
type textarea "208/240 Volt Time Int/T"
type textarea "x"
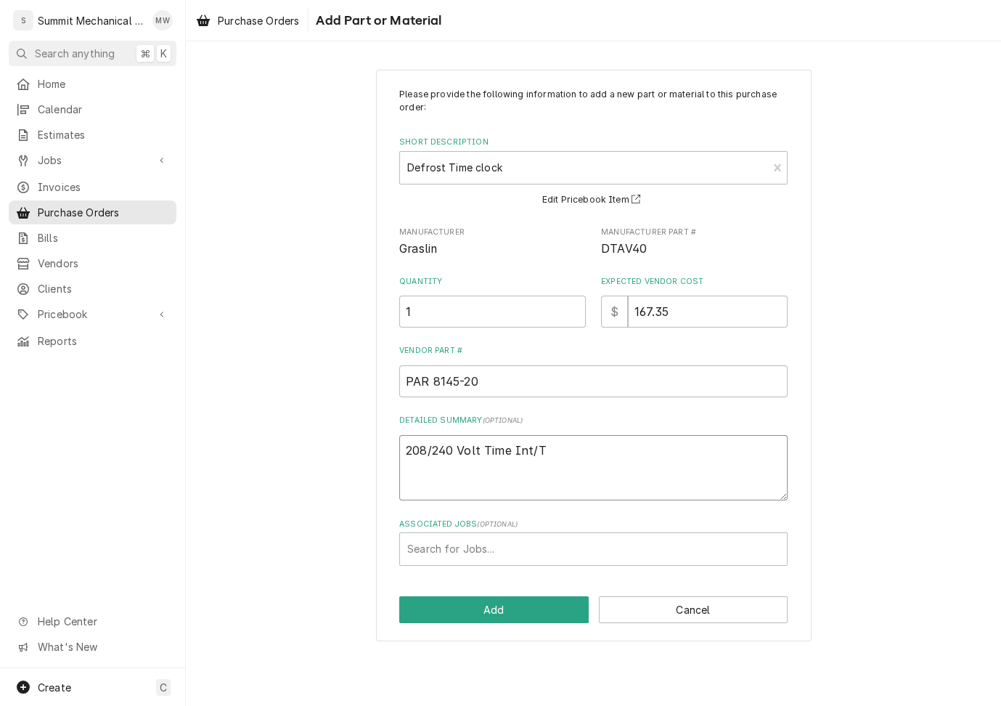
type textarea "208/240 Volt Time Int/Te"
type textarea "x"
type textarea "208/240 Volt Time Int/Tem"
type textarea "x"
type textarea "208/240 Volt Time Int/Temp"
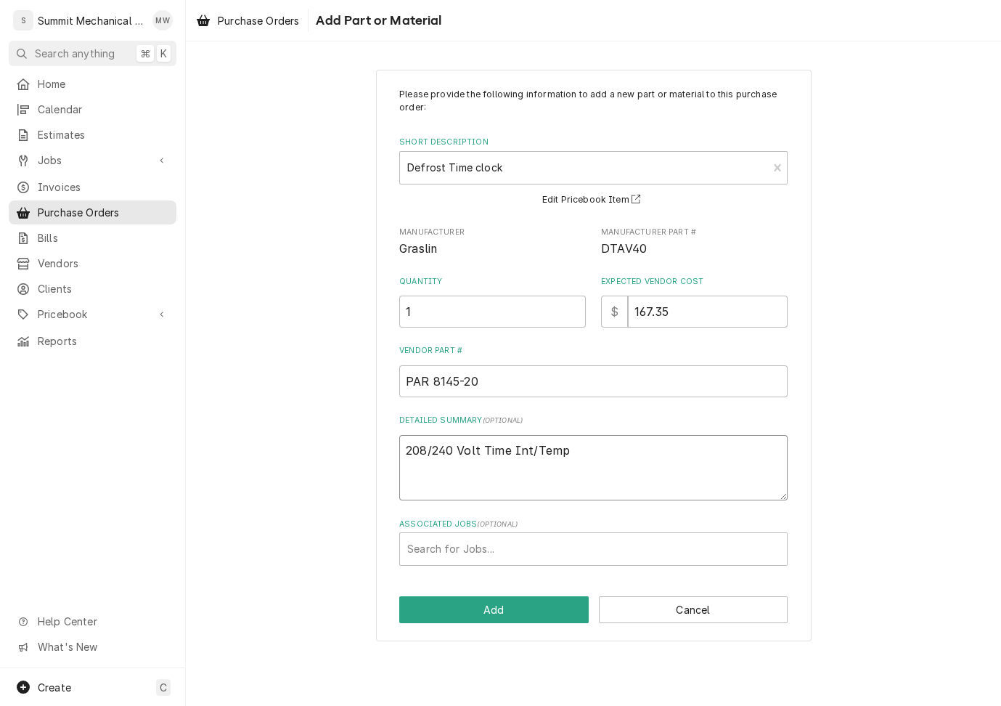
type textarea "x"
type textarea "208/240 Volt Time Int/Temp"
type textarea "x"
type textarea "208/240 Volt Time Int/Temp P"
type textarea "x"
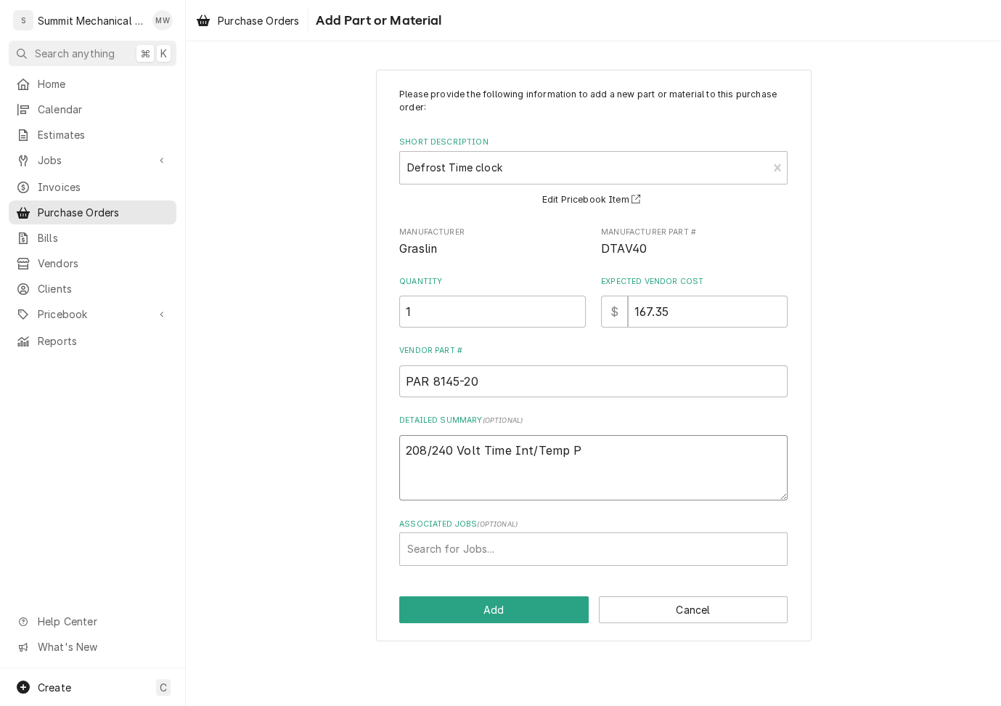
type textarea "208/240 Volt Time Int/Temp Pr"
type textarea "x"
type textarea "208/240 Volt Time Int/Temp Pre"
type textarea "x"
type textarea "208/240 Volt Time Int/Temp Pres"
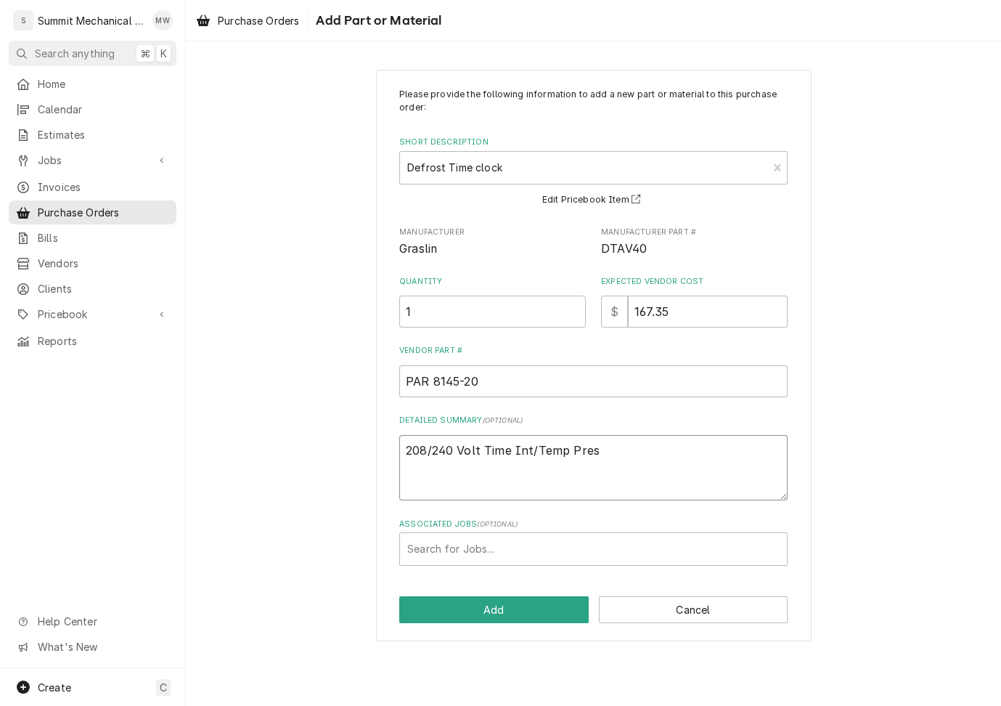
type textarea "x"
type textarea "208/240 Volt Time Int/Temp Press"
type textarea "x"
type textarea "208/240 Volt Time Int/Temp Pressu"
type textarea "x"
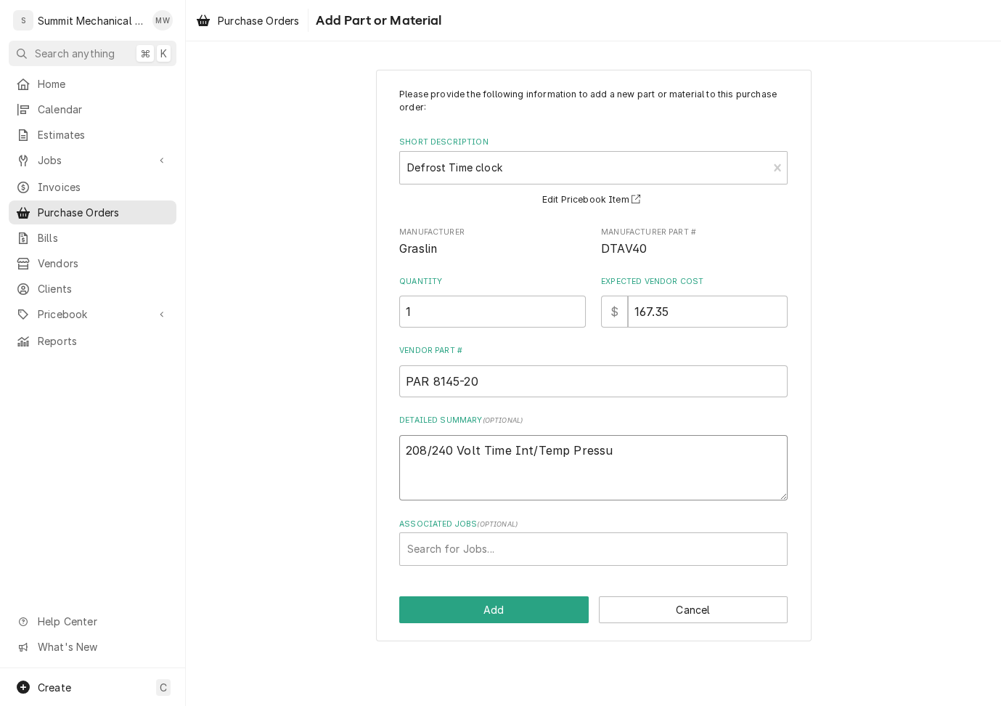
type textarea "208/240 Volt Time Int/Temp Pressur"
type textarea "x"
type textarea "208/240 Volt Time Int/Temp Pressure"
type textarea "x"
type textarea "208/240 Volt Time Int/Temp Pressure"
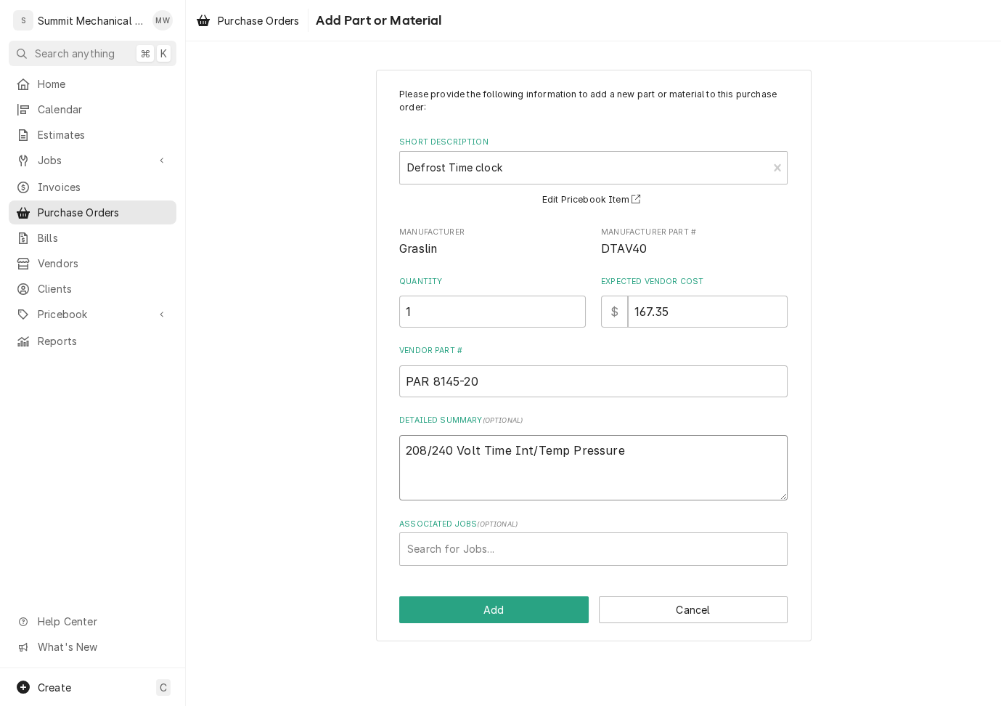
type textarea "x"
type textarea "208/240 Volt Time Int/Temp Pressure T"
type textarea "x"
type textarea "208/240 Volt Time Int/Temp Pressure Te"
type textarea "x"
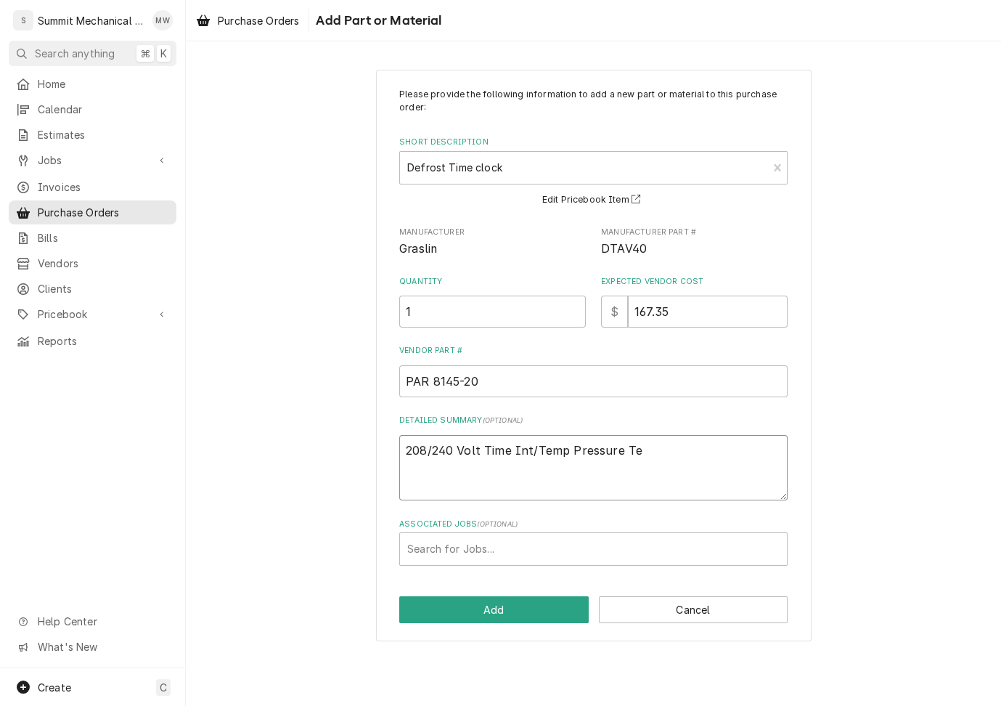
type textarea "208/240 Volt Time Int/Temp Pressure Tep"
type textarea "x"
type textarea "208/240 Volt Time Int/Temp Pressure Te"
type textarea "x"
type textarea "208/240 Volt Time Int/Temp Pressure Ter"
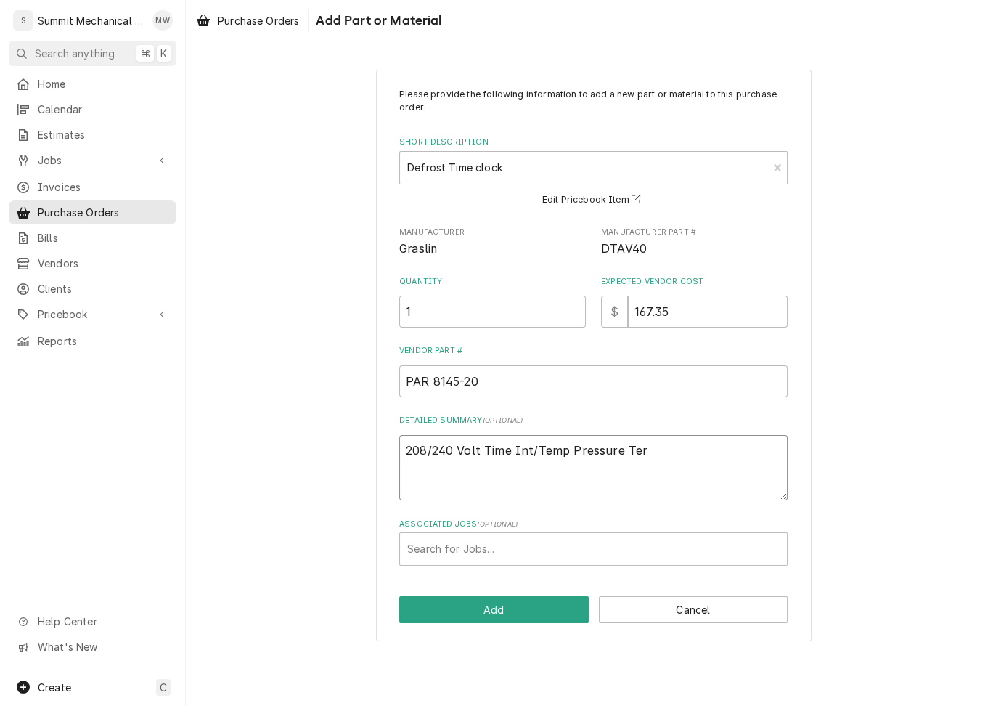
type textarea "x"
type textarea "208/240 Volt Time Int/Temp Pressure Term"
click at [472, 612] on button "Add" at bounding box center [494, 609] width 190 height 27
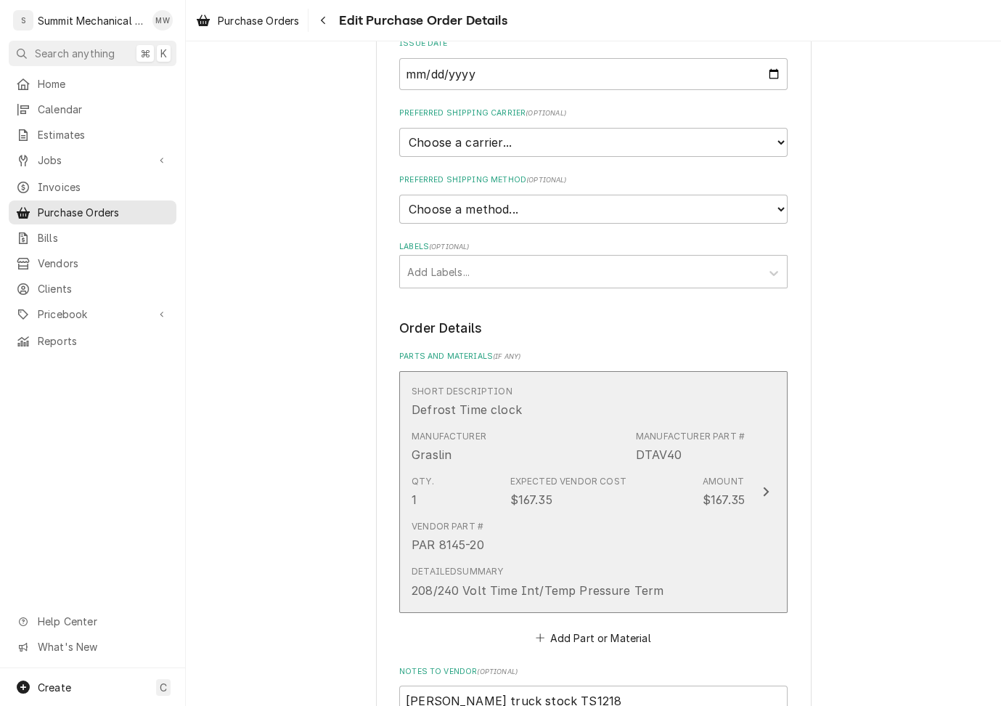
click at [588, 475] on div "Expected Vendor Cost" at bounding box center [568, 481] width 116 height 13
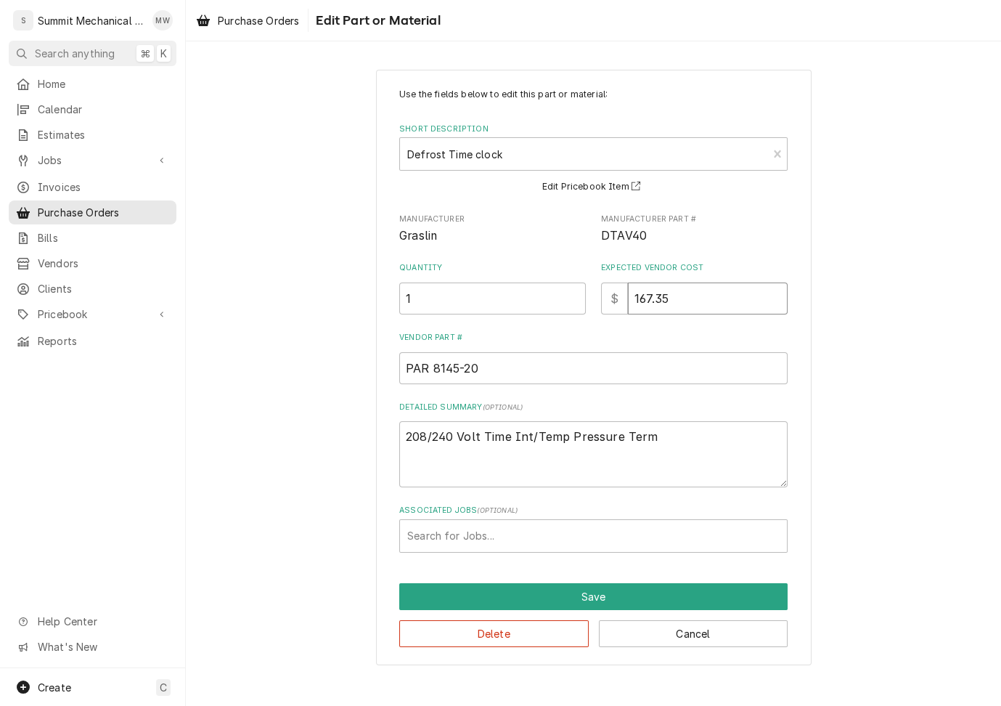
click at [688, 302] on input "167.35" at bounding box center [708, 298] width 160 height 32
type textarea "x"
type input "1"
type textarea "x"
type input "11"
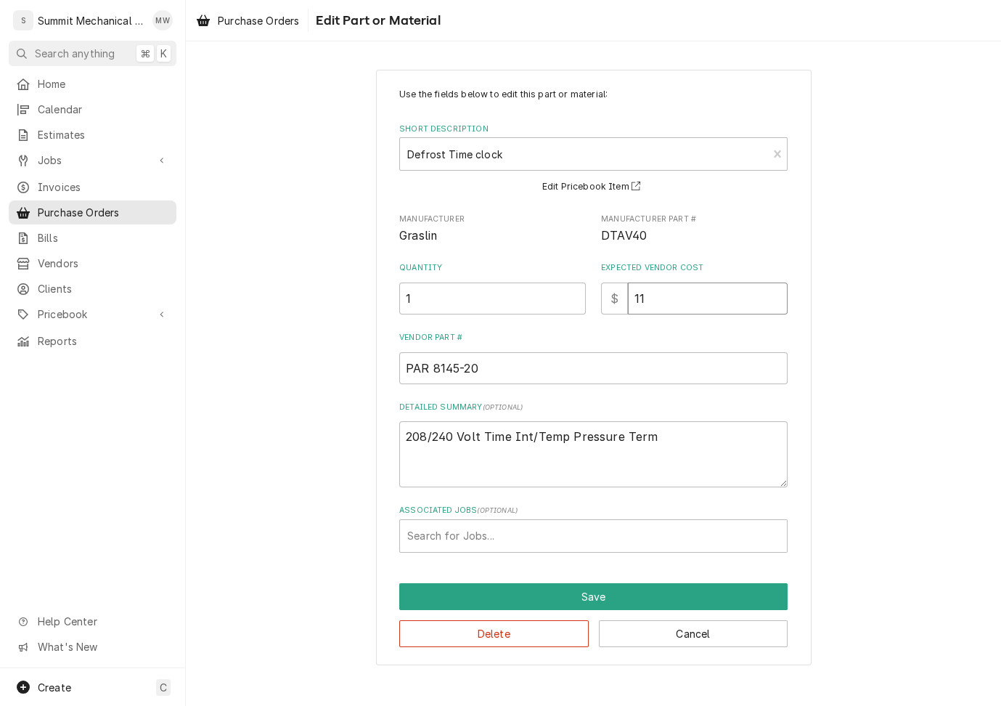
type textarea "x"
type input "115"
type textarea "x"
type input "115.9"
type textarea "x"
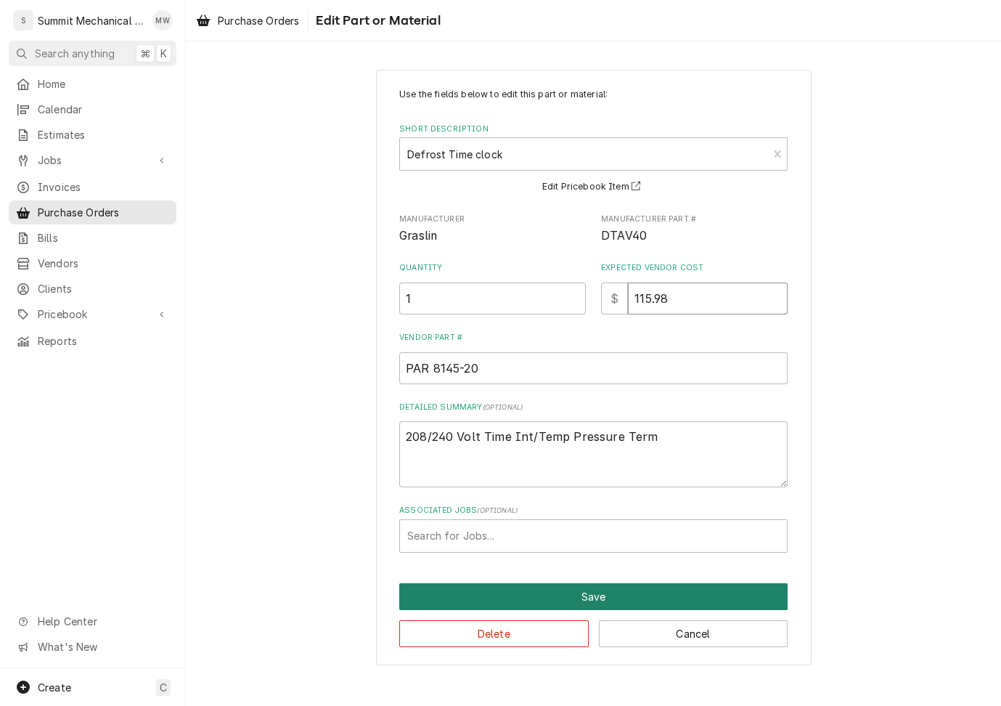
type input "115.98"
click at [617, 597] on button "Save" at bounding box center [593, 596] width 388 height 27
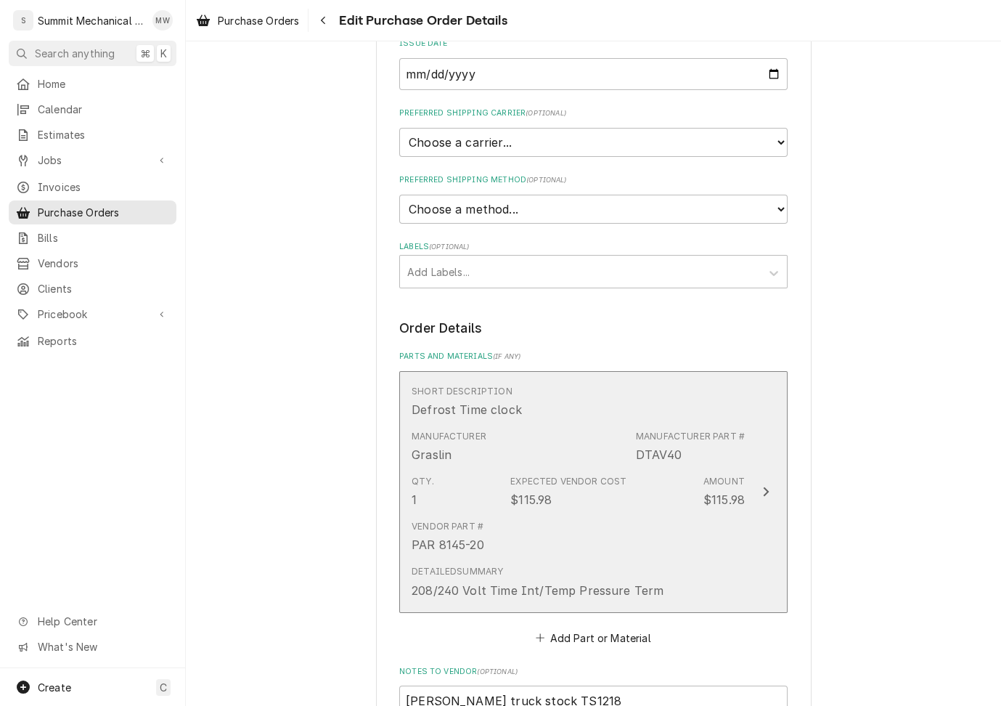
scroll to position [614, 0]
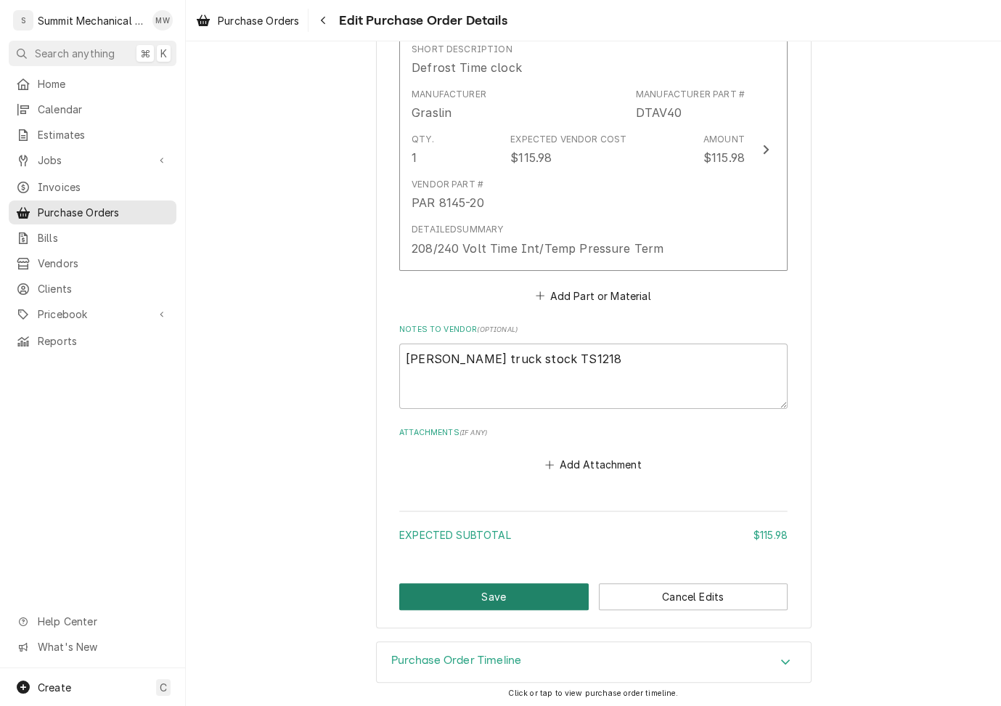
click at [486, 583] on button "Save" at bounding box center [494, 596] width 190 height 27
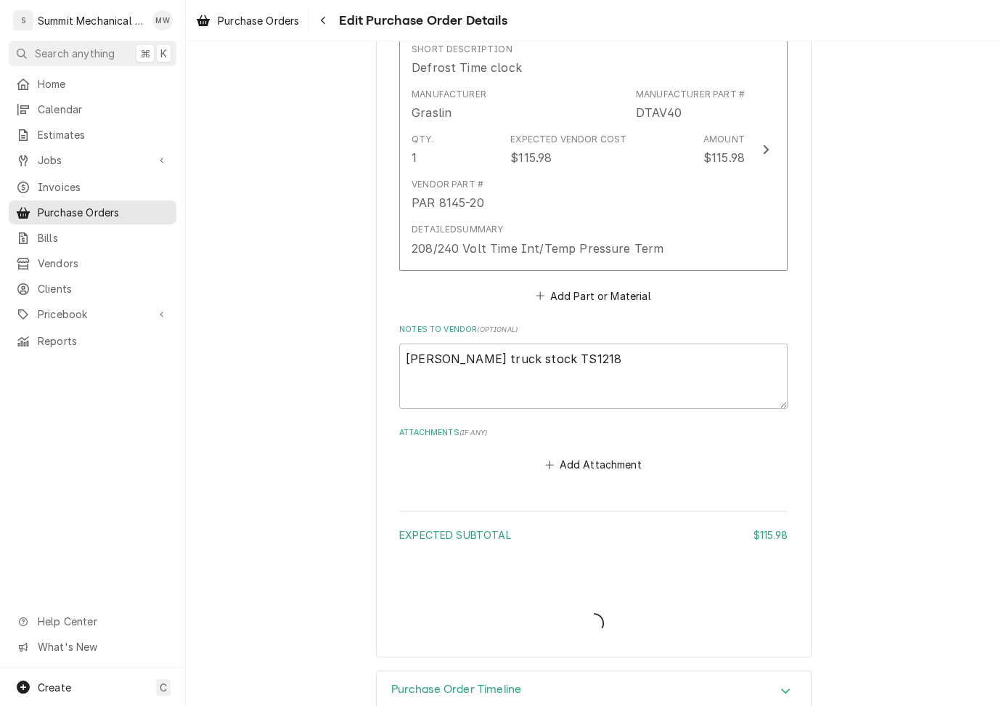
type textarea "x"
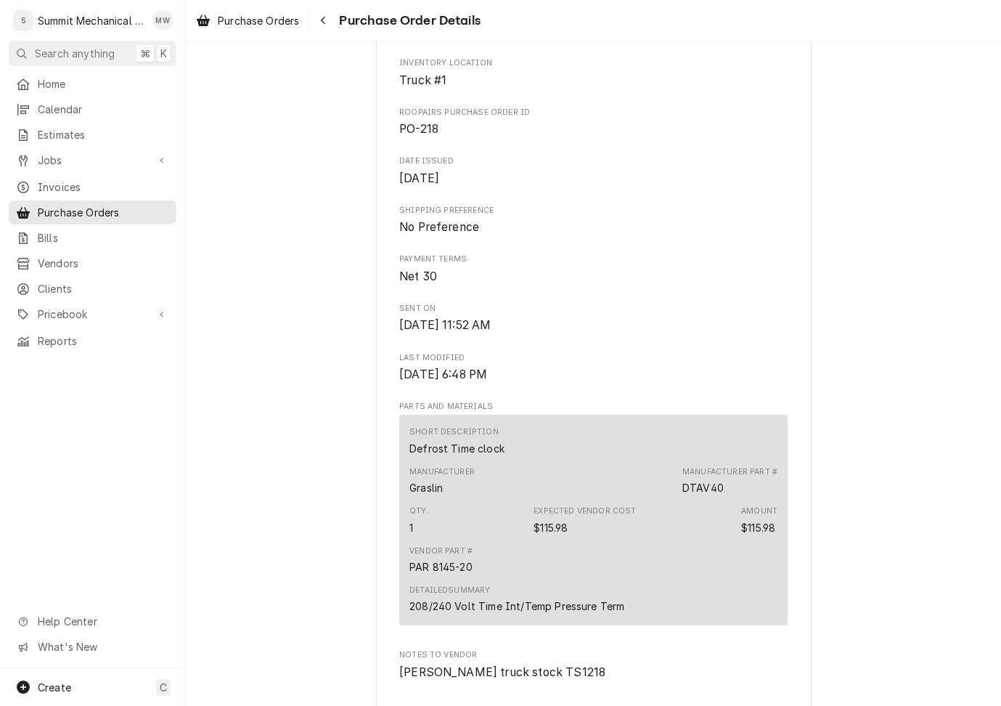
scroll to position [851, 0]
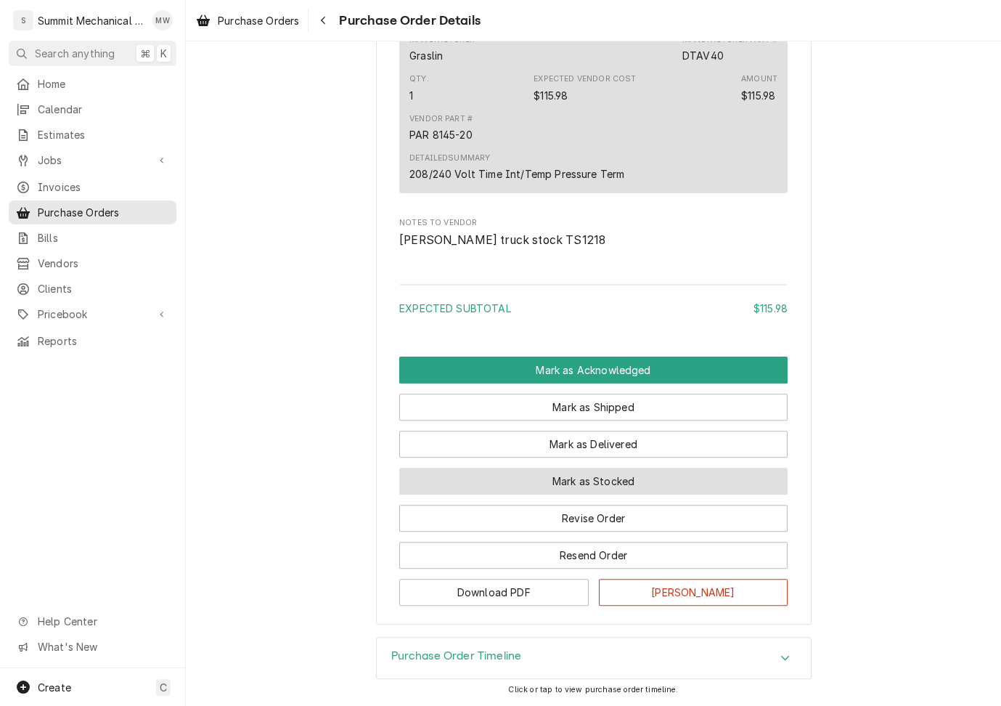
click at [566, 475] on button "Mark as Stocked" at bounding box center [593, 481] width 388 height 27
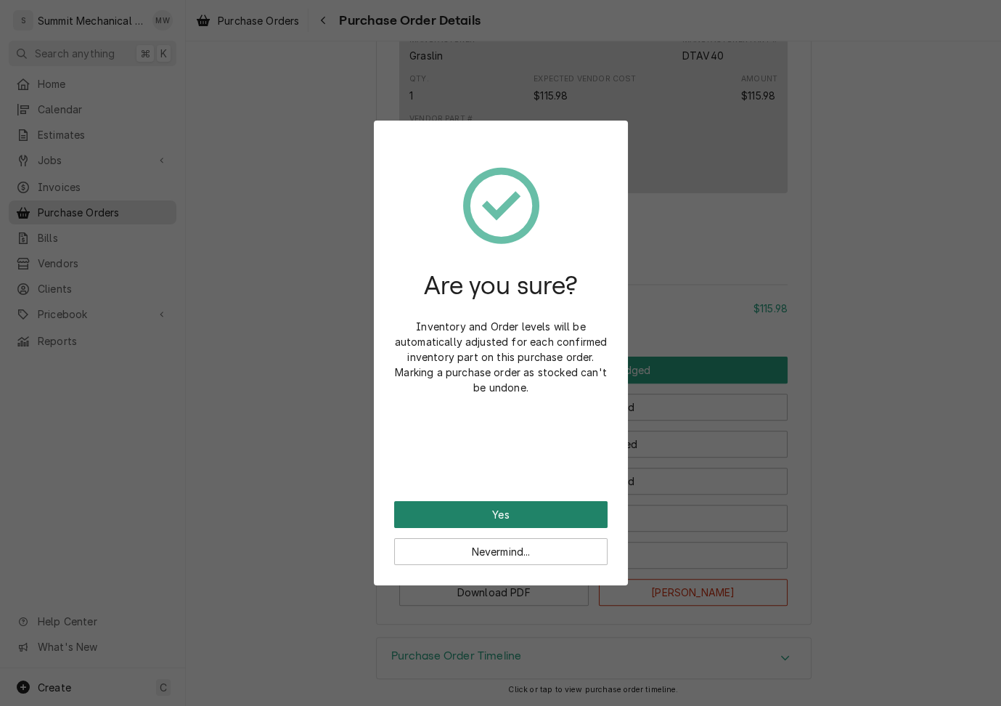
click at [532, 513] on button "Yes" at bounding box center [500, 514] width 213 height 27
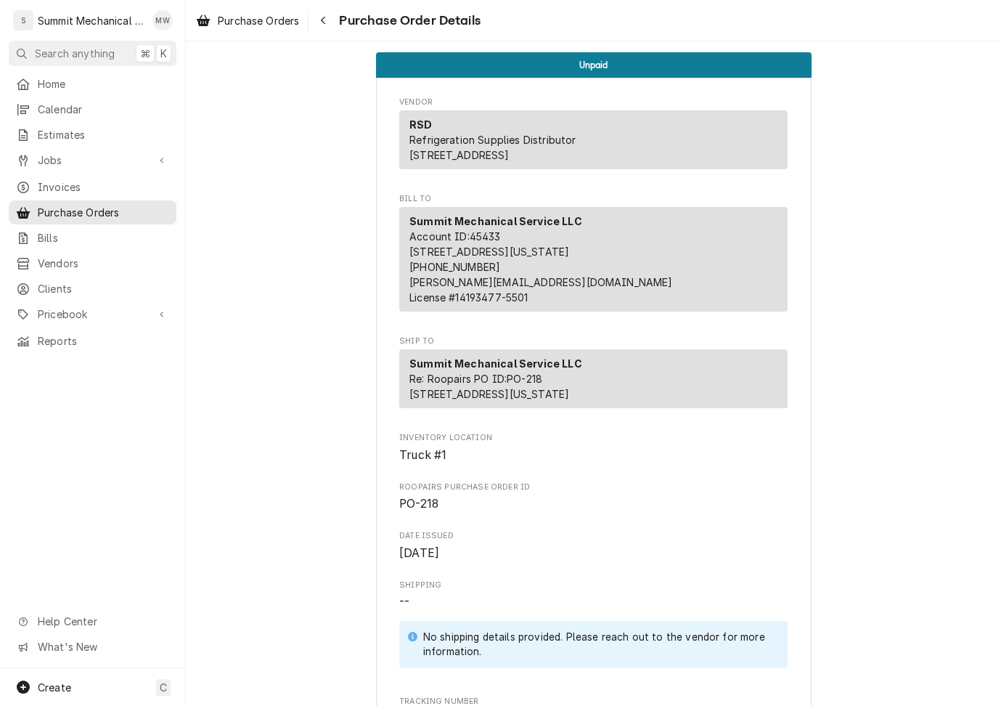
scroll to position [924, 0]
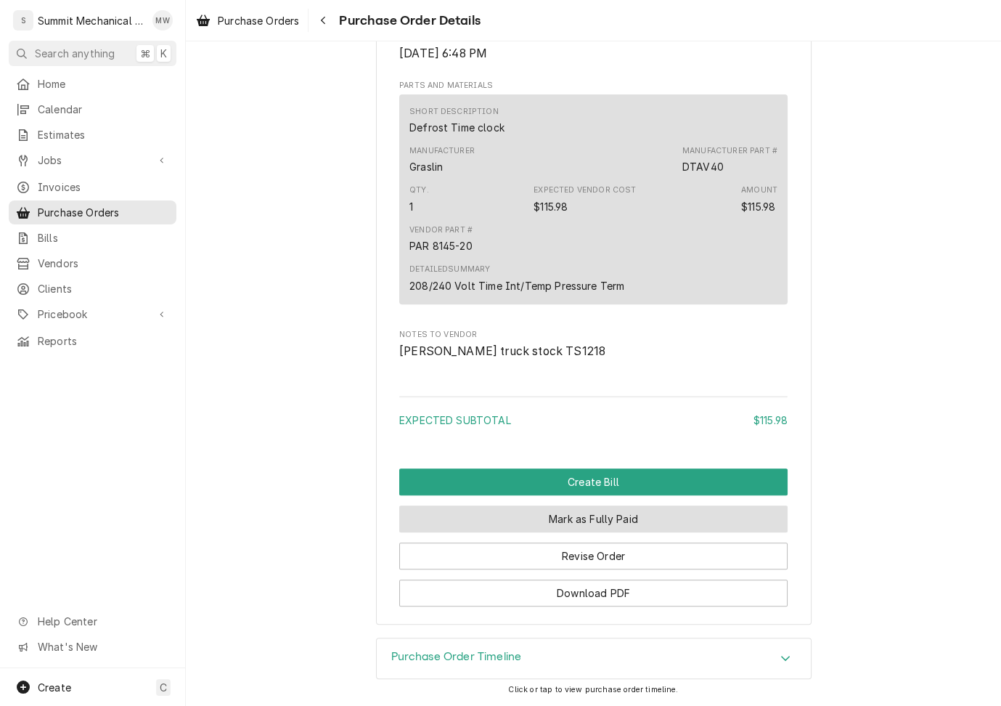
click at [588, 520] on button "Mark as Fully Paid" at bounding box center [593, 518] width 388 height 27
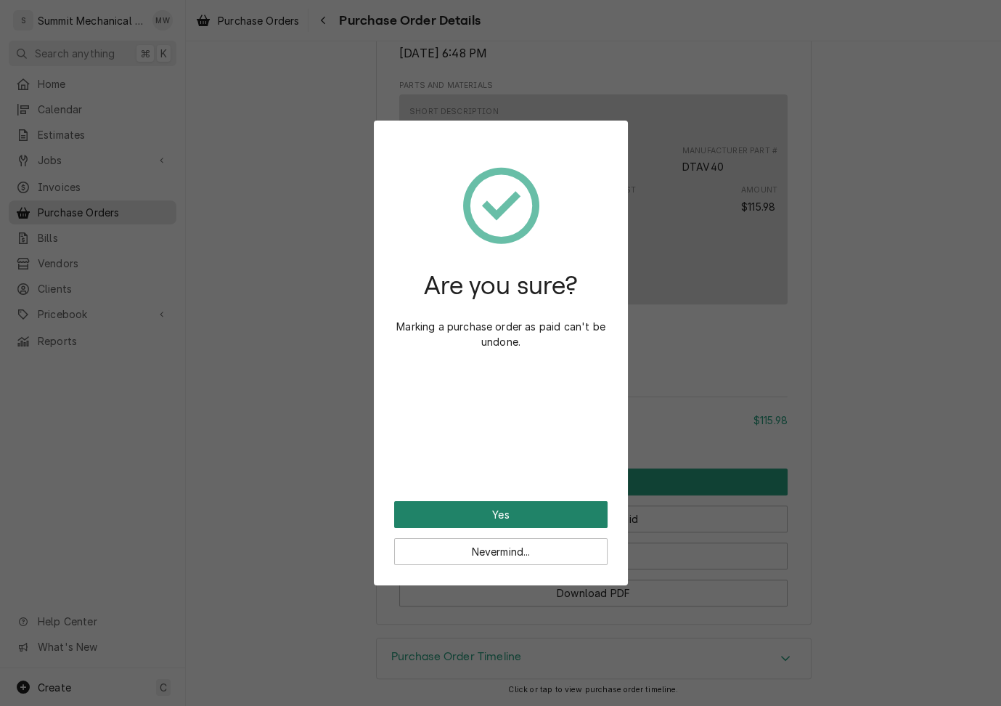
click at [537, 520] on button "Yes" at bounding box center [500, 514] width 213 height 27
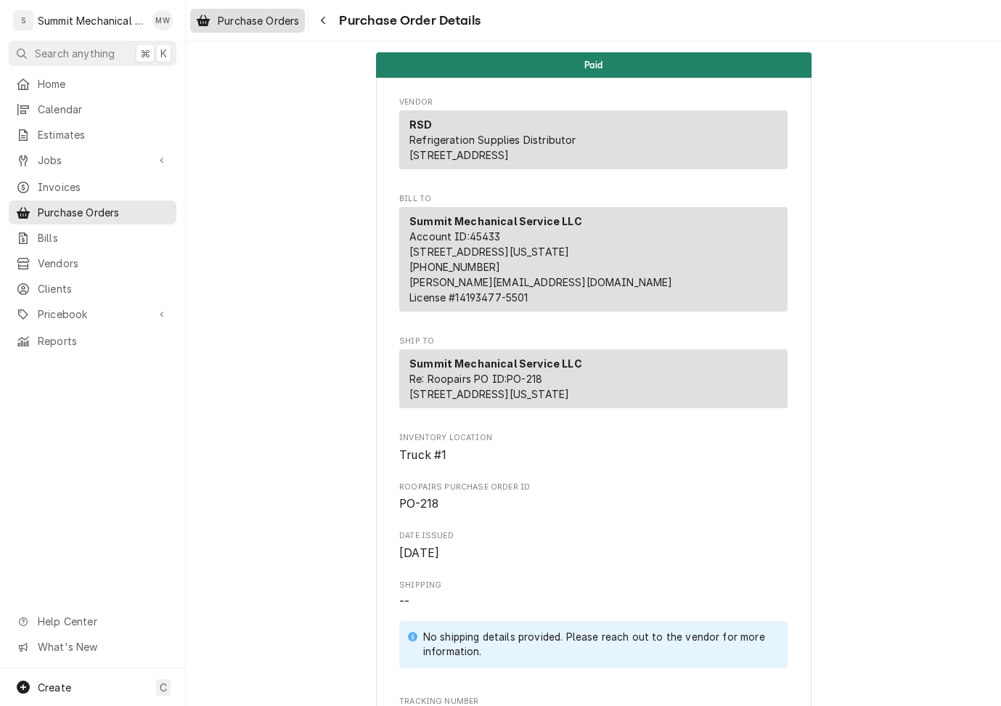
click at [274, 28] on div "Purchase Orders" at bounding box center [247, 21] width 109 height 18
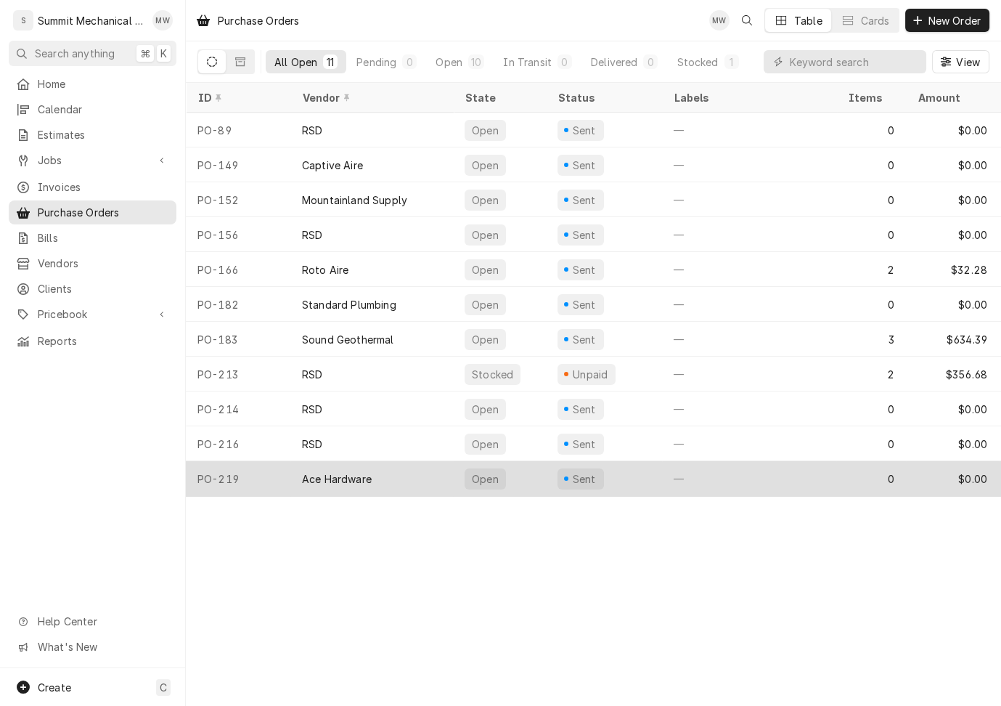
click at [322, 484] on div "Ace Hardware" at bounding box center [371, 478] width 163 height 35
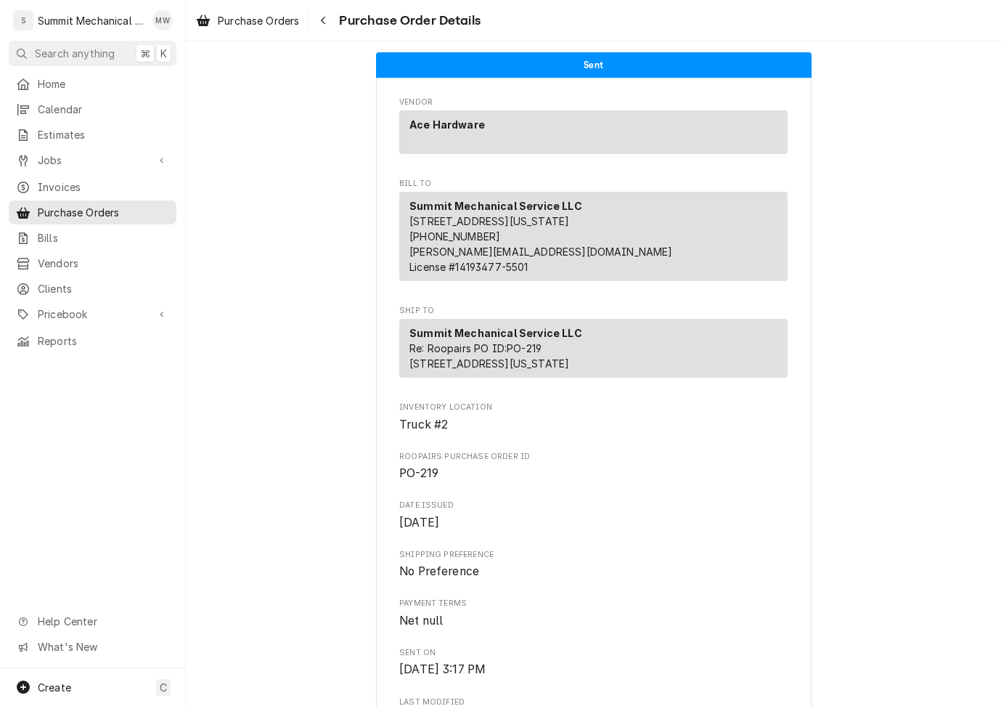
scroll to position [604, 0]
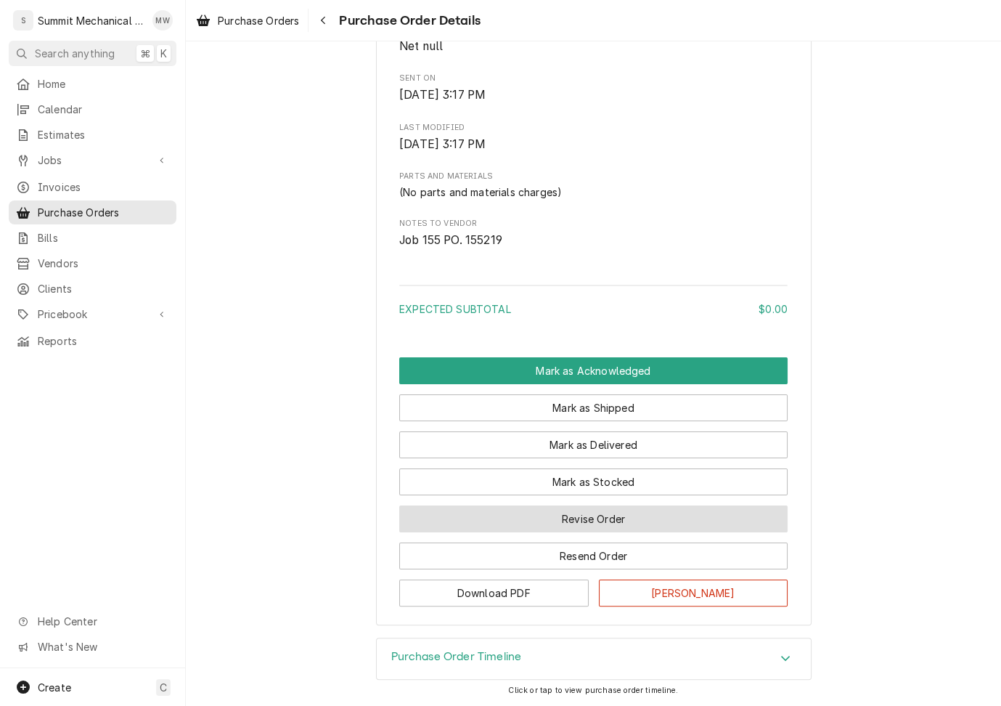
click at [612, 511] on button "Revise Order" at bounding box center [593, 518] width 388 height 27
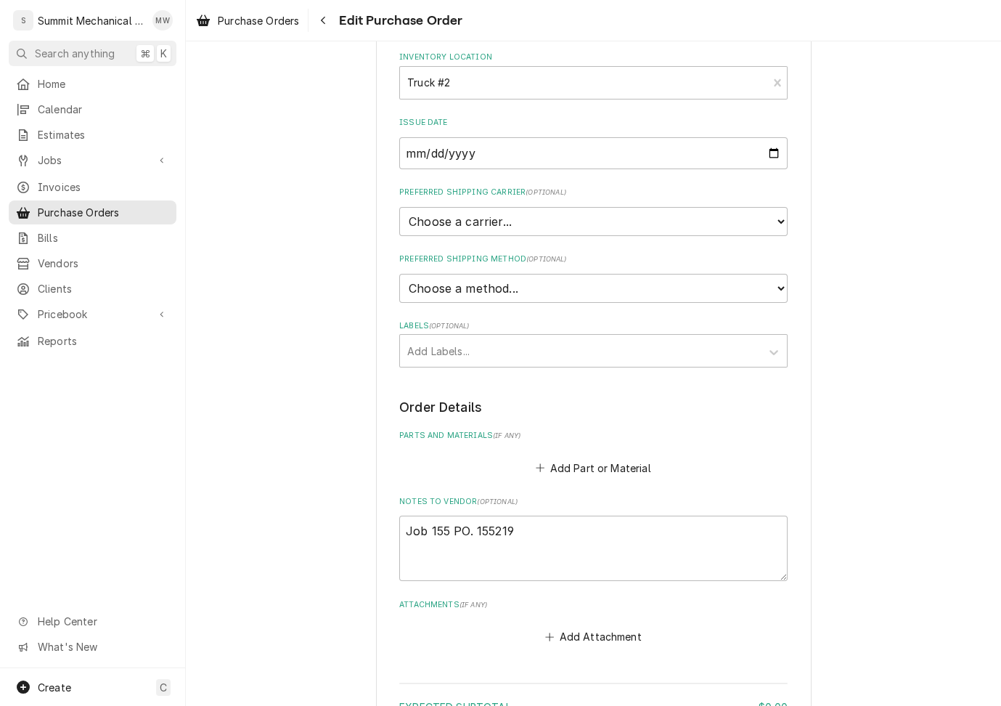
scroll to position [295, 0]
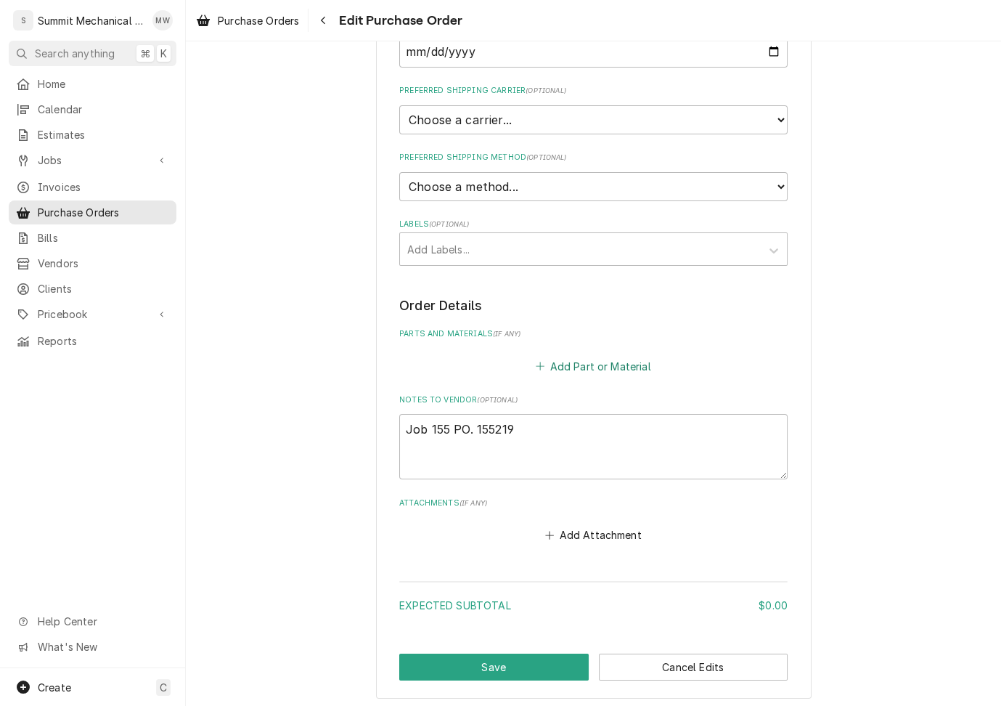
click at [569, 364] on button "Add Part or Material" at bounding box center [594, 366] width 120 height 20
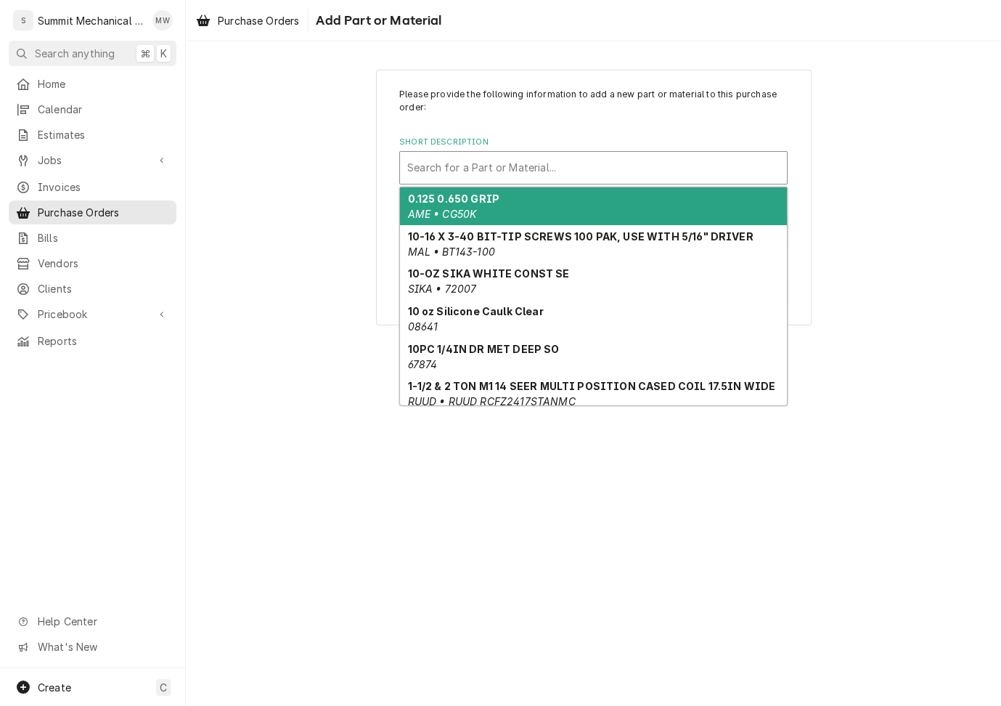
click at [454, 168] on div "Short Description" at bounding box center [593, 168] width 372 height 26
type input "misc"
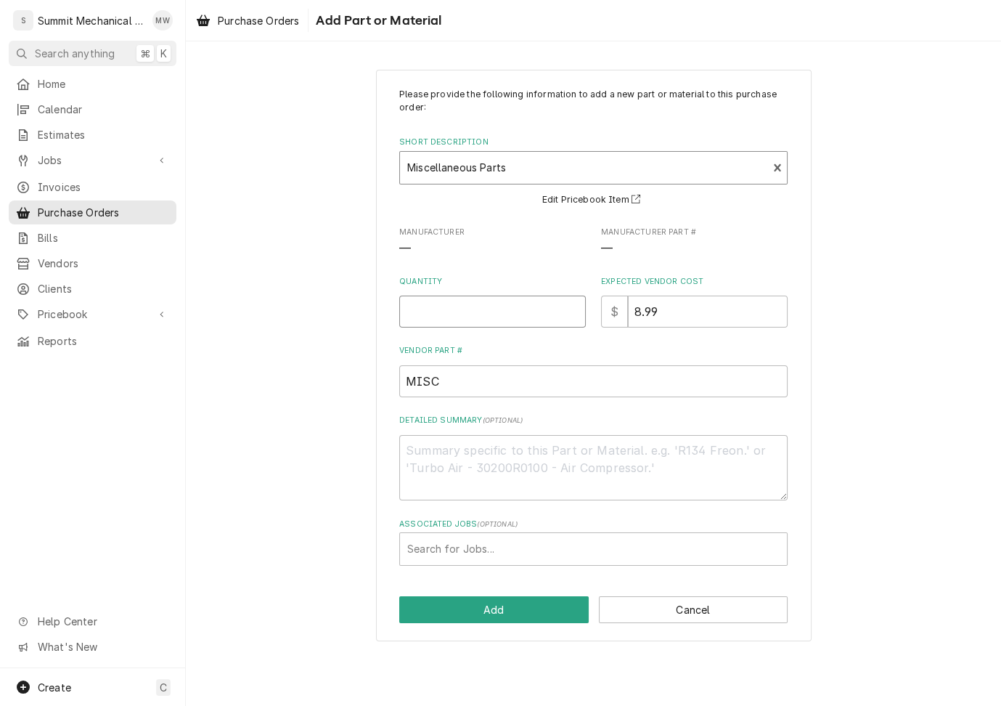
click at [484, 314] on input "Quantity" at bounding box center [492, 312] width 187 height 32
type textarea "x"
type input "1"
click at [641, 306] on input "8.99" at bounding box center [708, 312] width 160 height 32
type textarea "x"
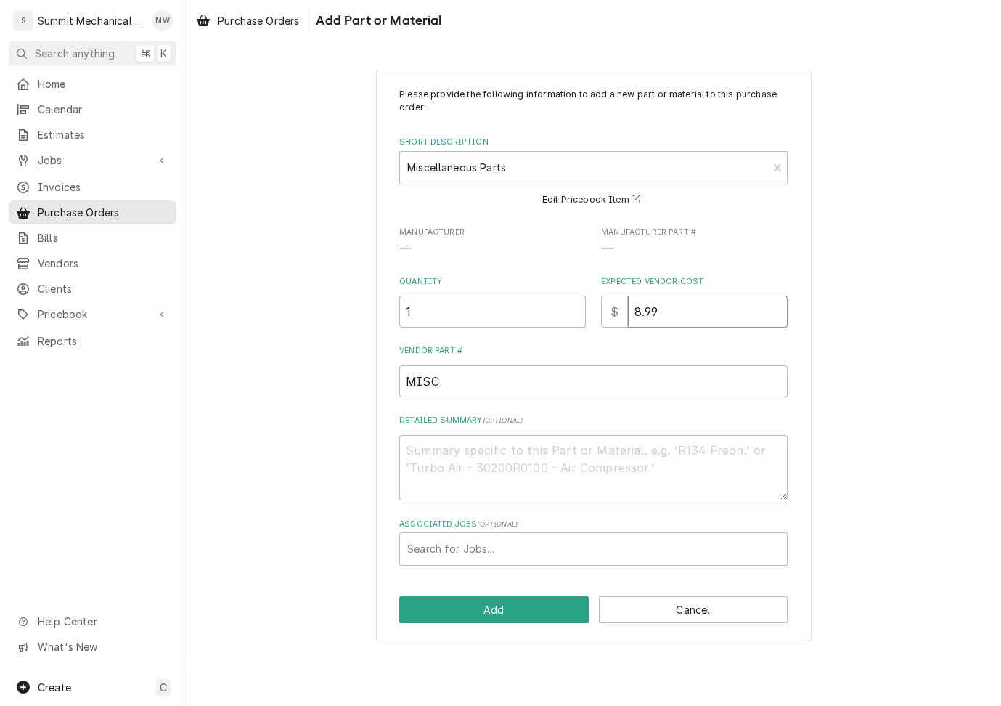
type input ".99"
type textarea "x"
type input "9.99"
click at [518, 553] on div "Associated Jobs" at bounding box center [593, 549] width 372 height 26
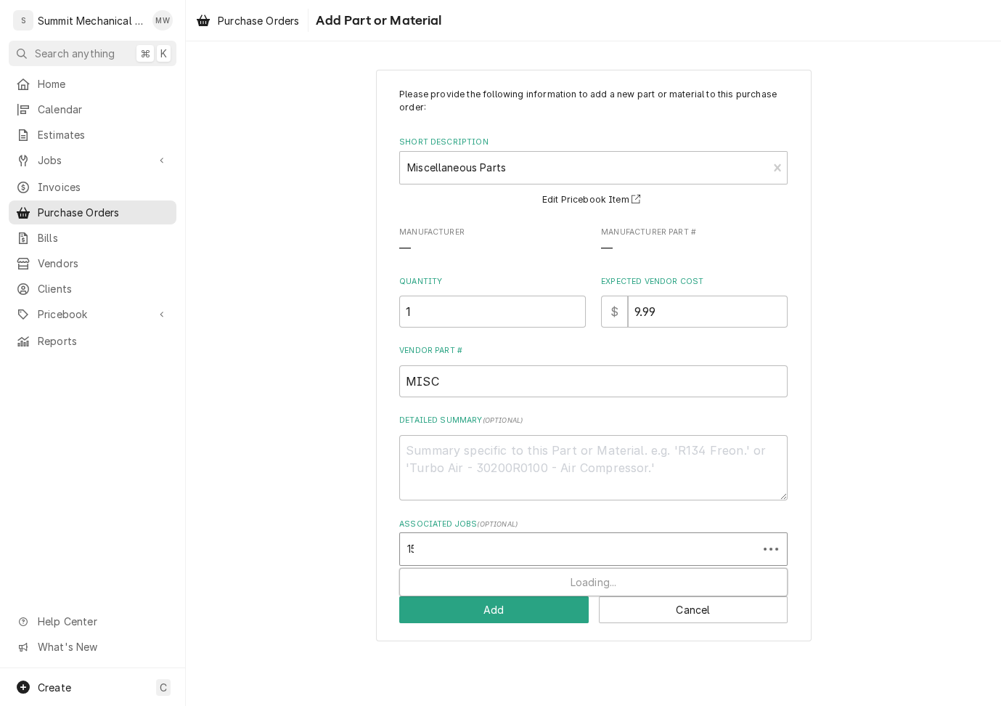
type input "155"
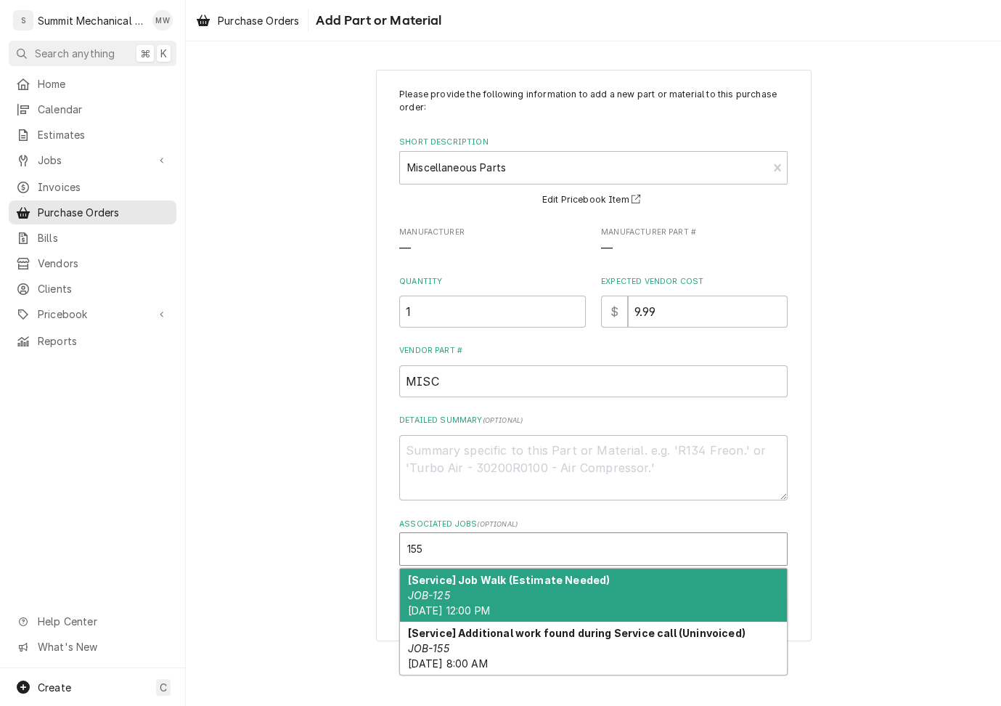
type textarea "x"
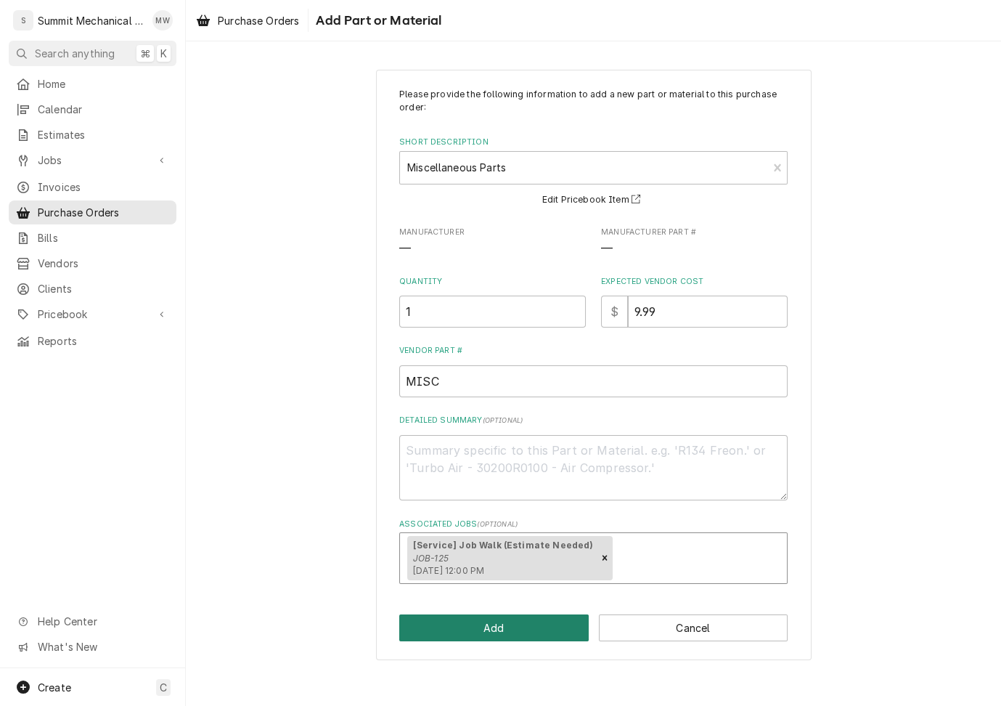
click at [481, 623] on button "Add" at bounding box center [494, 627] width 190 height 27
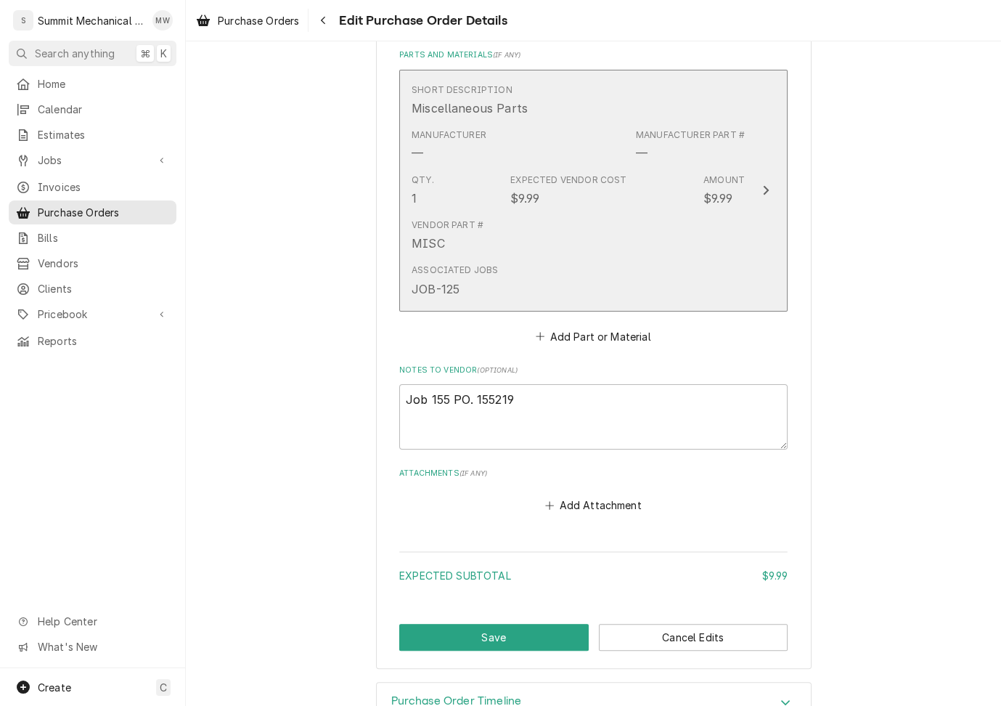
scroll to position [614, 0]
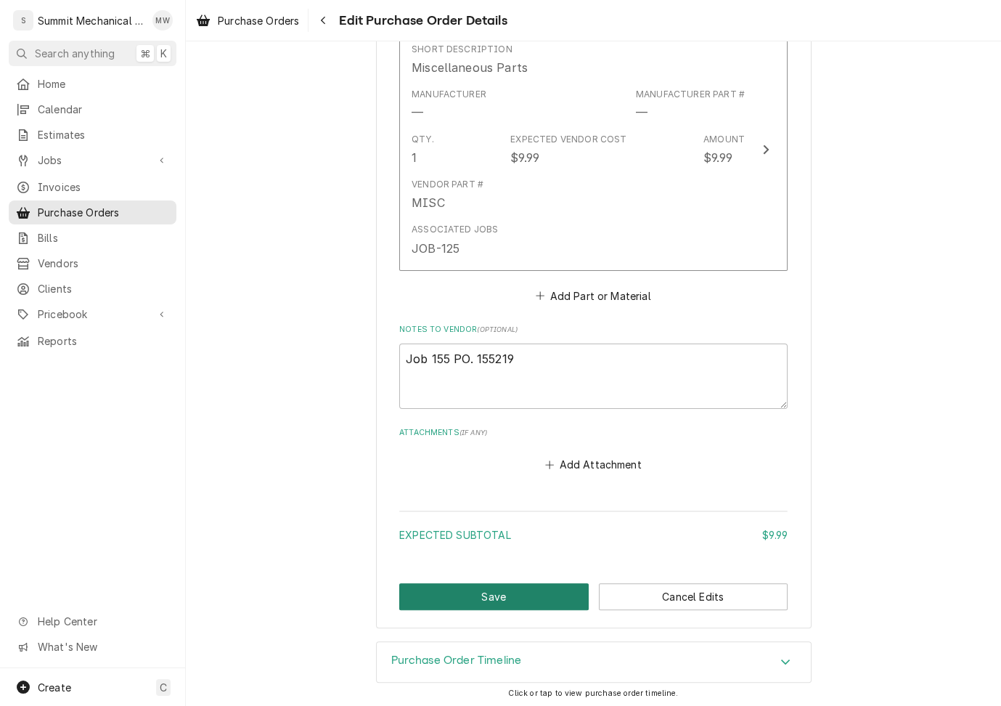
click at [451, 594] on button "Save" at bounding box center [494, 596] width 190 height 27
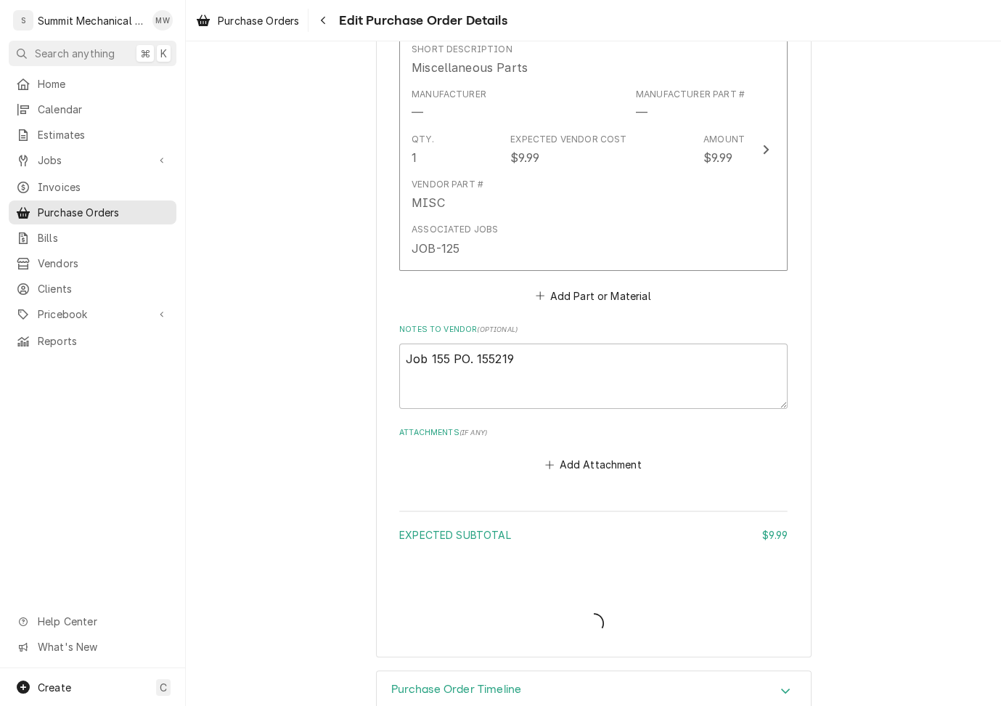
type textarea "x"
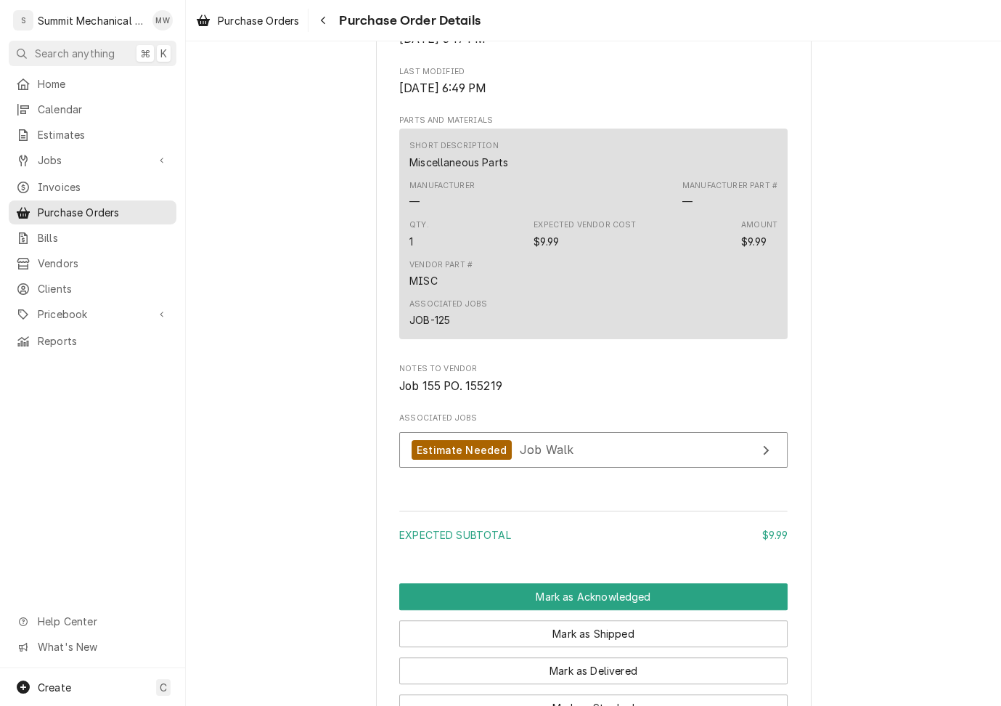
scroll to position [886, 0]
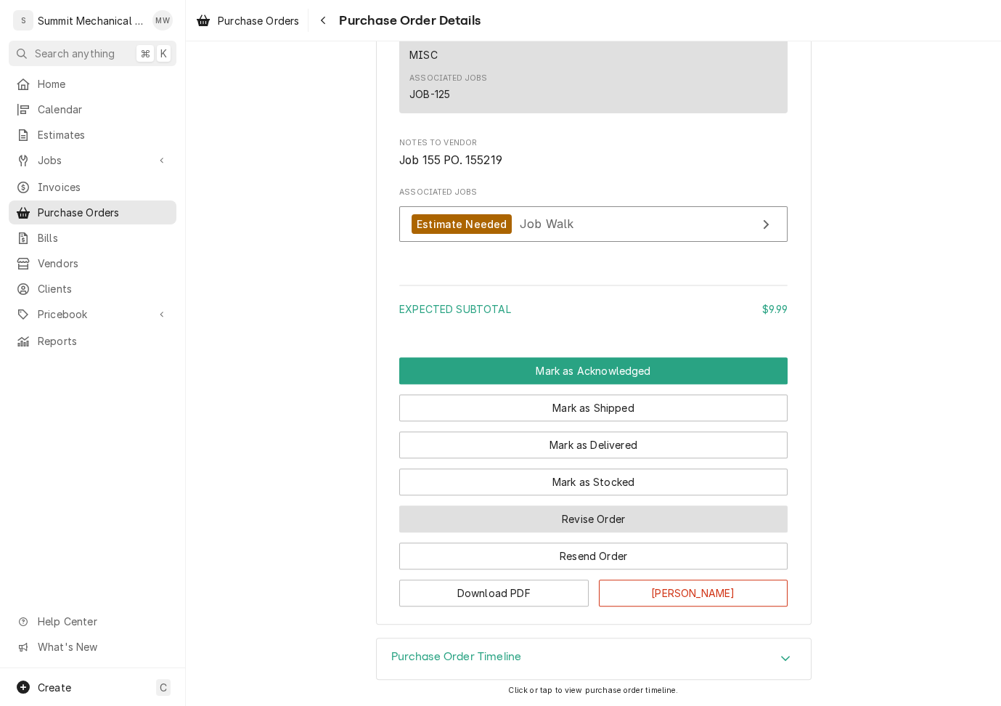
click at [553, 516] on button "Revise Order" at bounding box center [593, 518] width 388 height 27
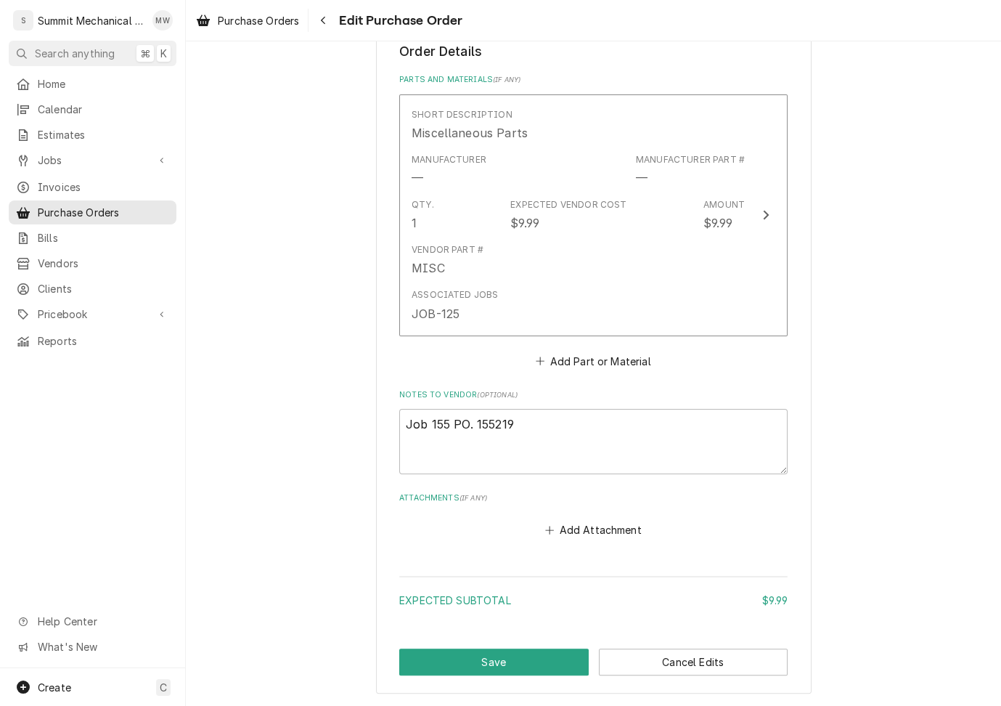
scroll to position [614, 0]
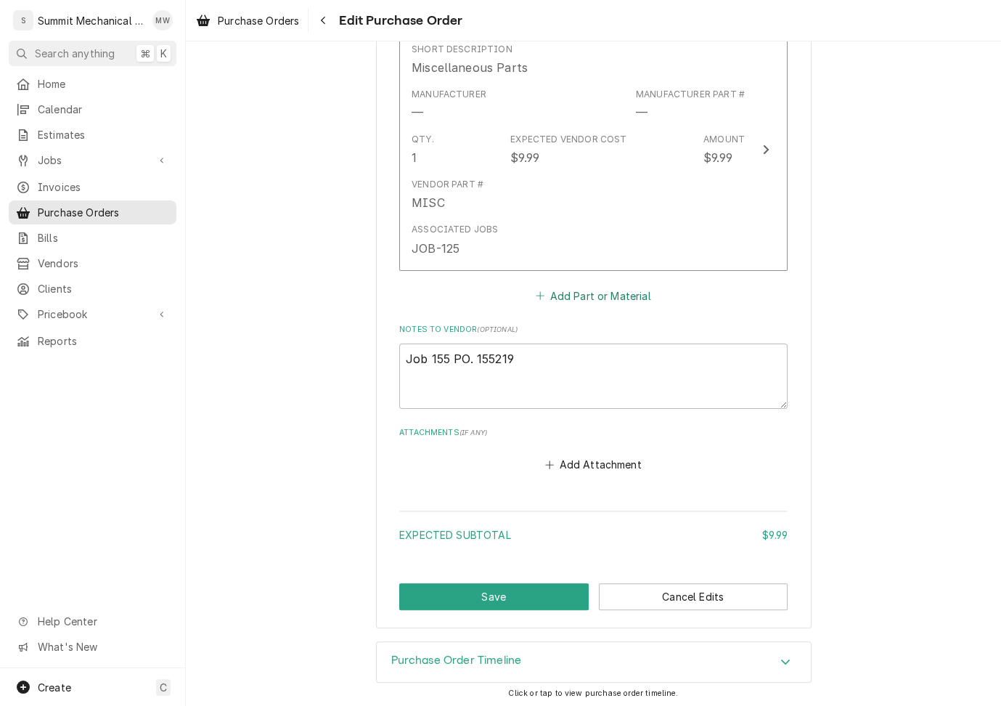
click at [595, 290] on button "Add Part or Material" at bounding box center [594, 295] width 120 height 20
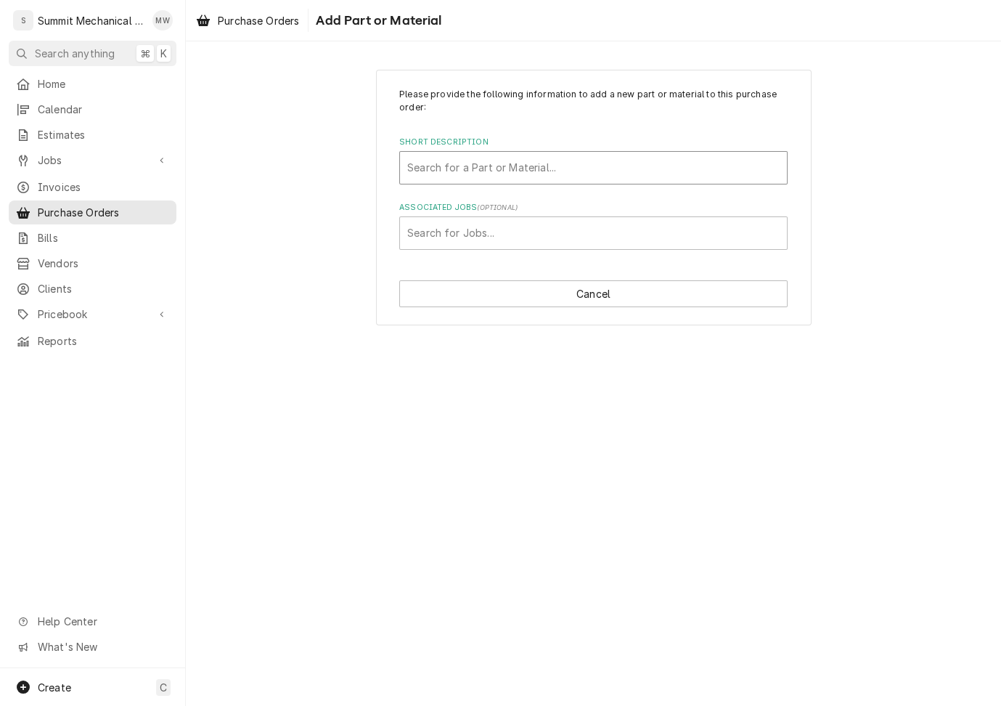
click at [468, 173] on div "Short Description" at bounding box center [593, 168] width 372 height 26
type input "r"
type input "tax"
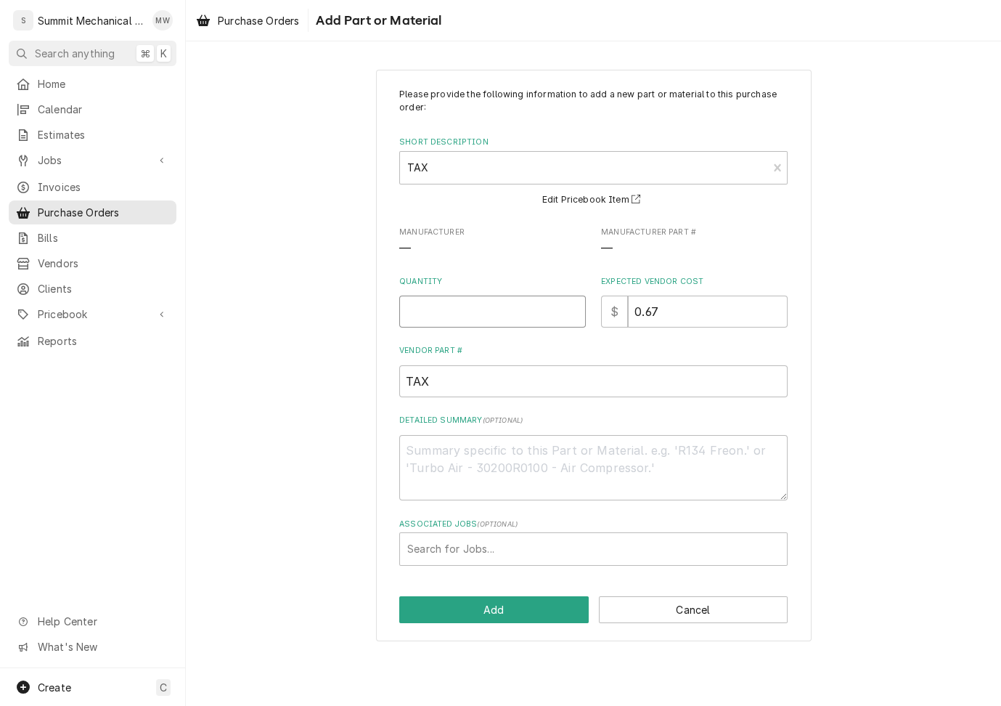
click at [492, 304] on input "Quantity" at bounding box center [492, 312] width 187 height 32
type textarea "x"
type input "1"
type textarea "x"
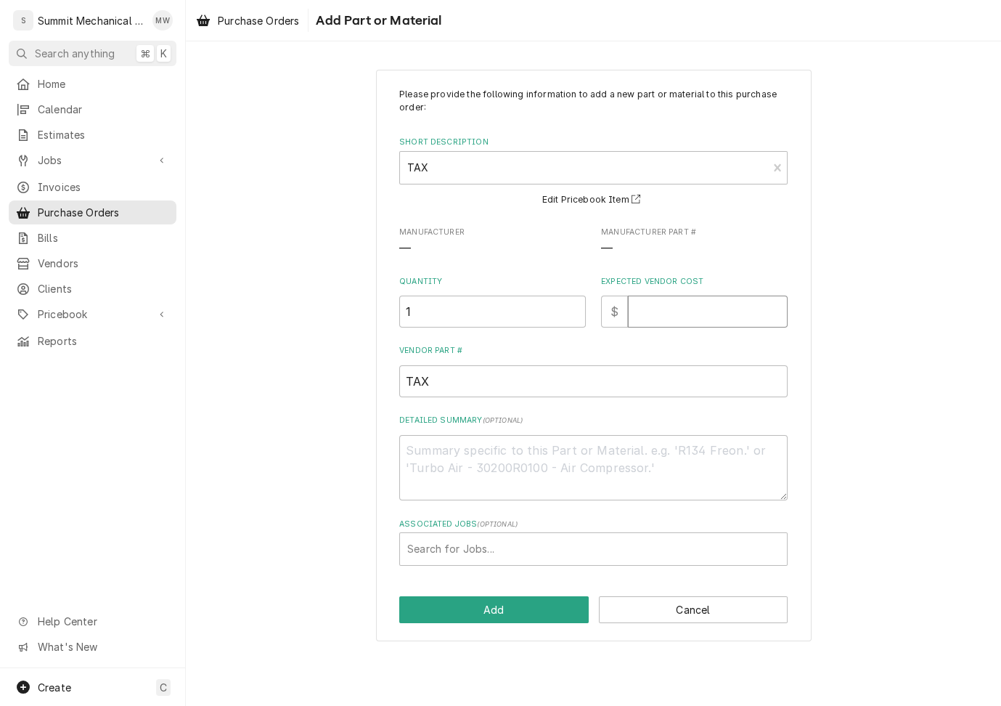
type input ".7"
type textarea "x"
type input ".71"
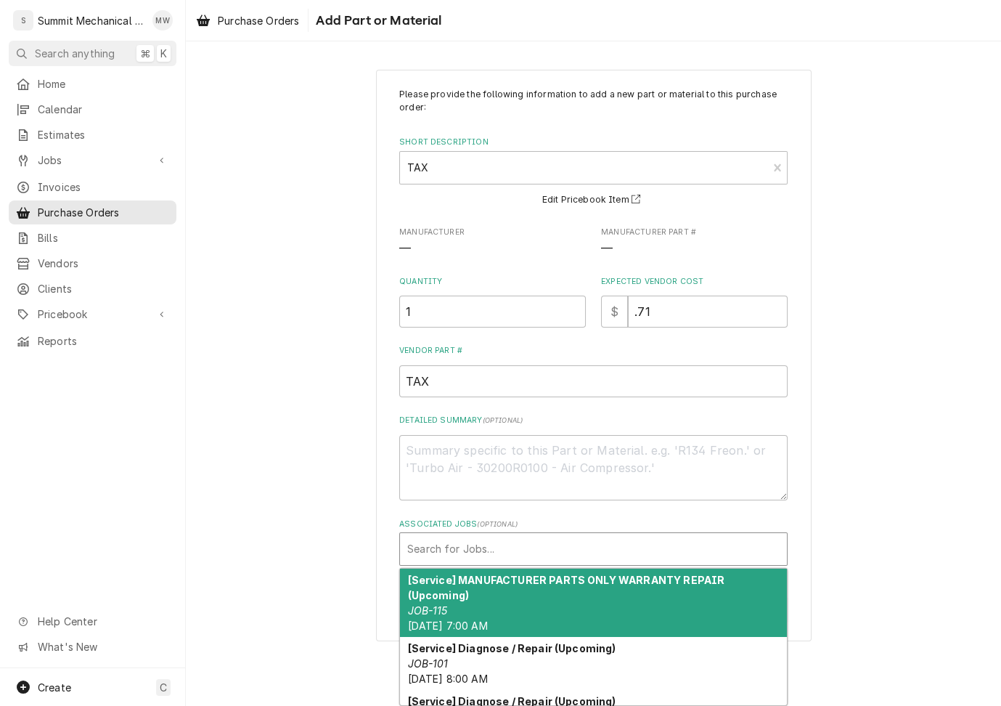
click at [490, 555] on div "Associated Jobs" at bounding box center [593, 549] width 372 height 26
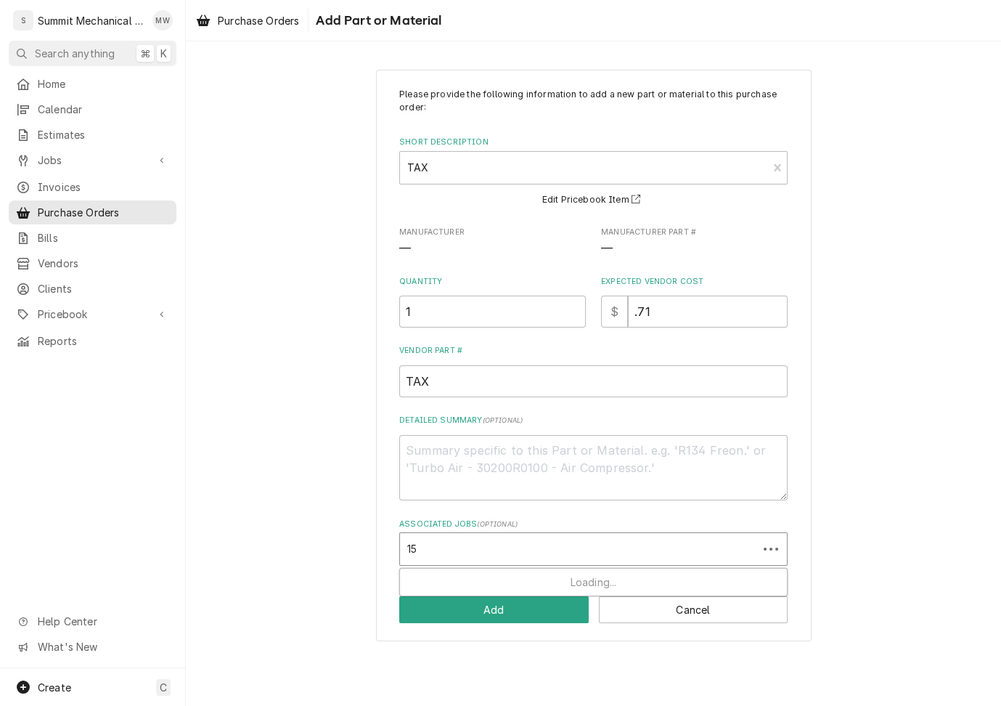
type input "155"
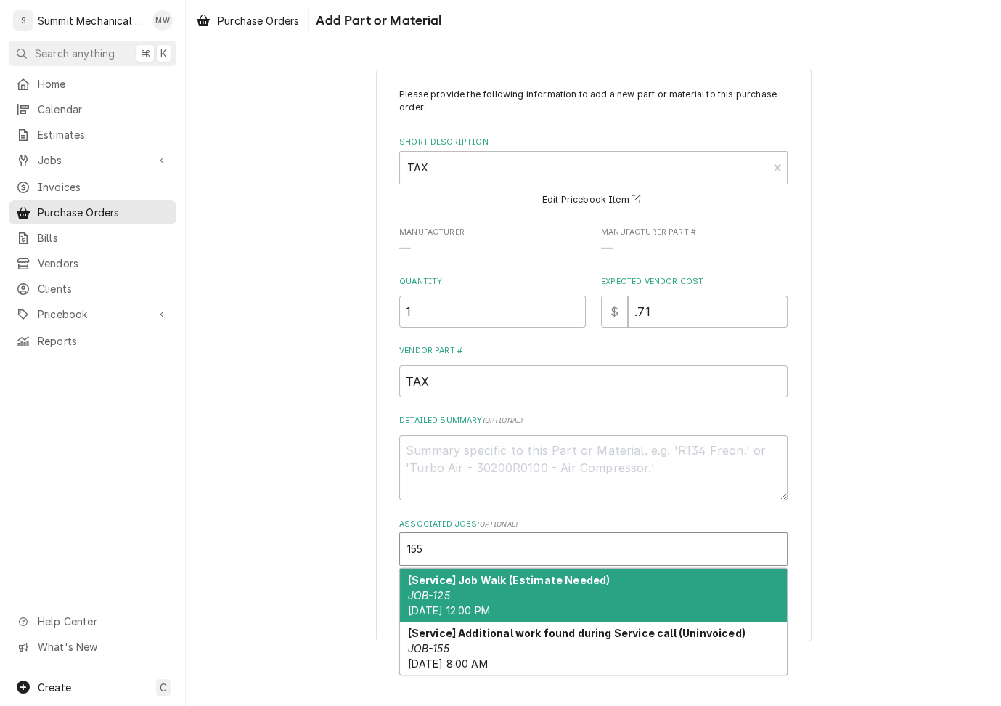
type textarea "x"
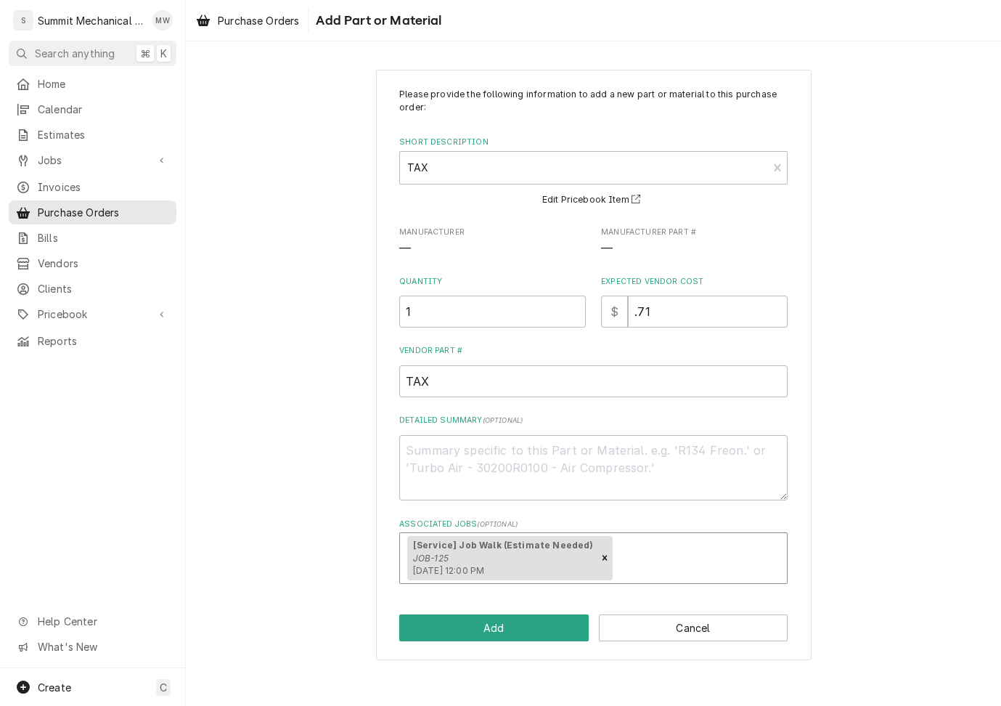
click at [521, 642] on div "Please provide the following information to add a new part or material to this …" at bounding box center [594, 365] width 436 height 590
click at [520, 628] on button "Add" at bounding box center [494, 627] width 190 height 27
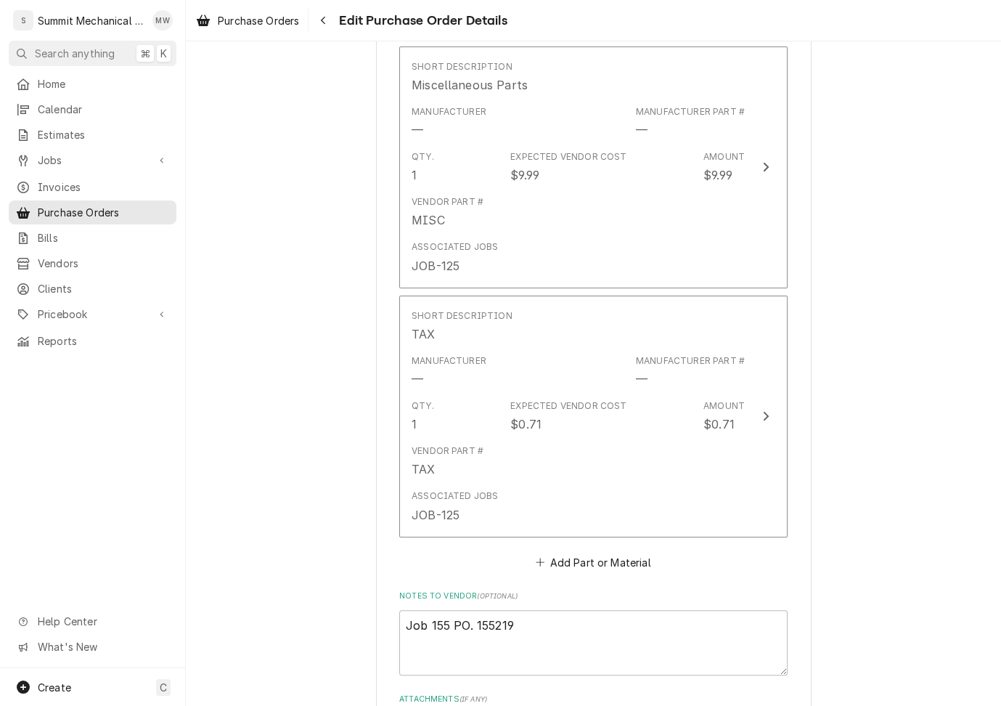
scroll to position [864, 0]
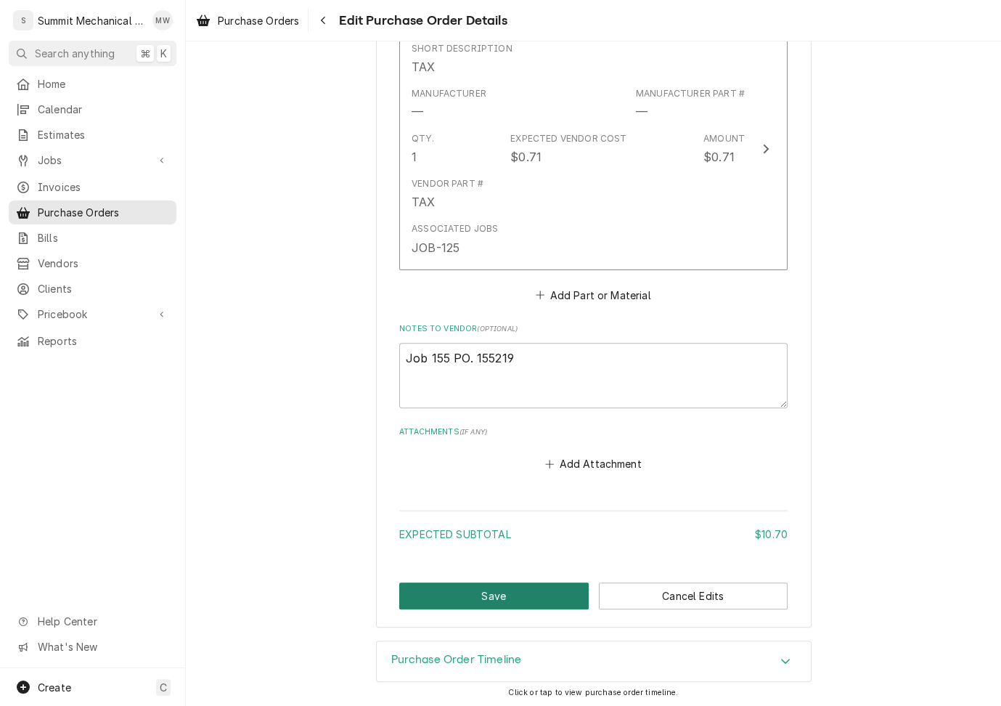
click at [518, 582] on button "Save" at bounding box center [494, 595] width 190 height 27
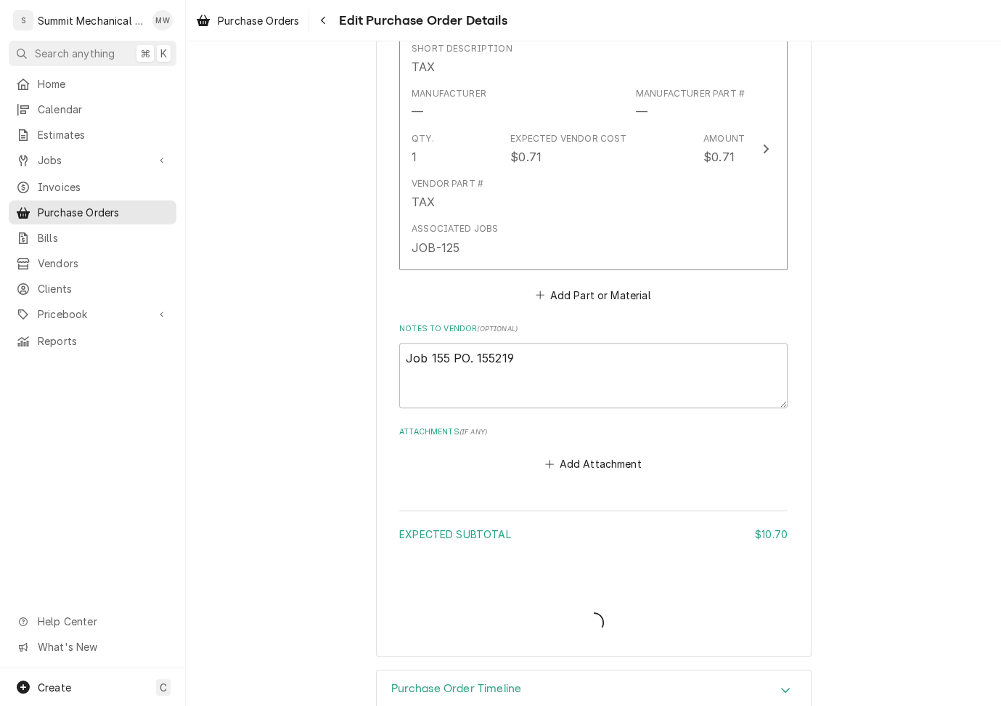
type textarea "x"
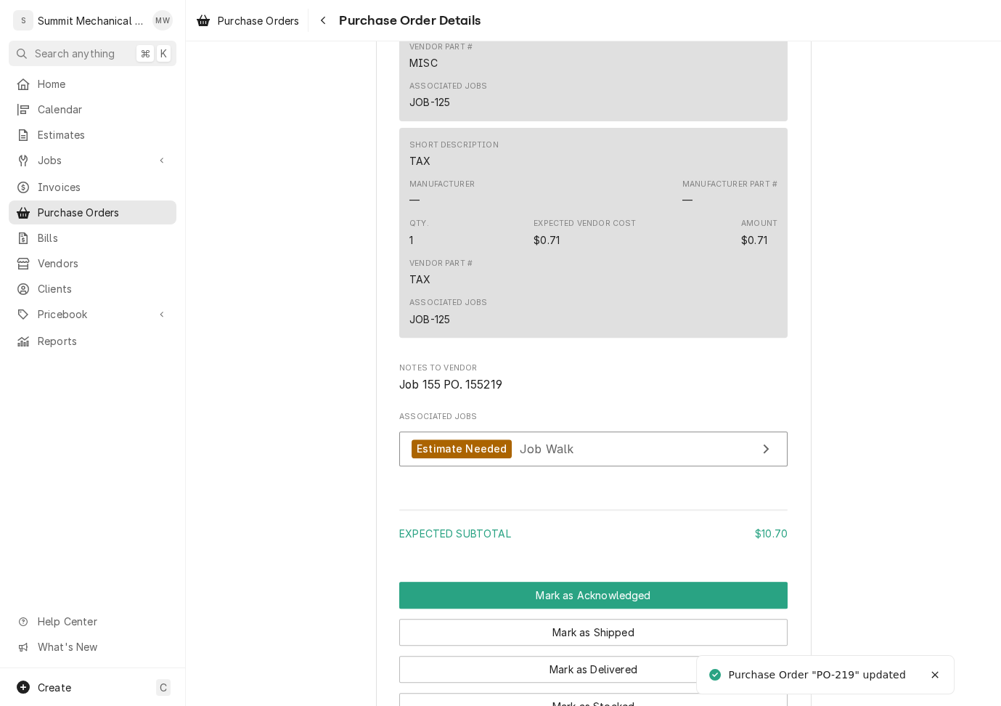
scroll to position [1102, 0]
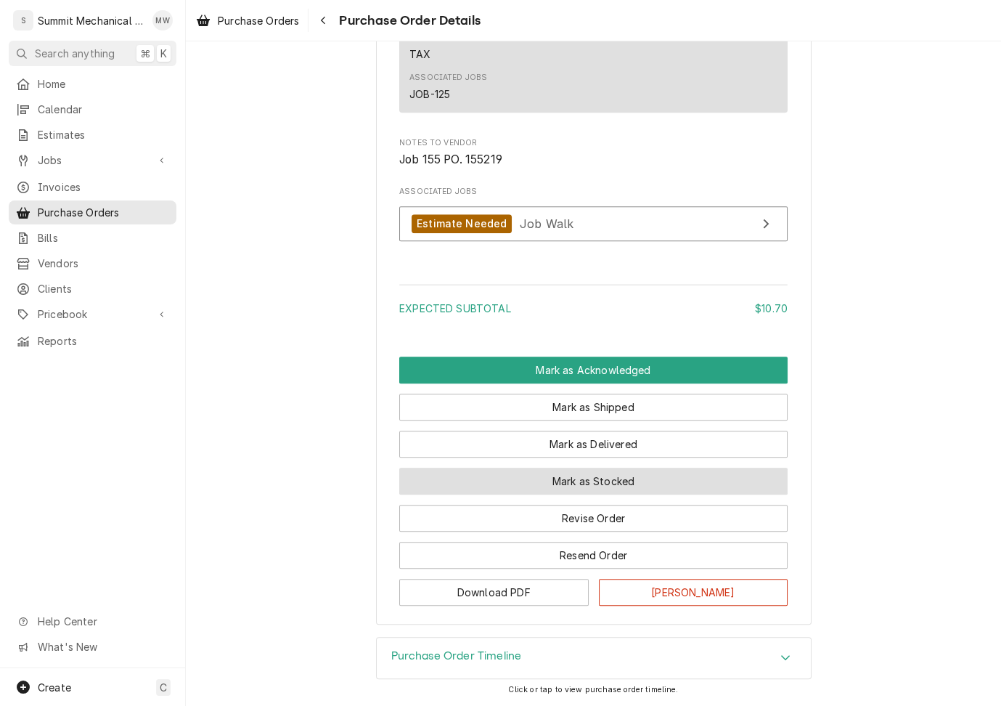
click at [616, 475] on button "Mark as Stocked" at bounding box center [593, 481] width 388 height 27
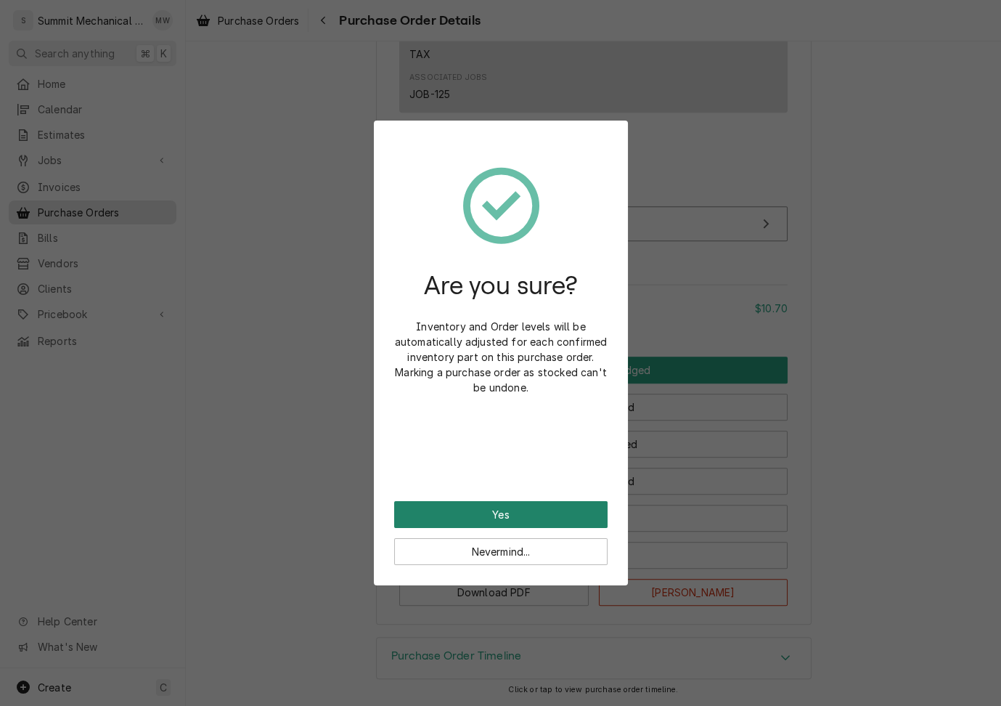
click at [569, 505] on button "Yes" at bounding box center [500, 514] width 213 height 27
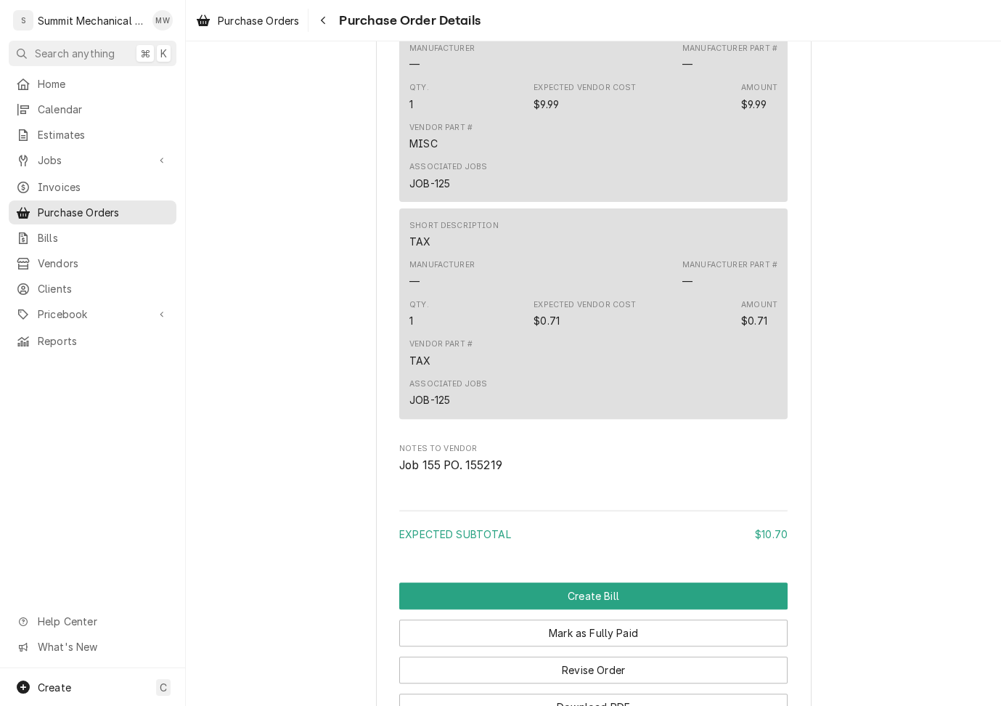
scroll to position [1094, 0]
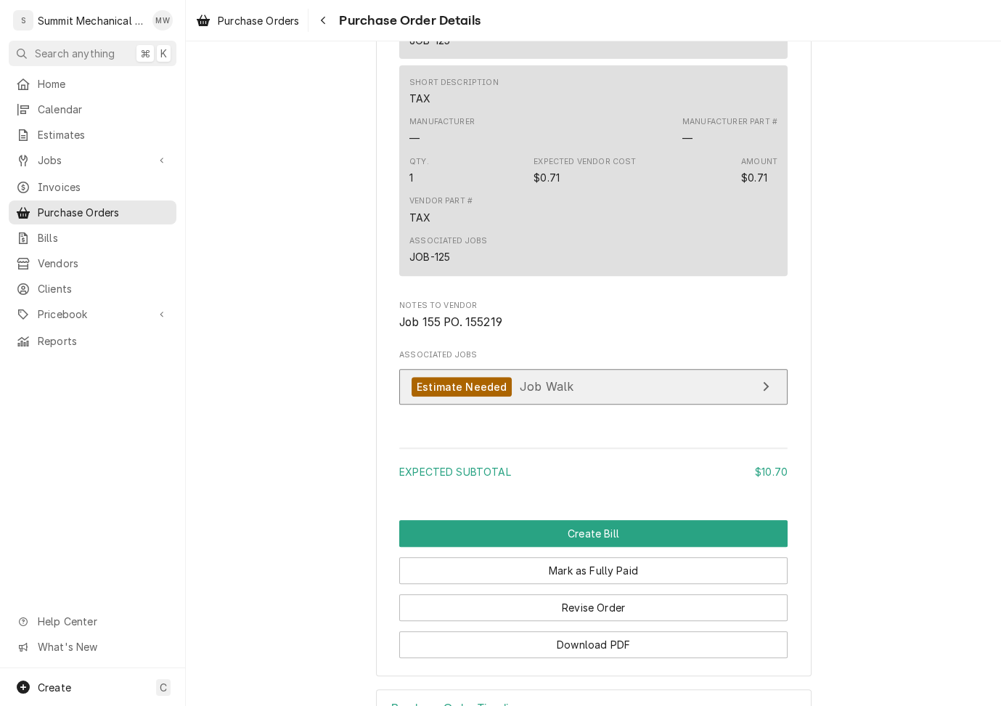
click at [534, 394] on span "Job Walk" at bounding box center [547, 386] width 54 height 15
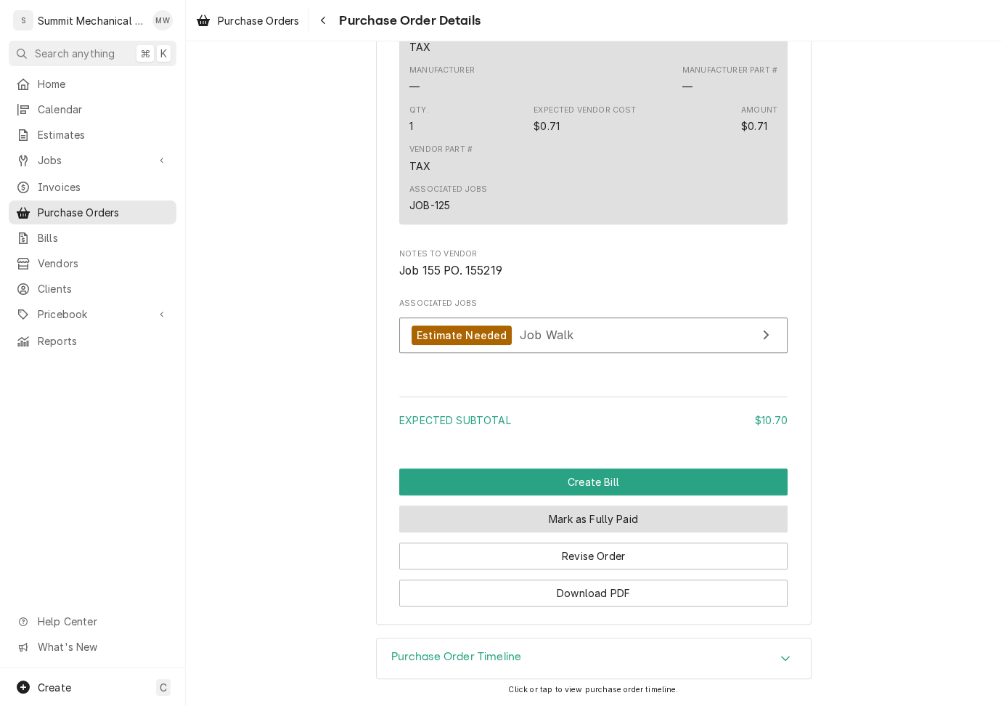
click at [622, 525] on button "Mark as Fully Paid" at bounding box center [593, 518] width 388 height 27
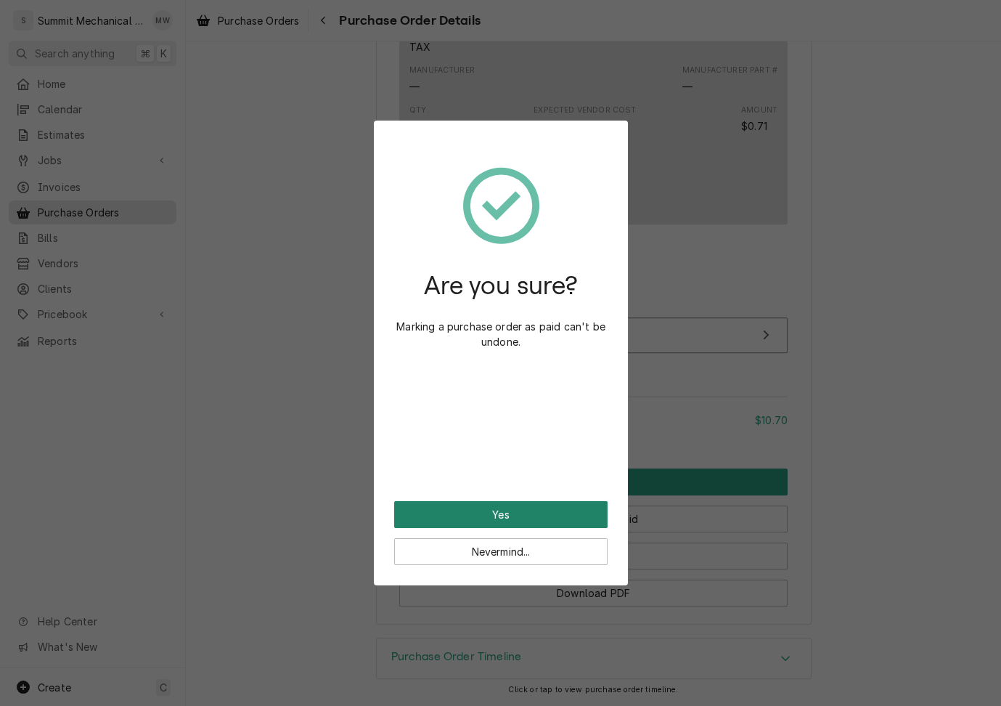
click at [555, 515] on button "Yes" at bounding box center [500, 514] width 213 height 27
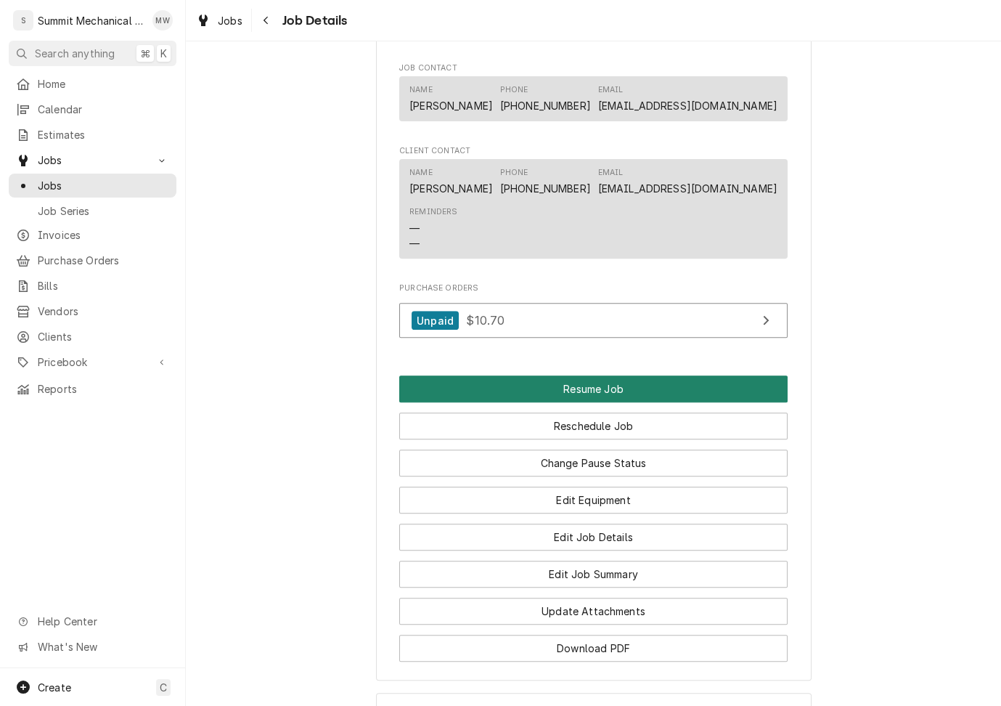
scroll to position [979, 0]
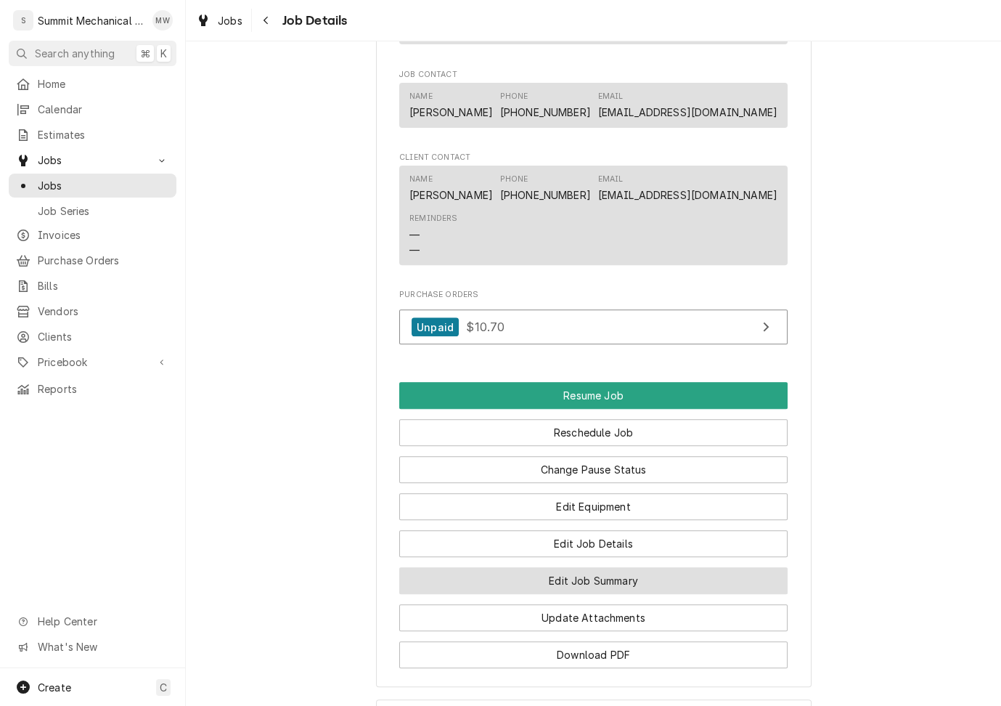
click at [611, 593] on button "Edit Job Summary" at bounding box center [593, 580] width 388 height 27
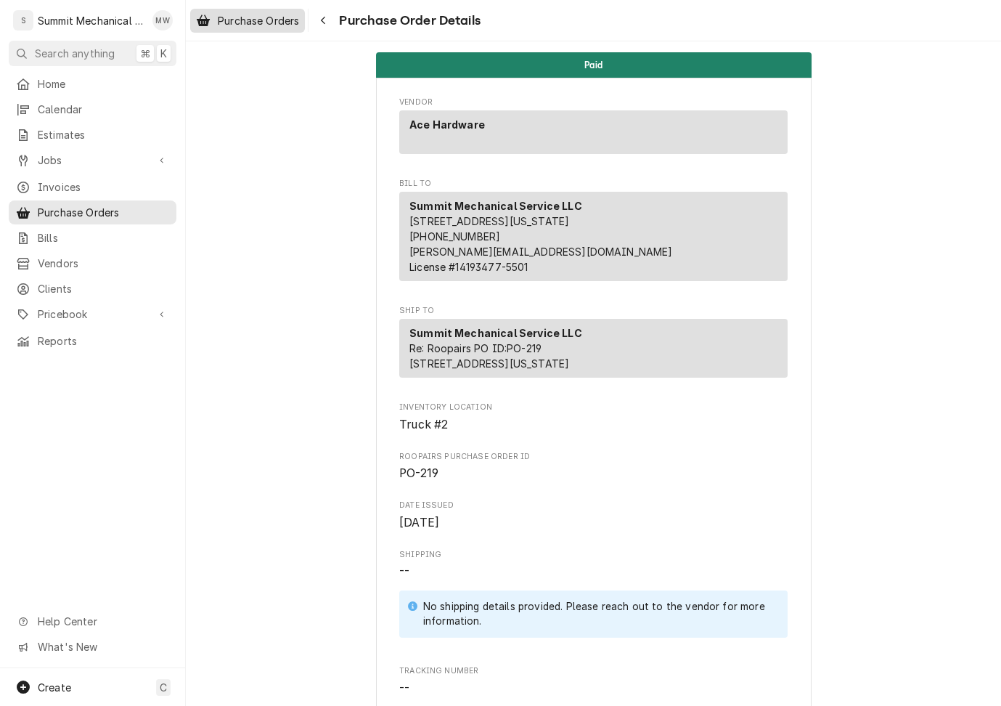
click at [238, 15] on span "Purchase Orders" at bounding box center [258, 20] width 81 height 15
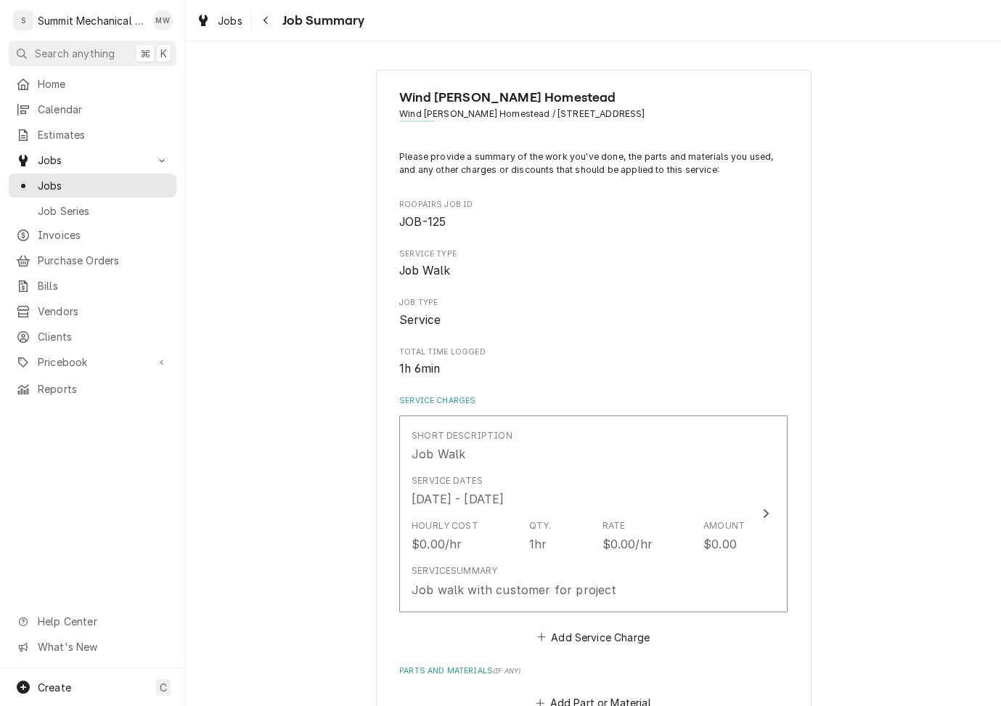
scroll to position [511, 0]
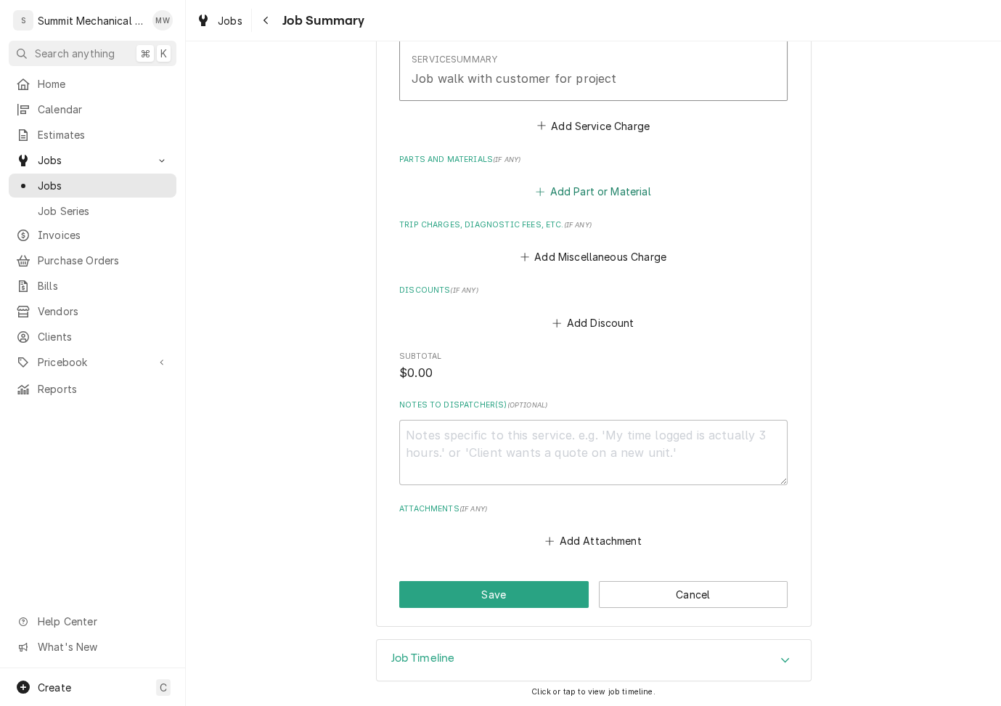
click at [589, 182] on button "Add Part or Material" at bounding box center [594, 192] width 120 height 20
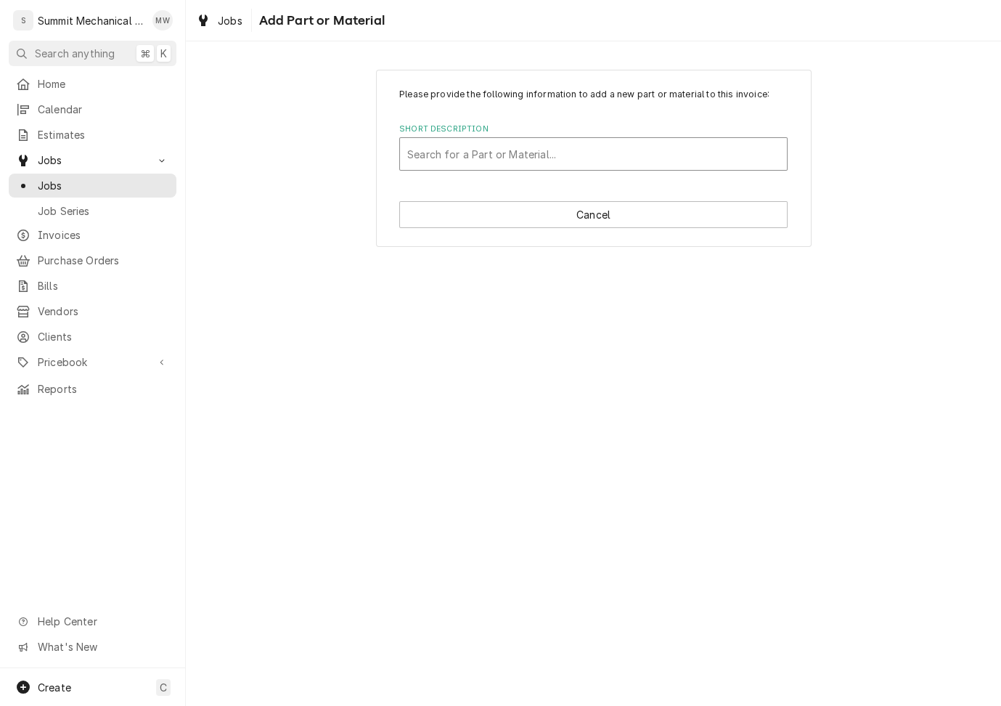
click at [512, 152] on div "Short Description" at bounding box center [593, 154] width 372 height 26
type input "misc"
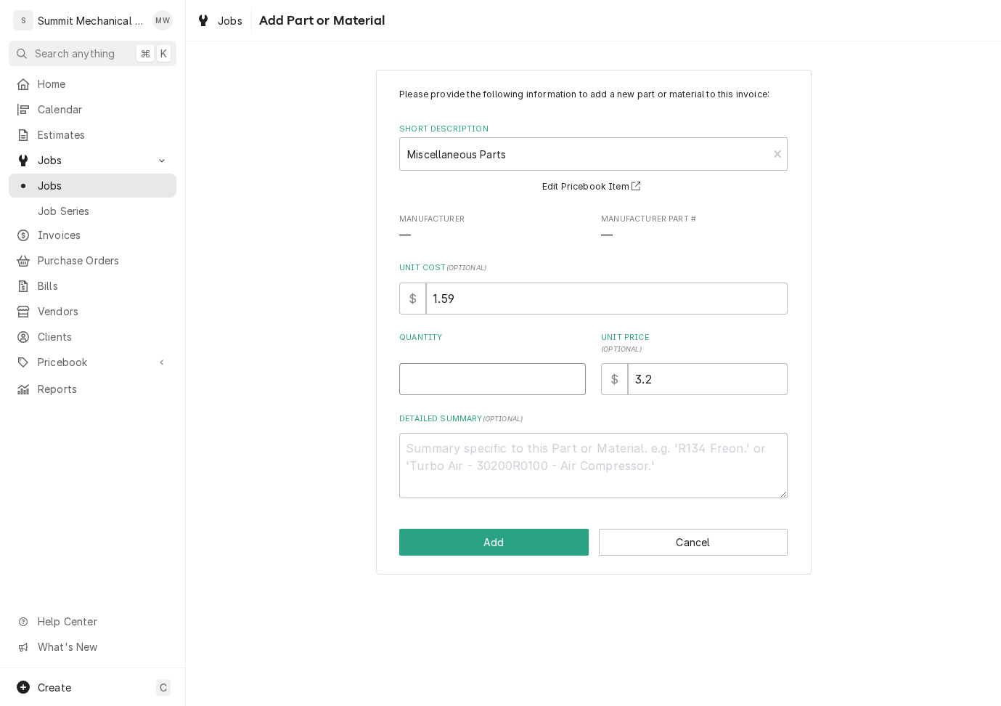
click at [492, 380] on input "Quantity" at bounding box center [492, 379] width 187 height 32
type textarea "x"
type input "1"
click at [478, 306] on input "1.59" at bounding box center [607, 298] width 362 height 32
type textarea "x"
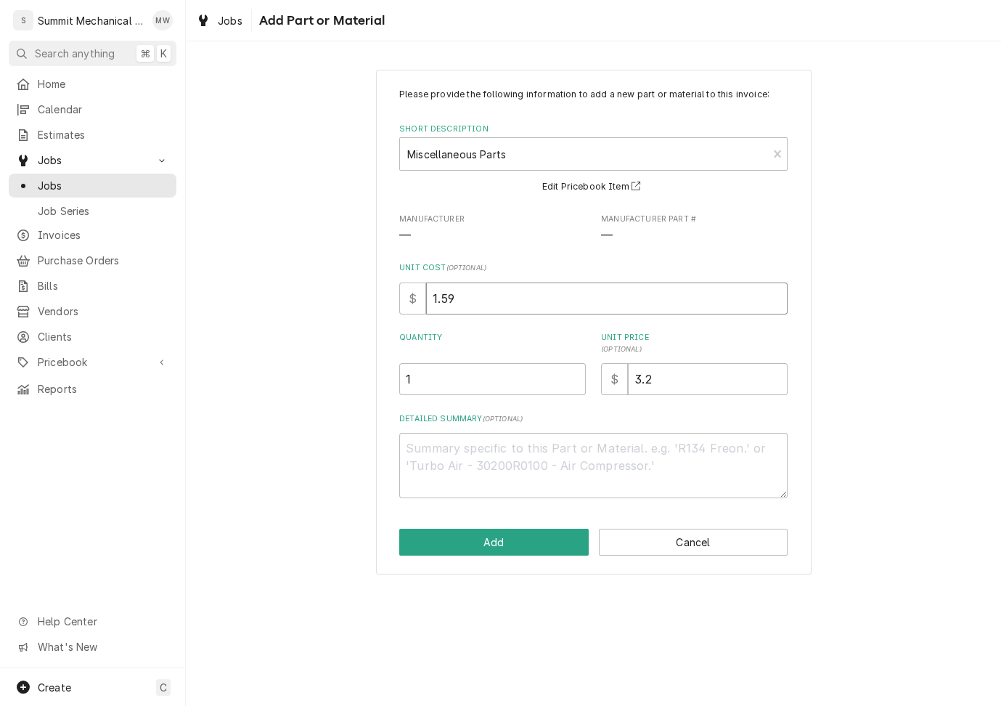
type input "1.5"
type textarea "x"
type input "1"
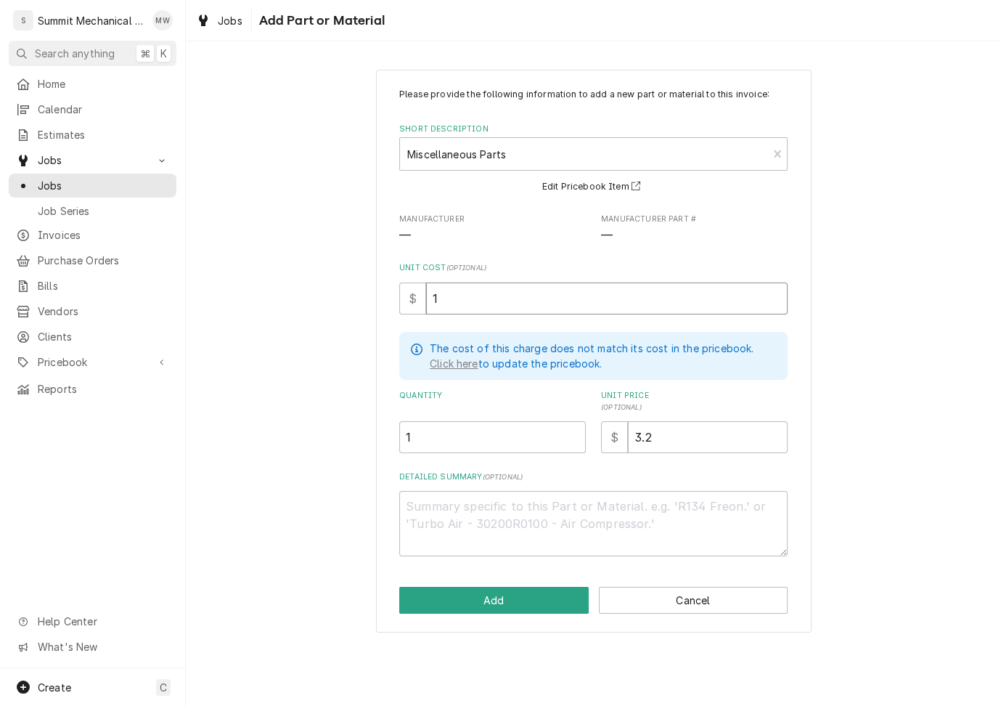
type textarea "x"
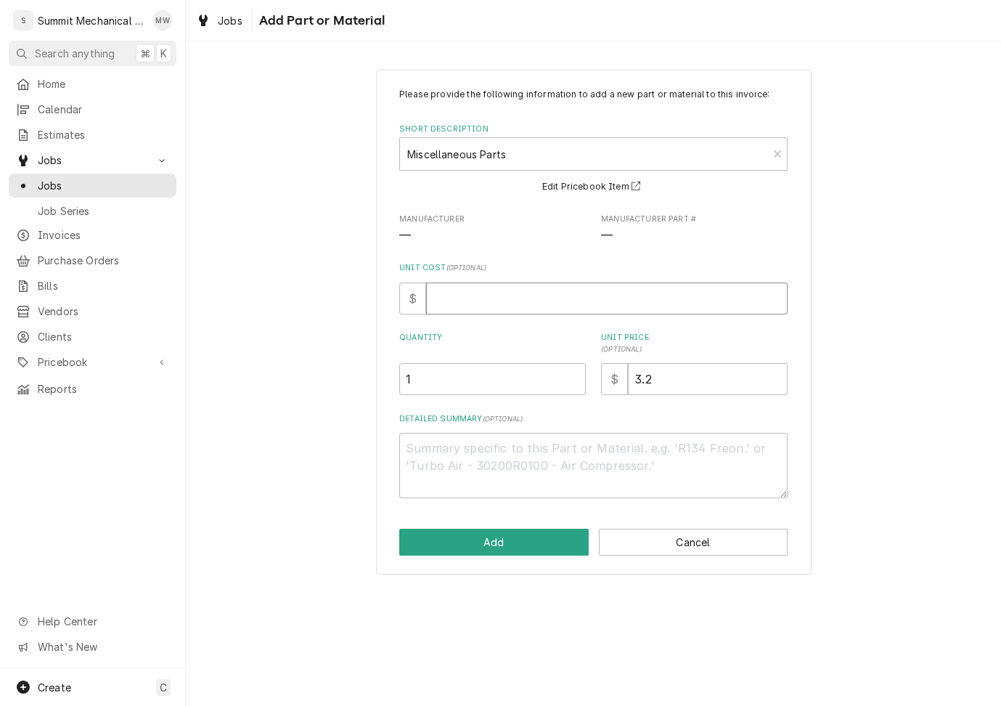
type textarea "x"
type input "9"
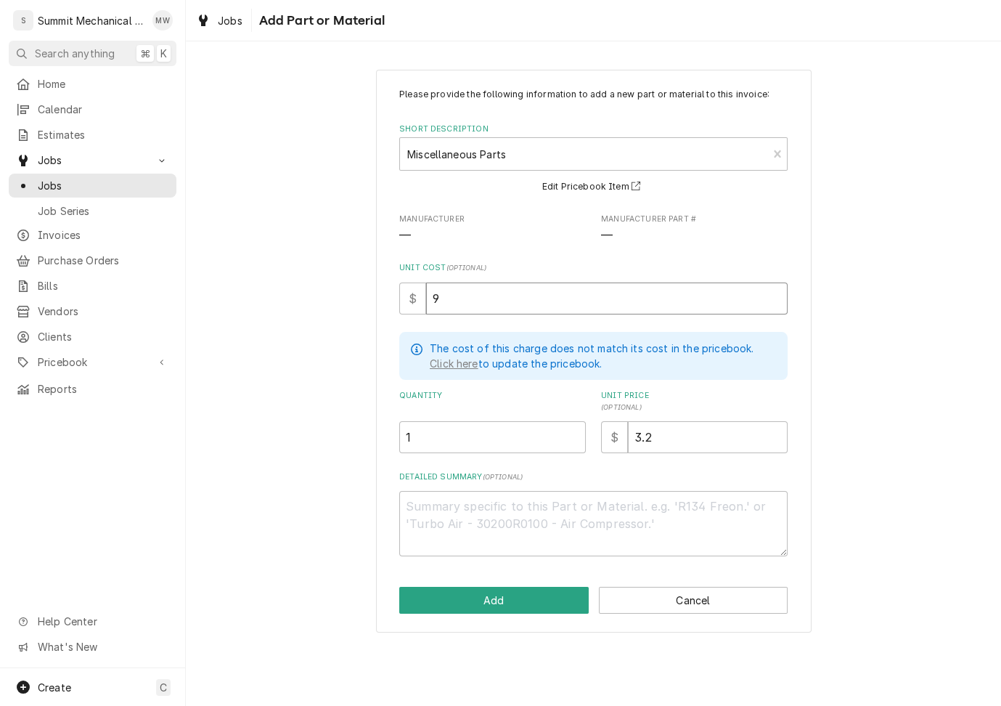
type textarea "x"
type input "9.9"
type textarea "x"
type input "9.99"
type textarea "x"
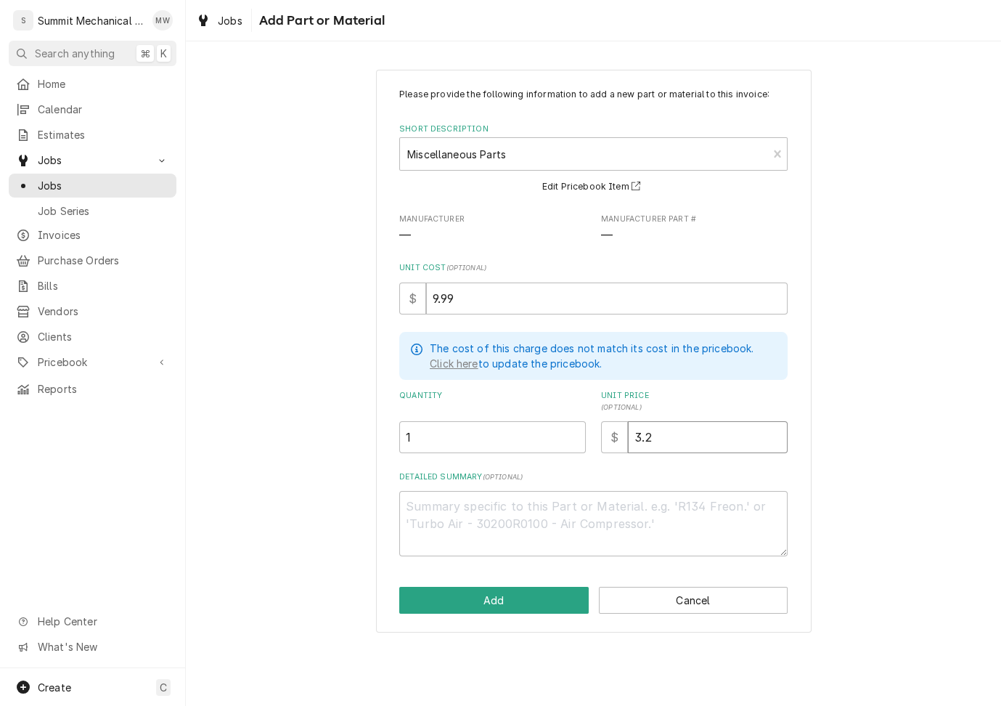
type input "2"
type textarea "x"
type input "21"
type textarea "x"
type input "21.4"
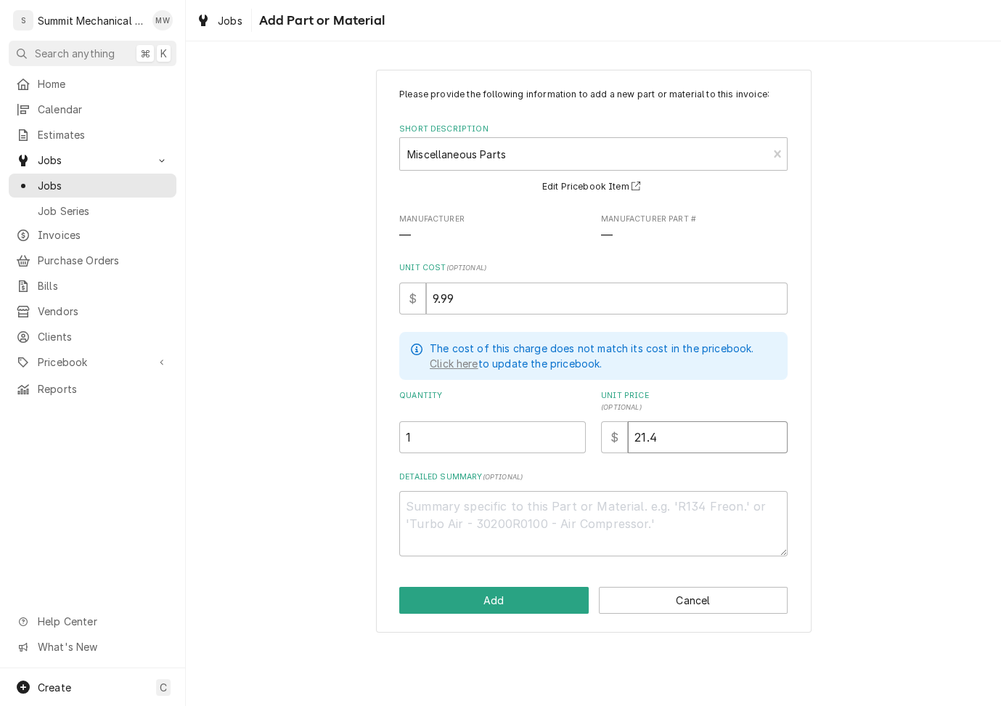
type textarea "x"
type input "21.40"
click at [492, 516] on textarea "Detailed Summary ( optional )" at bounding box center [593, 523] width 388 height 65
type textarea "x"
type textarea "P"
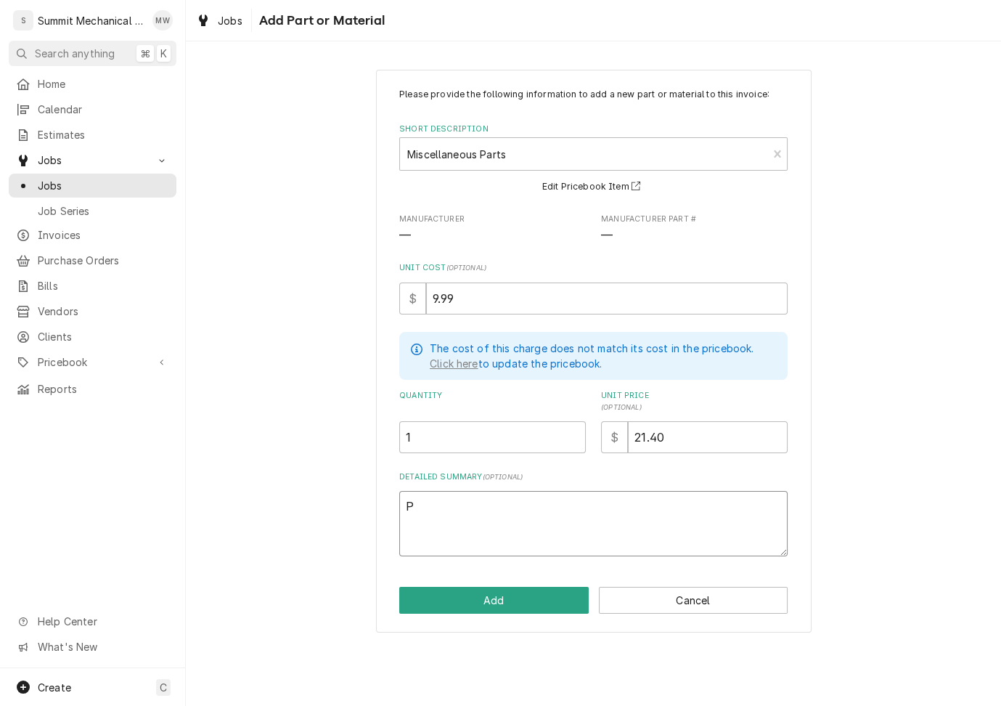
type textarea "x"
type textarea "I"
type textarea "x"
type textarea "In"
type textarea "x"
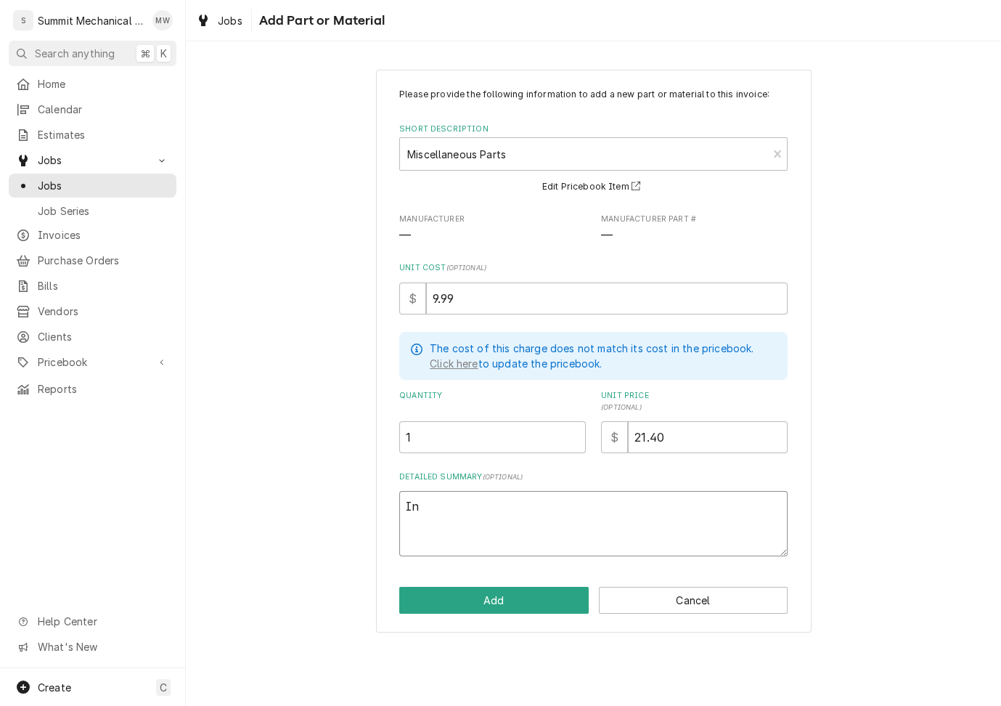
type textarea "Inc"
type textarea "x"
type textarea "Incl"
type textarea "x"
type textarea "Inclu"
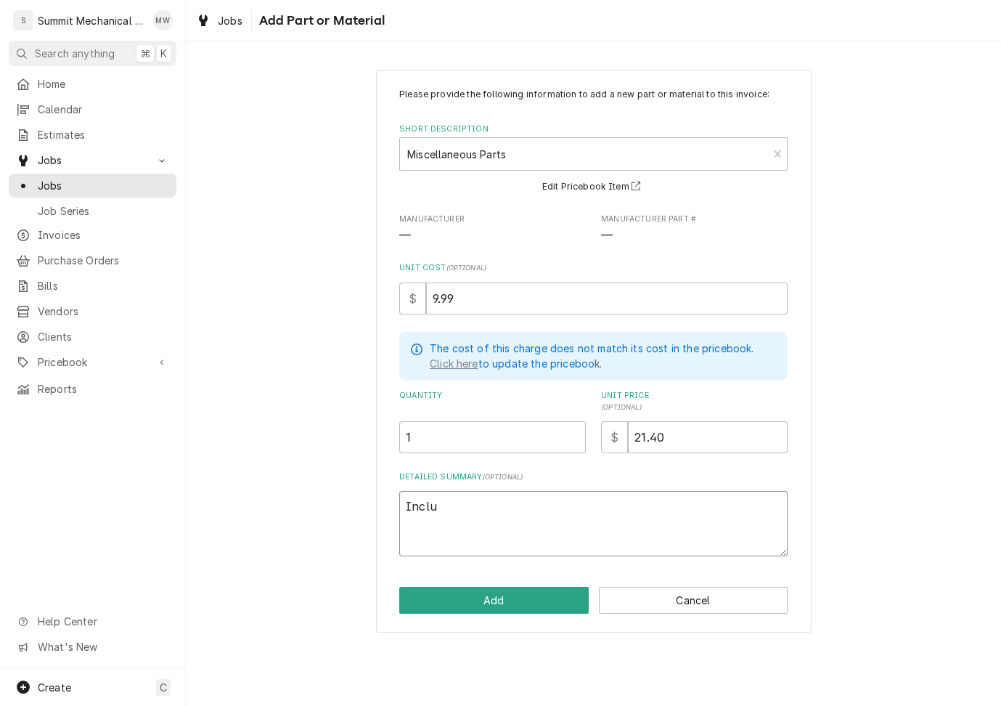
type textarea "x"
type textarea "Includ"
type textarea "x"
type textarea "Include"
type textarea "x"
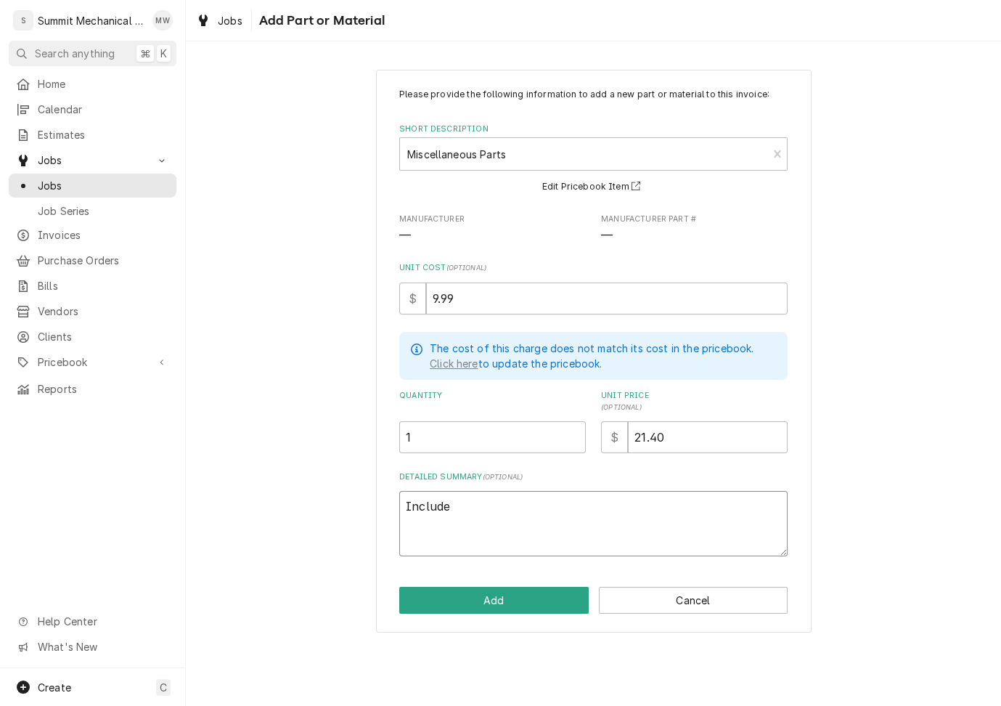
type textarea "Includew"
type textarea "x"
type textarea "Includews"
type textarea "x"
type textarea "Includews"
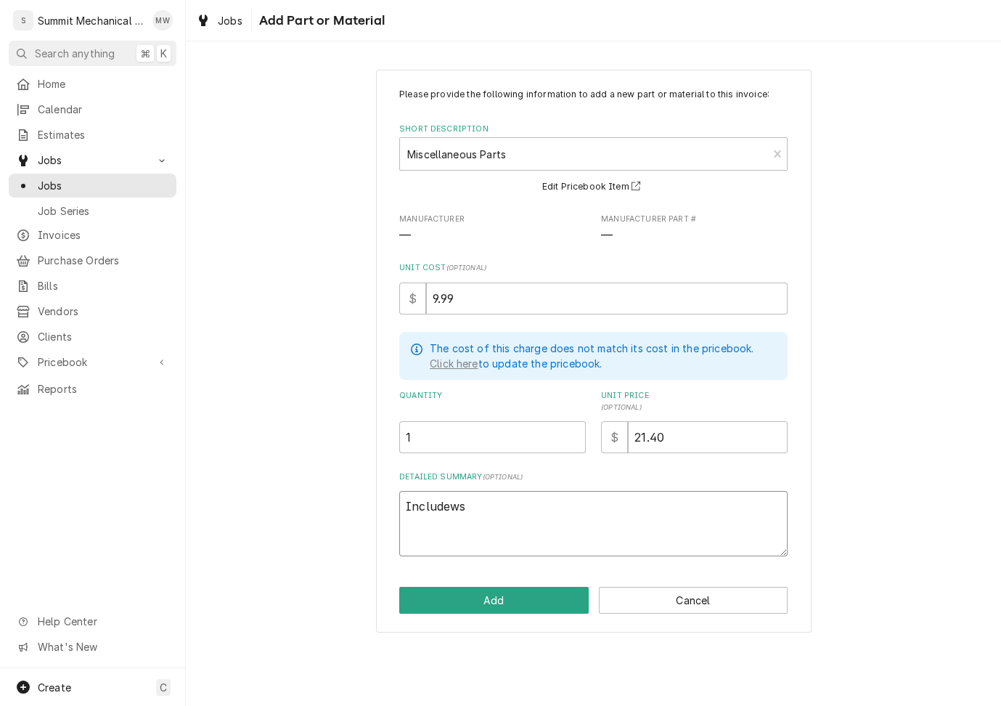
type textarea "x"
type textarea "Includews T"
type textarea "x"
type textarea "Includews"
type textarea "x"
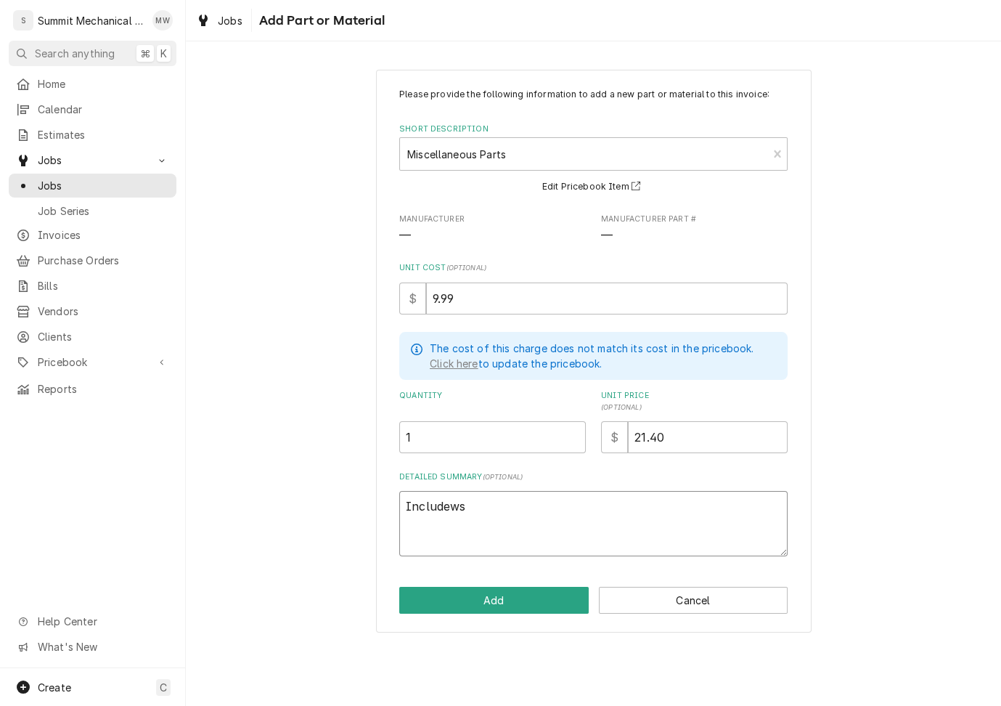
type textarea "Includews"
type textarea "x"
type textarea "Includew"
type textarea "x"
type textarea "Include"
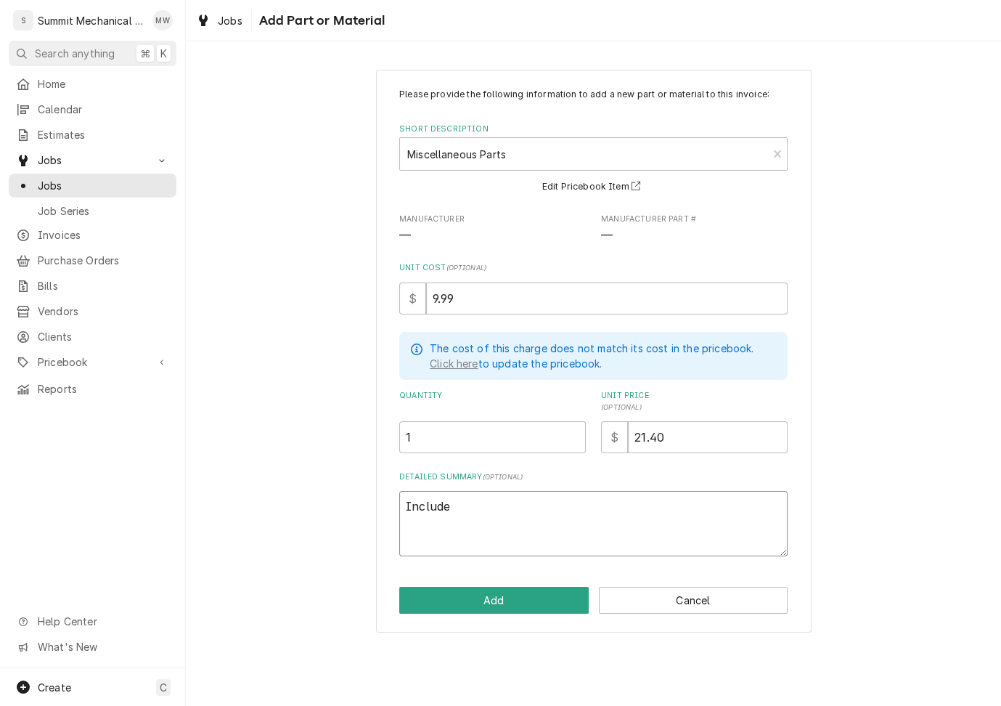
type textarea "x"
type textarea "Includes"
type textarea "x"
type textarea "Includes"
type textarea "x"
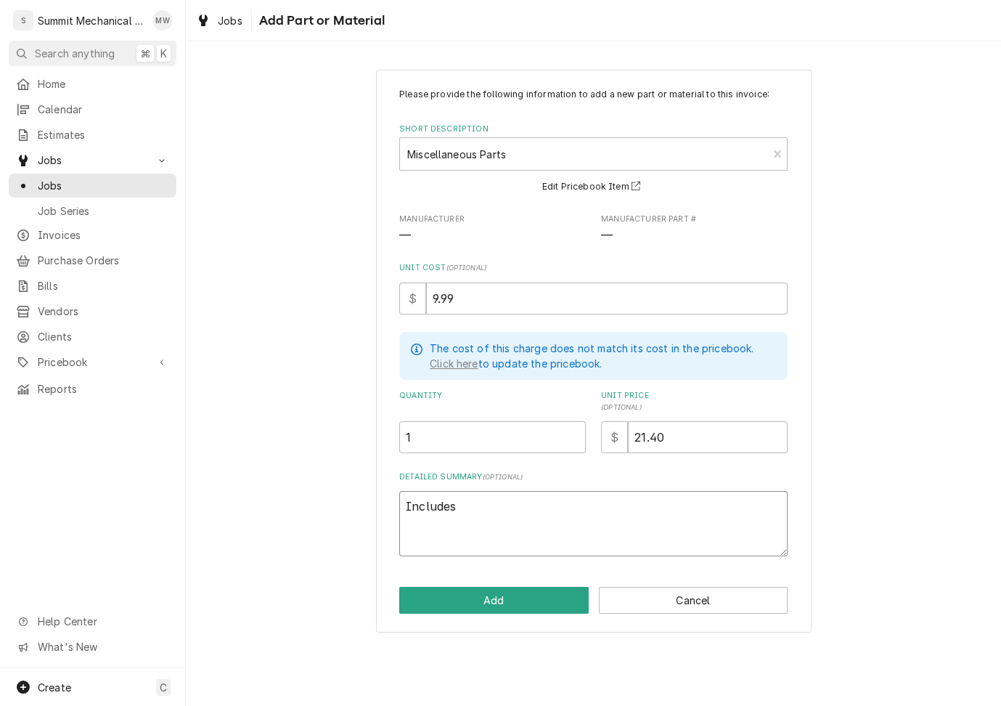
type textarea "Includes T"
type textarea "x"
type textarea "Includes Ta"
type textarea "x"
type textarea "Includes Tax"
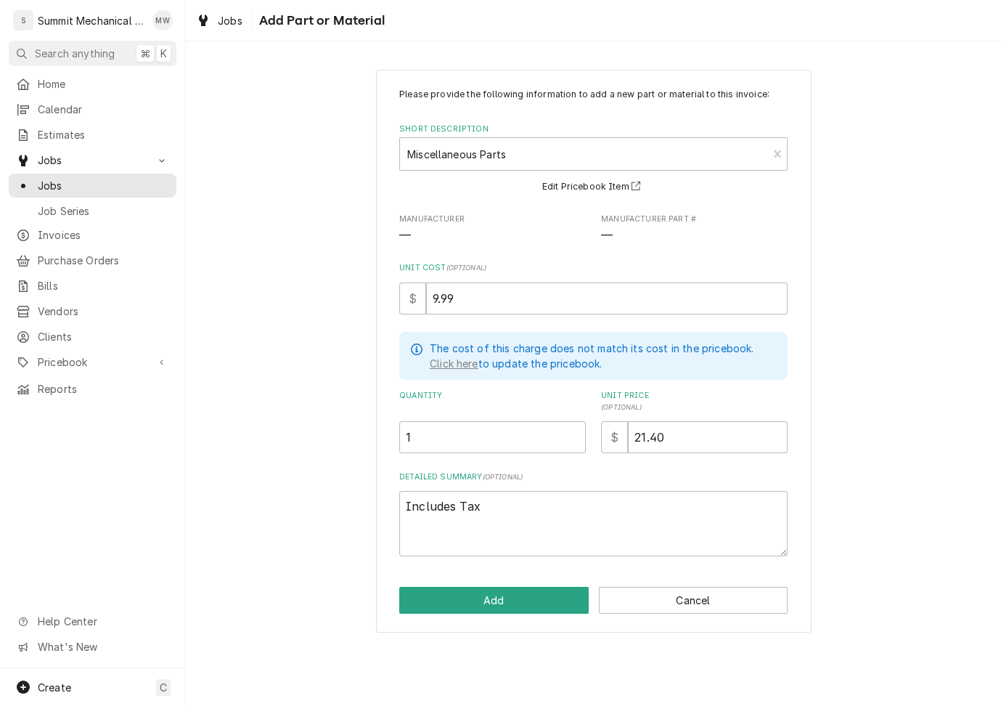
click at [521, 614] on div "Please provide the following information to add a new part or material to this …" at bounding box center [594, 351] width 436 height 563
click at [521, 589] on button "Add" at bounding box center [494, 600] width 190 height 27
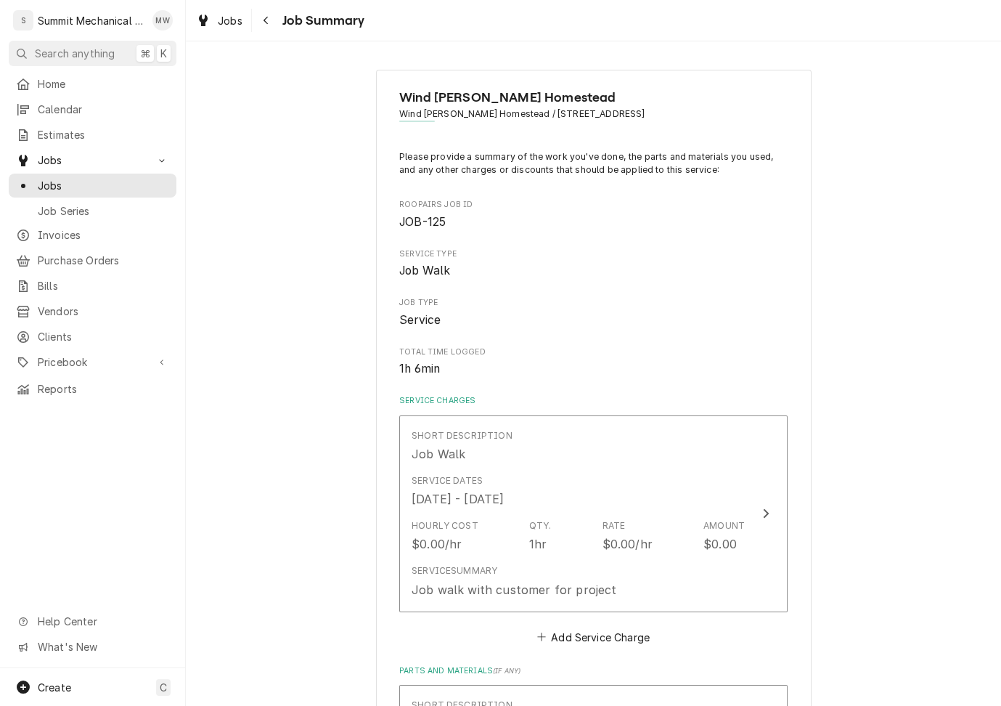
scroll to position [511, 0]
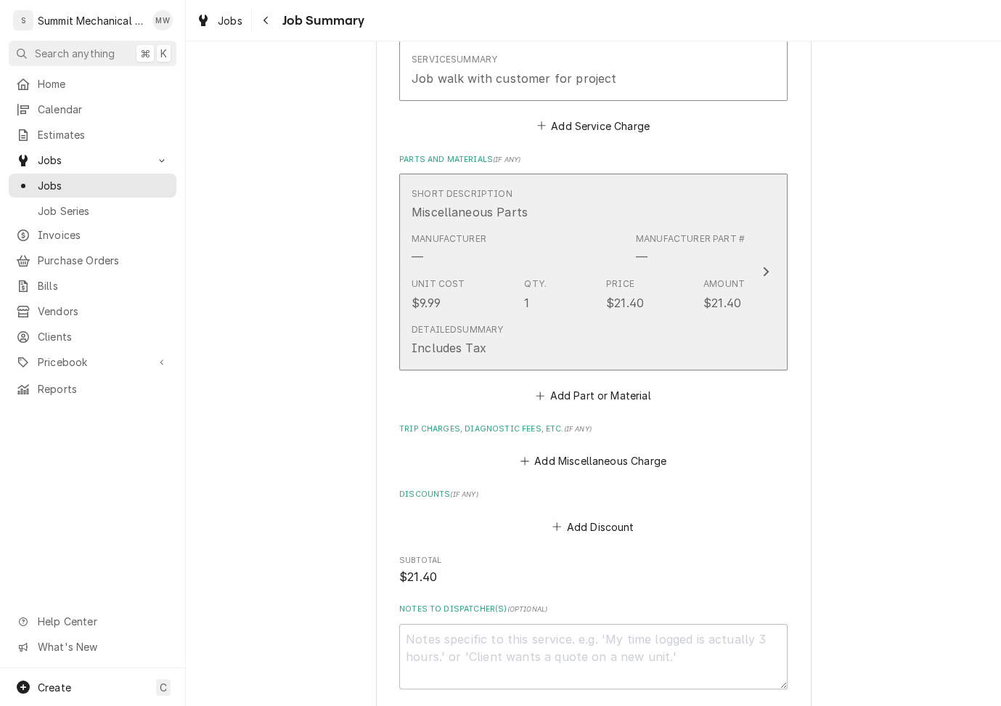
click at [539, 301] on div "Qty. 1" at bounding box center [535, 293] width 23 height 33
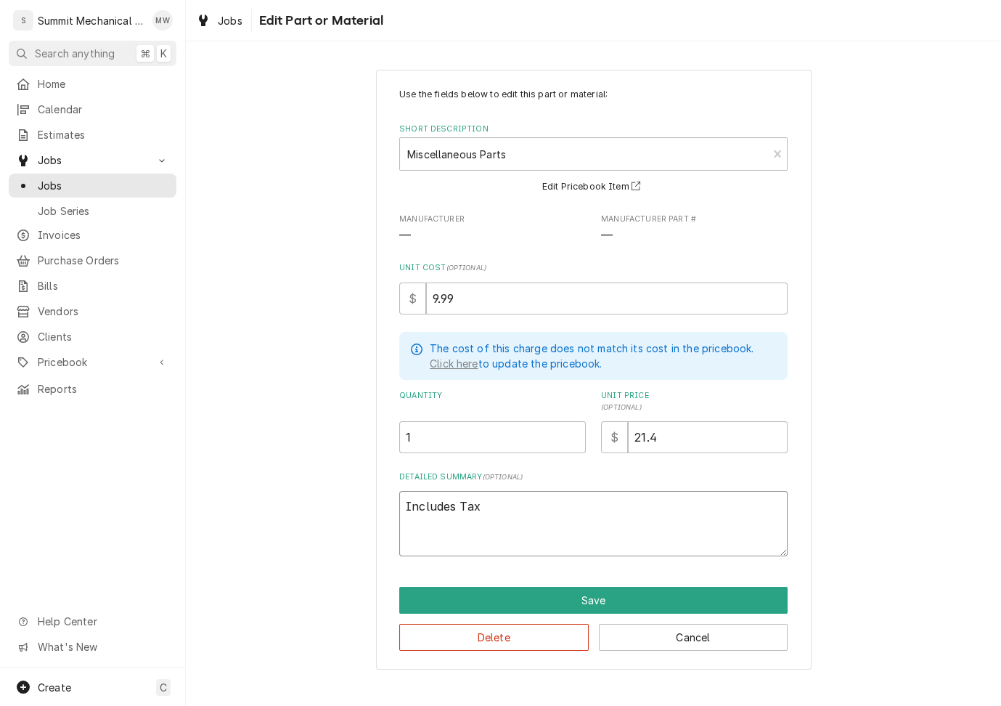
click at [499, 501] on textarea "Includes Tax" at bounding box center [593, 523] width 388 height 65
type textarea "x"
click at [680, 433] on input "21.4" at bounding box center [708, 437] width 160 height 32
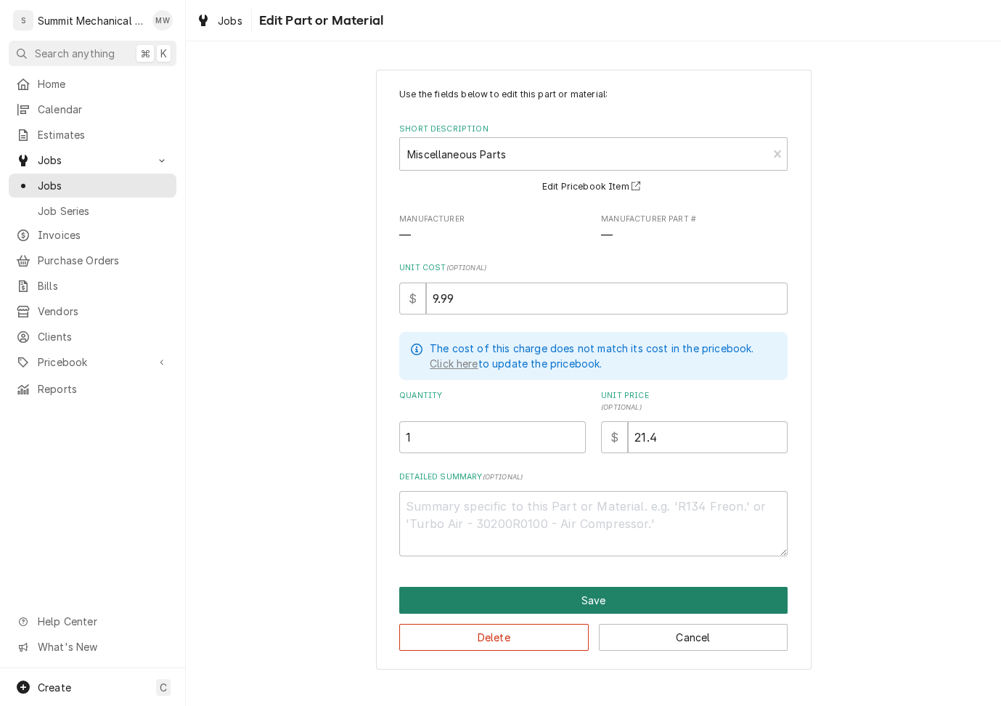
click at [600, 590] on button "Save" at bounding box center [593, 600] width 388 height 27
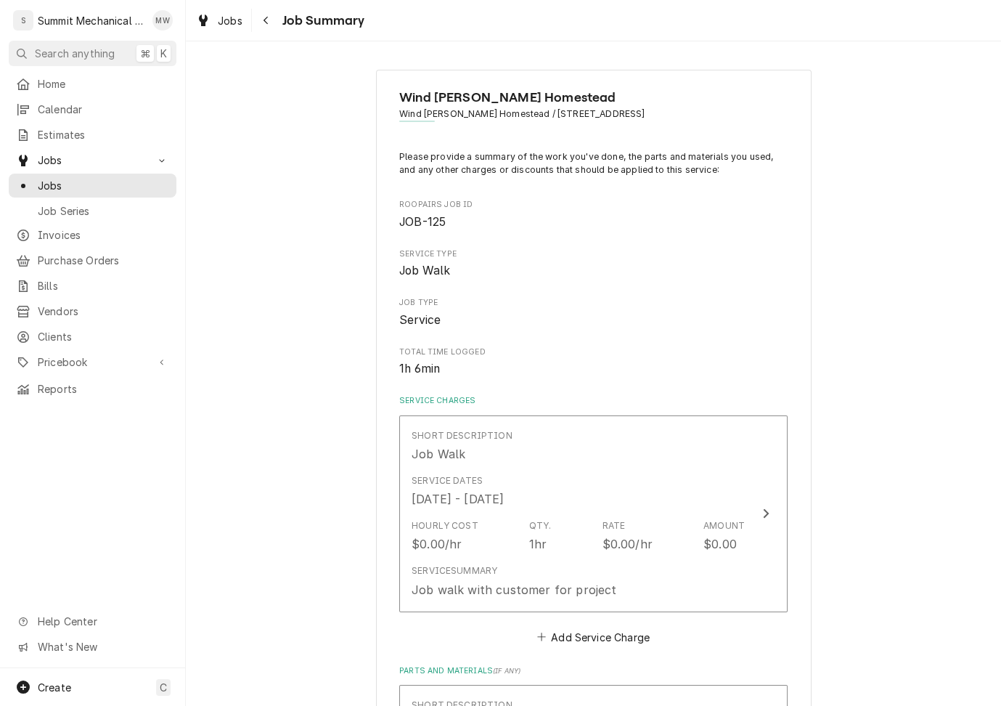
scroll to position [511, 0]
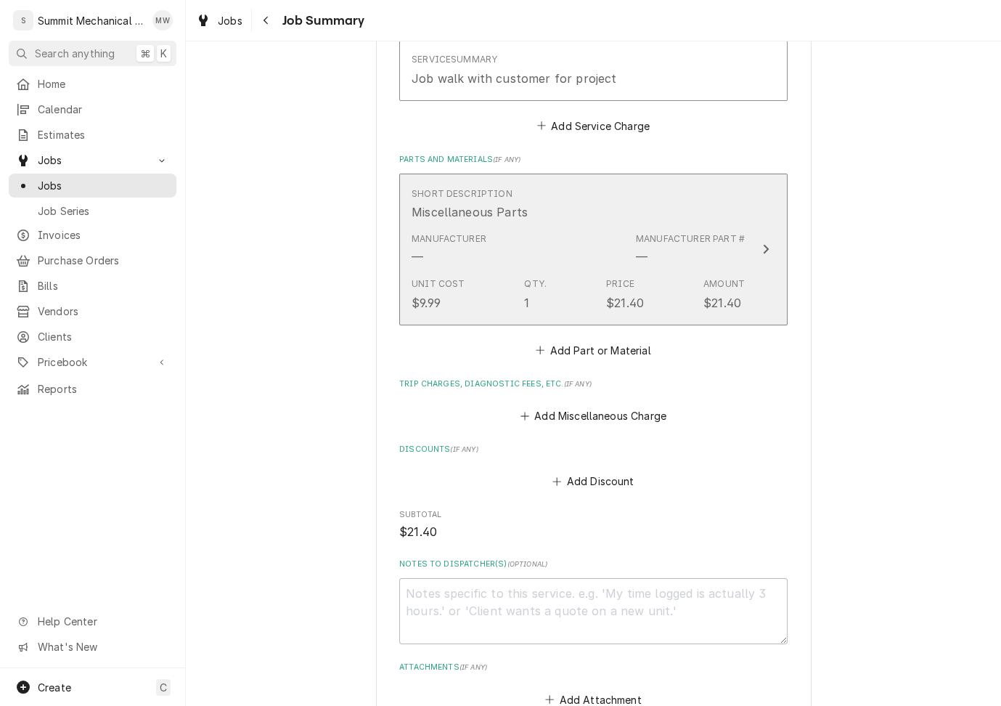
click at [589, 286] on div "Unit Cost $9.99 Qty. 1 Price $21.40 Amount $21.40" at bounding box center [578, 294] width 333 height 45
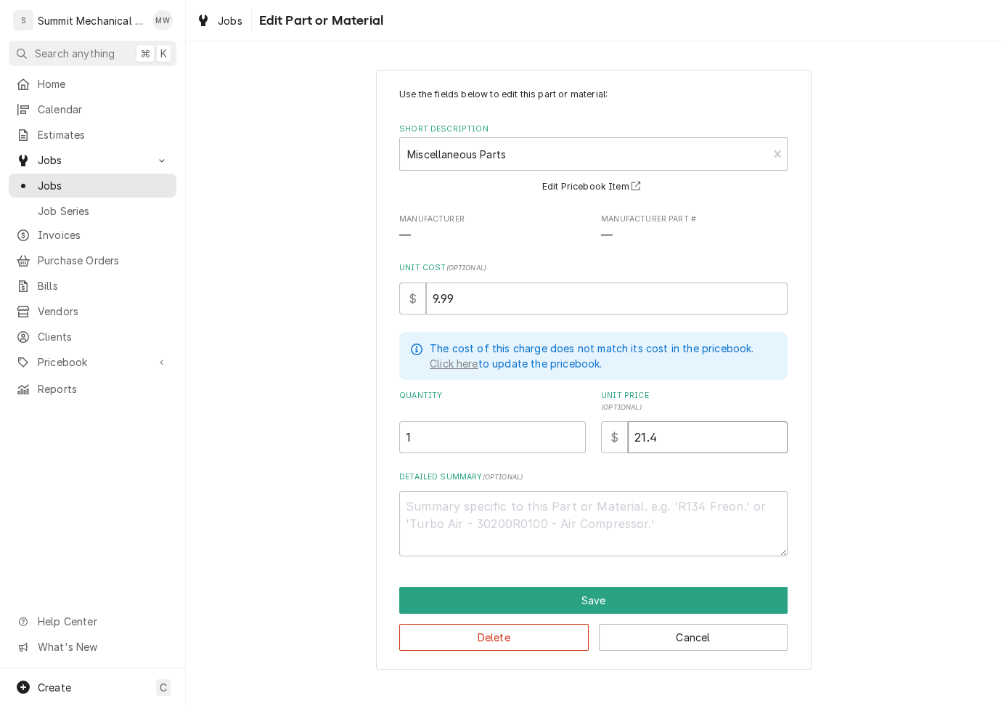
click at [670, 428] on input "21.4" at bounding box center [708, 437] width 160 height 32
click at [577, 492] on textarea "Detailed Summary ( optional )" at bounding box center [593, 523] width 388 height 65
type textarea "x"
type textarea "1"
type textarea "x"
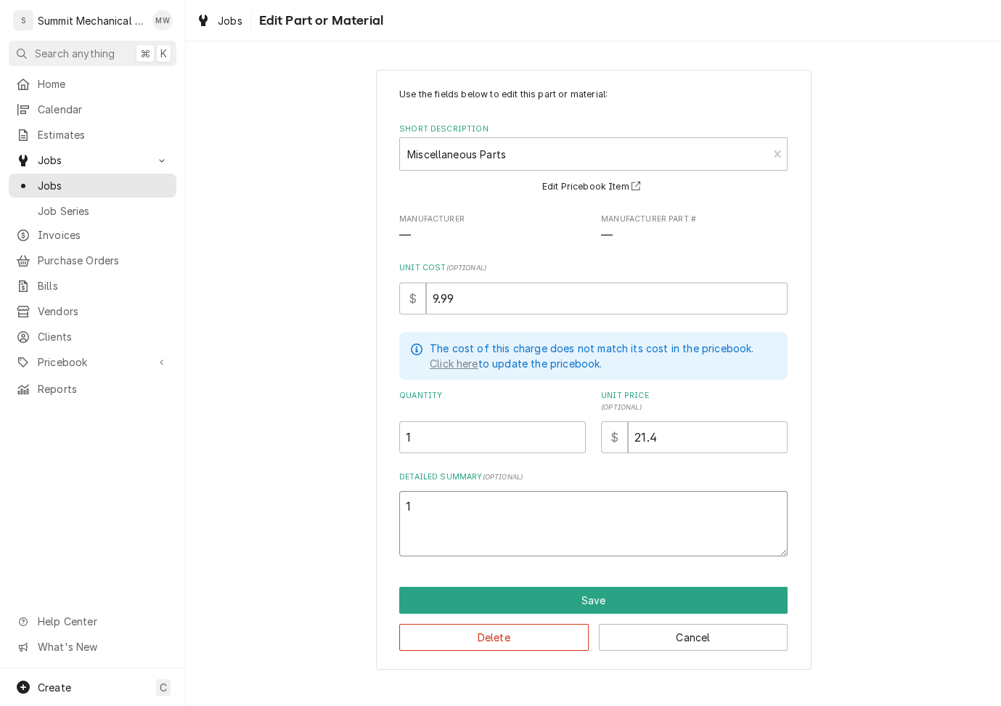
type textarea "10"
type textarea "x"
type textarea "10."
type textarea "x"
type textarea "10.7"
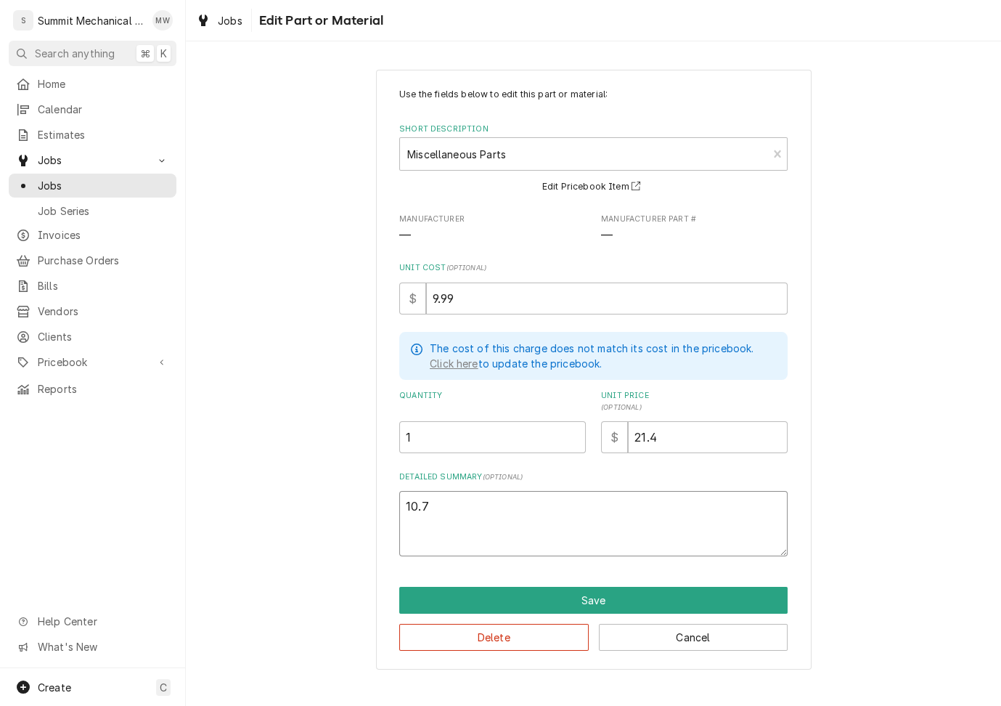
type textarea "x"
type textarea "10.70"
type textarea "x"
type textarea "10.70+"
type textarea "x"
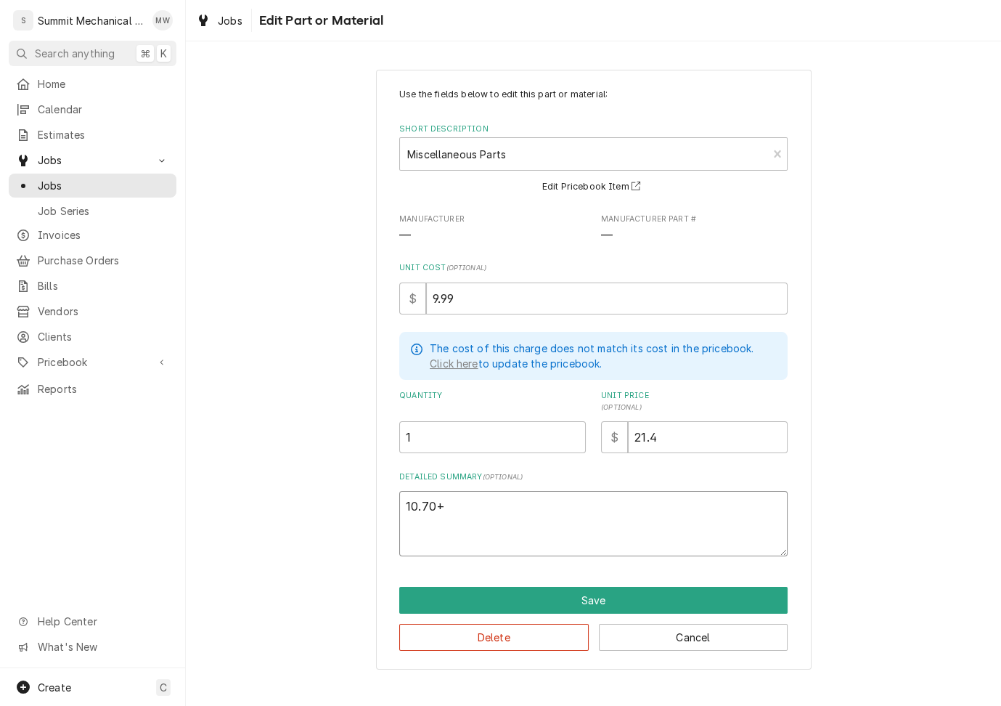
type textarea "10.70+1"
type textarea "x"
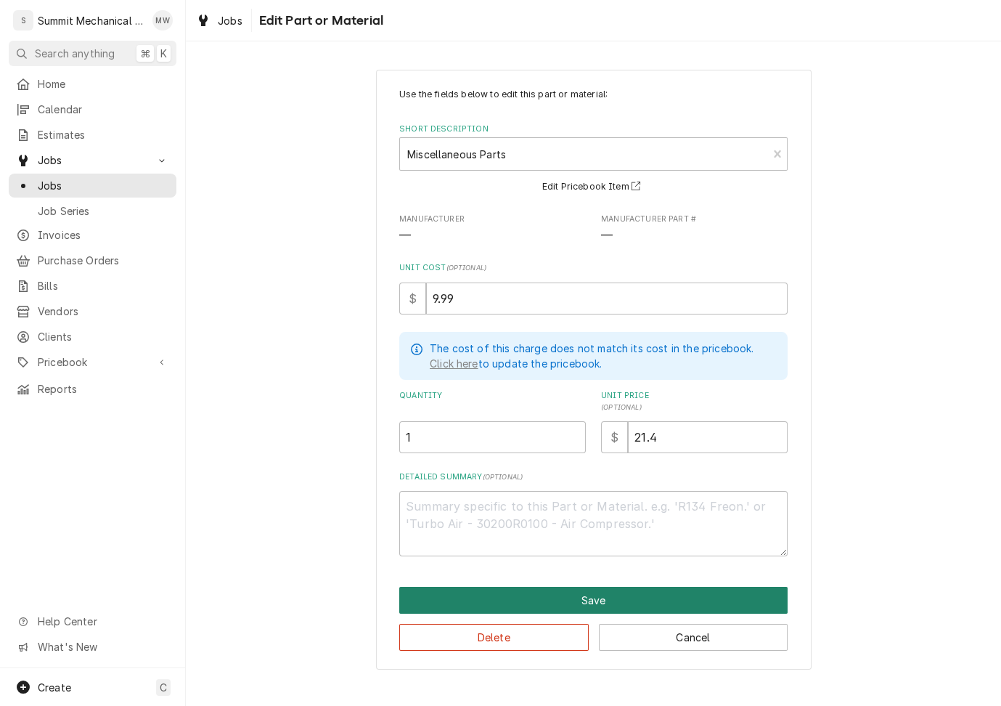
click at [524, 601] on button "Save" at bounding box center [593, 600] width 388 height 27
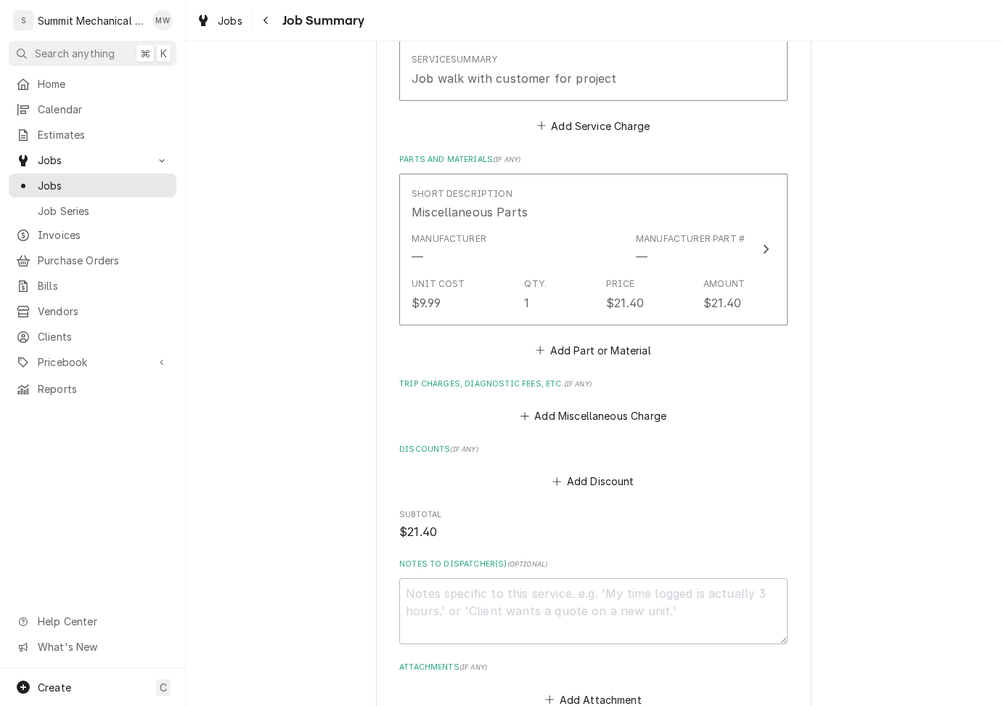
scroll to position [670, 0]
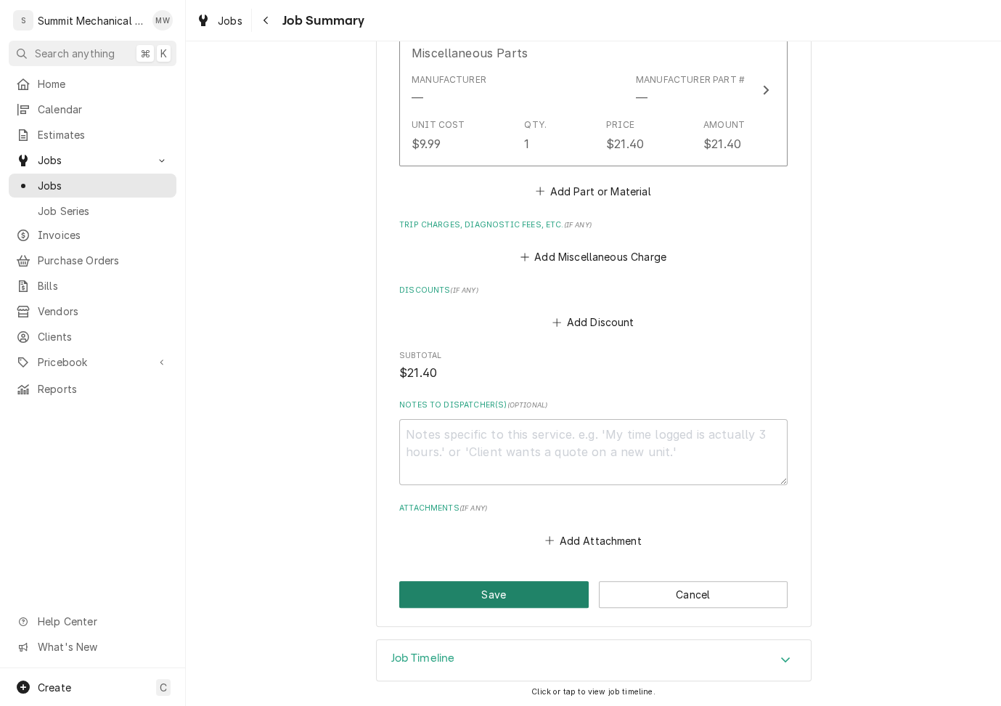
click at [491, 585] on button "Save" at bounding box center [494, 594] width 190 height 27
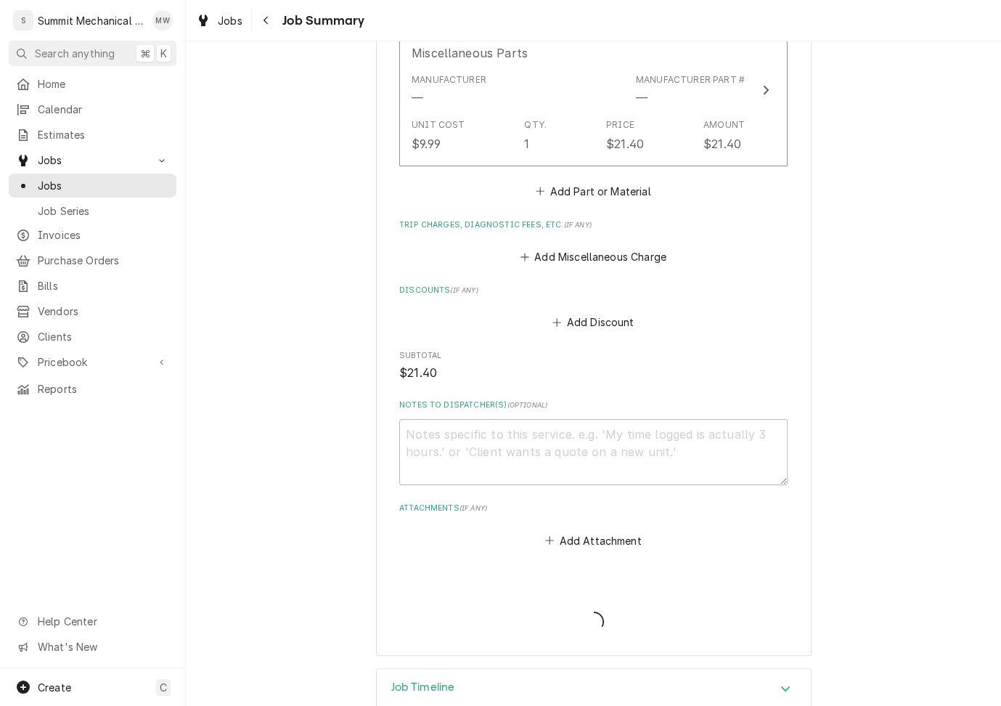
type textarea "x"
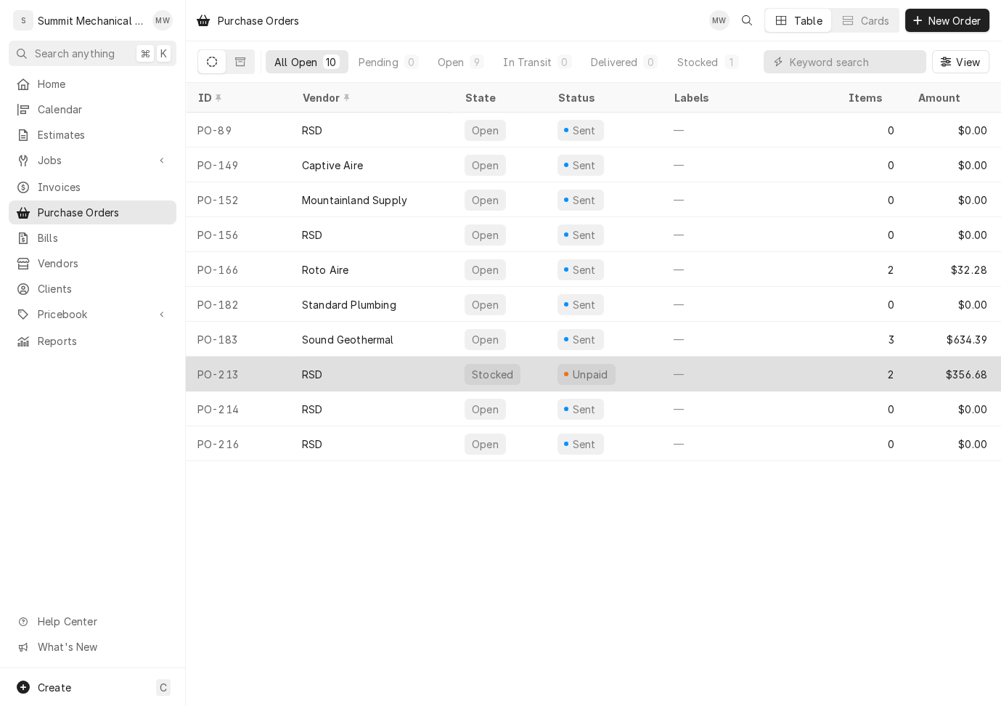
click at [261, 372] on div "PO-213" at bounding box center [238, 374] width 105 height 35
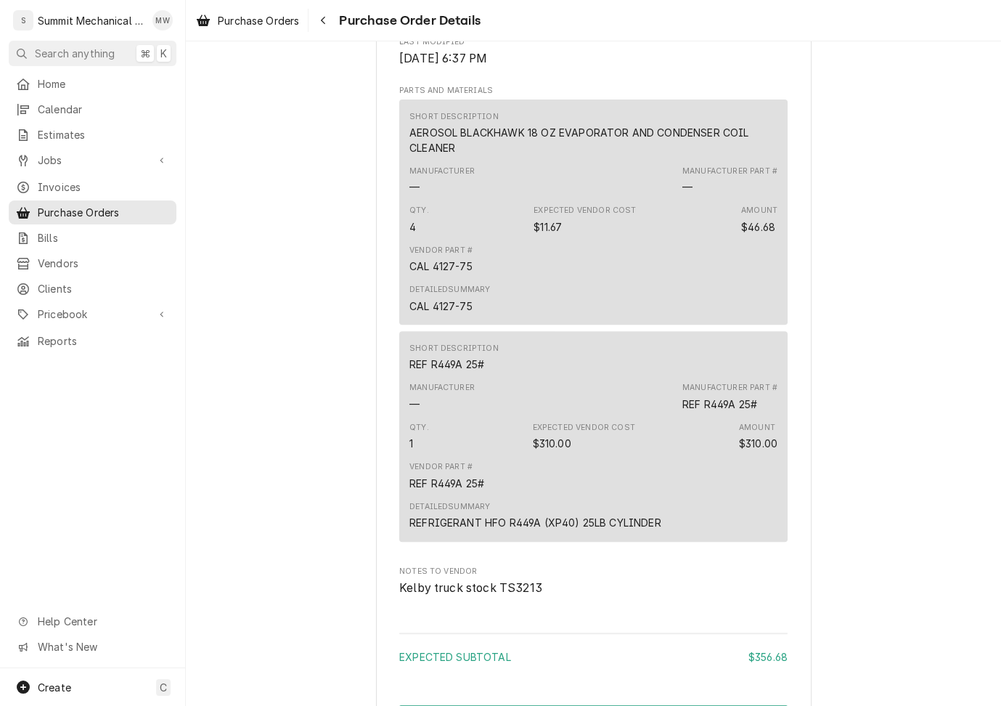
scroll to position [1155, 0]
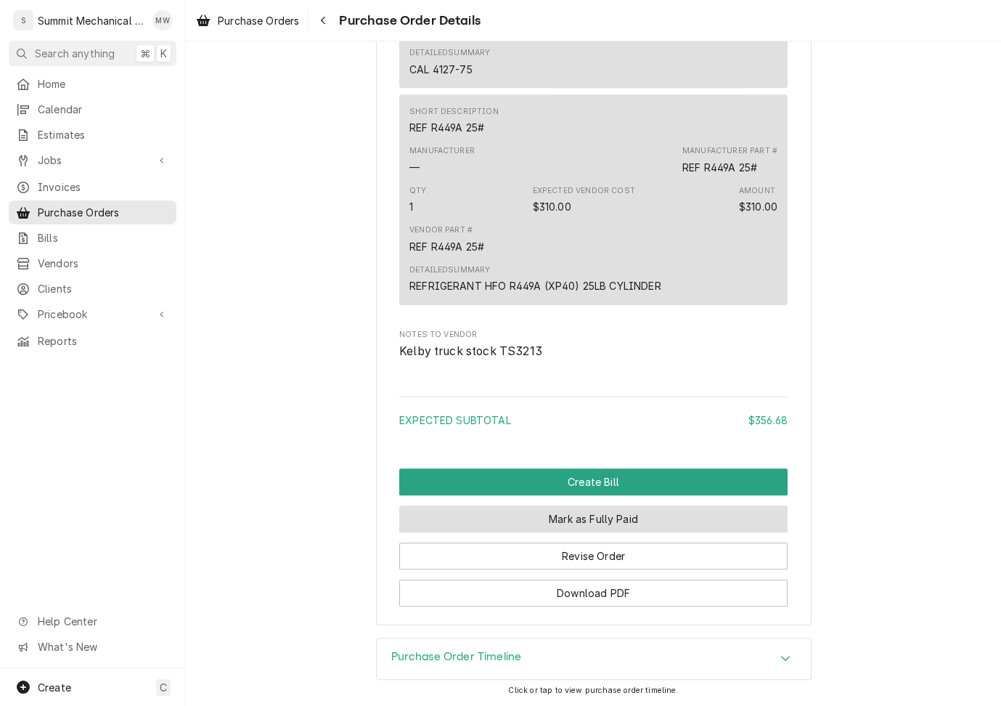
click at [593, 516] on button "Mark as Fully Paid" at bounding box center [593, 518] width 388 height 27
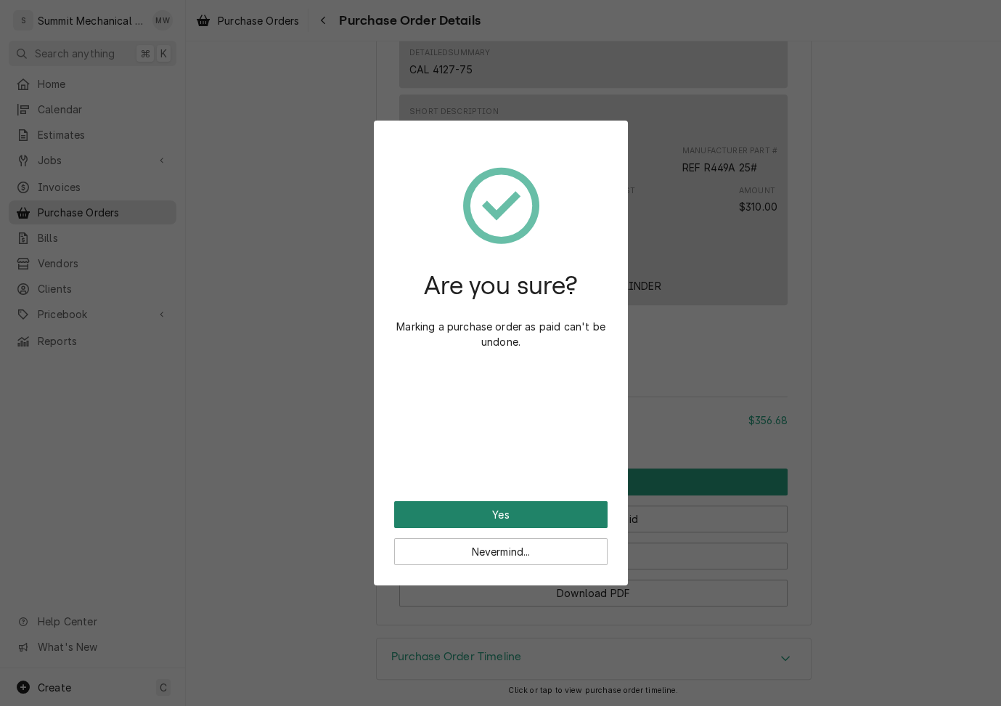
click at [566, 504] on button "Yes" at bounding box center [500, 514] width 213 height 27
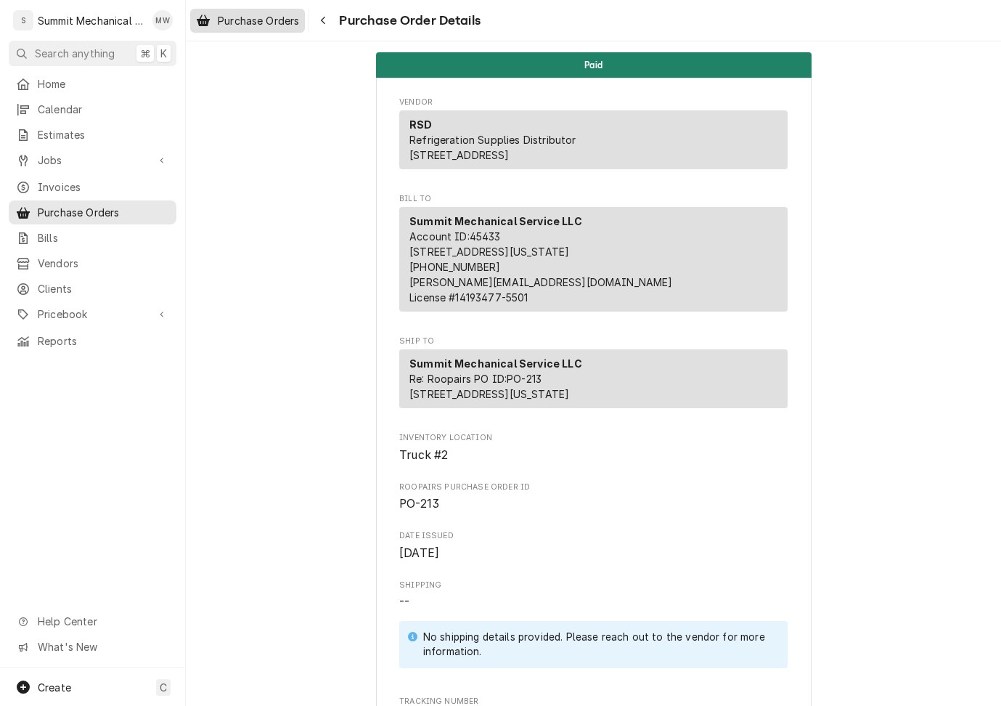
click at [243, 18] on span "Purchase Orders" at bounding box center [258, 20] width 81 height 15
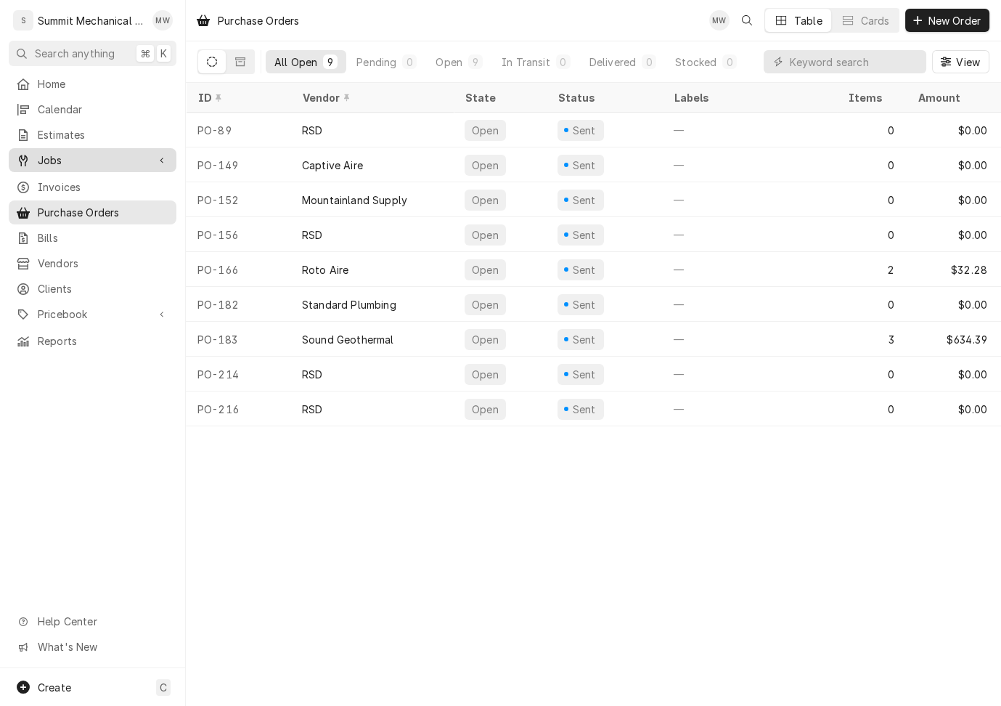
click at [81, 165] on link "Jobs" at bounding box center [93, 160] width 168 height 24
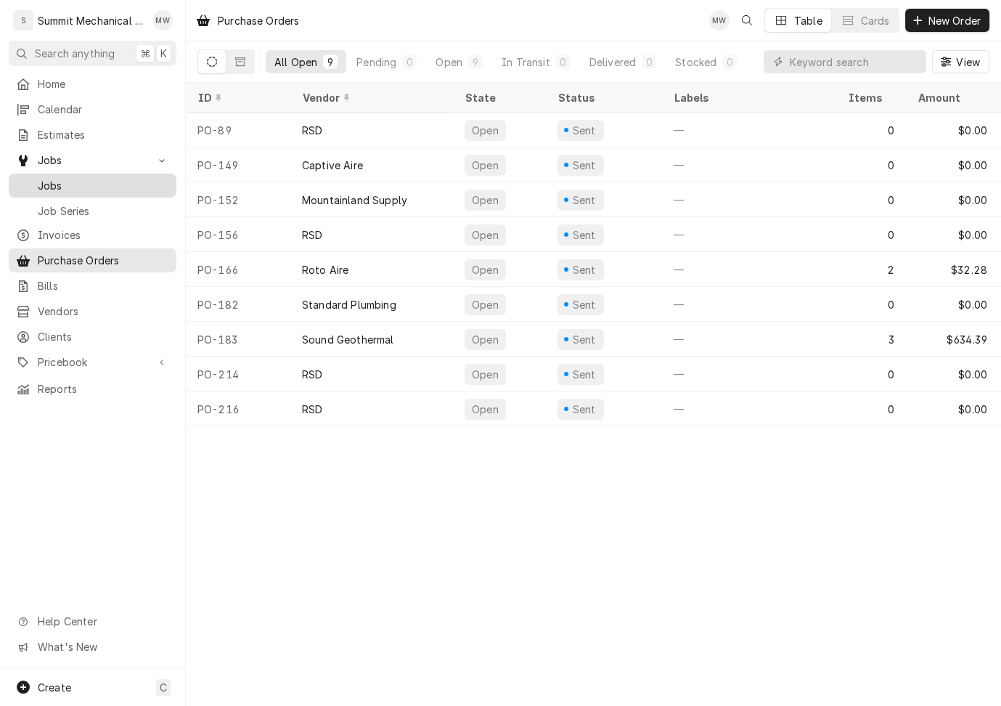
click at [88, 181] on span "Jobs" at bounding box center [103, 185] width 131 height 15
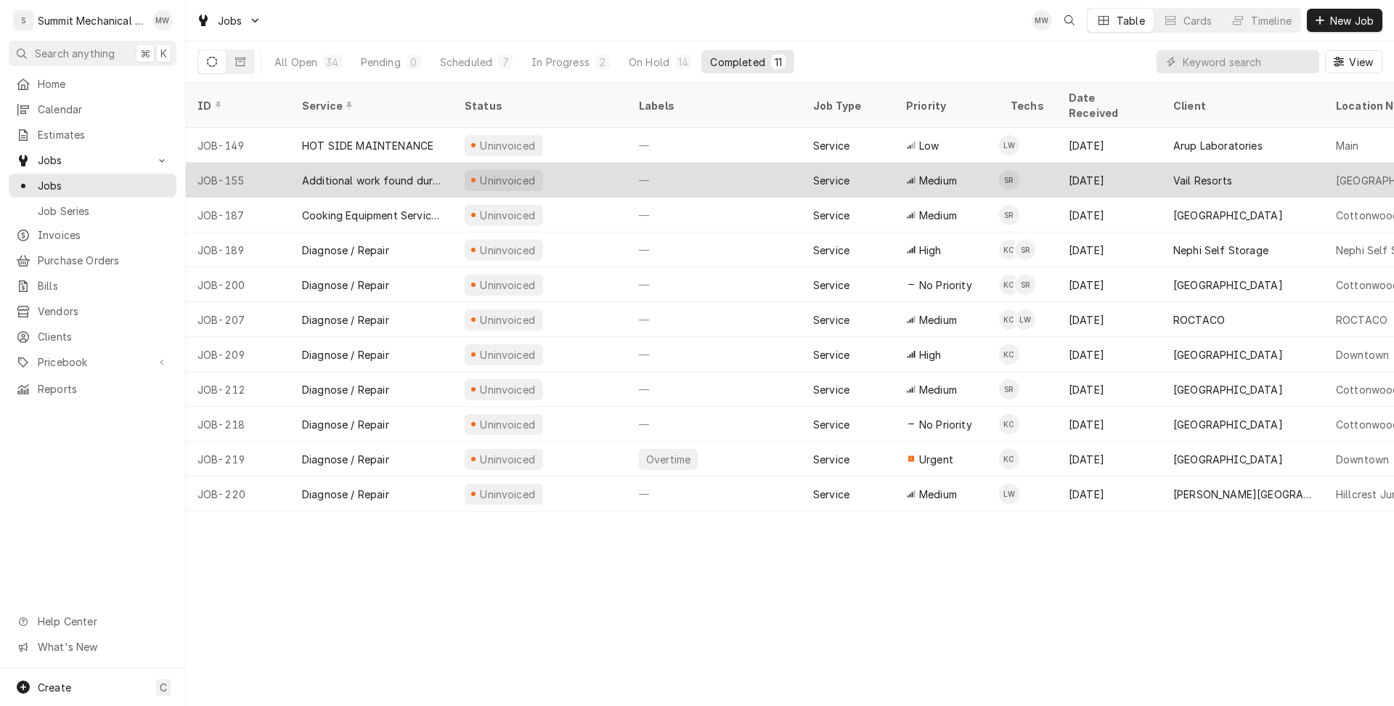
click at [233, 163] on div "JOB-155" at bounding box center [238, 180] width 105 height 35
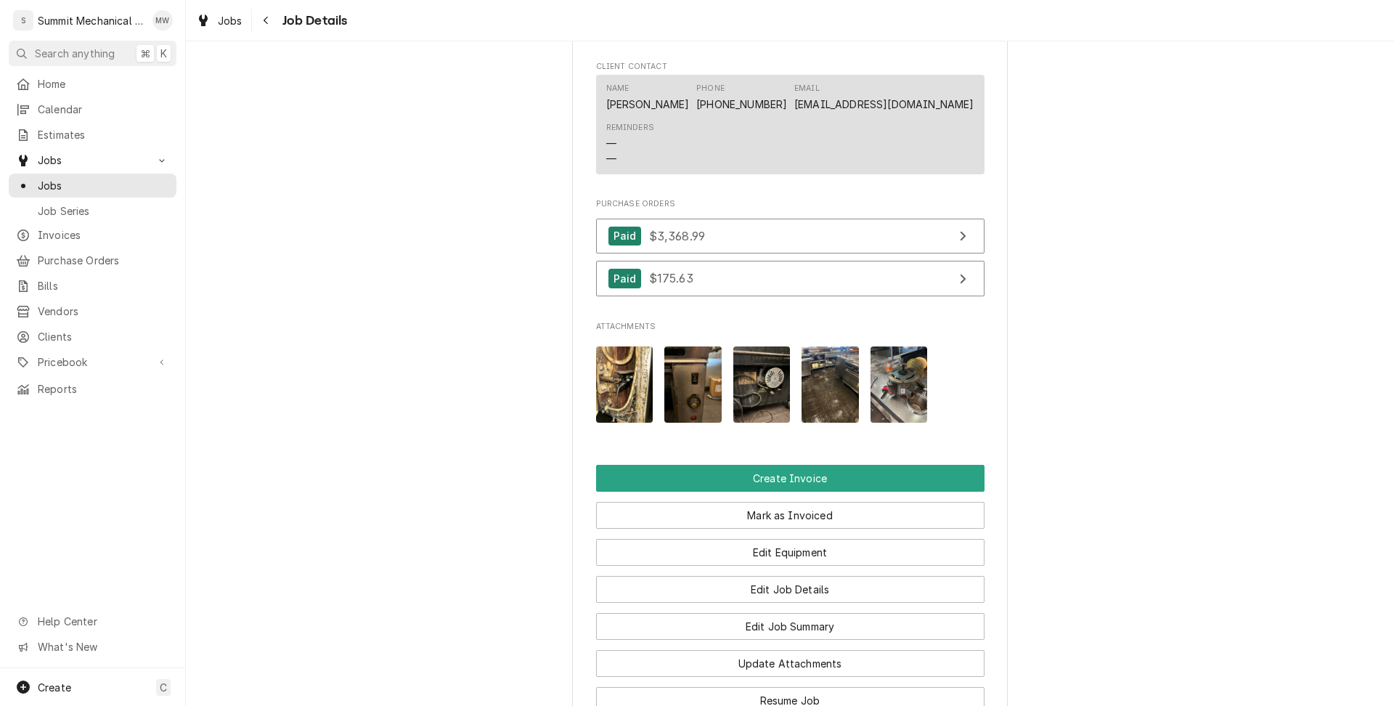
scroll to position [1127, 0]
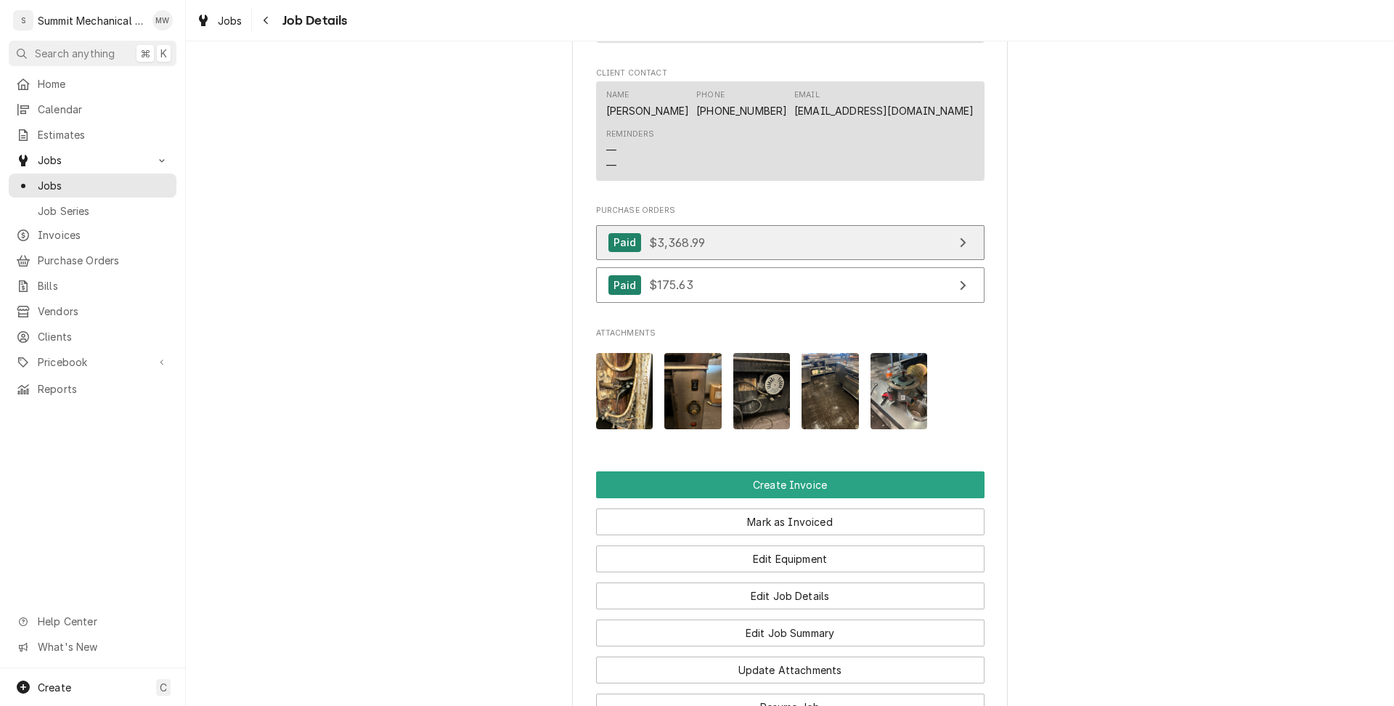
click at [691, 249] on span "$3,368.99" at bounding box center [677, 242] width 56 height 15
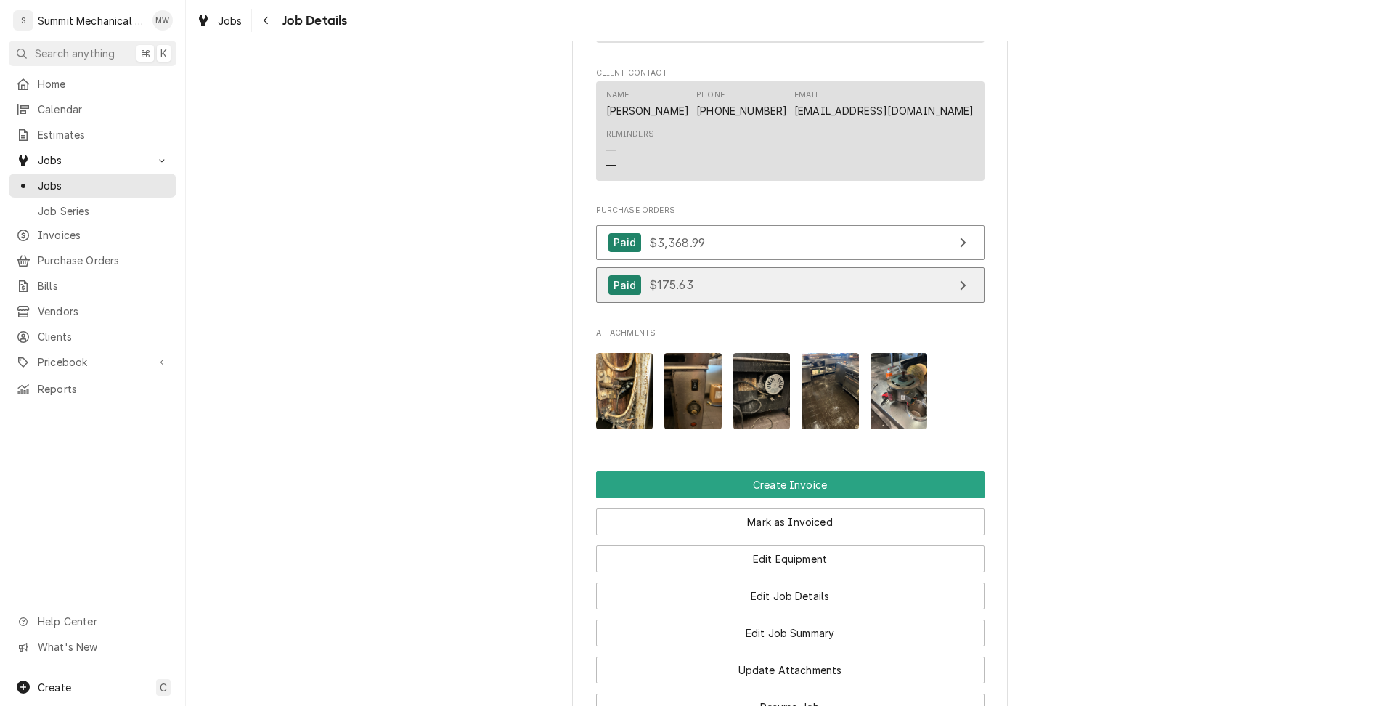
click at [754, 301] on link "Paid $175.63" at bounding box center [790, 285] width 388 height 36
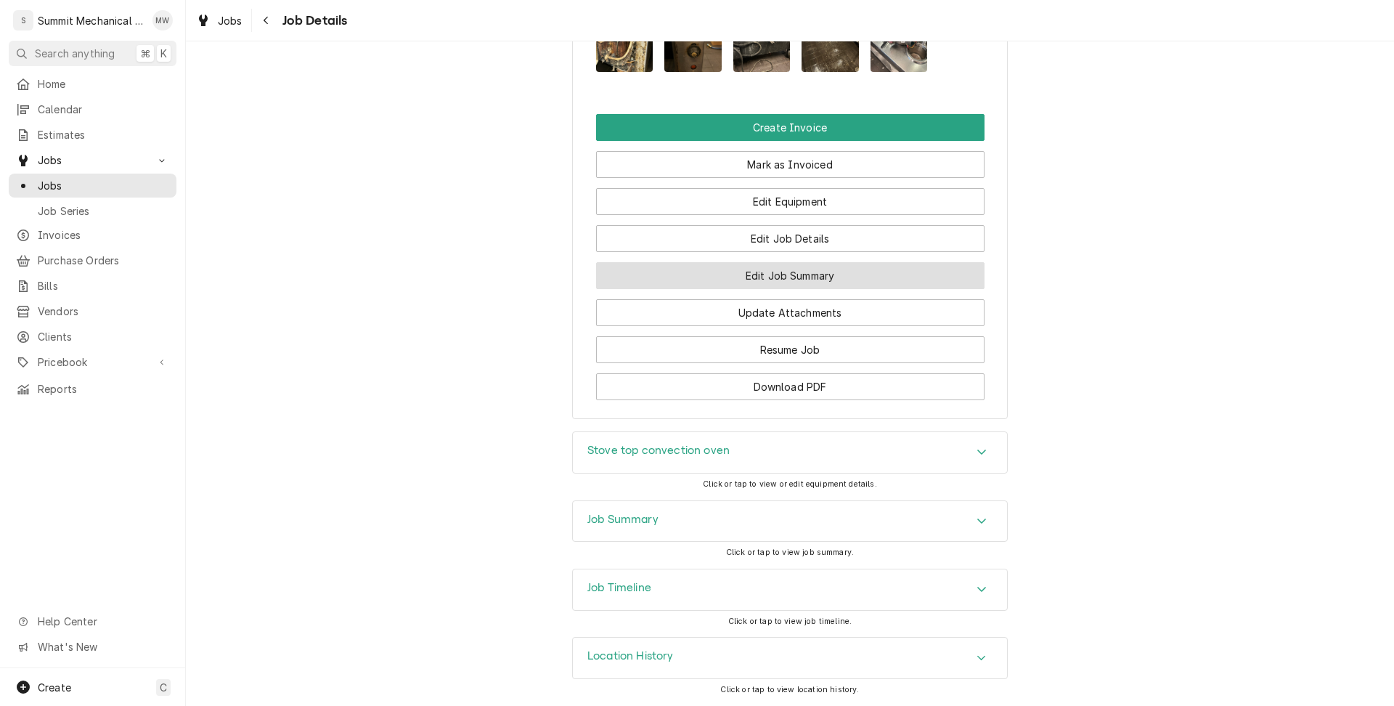
click at [801, 286] on button "Edit Job Summary" at bounding box center [790, 275] width 388 height 27
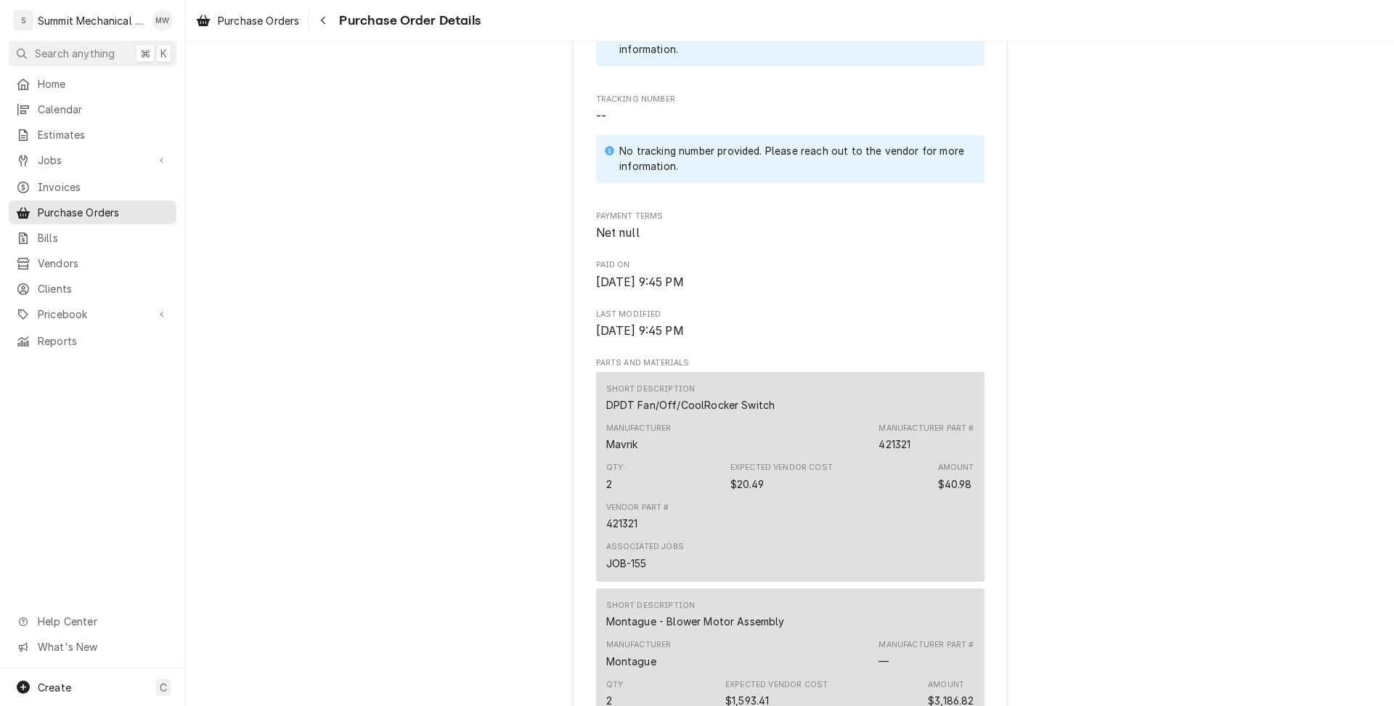
scroll to position [730, 0]
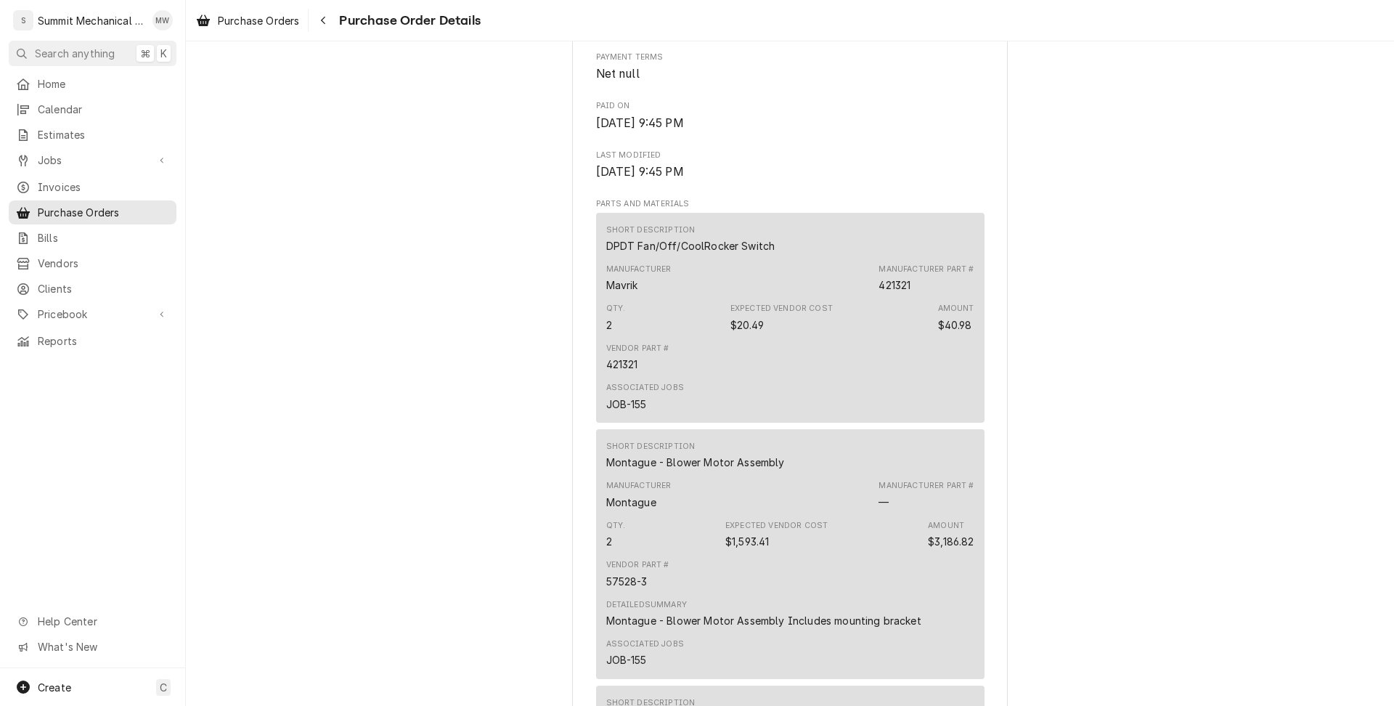
click at [904, 293] on div "421321" at bounding box center [895, 284] width 32 height 15
copy div "421321"
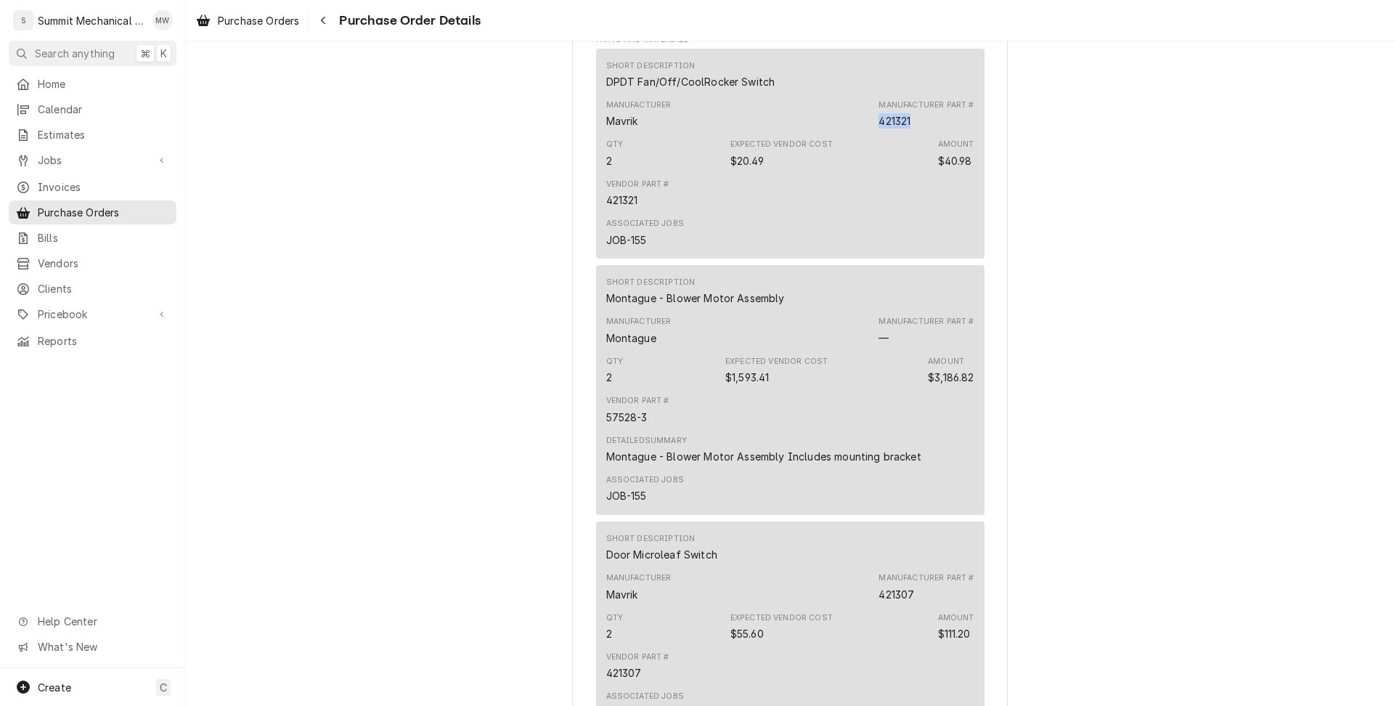
scroll to position [982, 0]
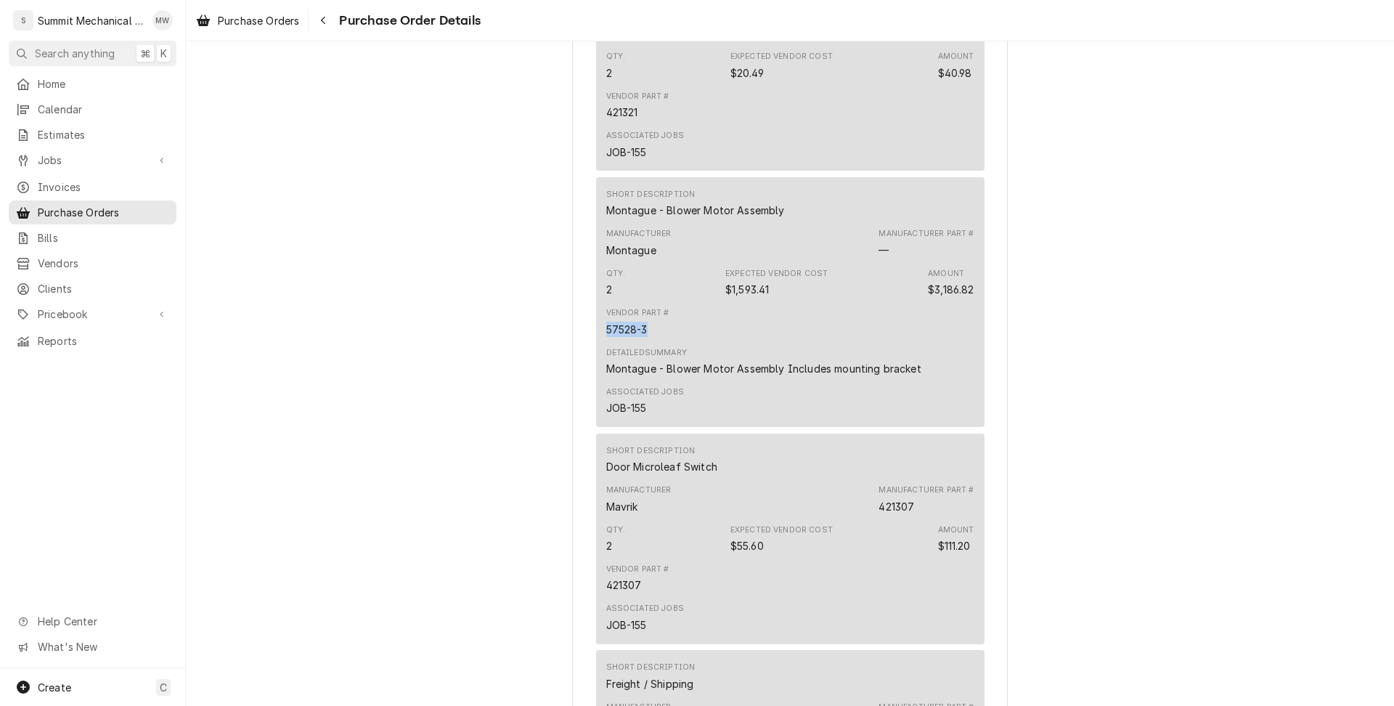
drag, startPoint x: 653, startPoint y: 378, endPoint x: 602, endPoint y: 378, distance: 50.8
click at [602, 378] on div "Short Description Montague - Blower Motor Assembly Manufacturer Montague Manufa…" at bounding box center [790, 302] width 388 height 250
copy div "57528-3"
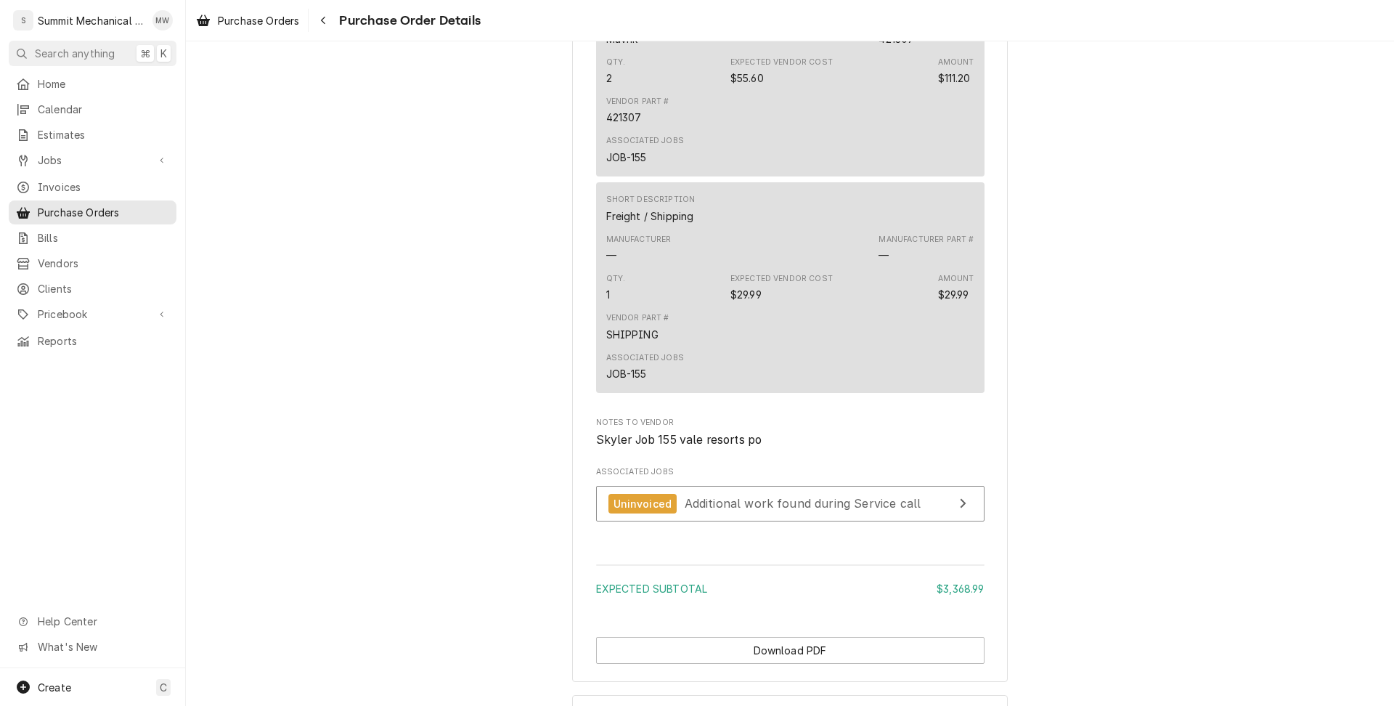
scroll to position [1551, 0]
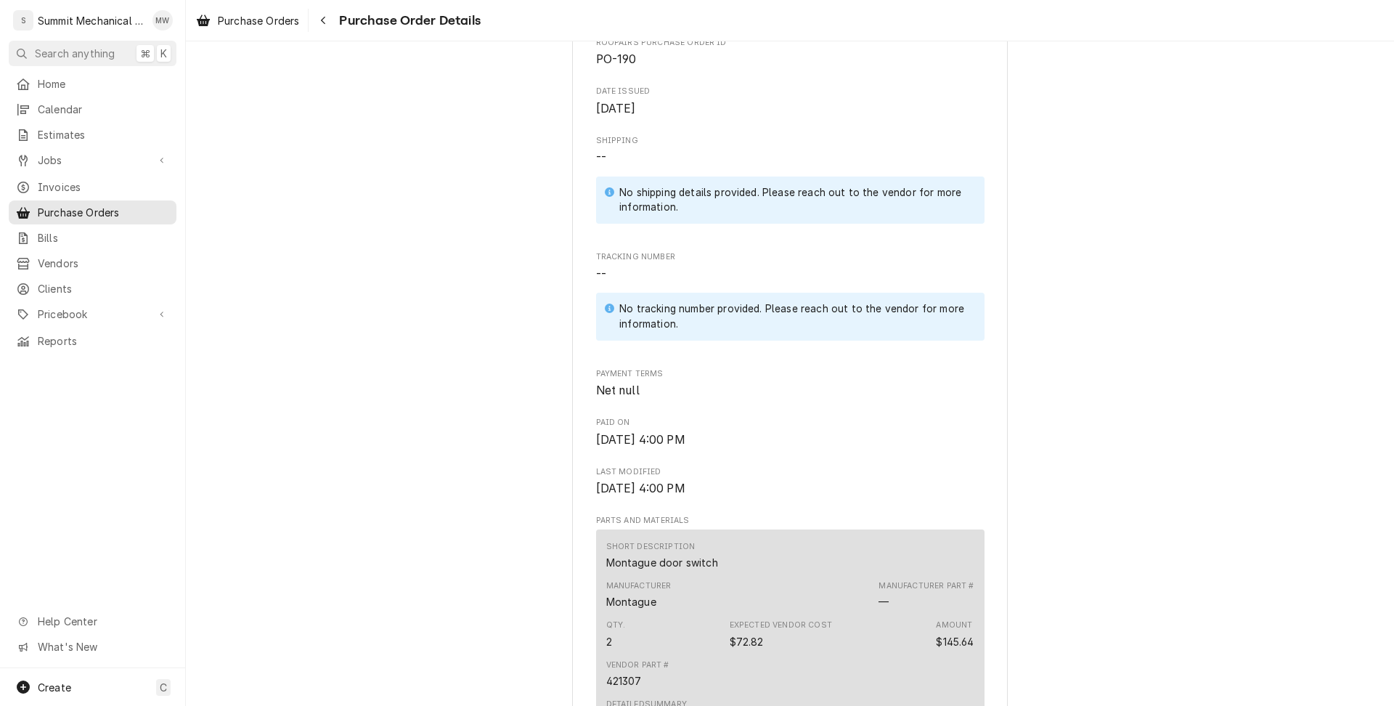
scroll to position [983, 0]
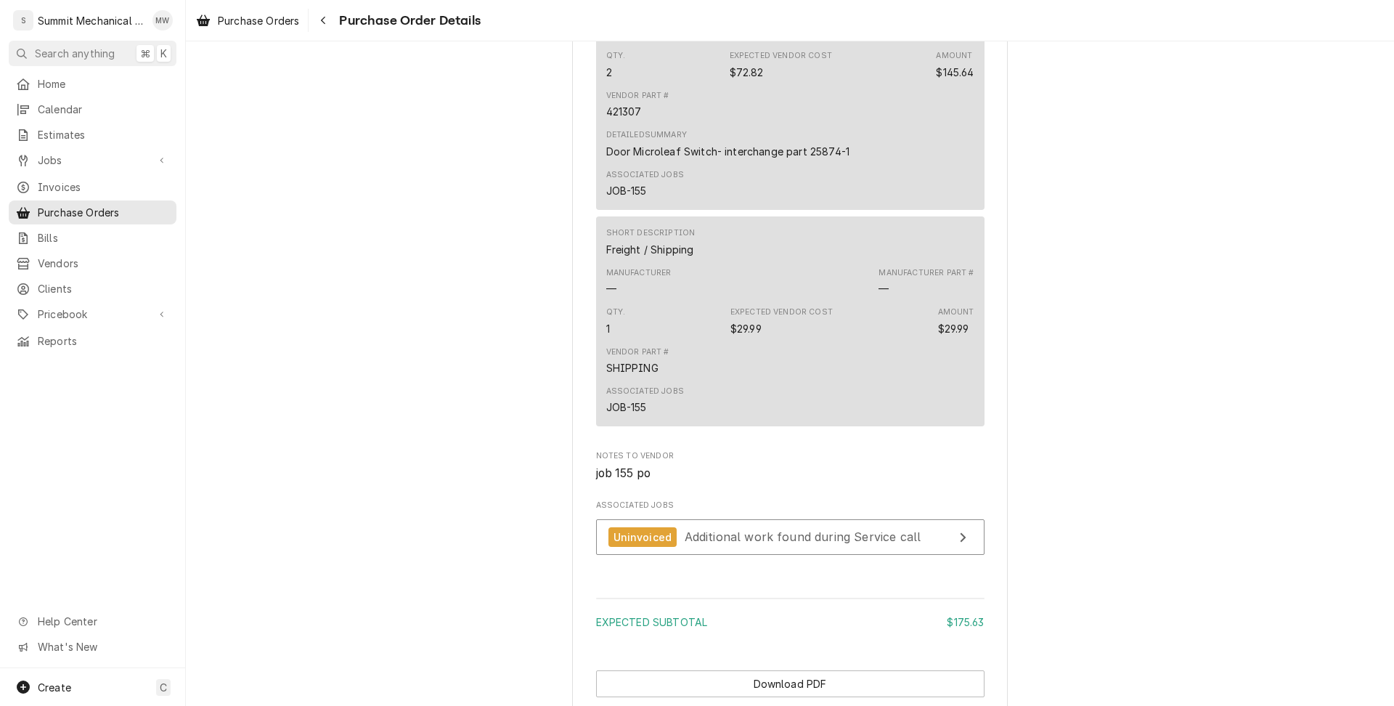
click at [625, 119] on div "421307" at bounding box center [624, 111] width 36 height 15
copy div "421307"
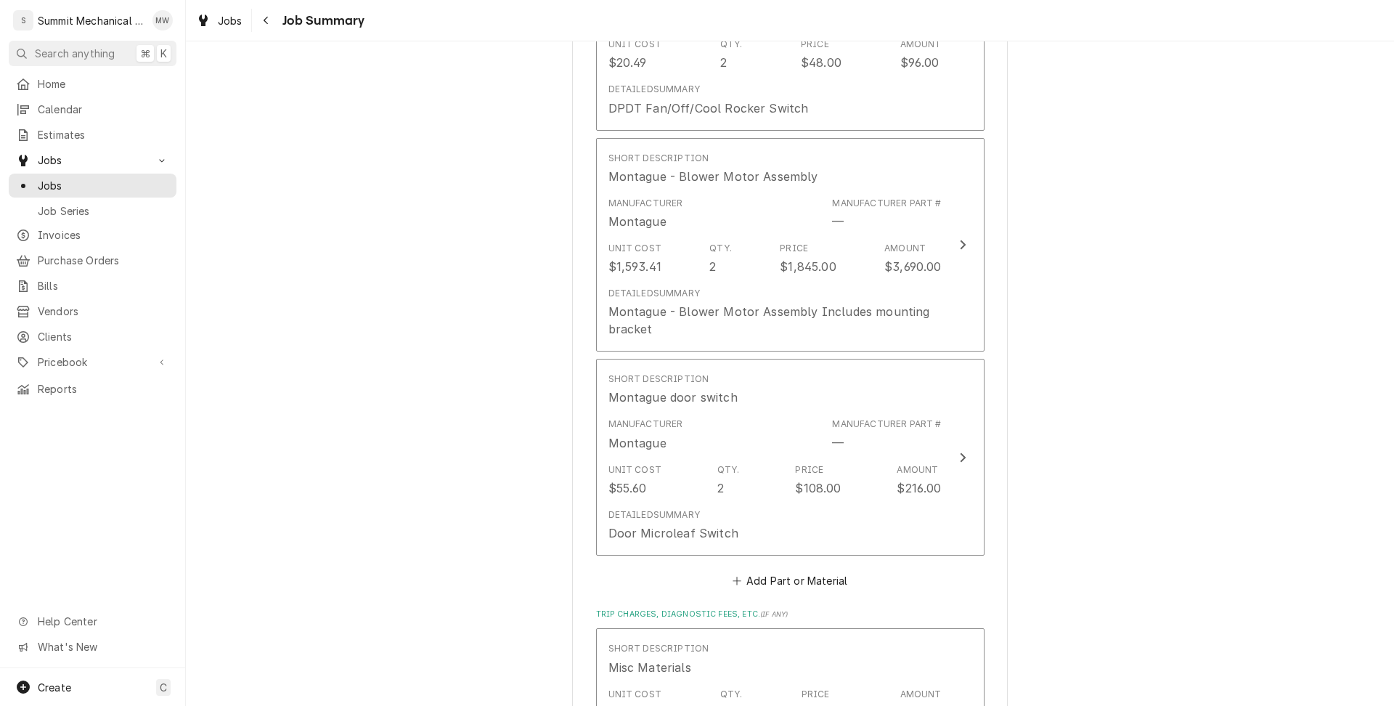
scroll to position [1365, 0]
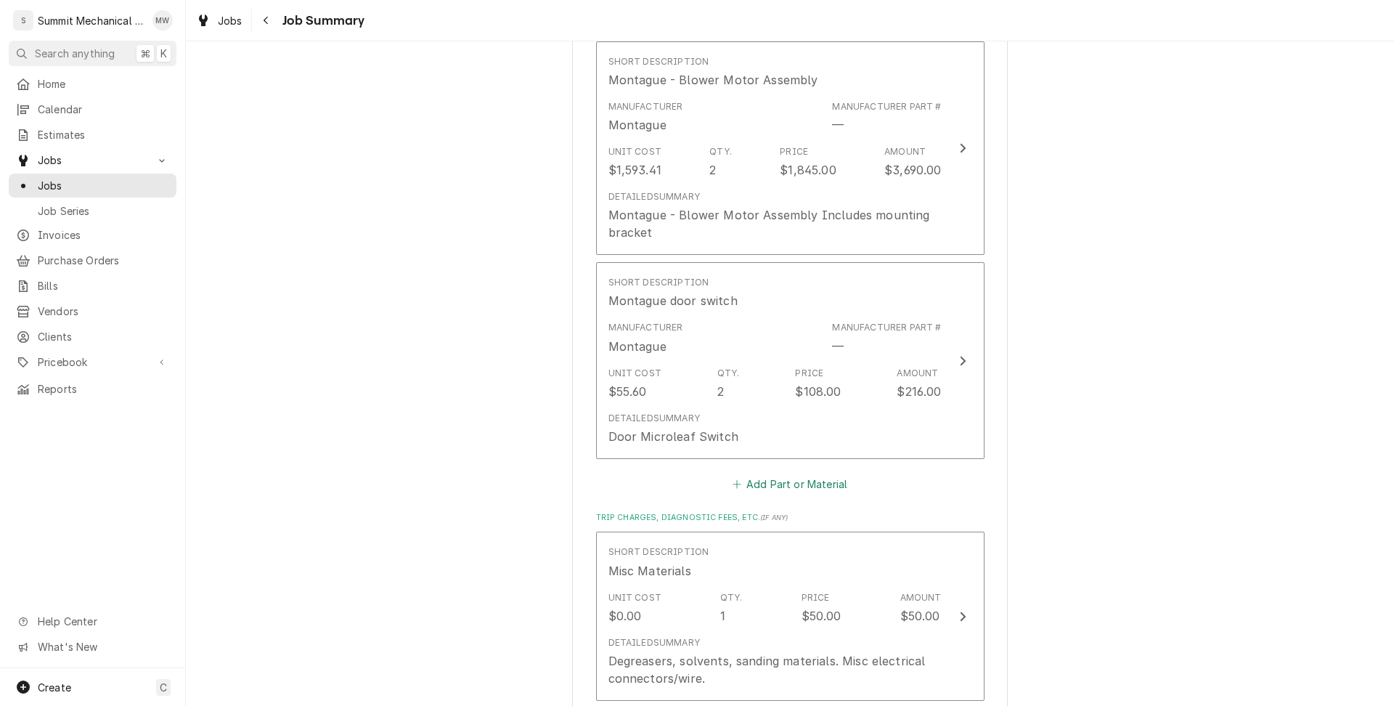
click at [780, 474] on button "Add Part or Material" at bounding box center [790, 484] width 120 height 20
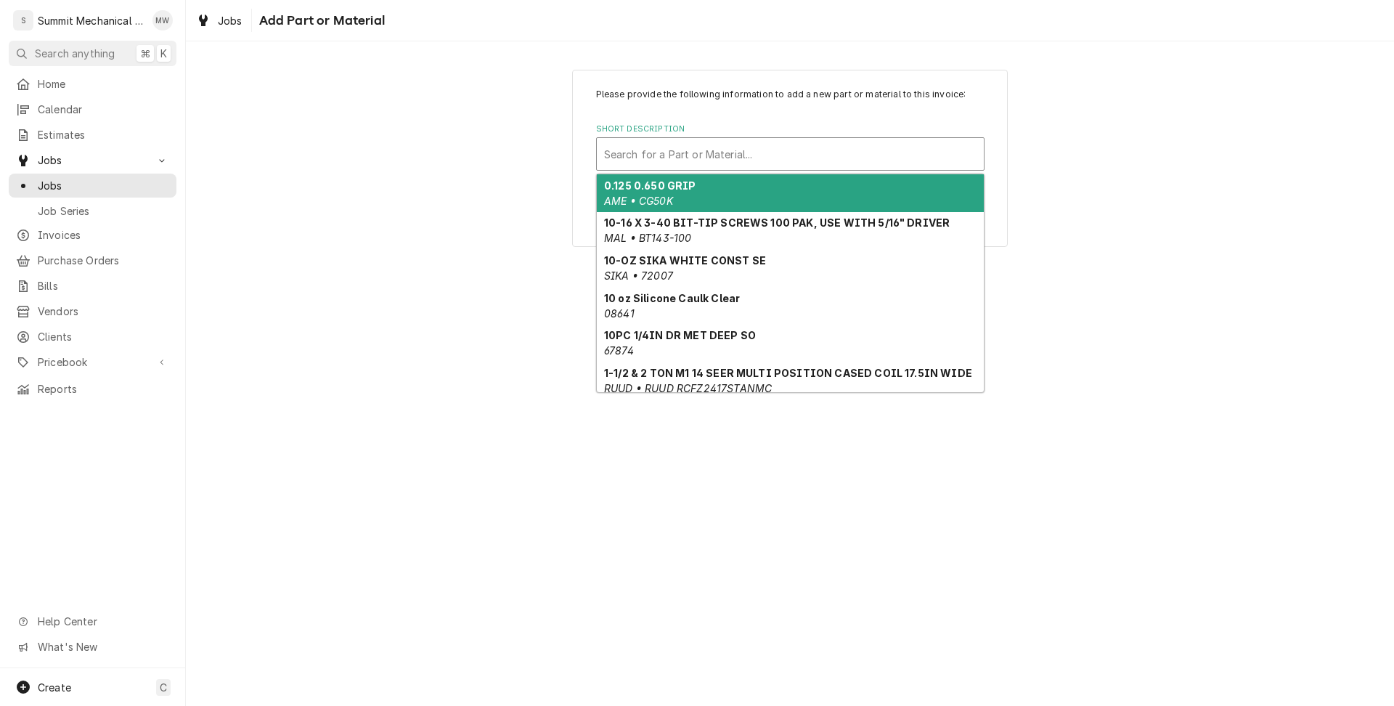
click at [682, 152] on div "Short Description" at bounding box center [790, 154] width 372 height 26
paste input "421307"
type input "421307"
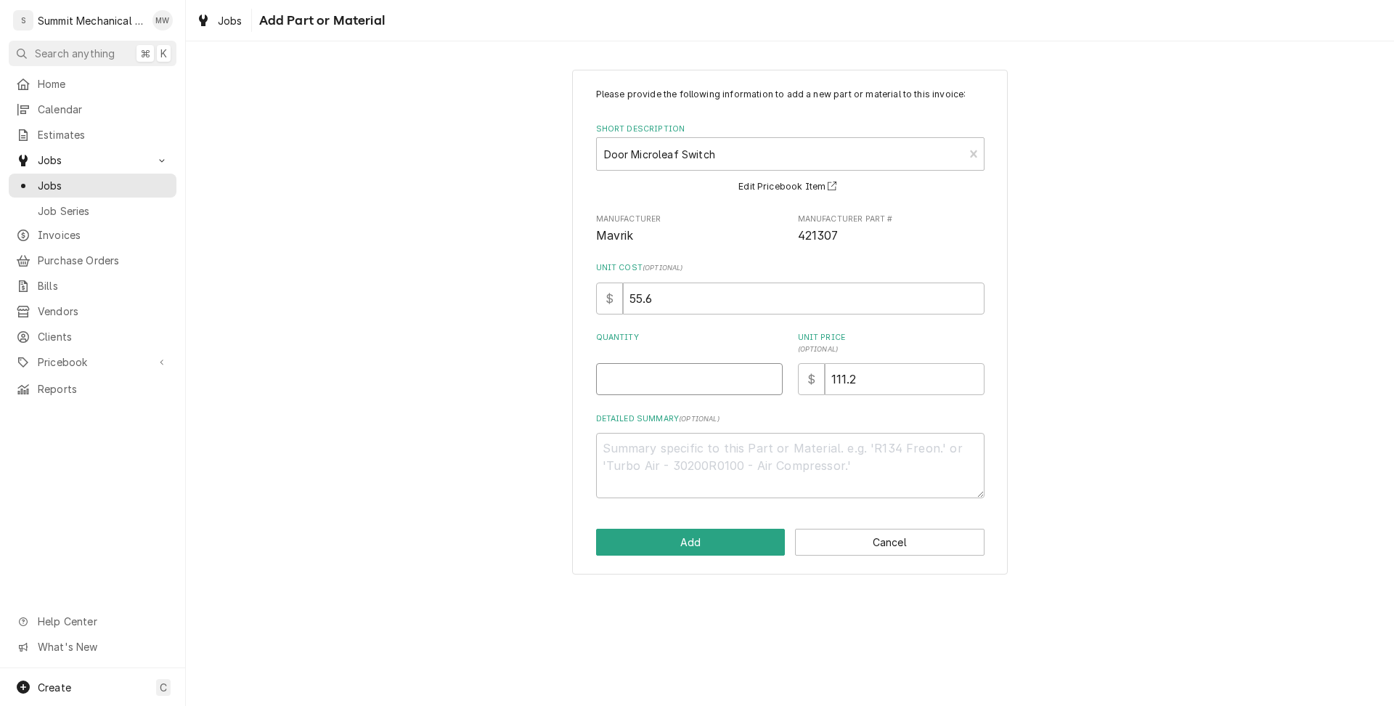
click at [672, 385] on input "Quantity" at bounding box center [689, 379] width 187 height 32
type textarea "x"
type input "1"
click at [691, 531] on button "Add" at bounding box center [691, 542] width 190 height 27
type textarea "x"
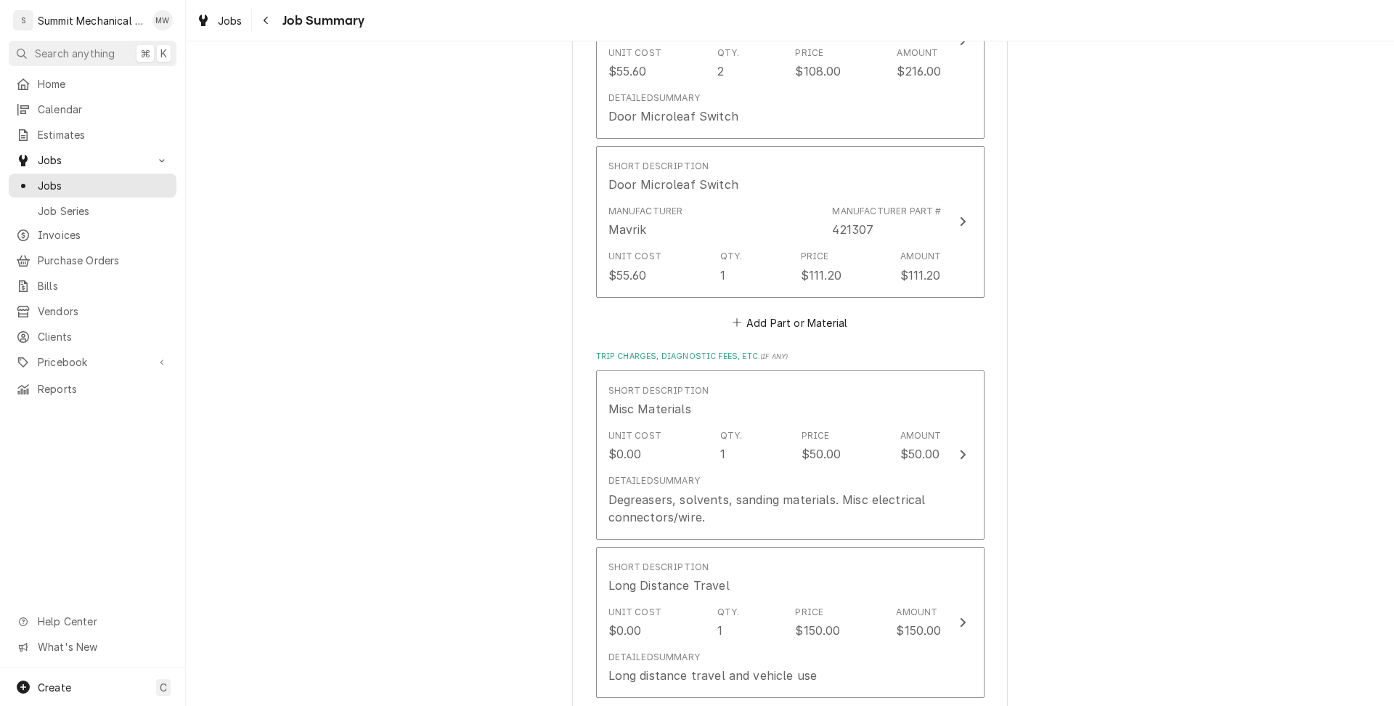
scroll to position [1845, 0]
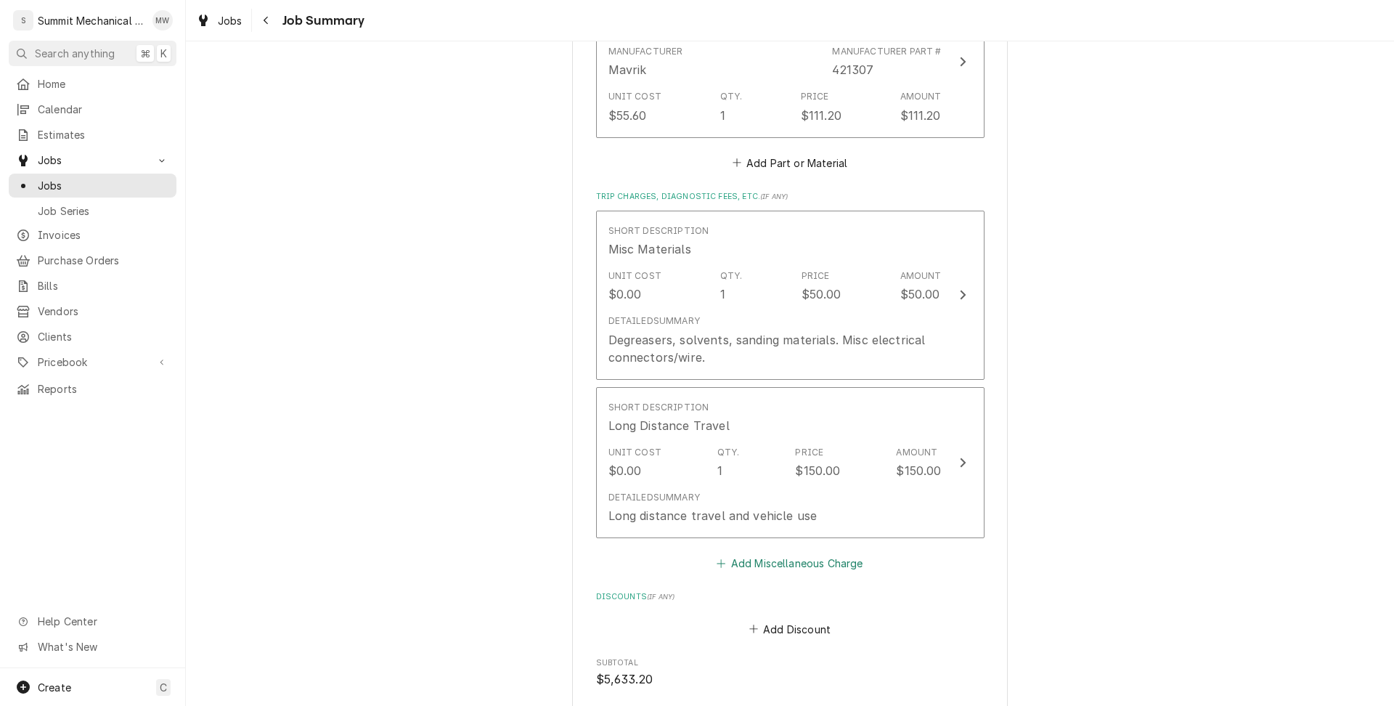
click at [778, 553] on button "Add Miscellaneous Charge" at bounding box center [789, 563] width 151 height 20
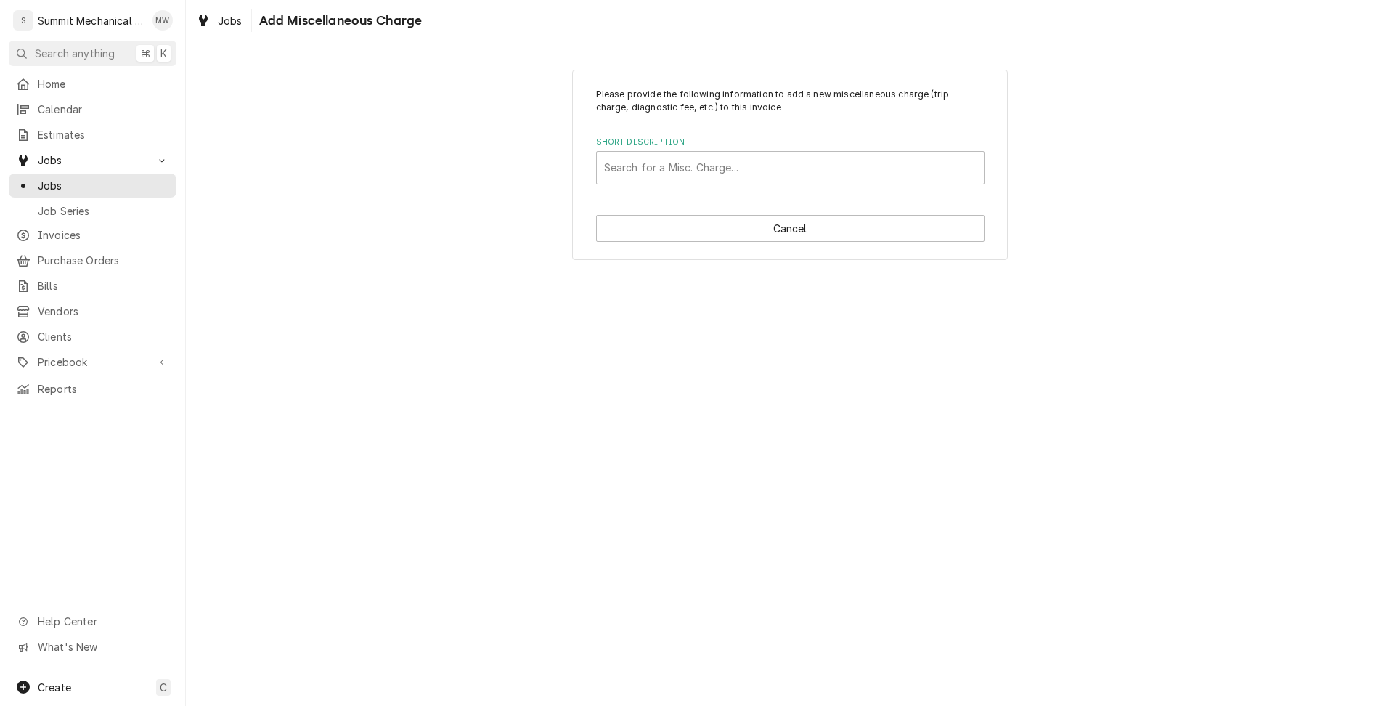
click at [669, 184] on div "Please provide the following information to add a new miscellaneous charge (tri…" at bounding box center [790, 165] width 436 height 191
click at [666, 169] on div "Short Description" at bounding box center [790, 168] width 372 height 26
type input "freight"
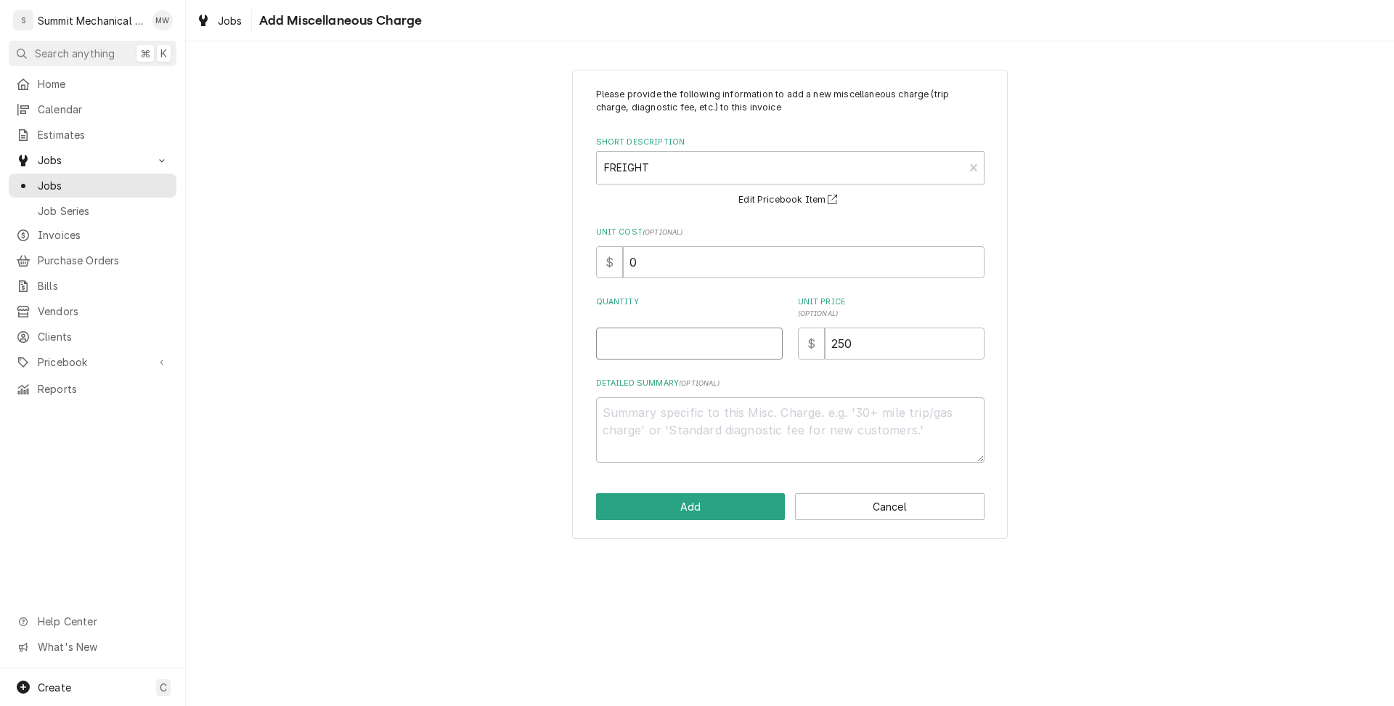
click at [693, 336] on input "Quantity" at bounding box center [689, 343] width 187 height 32
type textarea "x"
type input "1"
type textarea "x"
type input "2"
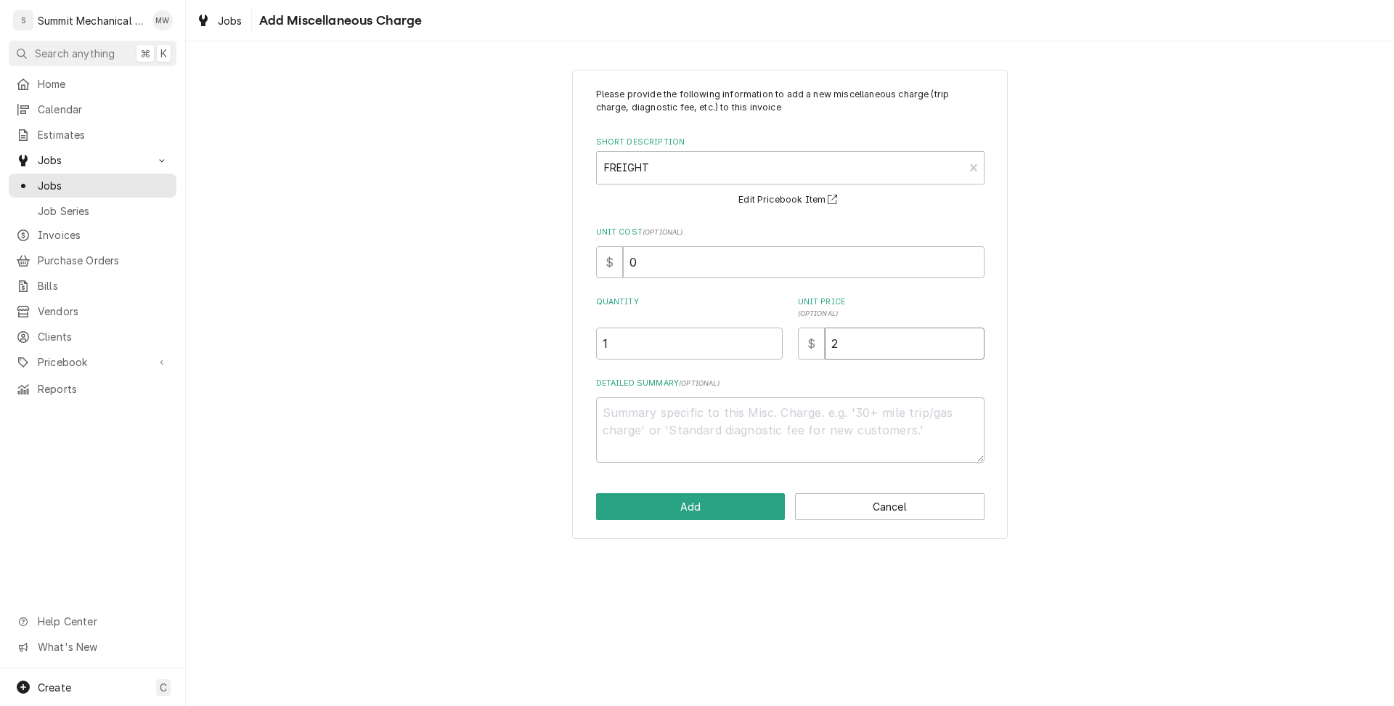
type textarea "x"
type input "29"
type textarea "x"
type input "29.9"
type textarea "x"
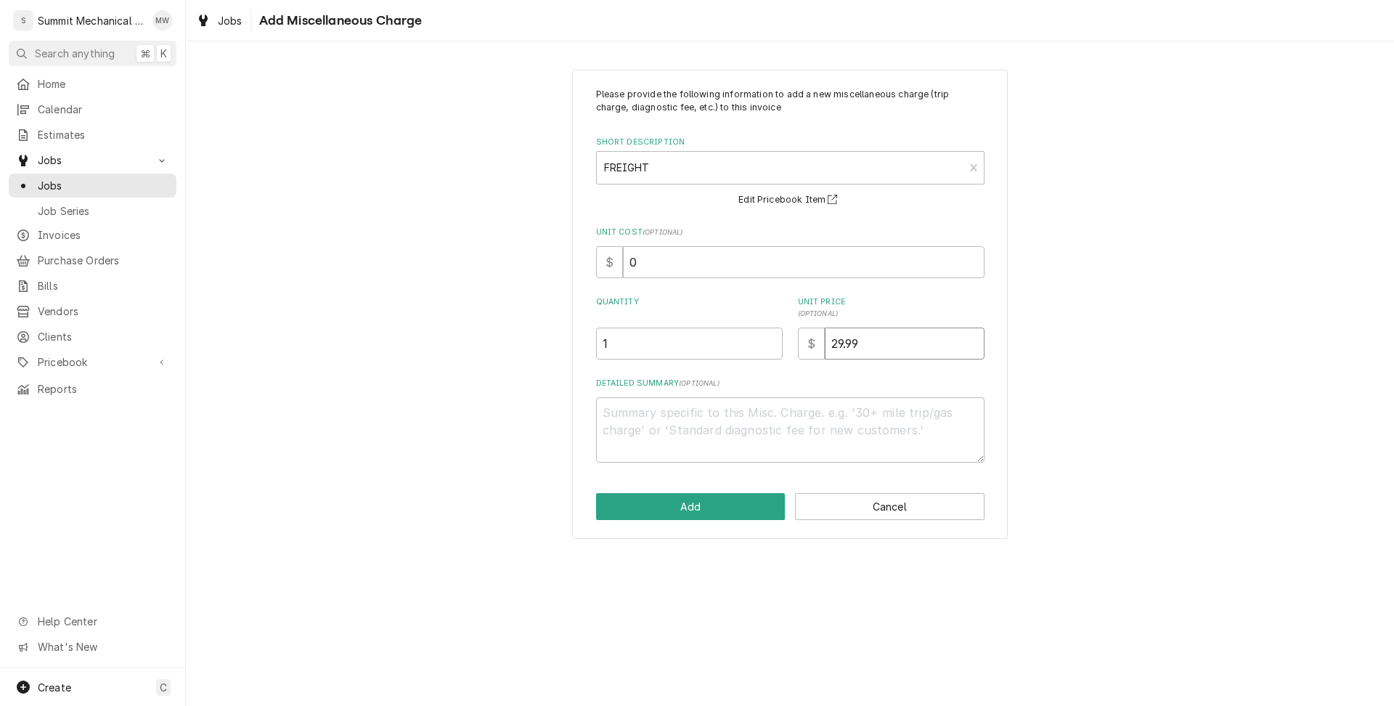
type input "29.99"
type textarea "x"
type textarea "F"
type textarea "x"
type textarea "Fr"
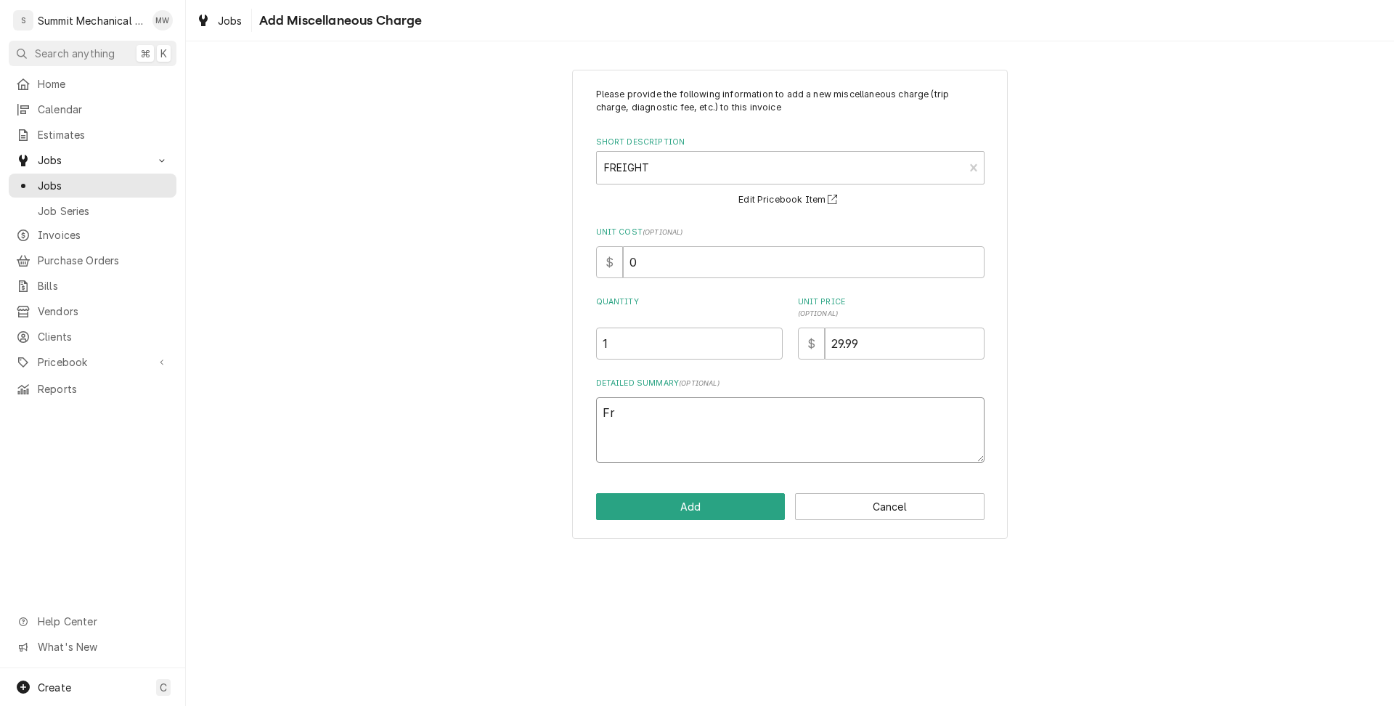
type textarea "x"
type textarea "Fre"
type textarea "x"
type textarea "Frei"
type textarea "x"
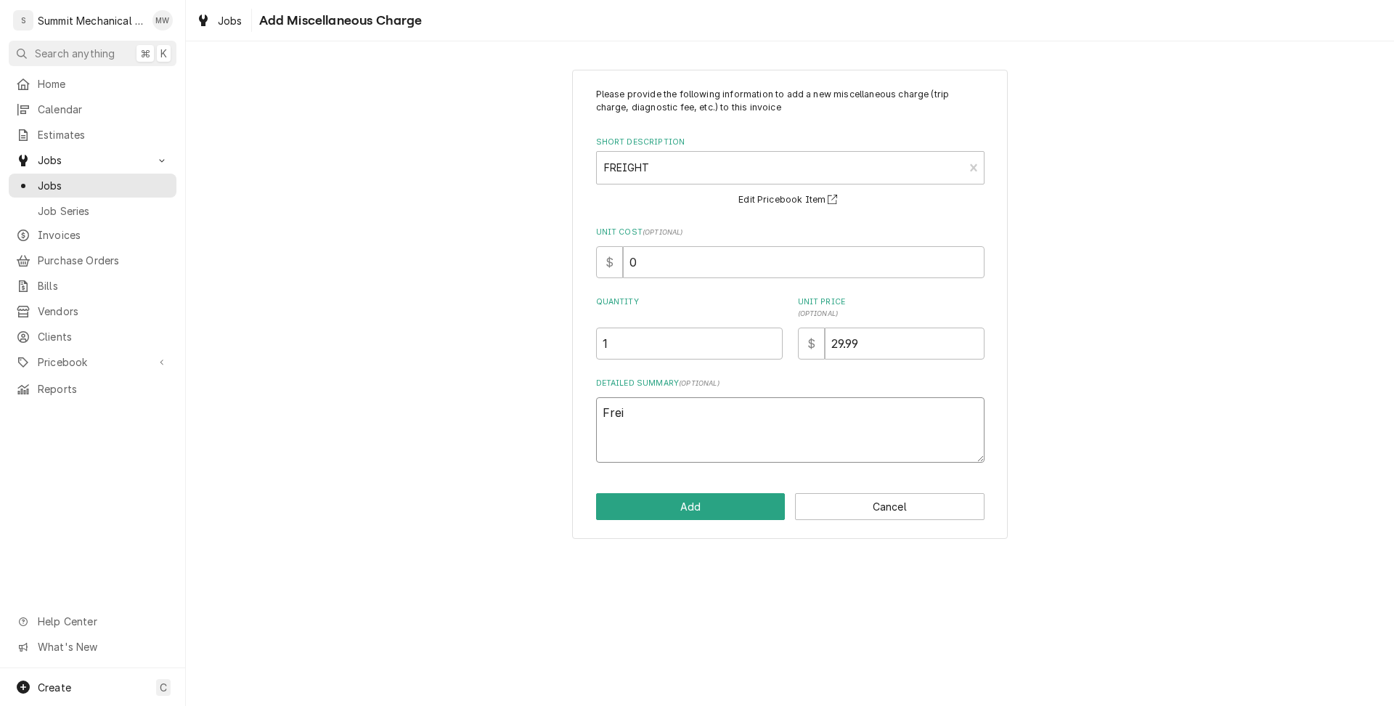
type textarea "Freig"
type textarea "x"
type textarea "Freigh"
type textarea "x"
type textarea "Freight"
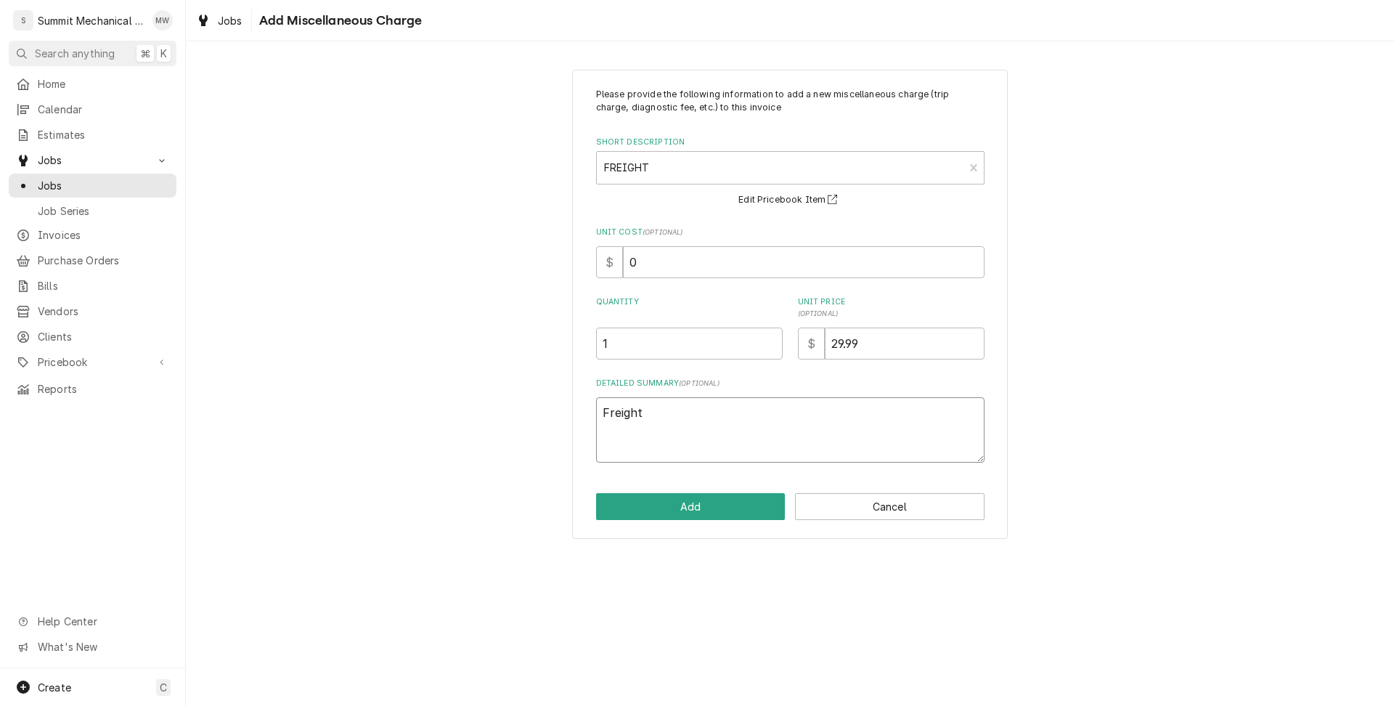
type textarea "x"
type textarea "Freight"
type textarea "x"
type textarea "Freight f"
type textarea "x"
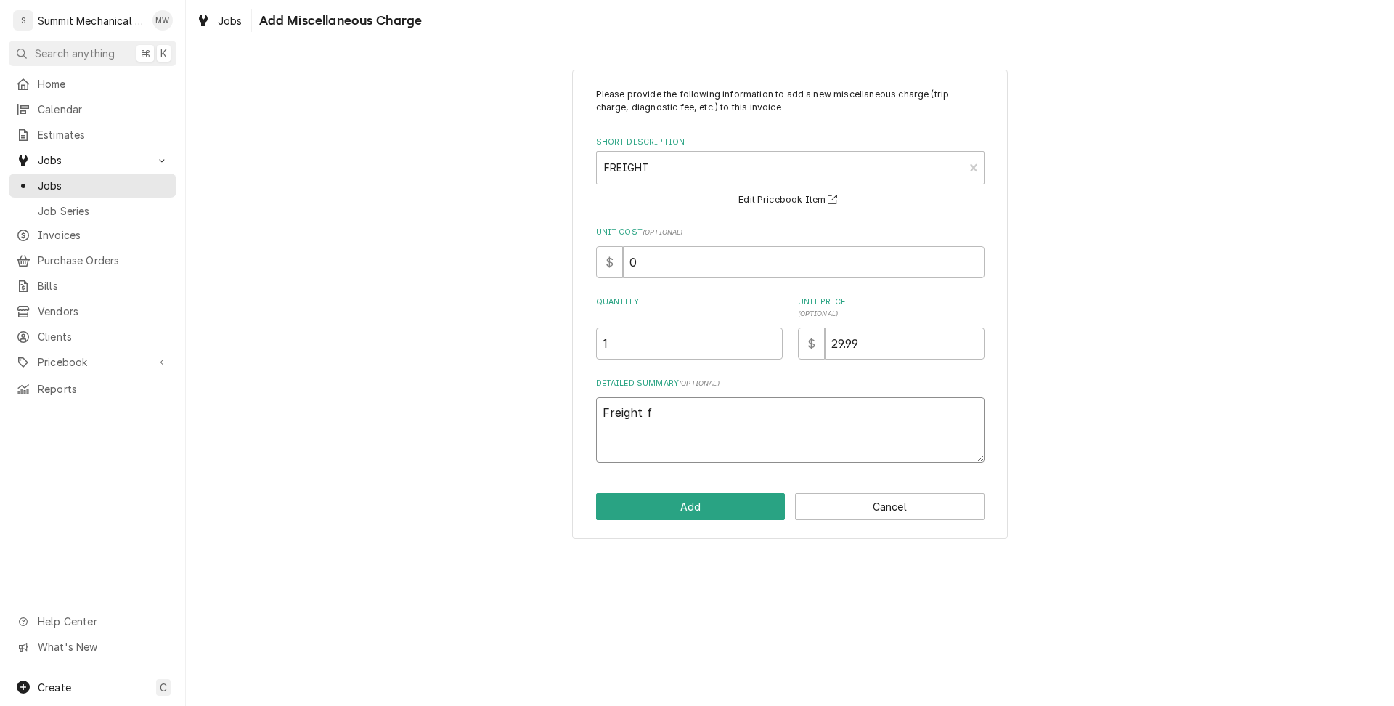
type textarea "Freight fo"
type textarea "x"
type textarea "Freight for"
type textarea "x"
type textarea "Freight for"
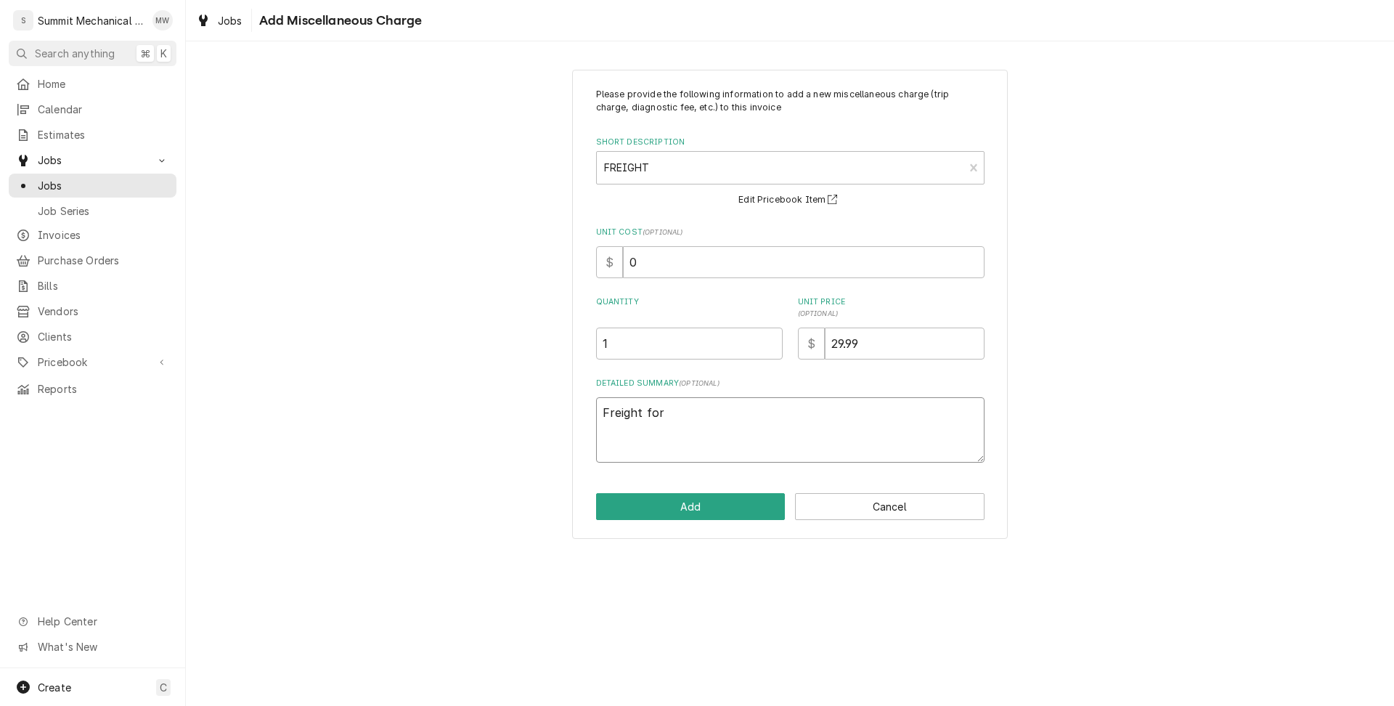
paste textarea "421307"
type textarea "x"
type textarea "Freight for 421307"
type textarea "x"
type textarea "Freight for 421307"
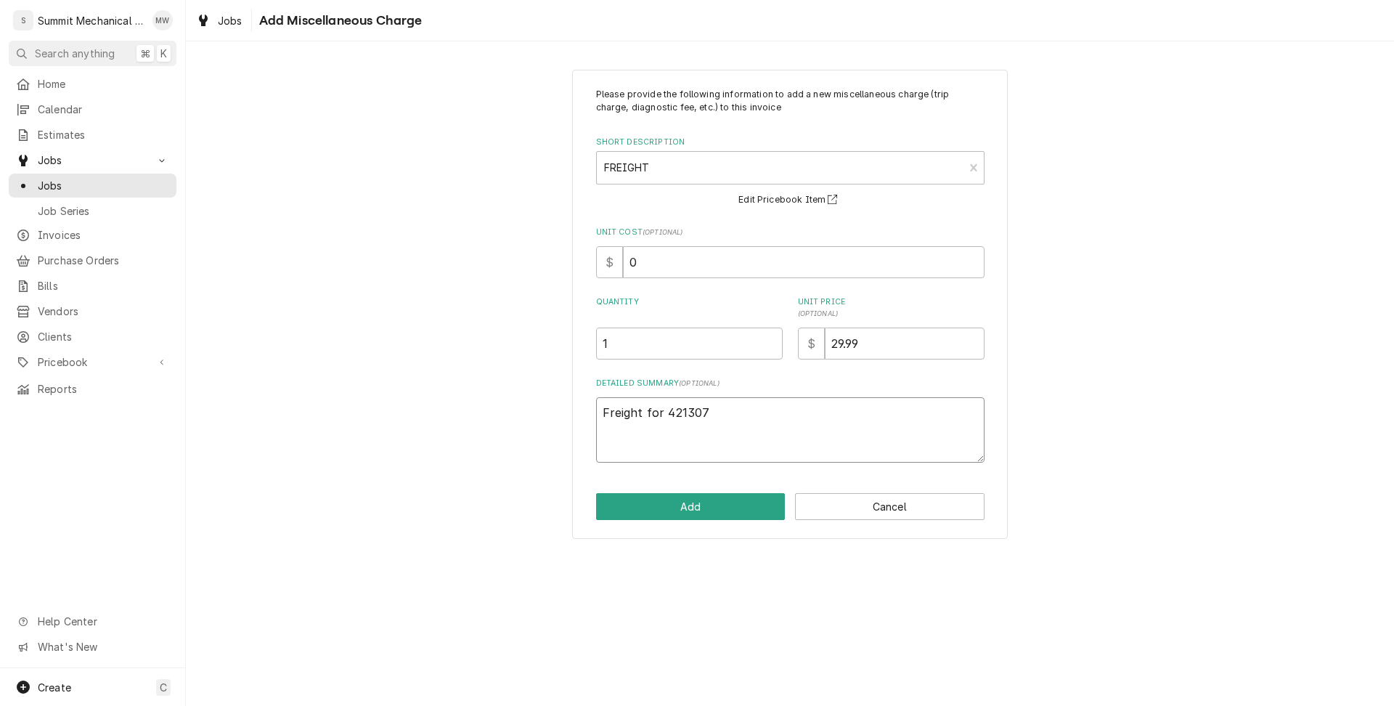
type textarea "x"
type textarea "Freight for 421307 P"
type textarea "x"
type textarea "Freight for 421307 Pa"
type textarea "x"
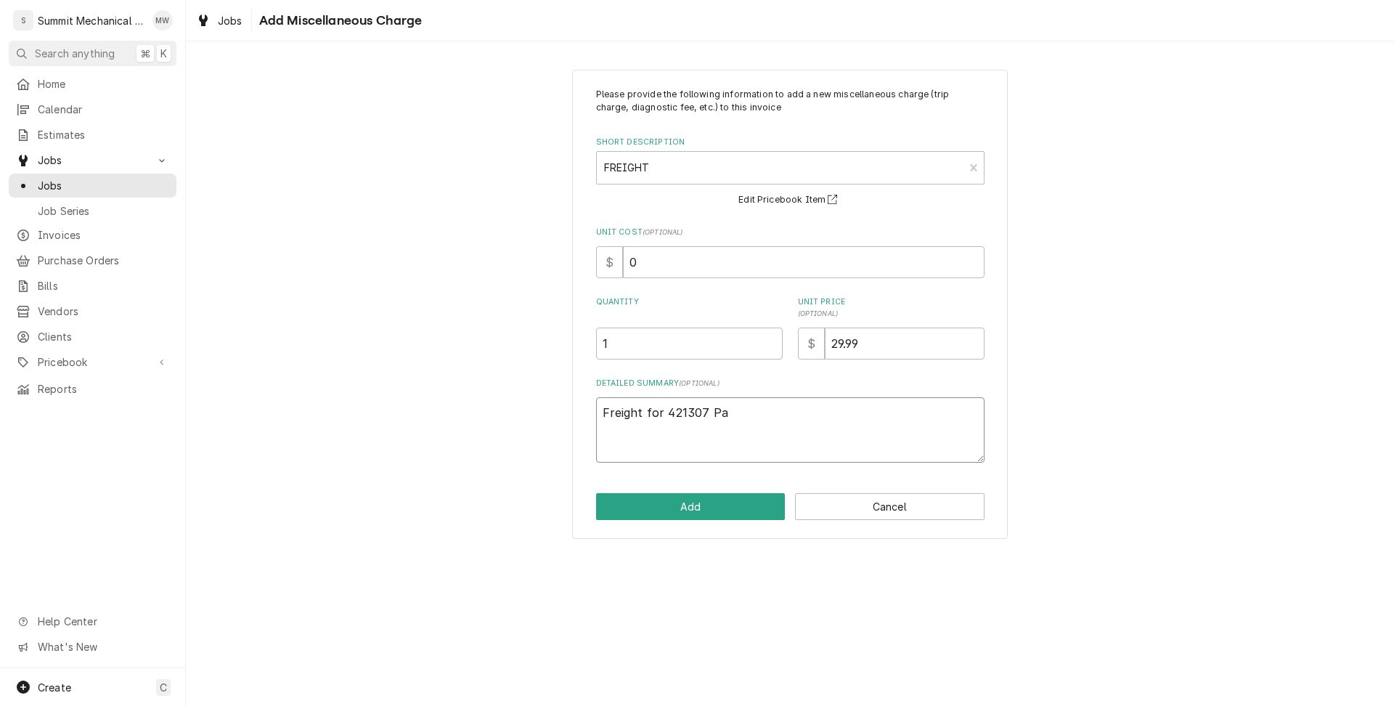
type textarea "Freight for 421307 Par"
type textarea "x"
type textarea "Freight for 421307 Part"
click at [703, 497] on button "Add" at bounding box center [691, 506] width 190 height 27
type textarea "x"
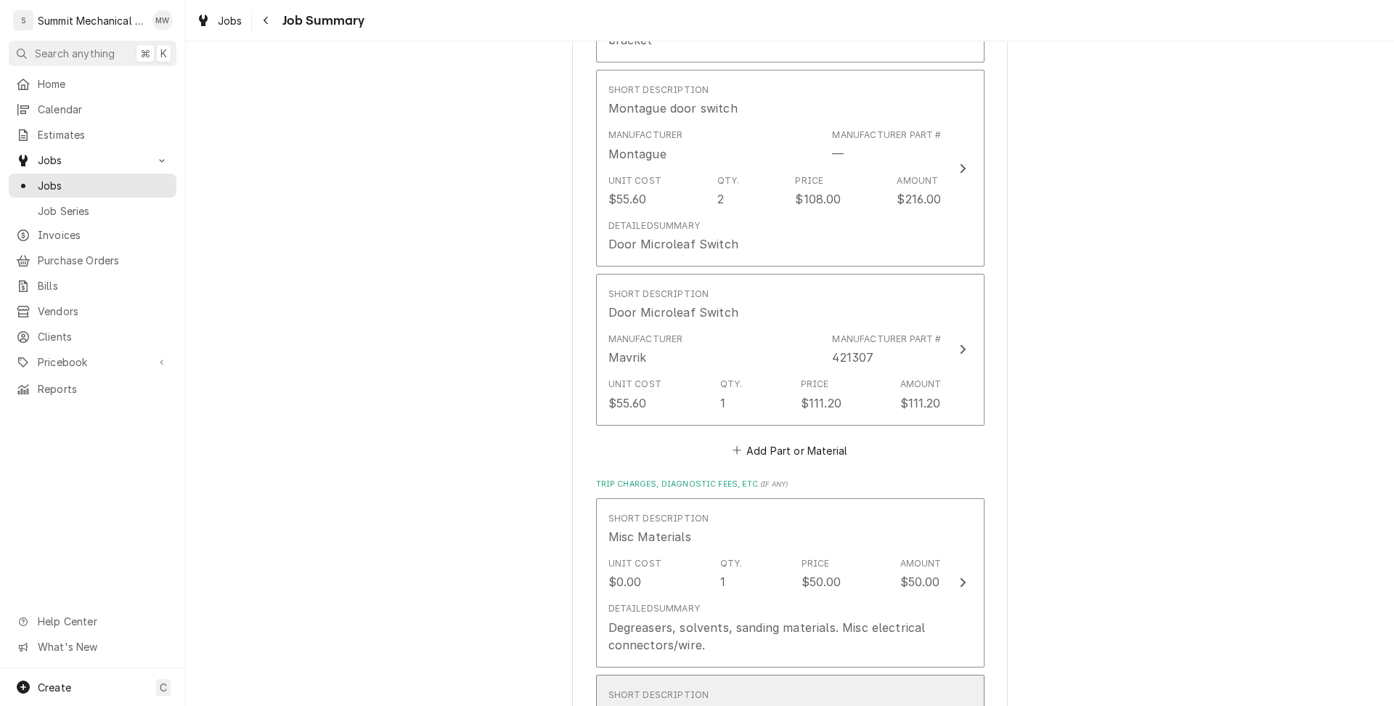
scroll to position [1432, 0]
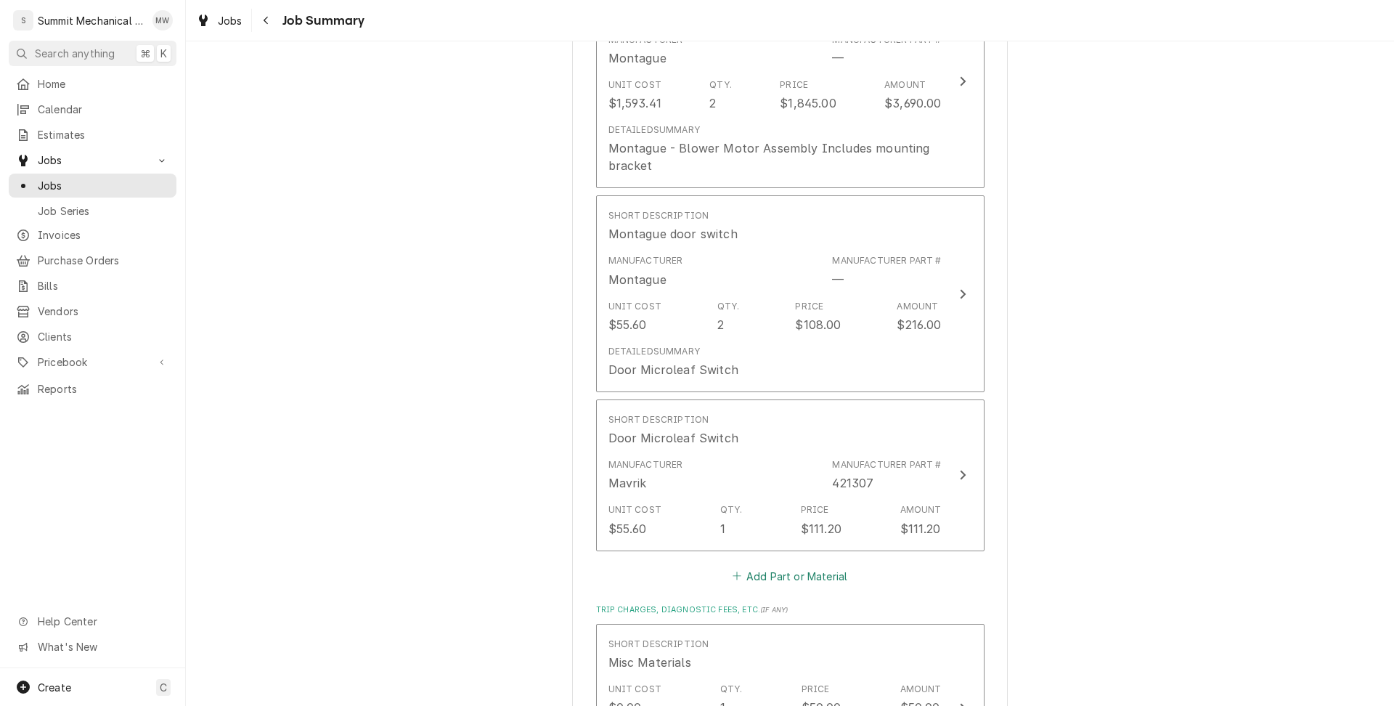
click at [800, 566] on button "Add Part or Material" at bounding box center [790, 576] width 120 height 20
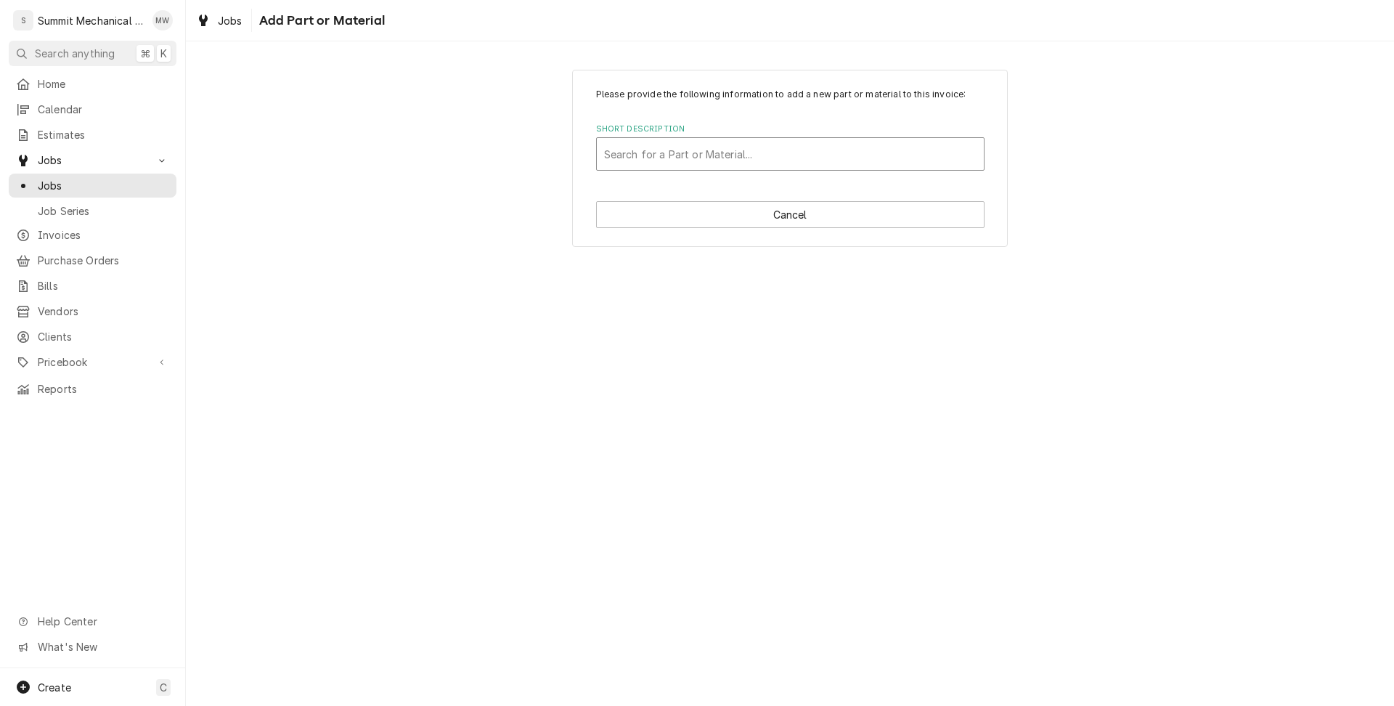
click at [656, 155] on div "Short Description" at bounding box center [790, 154] width 372 height 26
paste input "421321"
type input "421321"
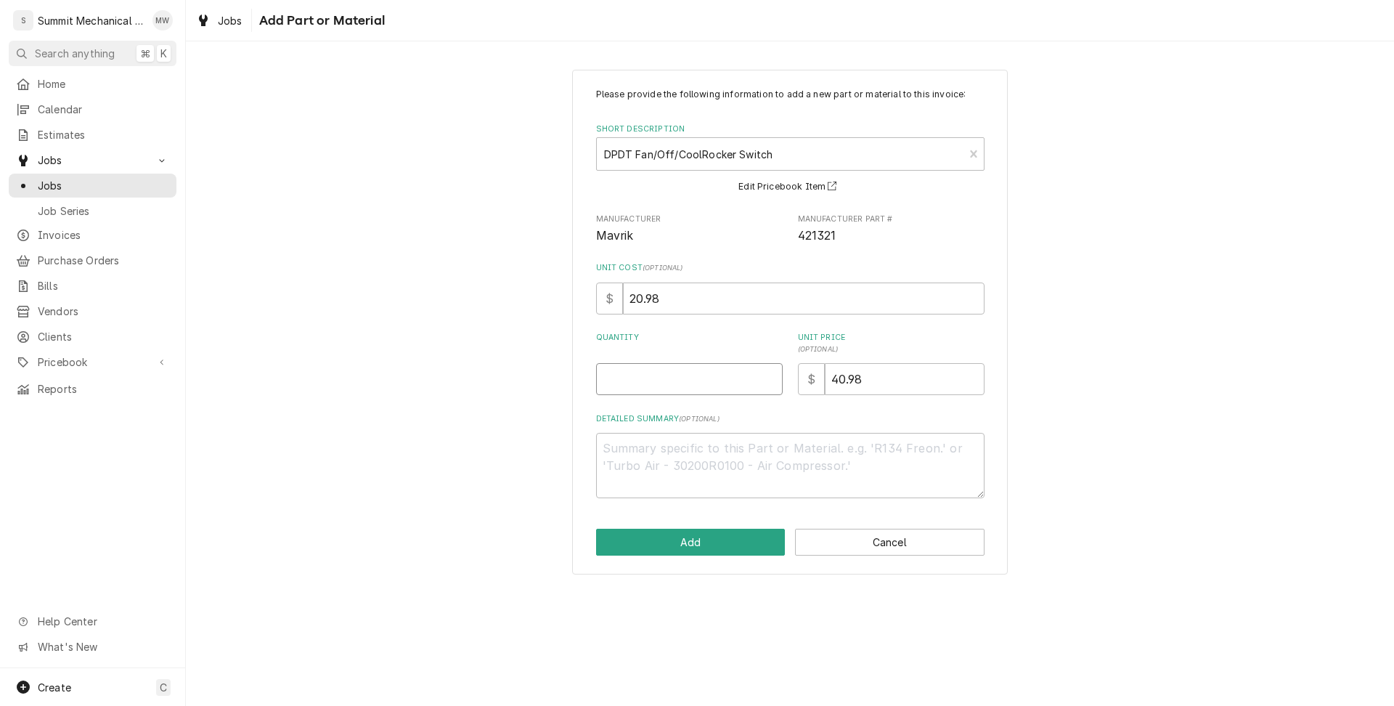
click at [675, 380] on input "Quantity" at bounding box center [689, 379] width 187 height 32
type textarea "x"
type input "1"
click at [663, 542] on button "Add" at bounding box center [691, 542] width 190 height 27
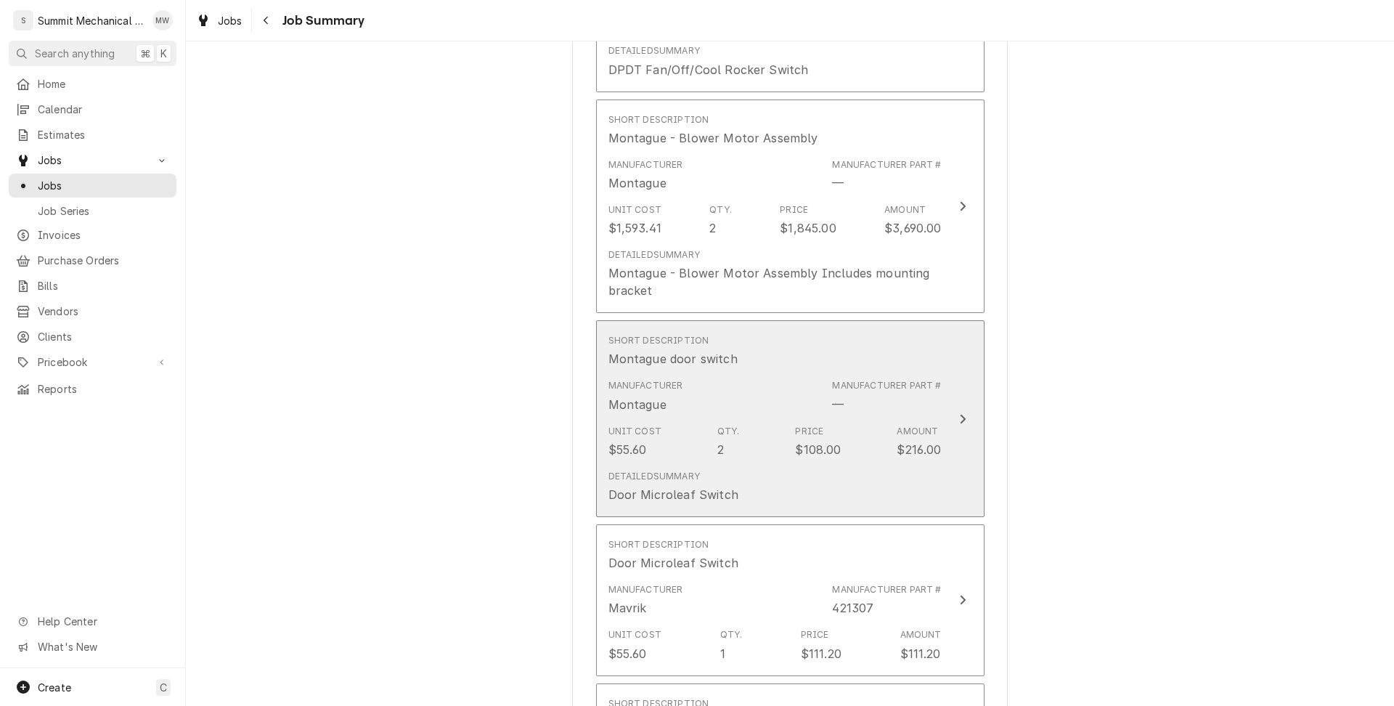
scroll to position [1302, 0]
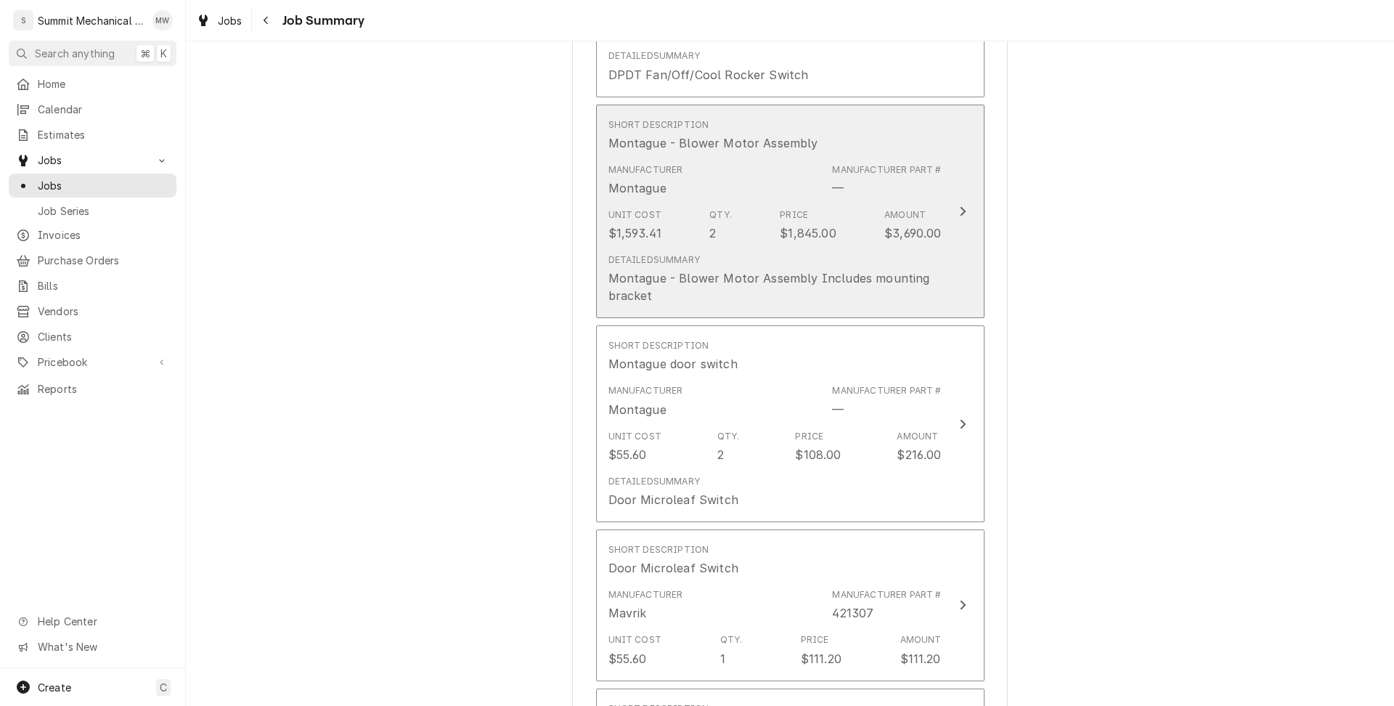
click at [754, 166] on div "Manufacturer Montague Manufacturer Part # —" at bounding box center [774, 180] width 333 height 45
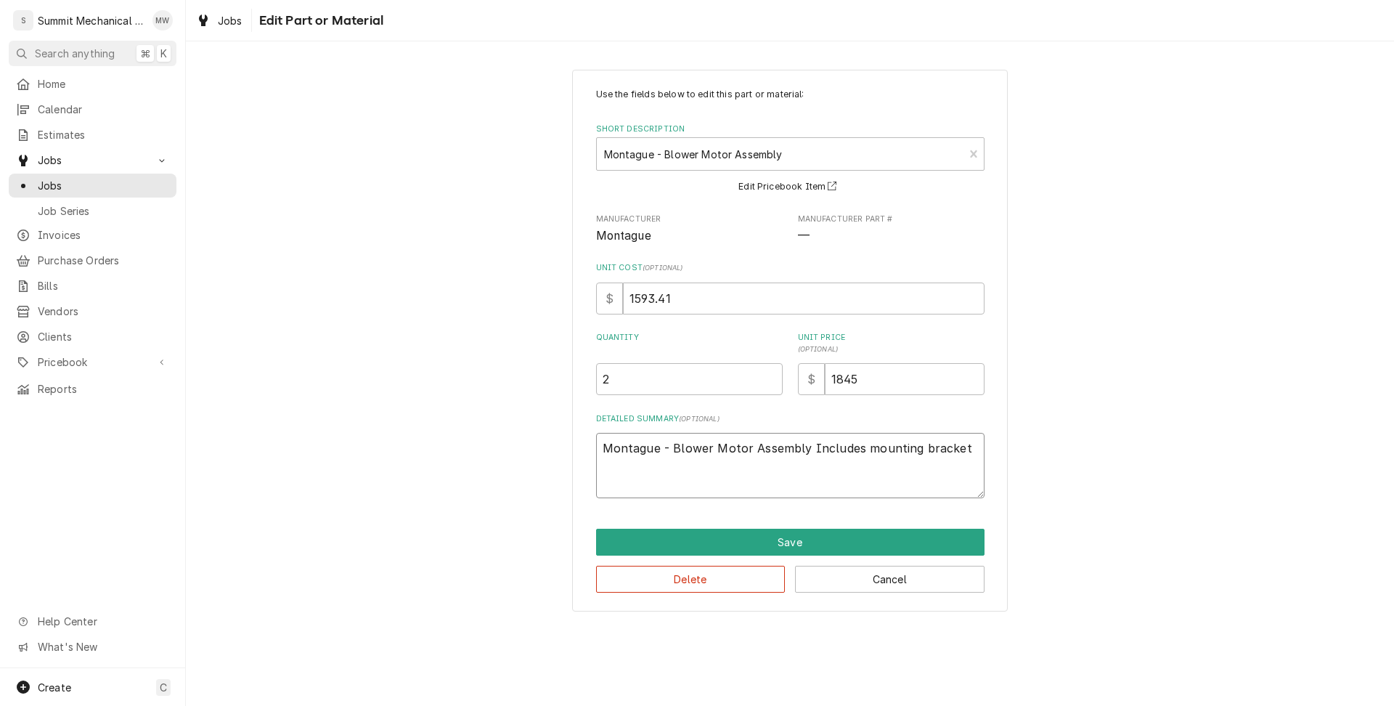
click at [966, 455] on textarea "Montague - Blower Motor Assembly Includes mounting bracket" at bounding box center [790, 465] width 388 height 65
type textarea "x"
type textarea "Montague - Blower Motor Assembly Includes mounting bracket"
type textarea "x"
type textarea "Montague - Blower Motor Assembly Includes mounting bracket"
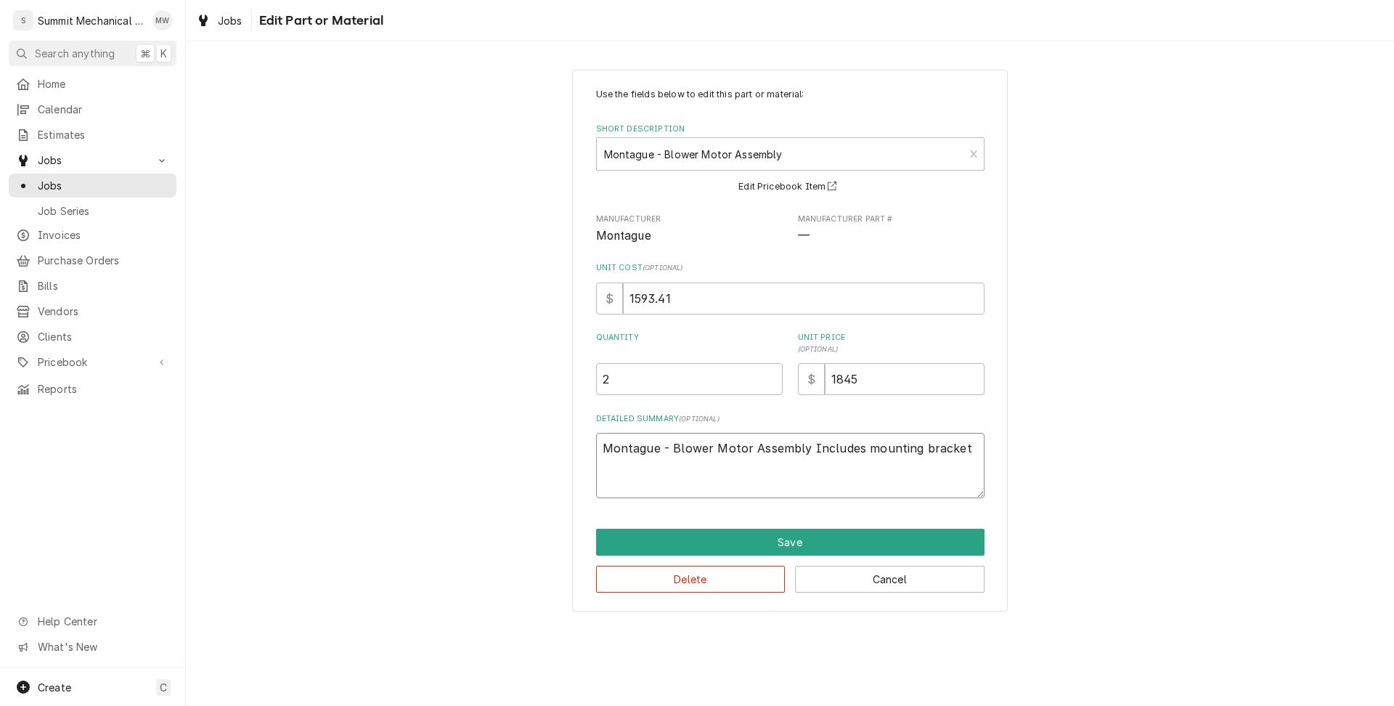
type textarea "x"
type textarea "Montague - Blower Motor Assembly Includes mounting bracket P"
type textarea "x"
type textarea "Montague - Blower Motor Assembly Includes mounting bracket Pa"
type textarea "x"
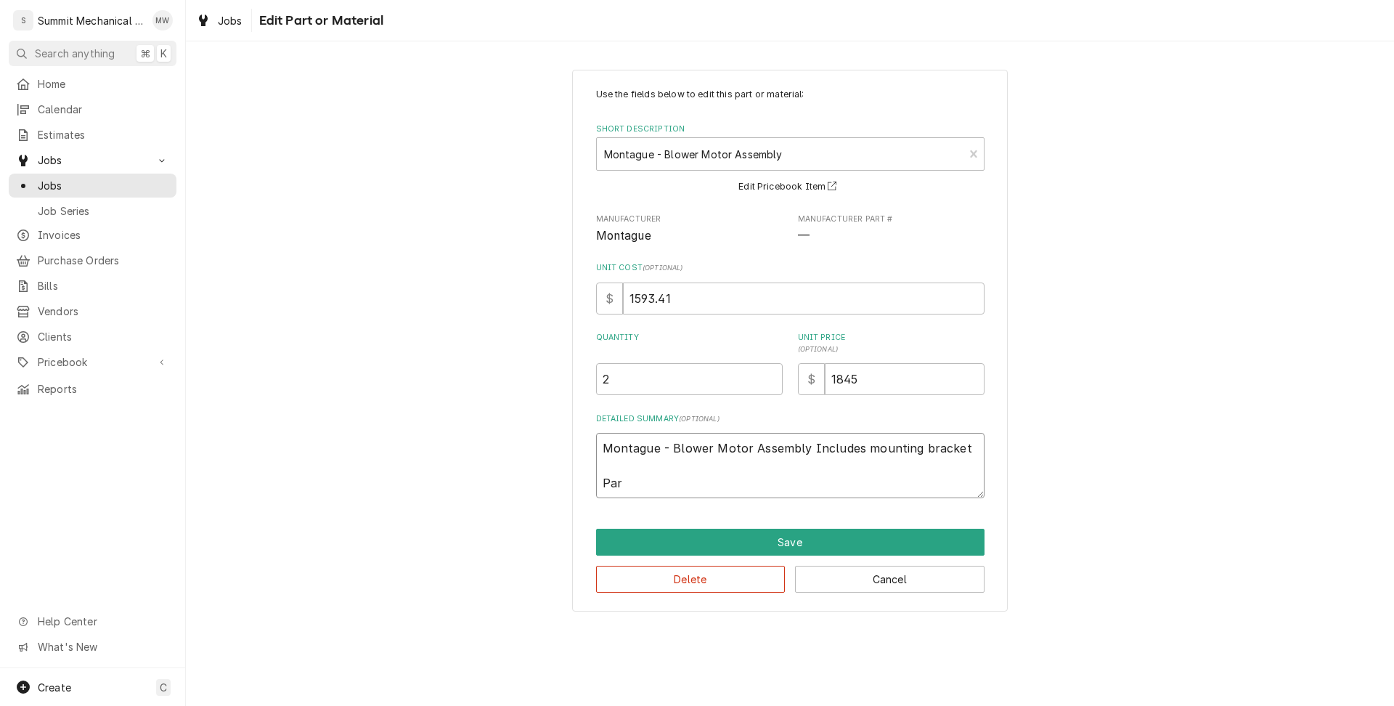
type textarea "Montague - Blower Motor Assembly Includes mounting bracket Part"
type textarea "x"
type textarea "Montague - Blower Motor Assembly Includes mounting bracket Part"
type textarea "x"
type textarea "Montague - Blower Motor Assembly Includes mounting bracket Part z"
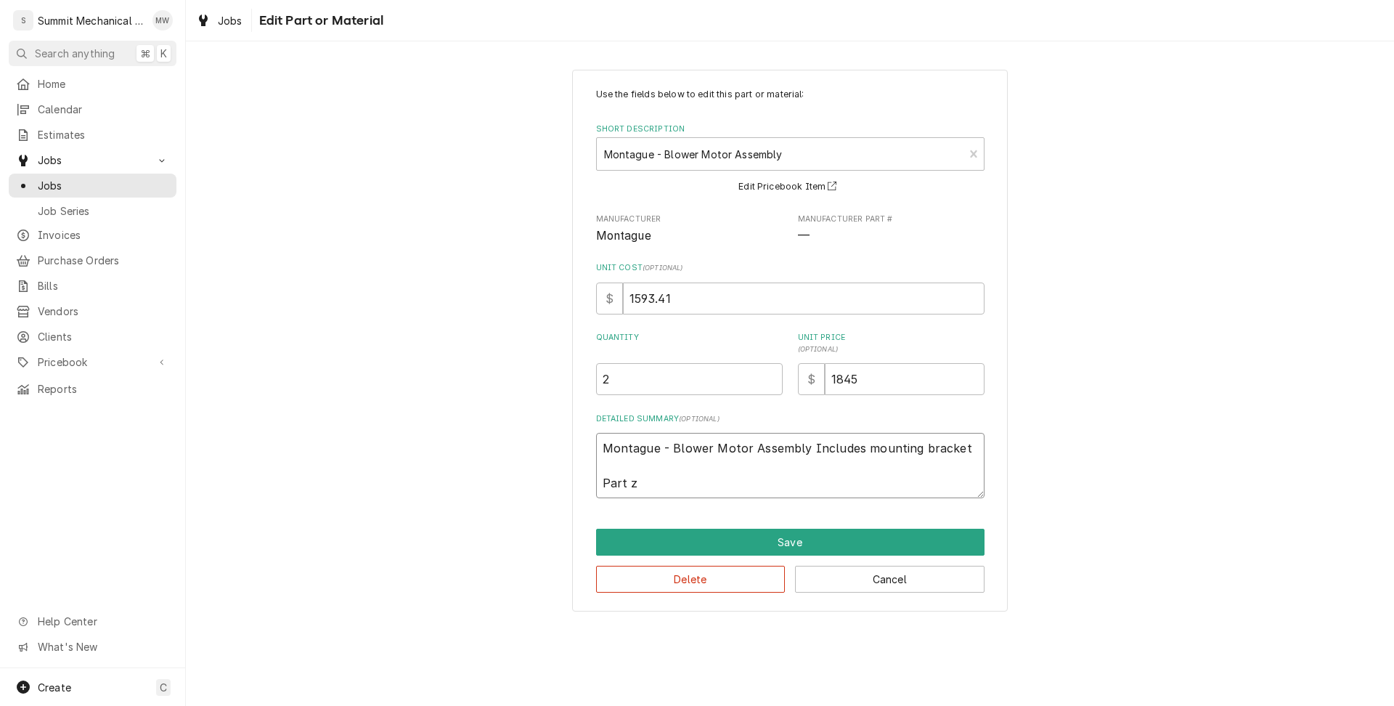
type textarea "x"
type textarea "Montague - Blower Motor Assembly Includes mounting bracket Part z#"
type textarea "x"
type textarea "Montague - Blower Motor Assembly Includes mounting bracket Part z"
type textarea "x"
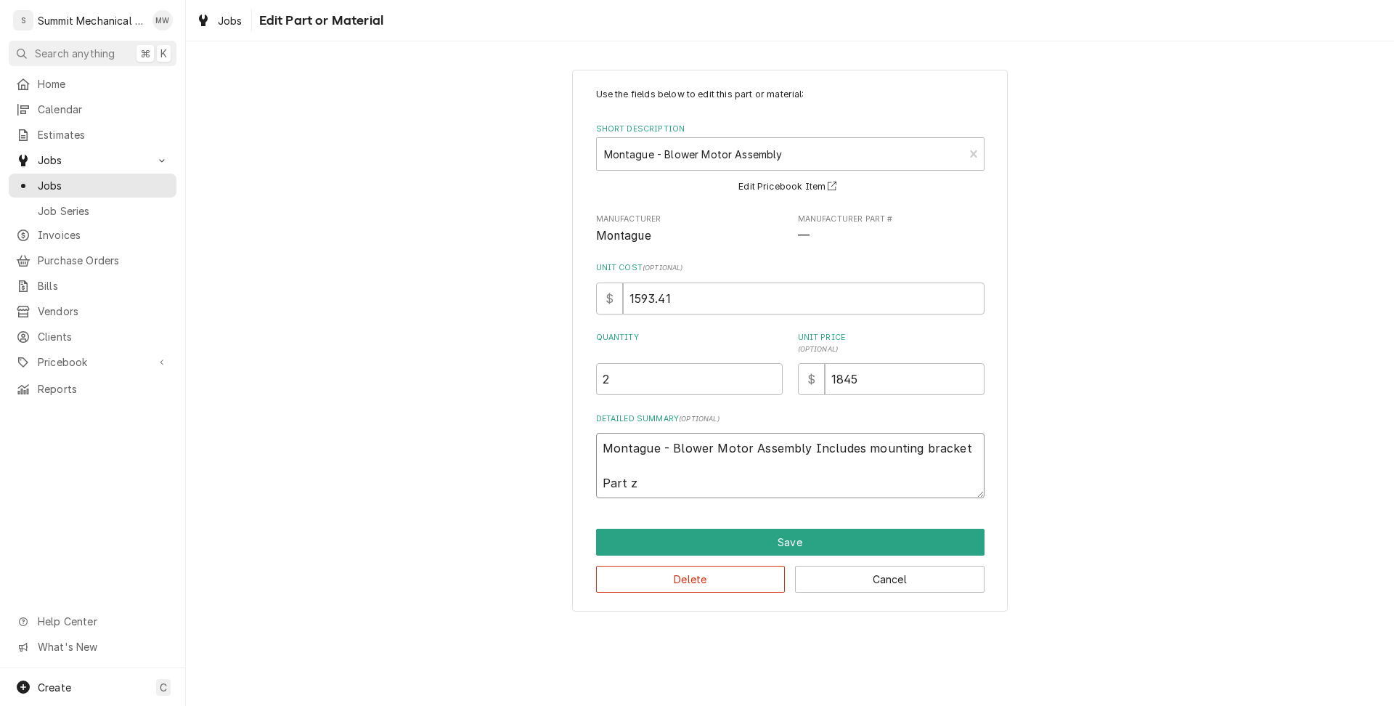
type textarea "Montague - Blower Motor Assembly Includes mounting bracket Part"
type textarea "x"
type textarea "Montague - Blower Motor Assembly Includes mounting bracket Part #"
type textarea "x"
type textarea "Montague - Blower Motor Assembly Includes mounting bracket Part #"
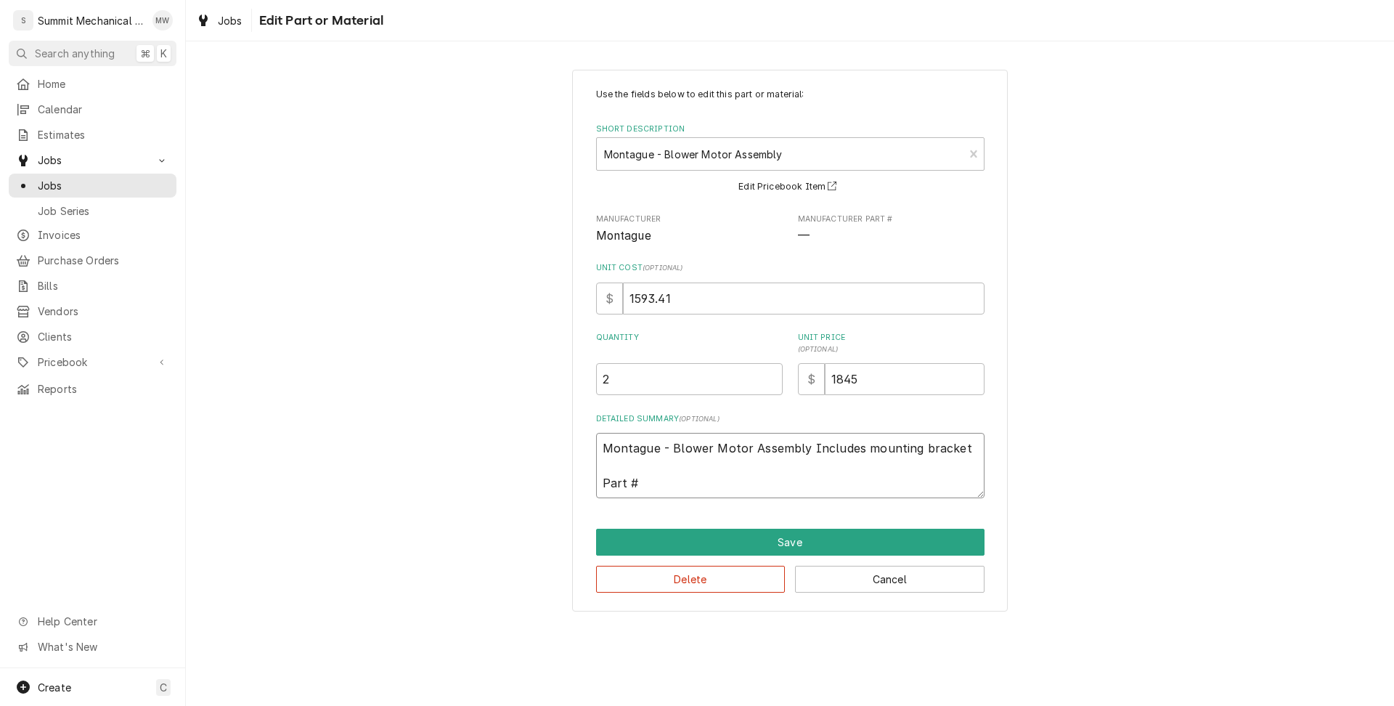
paste textarea "57528-3"
type textarea "x"
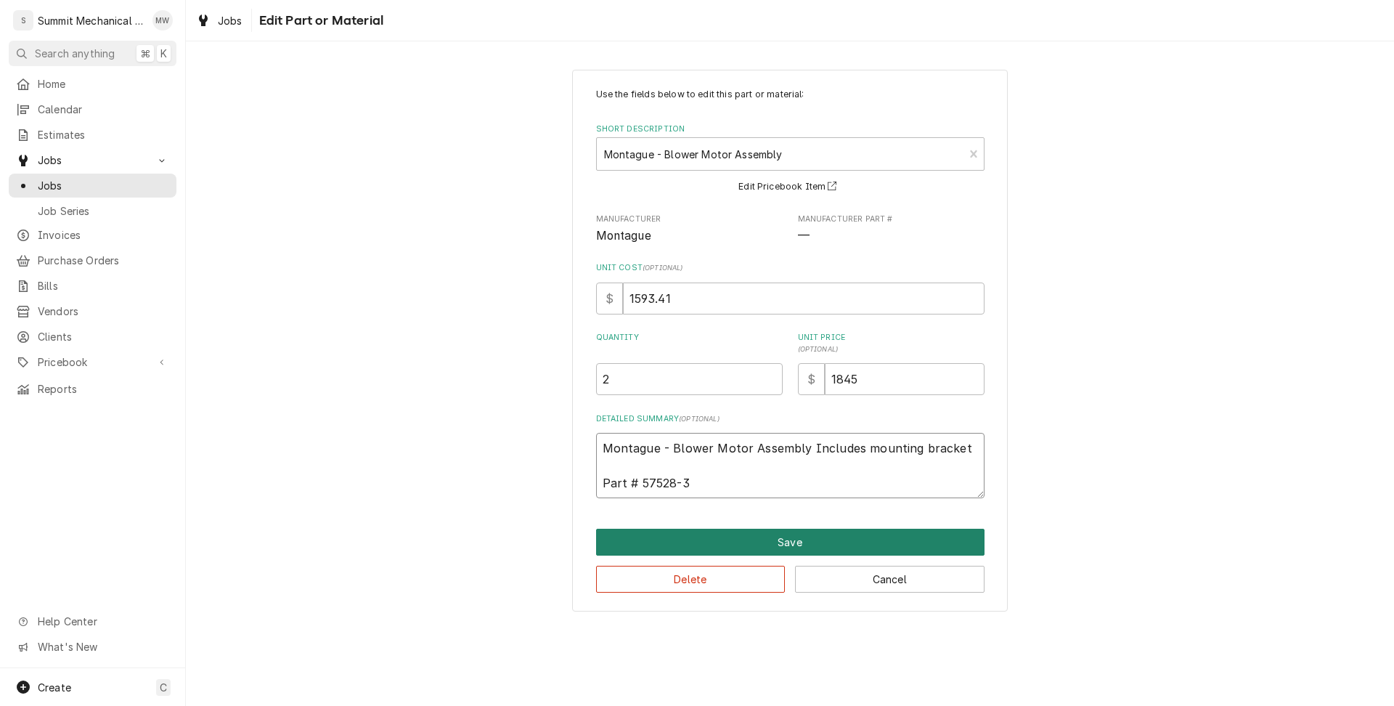
type textarea "Montague - Blower Motor Assembly Includes mounting bracket Part # 57528-3"
click at [863, 534] on button "Save" at bounding box center [790, 542] width 388 height 27
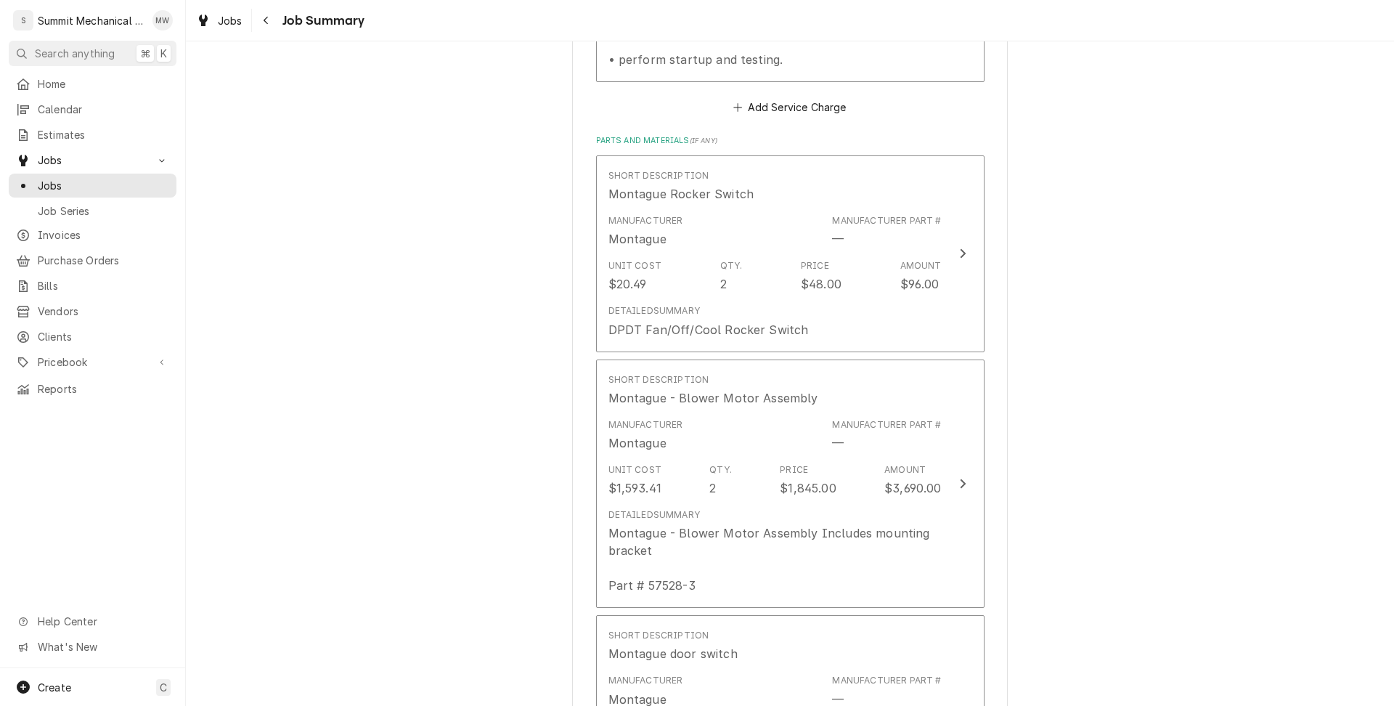
scroll to position [999, 0]
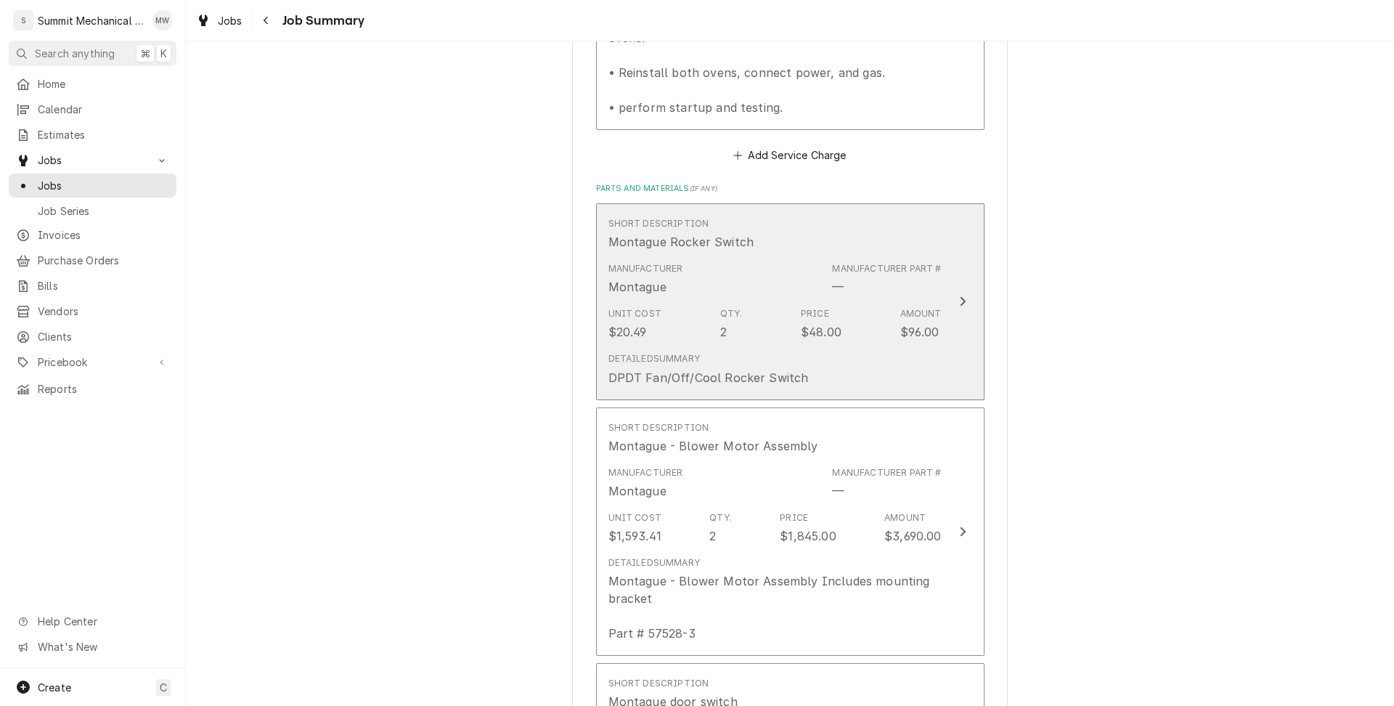
click at [740, 261] on div "Manufacturer Montague Manufacturer Part # —" at bounding box center [774, 278] width 333 height 45
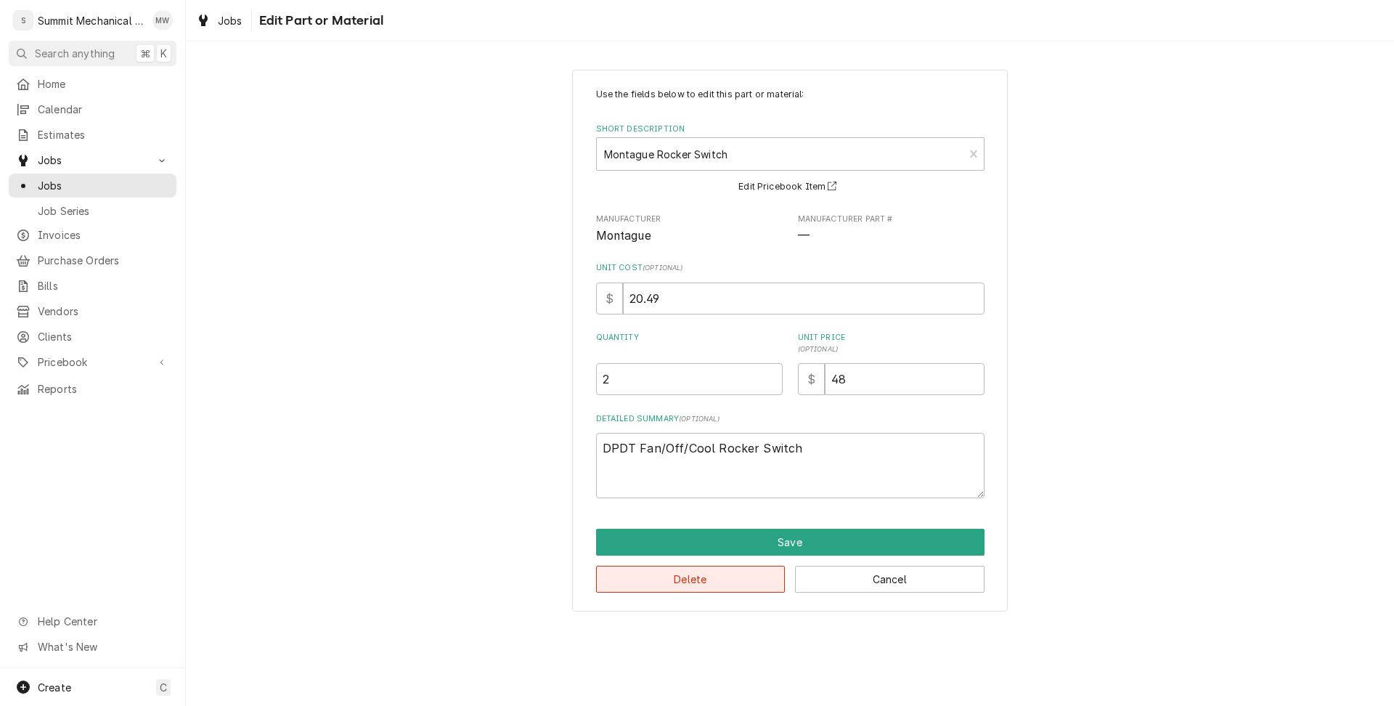
click at [726, 585] on button "Delete" at bounding box center [691, 579] width 190 height 27
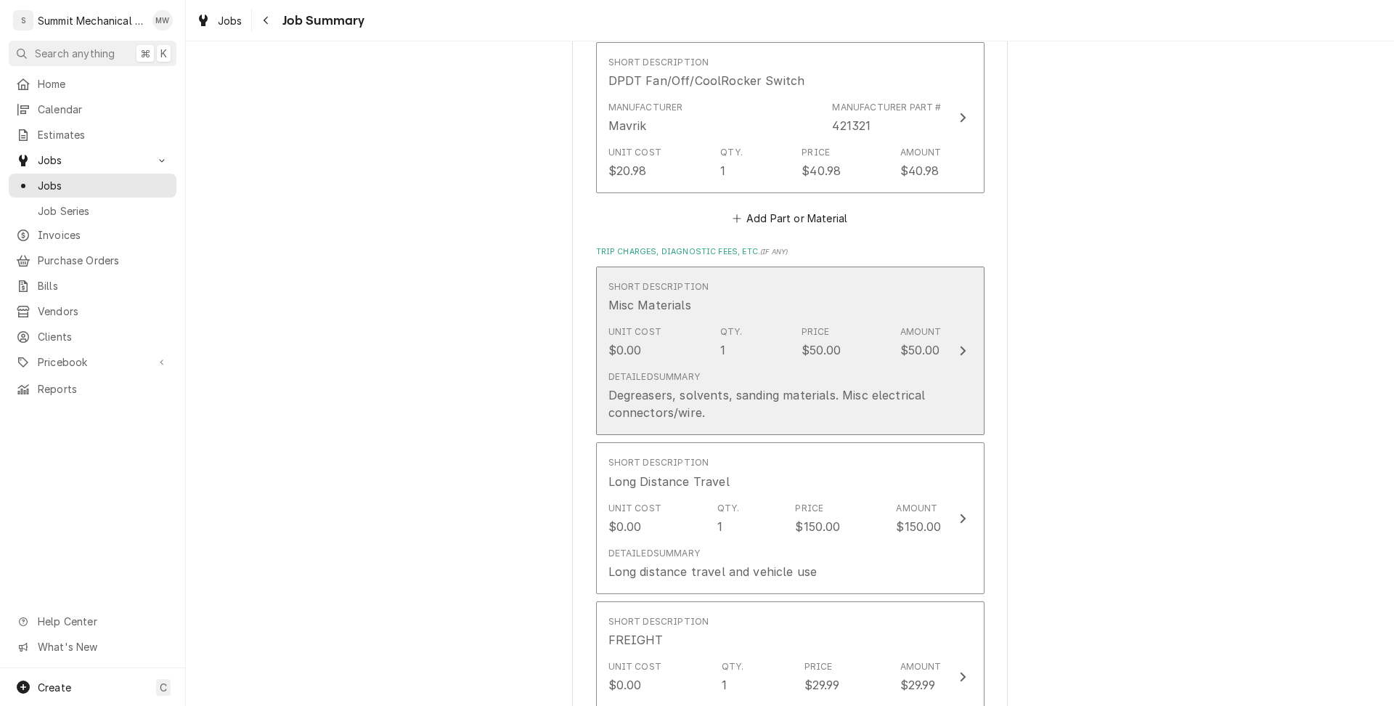
scroll to position [1841, 0]
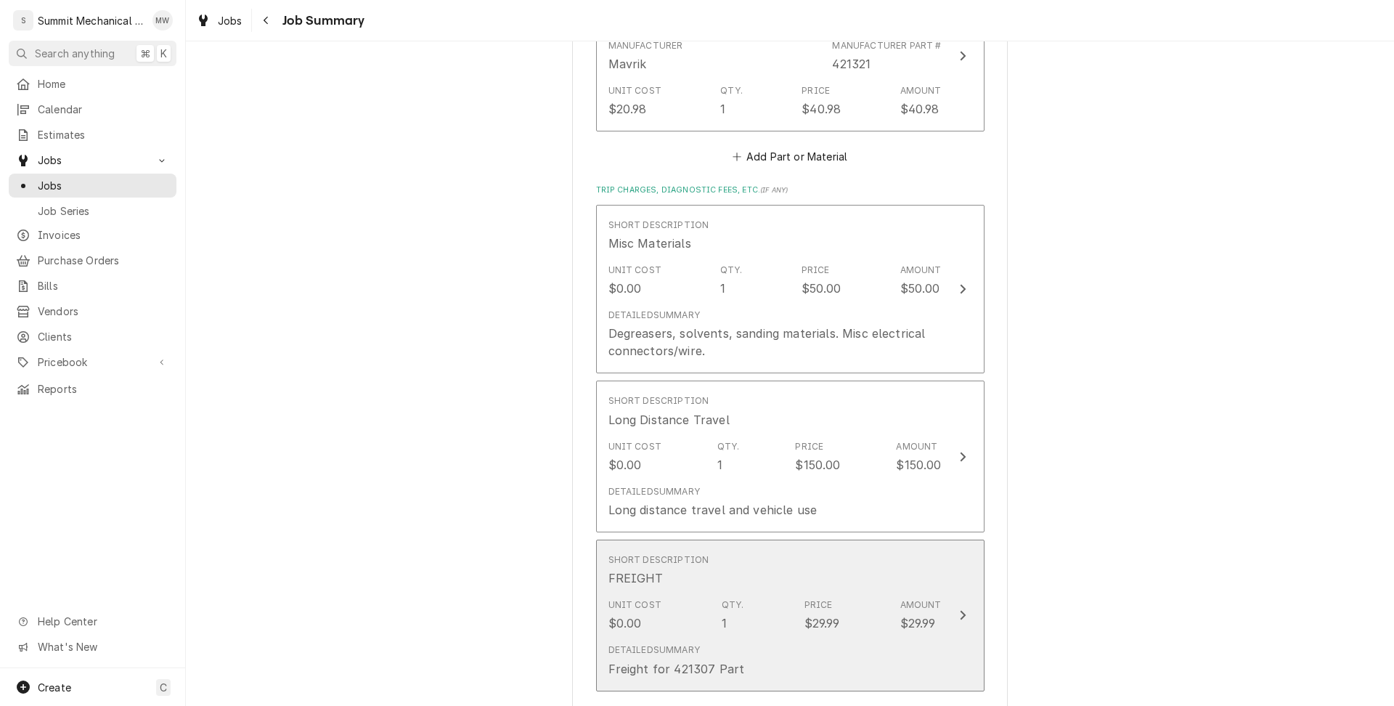
click at [732, 600] on div "Qty. 1" at bounding box center [733, 614] width 23 height 33
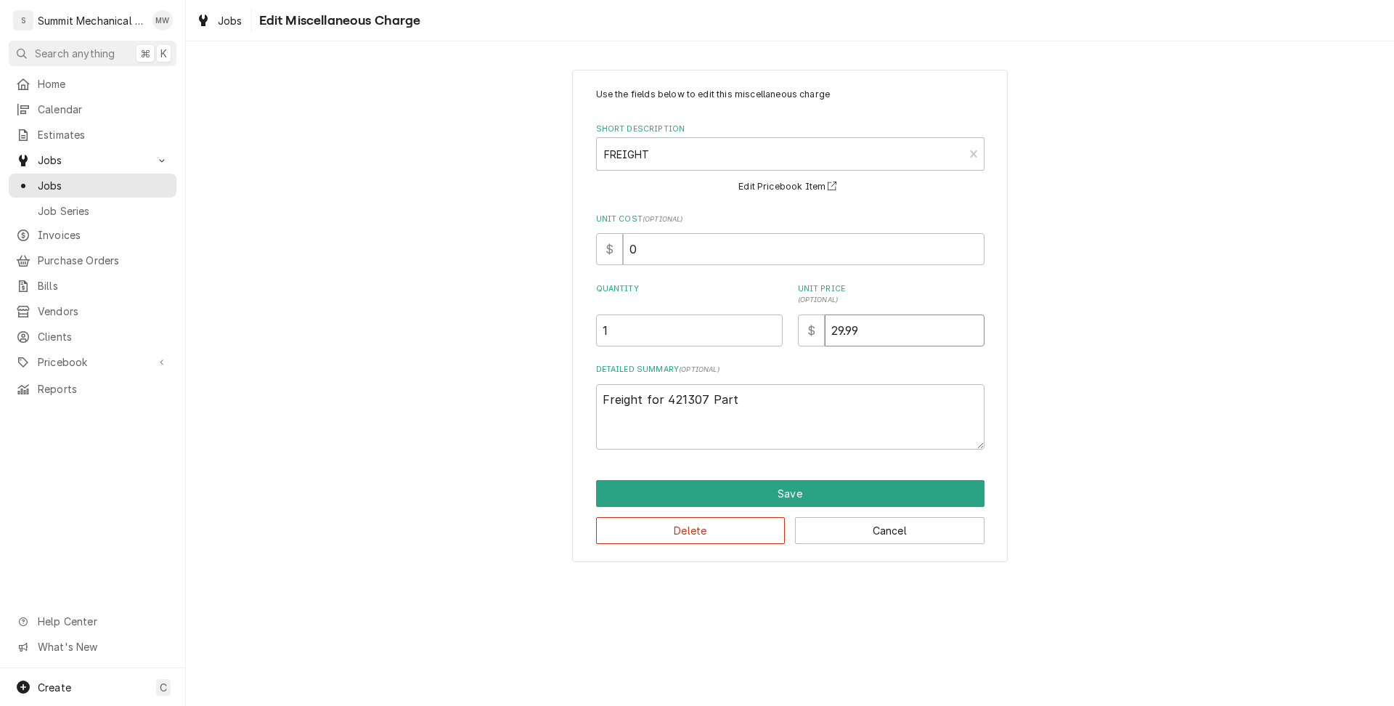
click at [874, 333] on input "29.99" at bounding box center [905, 330] width 160 height 32
type textarea "x"
type input "6"
type textarea "x"
type input "60"
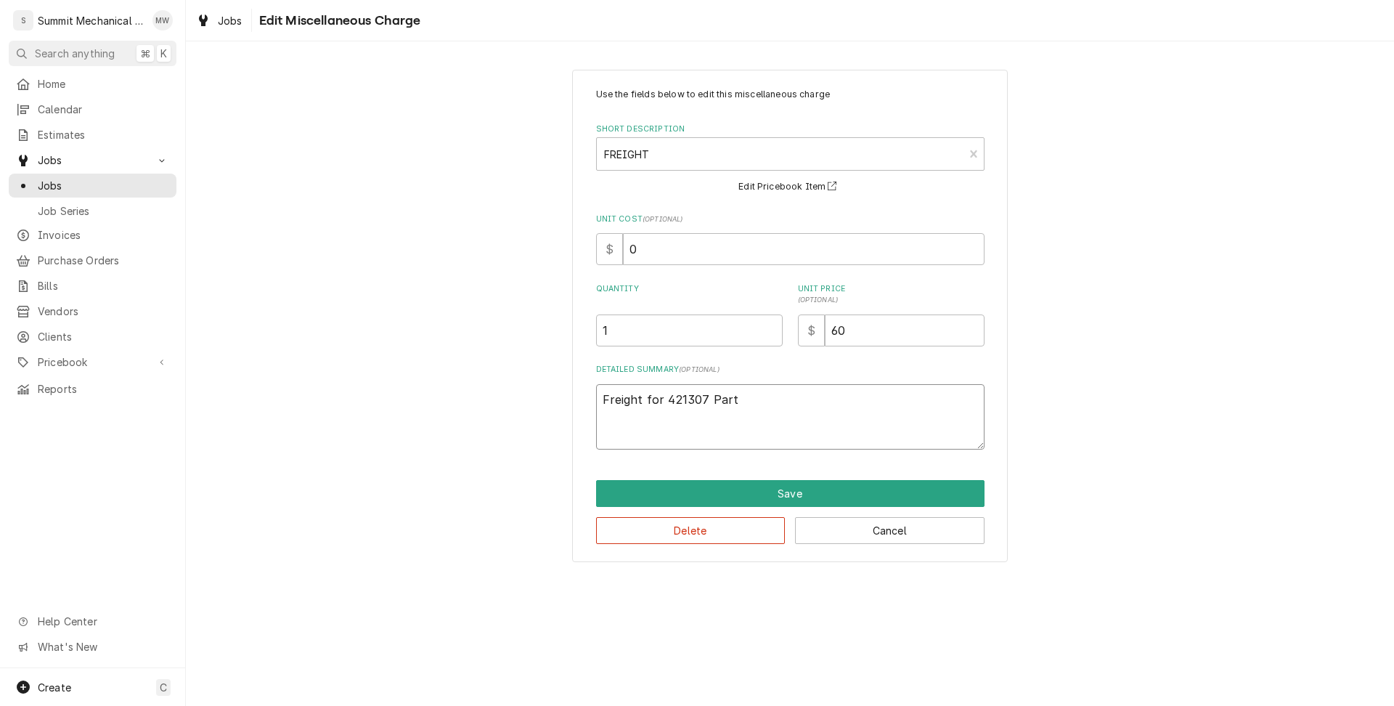
click at [773, 410] on textarea "Freight for 421307 Part" at bounding box center [790, 416] width 388 height 65
type textarea "x"
type textarea "F"
type textarea "x"
type textarea "Fr"
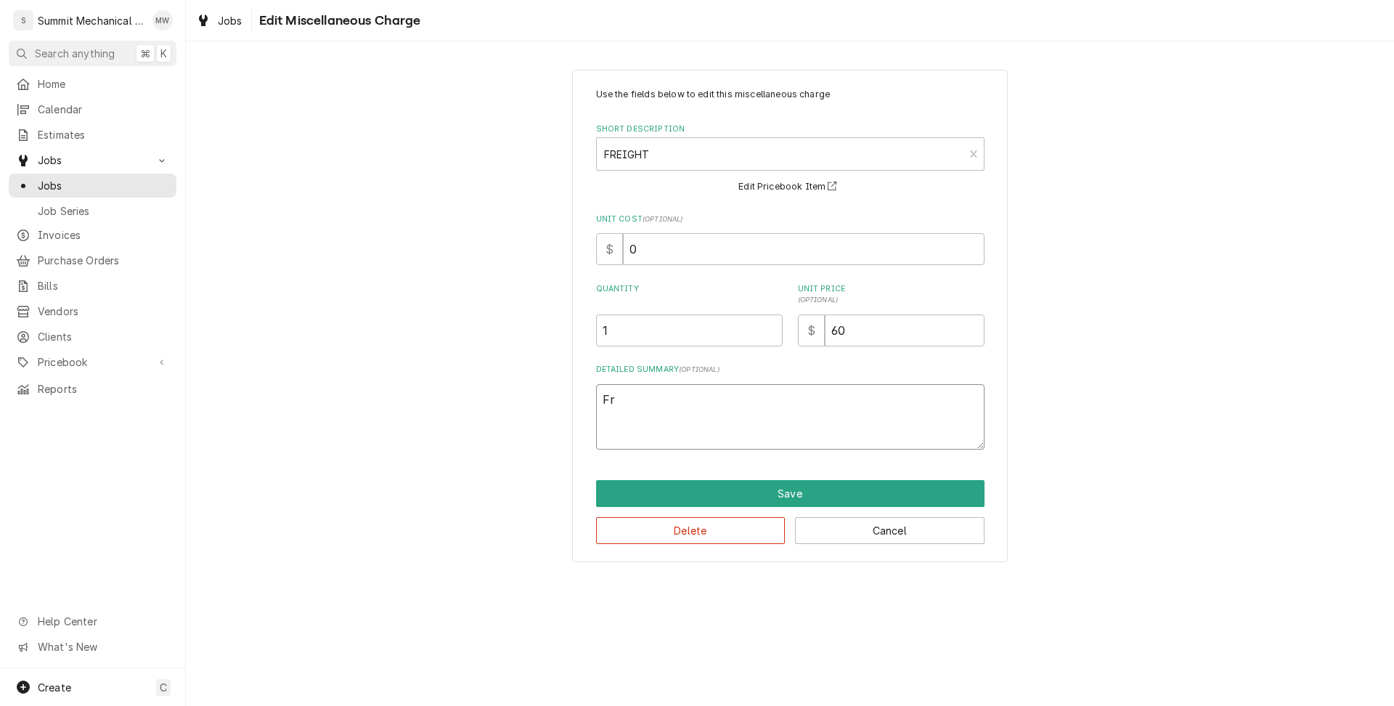
type textarea "x"
type textarea "Fre"
type textarea "x"
type textarea "Frei"
type textarea "x"
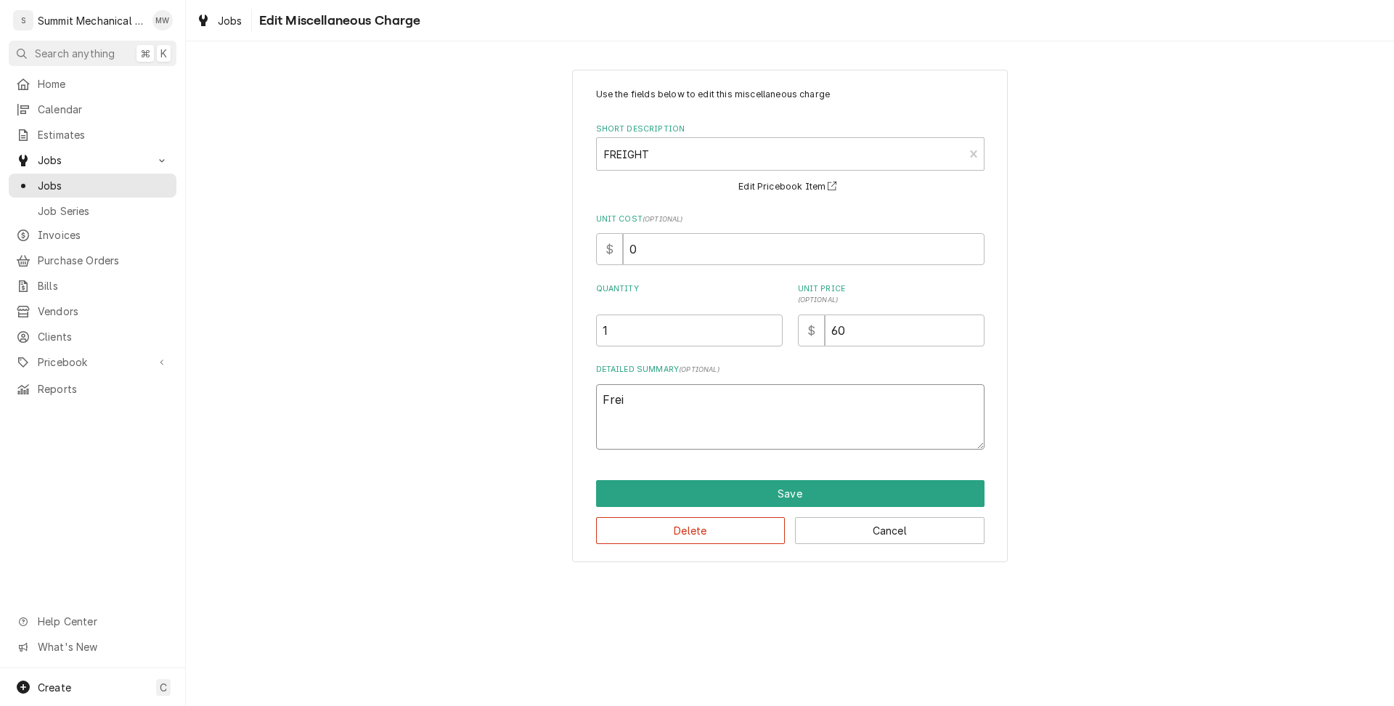
type textarea "Freig"
type textarea "x"
type textarea "Freigh"
type textarea "x"
type textarea "Freight"
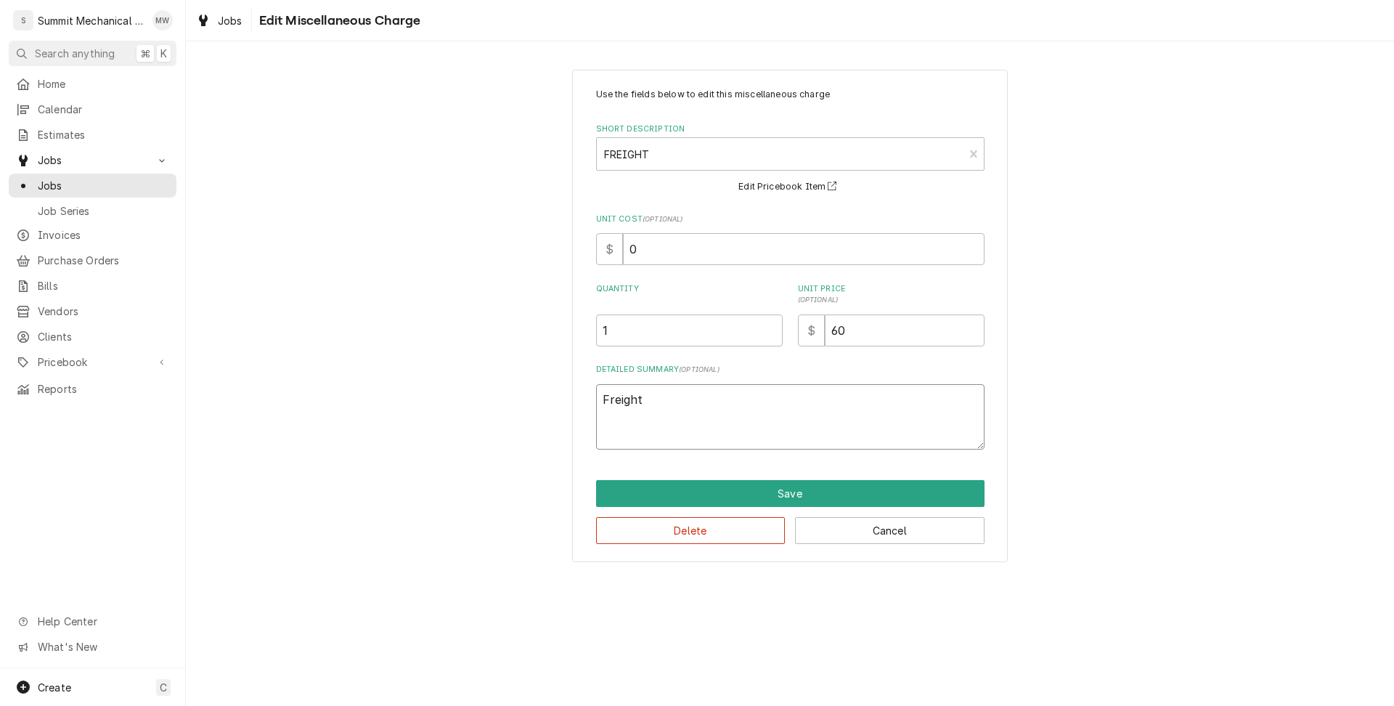
type textarea "x"
type textarea "Freight"
type textarea "x"
type textarea "Freight &"
type textarea "x"
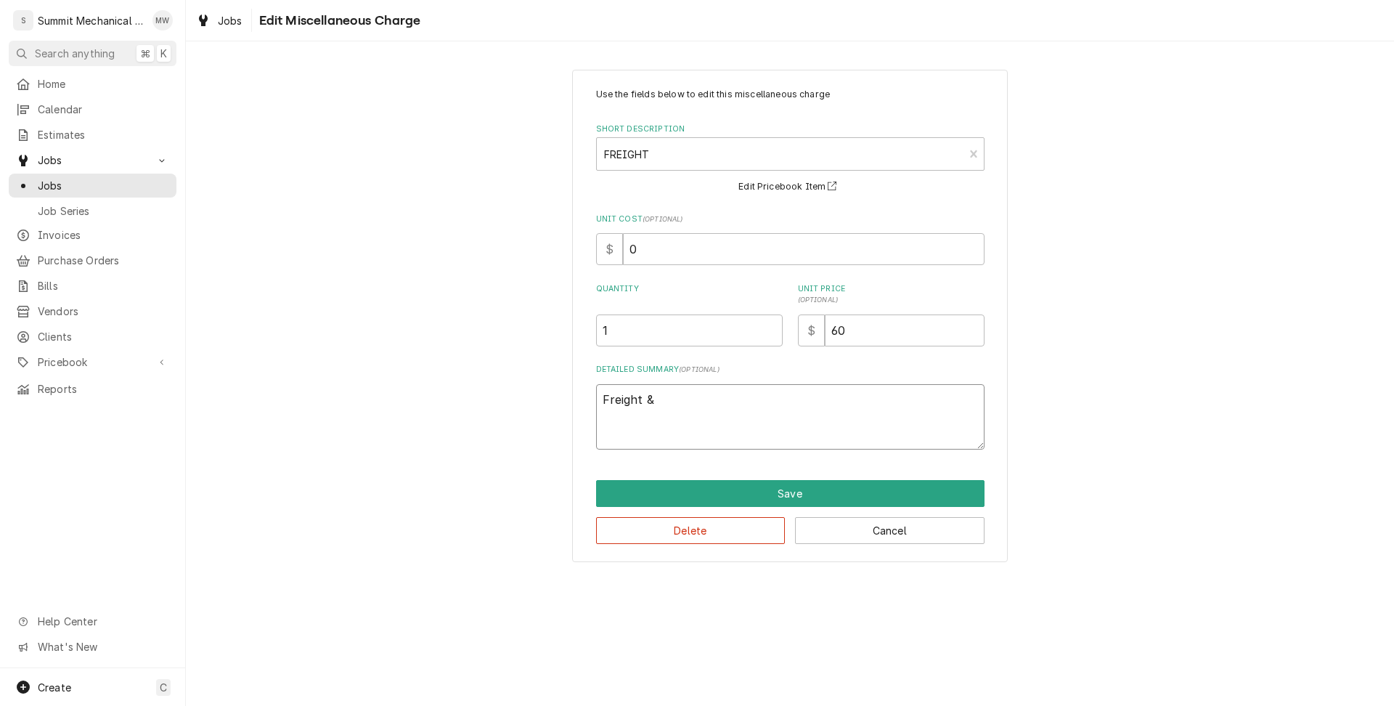
type textarea "Freight &"
type textarea "x"
type textarea "Freight & S"
type textarea "x"
type textarea "Freight & Shi"
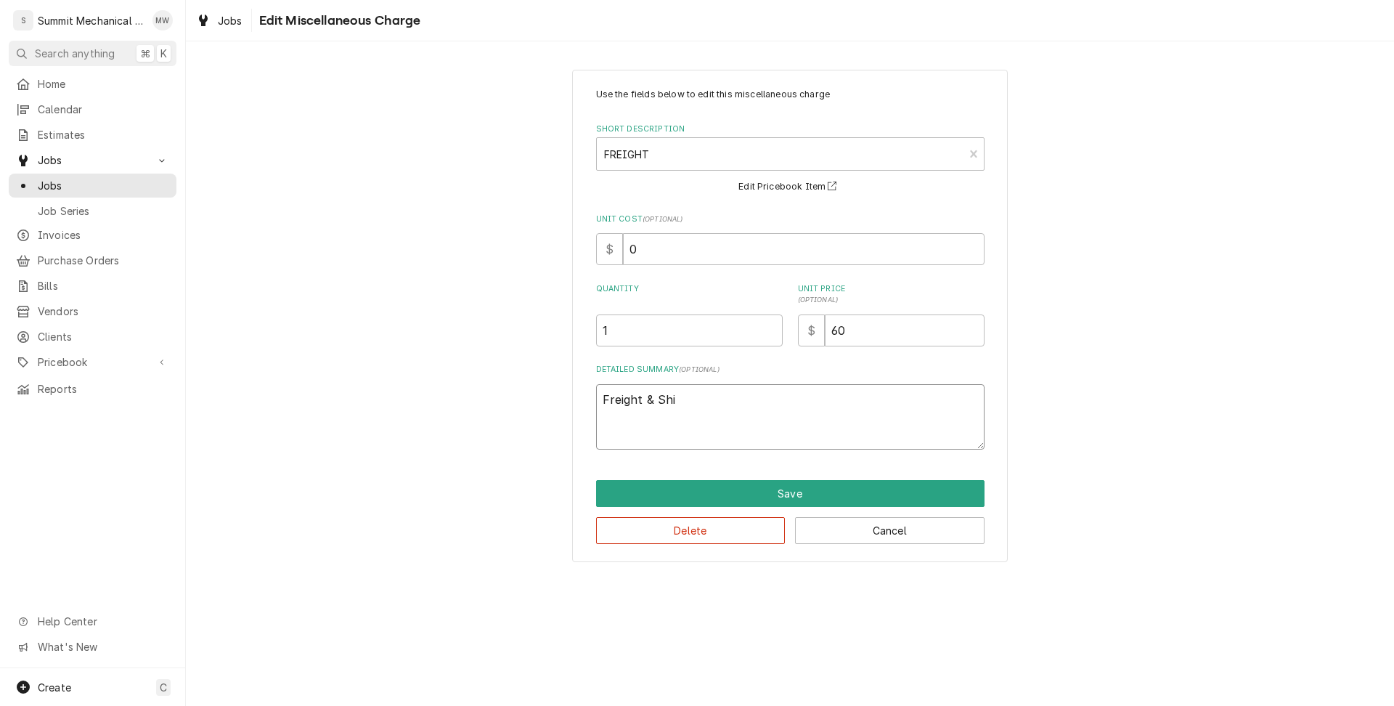
type textarea "x"
type textarea "Freight & Shio"
type textarea "x"
type textarea "Freight & Shiop"
type textarea "x"
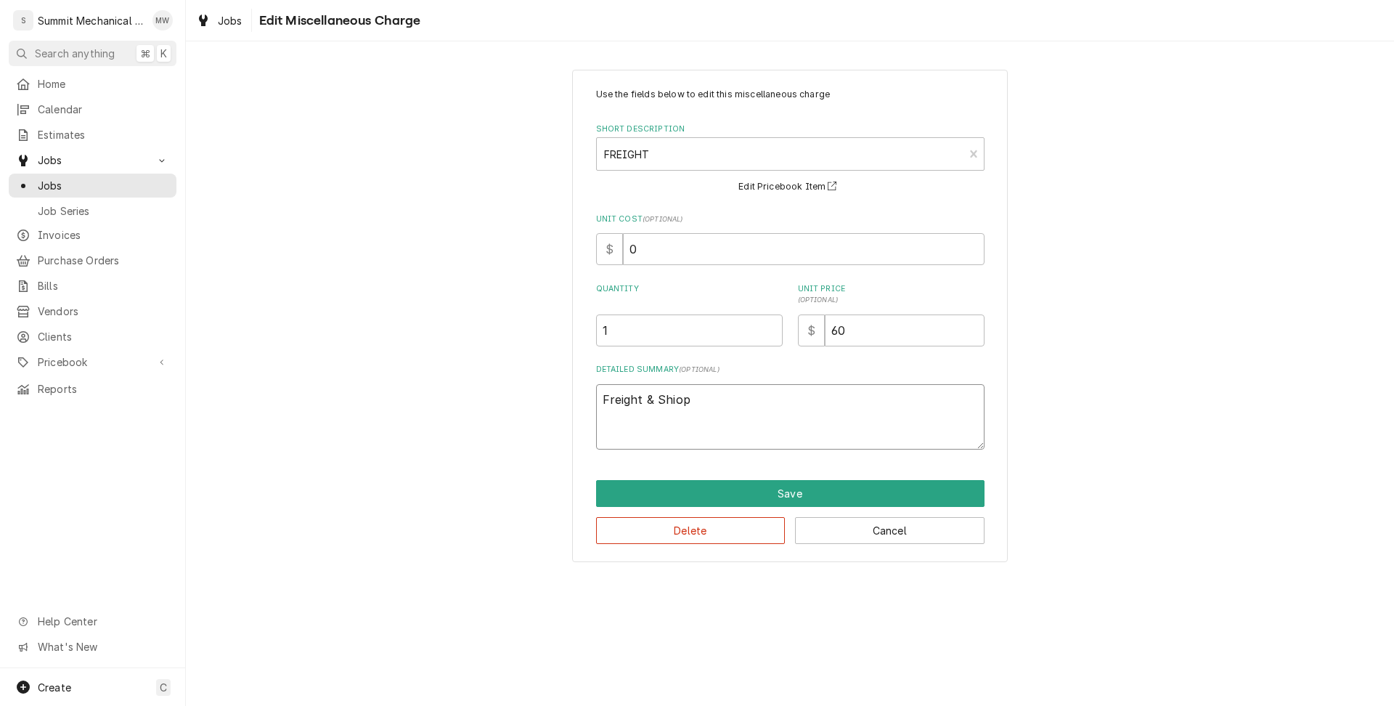
type textarea "Freight & Shio"
type textarea "x"
type textarea "Freight & Shi"
type textarea "x"
type textarea "Freight & Ship"
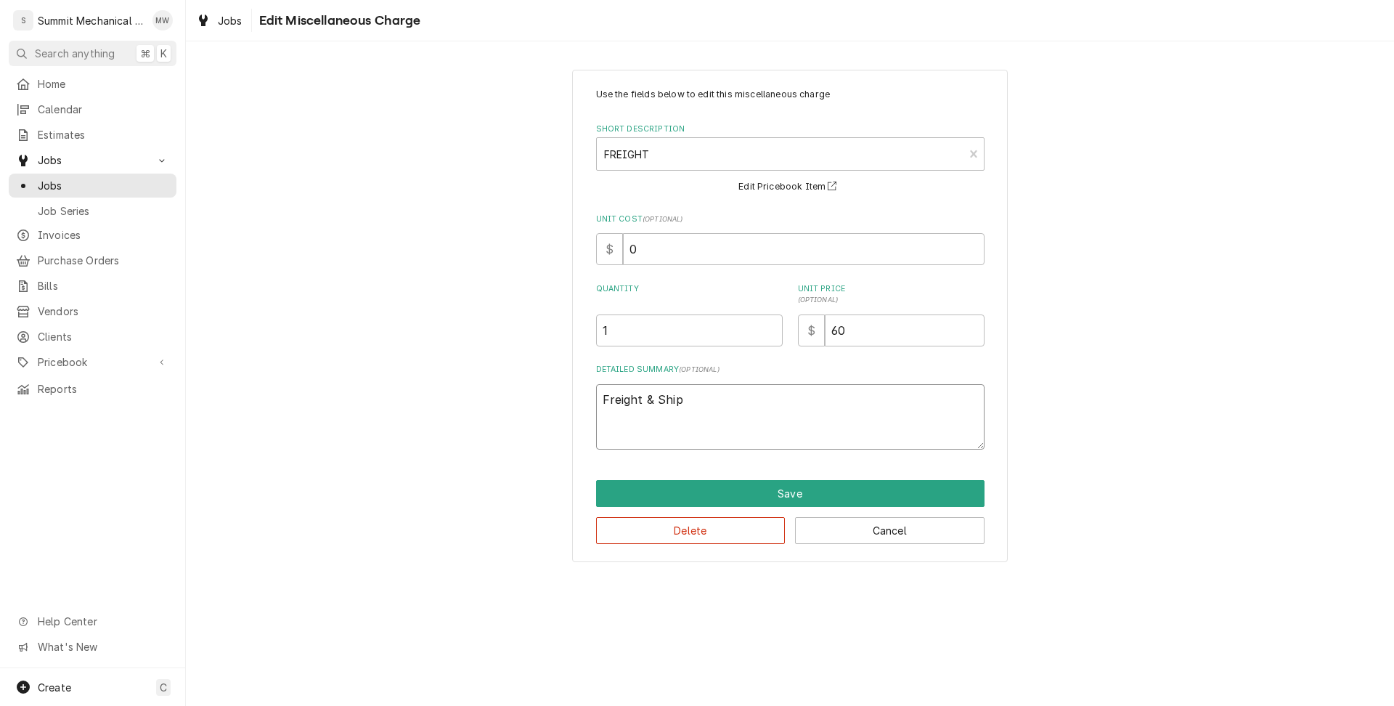
type textarea "x"
type textarea "Freight & Shipp"
type textarea "x"
type textarea "Freight & Shippi"
type textarea "x"
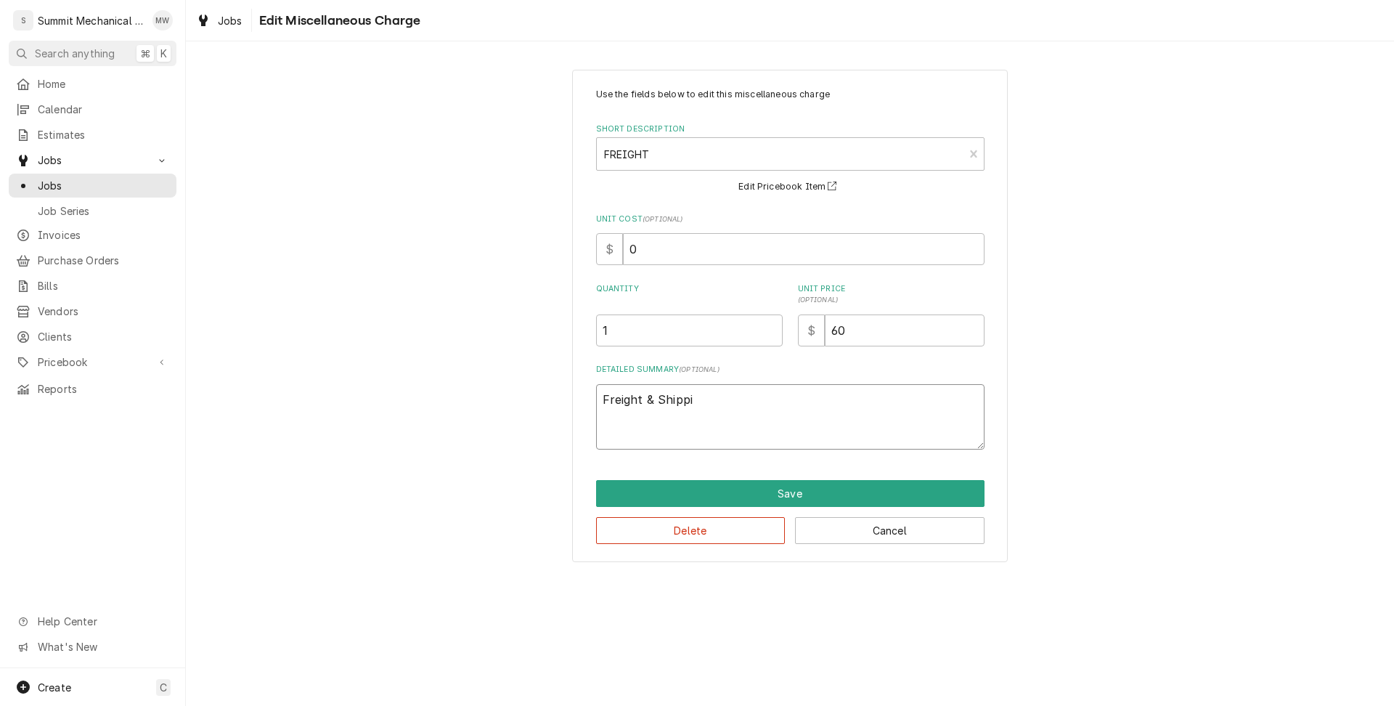
type textarea "Freight & Shippin"
type textarea "x"
type textarea "Freight & Shipping"
type textarea "x"
type textarea "Freight & Shipping"
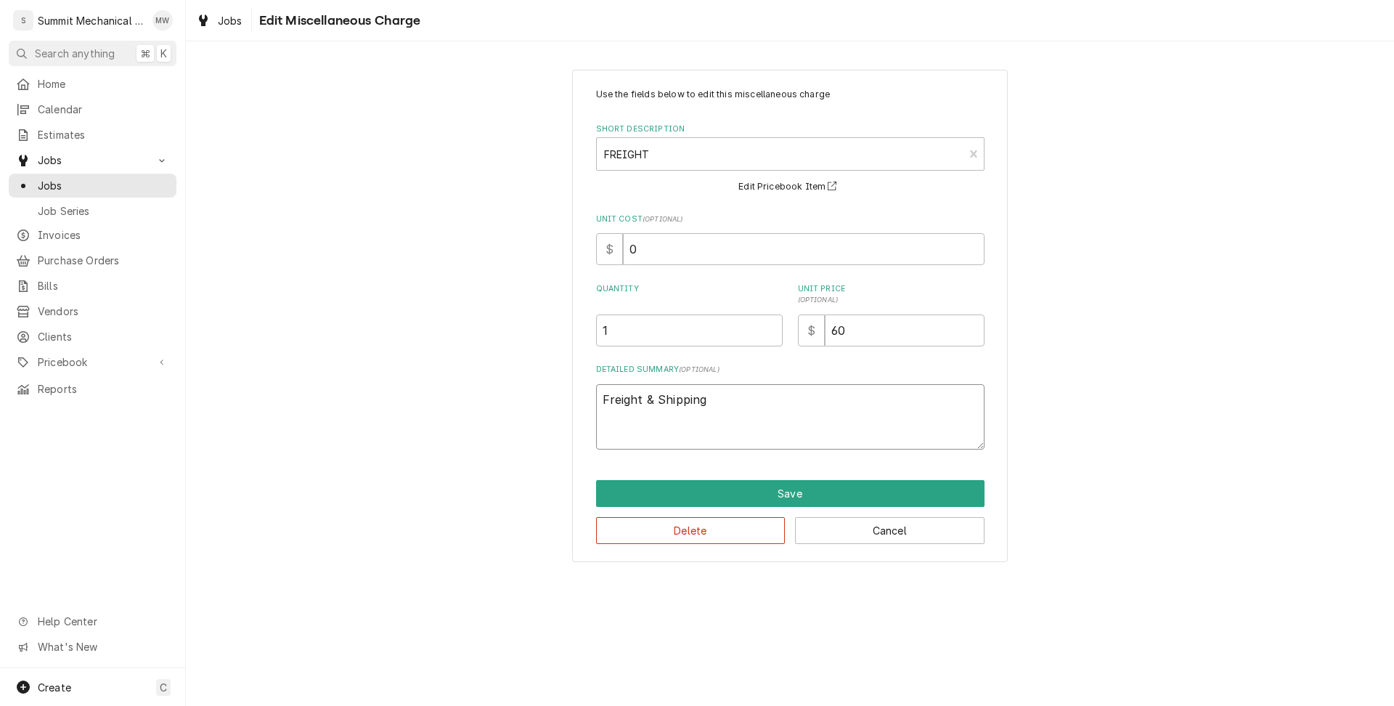
type textarea "x"
type textarea "Freight & Shipping f"
type textarea "x"
type textarea "Freight & Shipping fo"
type textarea "x"
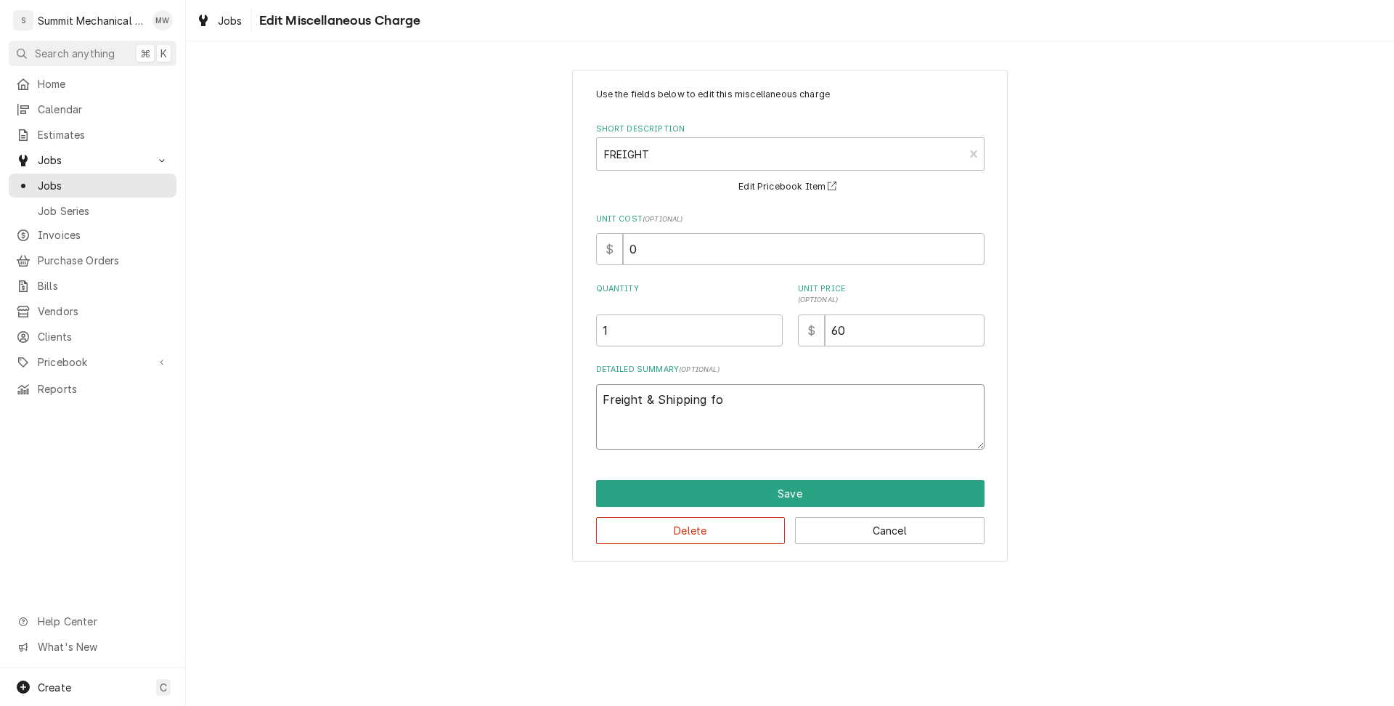
type textarea "Freight & Shipping for"
type textarea "x"
type textarea "Freight & Shipping for"
type textarea "x"
type textarea "Freight & Shipping for P"
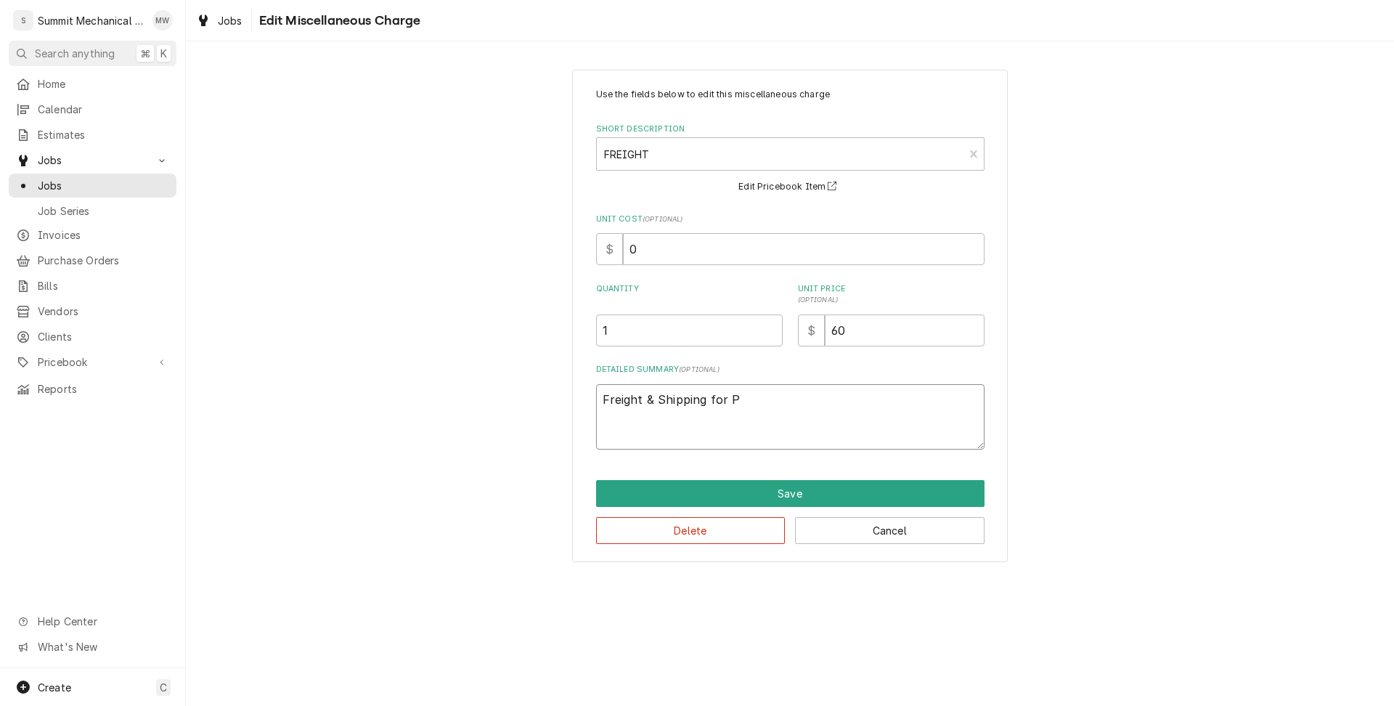
type textarea "x"
type textarea "Freight & Shipping for Pa"
type textarea "x"
type textarea "Freight & Shipping for Par"
type textarea "x"
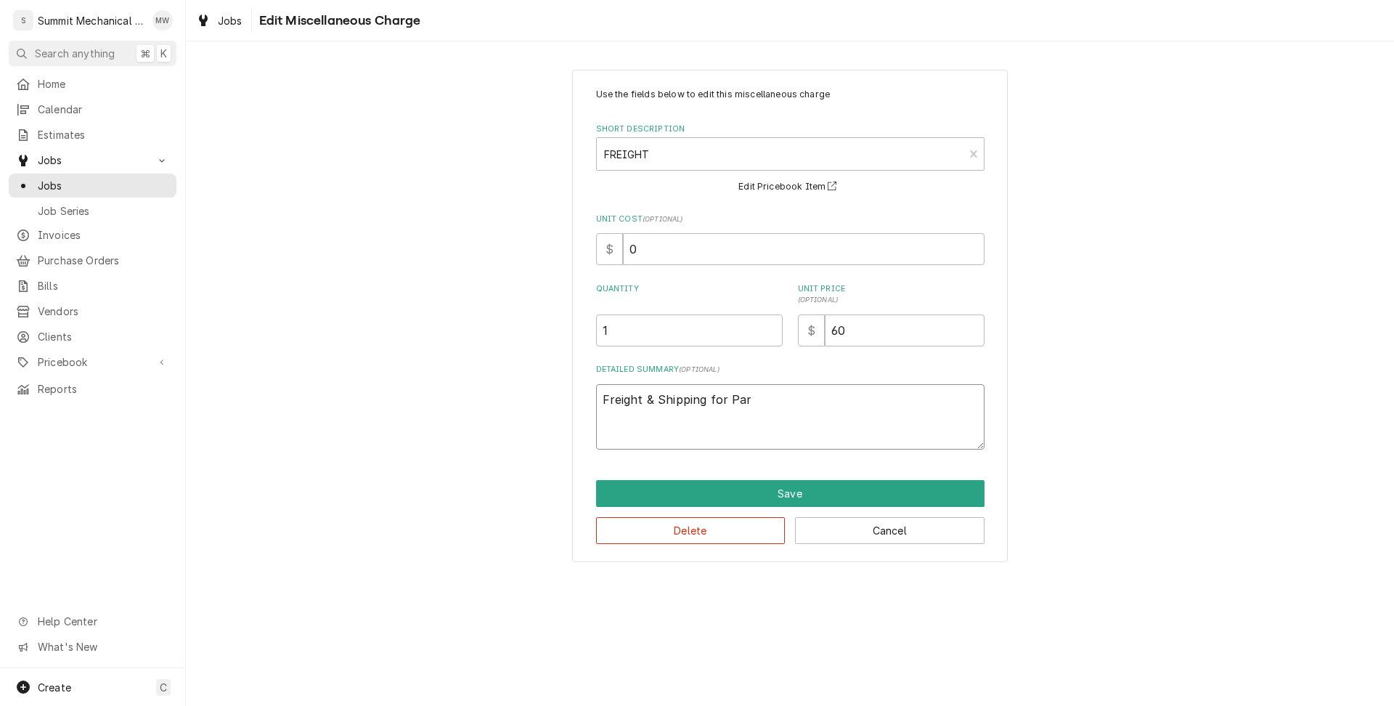
type textarea "Freight & Shipping for Part"
type textarea "x"
type textarea "Freight & Shipping for Parts"
click at [865, 494] on button "Save" at bounding box center [790, 493] width 388 height 27
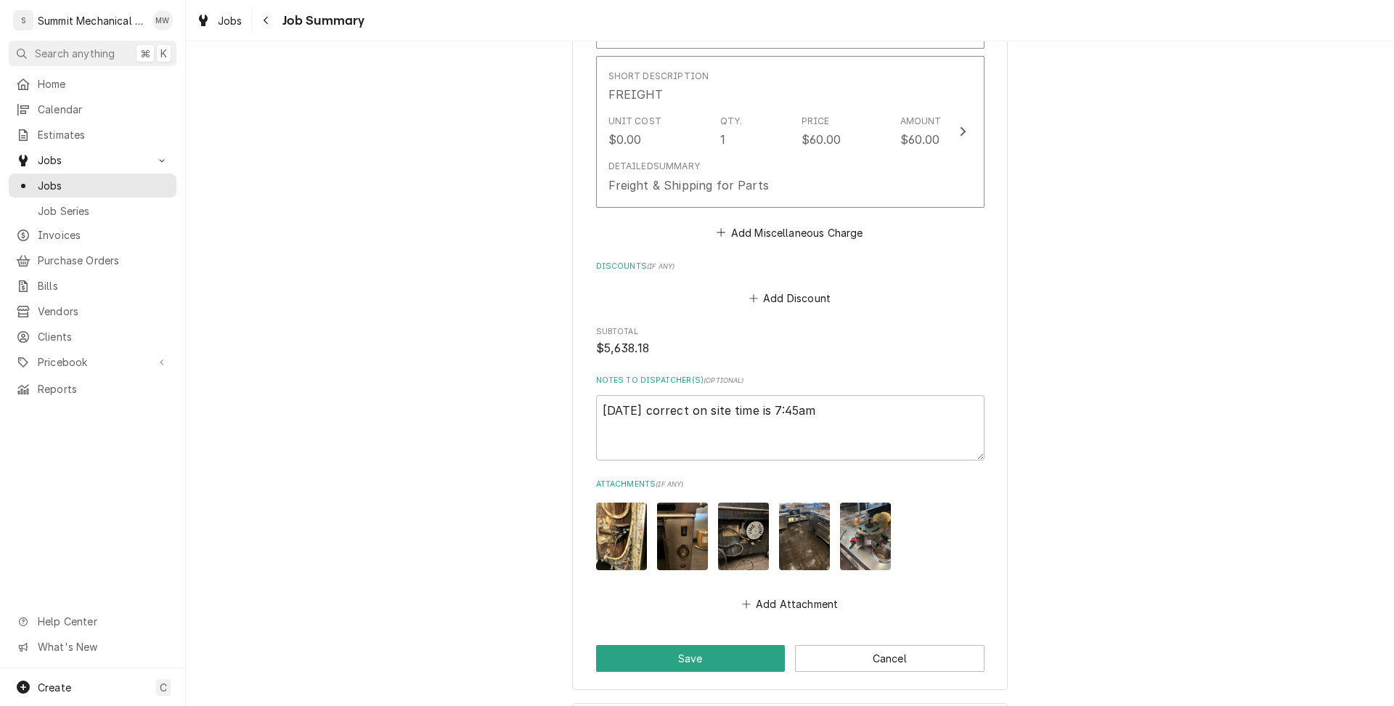
scroll to position [2411, 0]
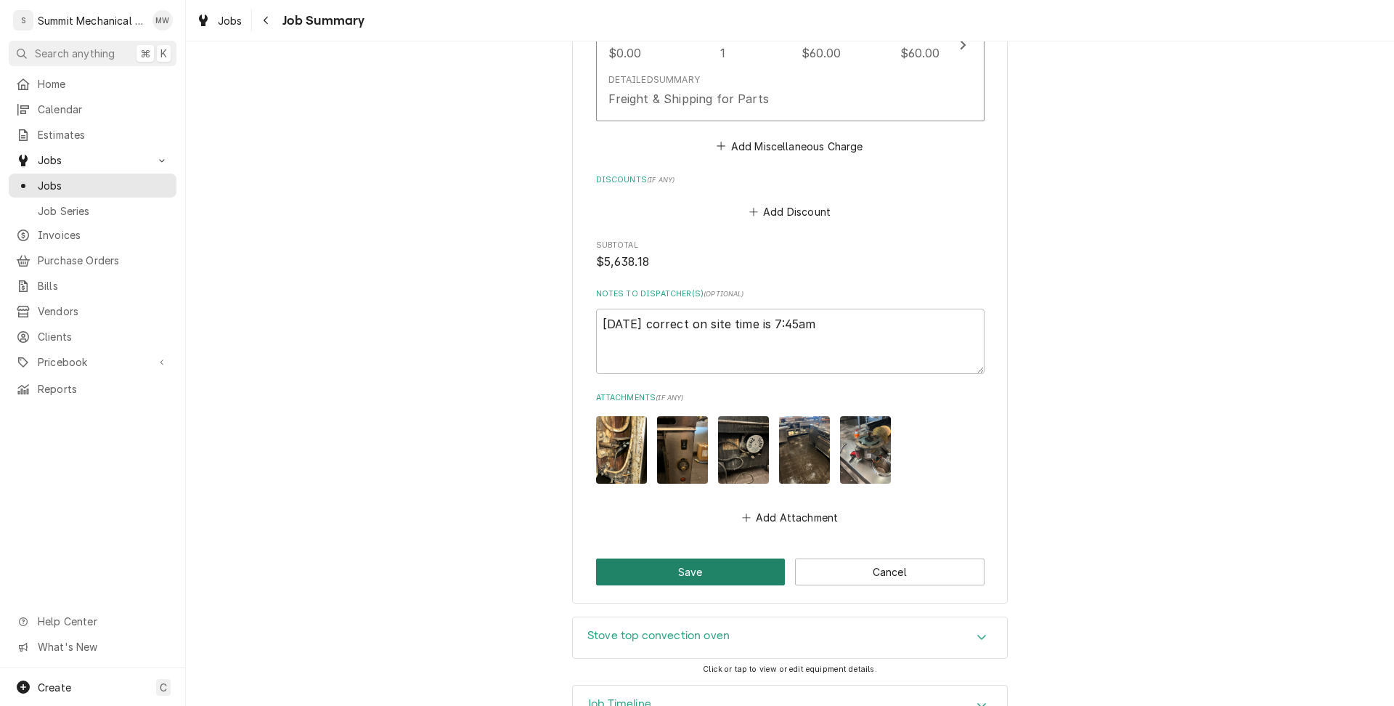
click at [729, 560] on button "Save" at bounding box center [691, 571] width 190 height 27
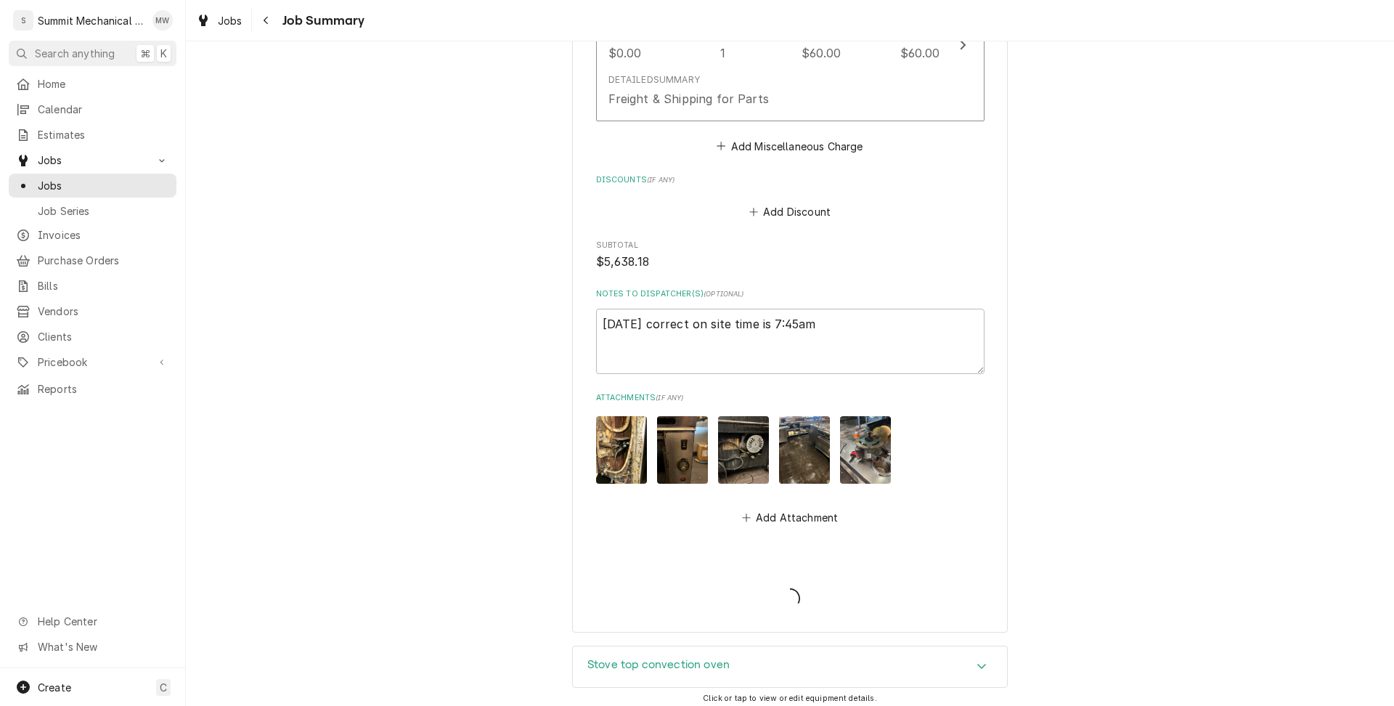
type textarea "x"
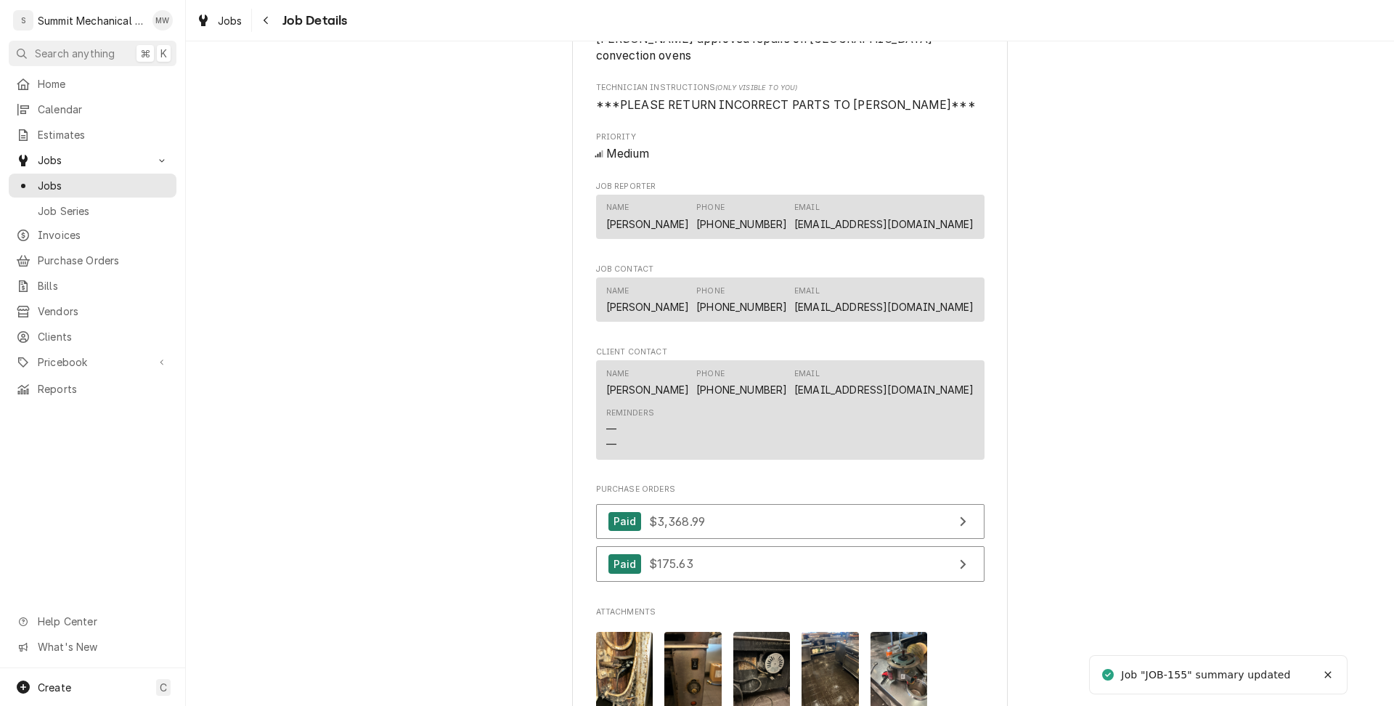
scroll to position [1115, 0]
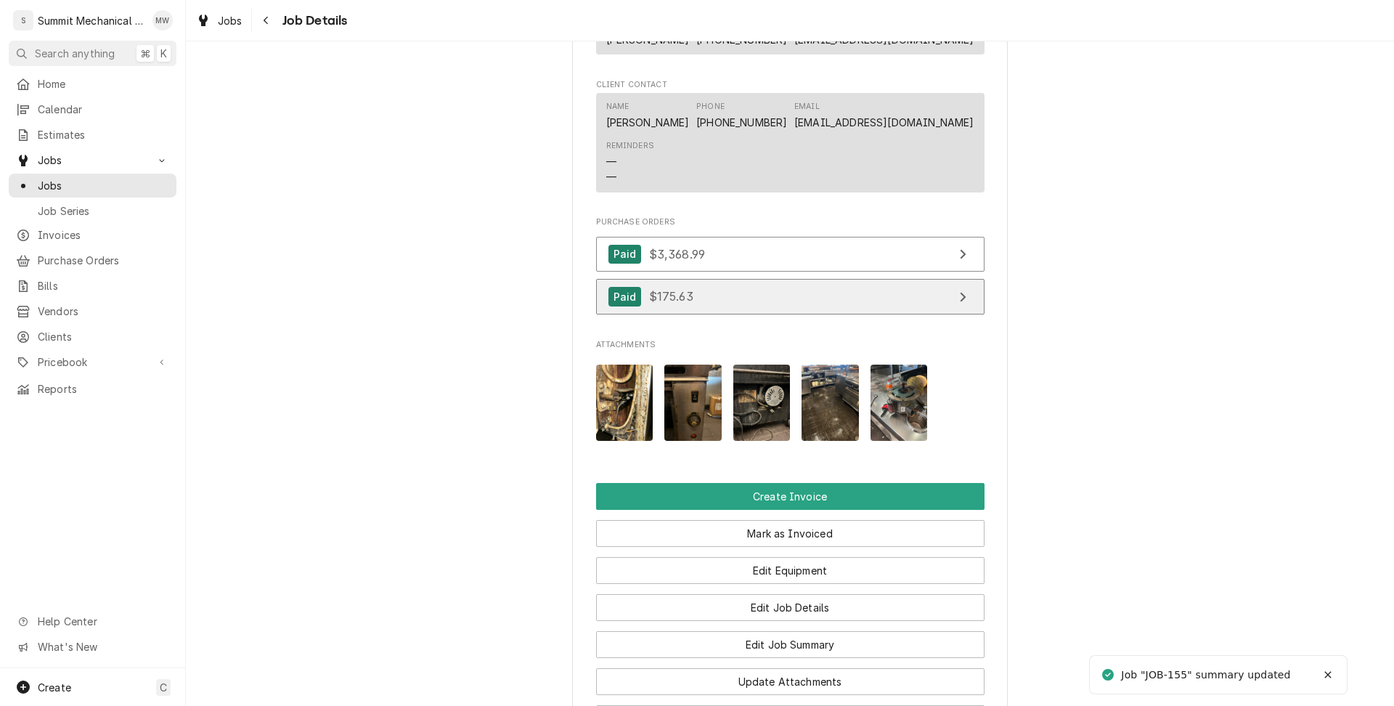
click at [702, 305] on link "Paid $175.63" at bounding box center [790, 297] width 388 height 36
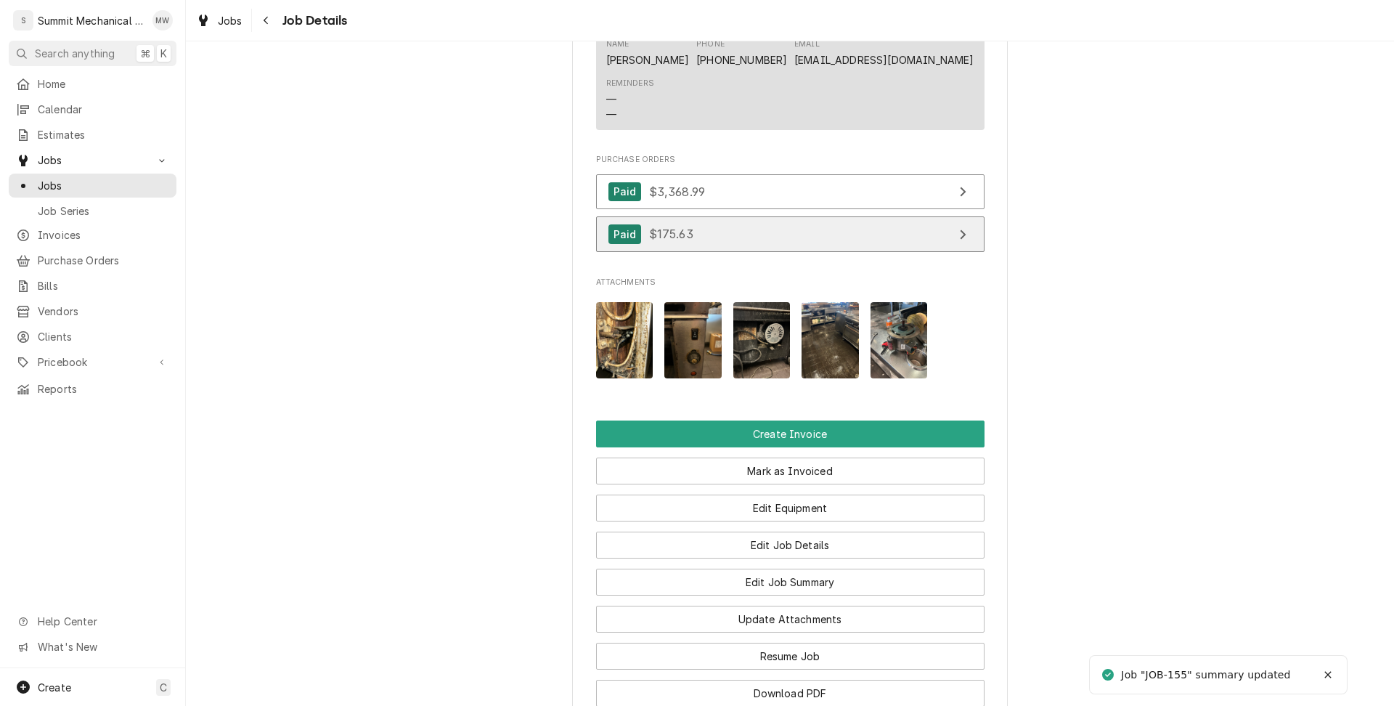
scroll to position [1499, 0]
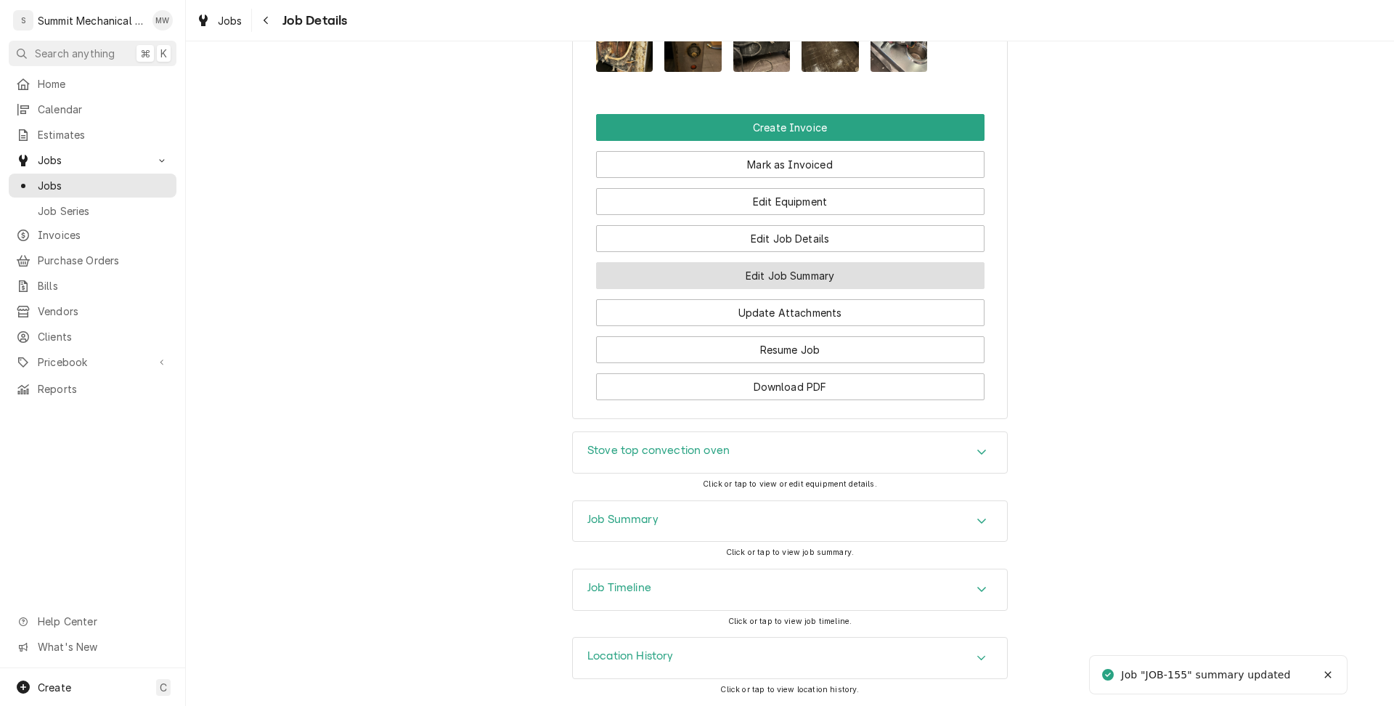
click at [788, 289] on button "Edit Job Summary" at bounding box center [790, 275] width 388 height 27
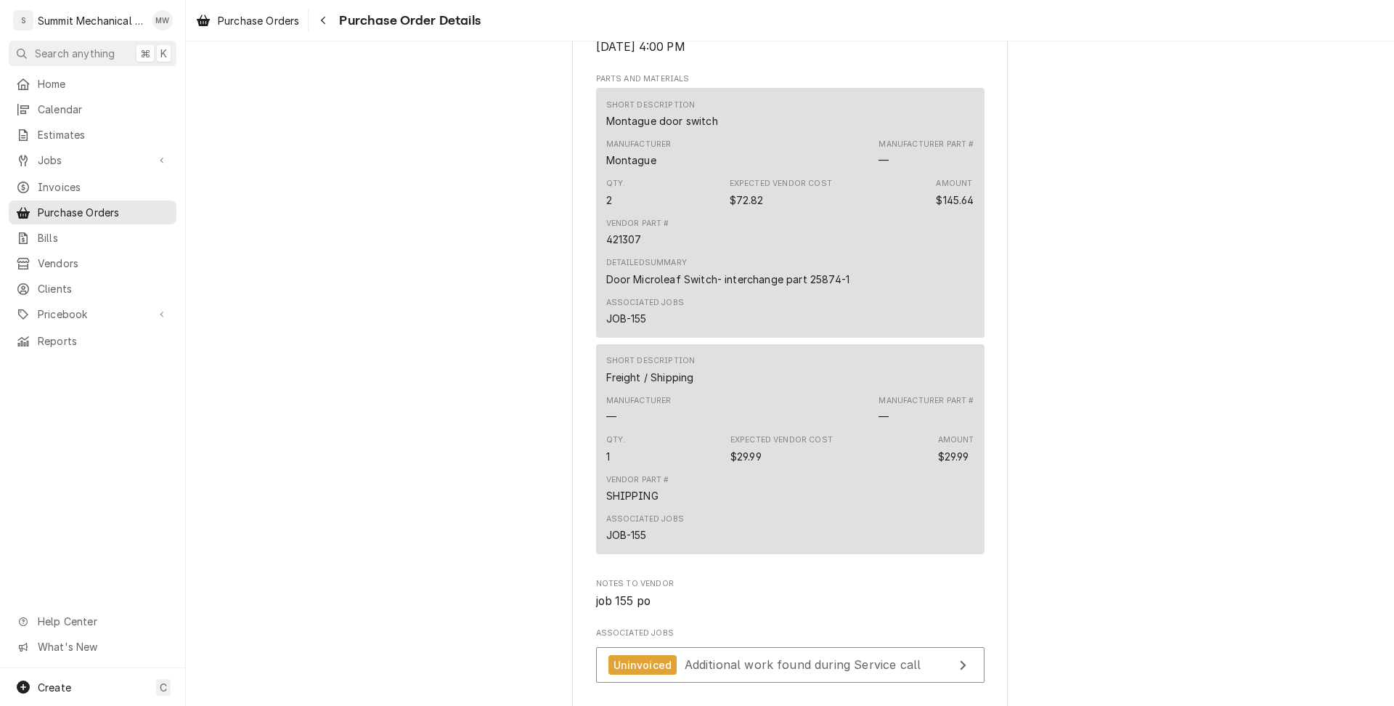
scroll to position [823, 0]
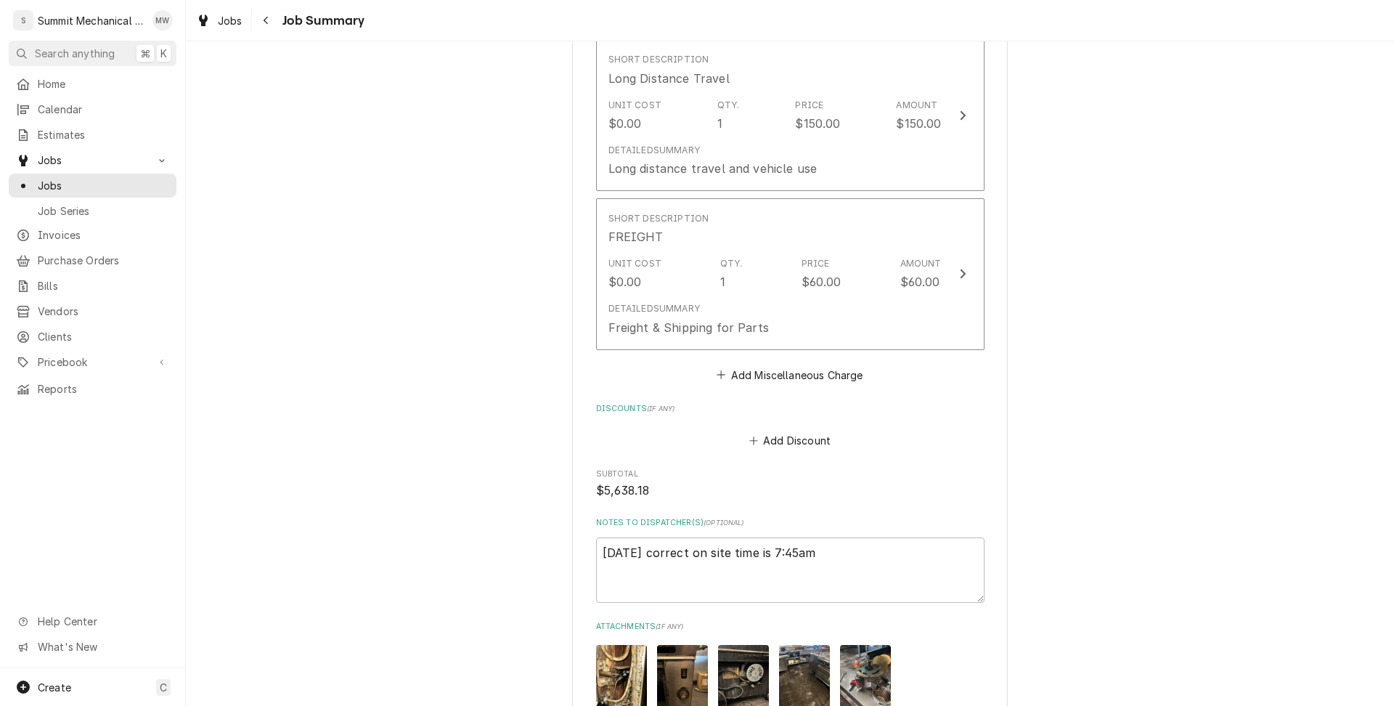
scroll to position [2439, 0]
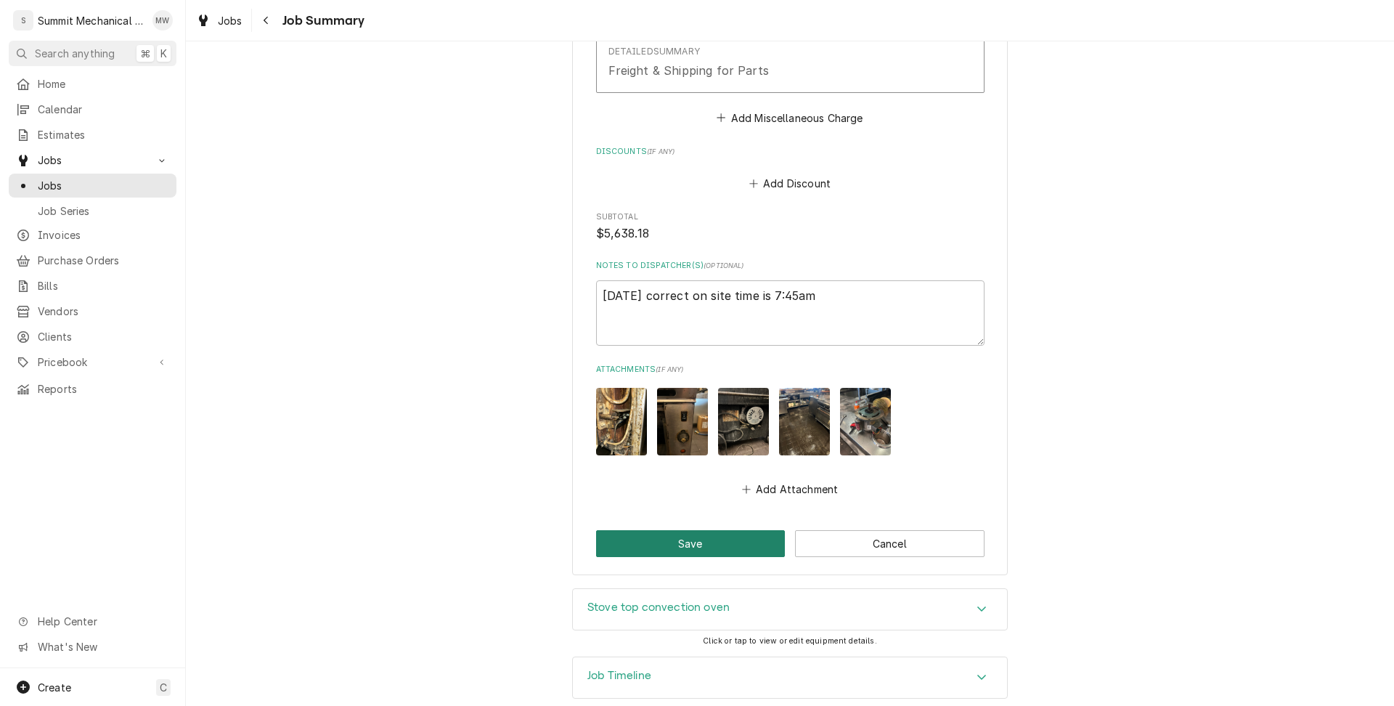
click at [735, 534] on button "Save" at bounding box center [691, 543] width 190 height 27
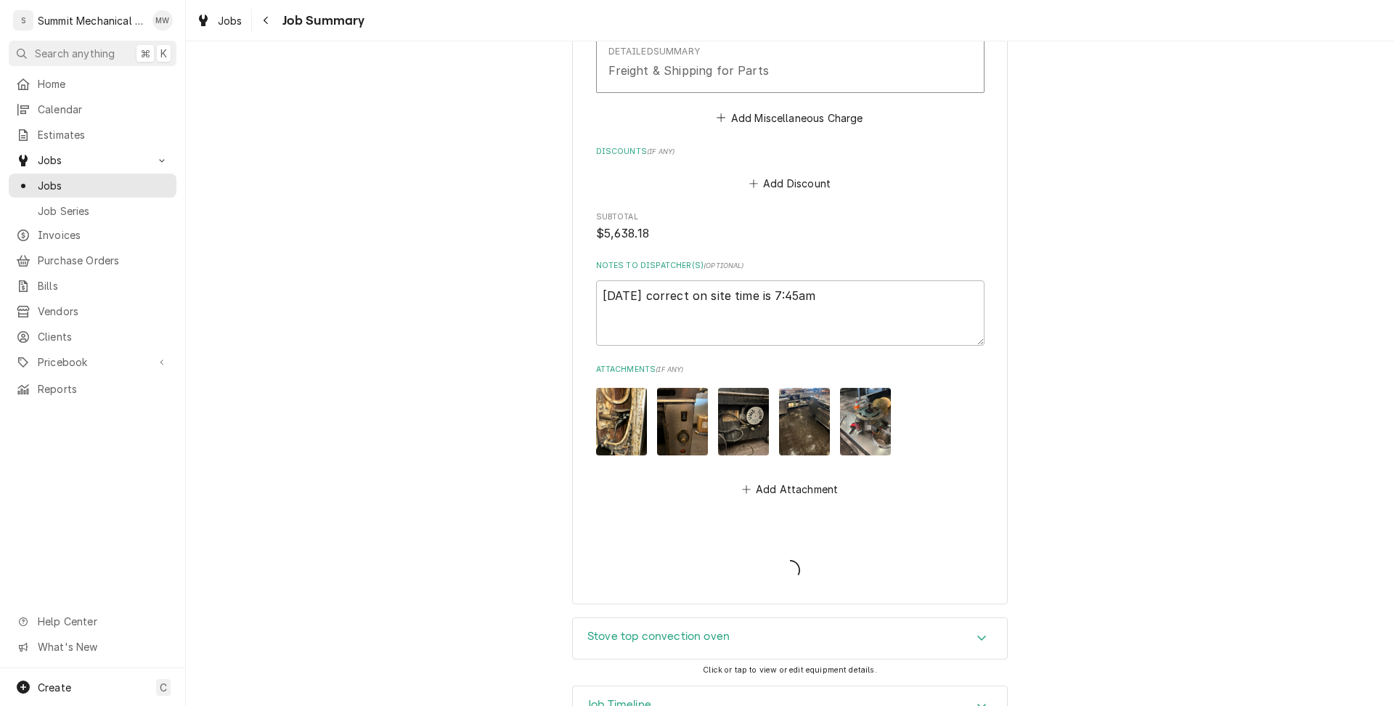
type textarea "x"
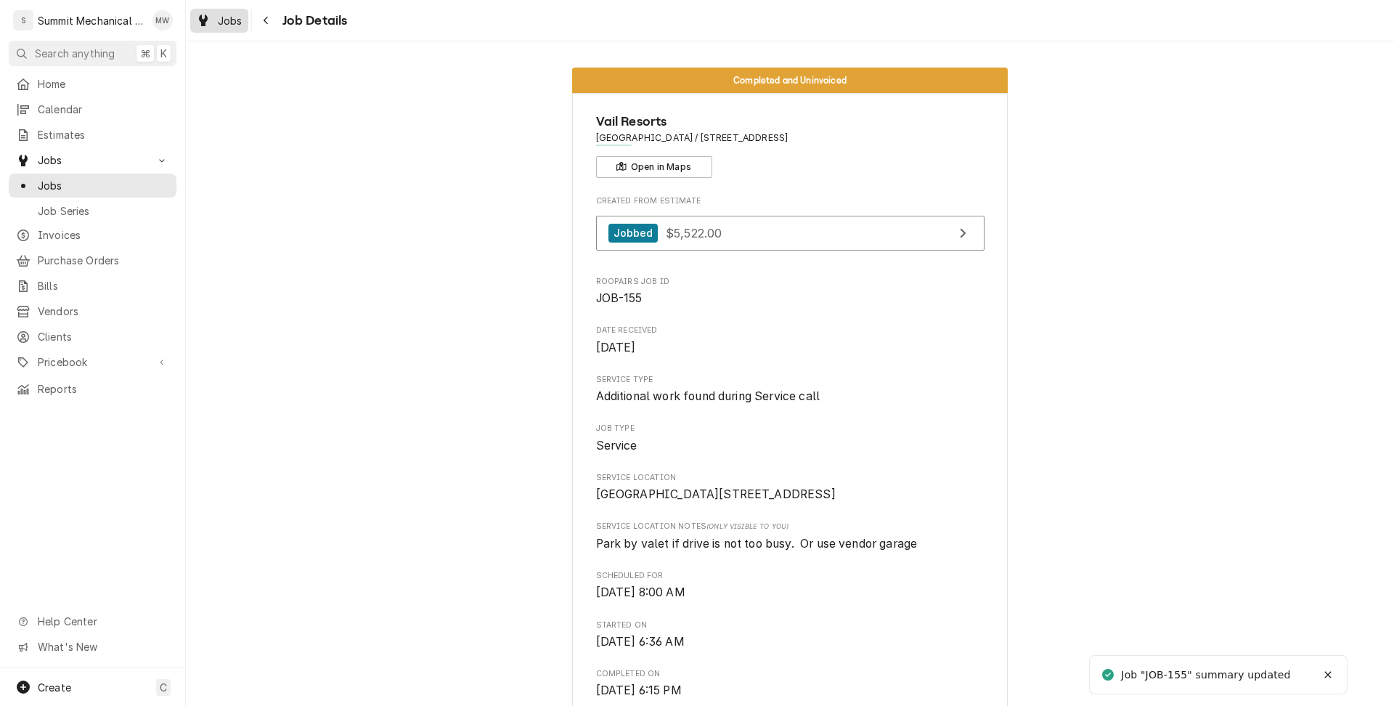
click at [234, 24] on span "Jobs" at bounding box center [230, 20] width 25 height 15
